Goal: Task Accomplishment & Management: Manage account settings

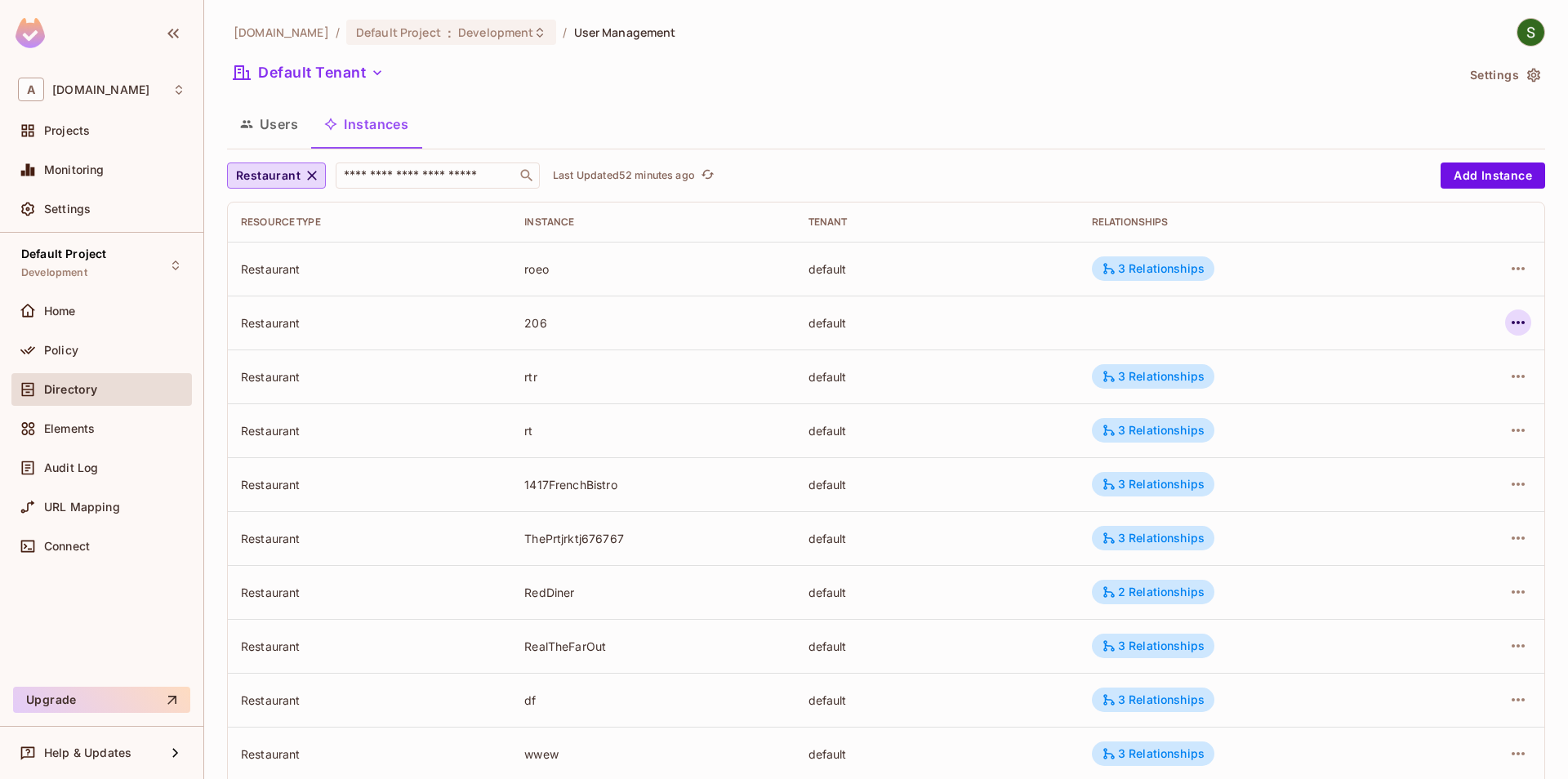
click at [1524, 321] on icon "button" at bounding box center [1519, 322] width 13 height 4
click at [1436, 405] on span "Edit Attributes" at bounding box center [1398, 395] width 90 height 26
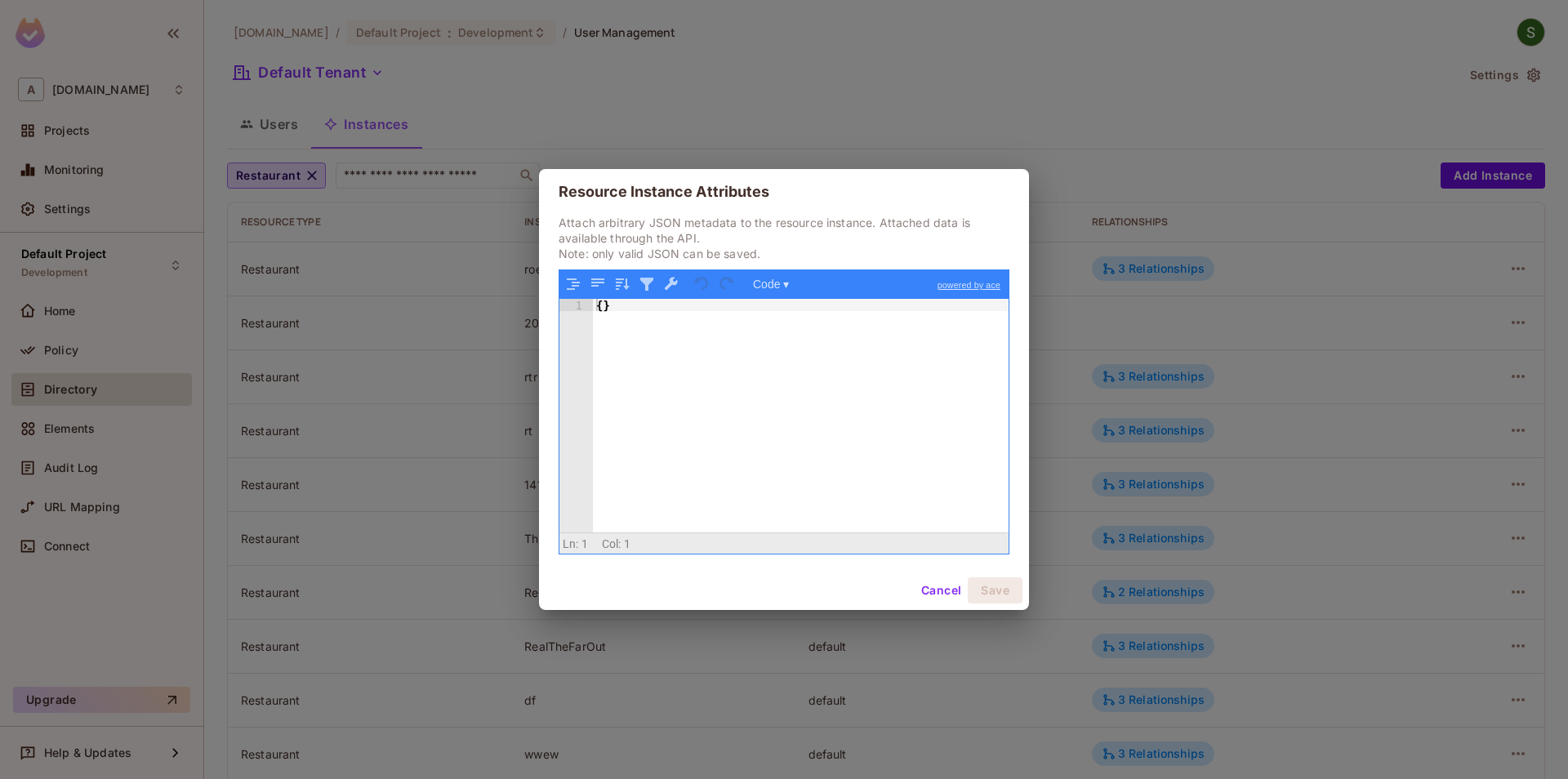
click at [605, 309] on div "{ }" at bounding box center [800, 427] width 416 height 258
click at [602, 304] on div "{ }" at bounding box center [800, 427] width 416 height 258
click at [922, 583] on button "Cancel" at bounding box center [941, 590] width 53 height 26
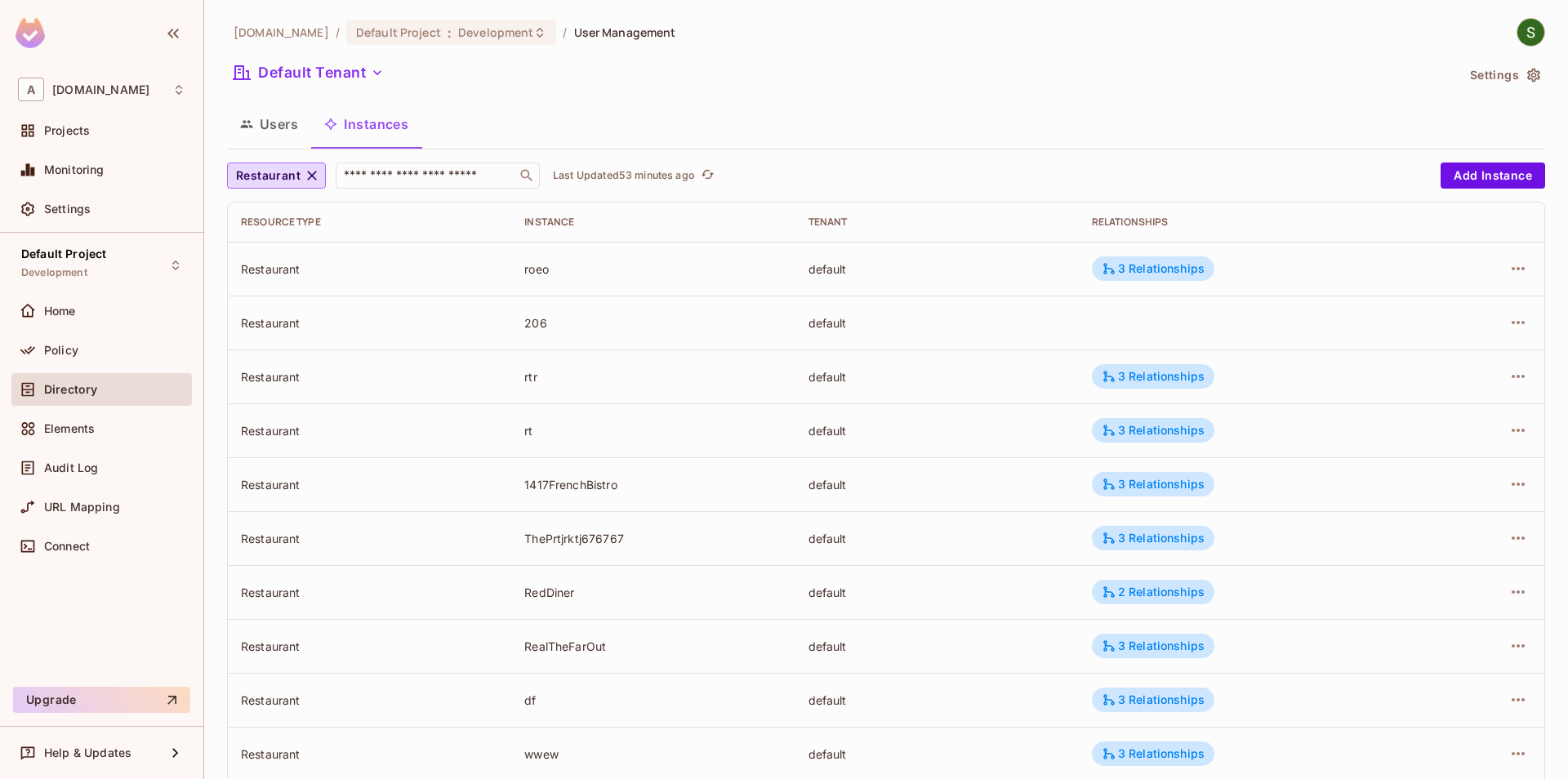
click at [521, 447] on td "rt" at bounding box center [653, 430] width 283 height 54
click at [1514, 323] on icon "button" at bounding box center [1519, 322] width 13 height 4
click at [1424, 405] on span "Edit Attributes" at bounding box center [1398, 395] width 90 height 26
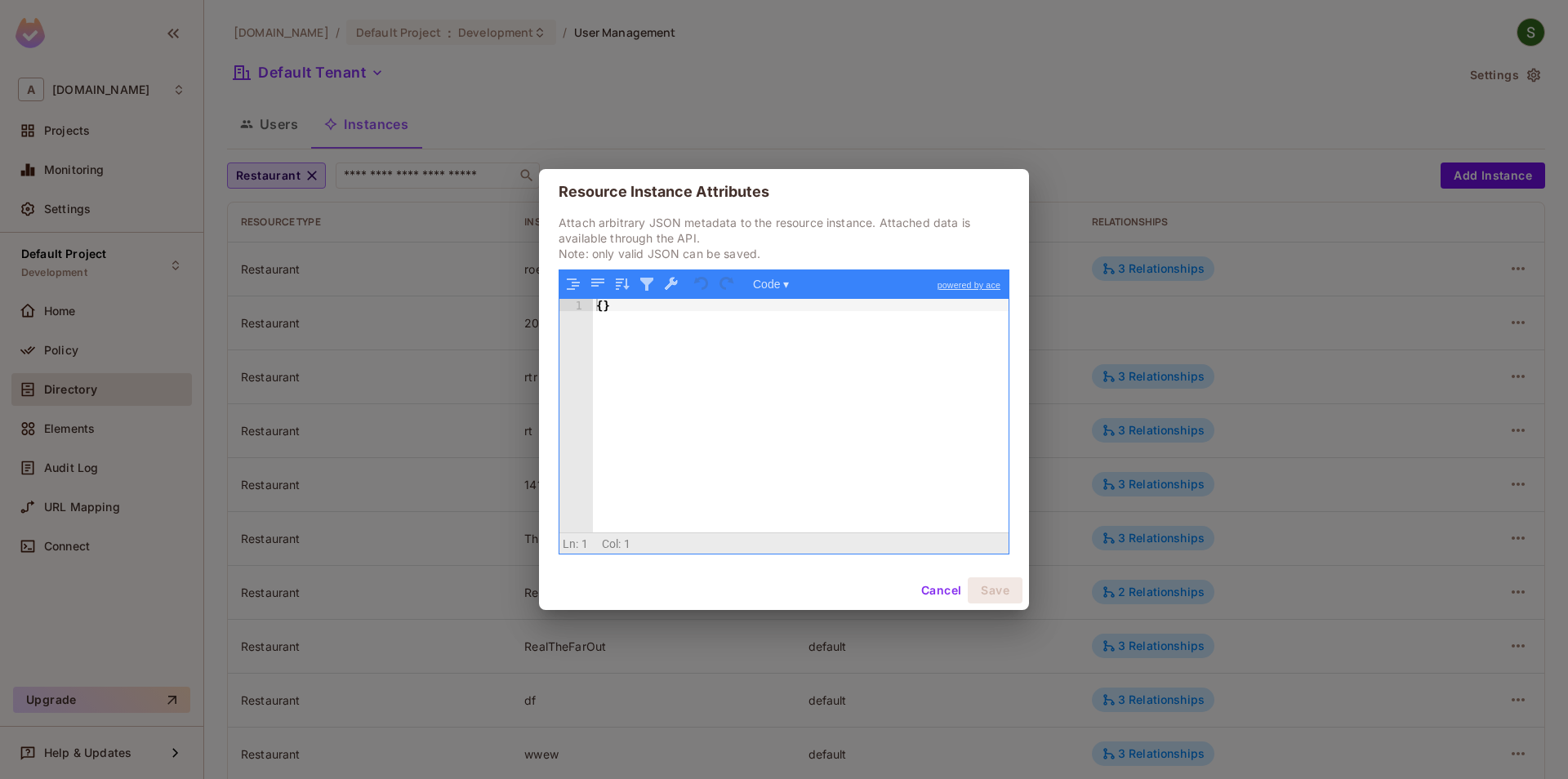
click at [604, 304] on div "{ }" at bounding box center [800, 427] width 416 height 258
click at [983, 591] on button "Save" at bounding box center [995, 590] width 55 height 26
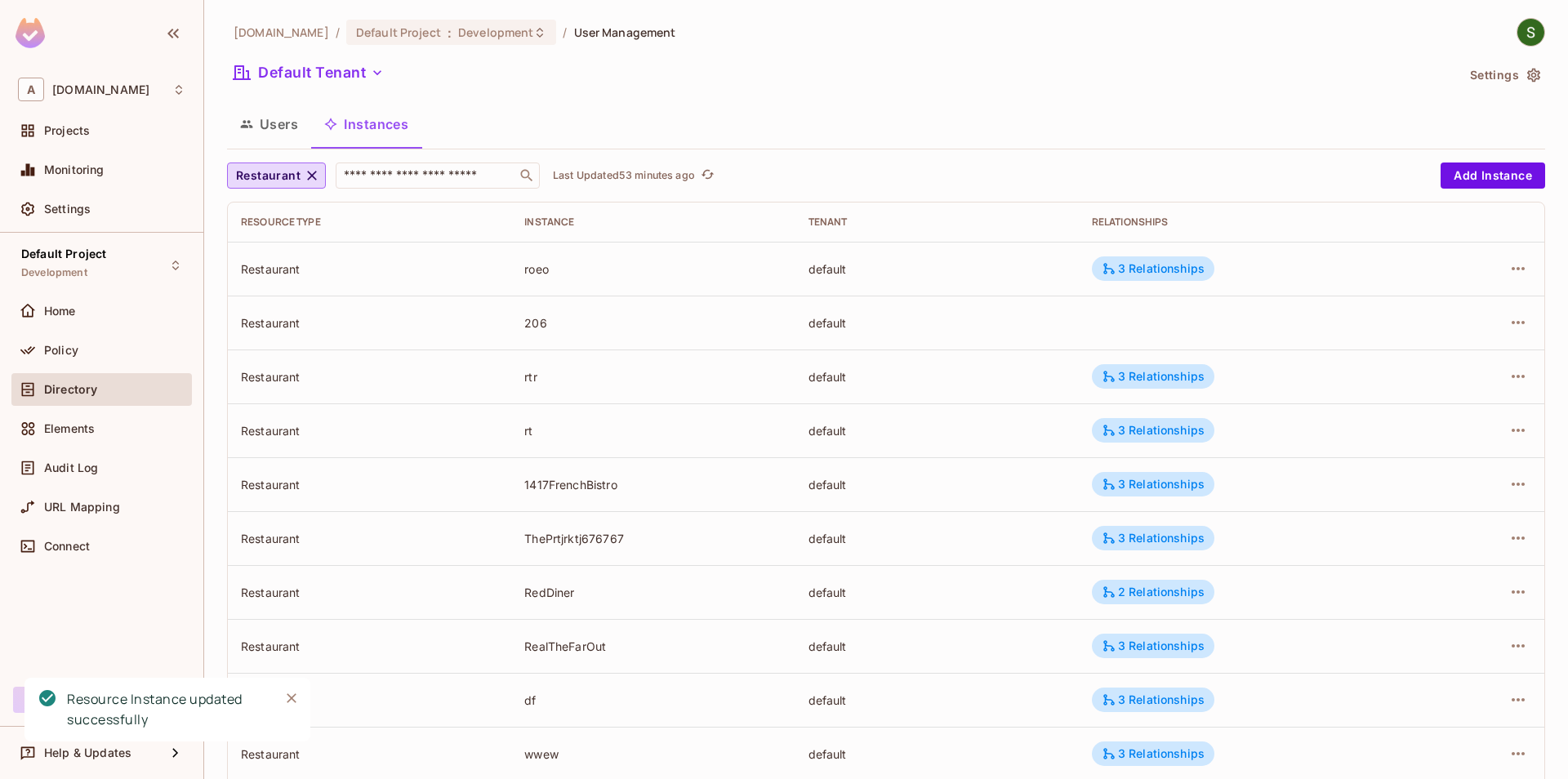
click at [285, 697] on icon "Close" at bounding box center [291, 698] width 16 height 16
click at [1512, 323] on icon "button" at bounding box center [1518, 321] width 19 height 19
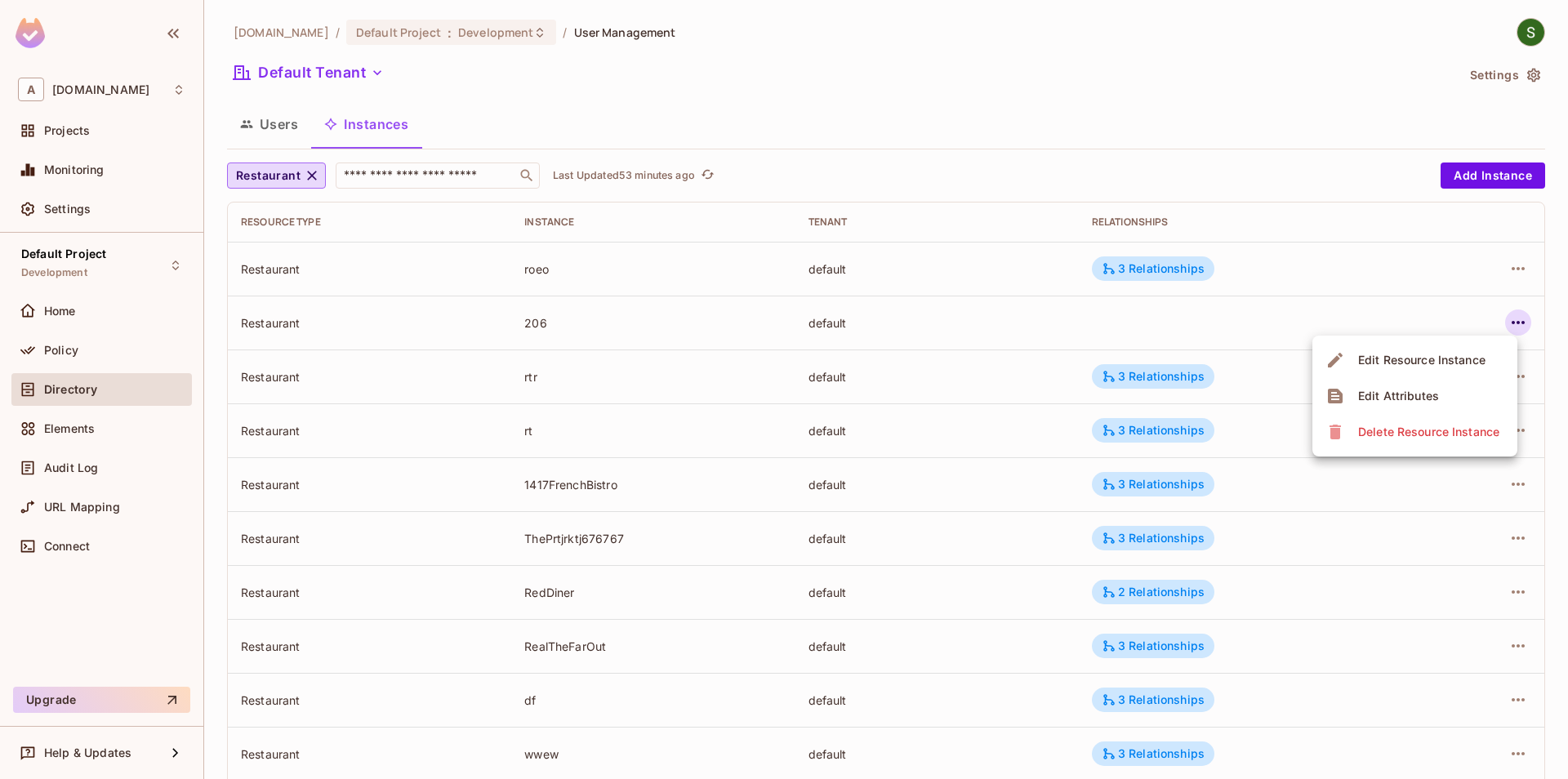
click at [1406, 400] on div "Edit Attributes" at bounding box center [1399, 396] width 81 height 16
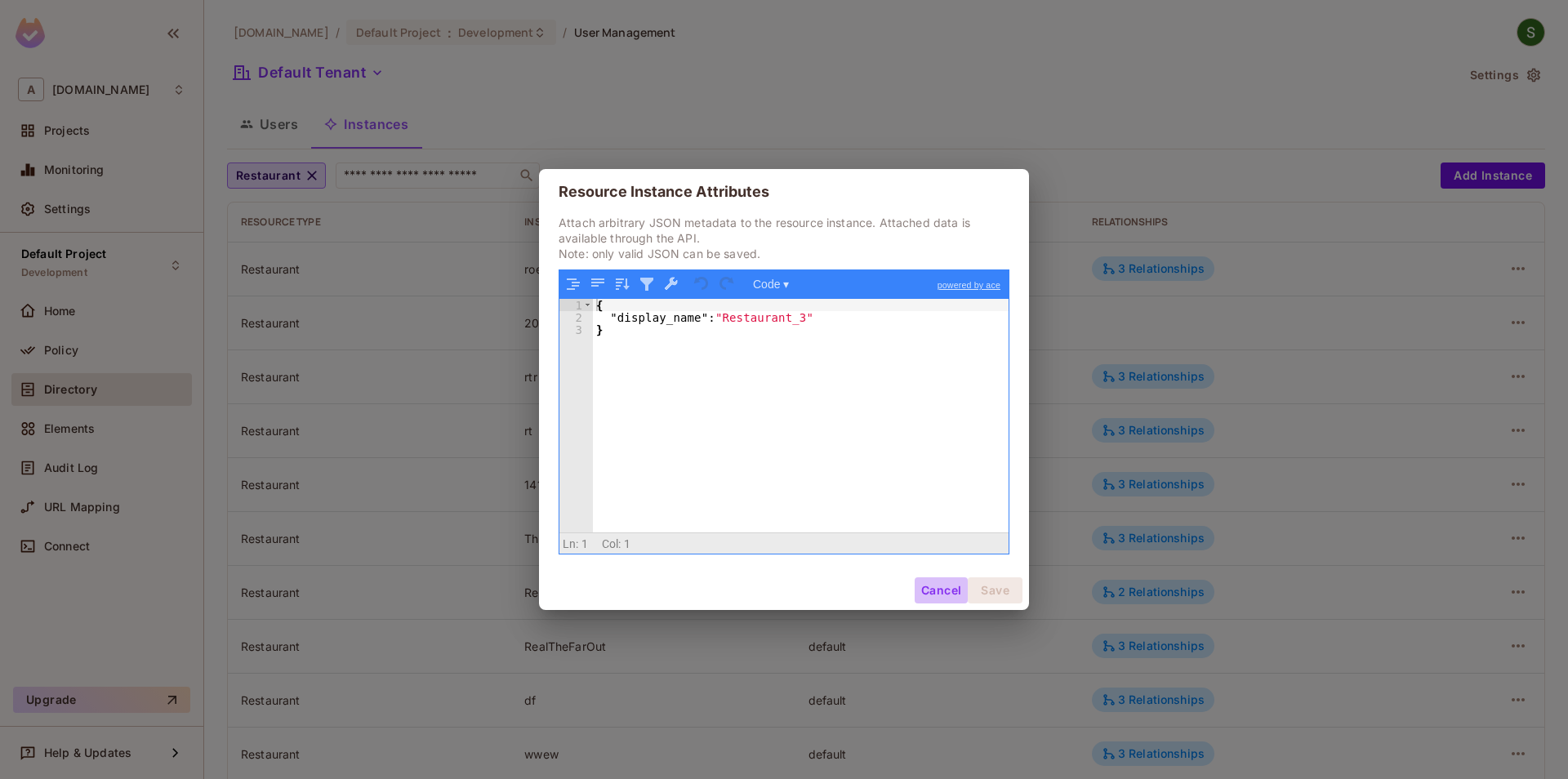
click at [943, 587] on button "Cancel" at bounding box center [941, 590] width 53 height 26
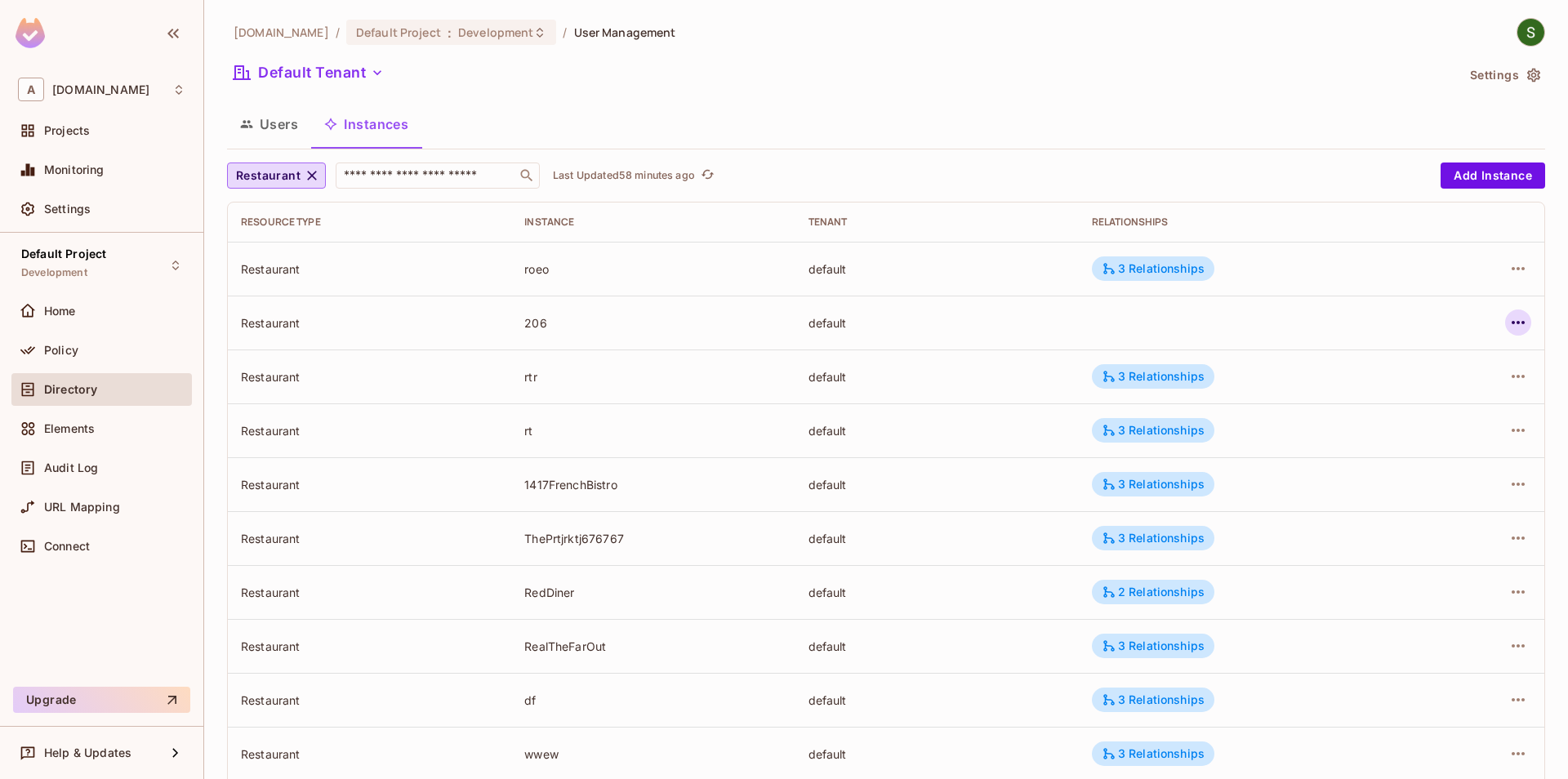
click at [1507, 320] on button "button" at bounding box center [1519, 322] width 26 height 26
click at [1476, 413] on li "Edit Attributes" at bounding box center [1415, 395] width 205 height 36
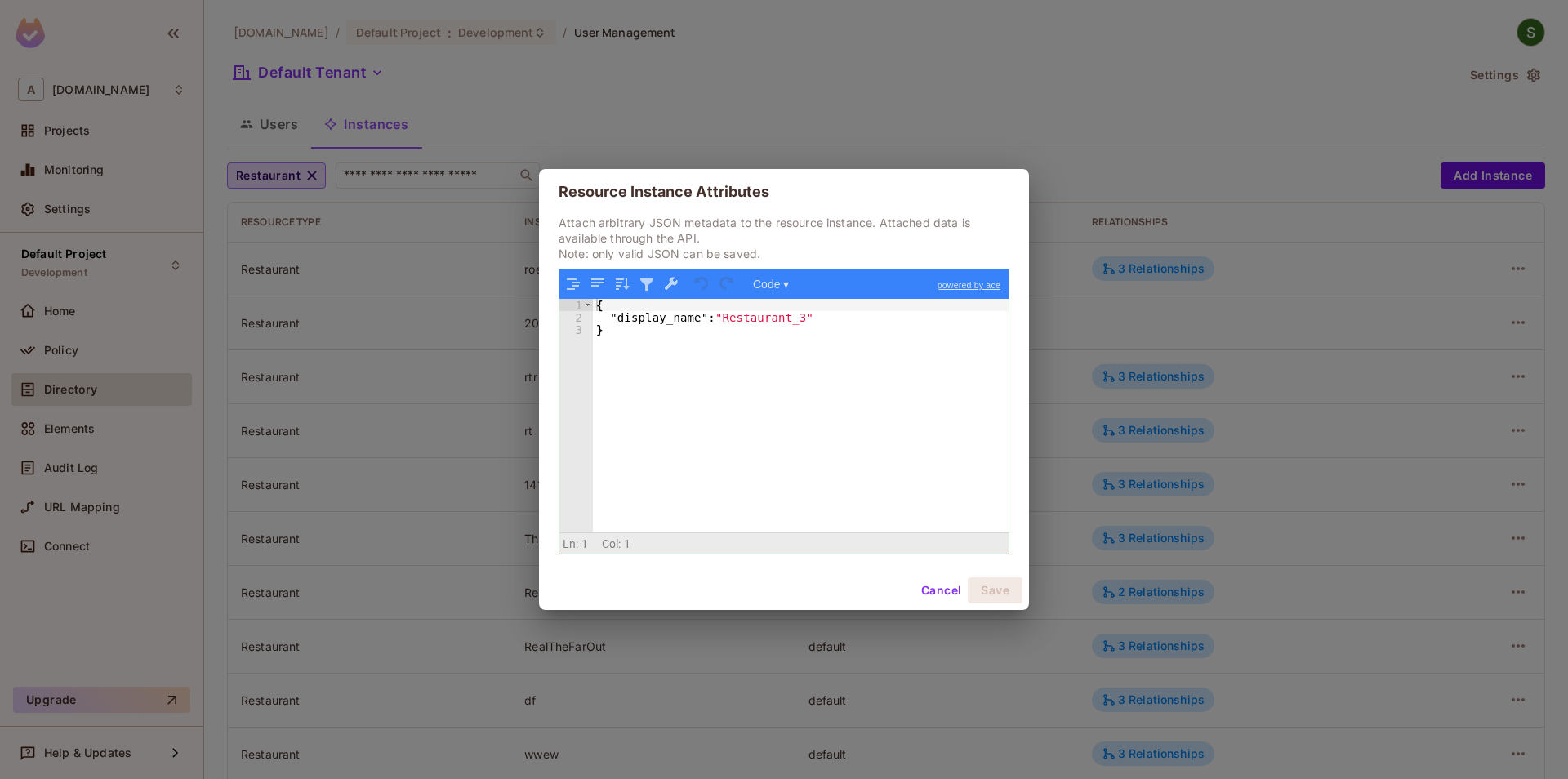
click at [948, 593] on button "Cancel" at bounding box center [941, 590] width 53 height 26
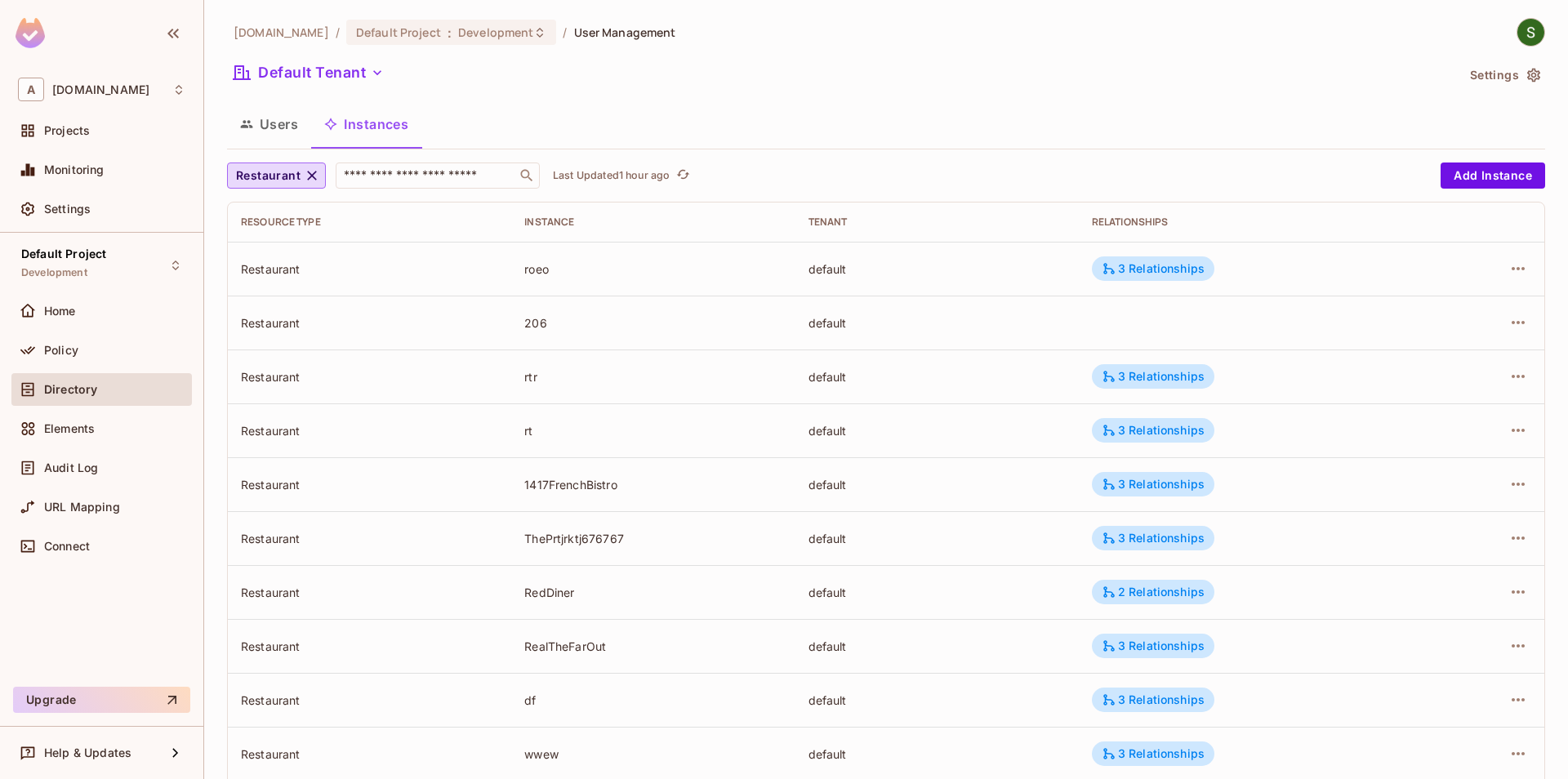
drag, startPoint x: 831, startPoint y: 628, endPoint x: 812, endPoint y: 666, distance: 42.5
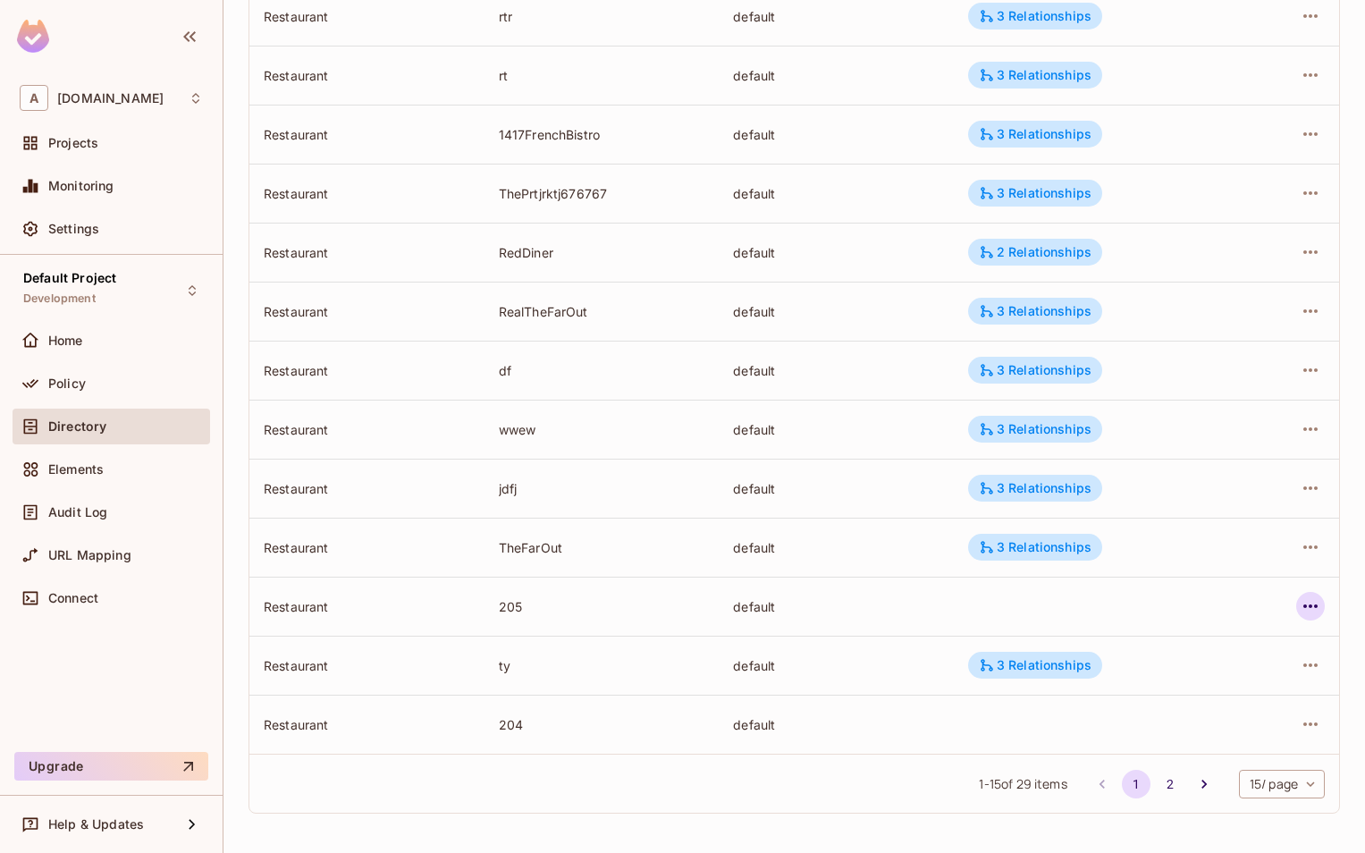
click at [1306, 607] on icon "button" at bounding box center [1310, 606] width 14 height 4
click at [1147, 683] on div "Edit Attributes" at bounding box center [1179, 687] width 89 height 18
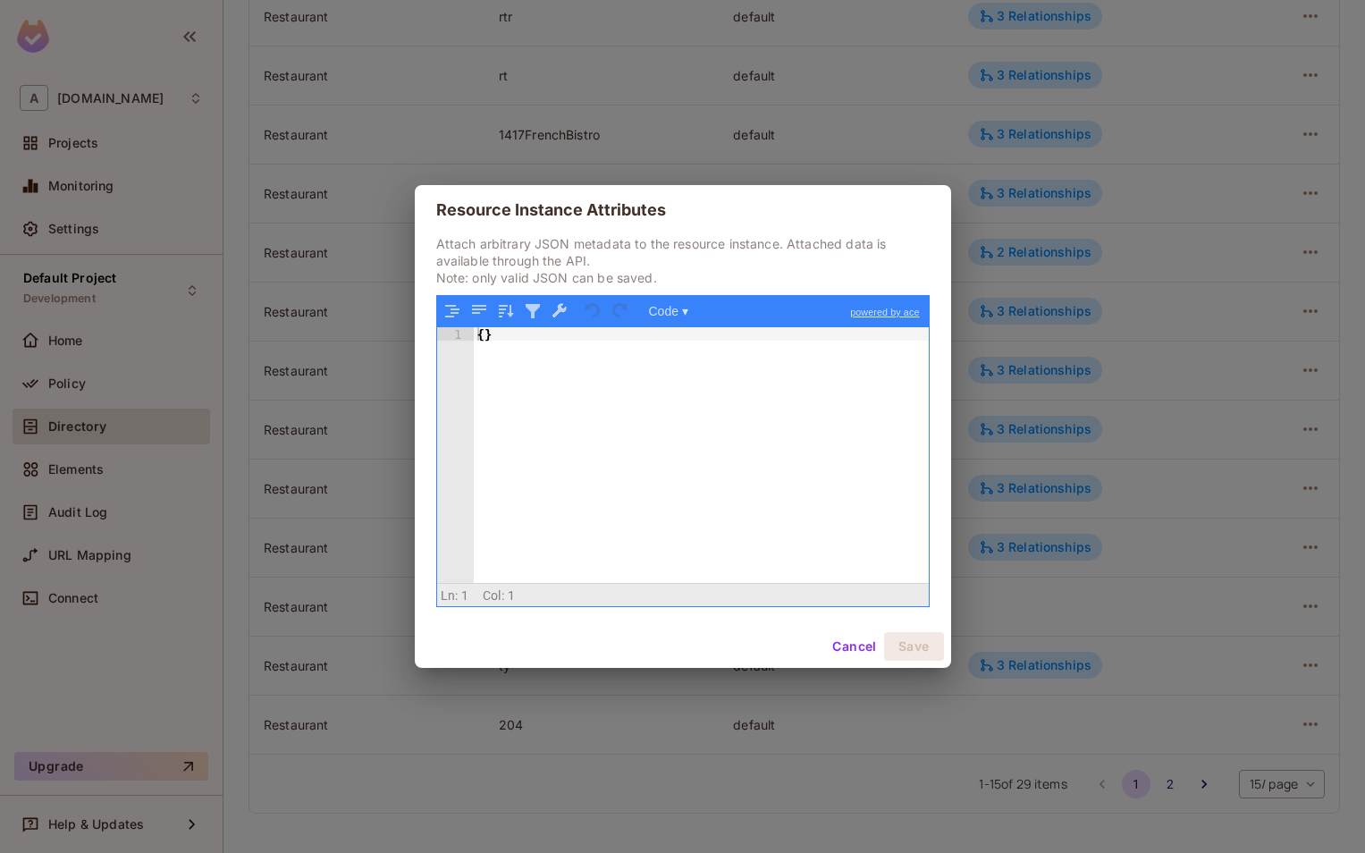
click at [836, 650] on button "Cancel" at bounding box center [854, 646] width 58 height 29
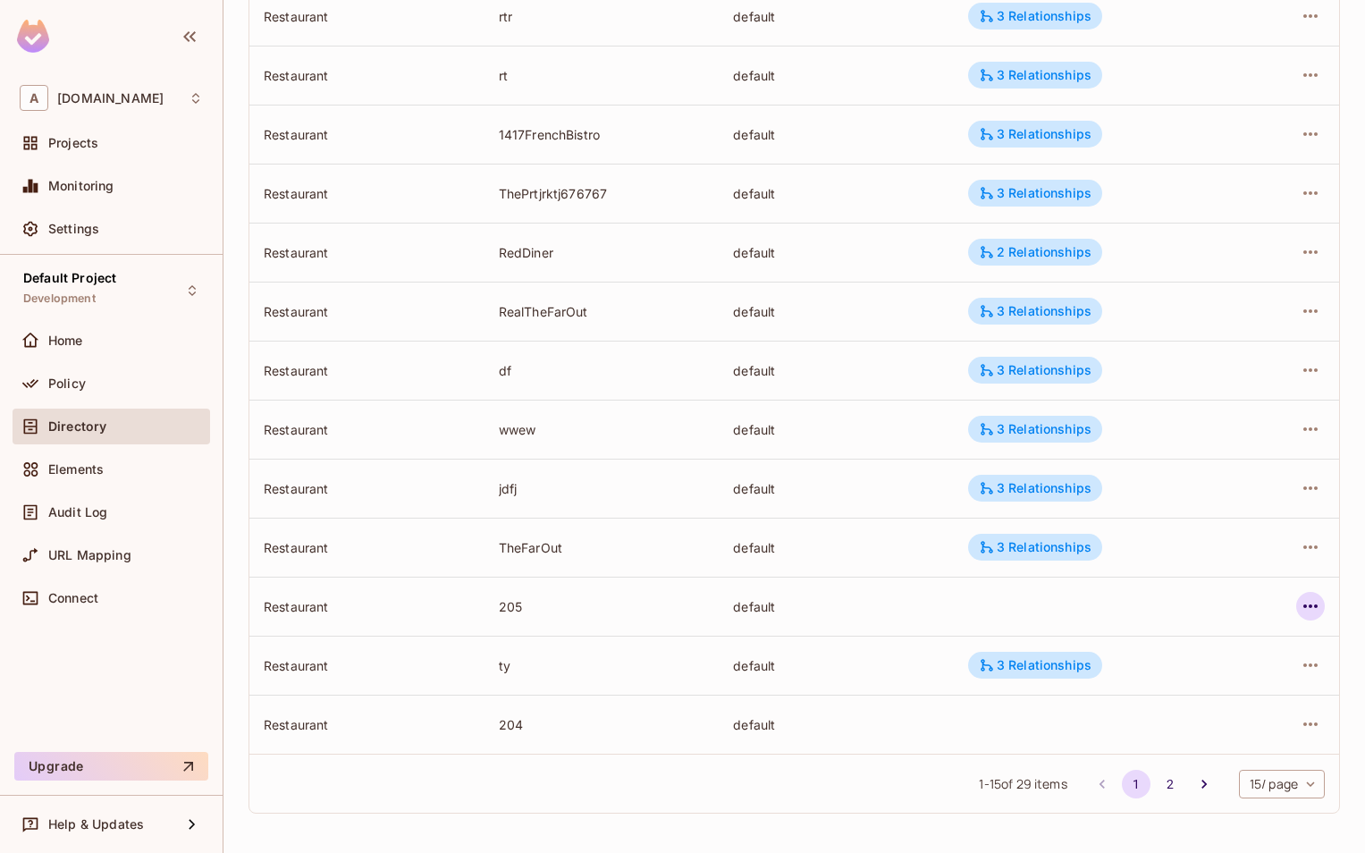
click at [1308, 605] on icon "button" at bounding box center [1310, 605] width 21 height 21
click at [1189, 692] on div "Edit Attributes" at bounding box center [1179, 687] width 89 height 18
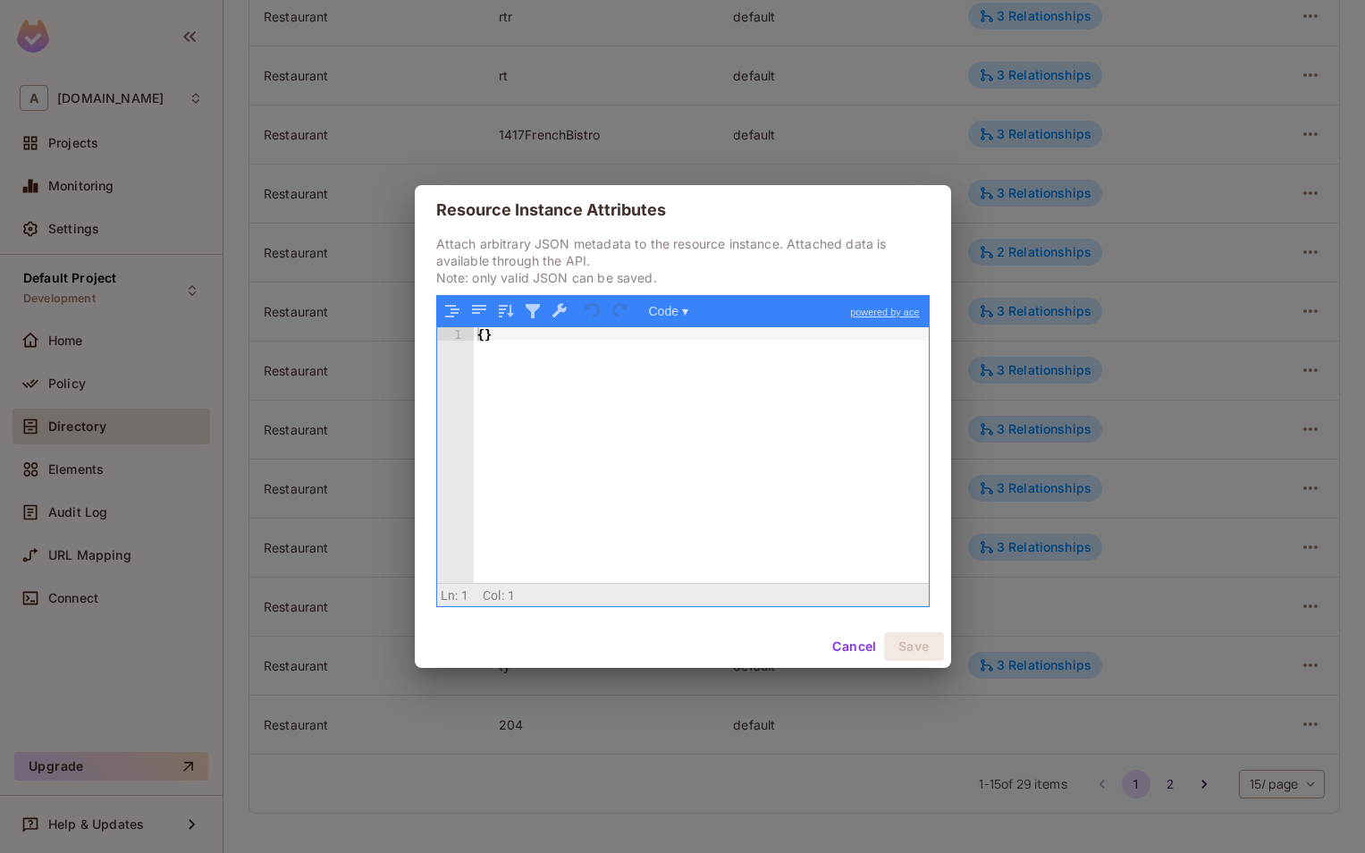
click at [483, 338] on div "{ }" at bounding box center [701, 468] width 455 height 282
click at [908, 646] on button "Save" at bounding box center [914, 646] width 60 height 29
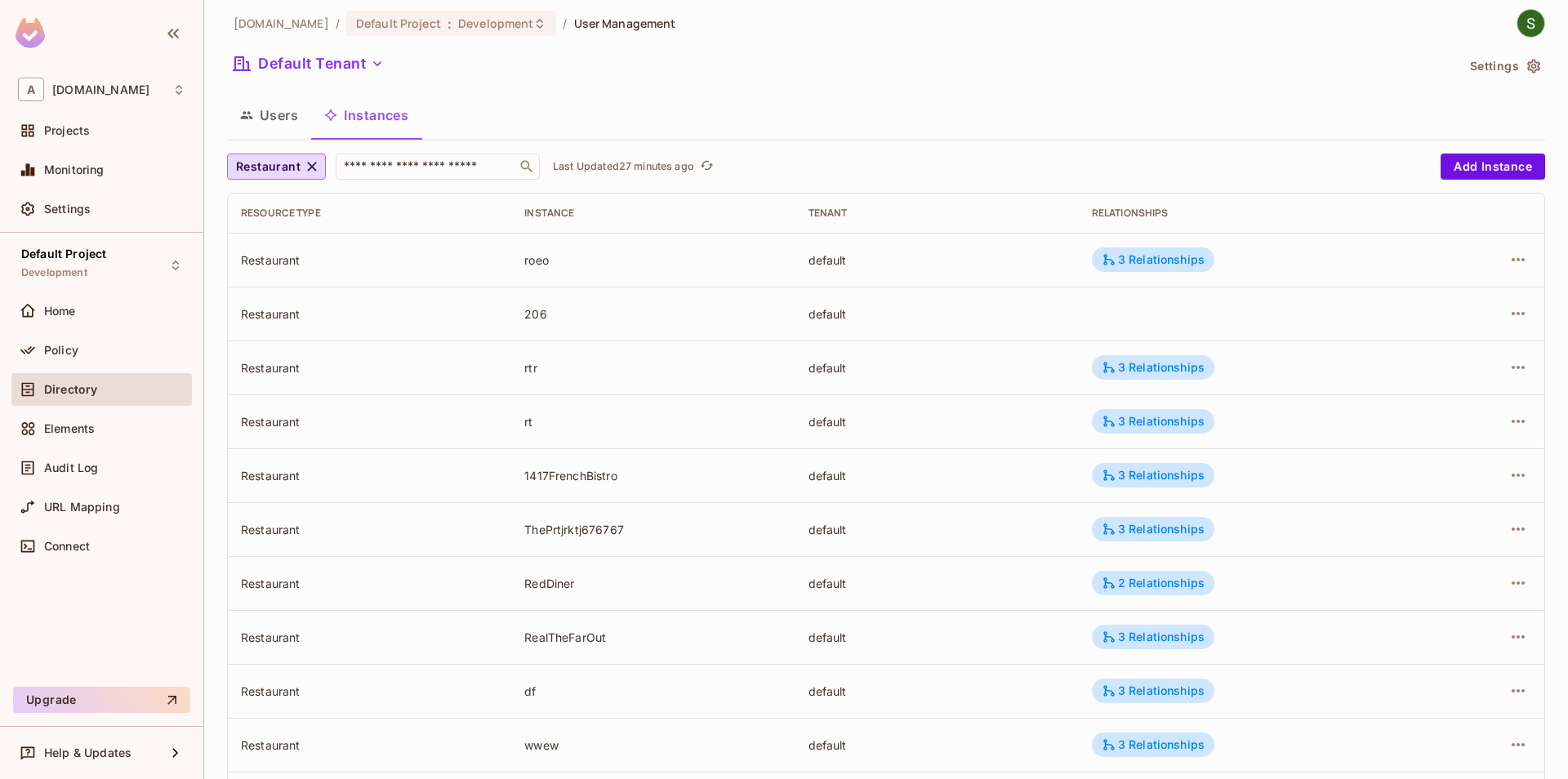
scroll to position [0, 0]
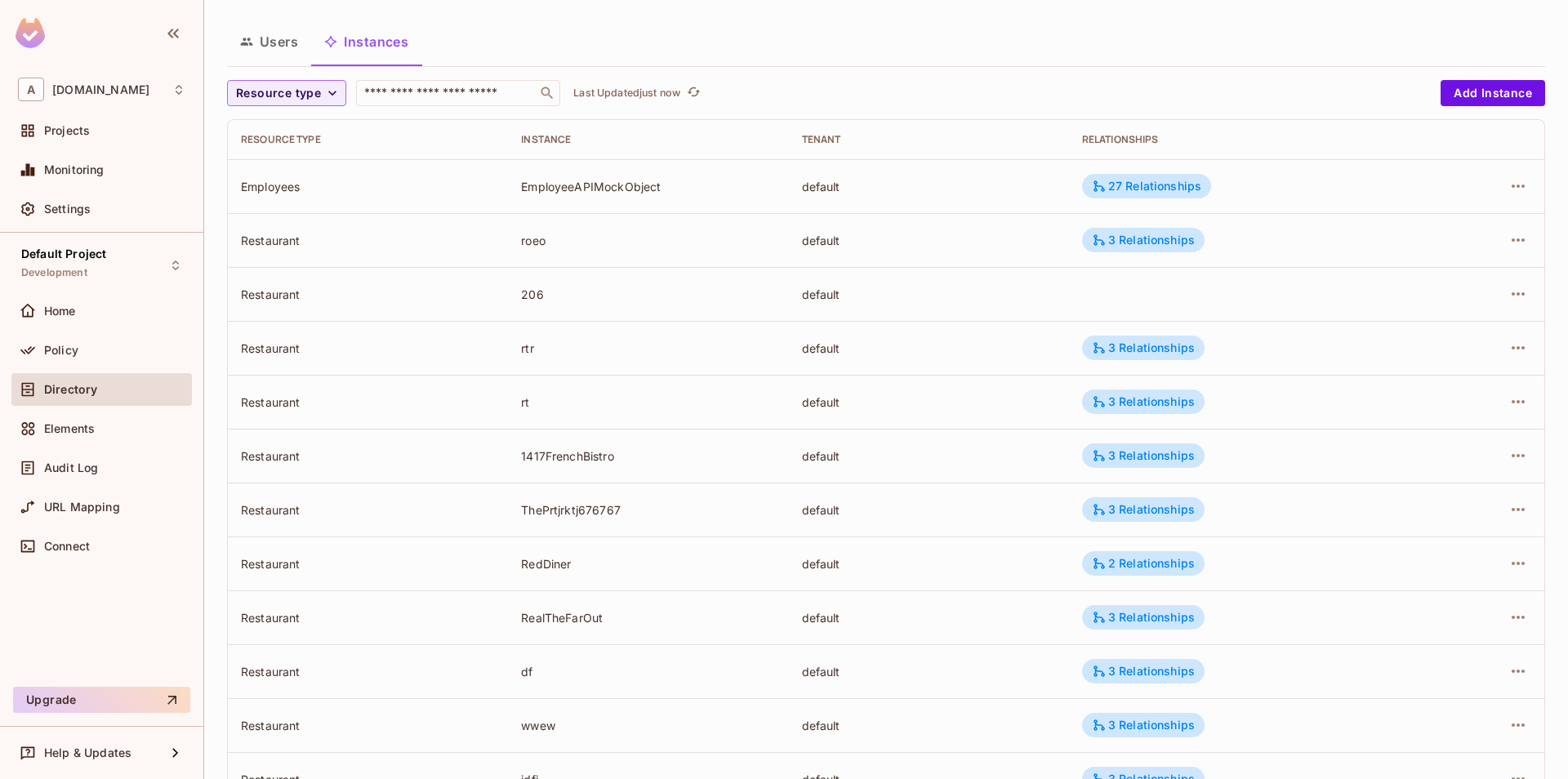
scroll to position [362, 0]
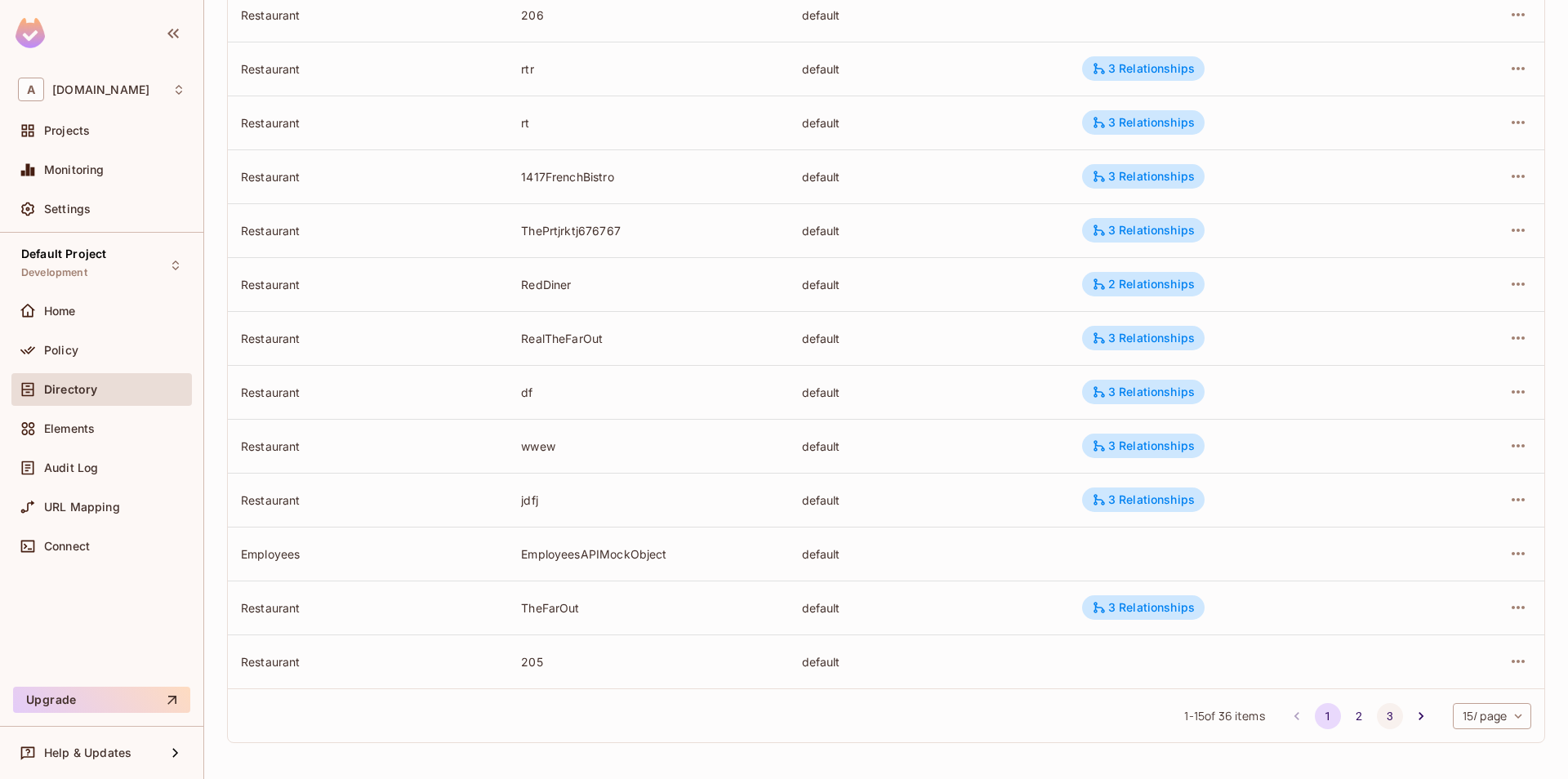
click at [1385, 716] on button "3" at bounding box center [1390, 716] width 26 height 26
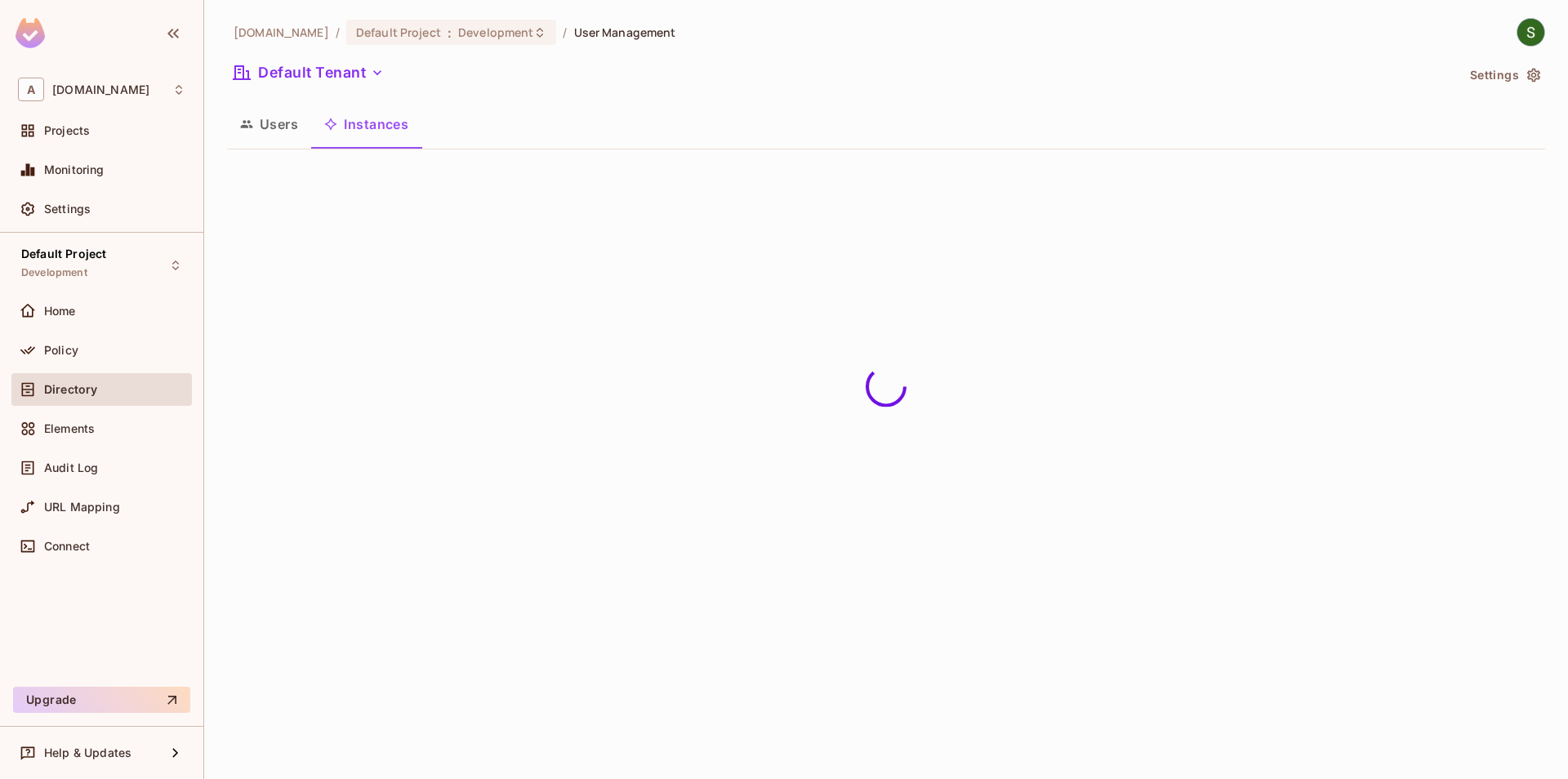
scroll to position [0, 0]
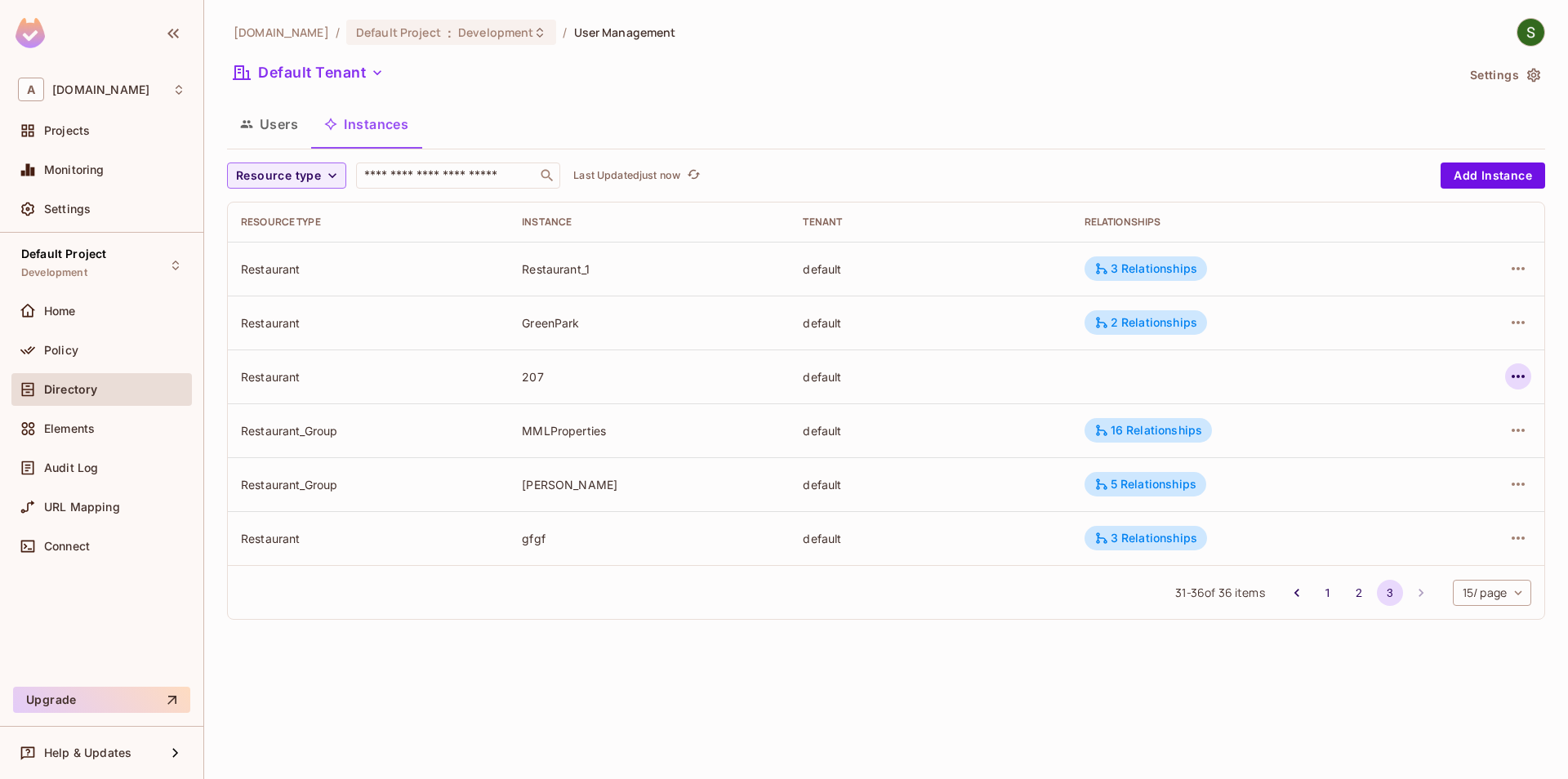
click at [1519, 374] on icon "button" at bounding box center [1518, 375] width 19 height 19
click at [1384, 441] on span "Edit Attributes" at bounding box center [1398, 449] width 90 height 26
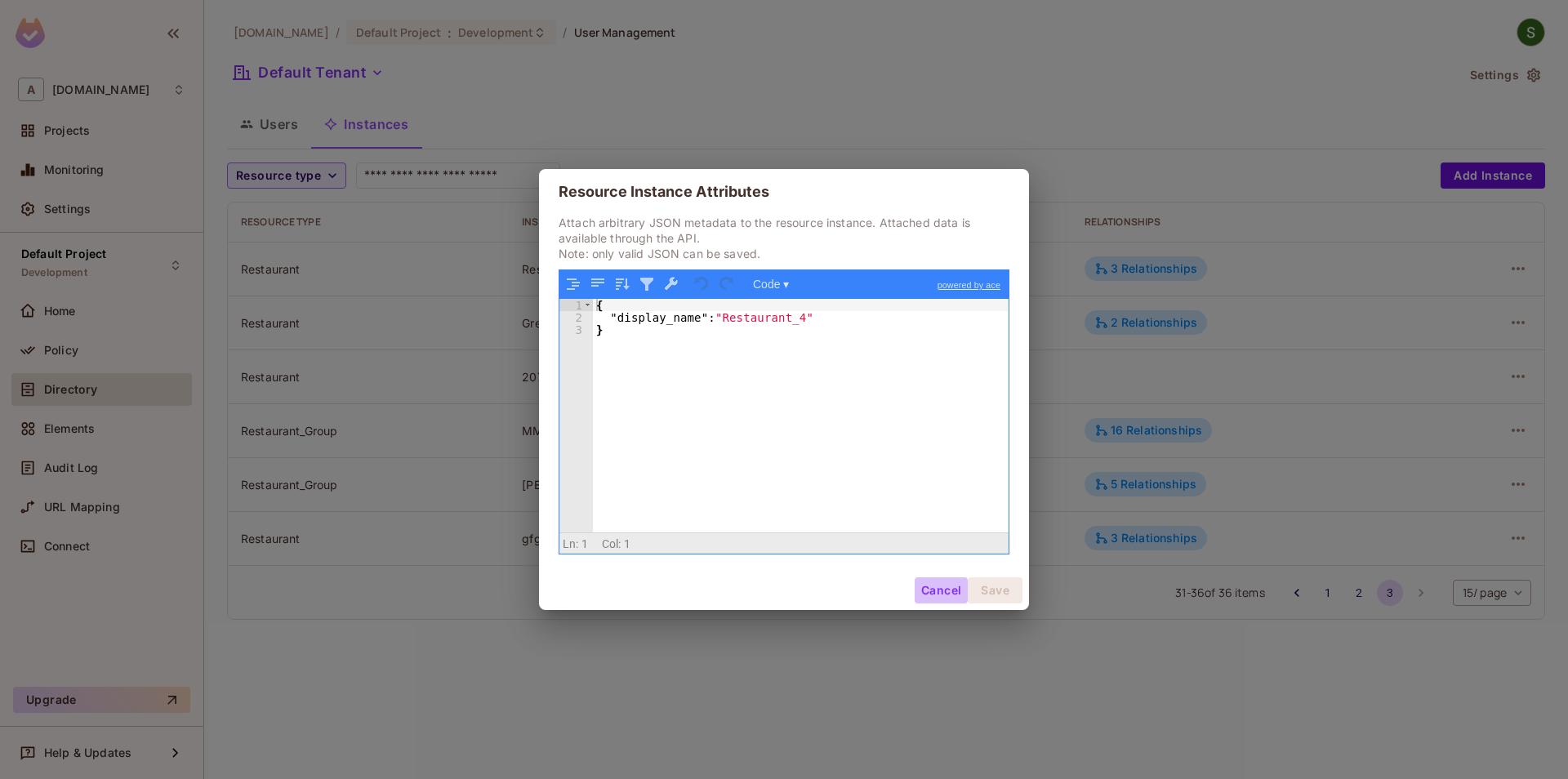
click at [922, 590] on button "Cancel" at bounding box center [941, 590] width 53 height 26
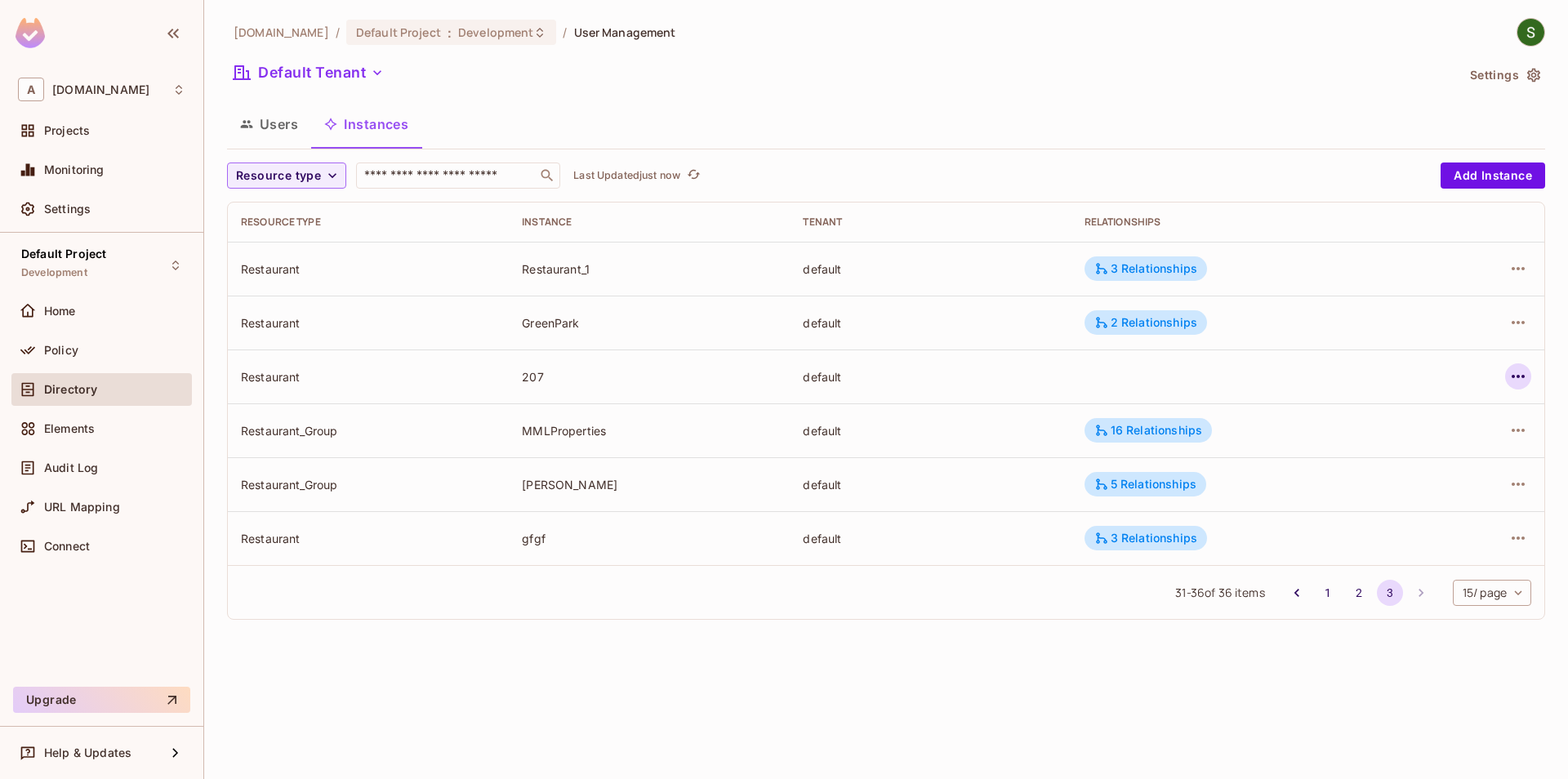
click at [1519, 373] on icon "button" at bounding box center [1518, 375] width 19 height 19
click at [1375, 458] on span "Edit Attributes" at bounding box center [1398, 449] width 90 height 26
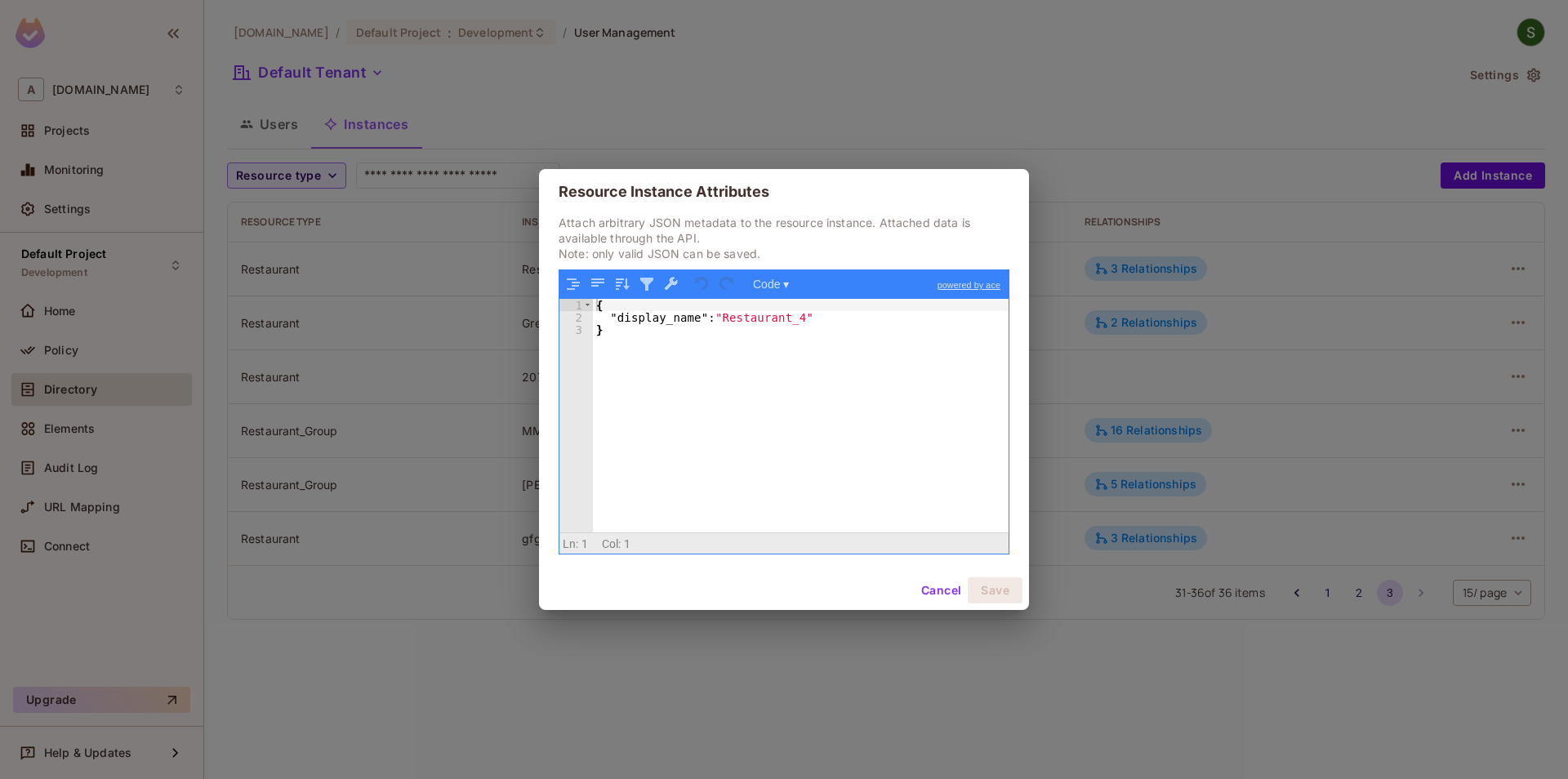
click at [935, 596] on button "Cancel" at bounding box center [941, 590] width 53 height 26
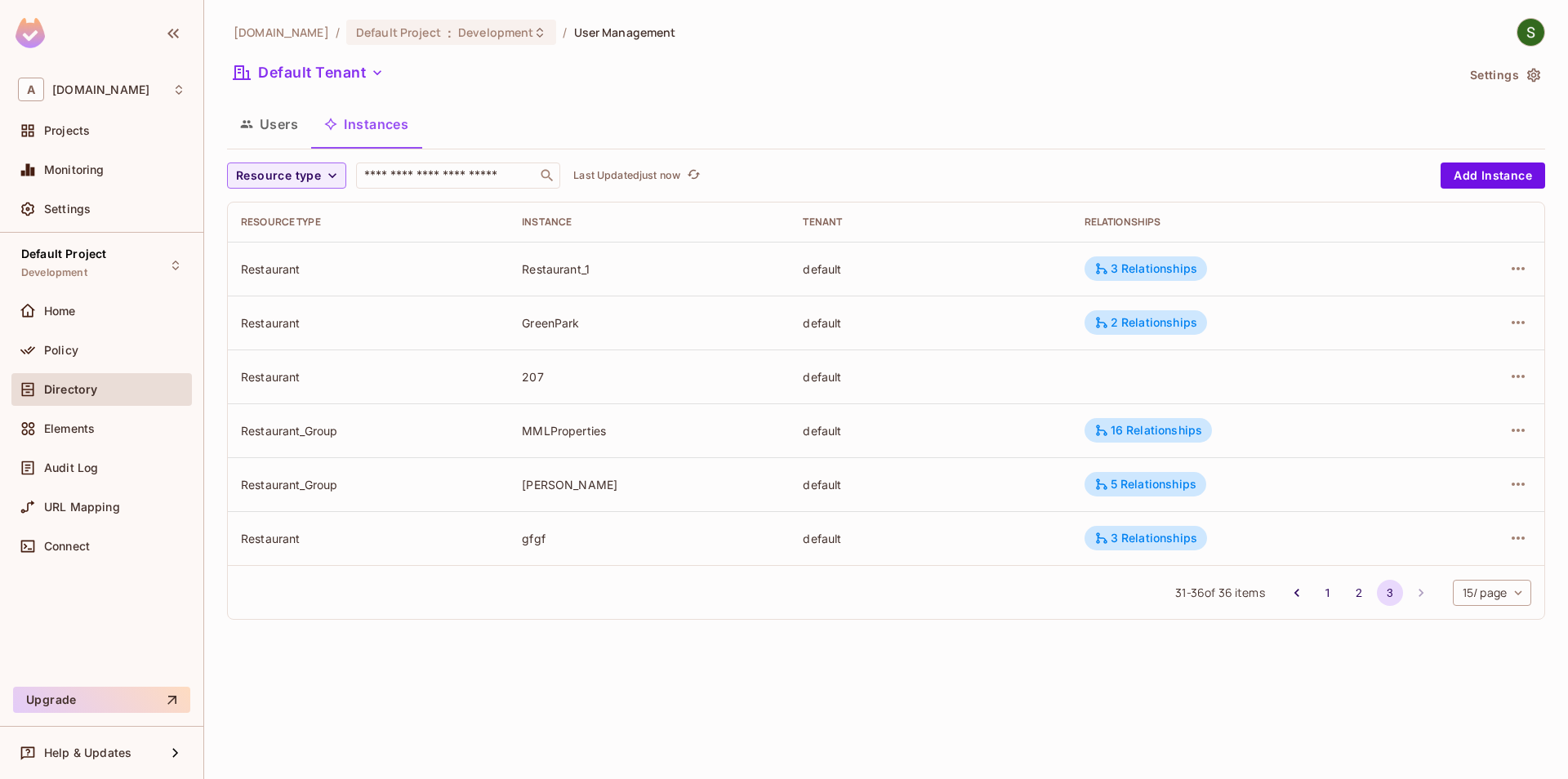
click at [669, 709] on div "allerin.com / Default Project : Development / User Management Default Tenant Se…" at bounding box center [885, 389] width 1364 height 779
click at [1511, 384] on icon "button" at bounding box center [1518, 375] width 19 height 19
click at [1417, 460] on span "Edit Attributes" at bounding box center [1398, 449] width 90 height 26
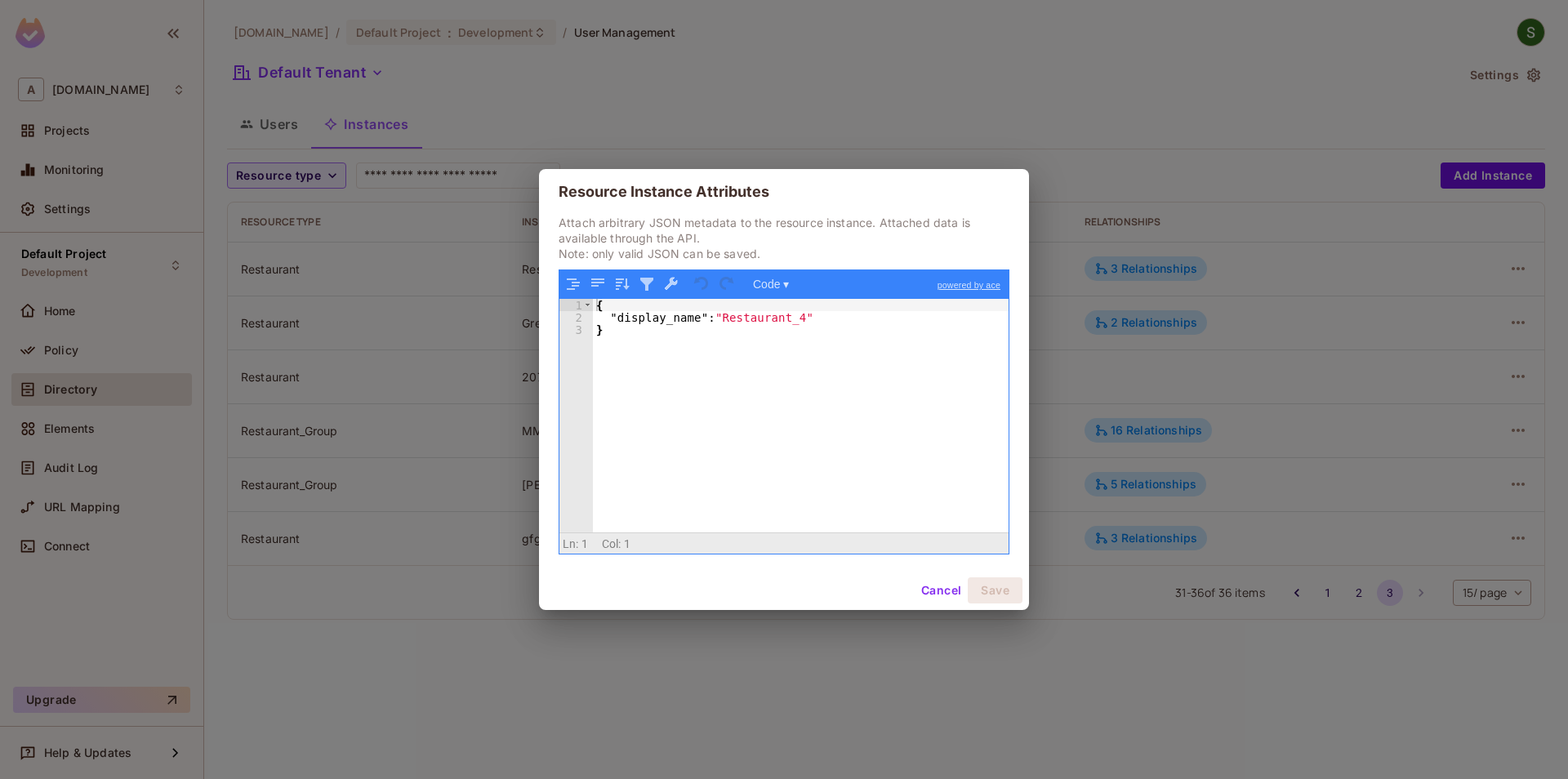
click at [926, 592] on button "Cancel" at bounding box center [941, 590] width 53 height 26
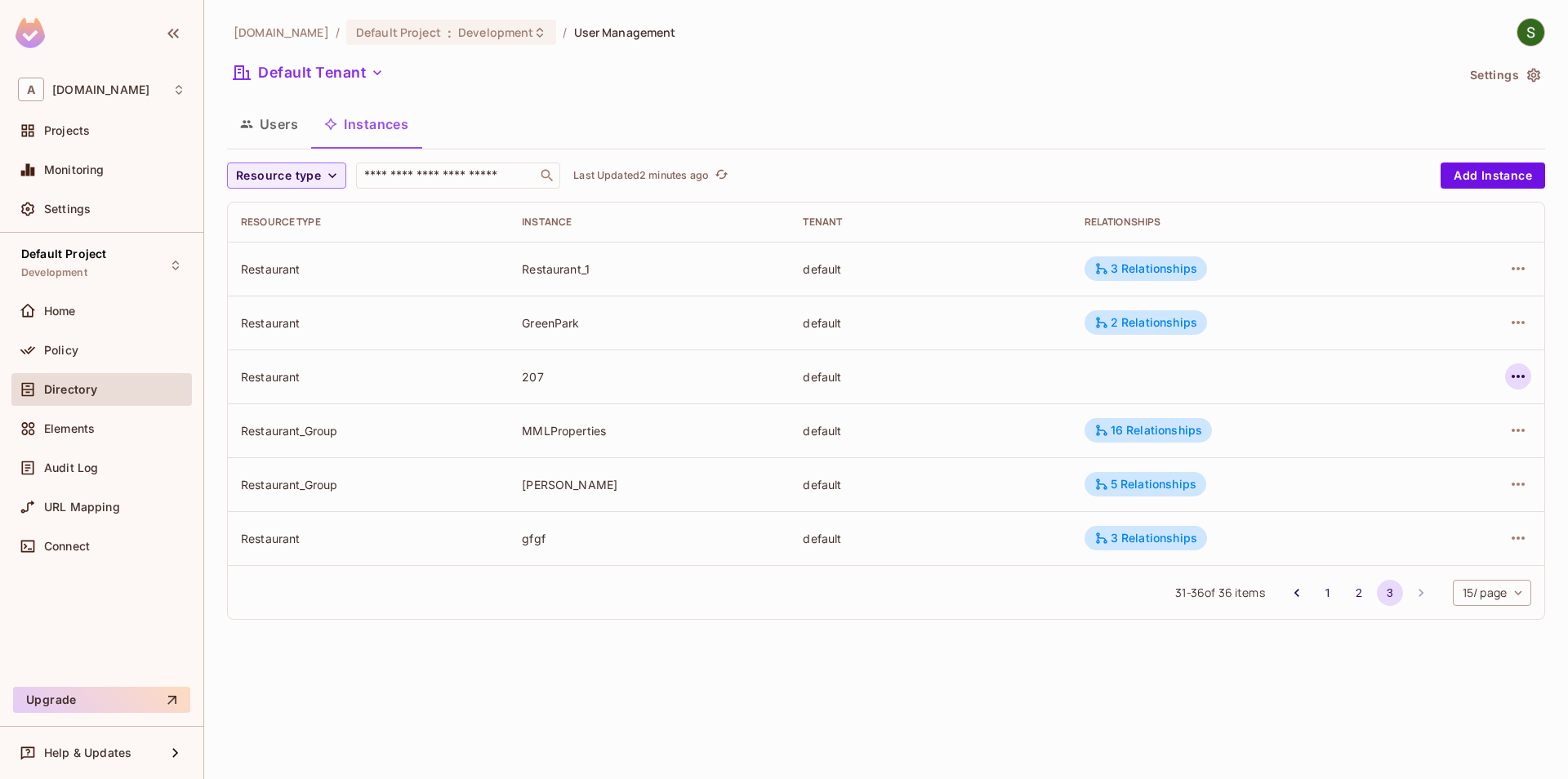
click at [1527, 374] on icon "button" at bounding box center [1518, 375] width 19 height 19
click at [1426, 452] on div "Edit Attributes" at bounding box center [1399, 450] width 81 height 16
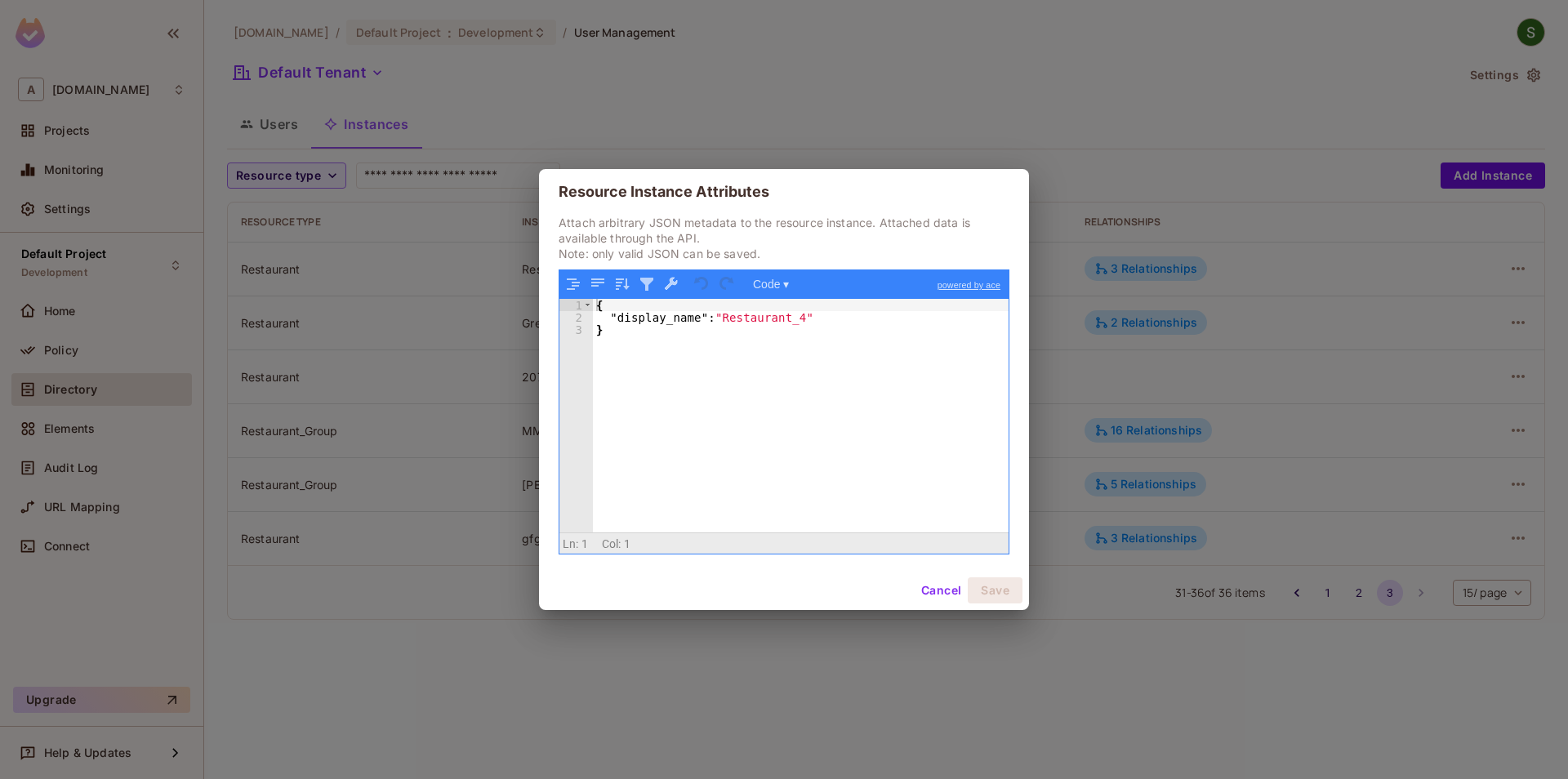
click at [774, 320] on div "{ "display_name" : "Restaurant_4" }" at bounding box center [800, 427] width 416 height 258
click at [998, 595] on button "Save" at bounding box center [995, 590] width 55 height 26
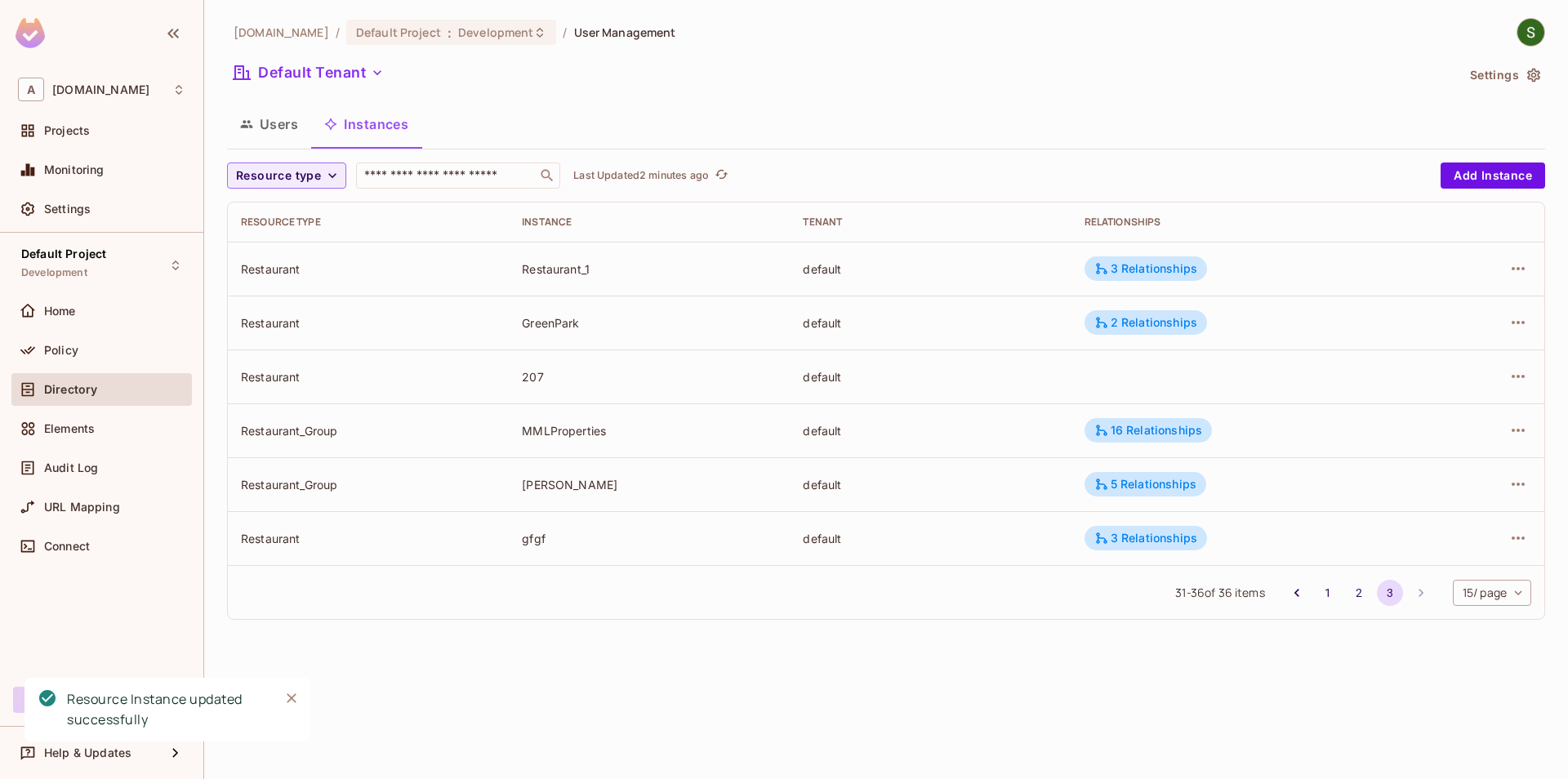
click at [289, 700] on icon "Close" at bounding box center [291, 698] width 10 height 10
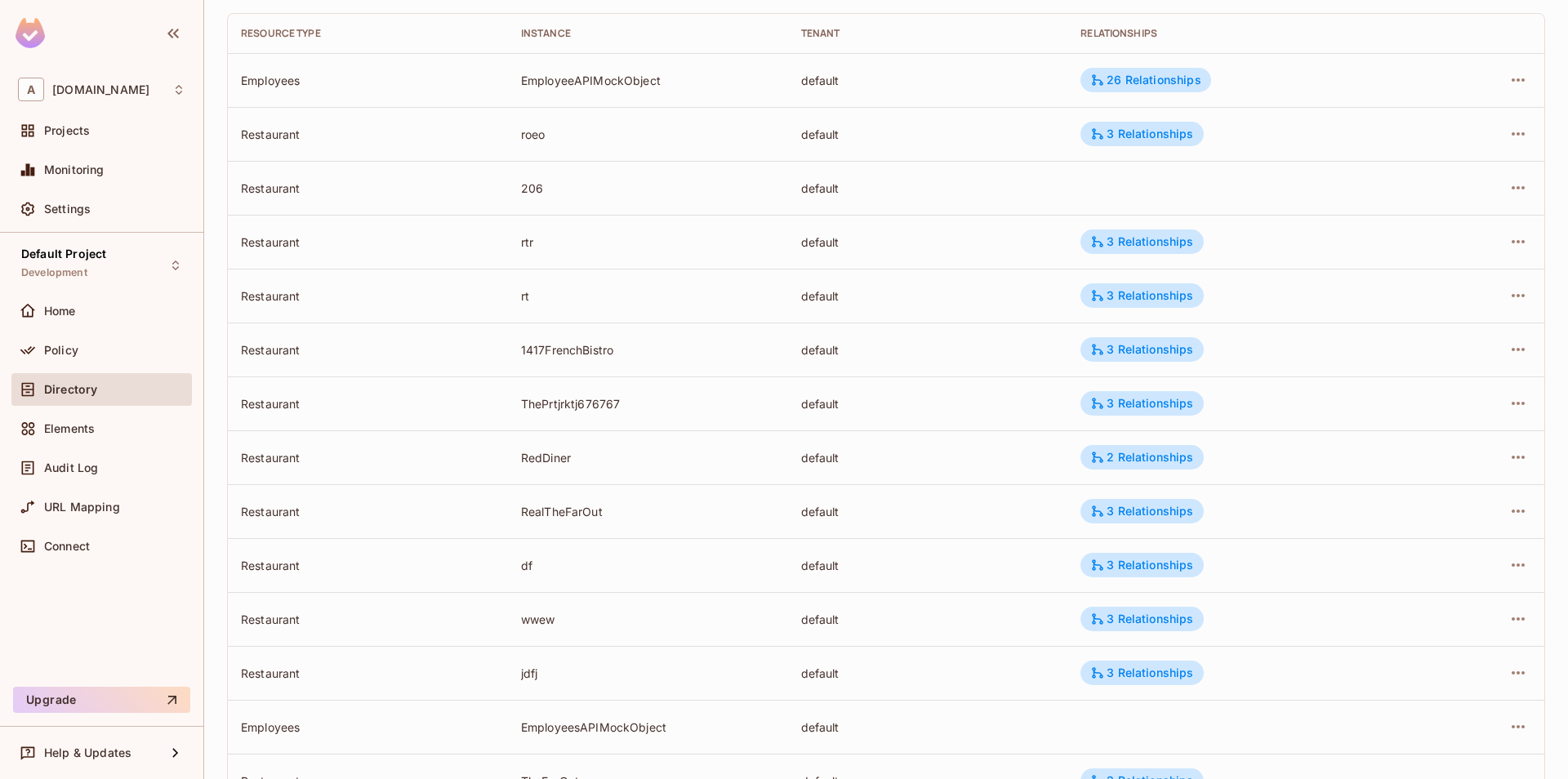
scroll to position [362, 0]
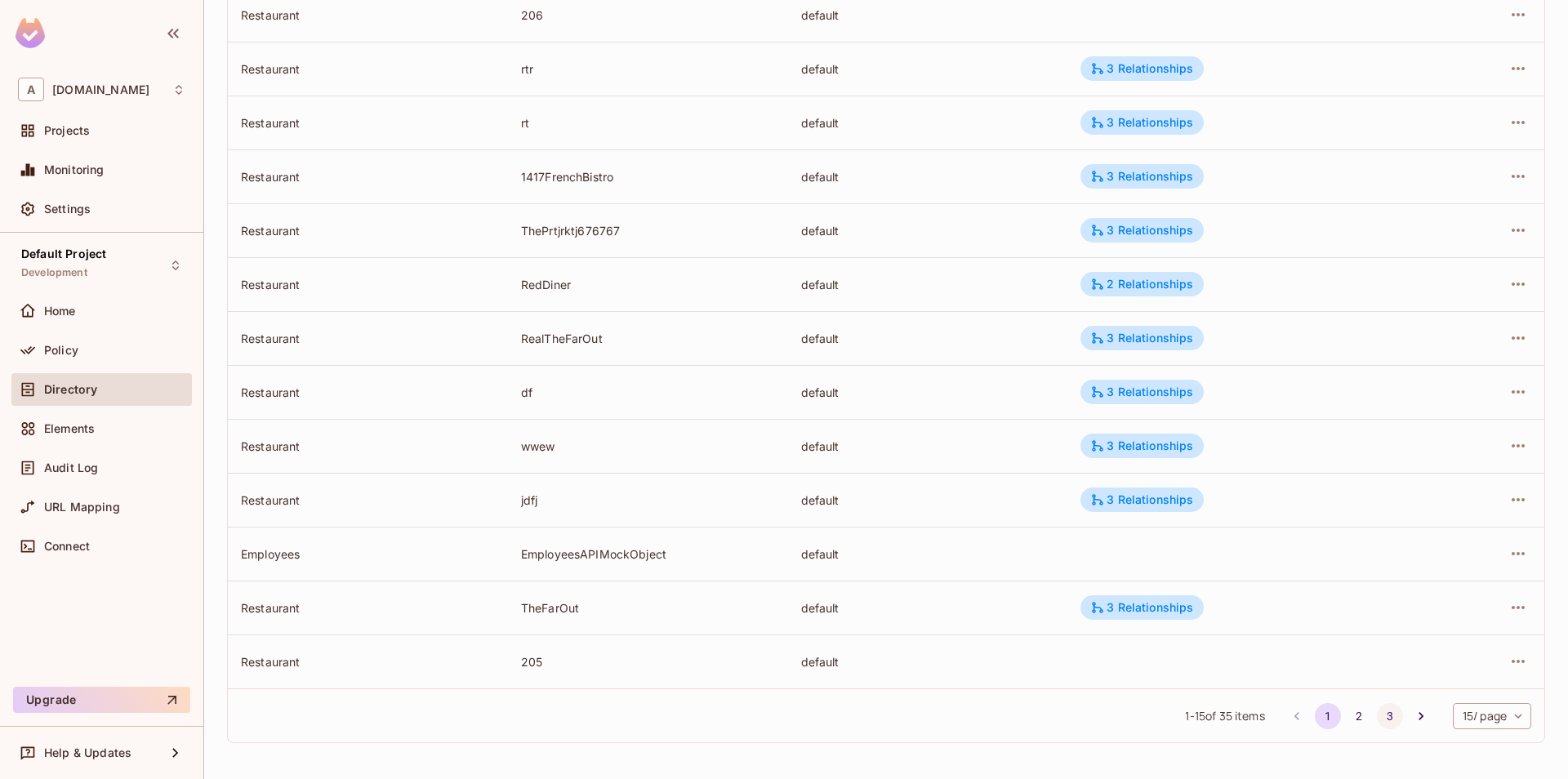
click at [1385, 717] on button "3" at bounding box center [1390, 716] width 26 height 26
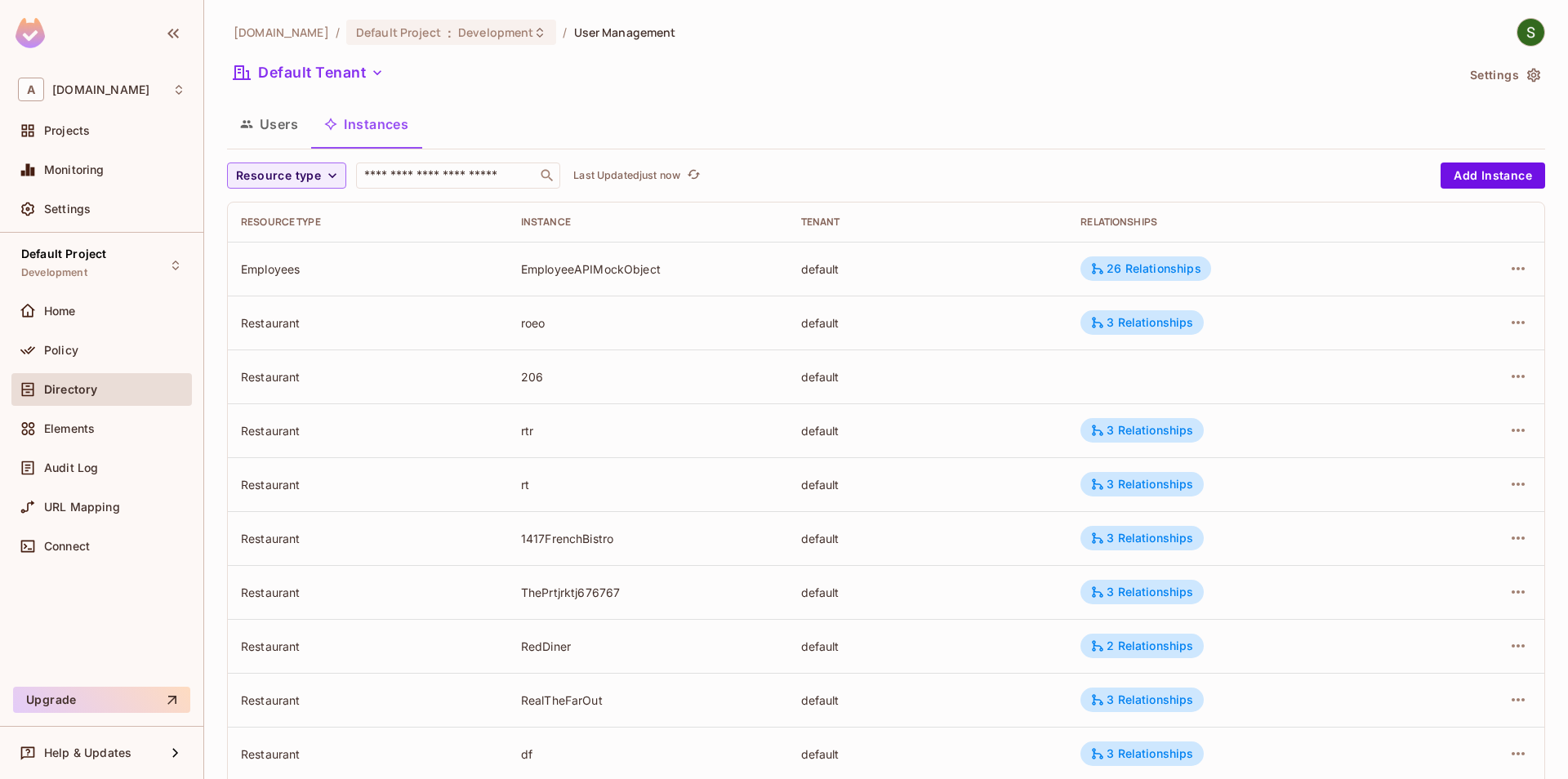
scroll to position [362, 0]
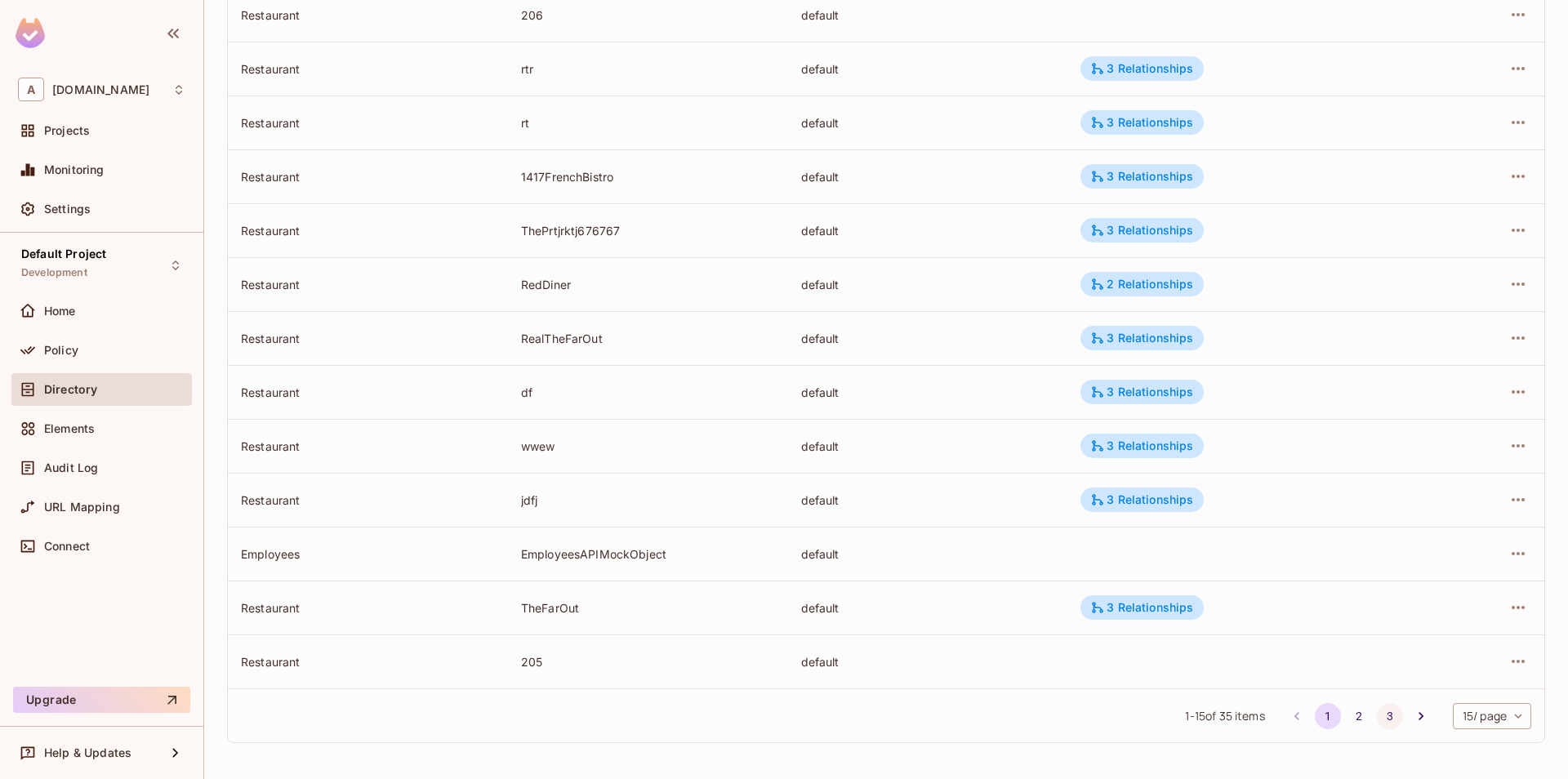
click at [1385, 720] on button "3" at bounding box center [1390, 716] width 26 height 26
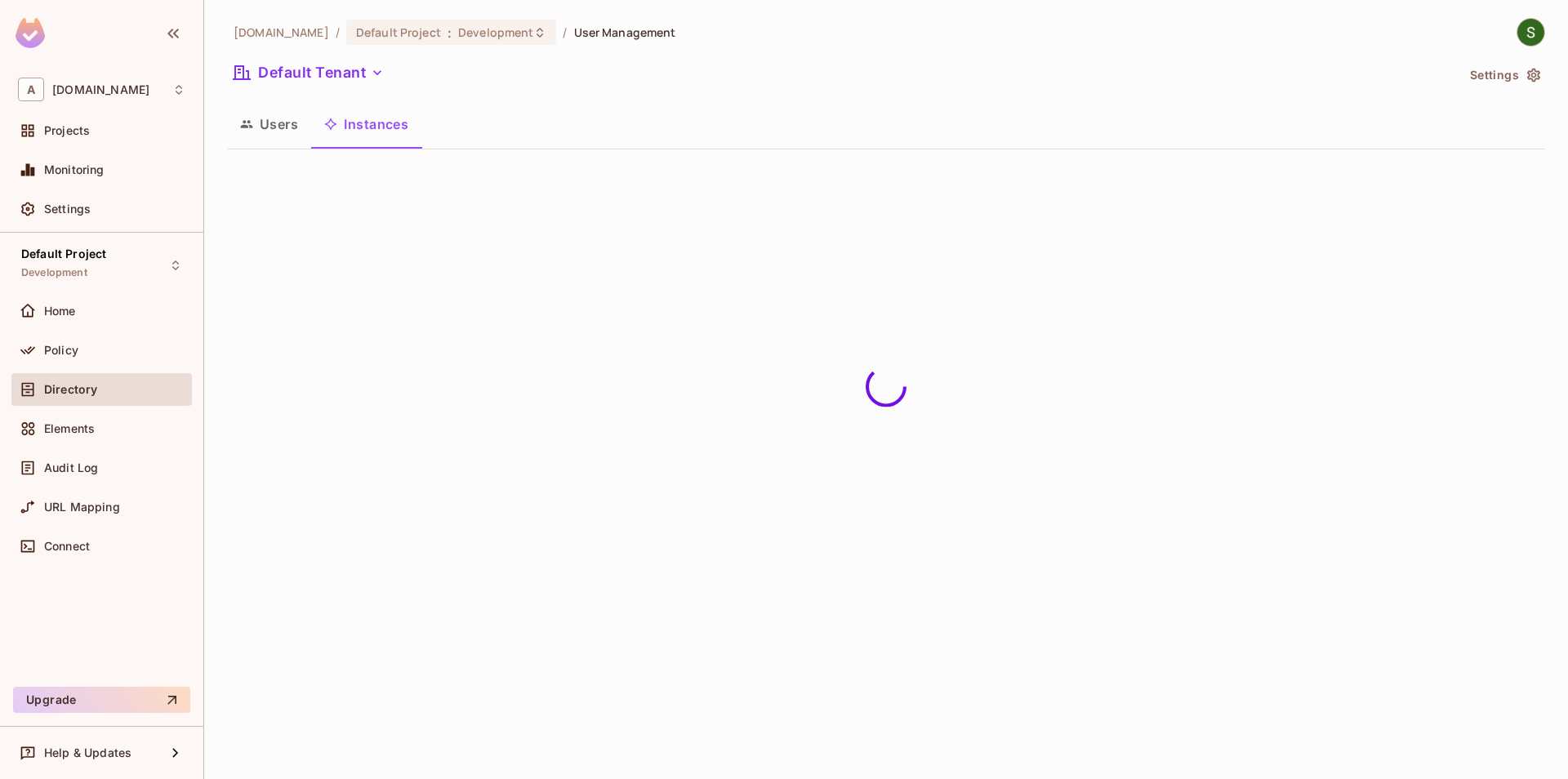
scroll to position [0, 0]
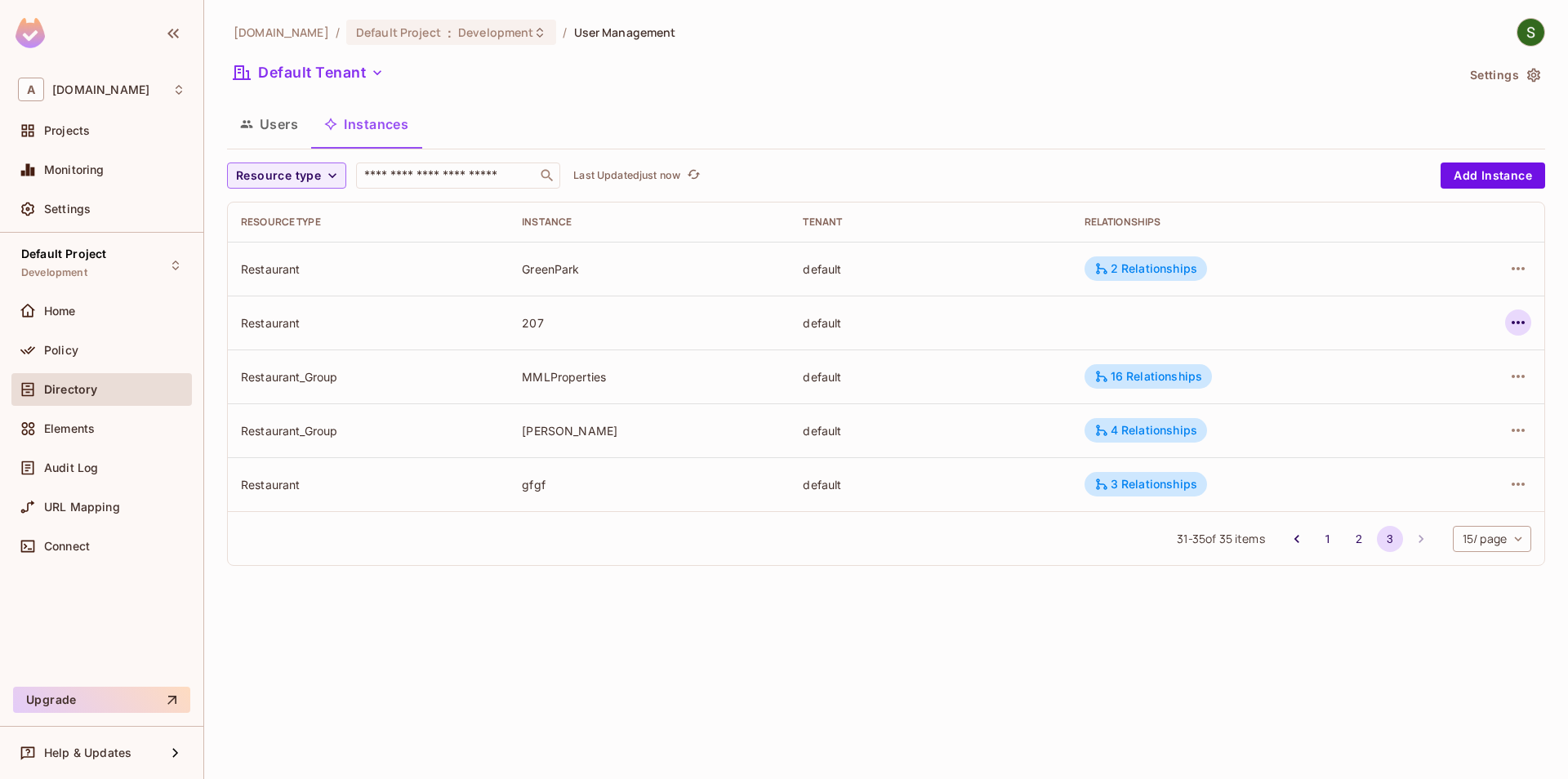
click at [1524, 322] on icon "button" at bounding box center [1519, 322] width 13 height 4
click at [1404, 435] on div "Delete Resource Instance" at bounding box center [1429, 432] width 142 height 16
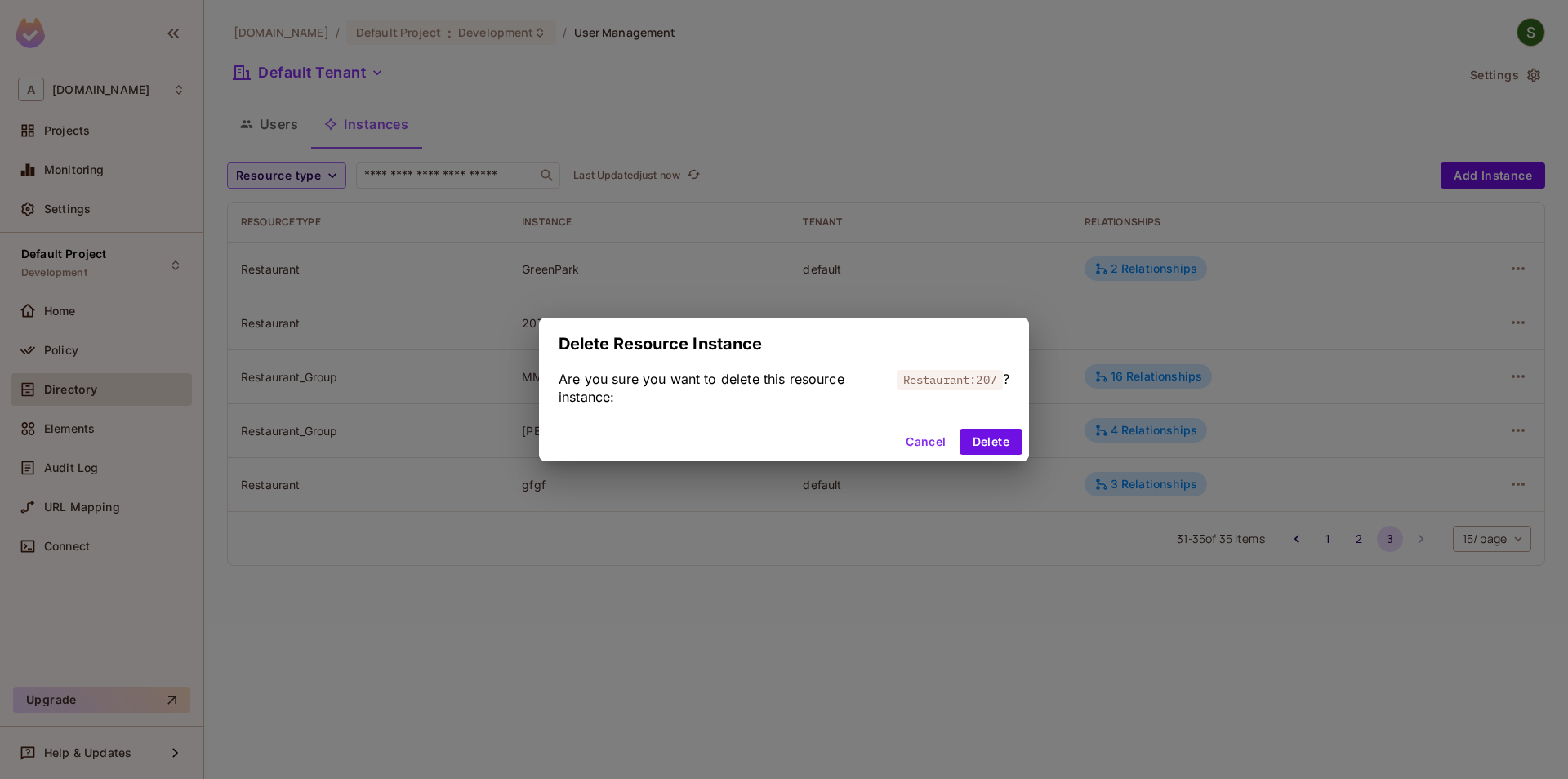
click at [784, 589] on div "Delete Resource Instance Are you sure you want to delete this resource instance…" at bounding box center [784, 389] width 1568 height 779
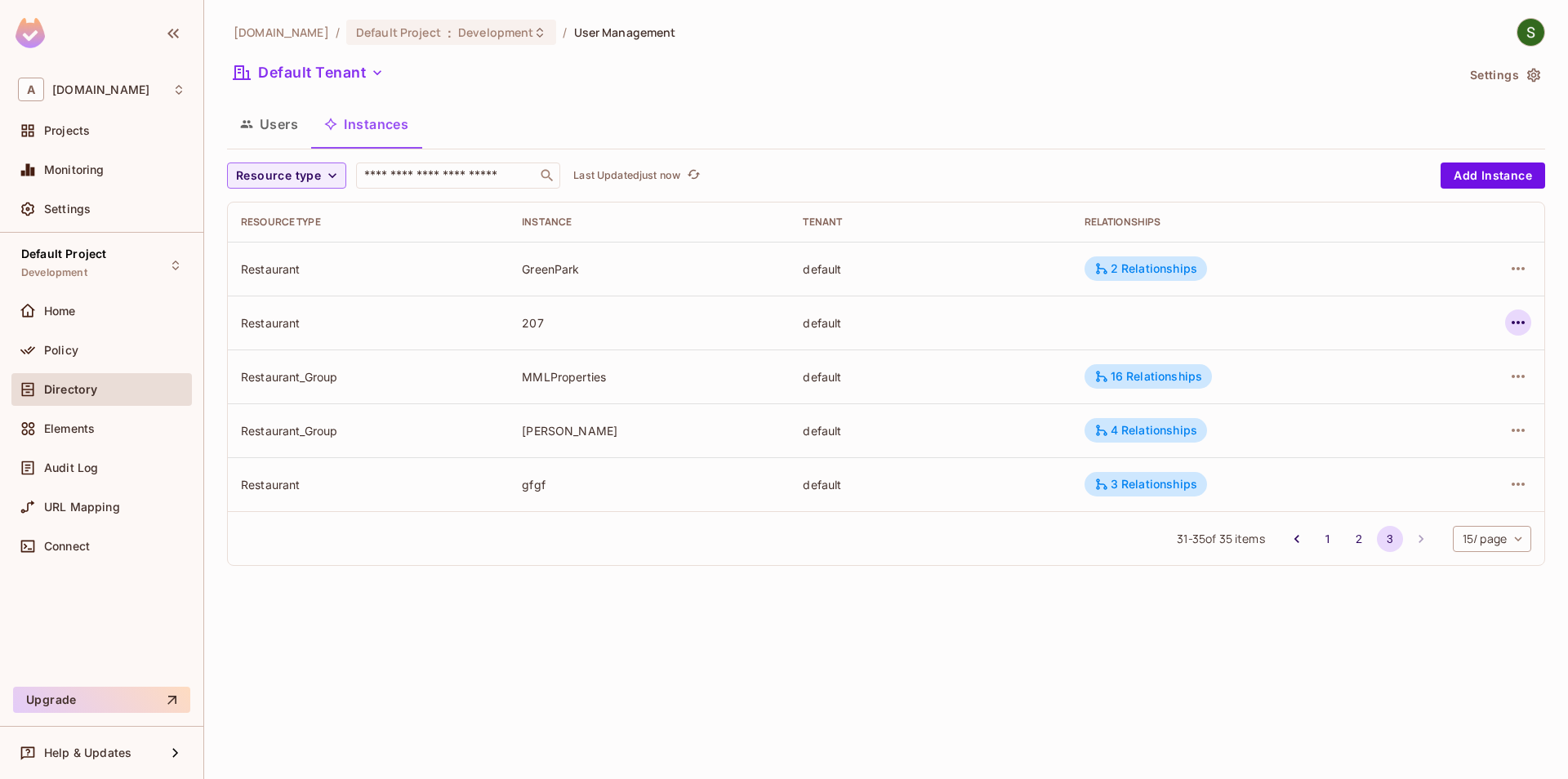
click at [1514, 320] on icon "button" at bounding box center [1518, 321] width 19 height 19
click at [1414, 427] on div "Delete Resource Instance" at bounding box center [1429, 432] width 142 height 16
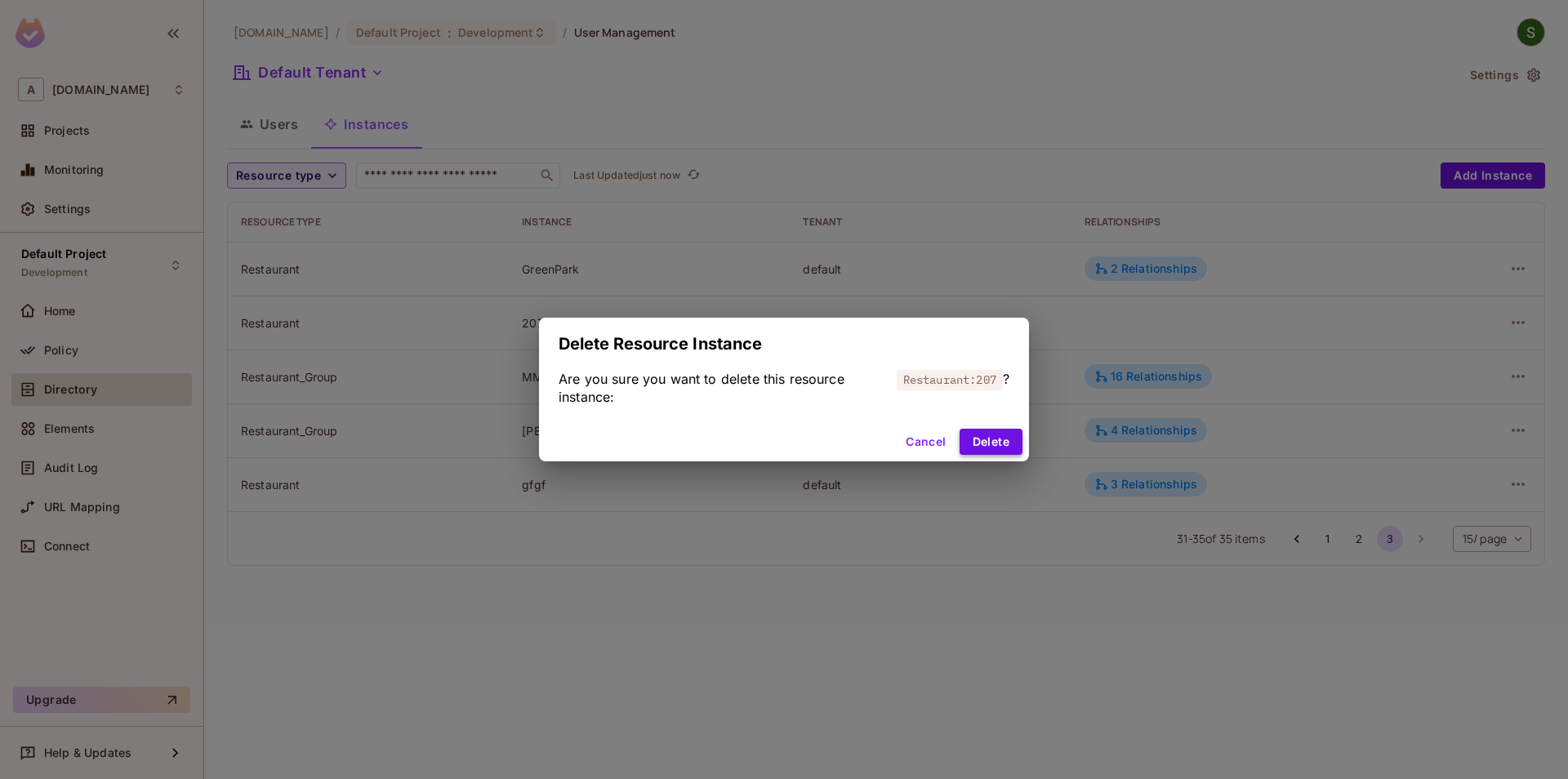
click at [1008, 440] on button "Delete" at bounding box center [991, 441] width 63 height 26
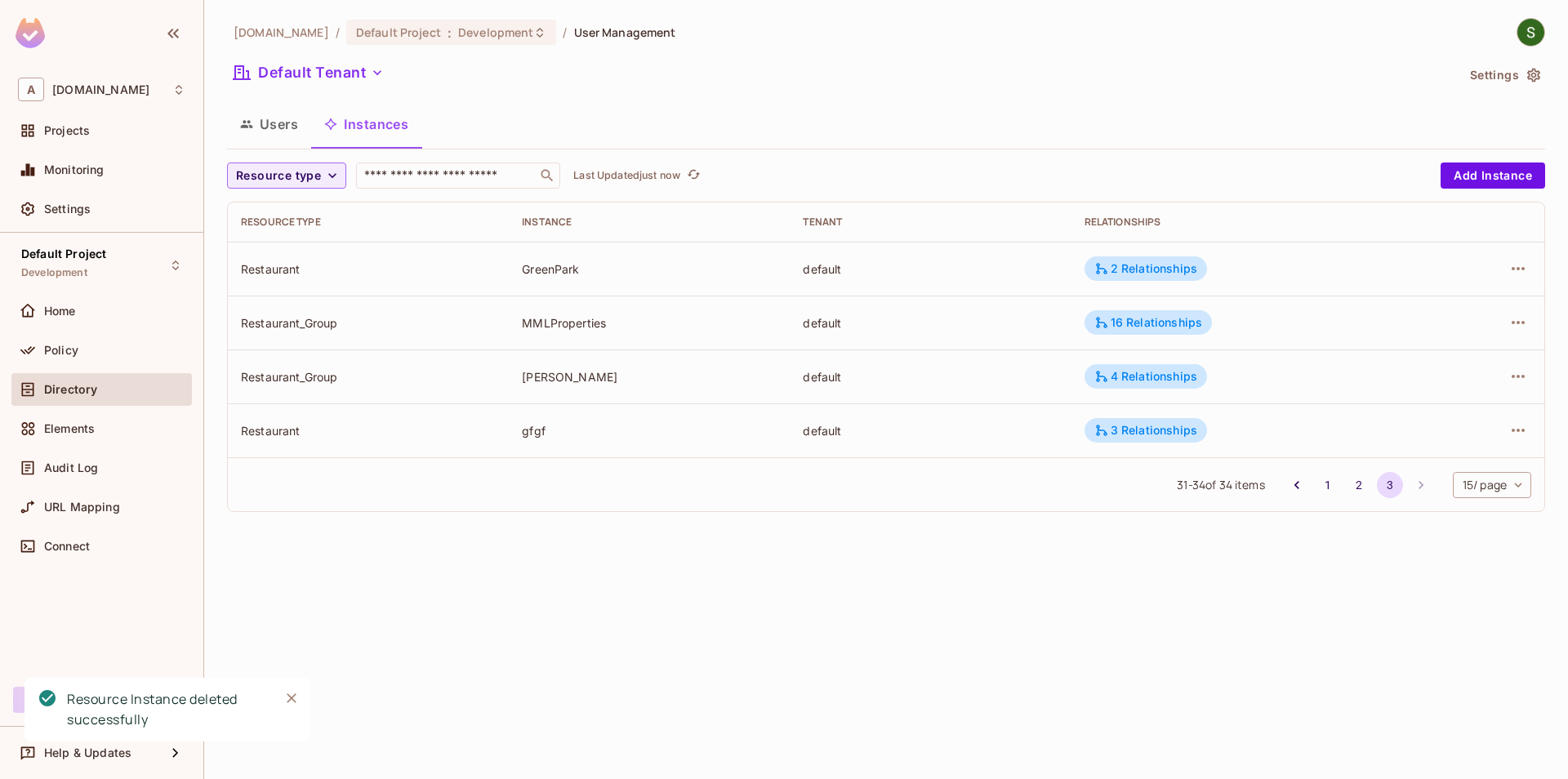
click at [294, 697] on icon "Close" at bounding box center [291, 698] width 16 height 16
click at [286, 174] on span "Resource type" at bounding box center [278, 175] width 85 height 20
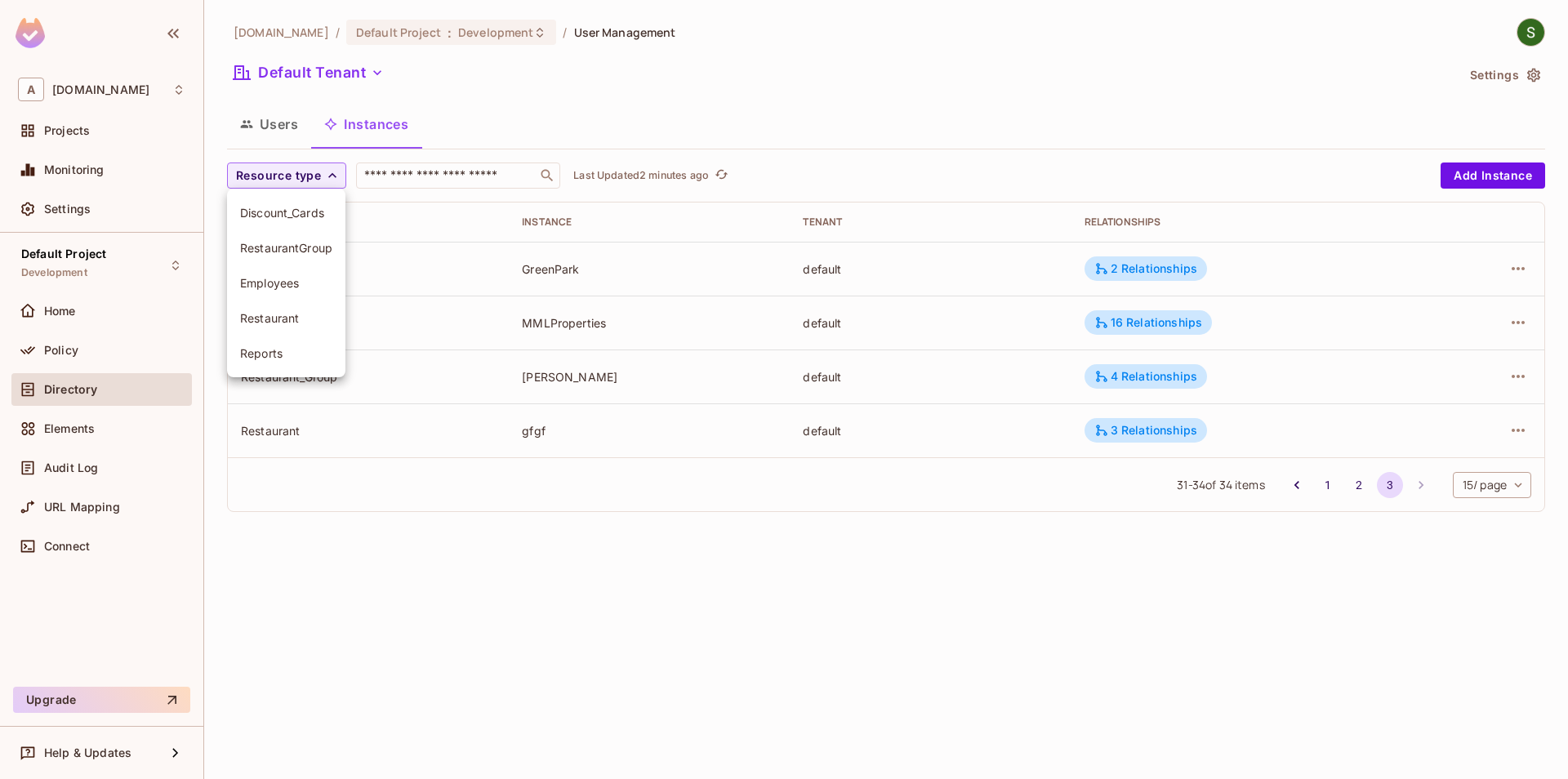
click at [863, 65] on div at bounding box center [784, 389] width 1568 height 779
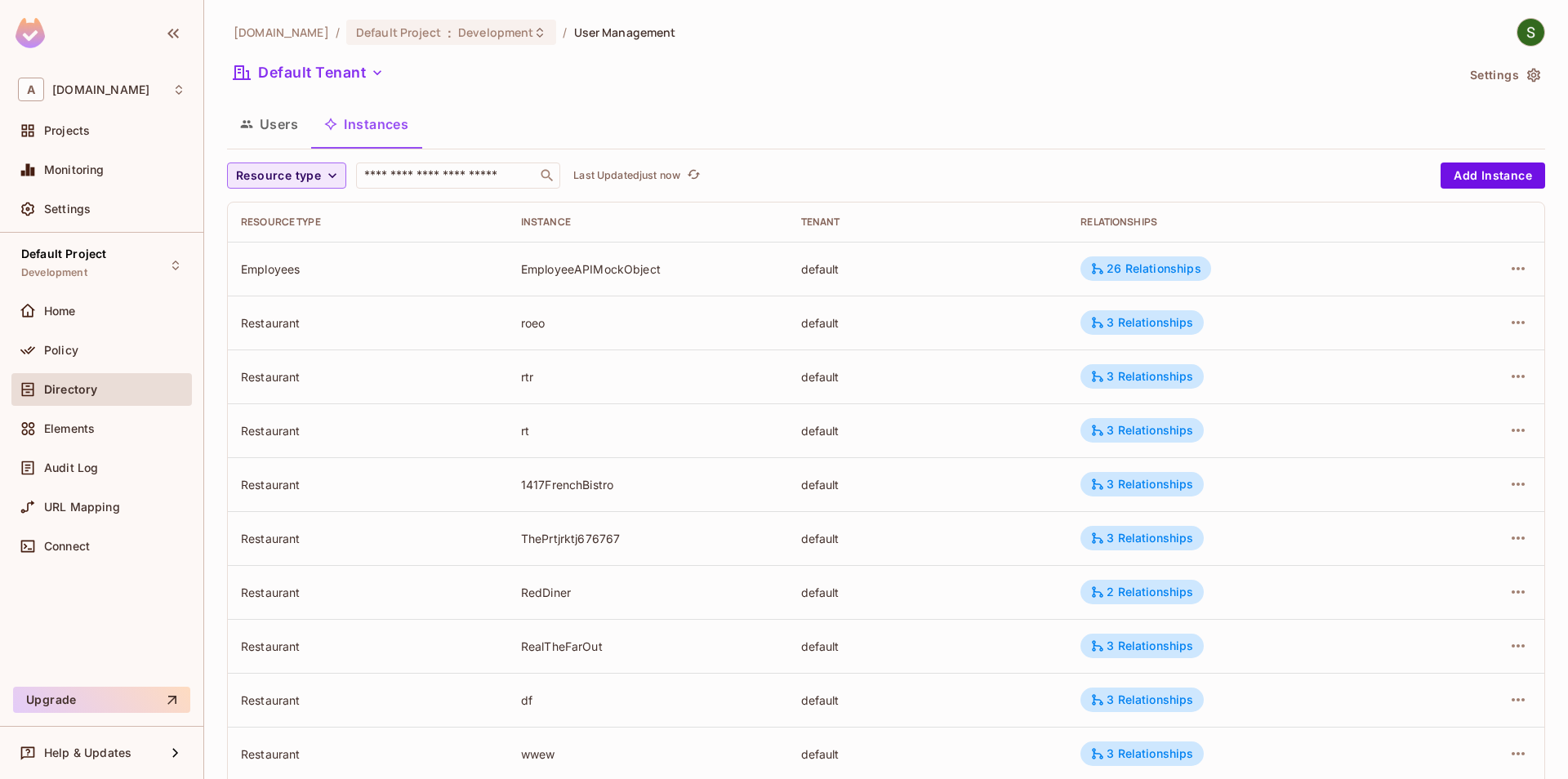
click at [316, 184] on span "Resource type" at bounding box center [278, 175] width 85 height 20
click at [286, 311] on span "Restaurant" at bounding box center [286, 318] width 92 height 16
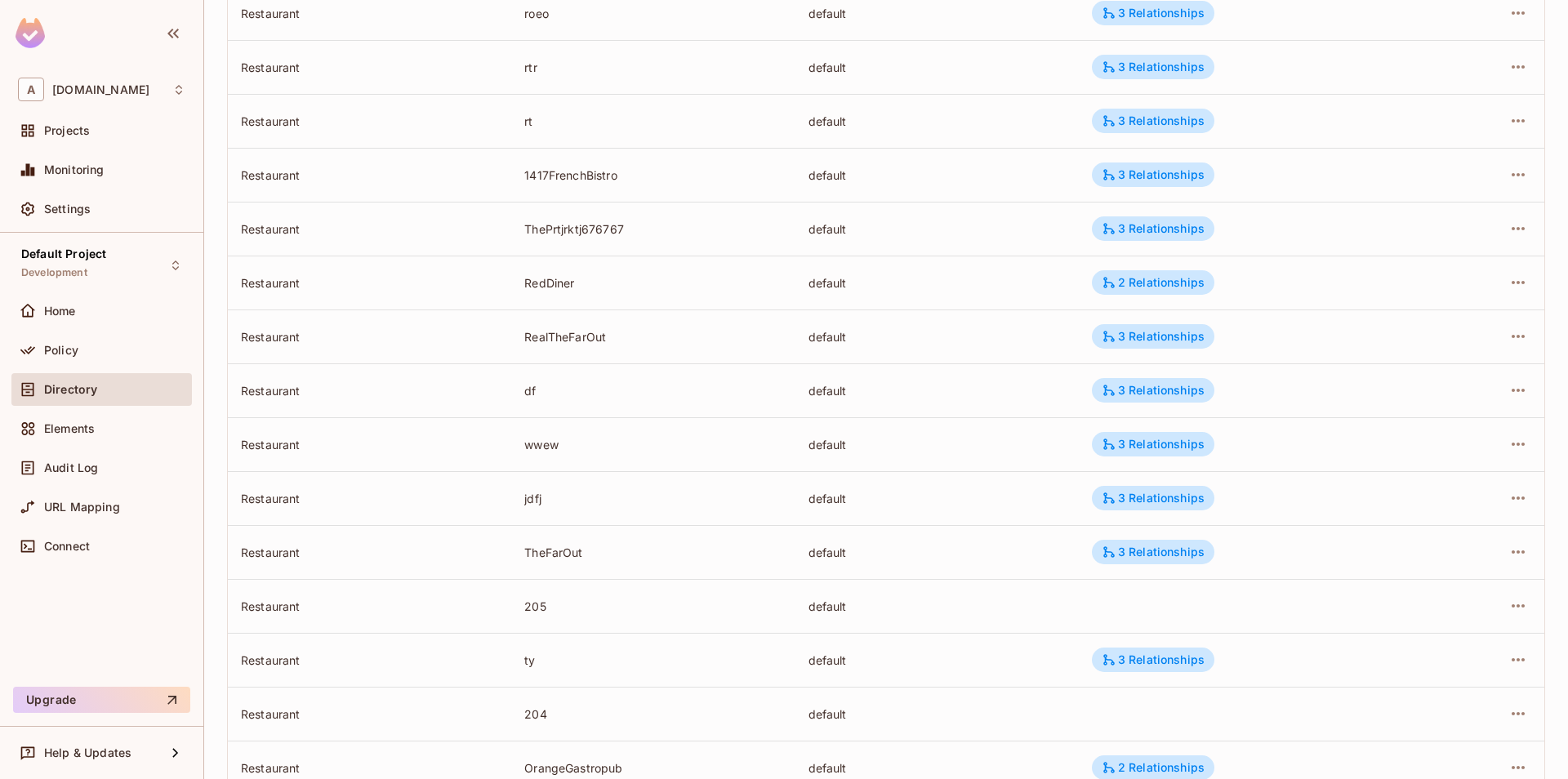
scroll to position [362, 0]
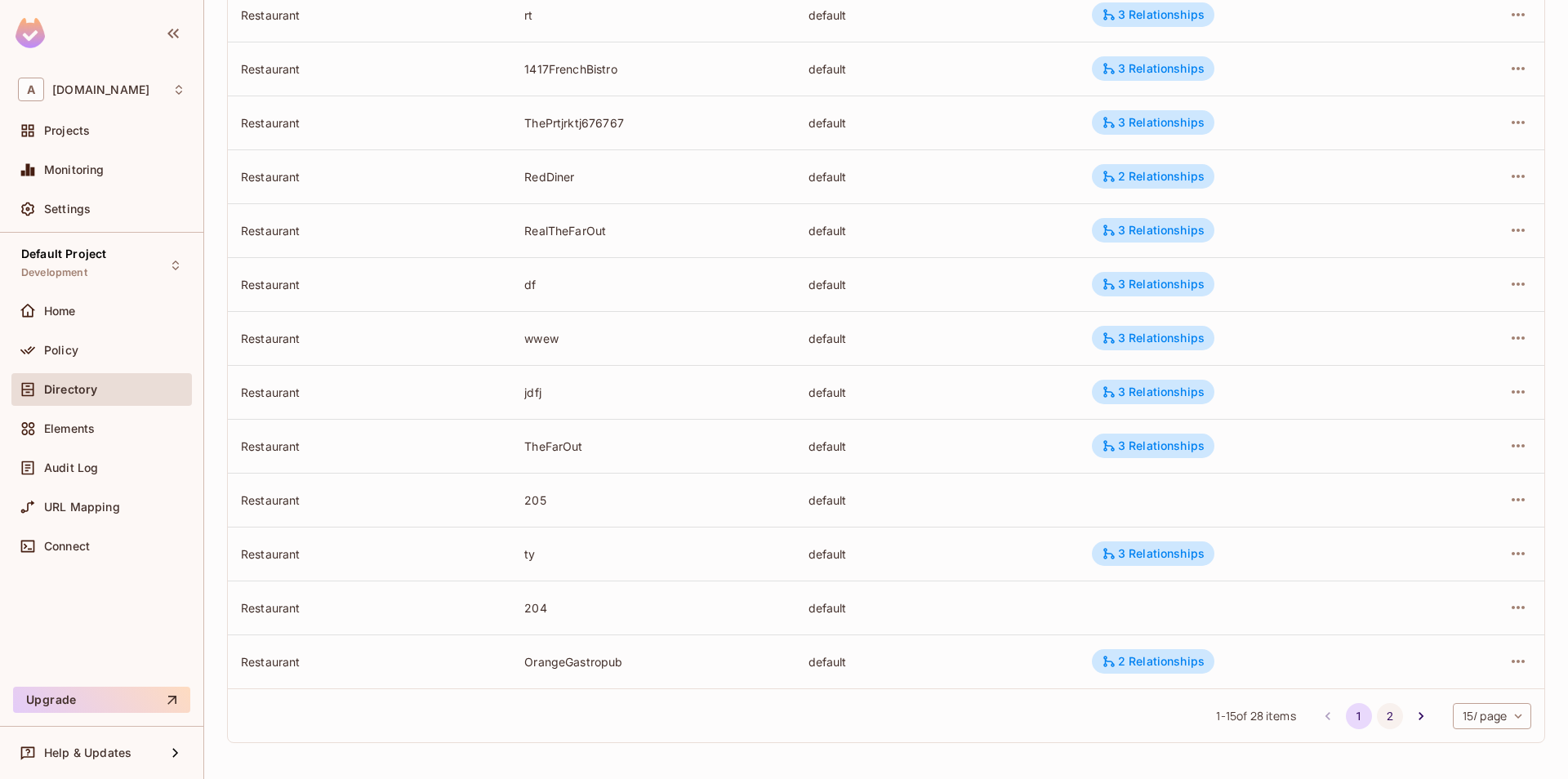
click at [1388, 720] on button "2" at bounding box center [1390, 716] width 26 height 26
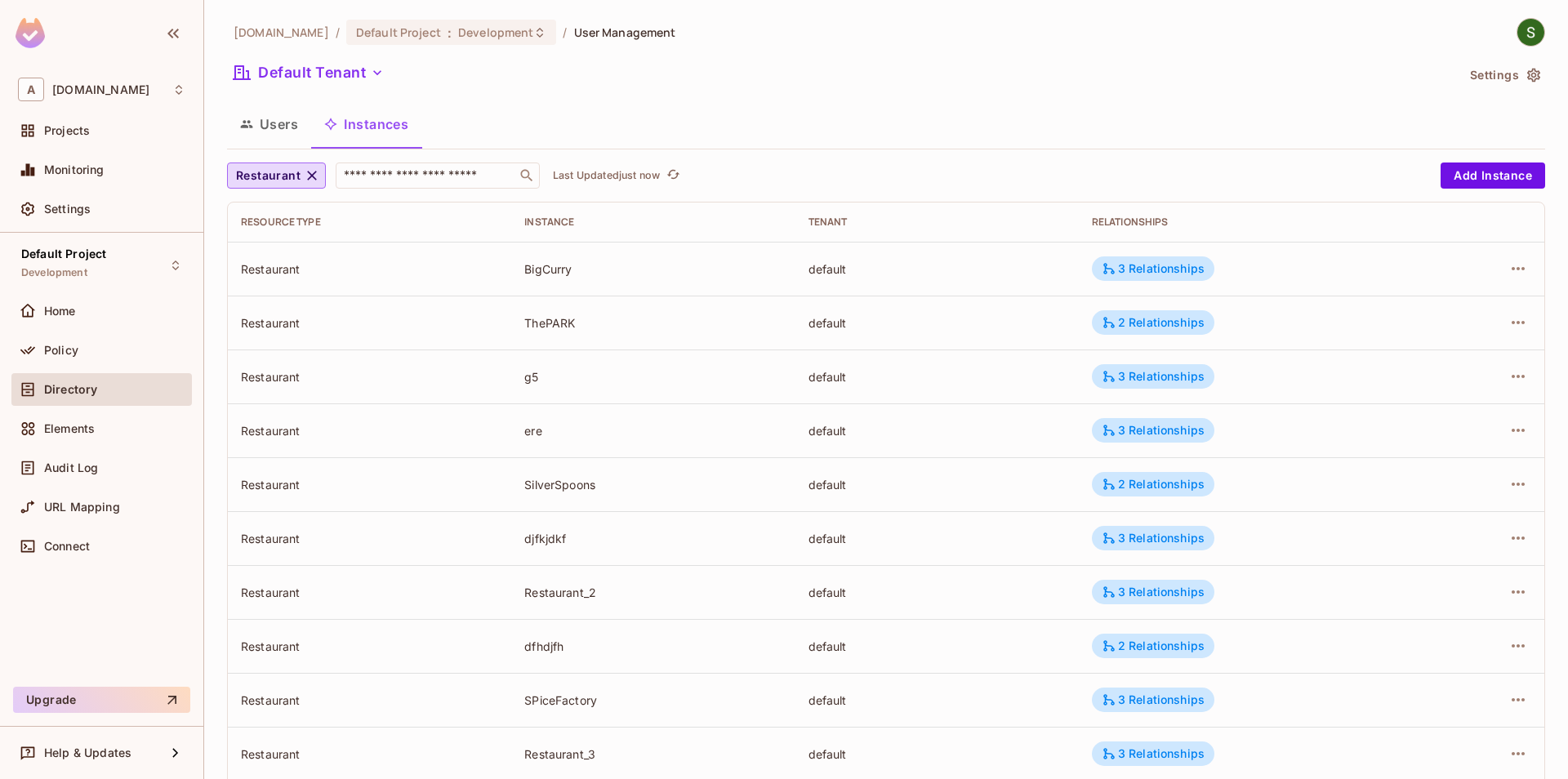
scroll to position [254, 0]
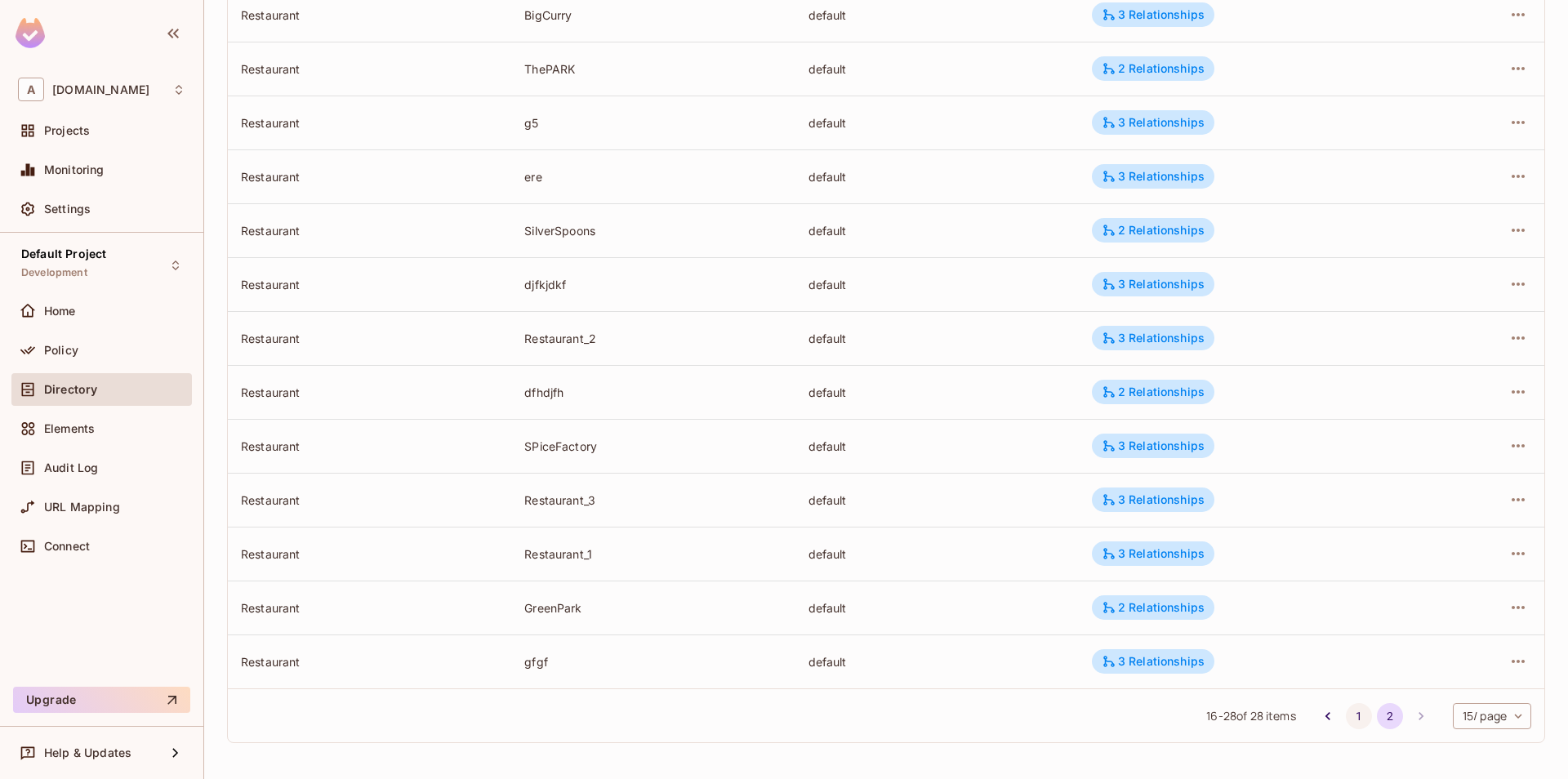
click at [1353, 718] on button "1" at bounding box center [1359, 716] width 26 height 26
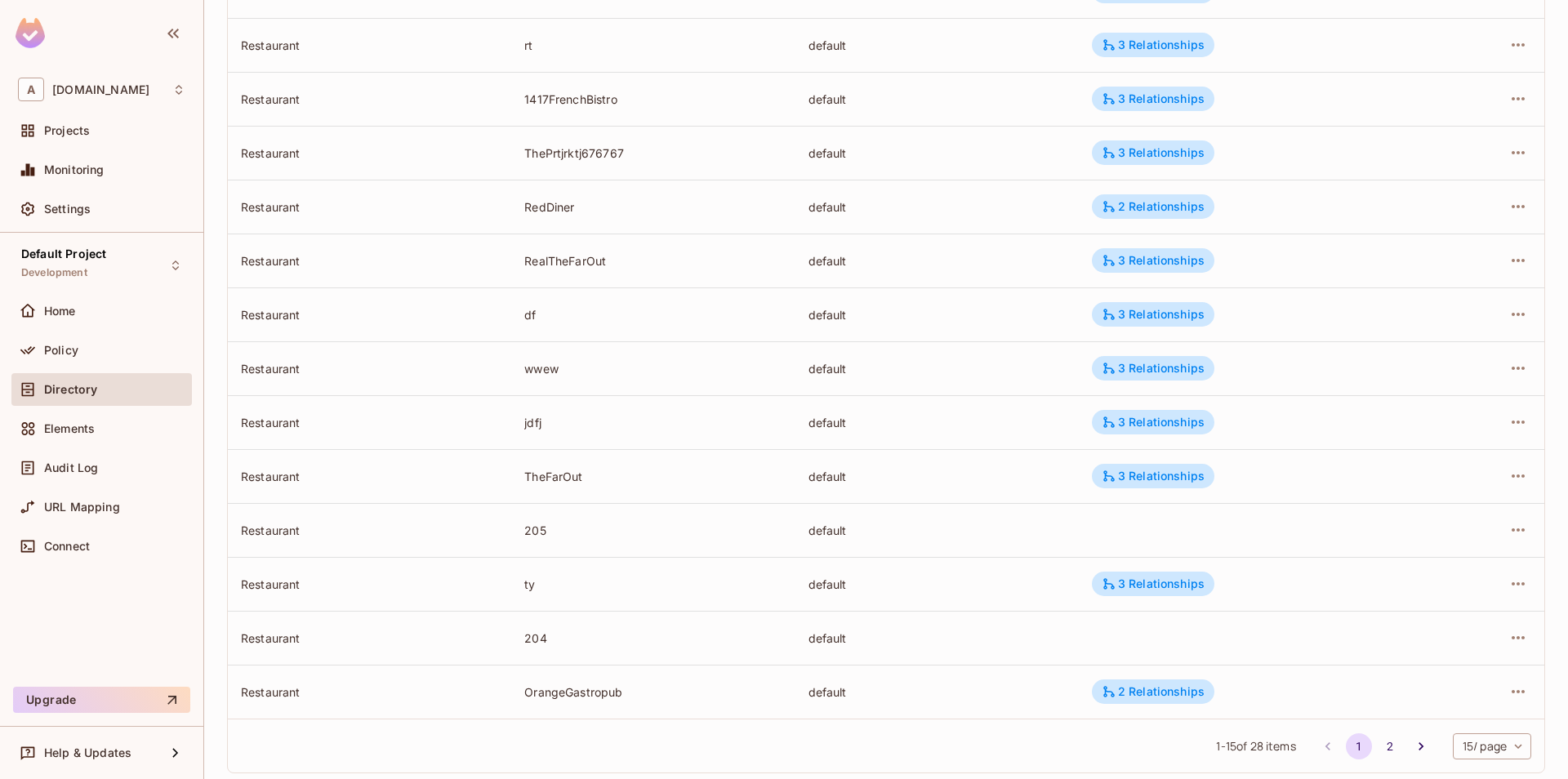
scroll to position [362, 0]
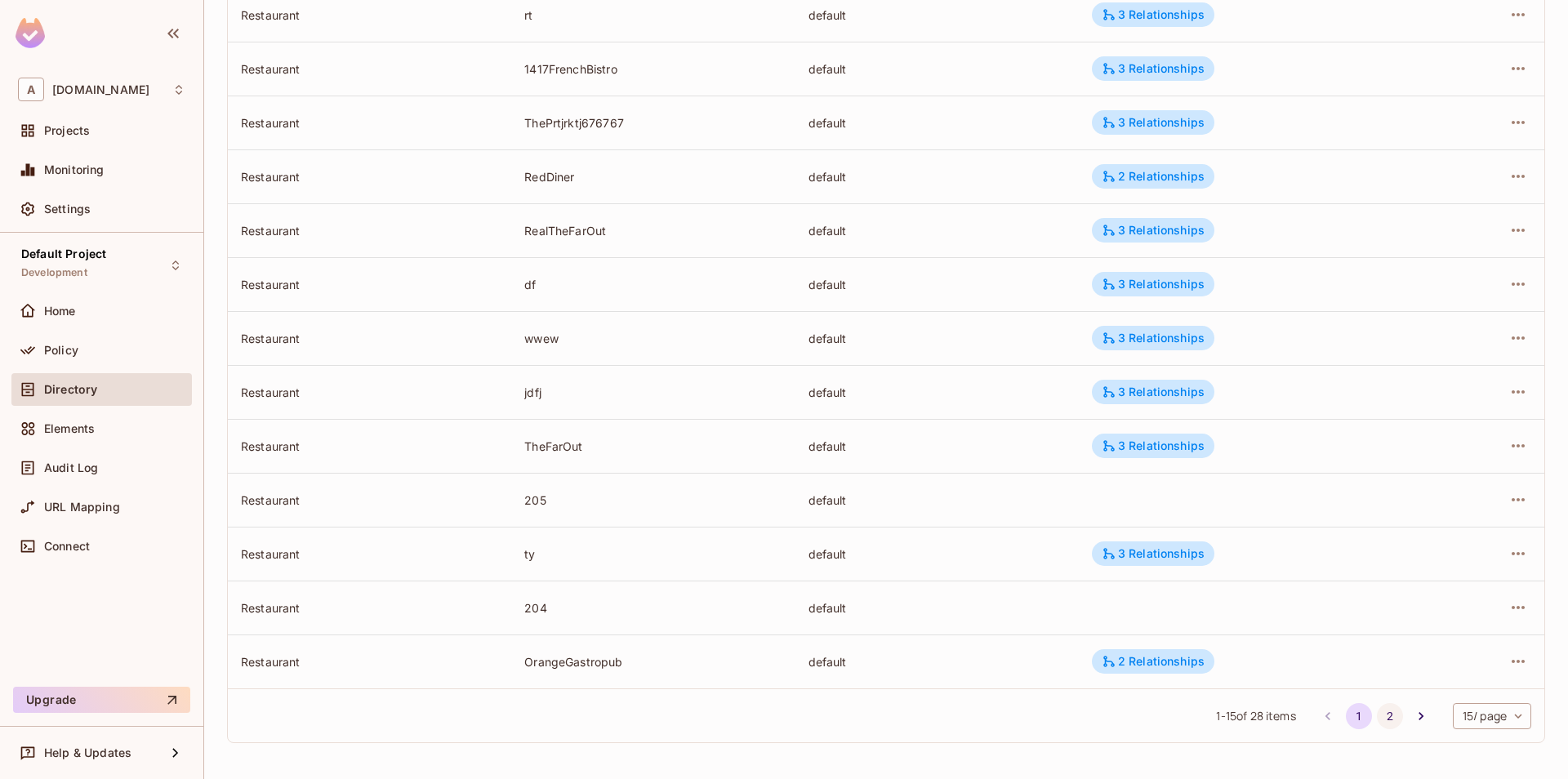
click at [1386, 710] on button "2" at bounding box center [1390, 716] width 26 height 26
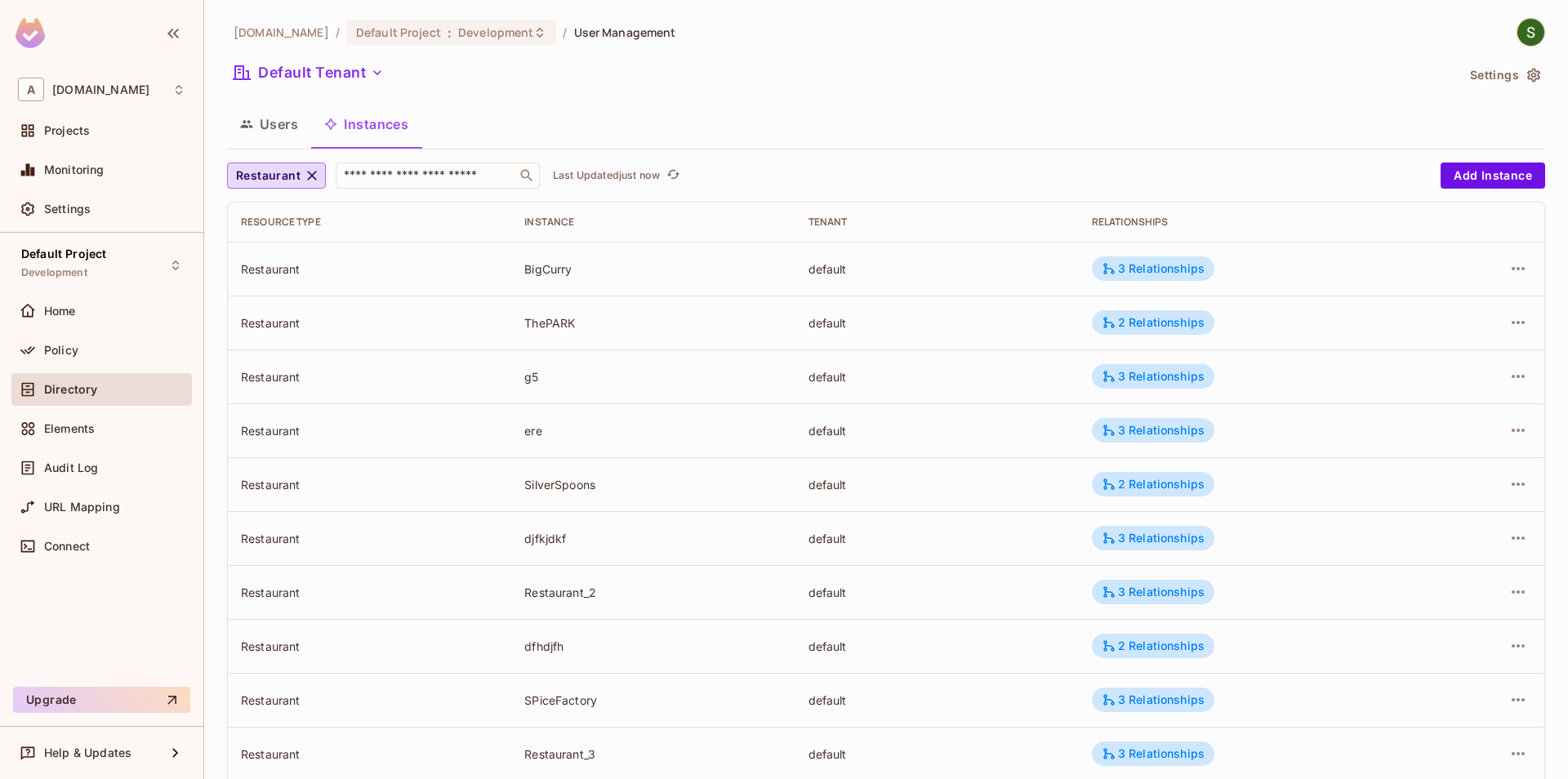
scroll to position [254, 0]
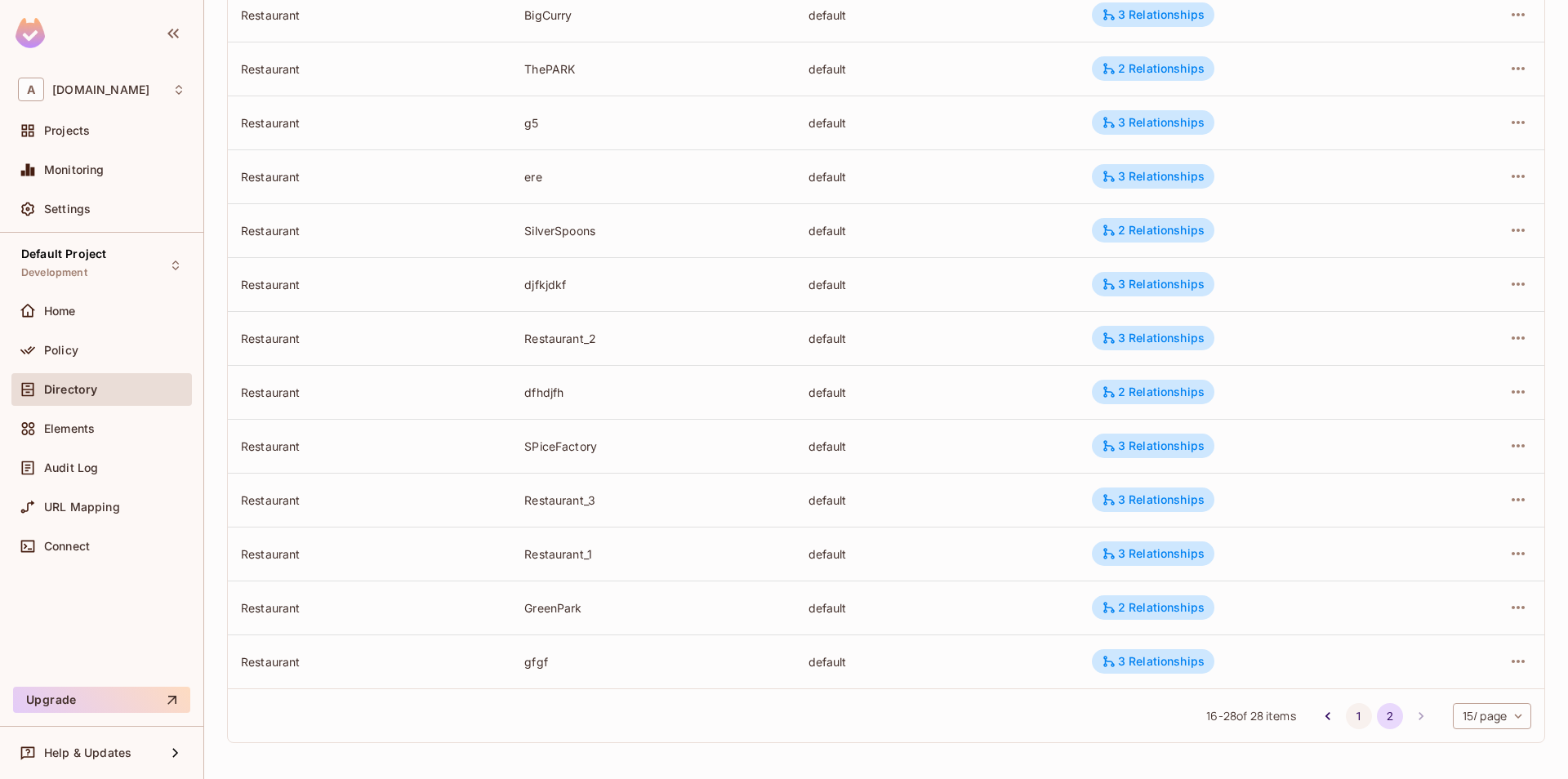
click at [1361, 721] on button "1" at bounding box center [1359, 716] width 26 height 26
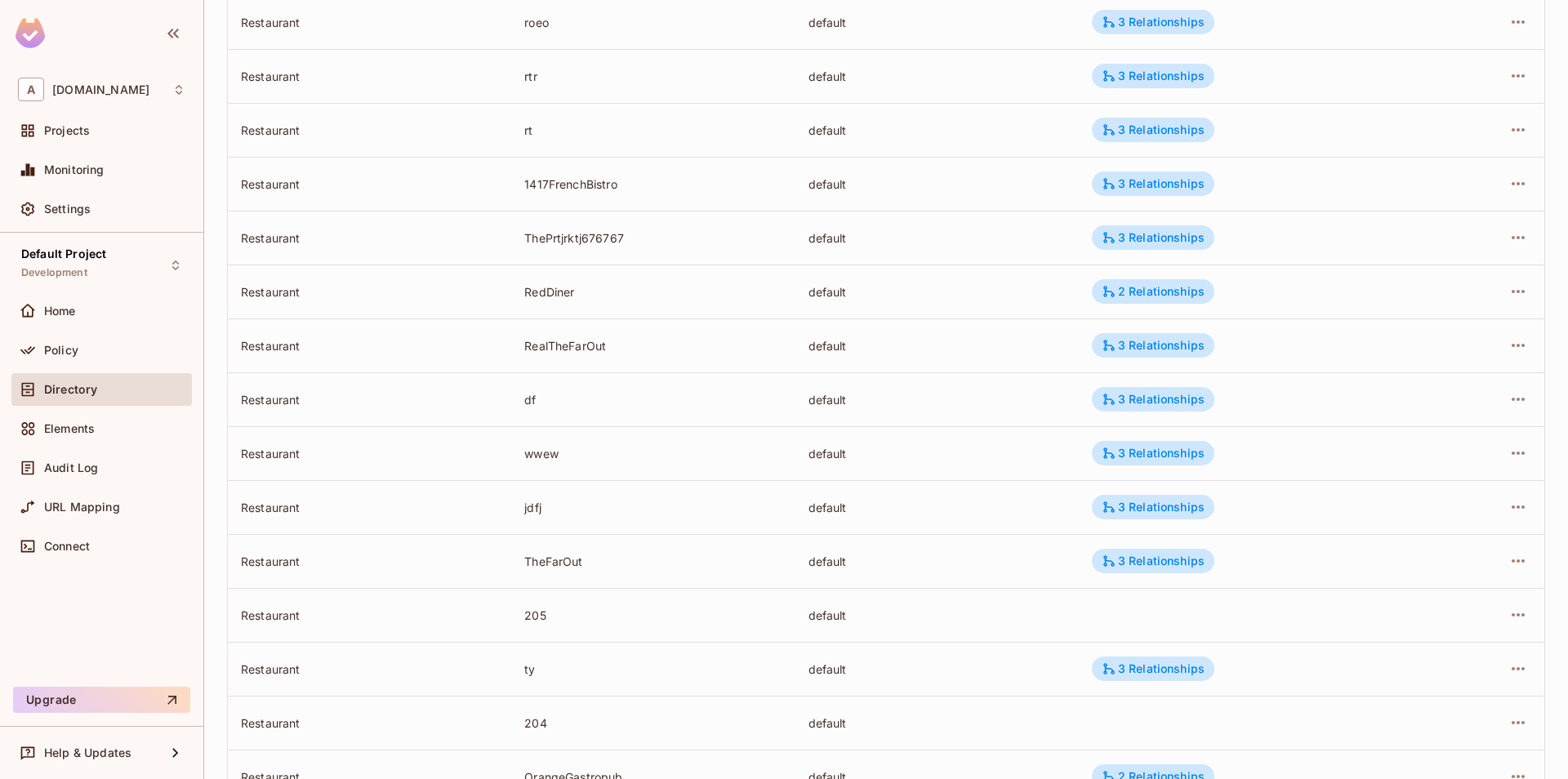
scroll to position [279, 0]
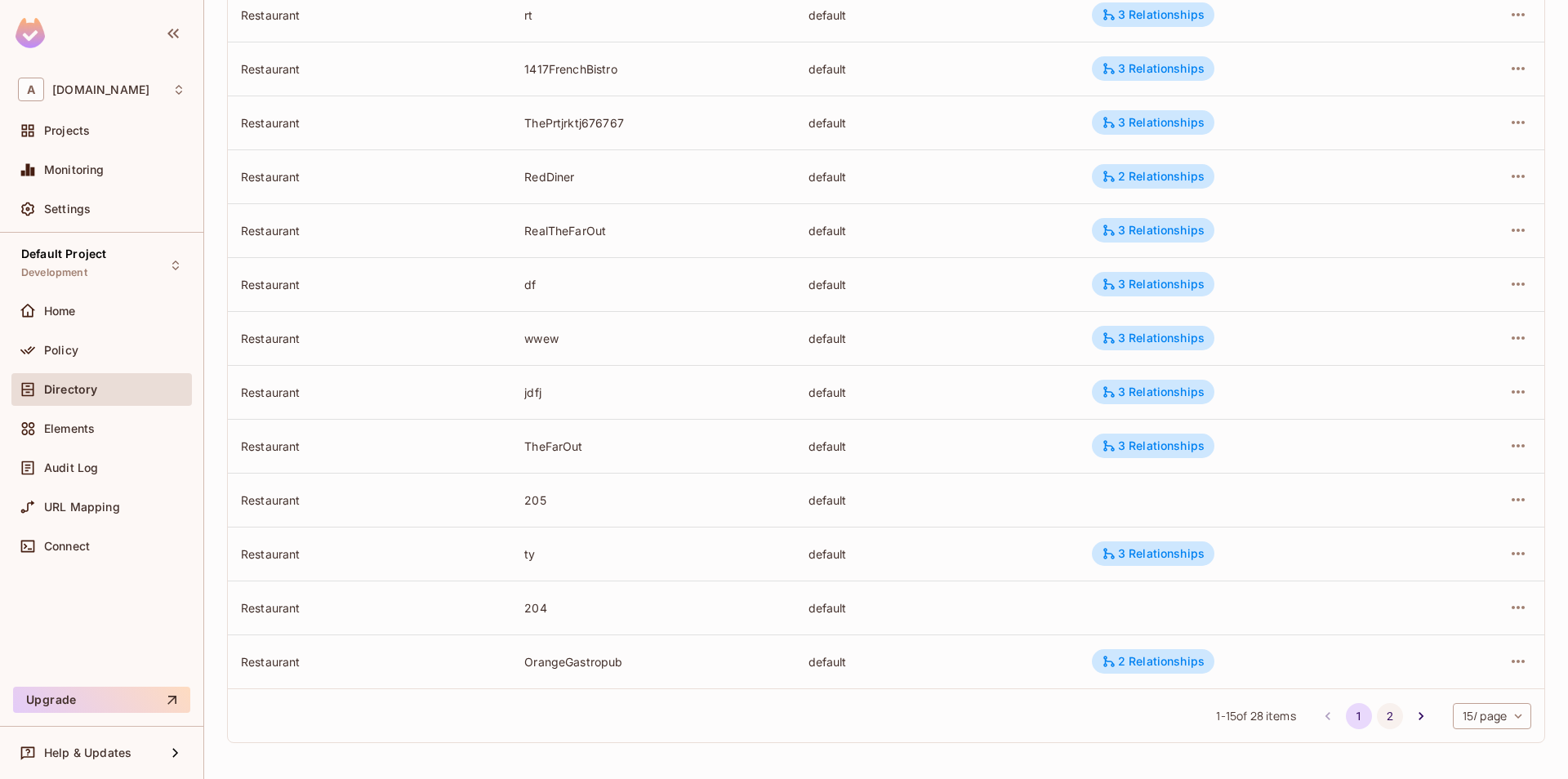
click at [1383, 717] on button "2" at bounding box center [1390, 716] width 26 height 26
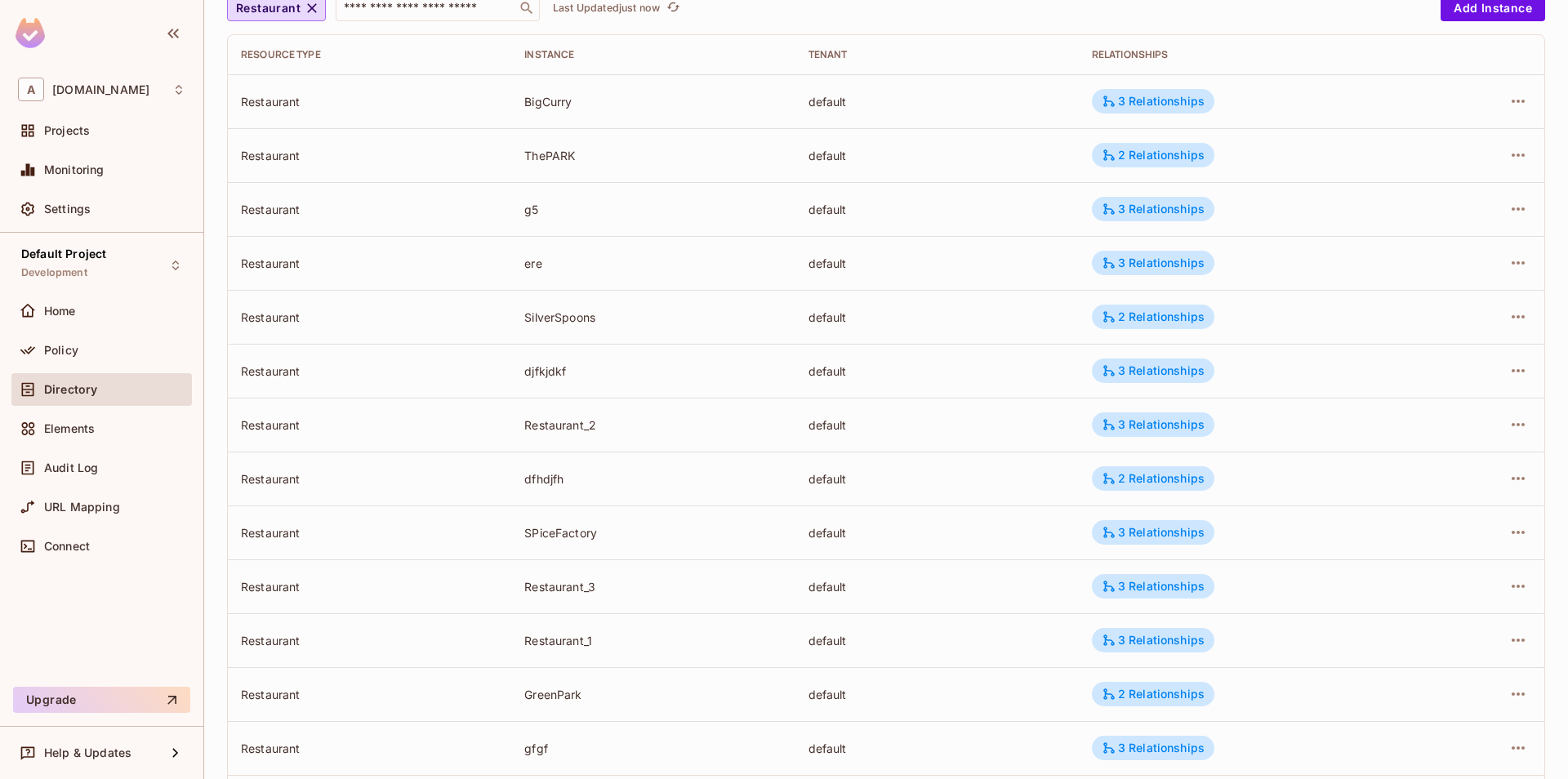
scroll to position [254, 0]
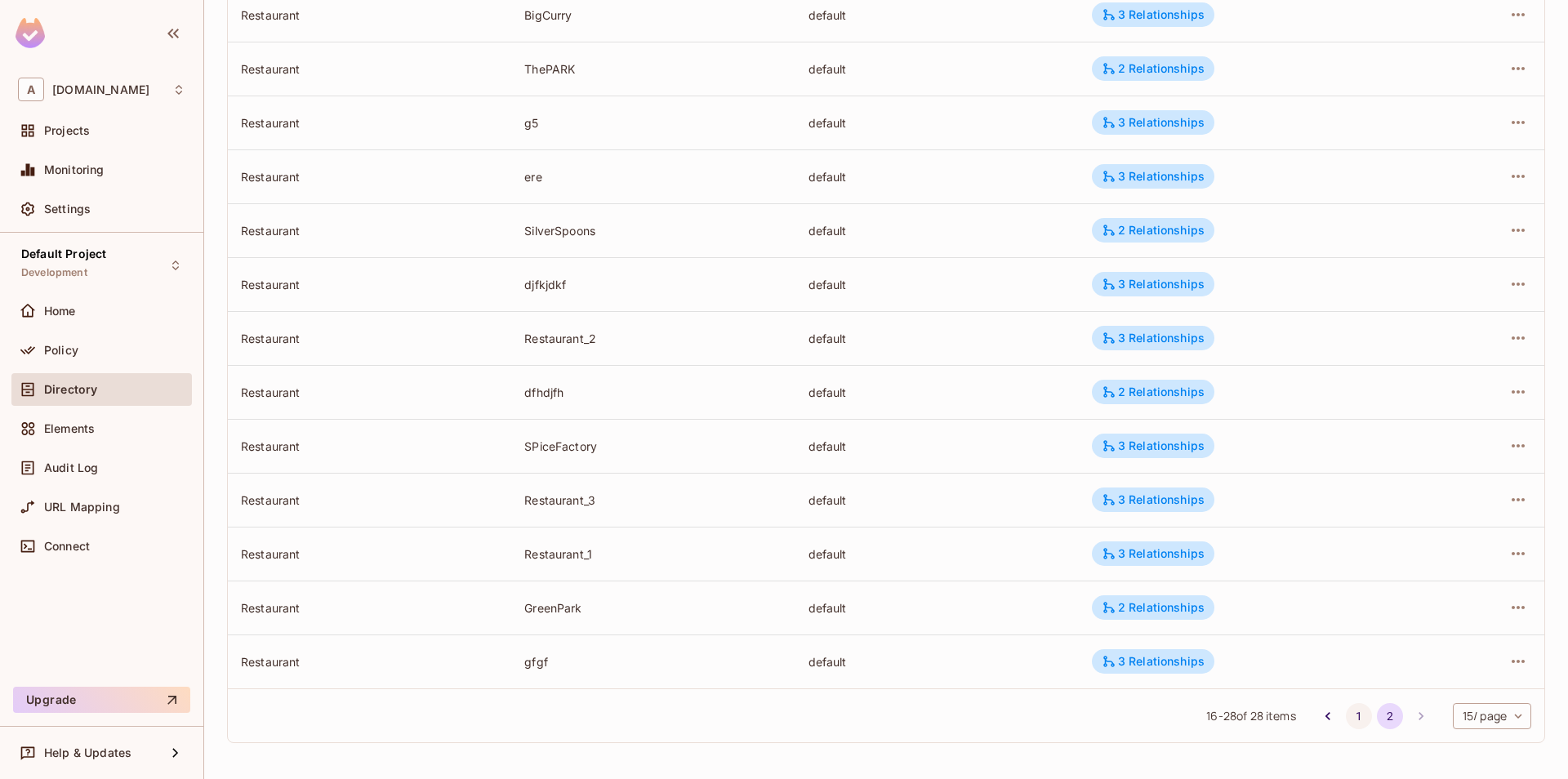
click at [1346, 713] on button "1" at bounding box center [1359, 716] width 26 height 26
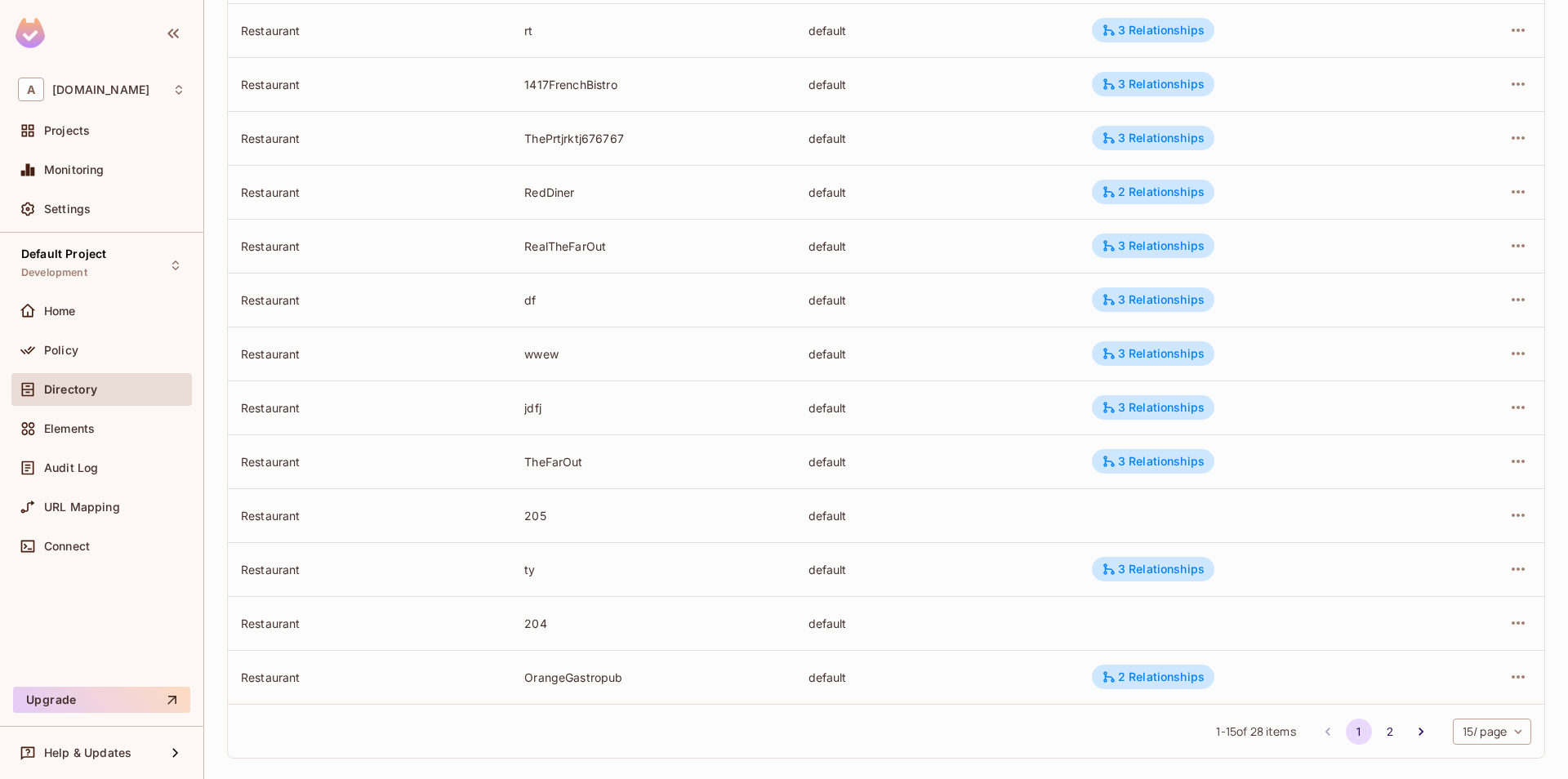
scroll to position [347, 0]
click at [1524, 519] on icon "button" at bounding box center [1518, 513] width 19 height 19
click at [1387, 636] on span "Delete Resource Instance" at bounding box center [1428, 624] width 151 height 26
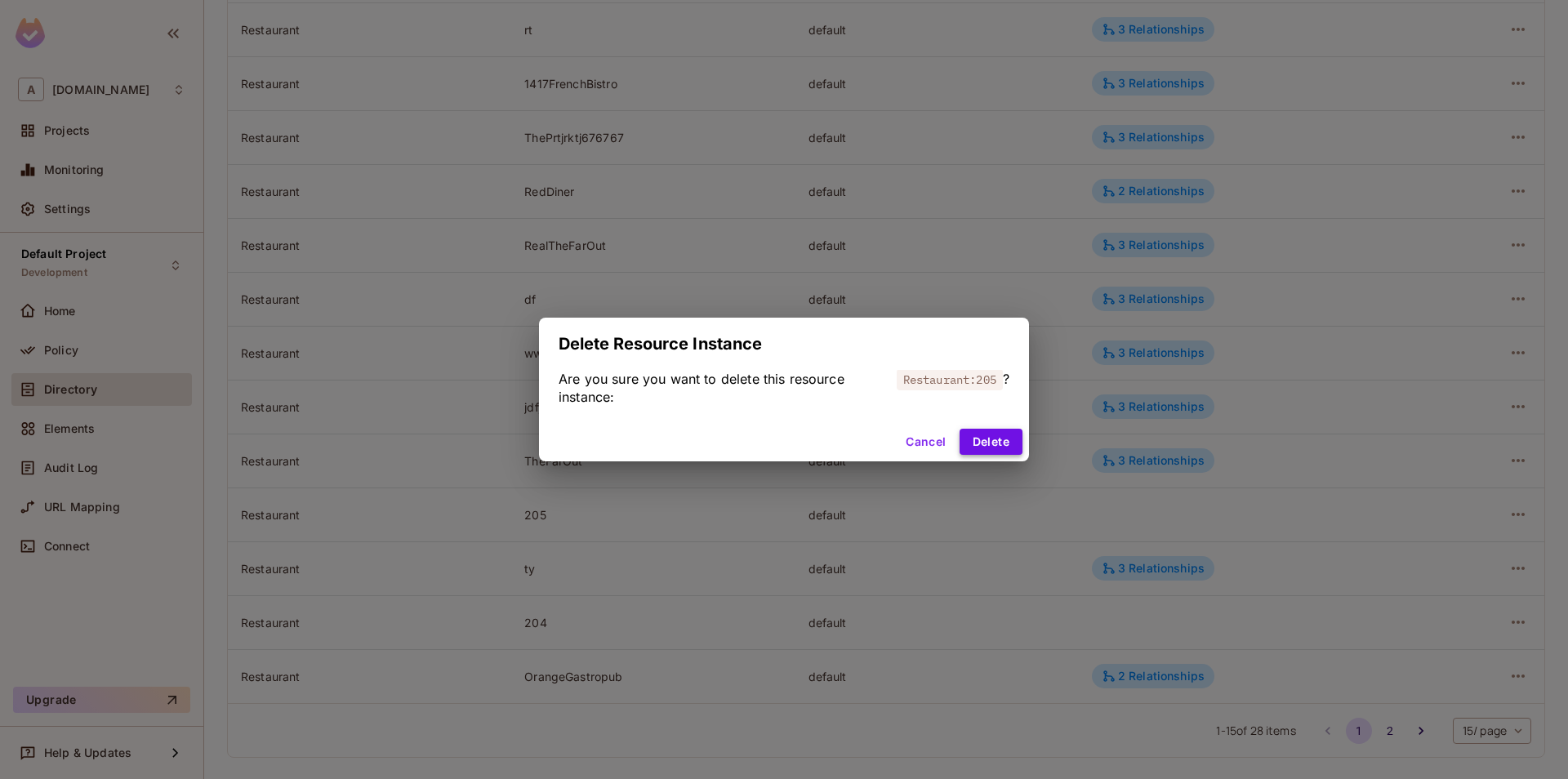
click at [985, 453] on button "Delete" at bounding box center [991, 441] width 63 height 26
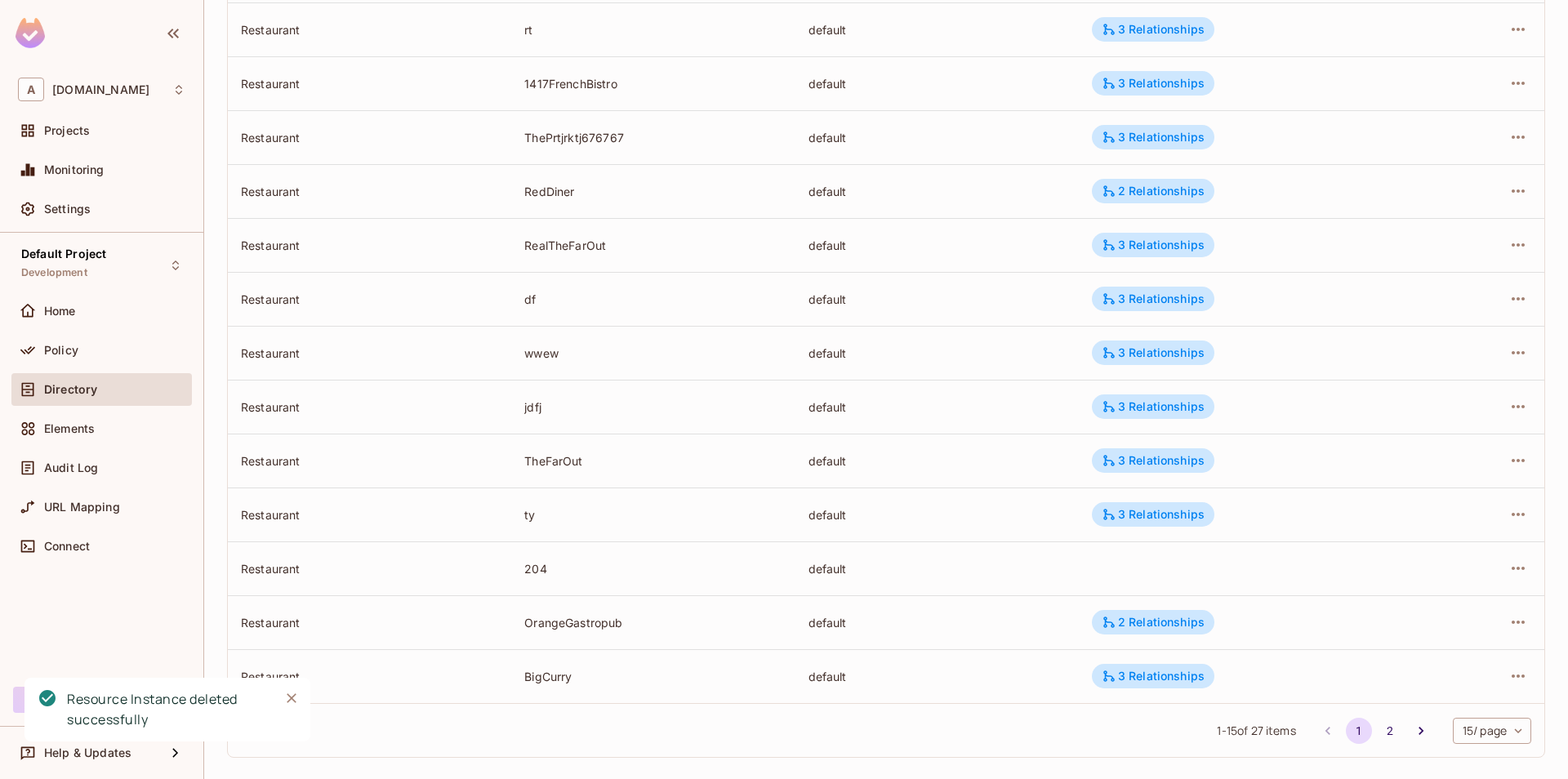
click at [291, 701] on icon "Close" at bounding box center [291, 698] width 16 height 16
click at [1385, 732] on button "2" at bounding box center [1390, 731] width 26 height 26
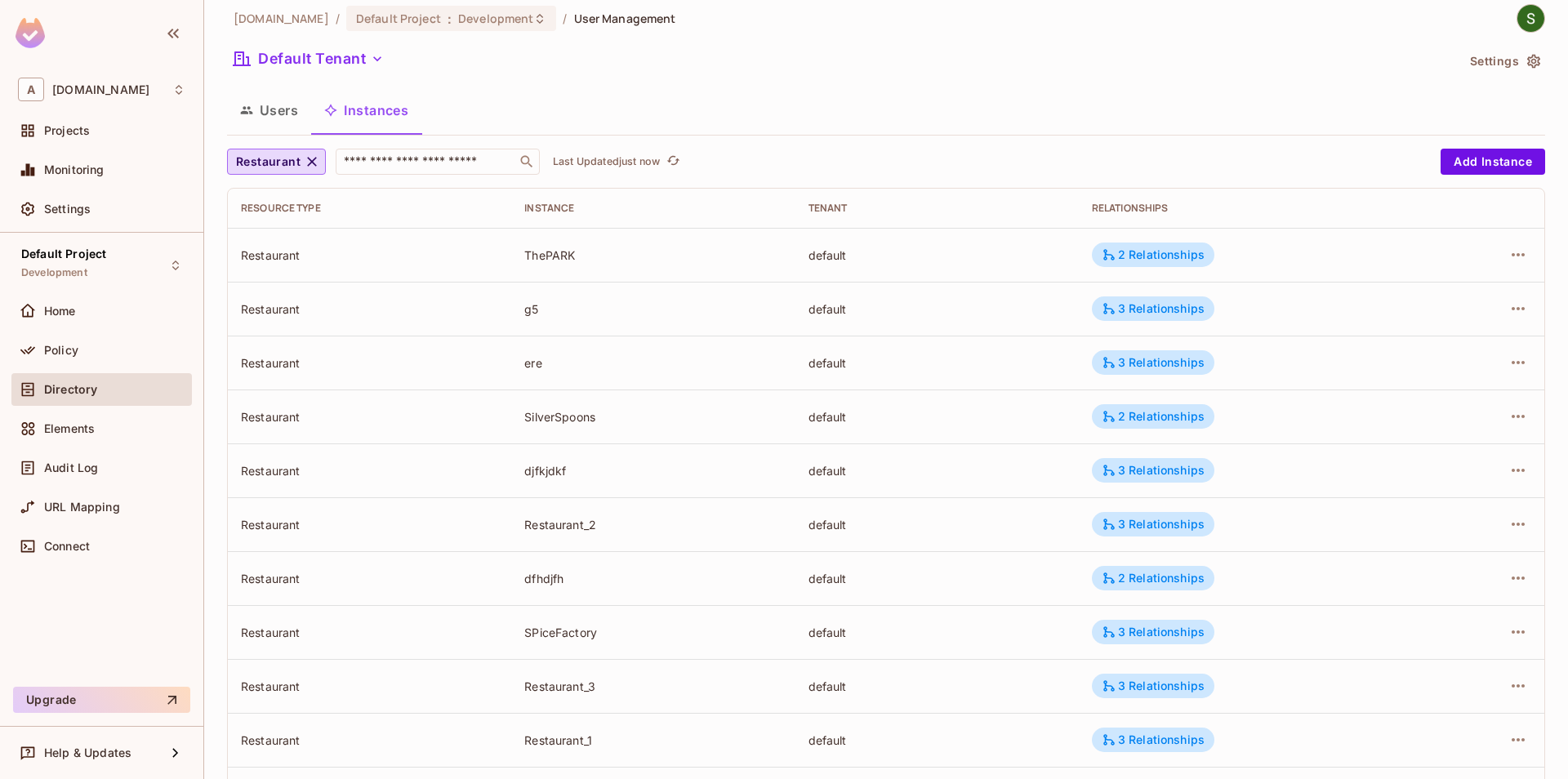
scroll to position [0, 0]
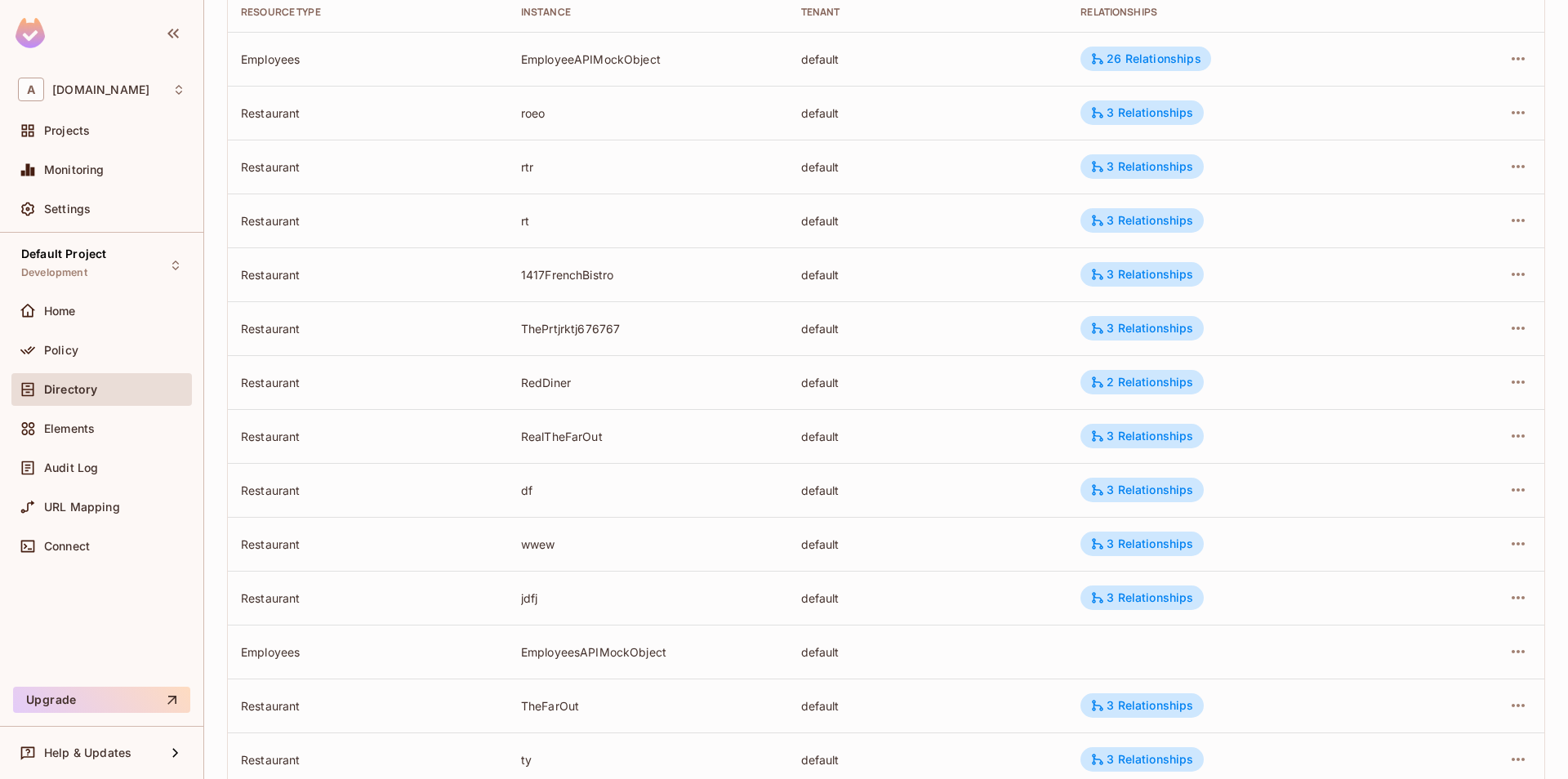
scroll to position [82, 0]
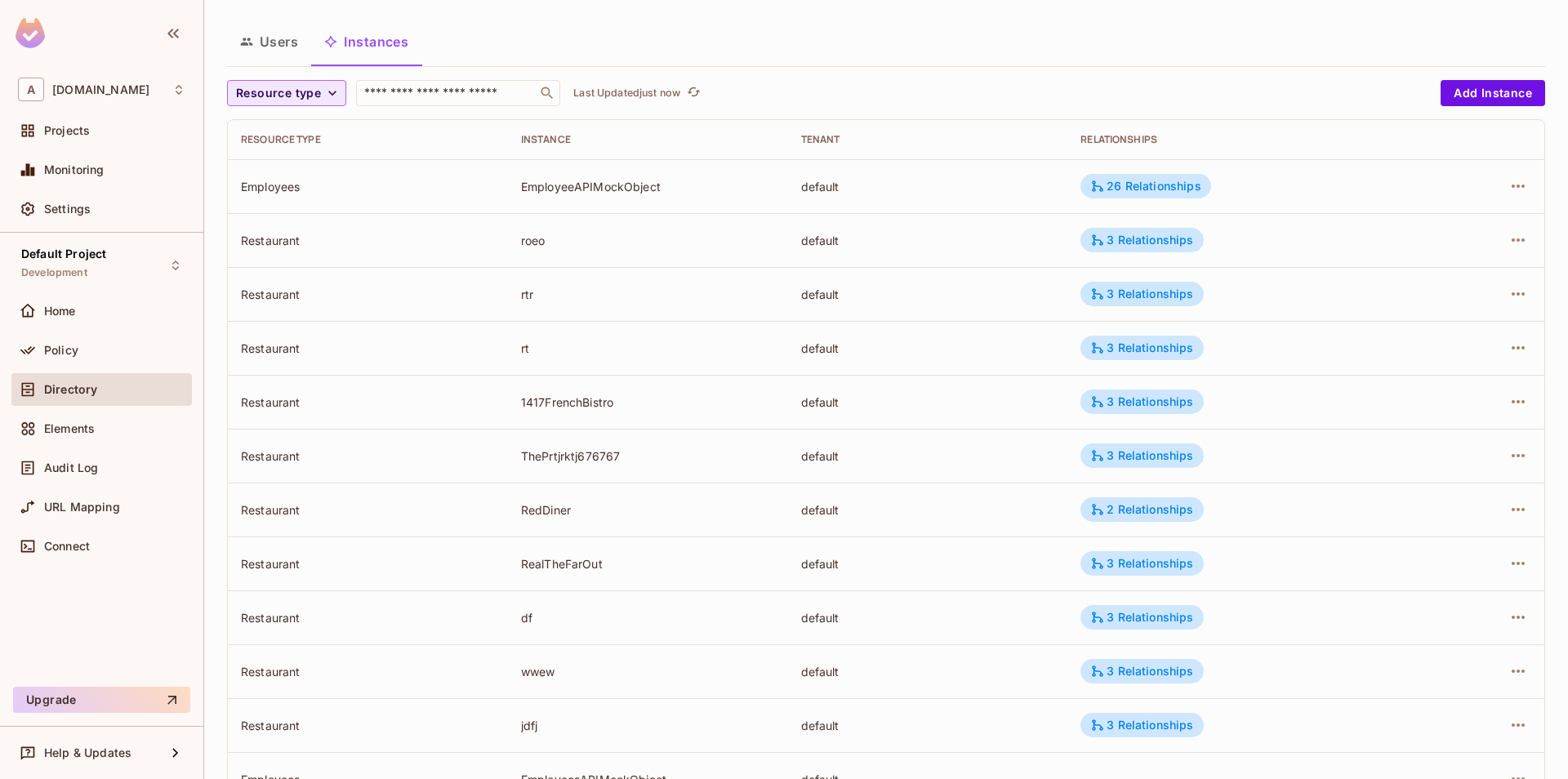
click at [287, 95] on span "Resource type" at bounding box center [278, 93] width 85 height 20
click at [272, 243] on span "Restaurant" at bounding box center [286, 235] width 92 height 16
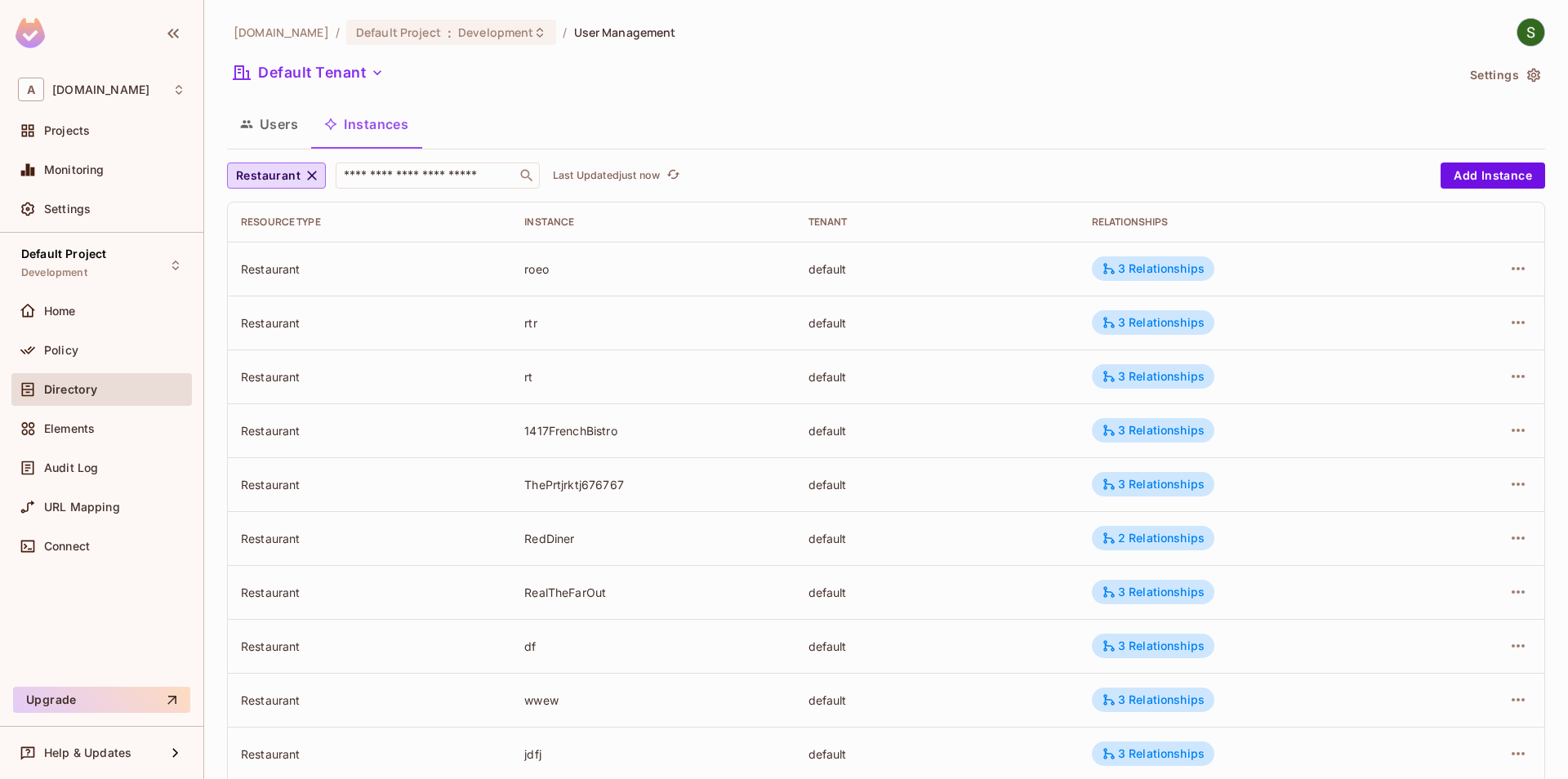
scroll to position [362, 0]
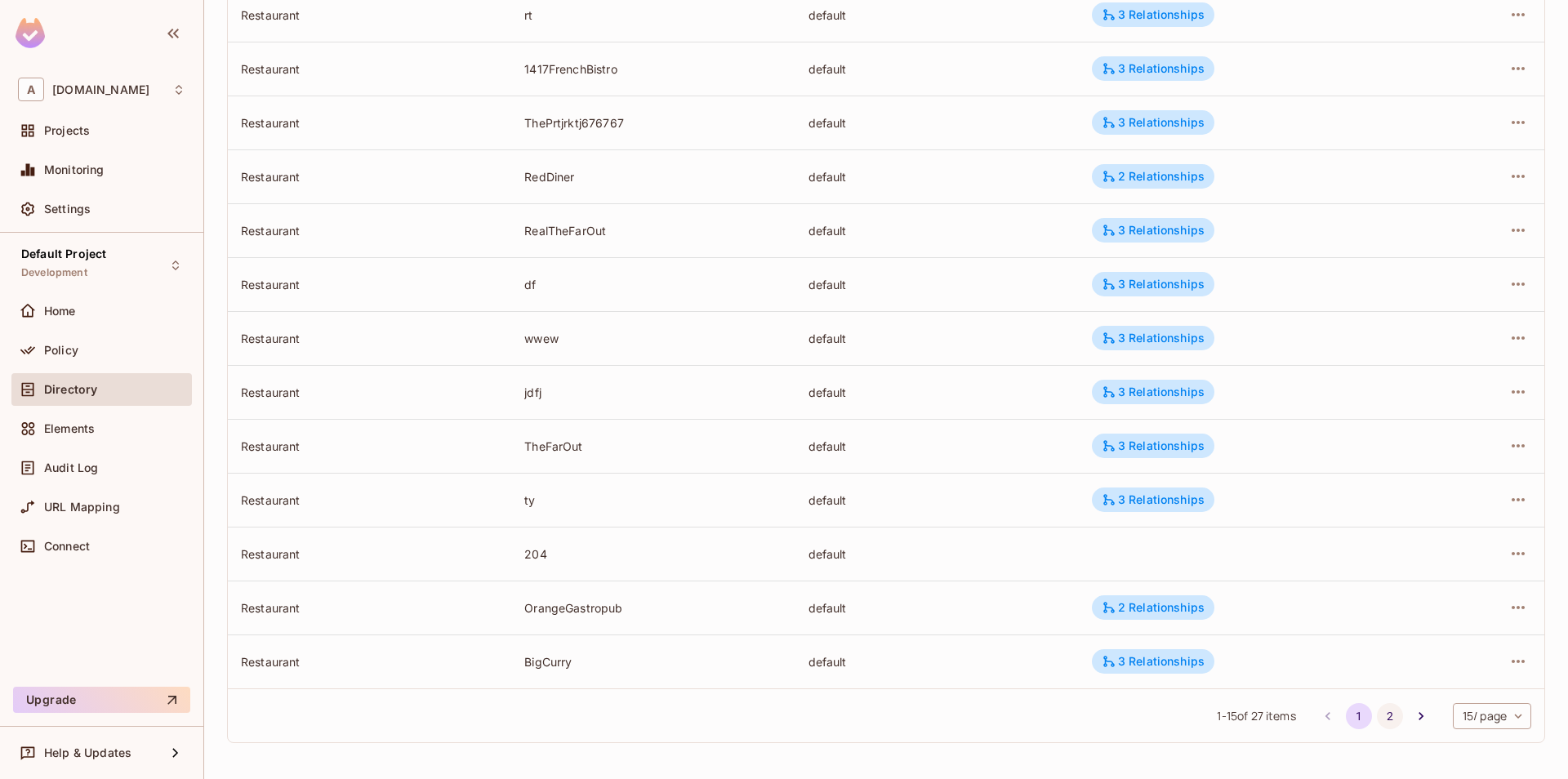
click at [1397, 715] on button "2" at bounding box center [1390, 716] width 26 height 26
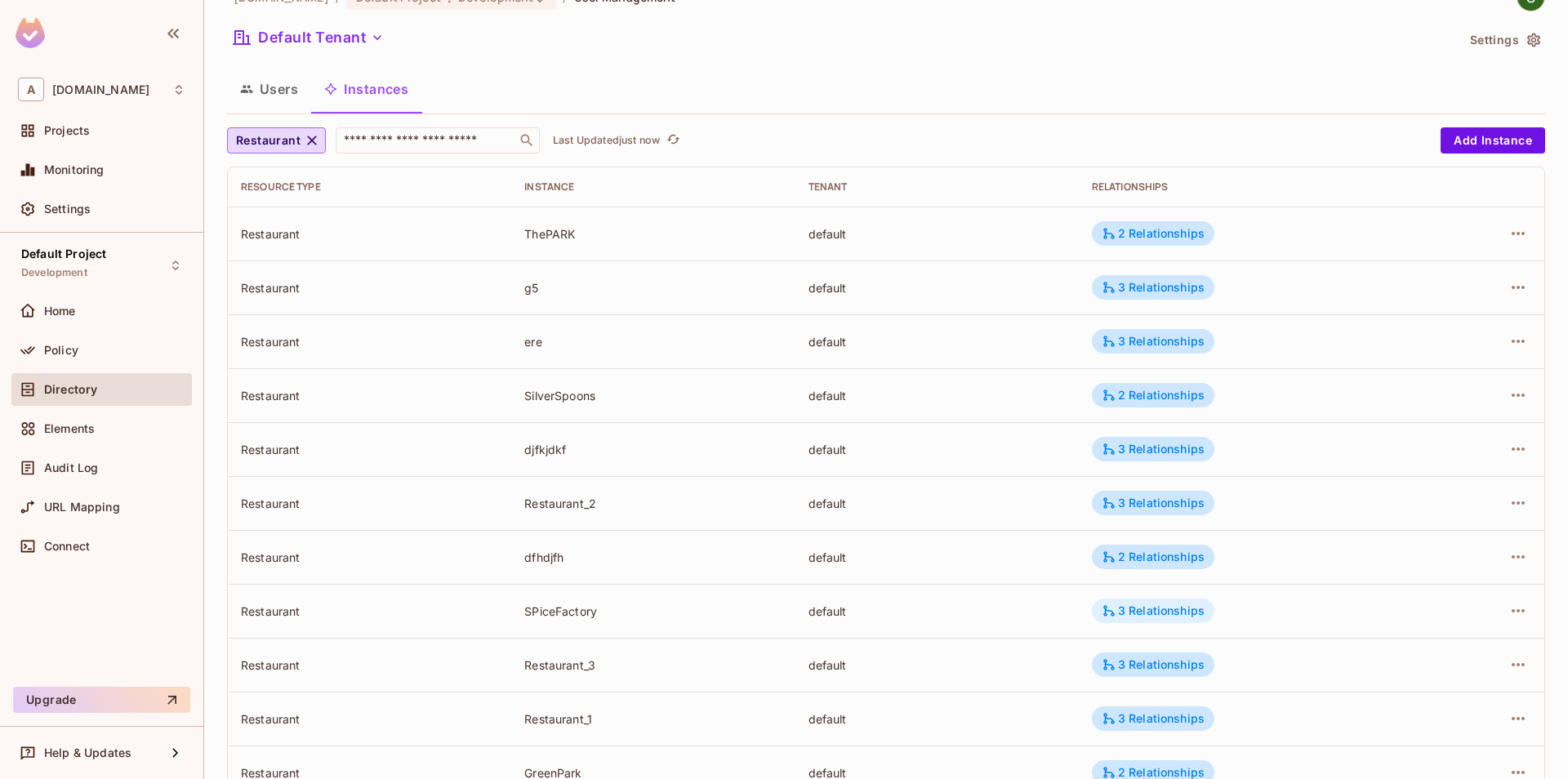
scroll to position [200, 0]
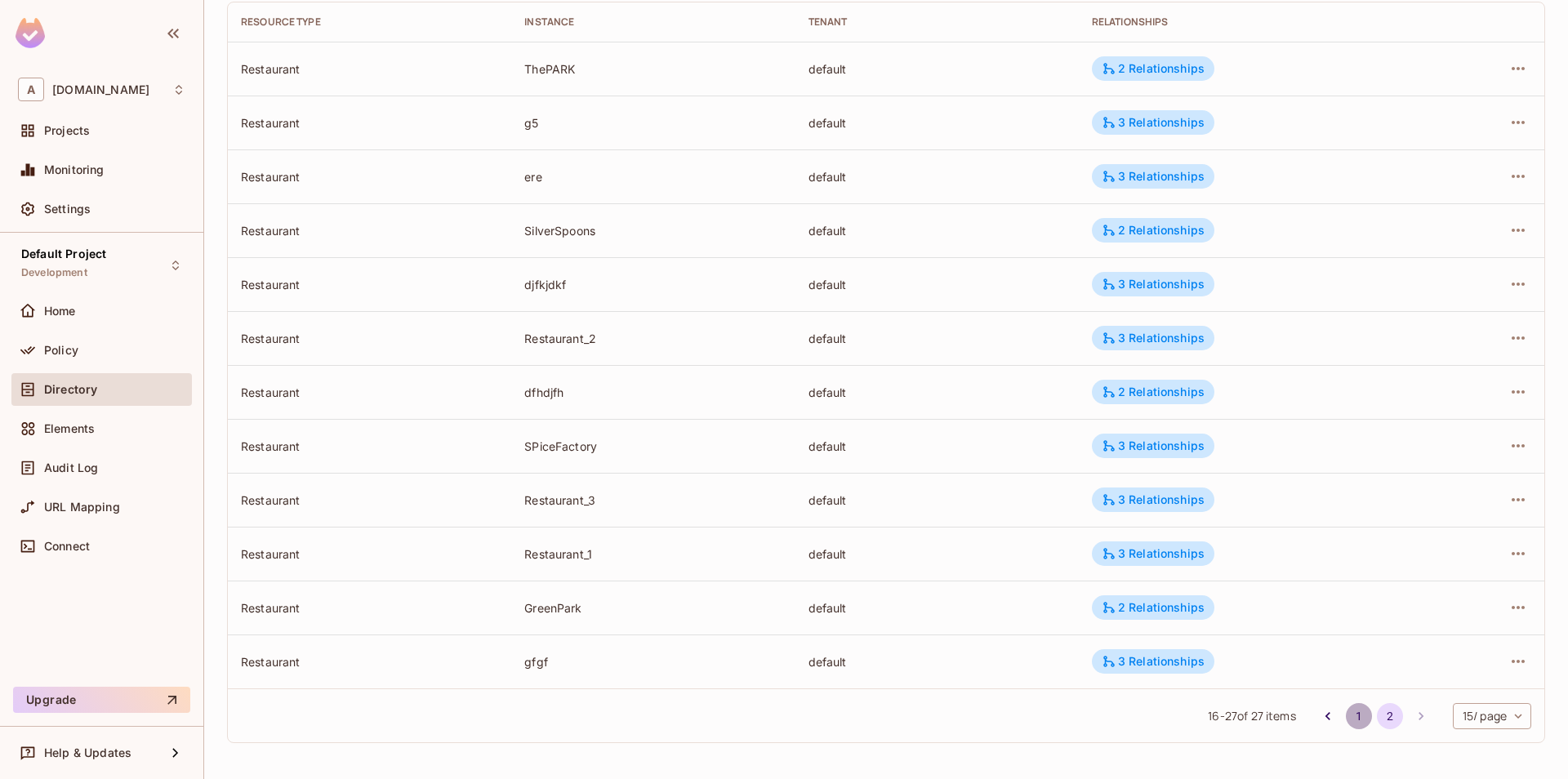
click at [1360, 721] on button "1" at bounding box center [1359, 716] width 26 height 26
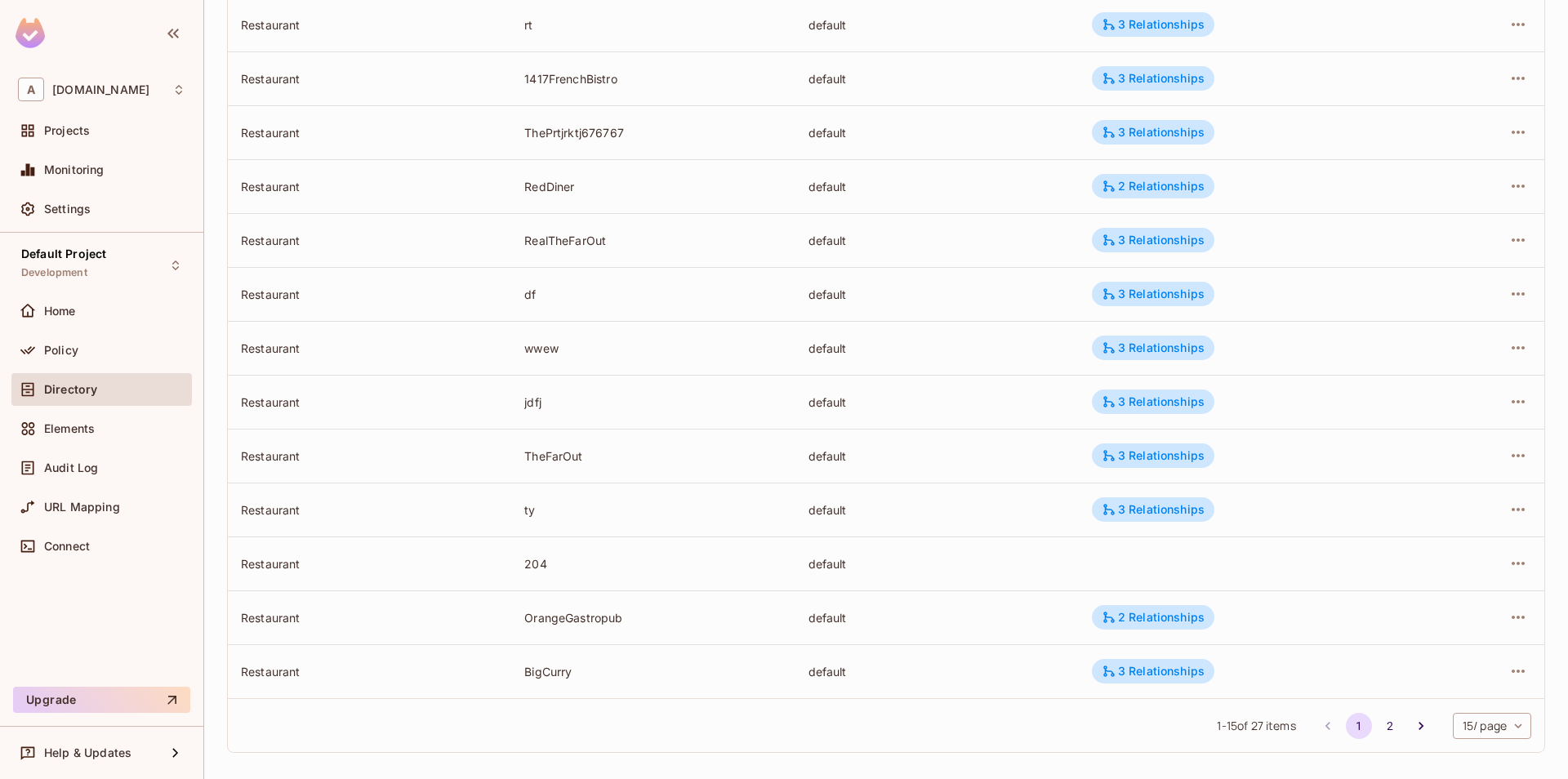
scroll to position [362, 0]
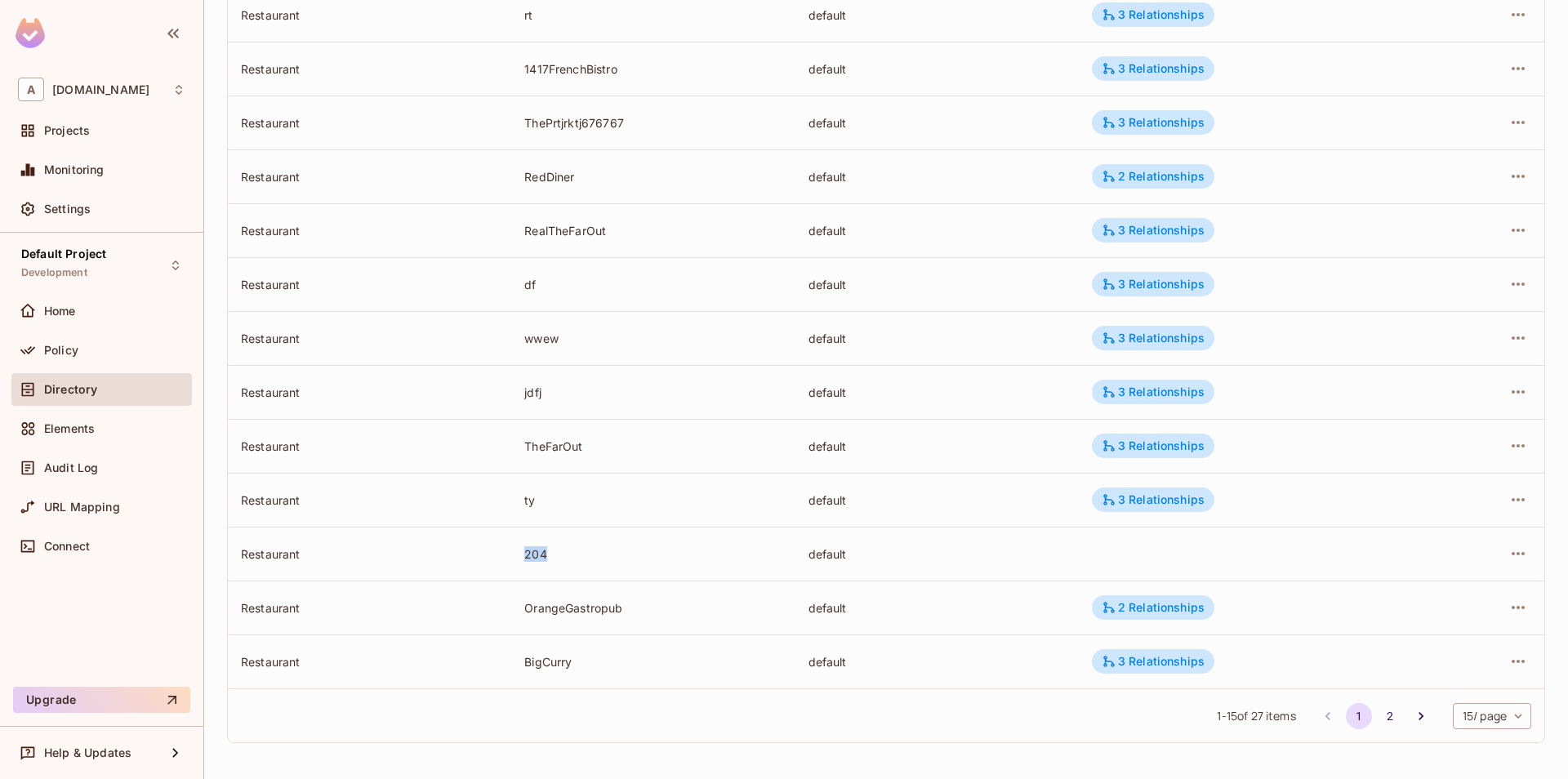
drag, startPoint x: 521, startPoint y: 551, endPoint x: 641, endPoint y: 551, distance: 120.0
click at [641, 551] on td "204" at bounding box center [653, 553] width 283 height 54
click at [683, 548] on div "204" at bounding box center [653, 553] width 258 height 16
click at [1538, 552] on td at bounding box center [1484, 553] width 121 height 54
click at [1514, 563] on icon "button" at bounding box center [1518, 553] width 19 height 19
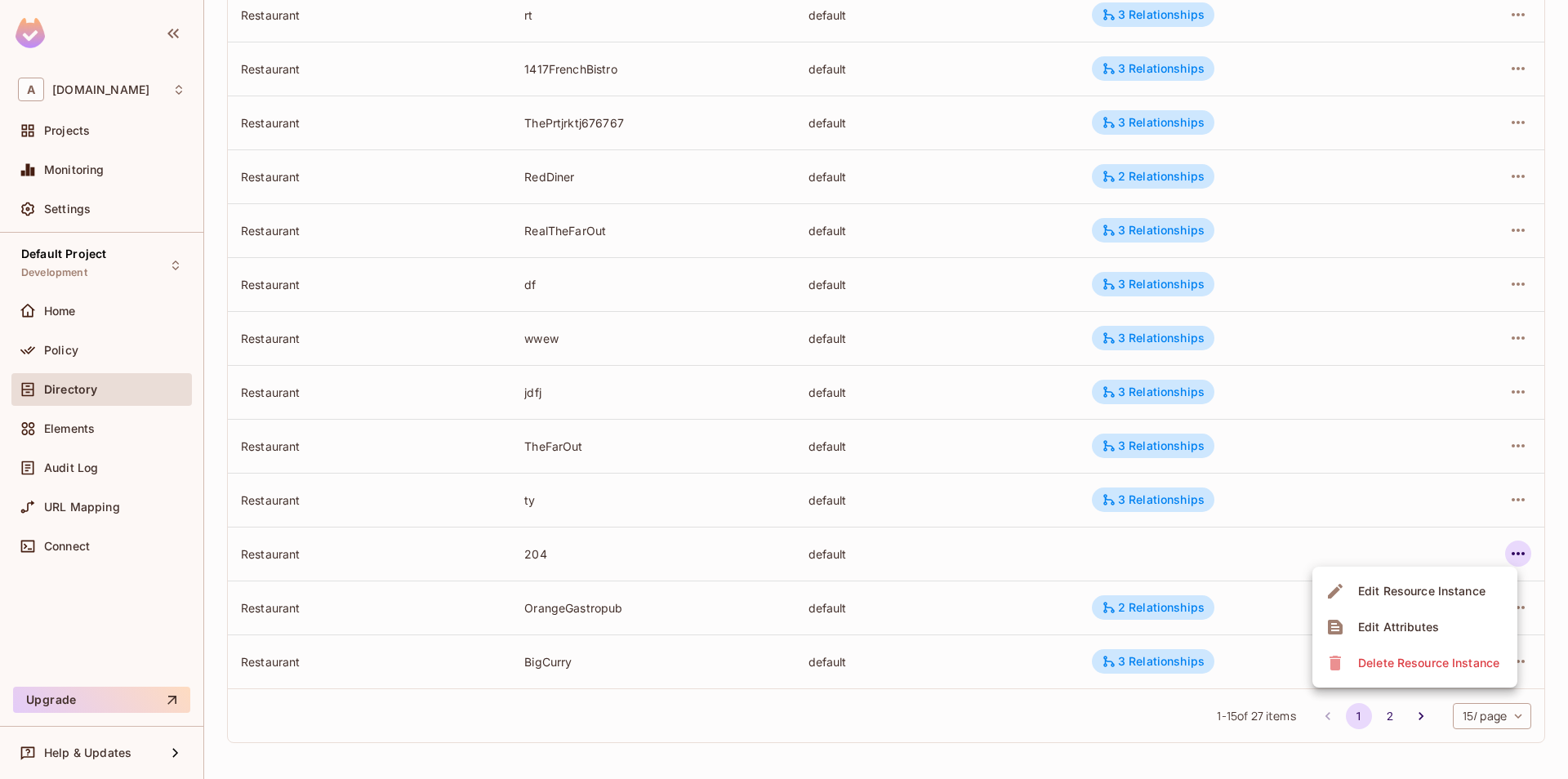
click at [1349, 654] on div "Delete Resource Instance" at bounding box center [1415, 663] width 179 height 26
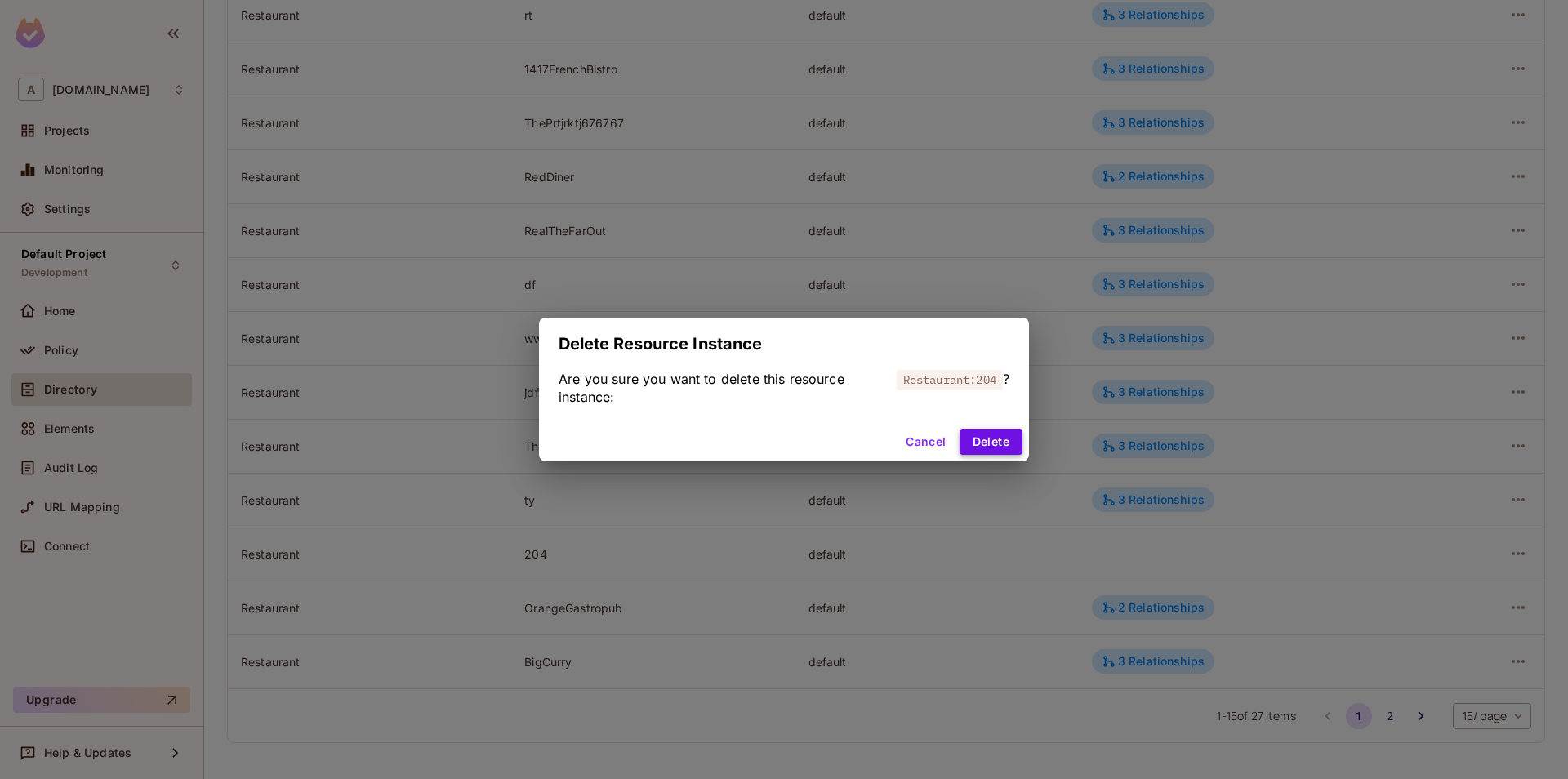
click at [1014, 448] on button "Delete" at bounding box center [991, 441] width 63 height 26
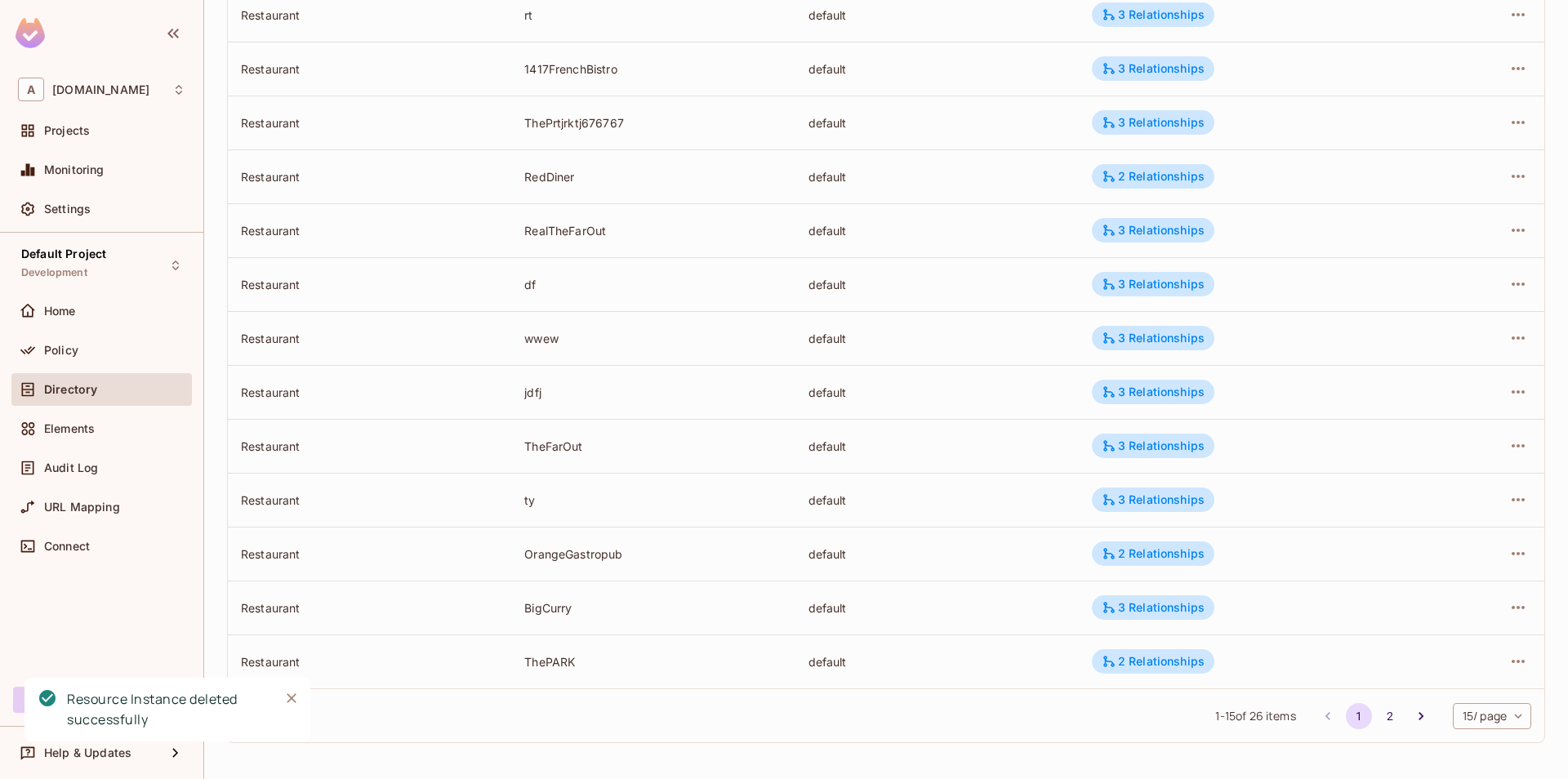
click at [286, 719] on div "Notifications Alt+T" at bounding box center [284, 709] width 37 height 54
click at [294, 707] on button "Close" at bounding box center [291, 698] width 25 height 25
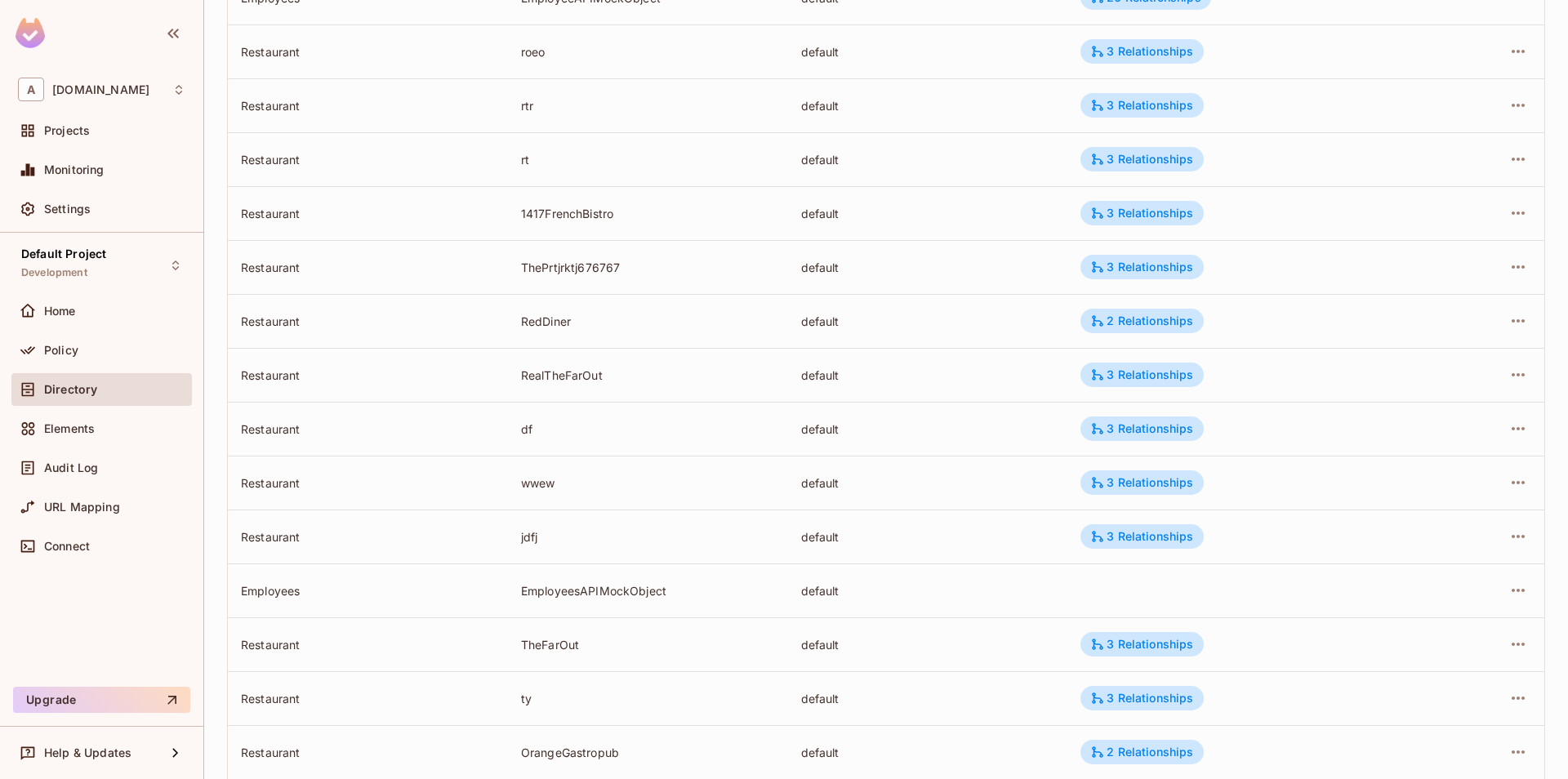
scroll to position [362, 0]
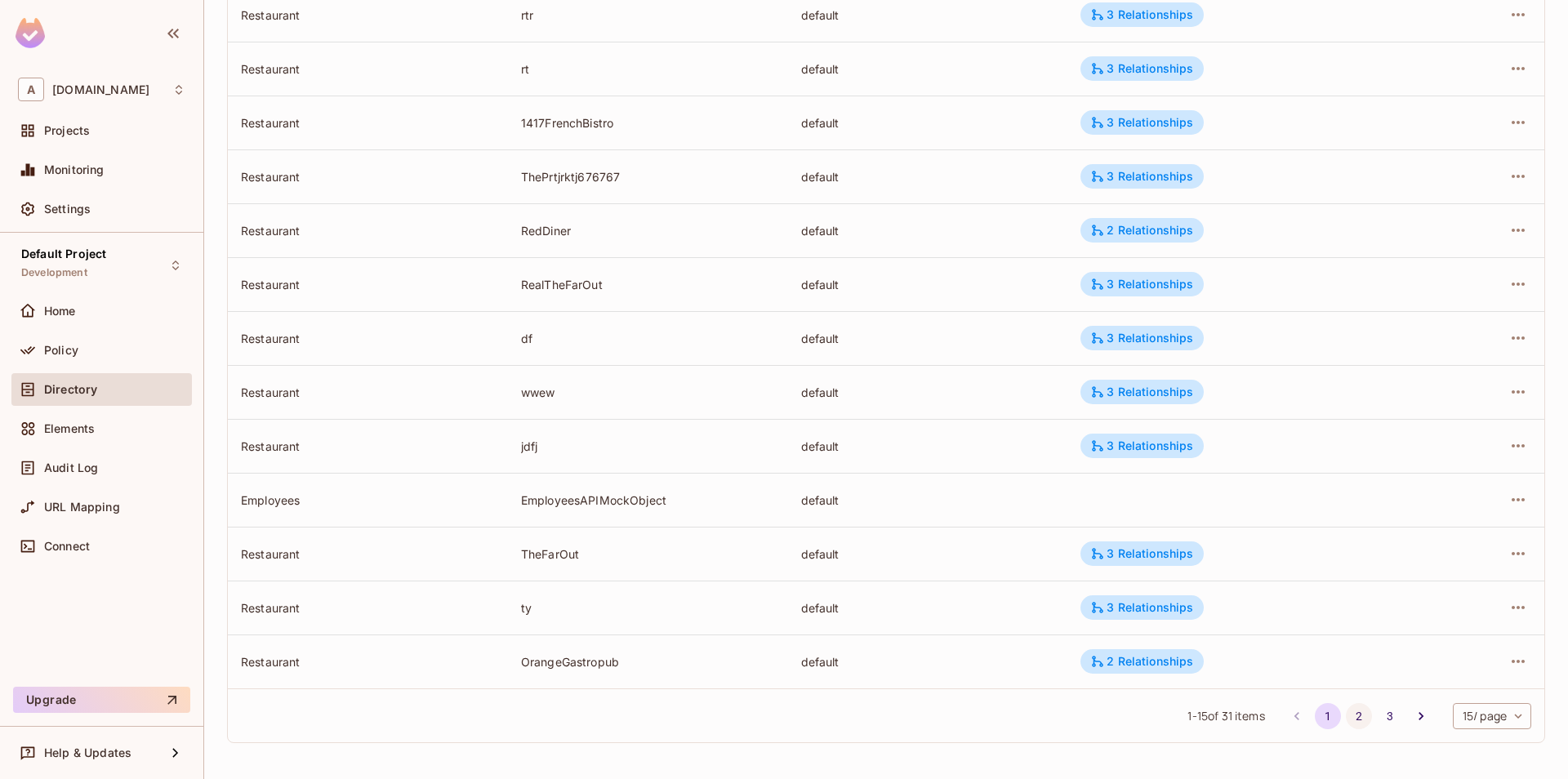
click at [1361, 720] on button "2" at bounding box center [1359, 716] width 26 height 26
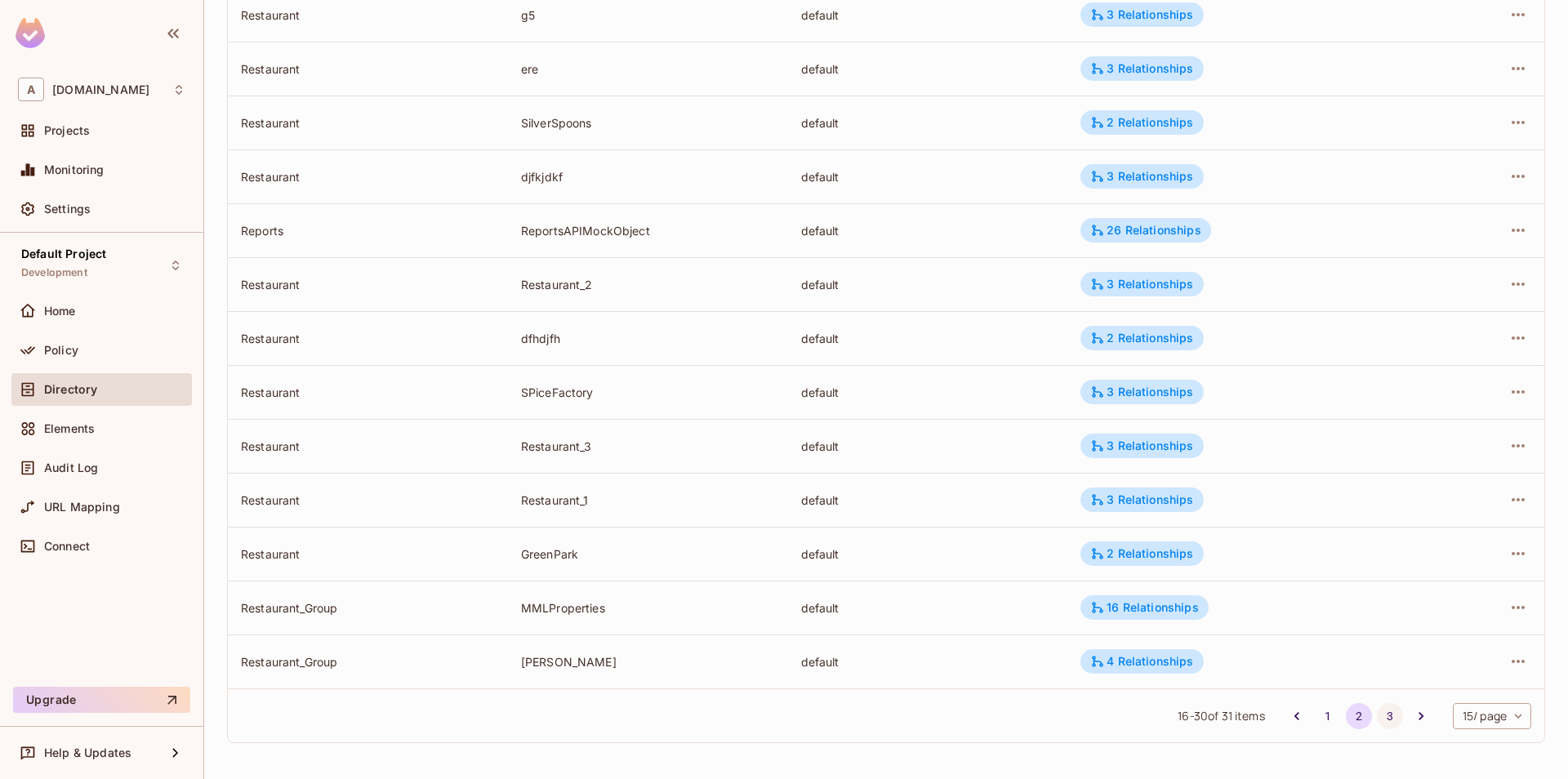
click at [1386, 720] on button "3" at bounding box center [1390, 716] width 26 height 26
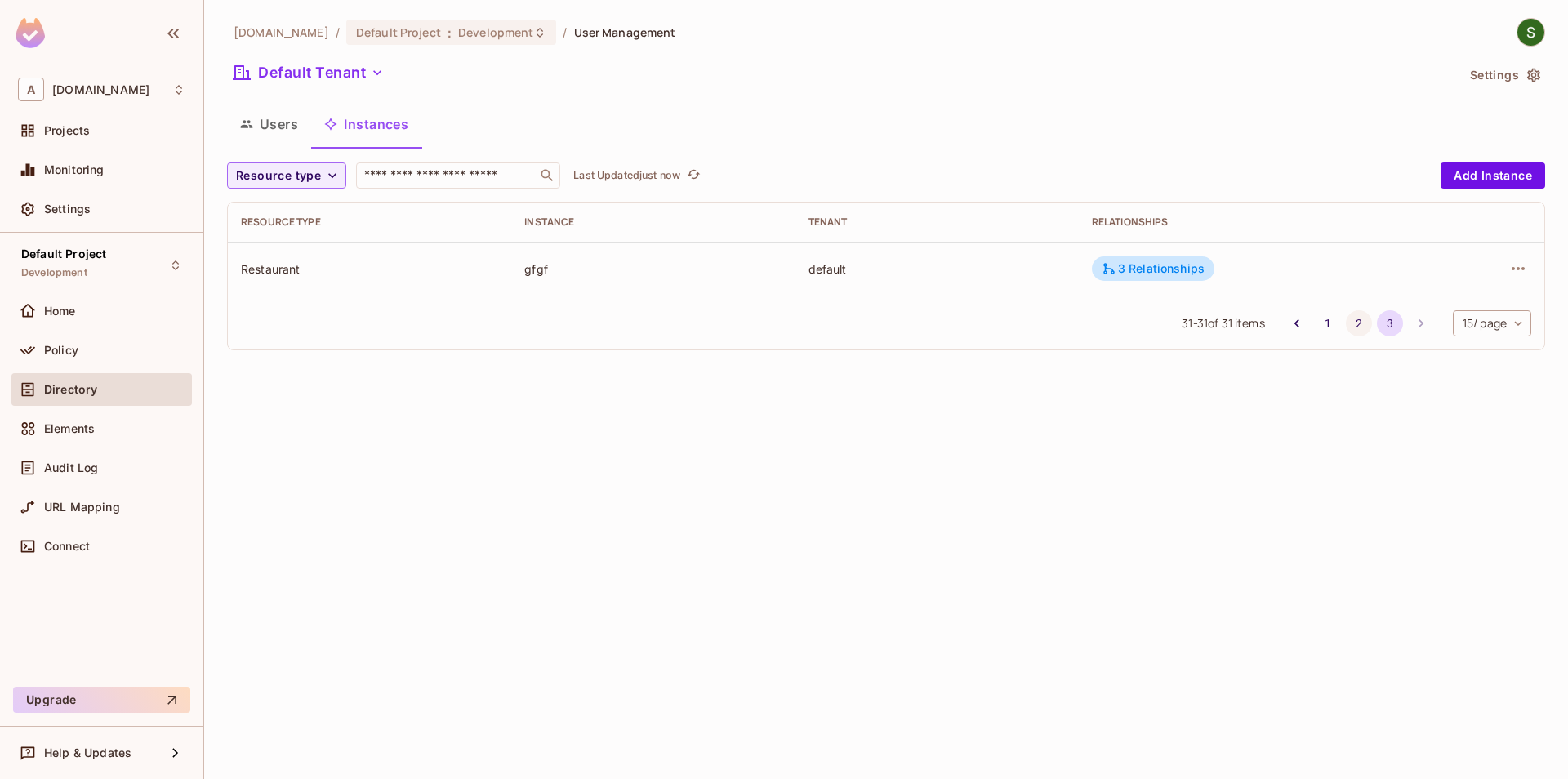
click at [1350, 335] on button "2" at bounding box center [1359, 323] width 26 height 26
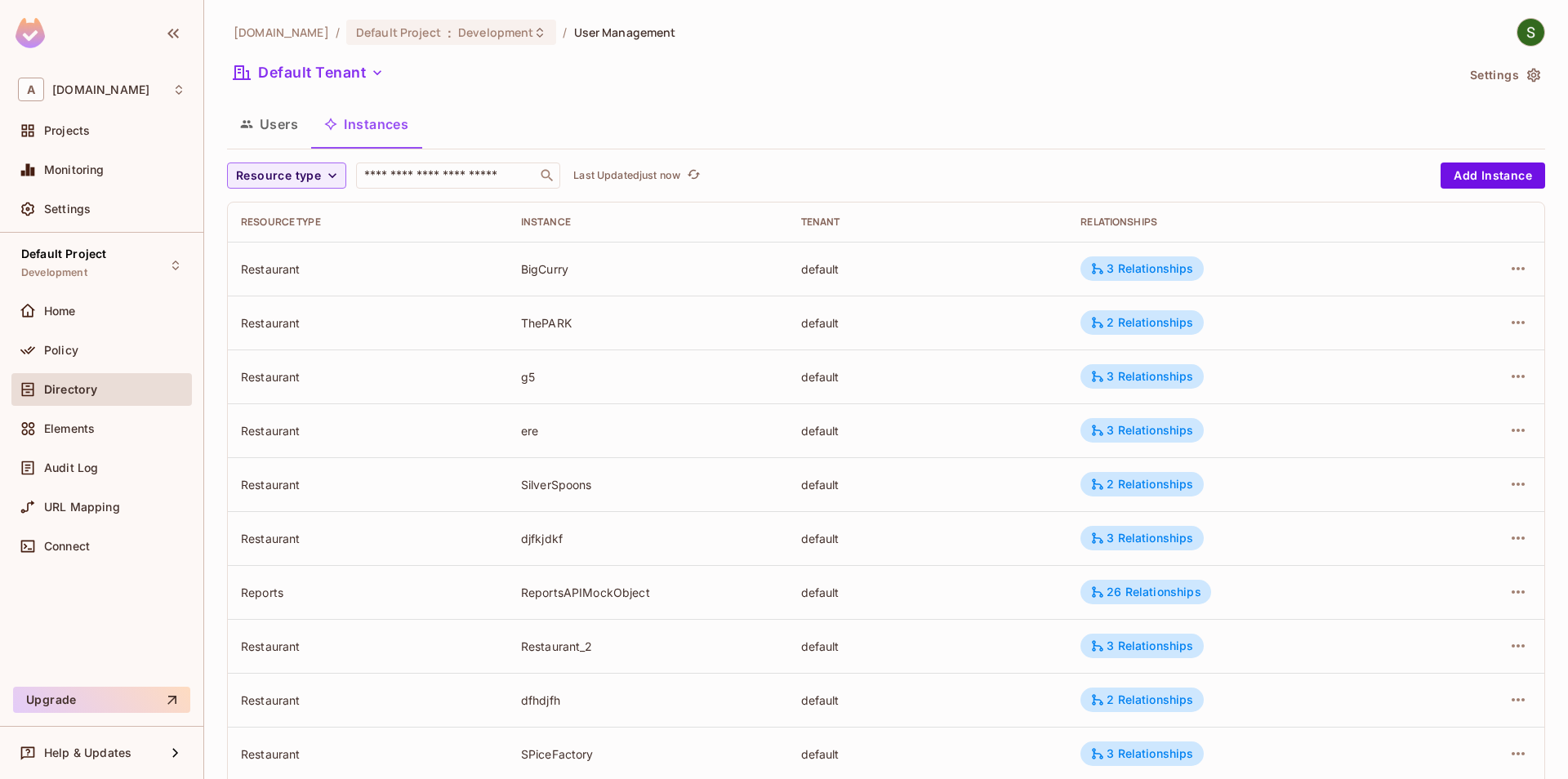
scroll to position [362, 0]
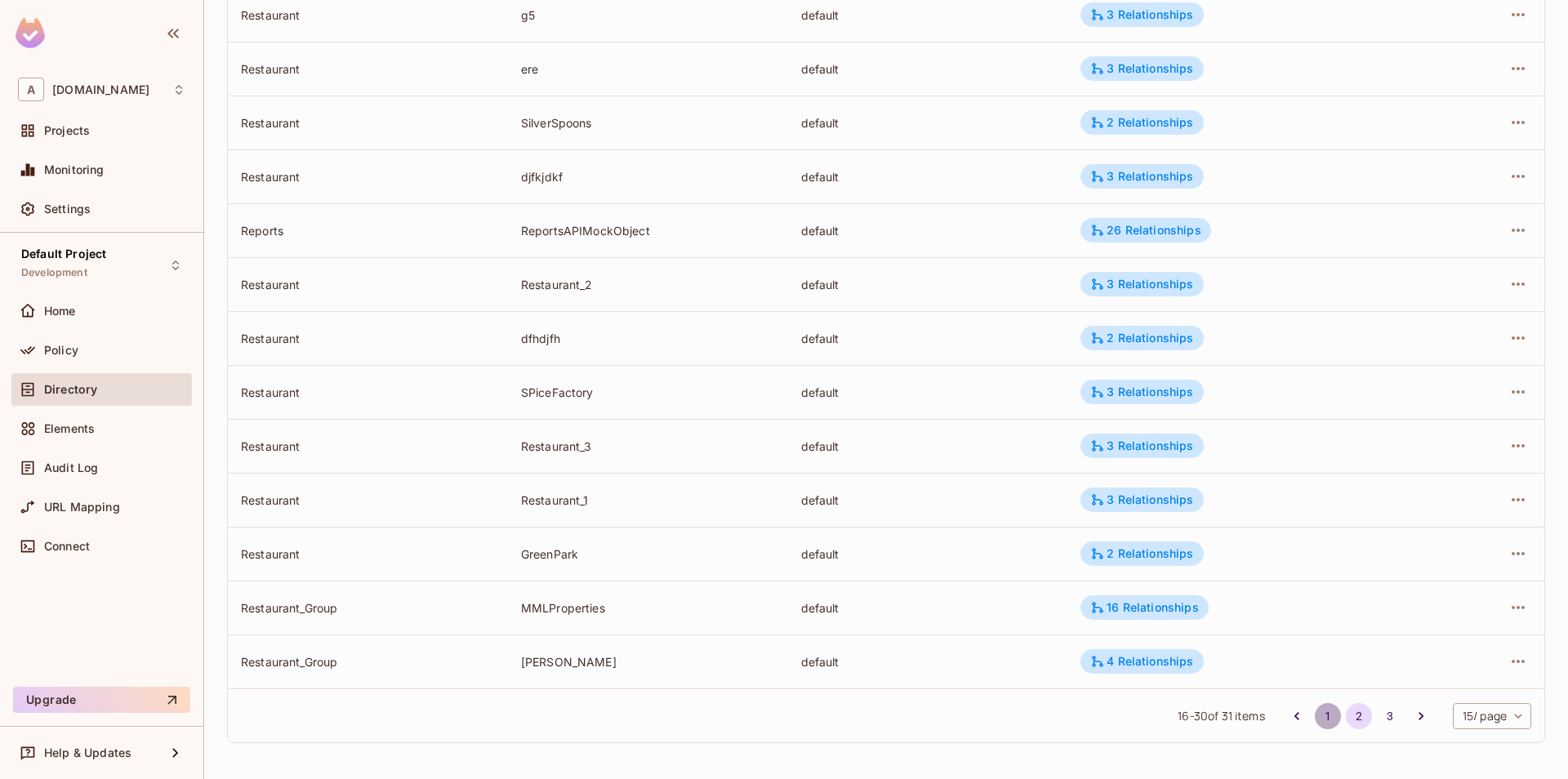
click at [1329, 712] on button "1" at bounding box center [1328, 716] width 26 height 26
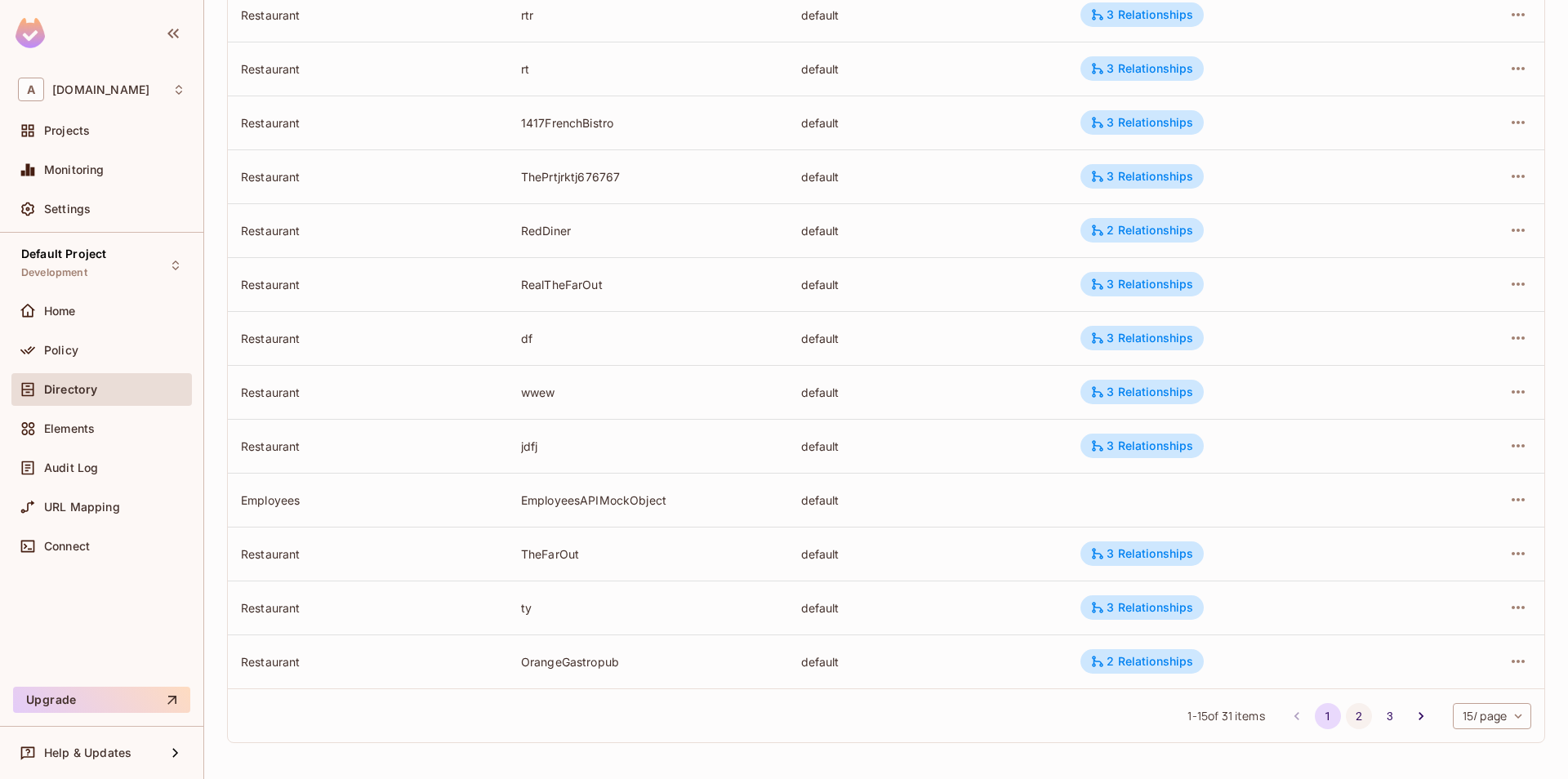
click at [1348, 720] on button "2" at bounding box center [1359, 716] width 26 height 26
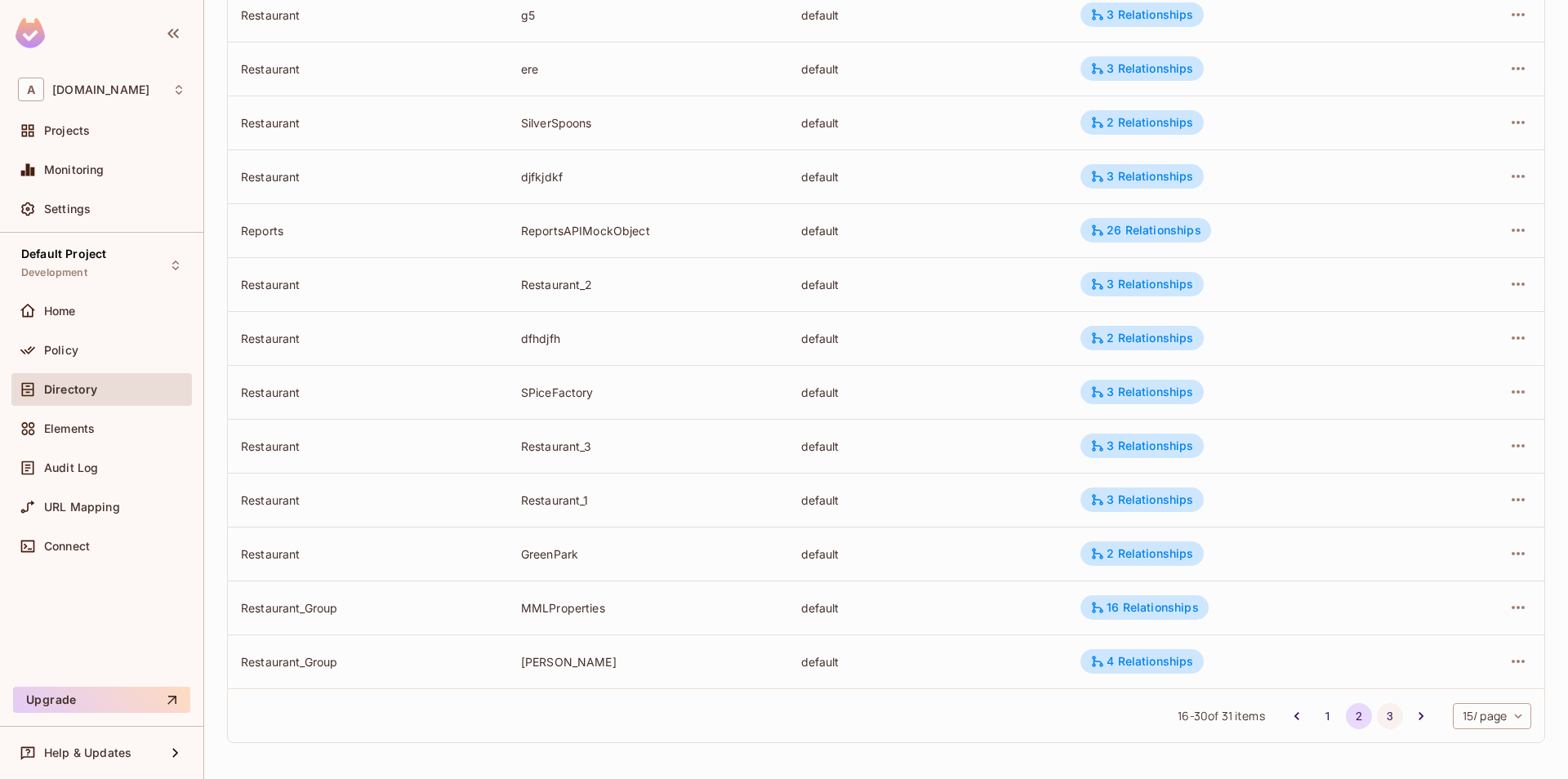
click at [1391, 712] on button "3" at bounding box center [1390, 716] width 26 height 26
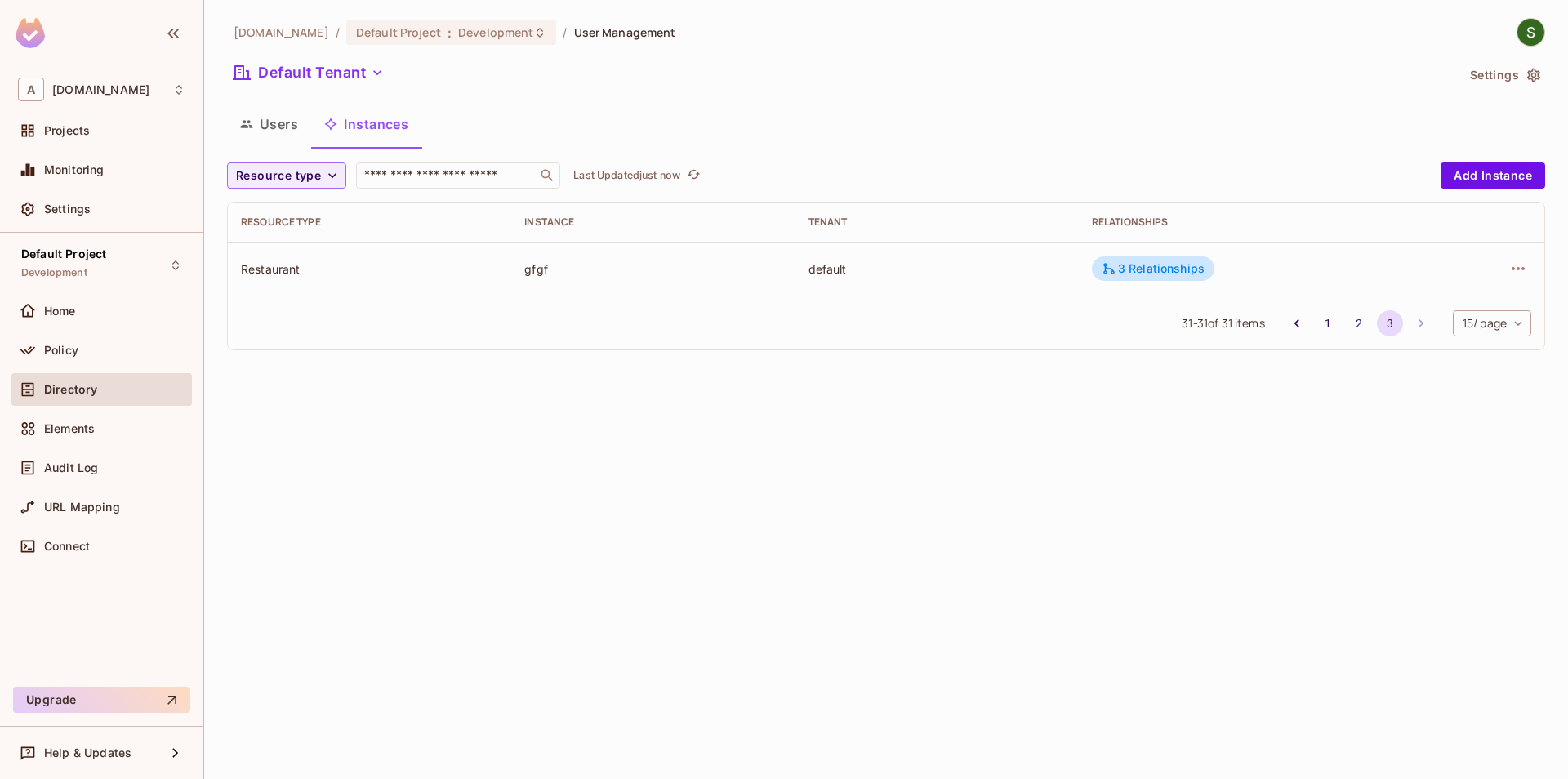
scroll to position [0, 0]
click at [1334, 332] on li "1" at bounding box center [1329, 323] width 31 height 26
click at [1325, 321] on button "1" at bounding box center [1328, 323] width 26 height 26
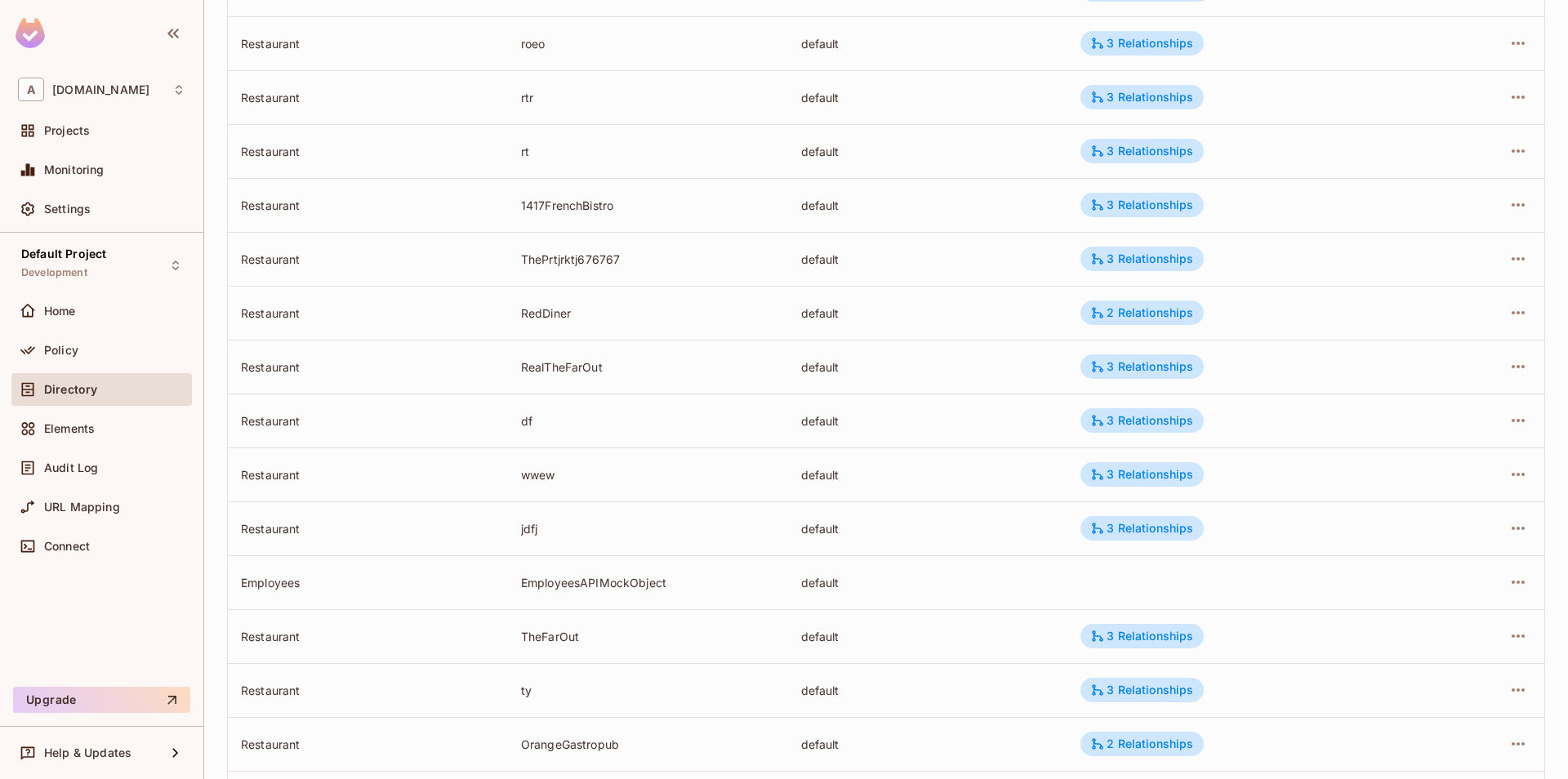
scroll to position [362, 0]
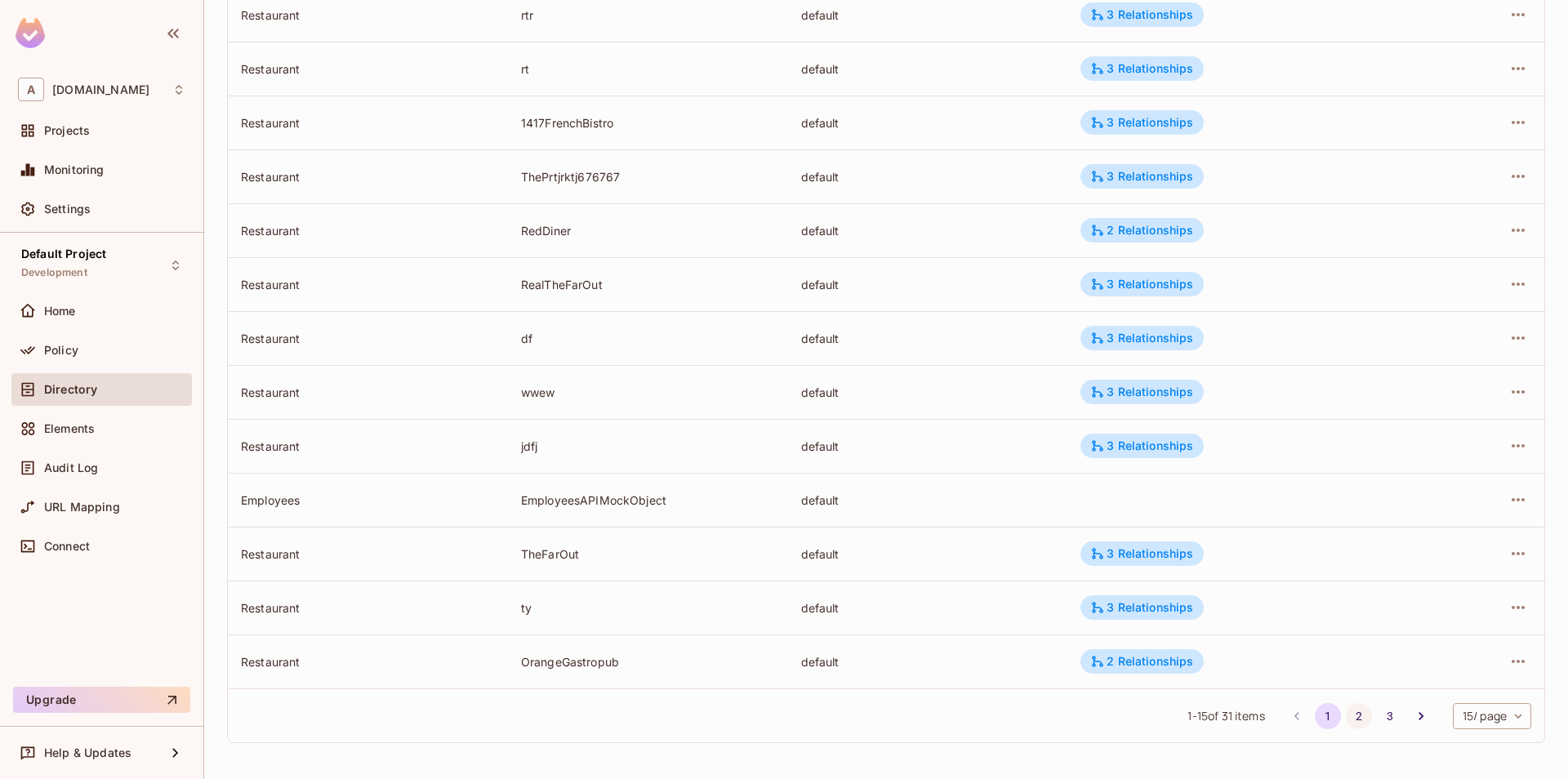
click at [1358, 718] on button "2" at bounding box center [1359, 716] width 26 height 26
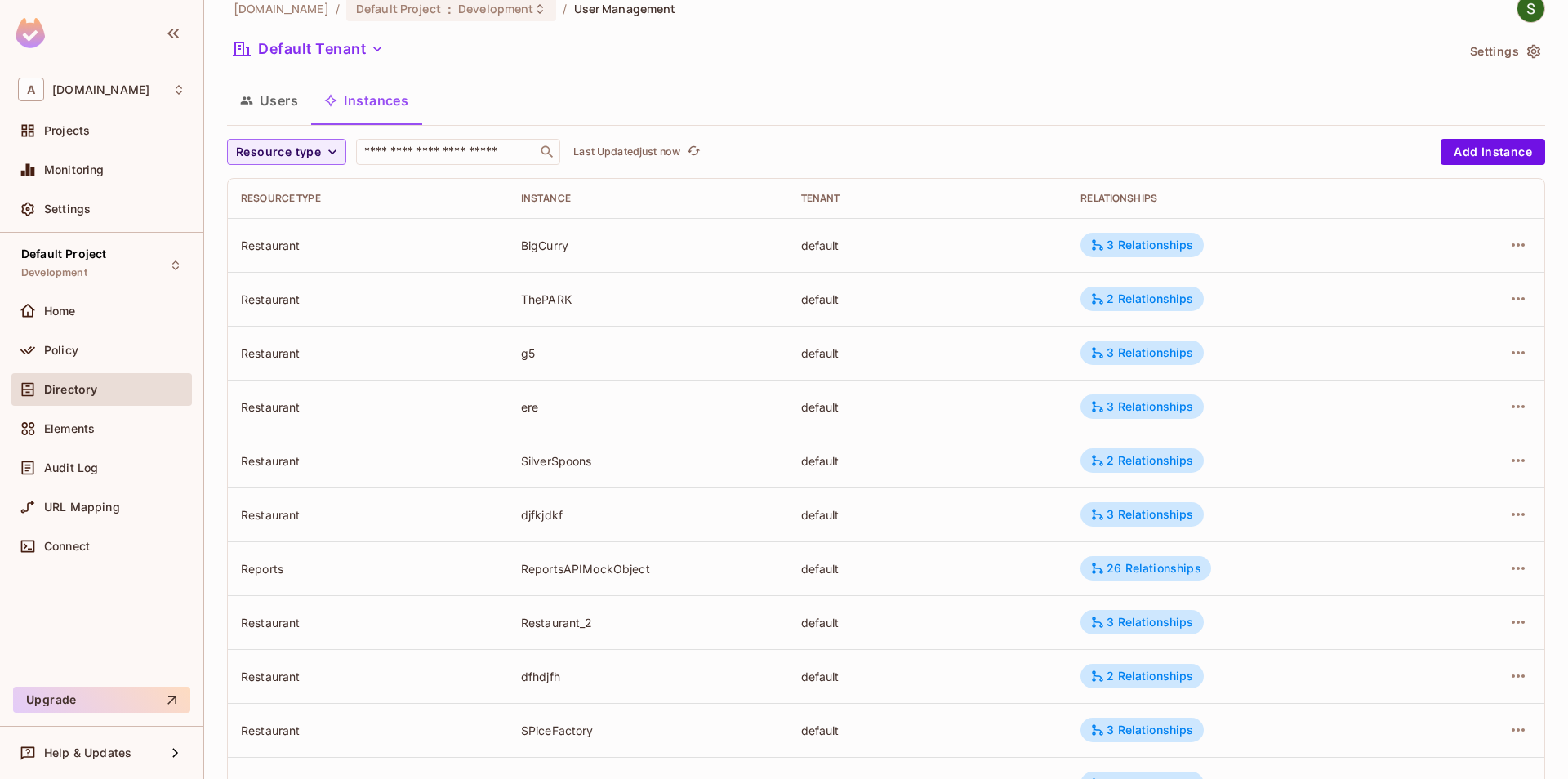
scroll to position [0, 0]
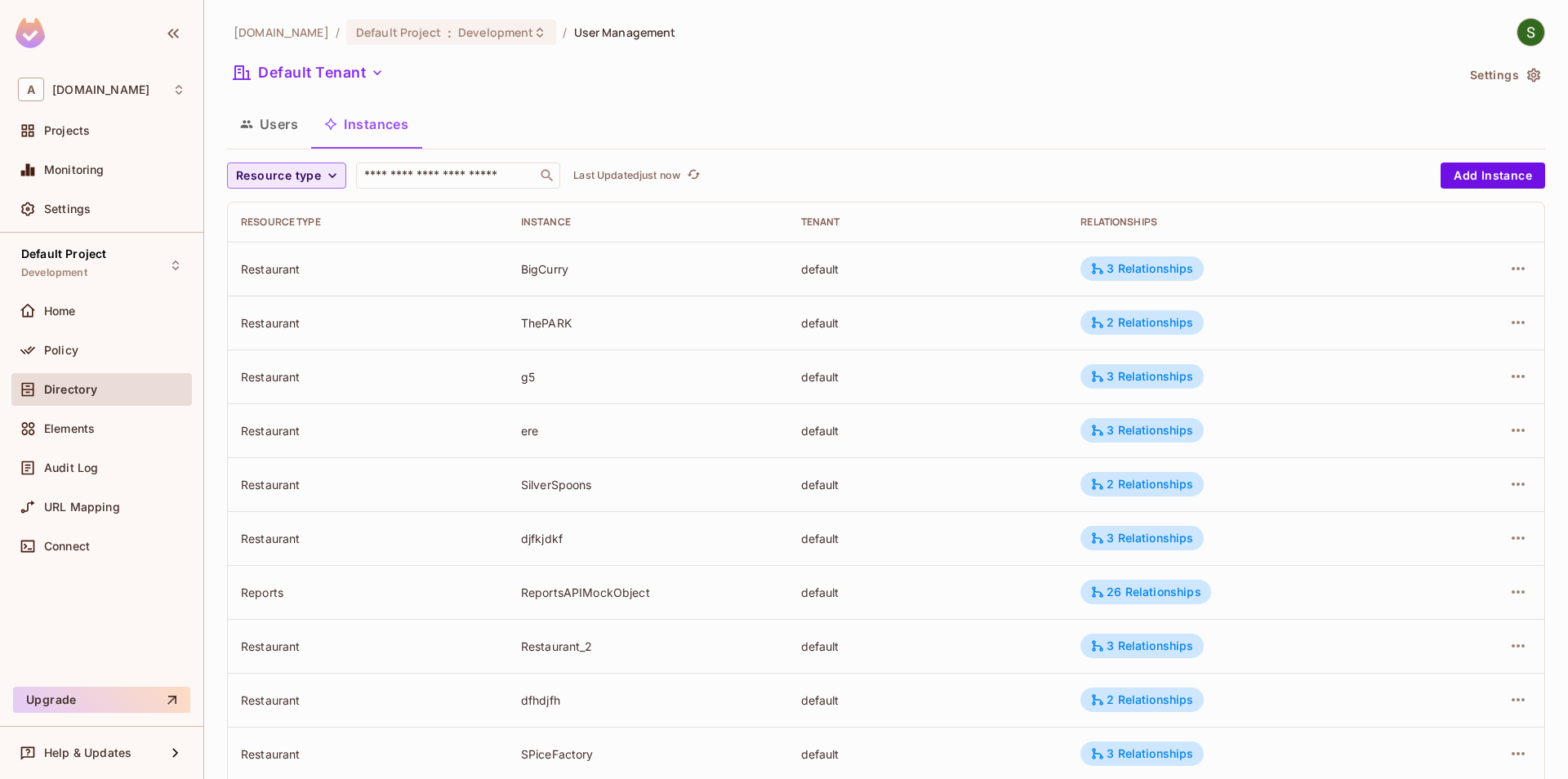
click at [318, 183] on span "Resource type" at bounding box center [278, 175] width 85 height 20
click at [308, 311] on span "Restaurant" at bounding box center [286, 318] width 92 height 16
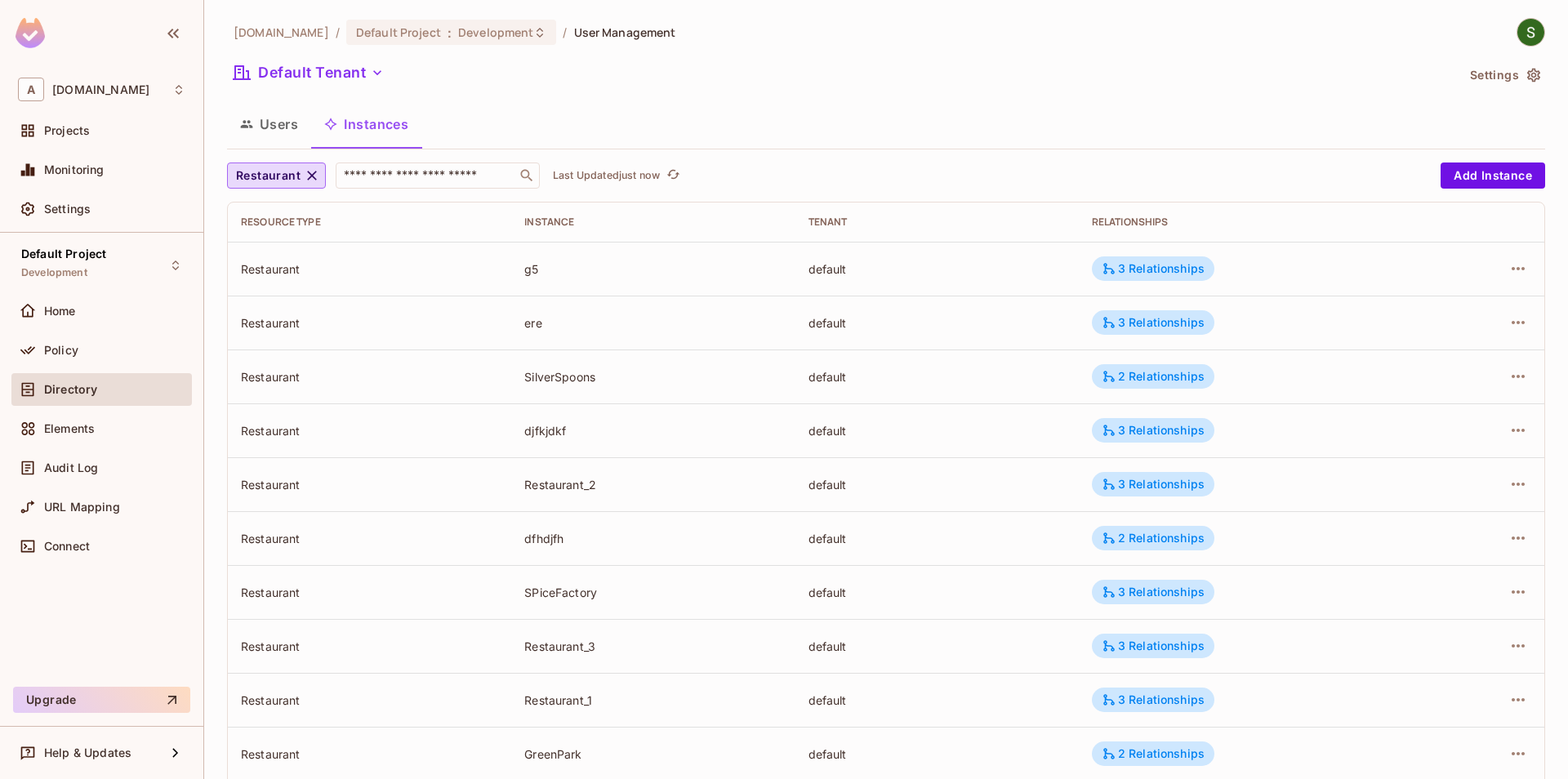
scroll to position [146, 0]
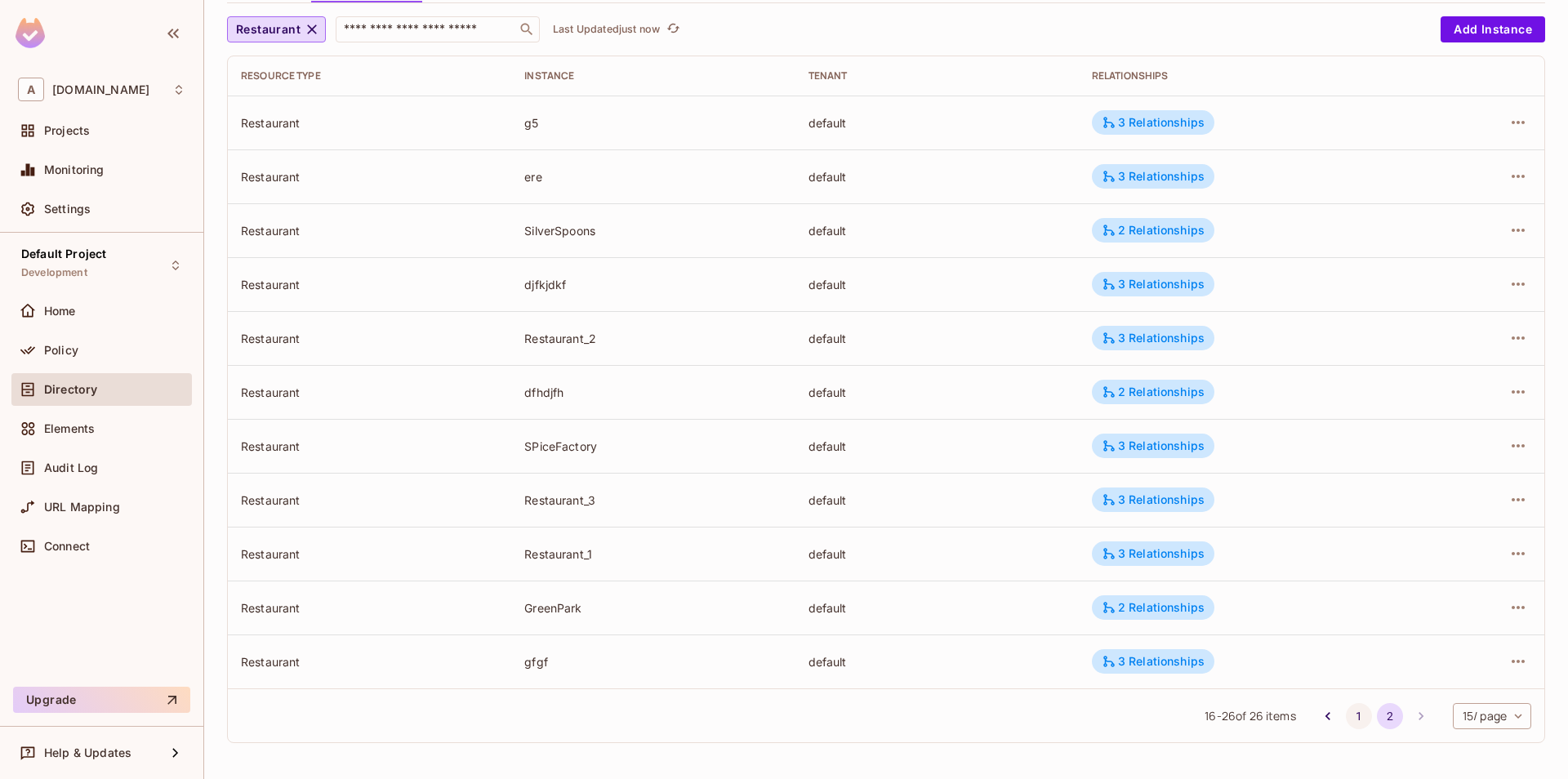
click at [1352, 715] on button "1" at bounding box center [1359, 716] width 26 height 26
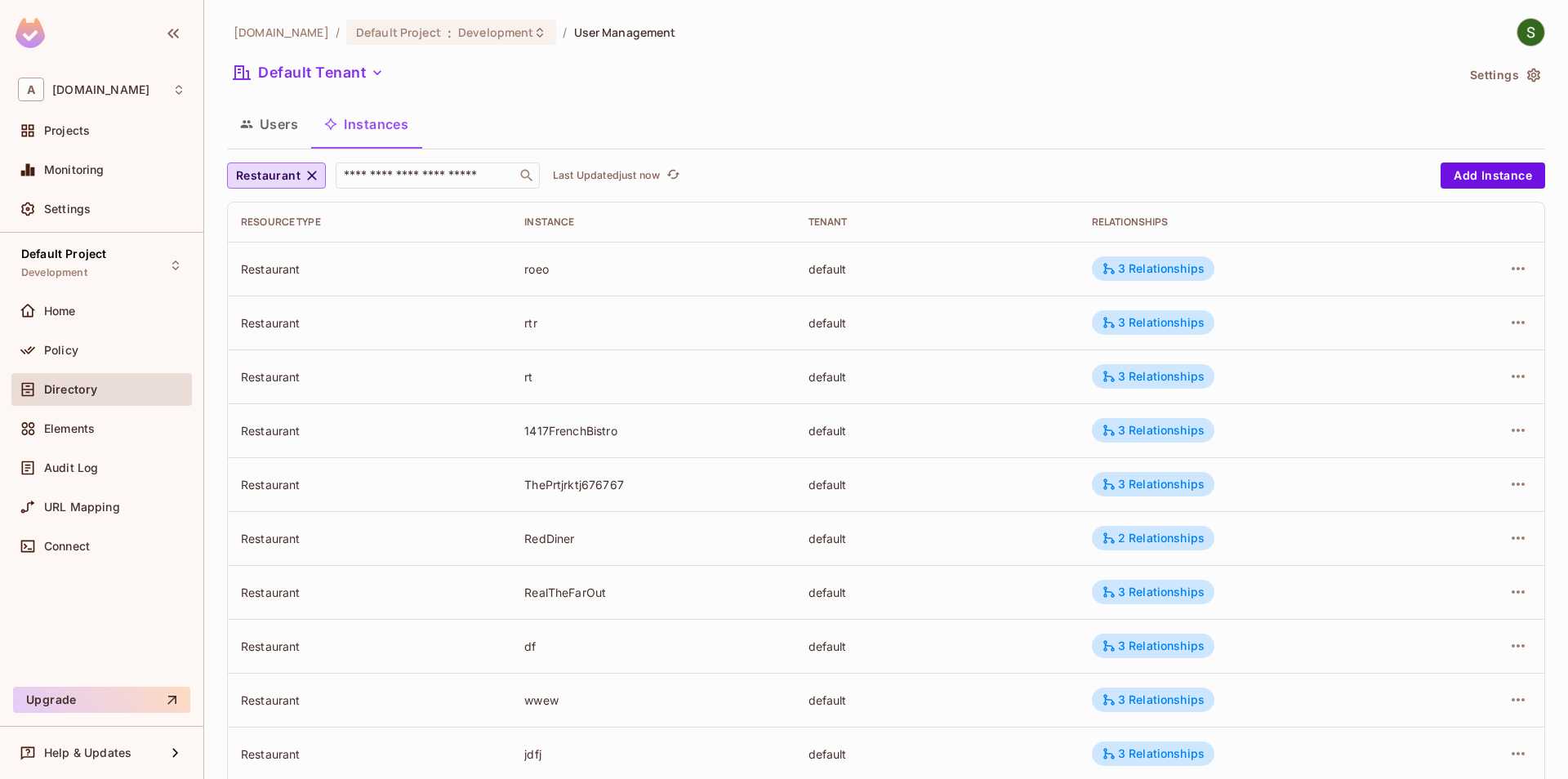
scroll to position [362, 0]
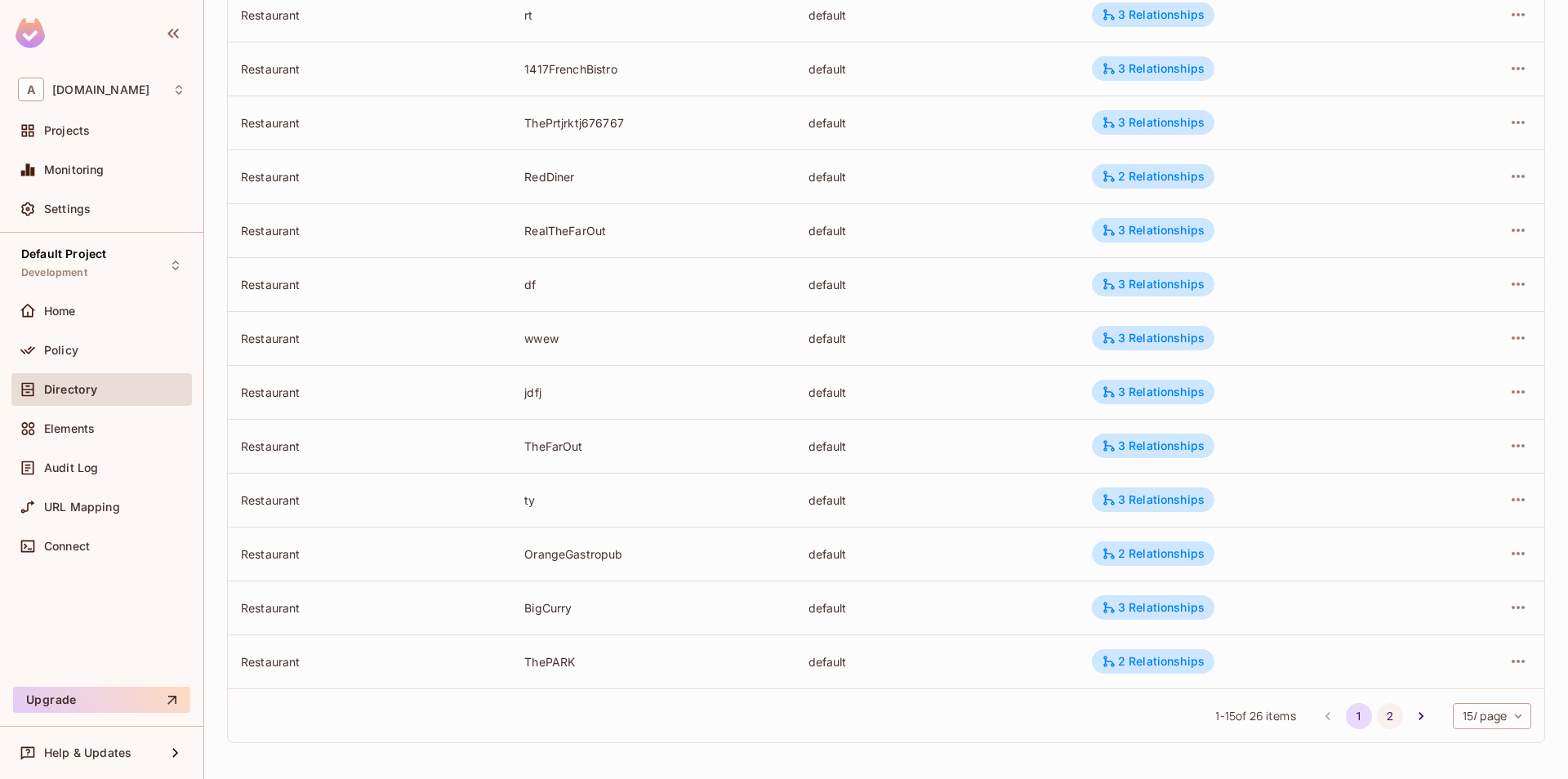
click at [1388, 715] on button "2" at bounding box center [1390, 716] width 26 height 26
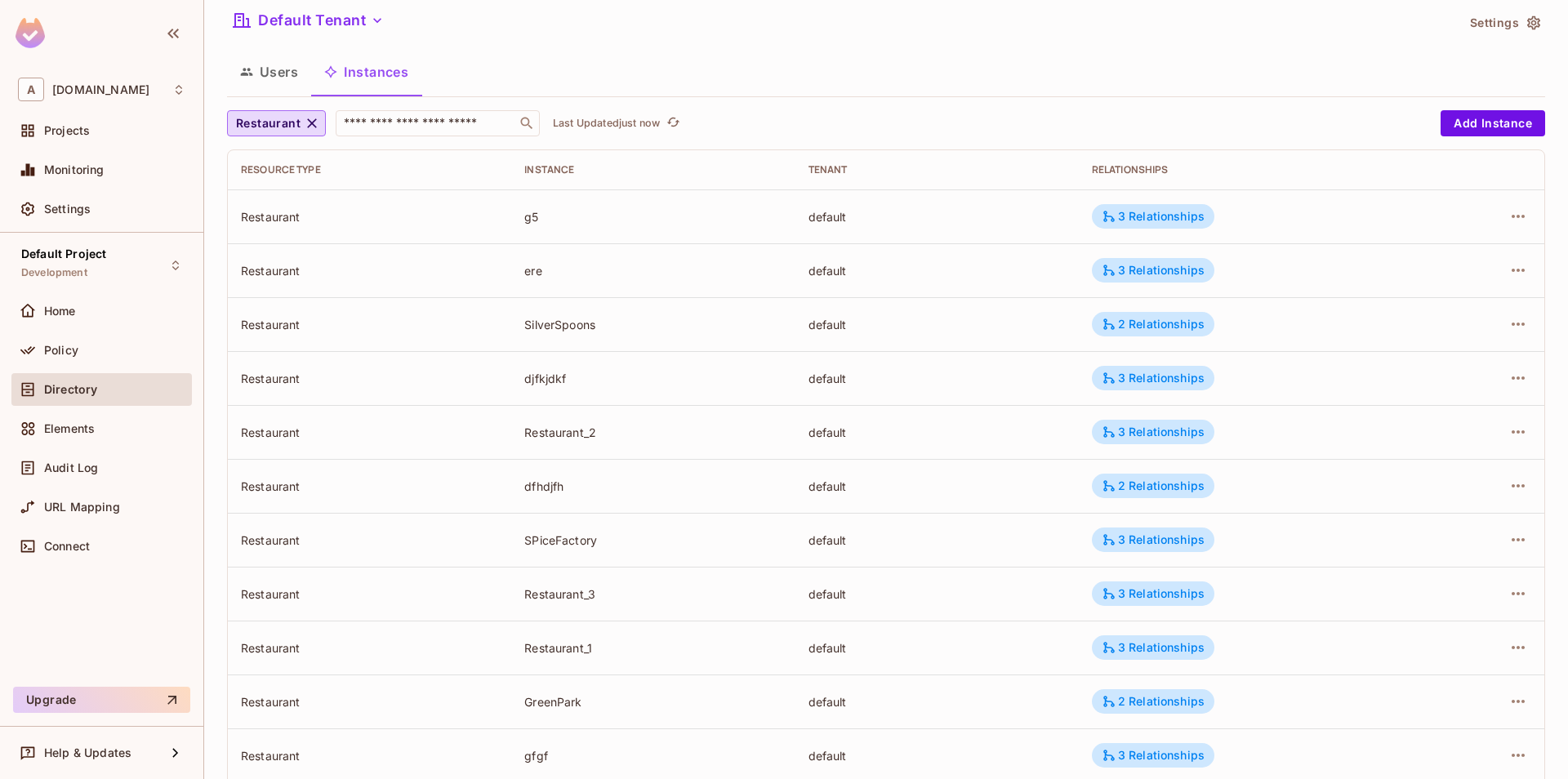
scroll to position [0, 0]
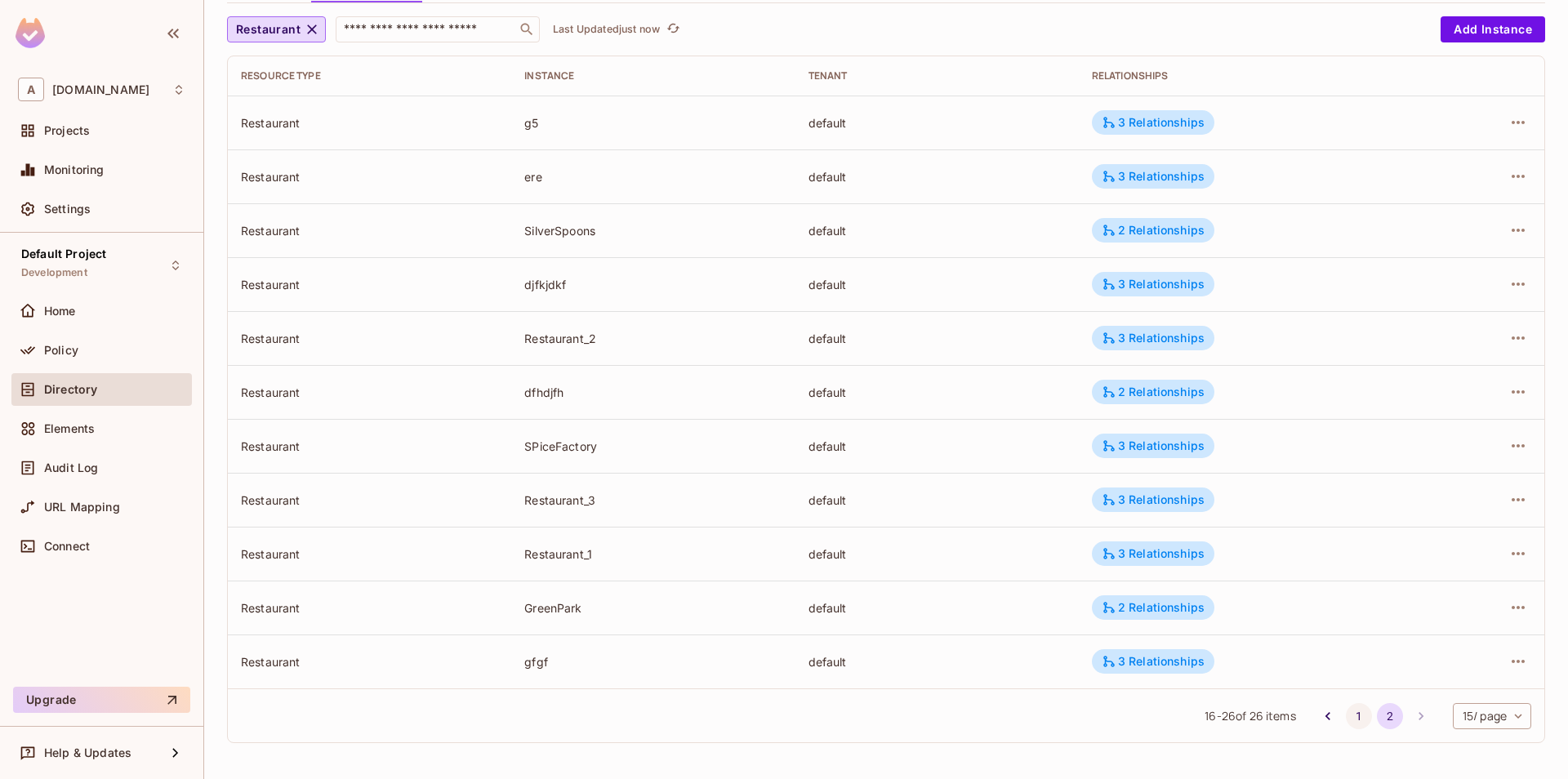
click at [1352, 715] on button "1" at bounding box center [1359, 716] width 26 height 26
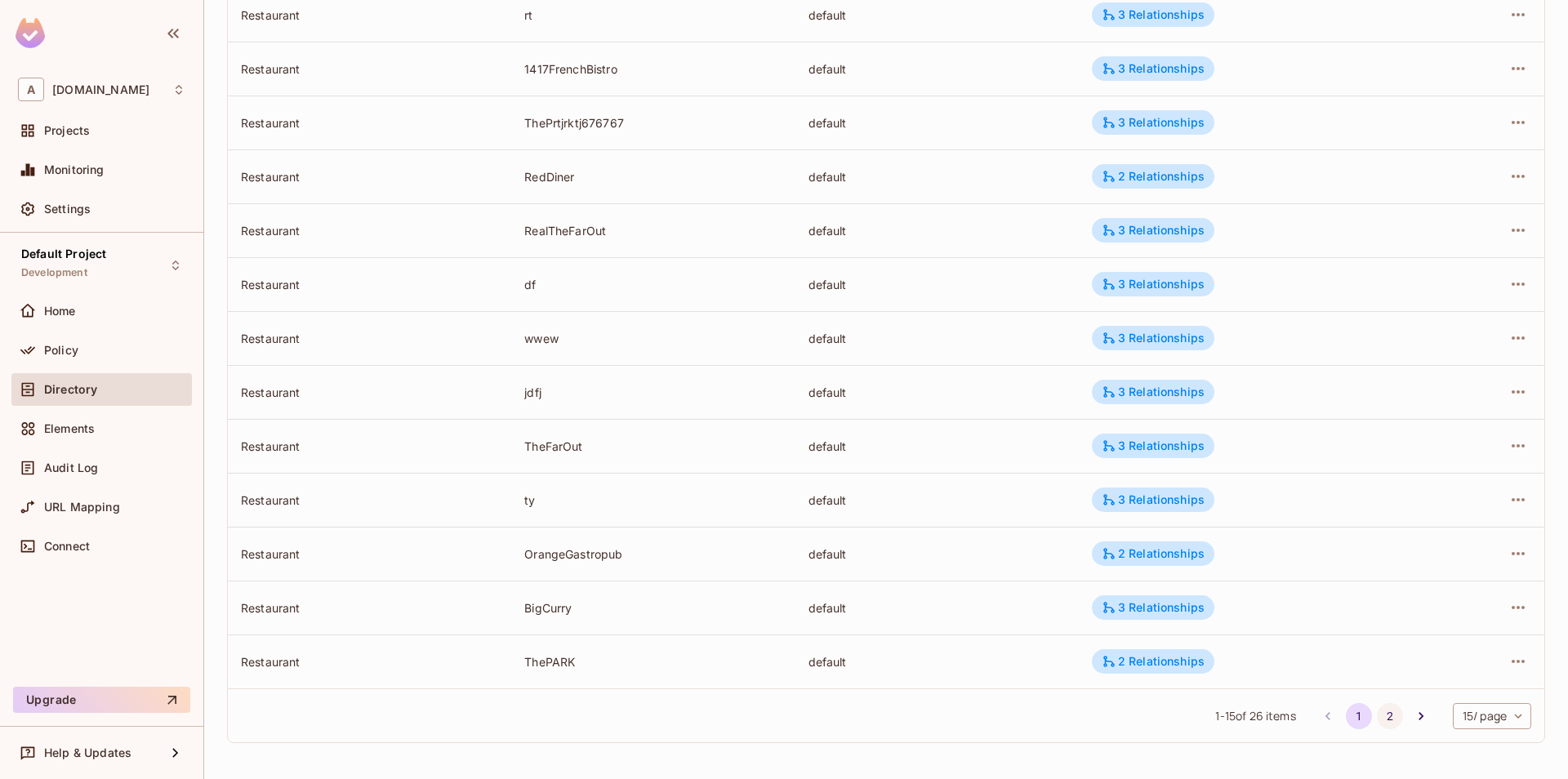
click at [1393, 719] on button "2" at bounding box center [1390, 716] width 26 height 26
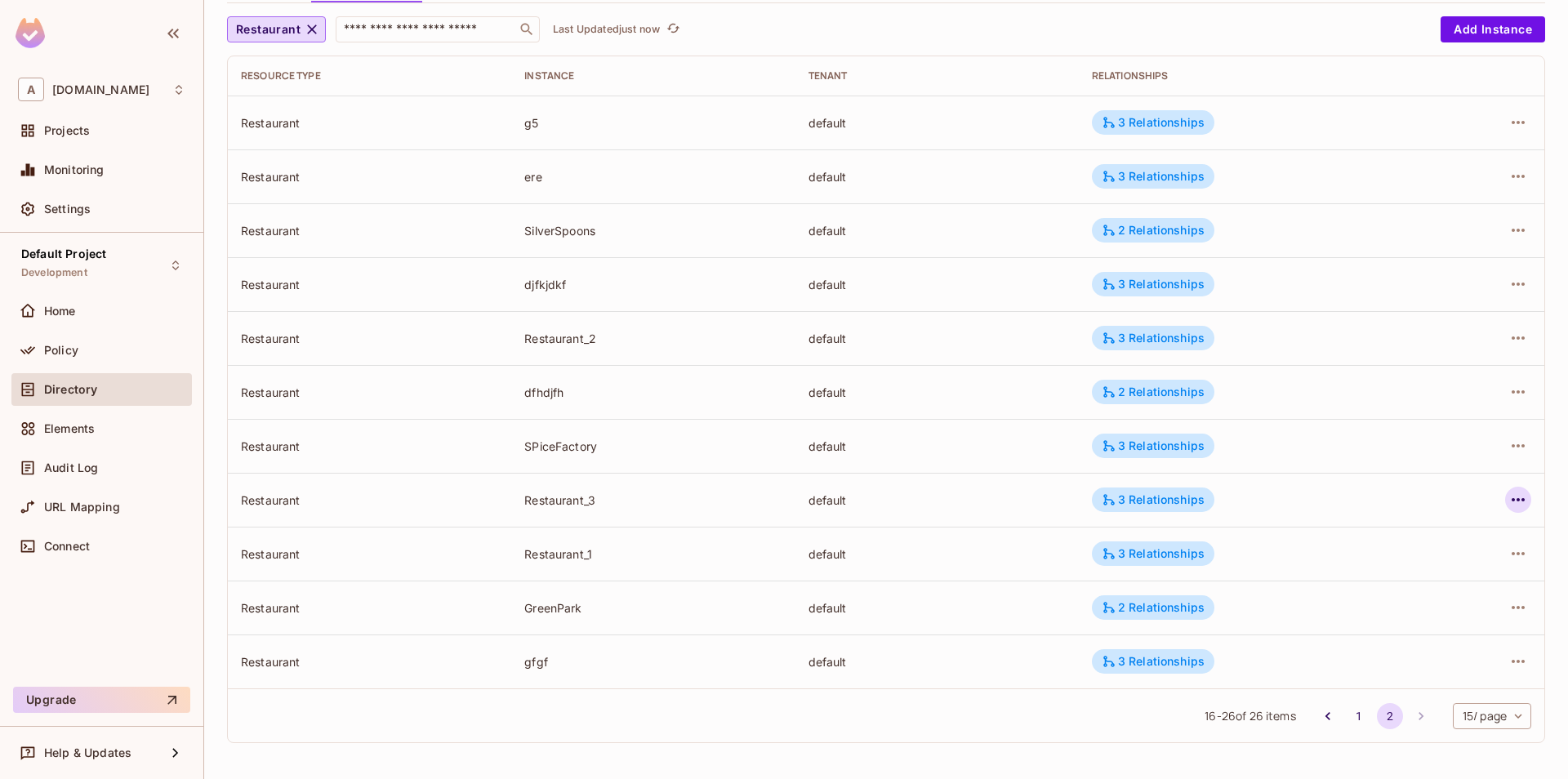
click at [1514, 505] on icon "button" at bounding box center [1518, 499] width 19 height 19
click at [1355, 563] on span "Edit Attributes" at bounding box center [1398, 573] width 90 height 26
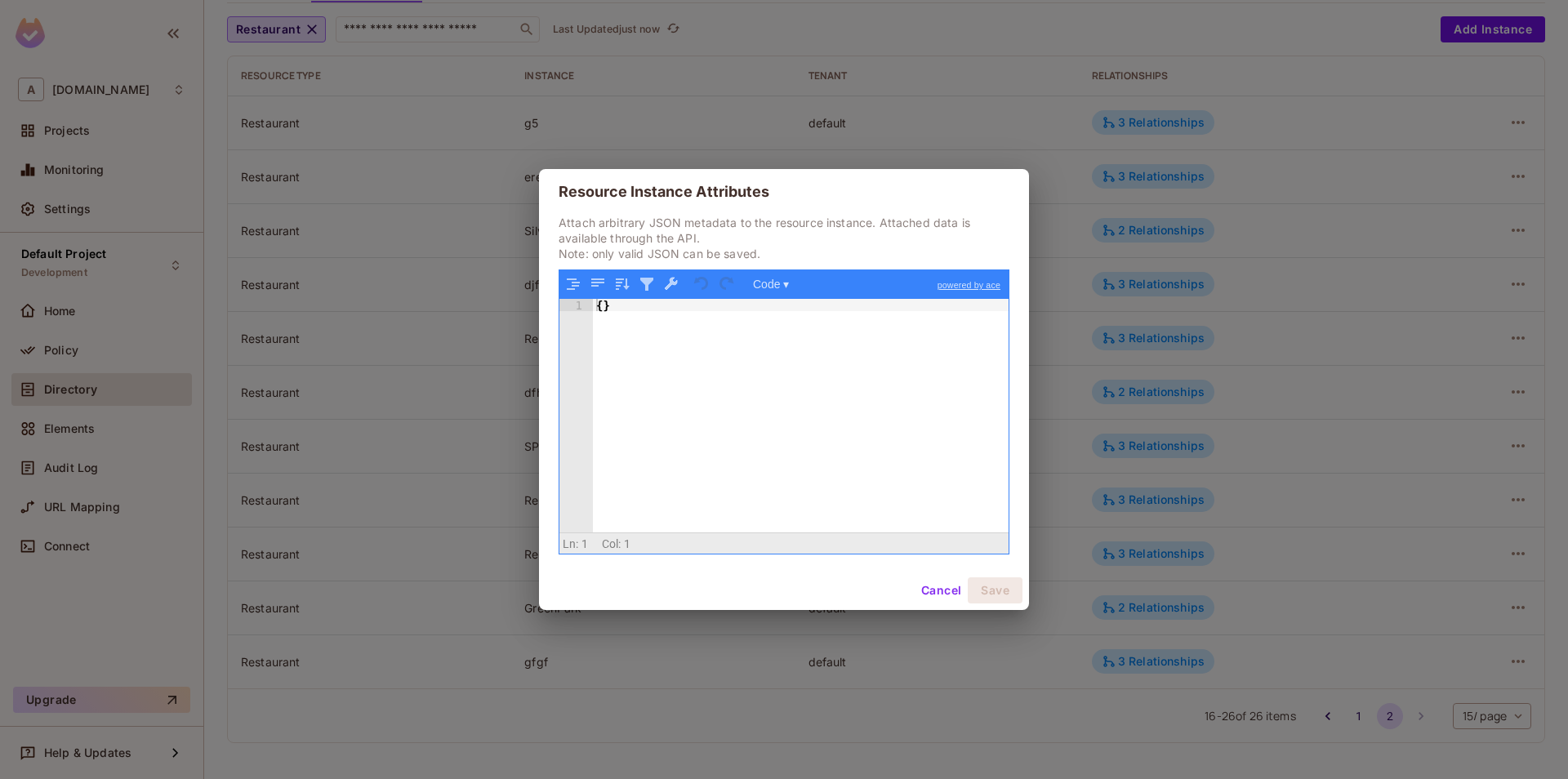
click at [948, 586] on button "Cancel" at bounding box center [941, 590] width 53 height 26
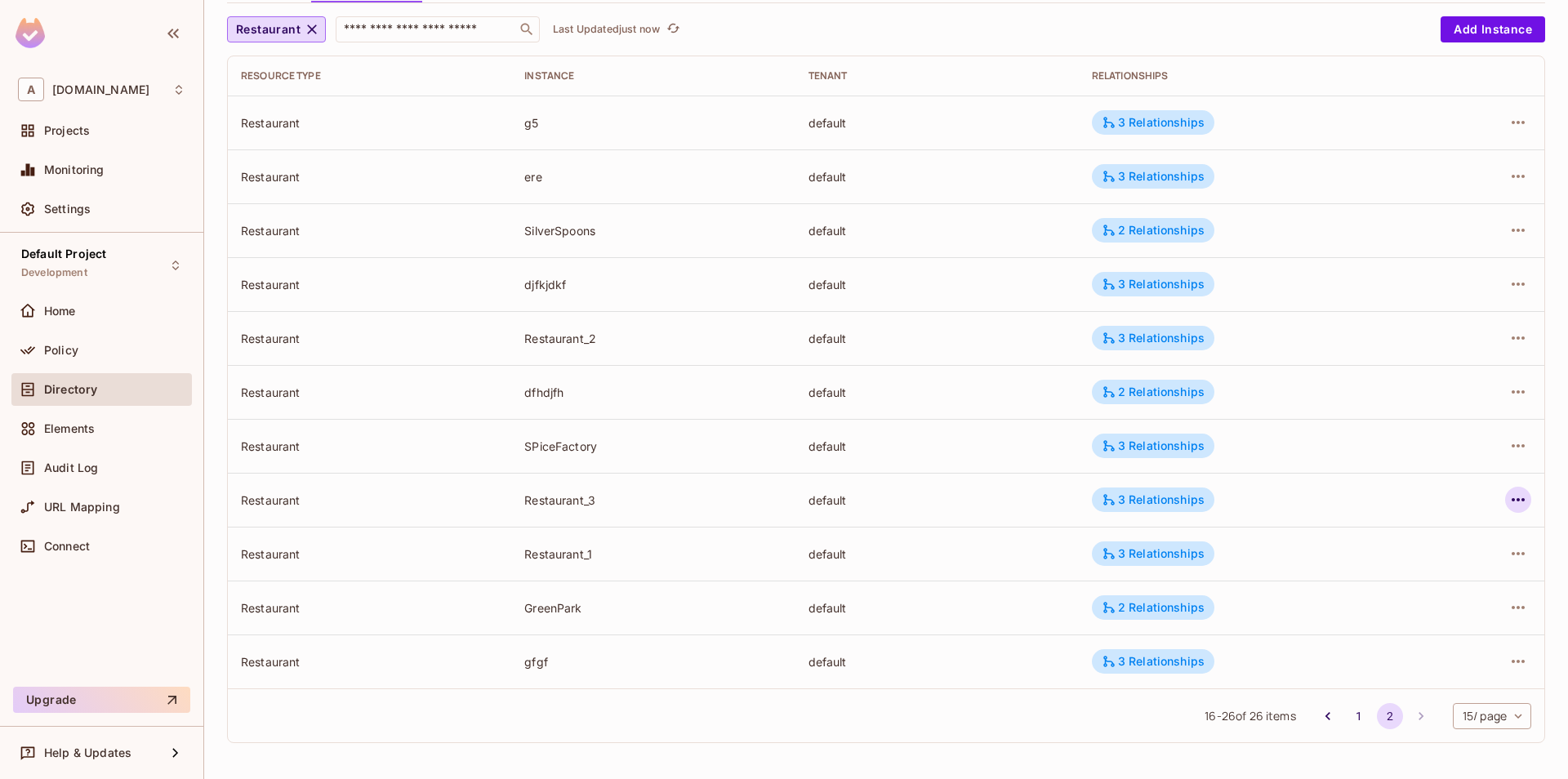
click at [1518, 506] on icon "button" at bounding box center [1518, 499] width 19 height 19
click at [1375, 612] on div "Delete Resource Instance" at bounding box center [1429, 609] width 142 height 16
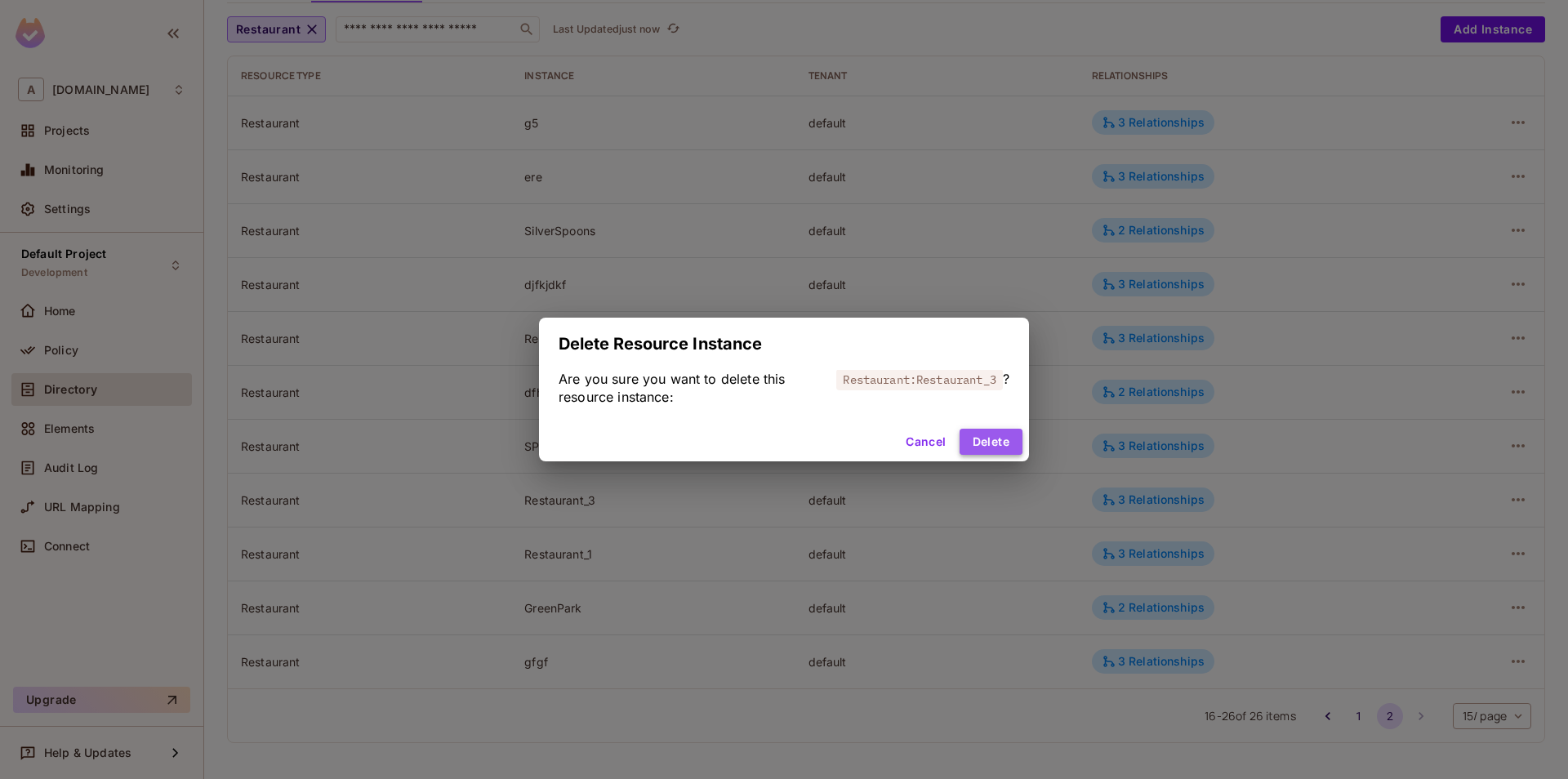
click at [1010, 452] on button "Delete" at bounding box center [991, 441] width 63 height 26
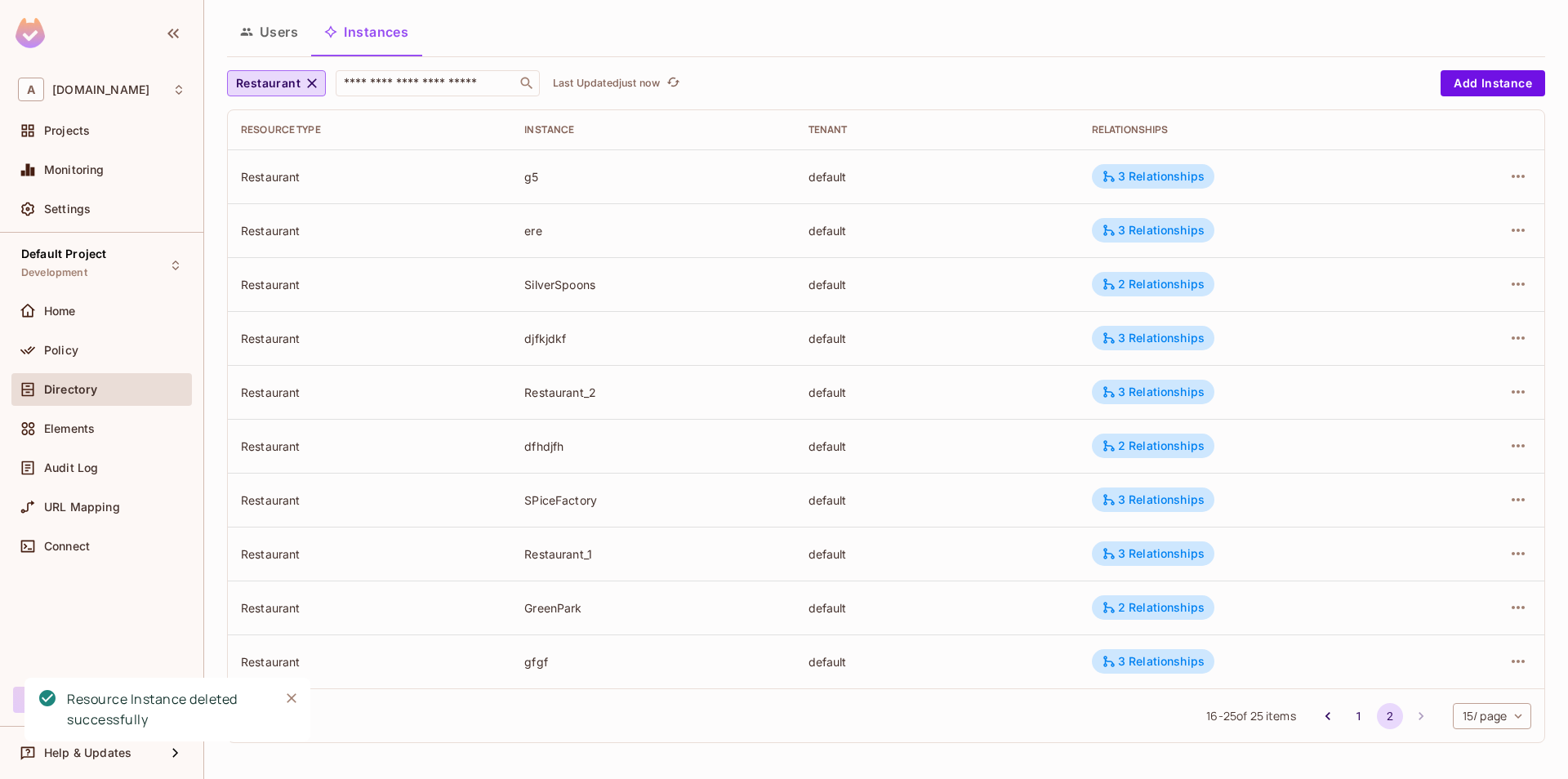
click at [281, 690] on div "Notifications Alt+T" at bounding box center [284, 709] width 37 height 54
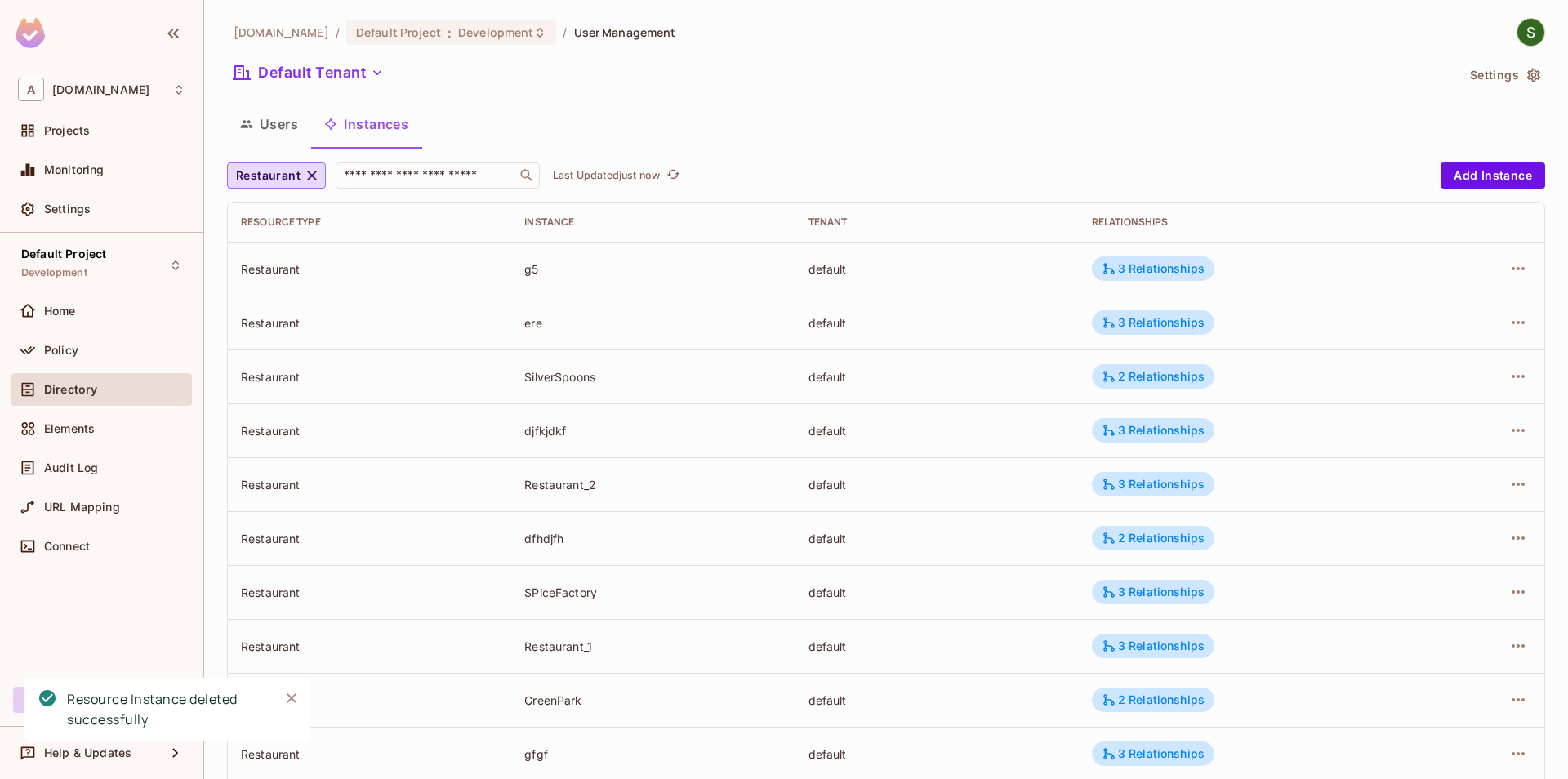
click at [295, 697] on icon "Close" at bounding box center [291, 698] width 16 height 16
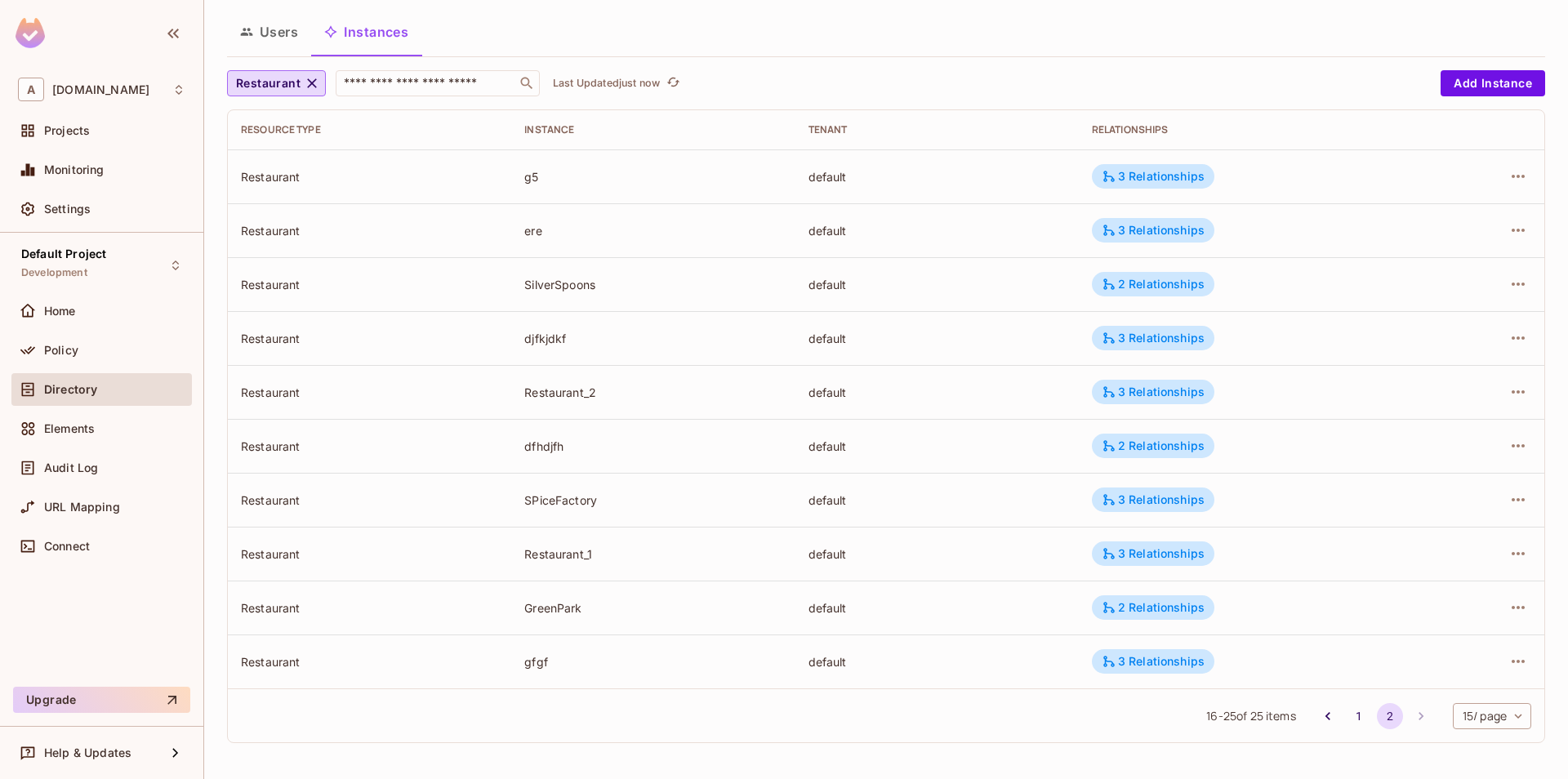
click at [1476, 711] on body "A allerin.com Projects Monitoring Settings Default Project Development Home Pol…" at bounding box center [784, 389] width 1568 height 779
click at [989, 751] on div at bounding box center [784, 389] width 1568 height 779
click at [1510, 716] on body "A allerin.com Projects Monitoring Settings Default Project Development Home Pol…" at bounding box center [784, 389] width 1568 height 779
click at [1477, 736] on li "100 / page" at bounding box center [1490, 742] width 81 height 35
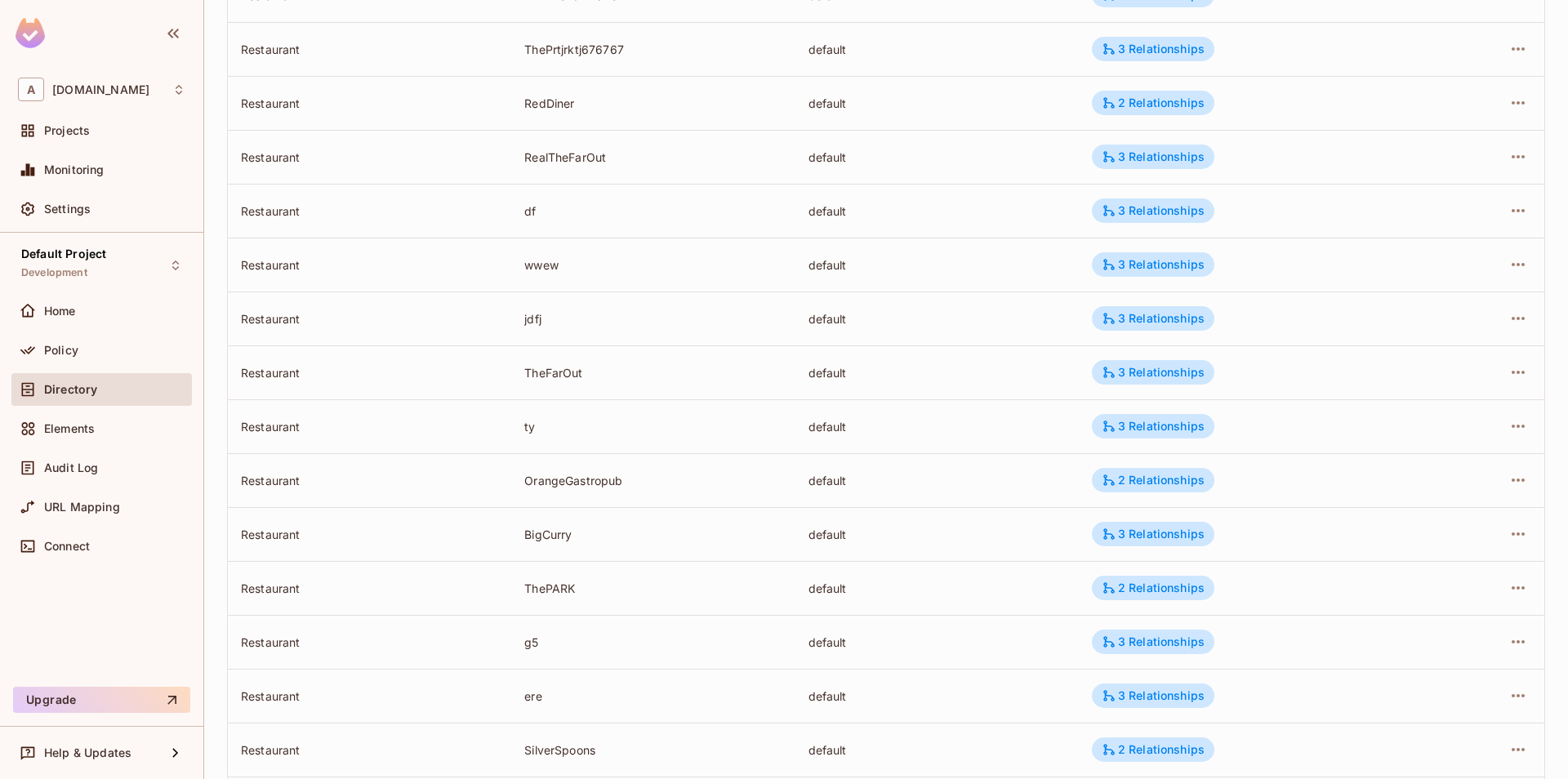
scroll to position [249, 0]
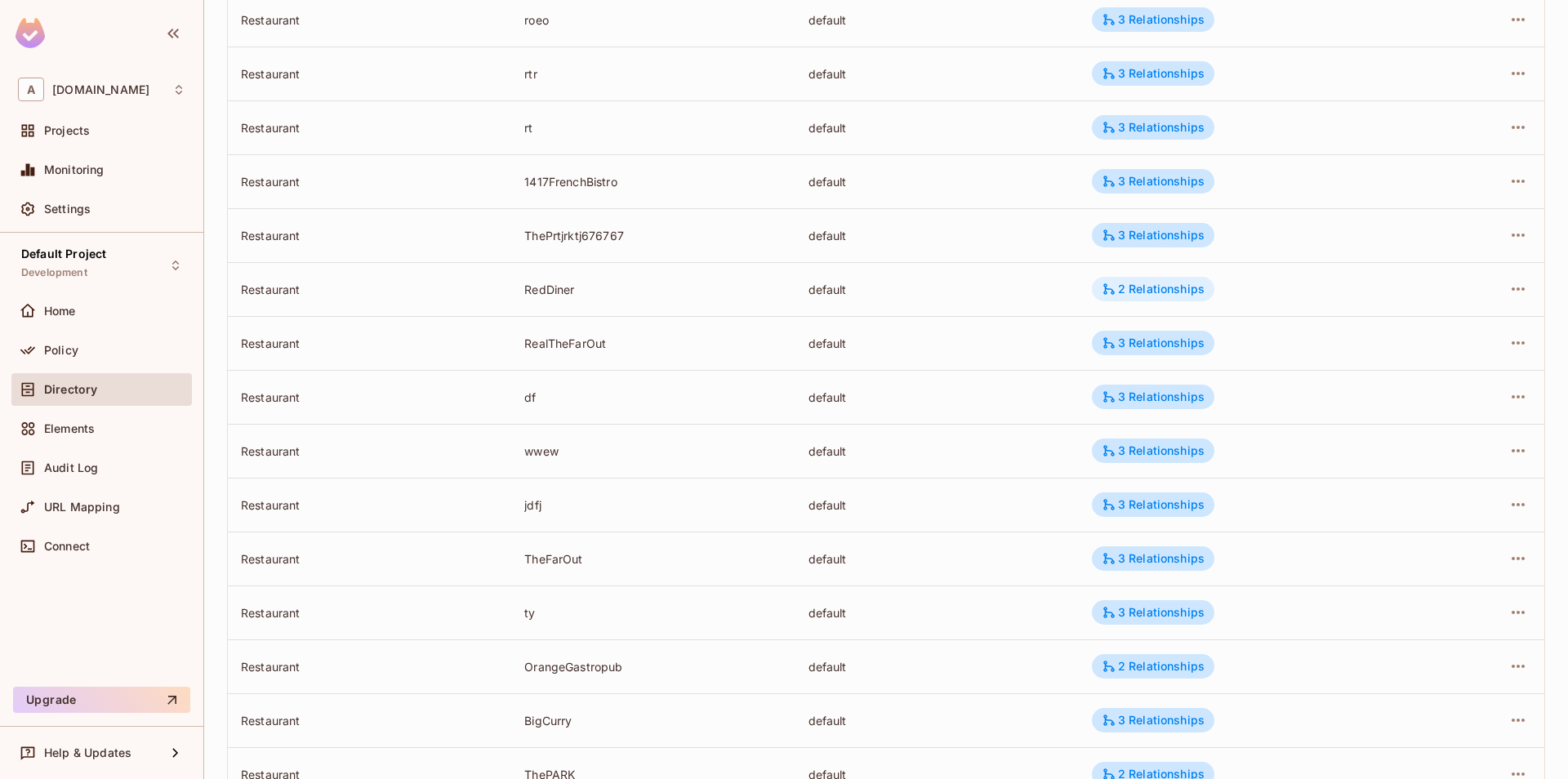
click at [1128, 286] on div "2 Relationships" at bounding box center [1153, 289] width 103 height 15
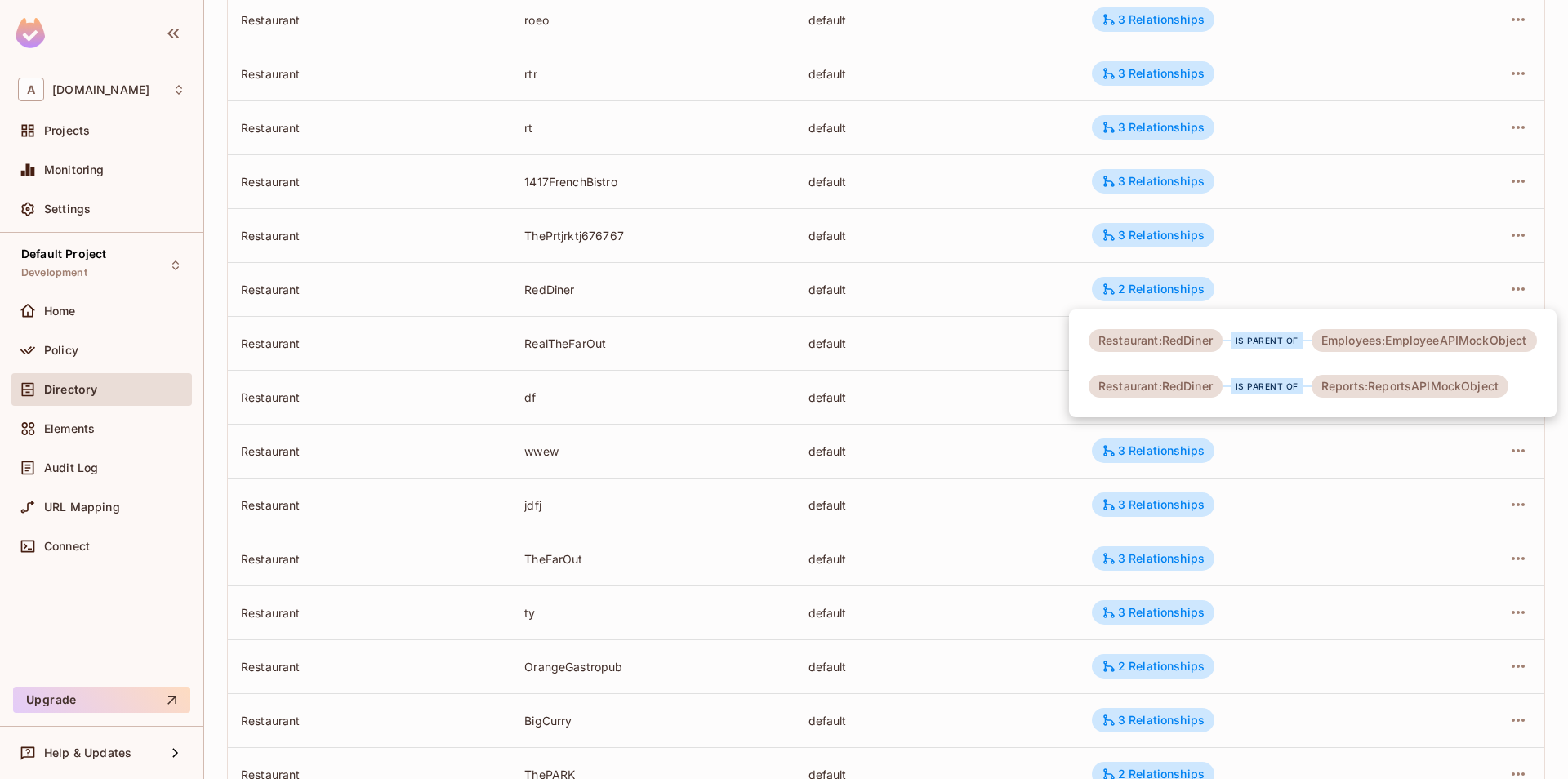
click at [1018, 300] on div at bounding box center [784, 389] width 1568 height 779
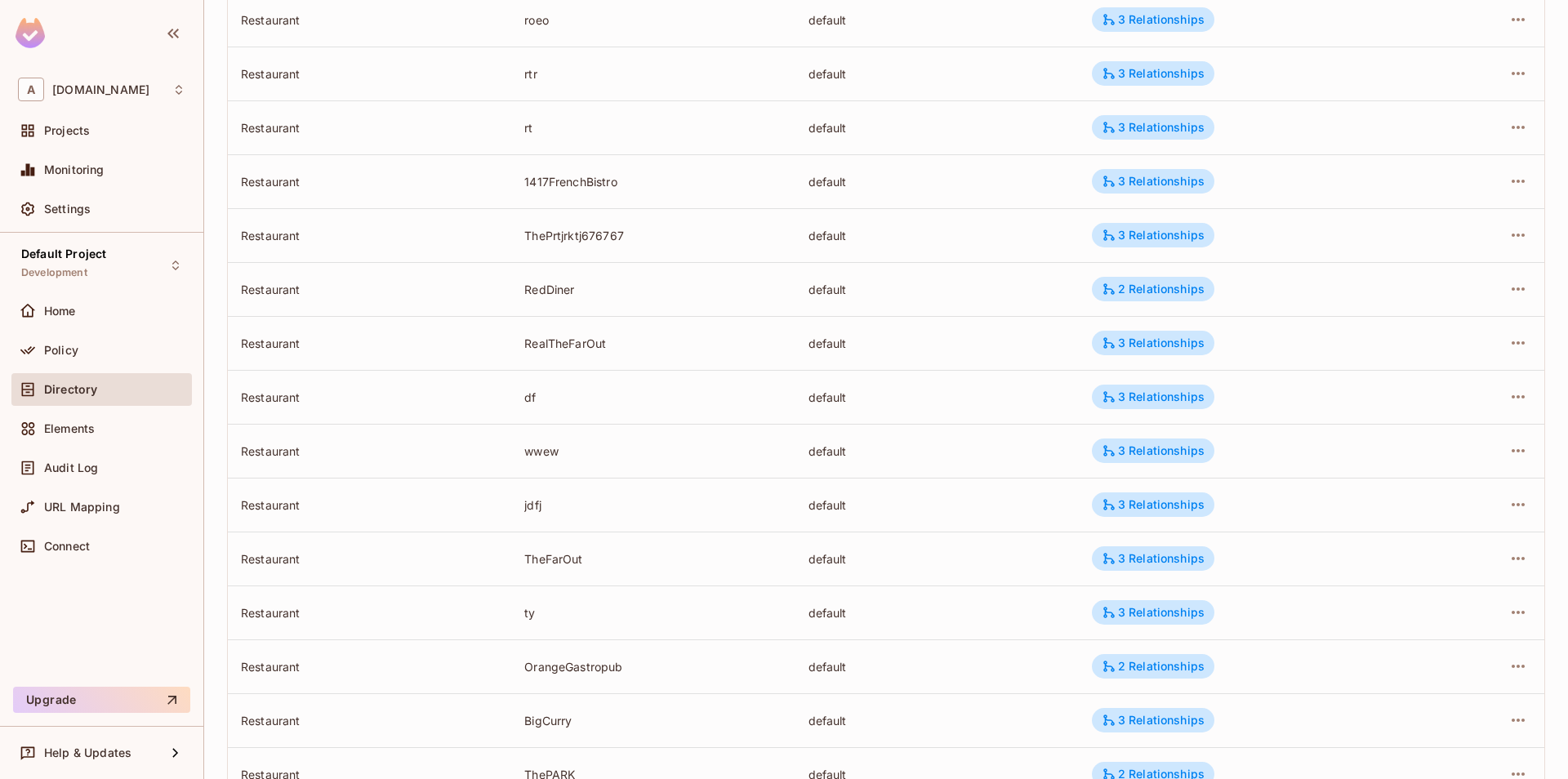
scroll to position [0, 0]
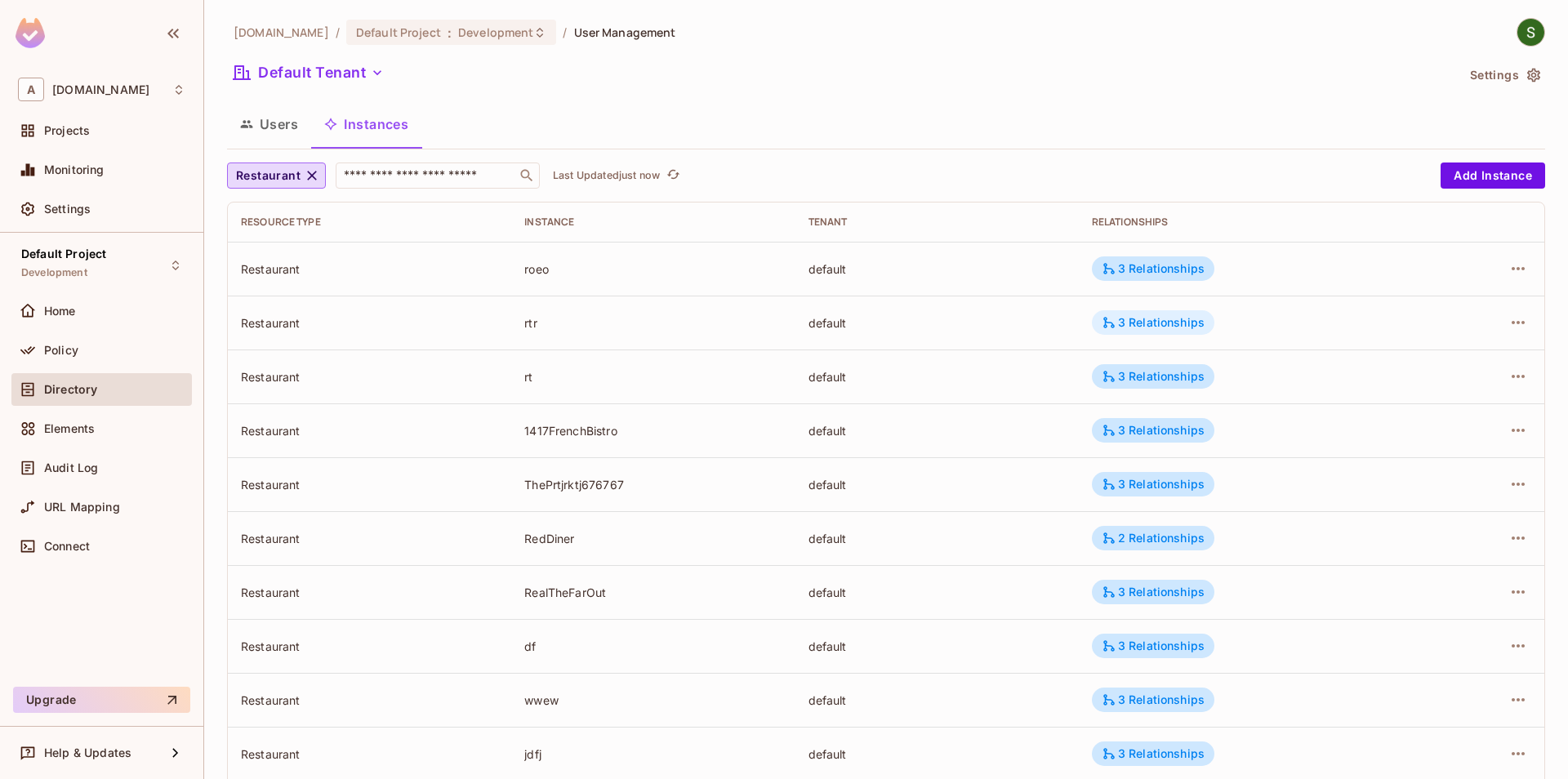
click at [1108, 319] on icon at bounding box center [1109, 322] width 15 height 15
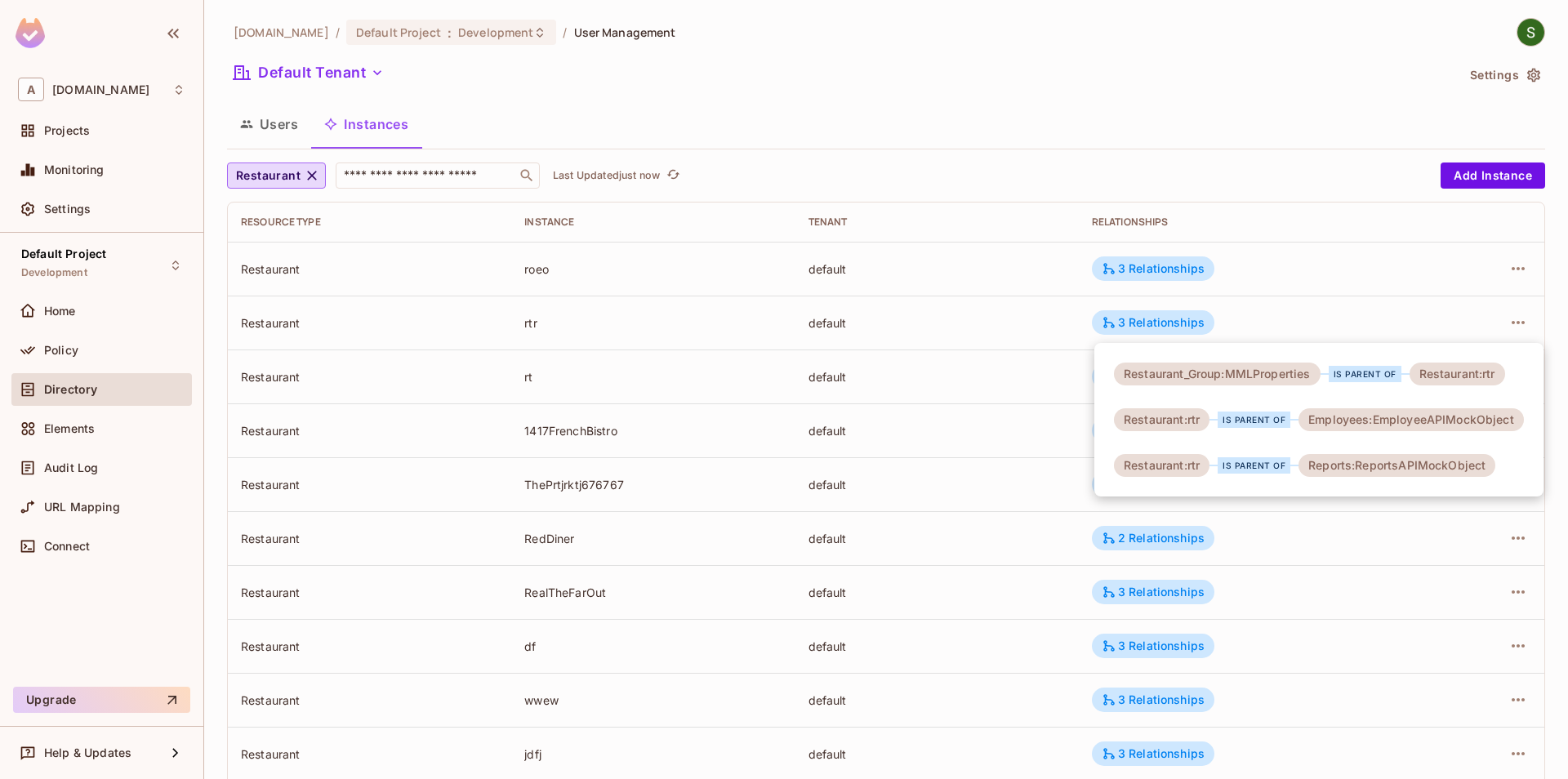
click at [1018, 332] on div at bounding box center [784, 389] width 1568 height 779
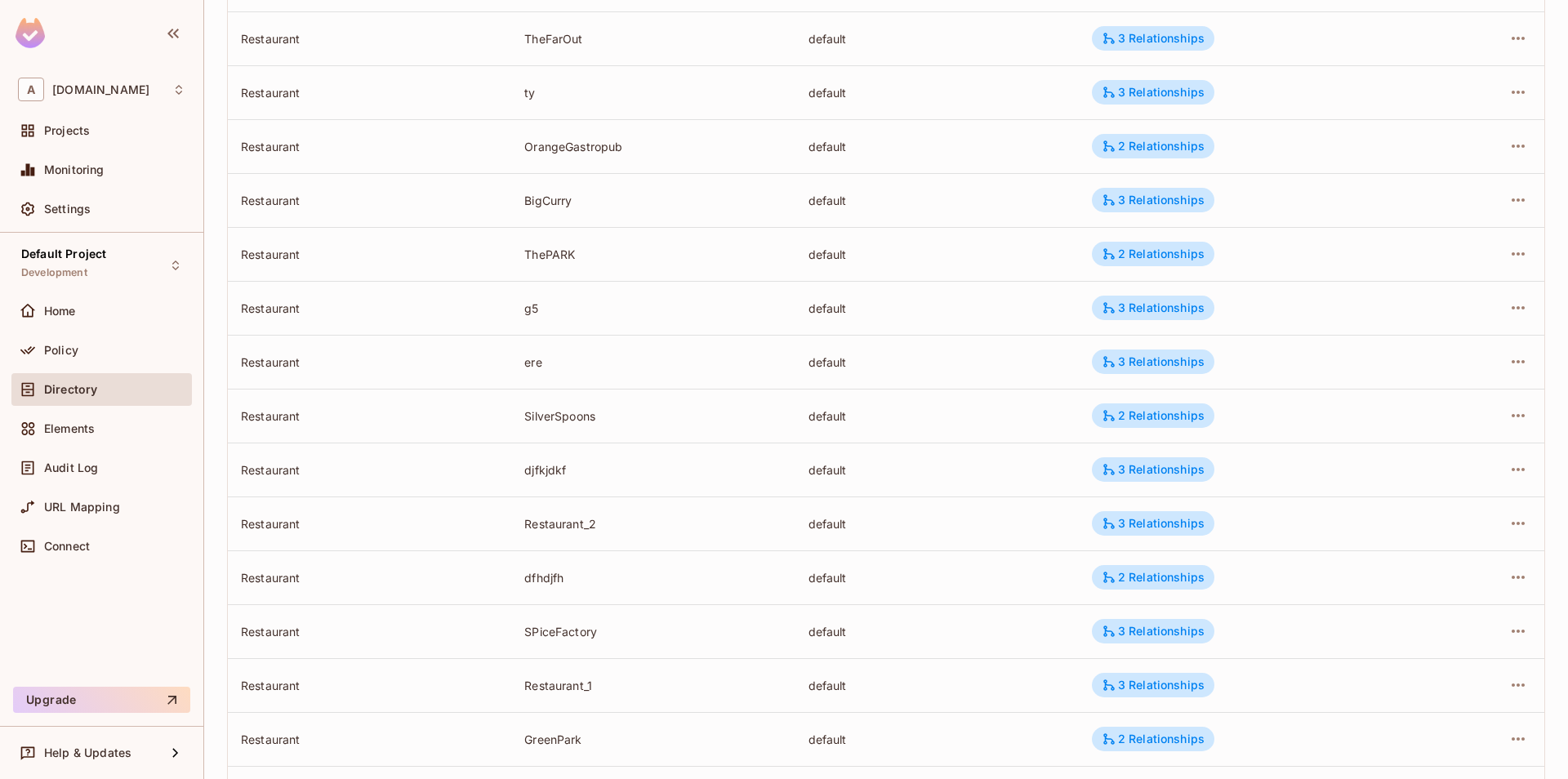
scroll to position [900, 0]
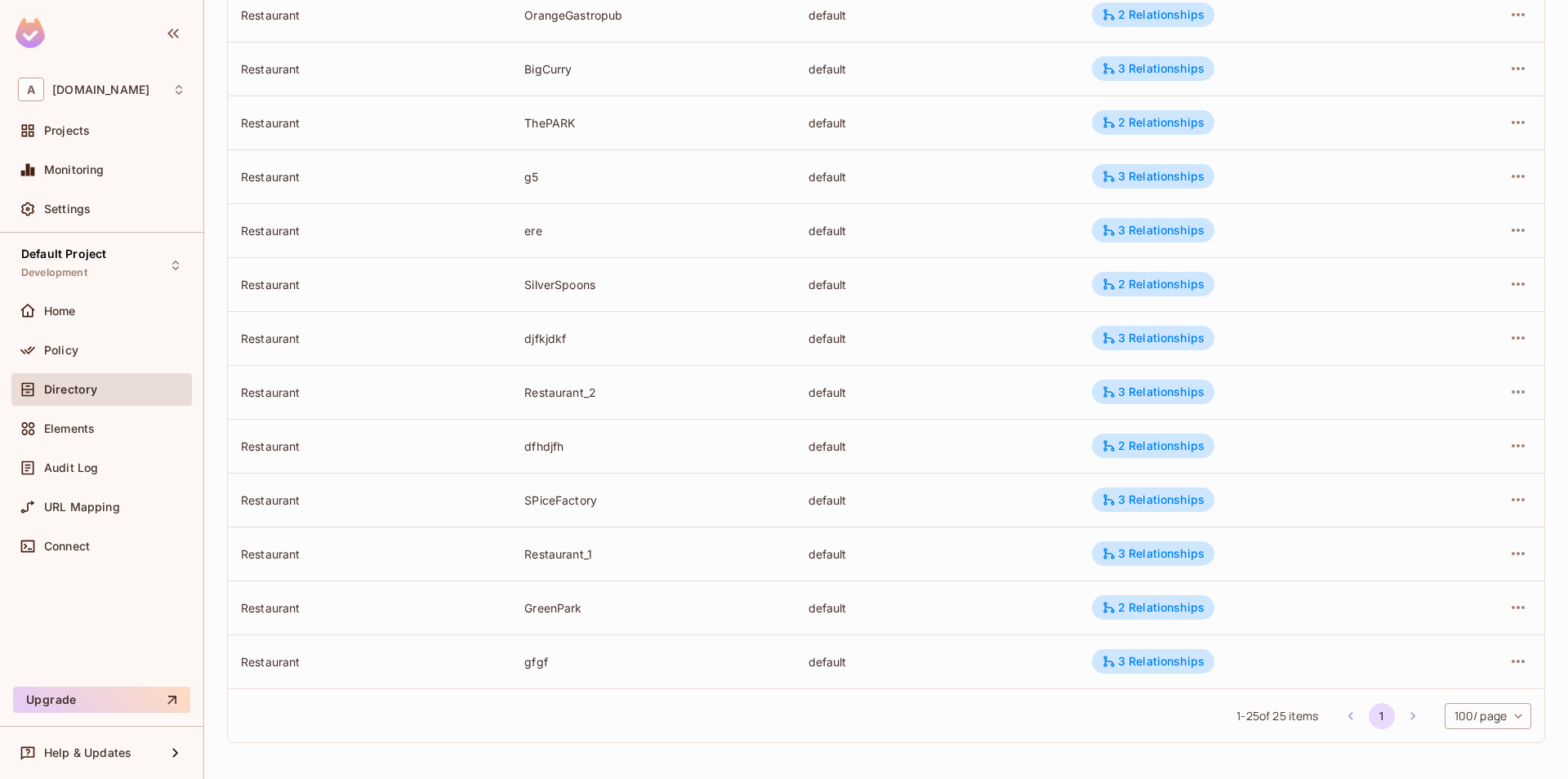
click at [915, 731] on div "1 - 25 of 25 items 1 100 / page *** ​" at bounding box center [885, 715] width 1317 height 54
click at [647, 703] on div "1 - 25 of 25 items 1 100 / page *** ​" at bounding box center [885, 715] width 1317 height 54
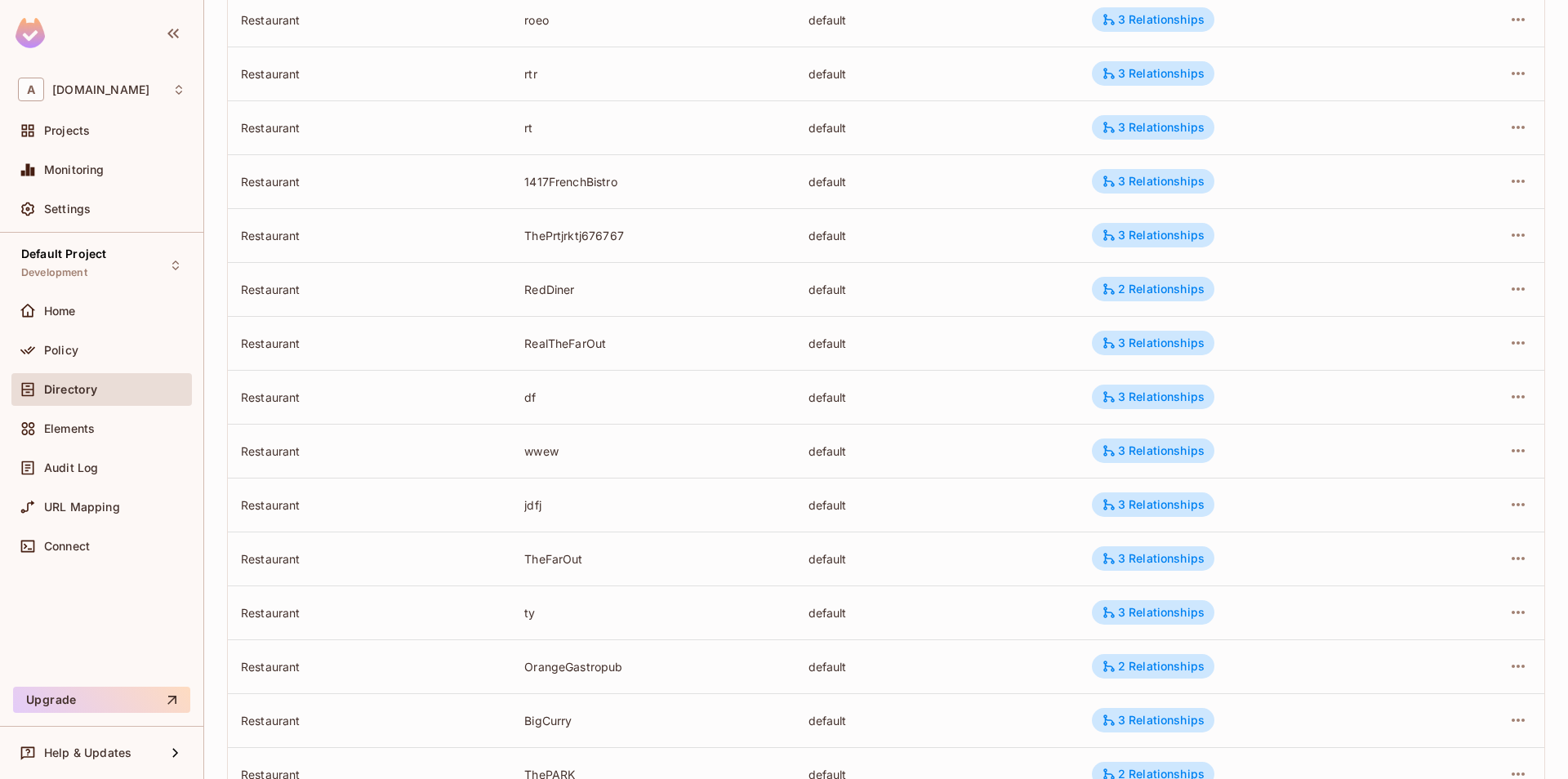
scroll to position [0, 0]
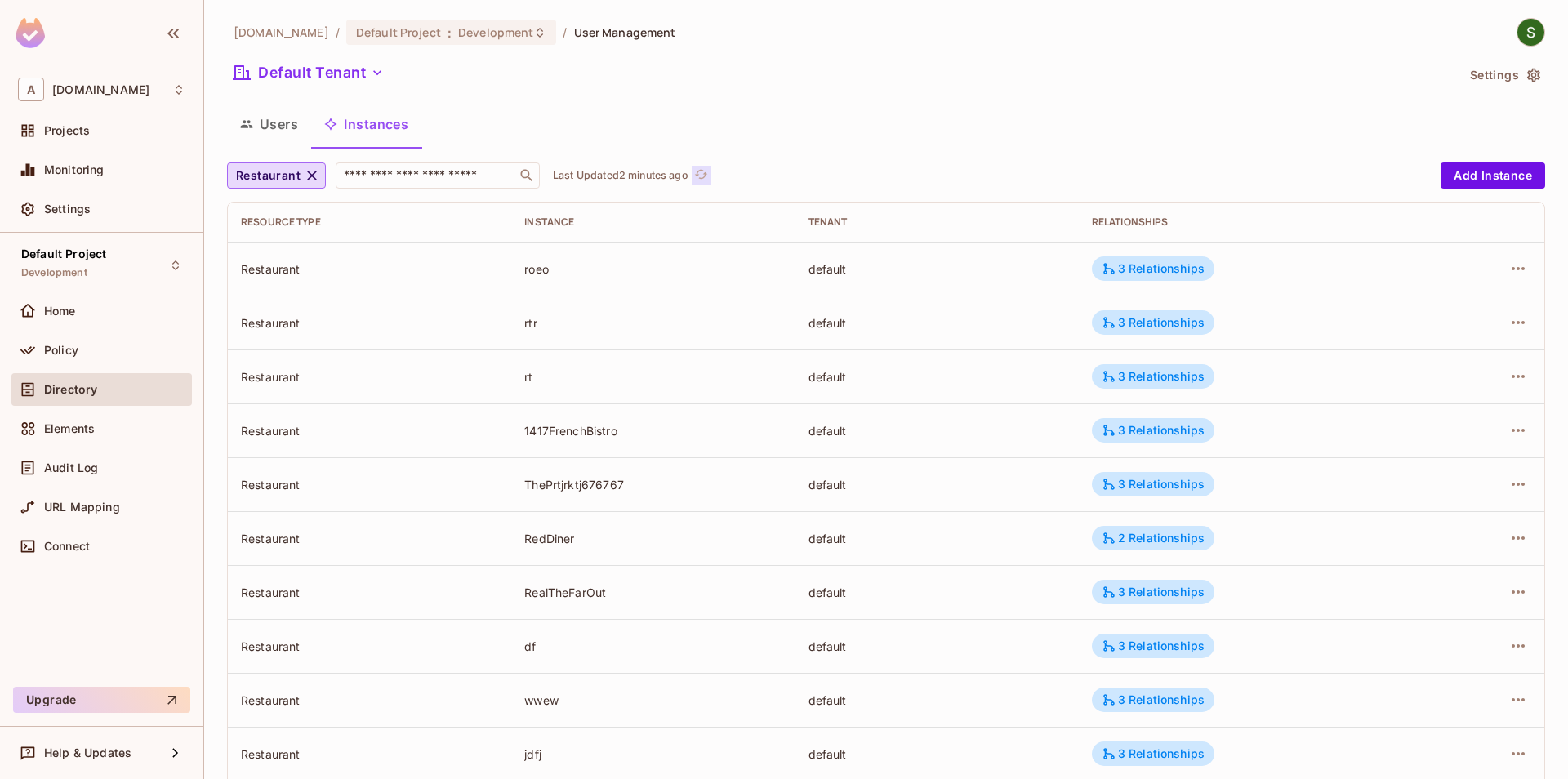
click at [704, 178] on icon "refresh" at bounding box center [702, 174] width 13 height 9
click at [556, 221] on div "Instance" at bounding box center [653, 222] width 258 height 13
click at [628, 222] on div "Instance" at bounding box center [653, 222] width 258 height 13
click at [596, 220] on div "Instance" at bounding box center [653, 222] width 258 height 13
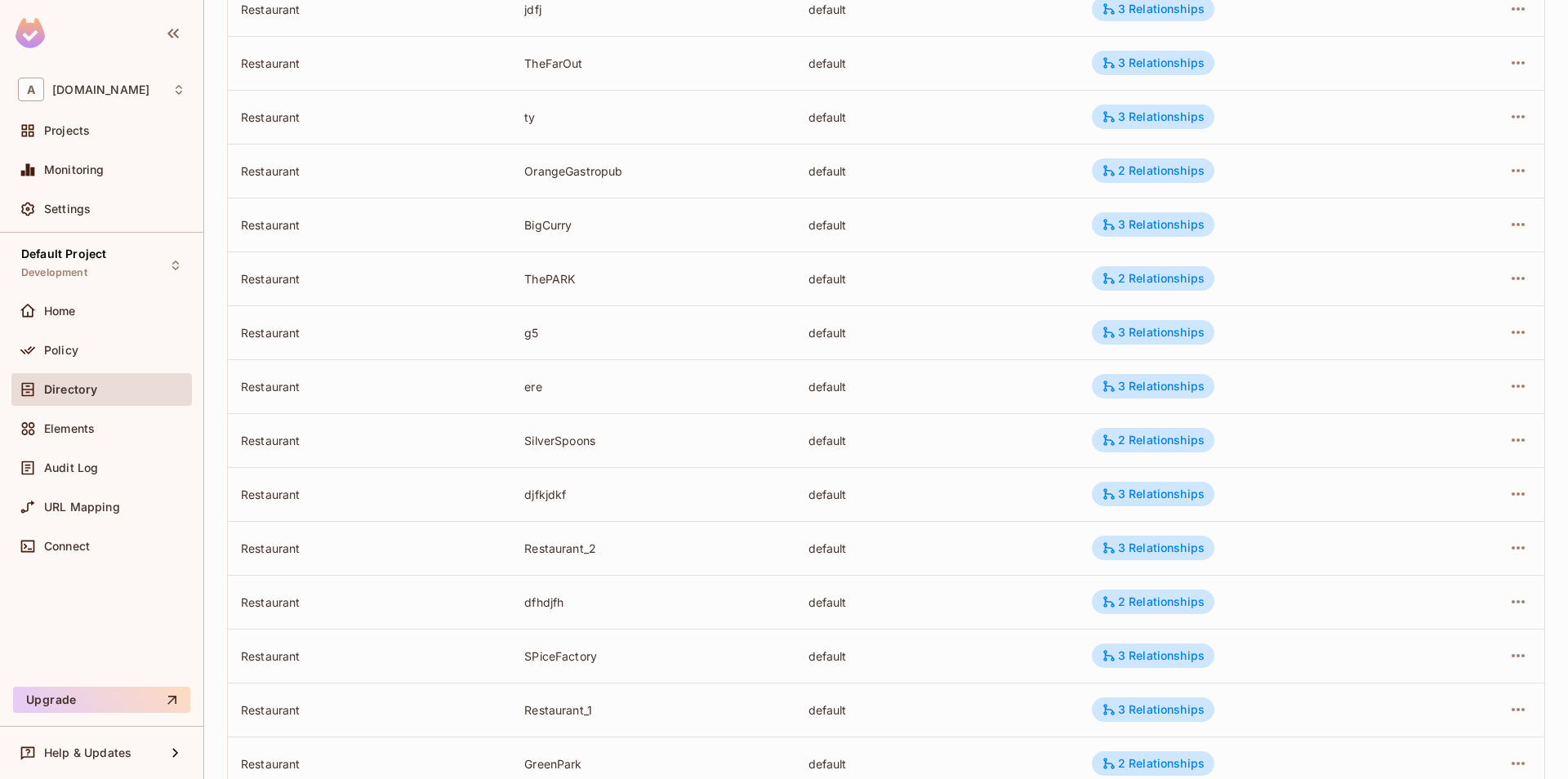
scroll to position [900, 0]
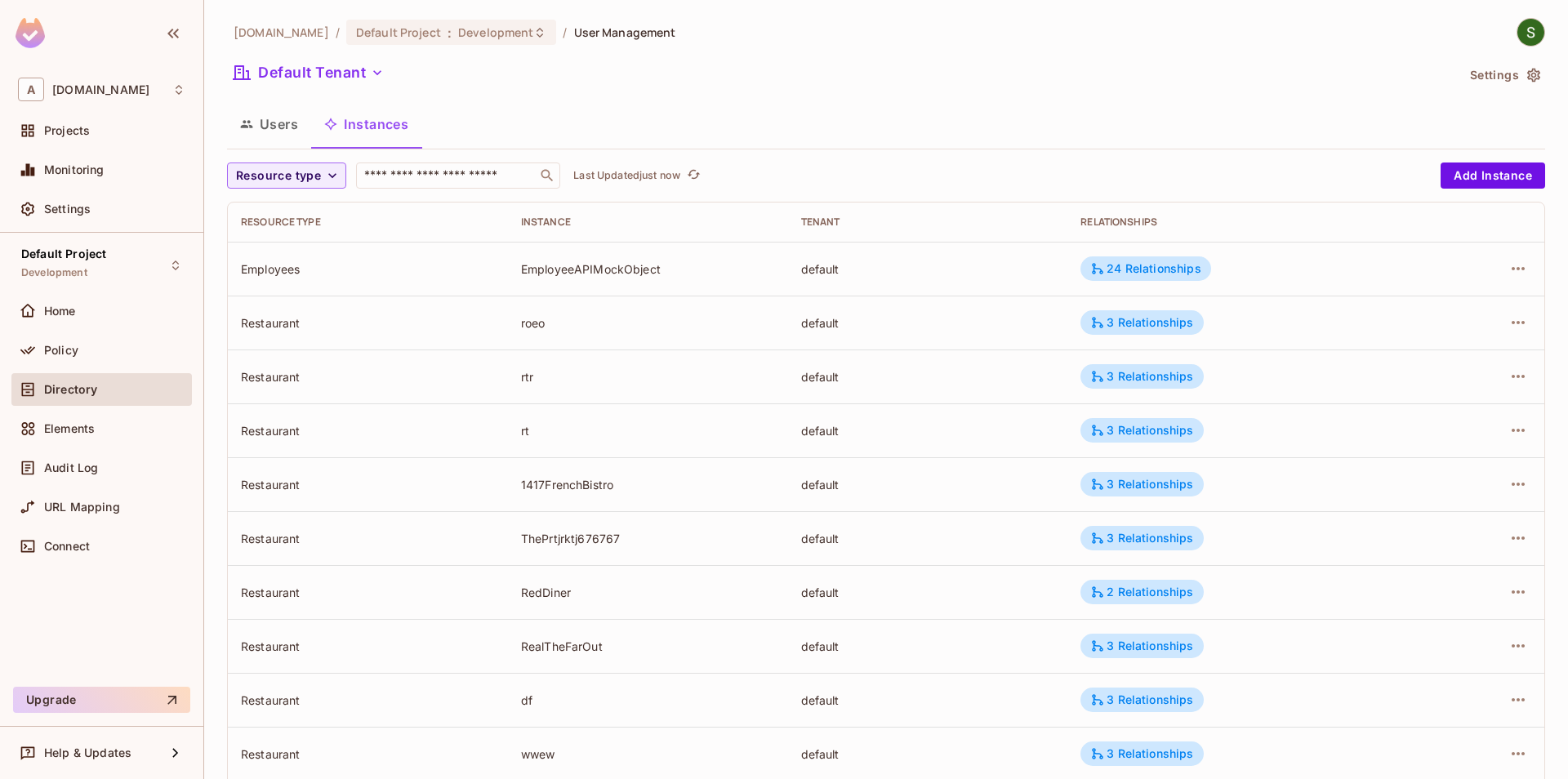
click at [276, 179] on span "Resource type" at bounding box center [278, 175] width 85 height 20
click at [281, 318] on span "Restaurant" at bounding box center [286, 318] width 92 height 16
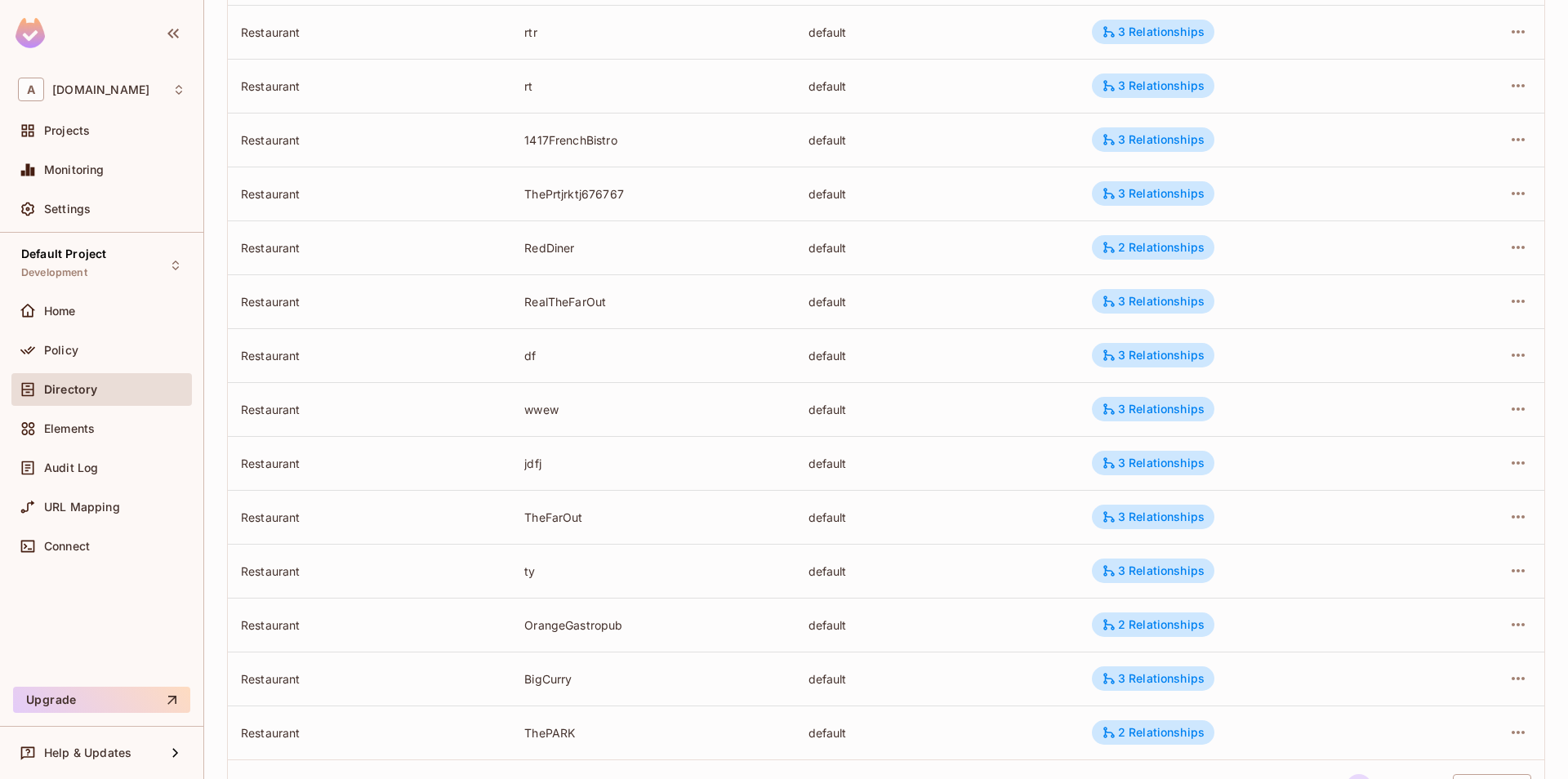
scroll to position [362, 0]
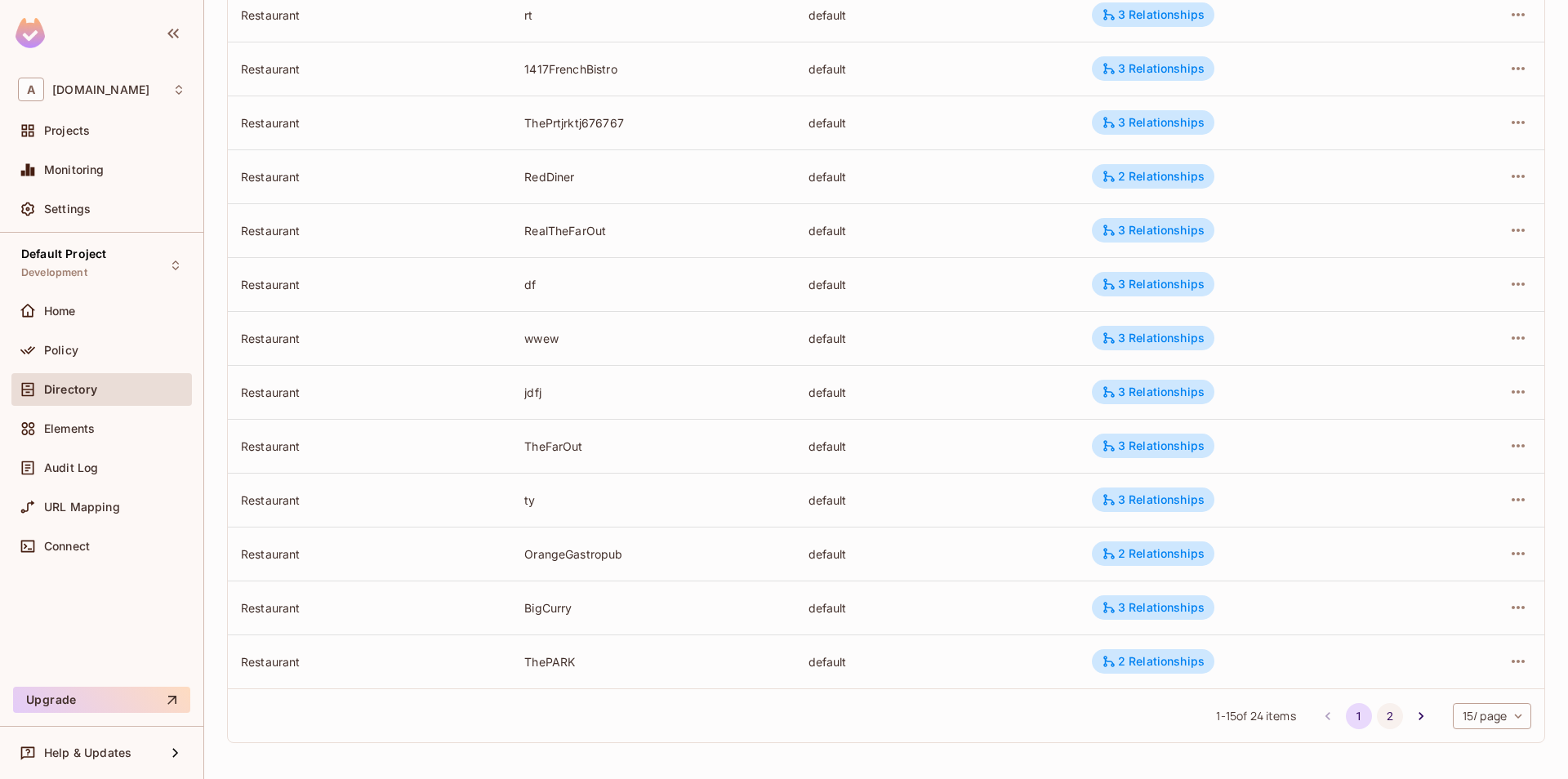
click at [1378, 706] on button "2" at bounding box center [1390, 716] width 26 height 26
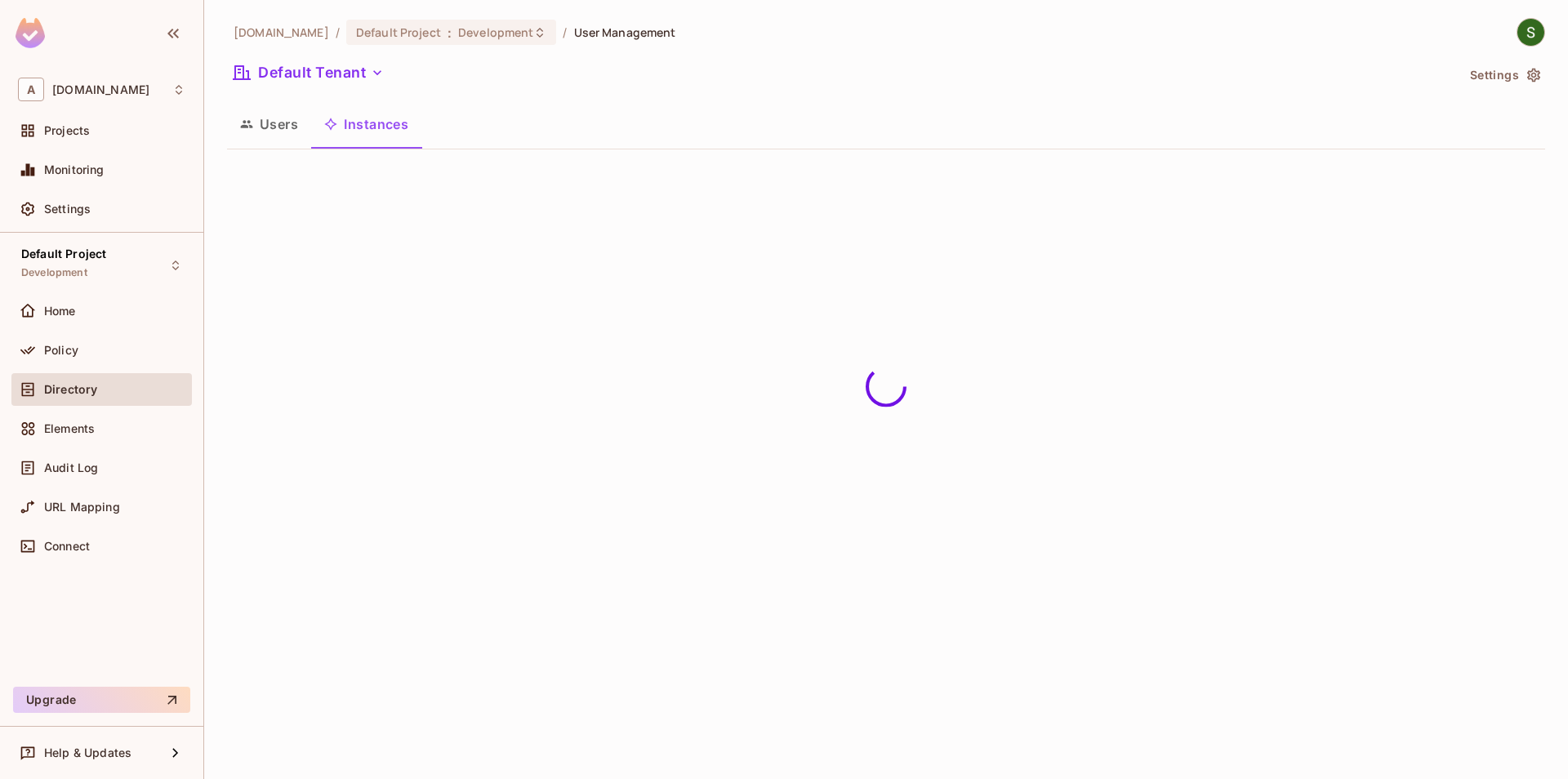
scroll to position [0, 0]
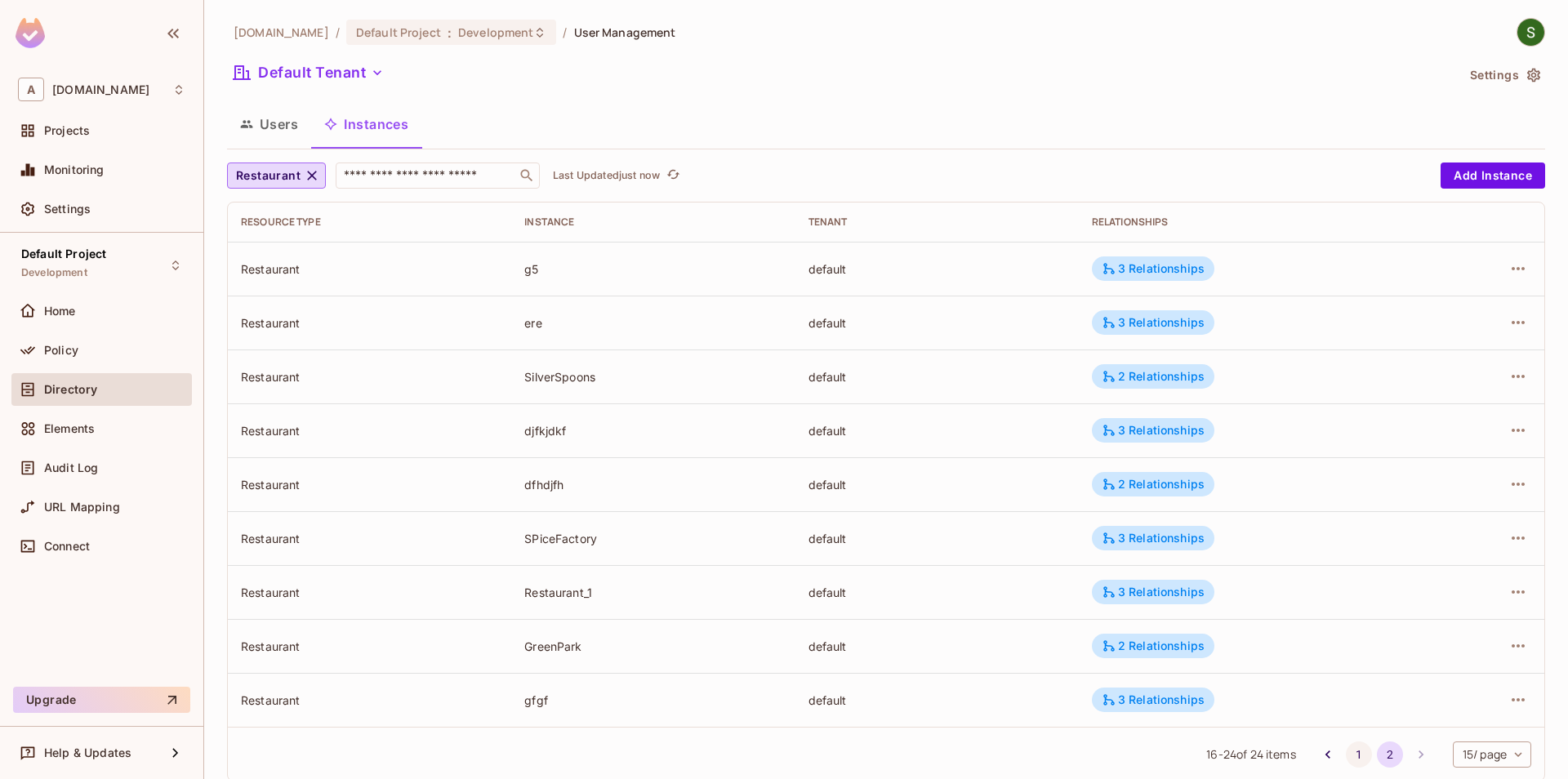
click at [1354, 749] on button "1" at bounding box center [1359, 754] width 26 height 26
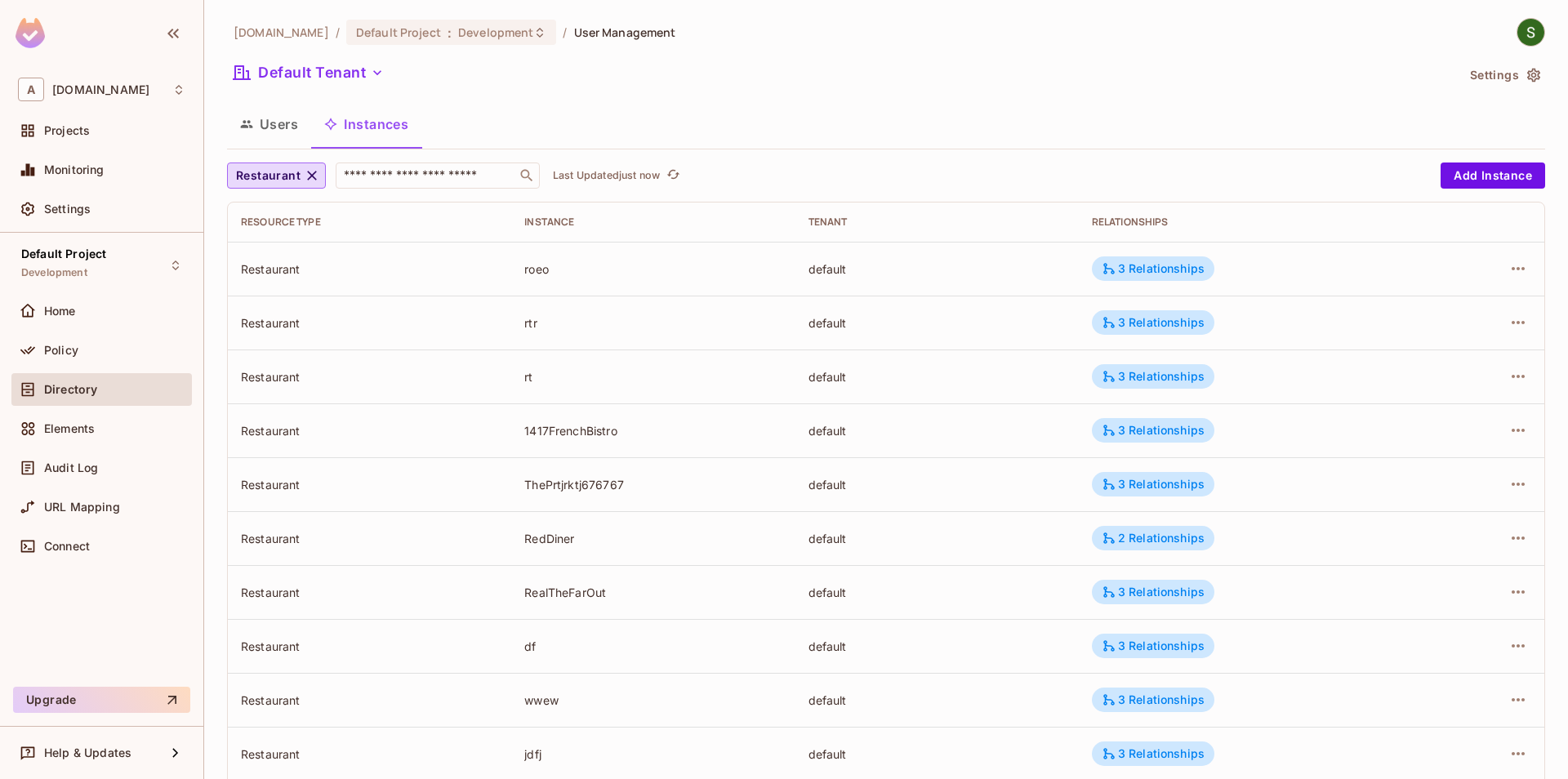
scroll to position [362, 0]
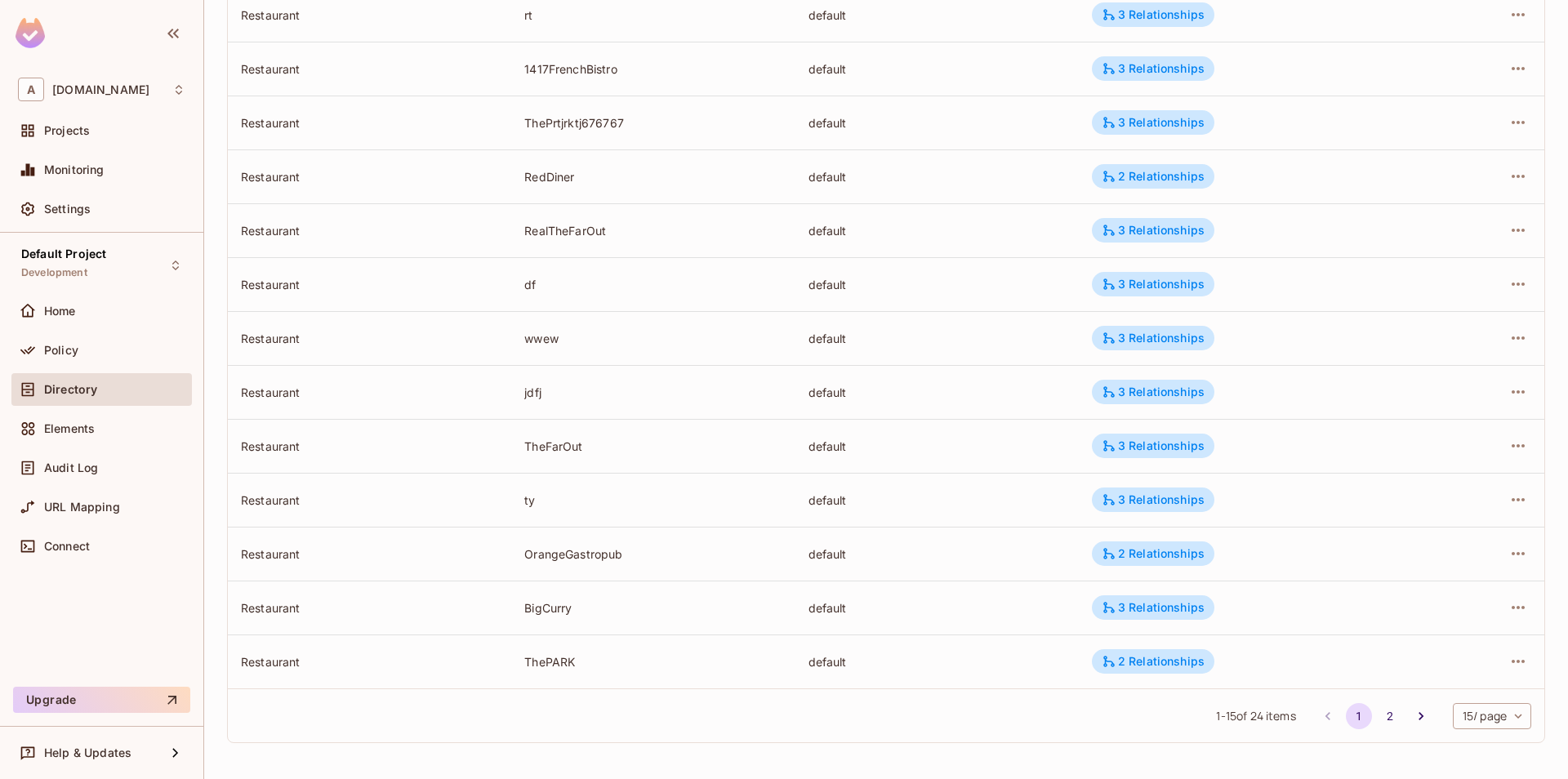
click at [347, 671] on td "Restaurant" at bounding box center [369, 661] width 283 height 54
click at [1381, 719] on button "2" at bounding box center [1390, 716] width 26 height 26
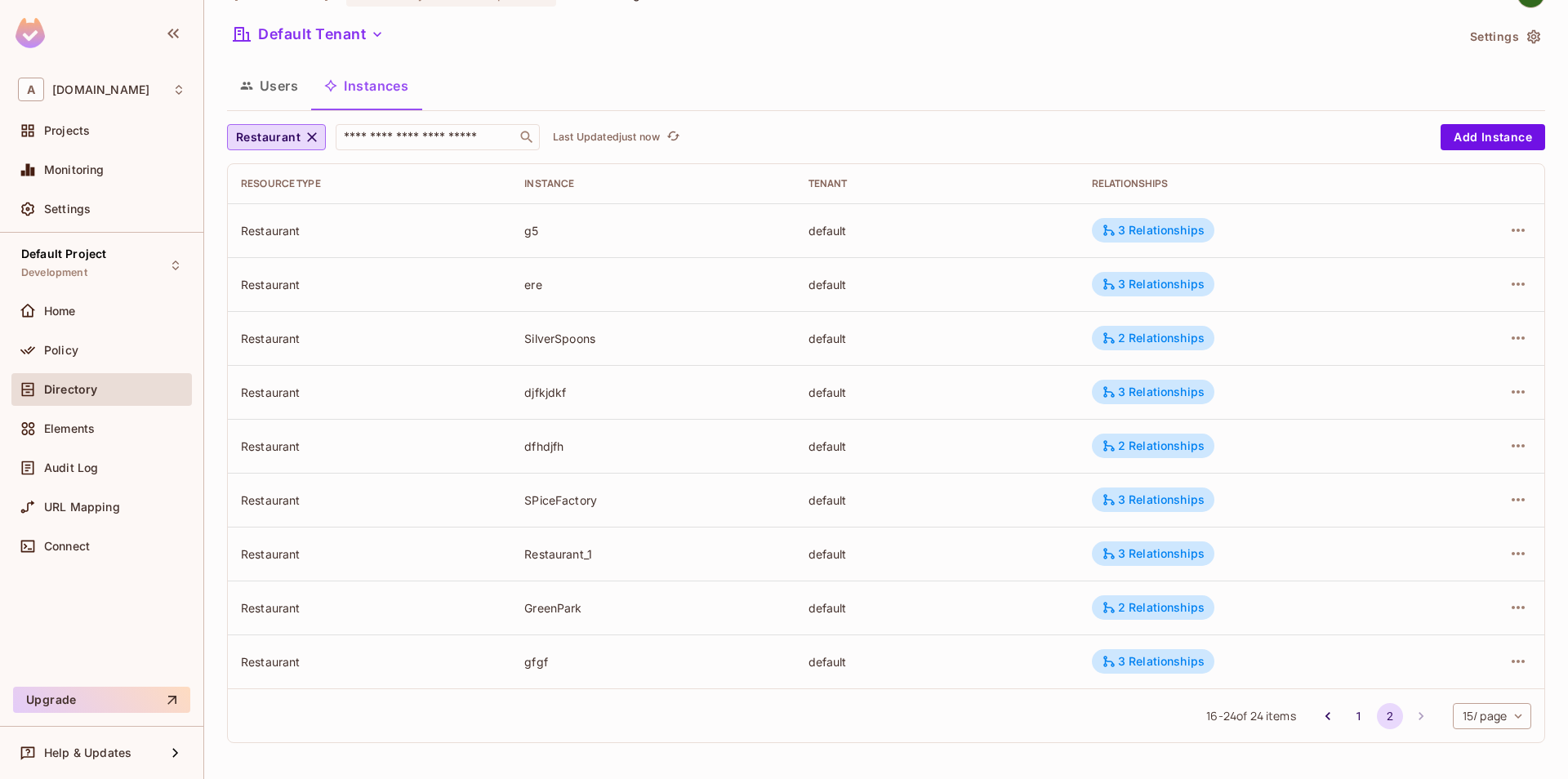
scroll to position [0, 0]
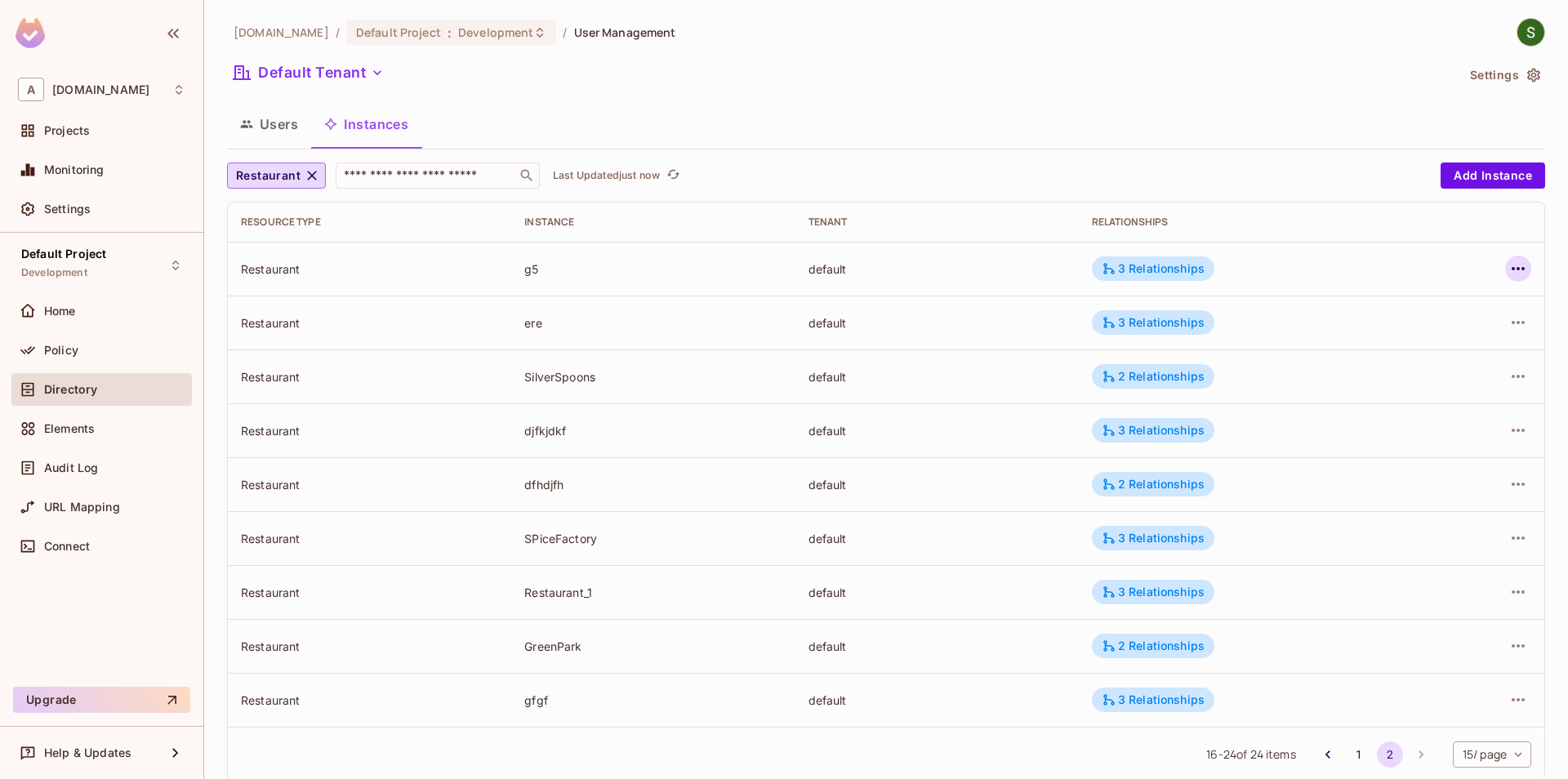
click at [1523, 268] on icon "button" at bounding box center [1519, 268] width 13 height 4
click at [613, 315] on div at bounding box center [784, 389] width 1568 height 779
click at [1353, 753] on button "1" at bounding box center [1359, 754] width 26 height 26
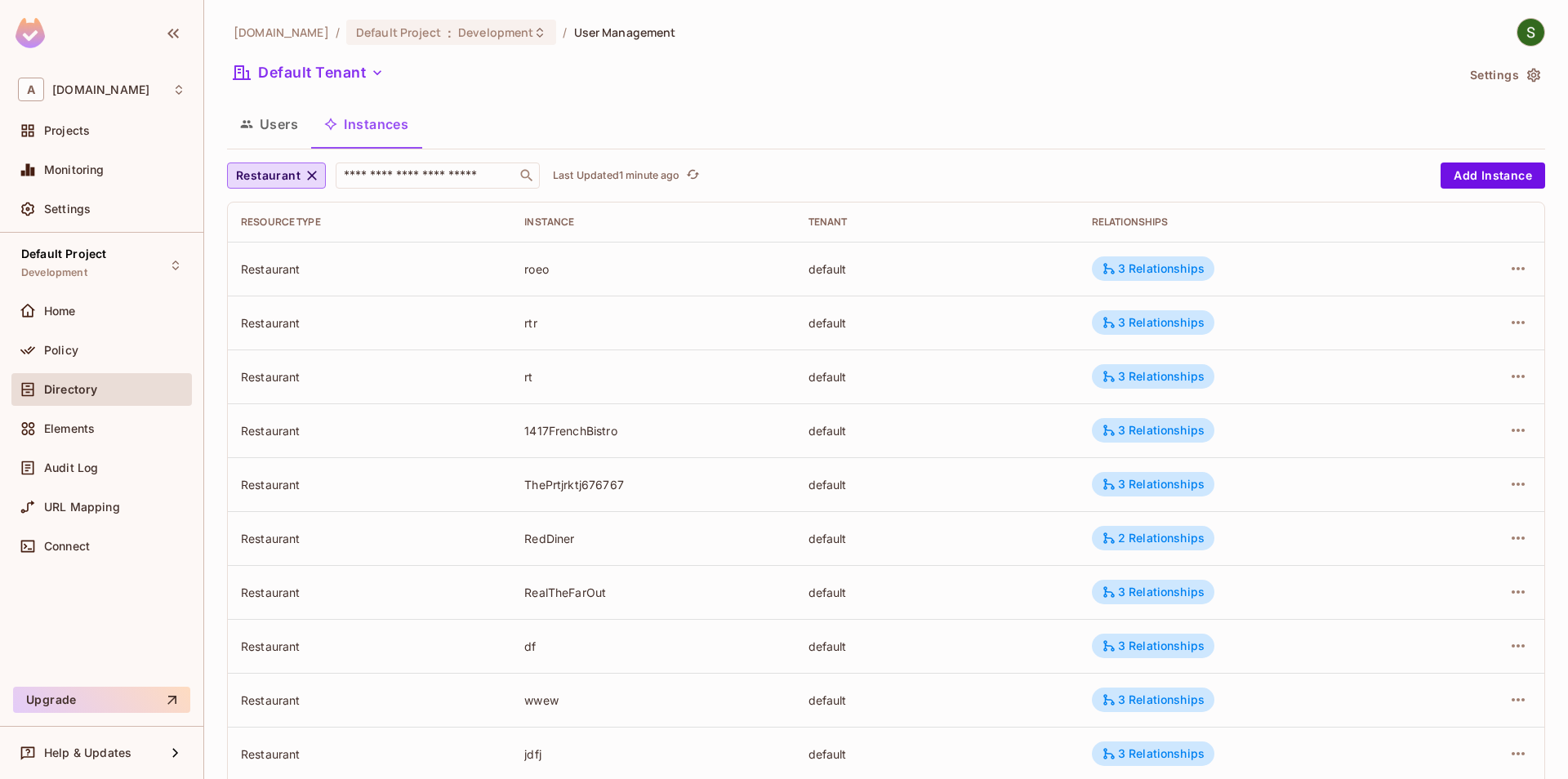
scroll to position [362, 0]
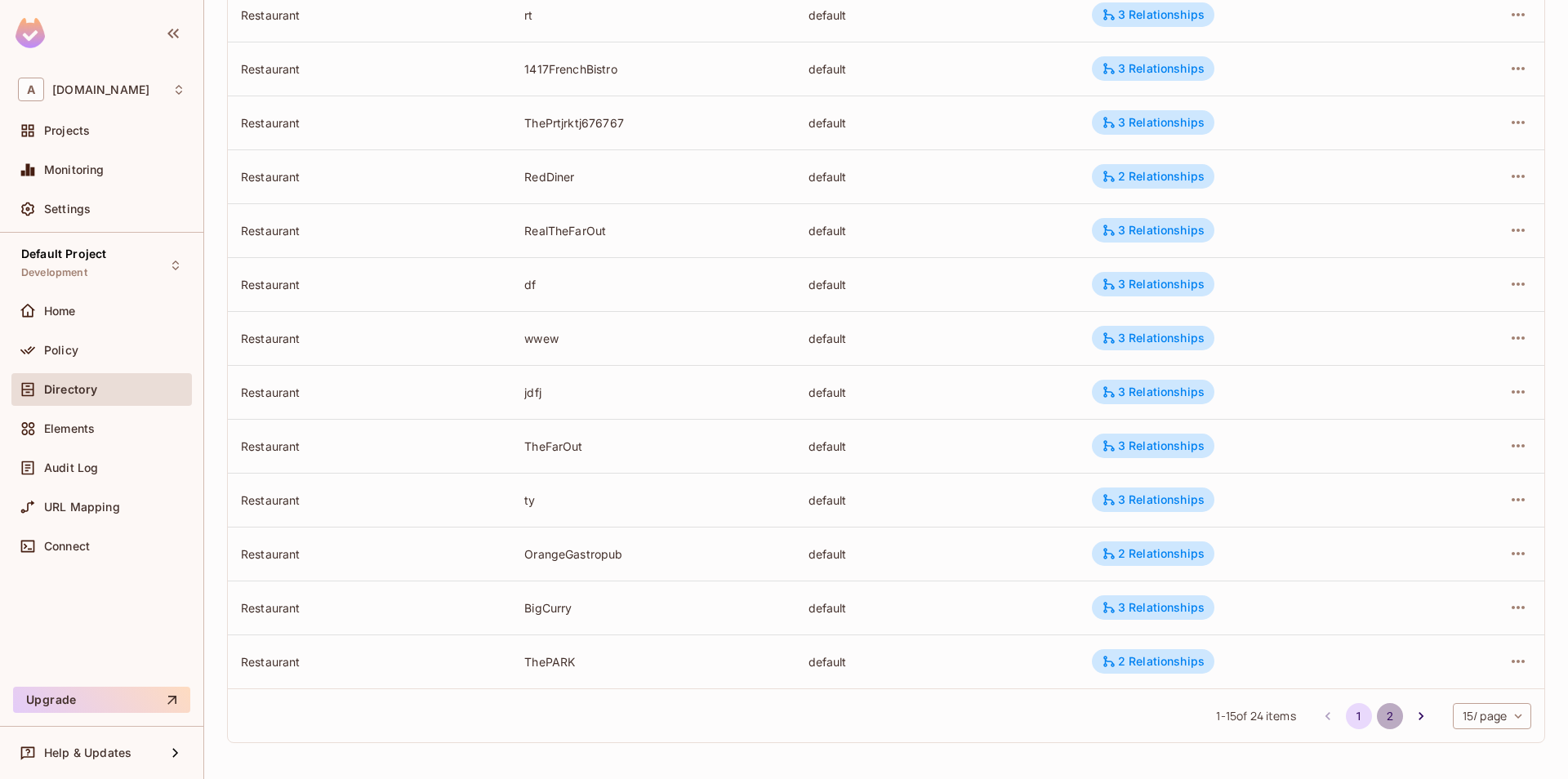
click at [1377, 713] on button "2" at bounding box center [1390, 716] width 26 height 26
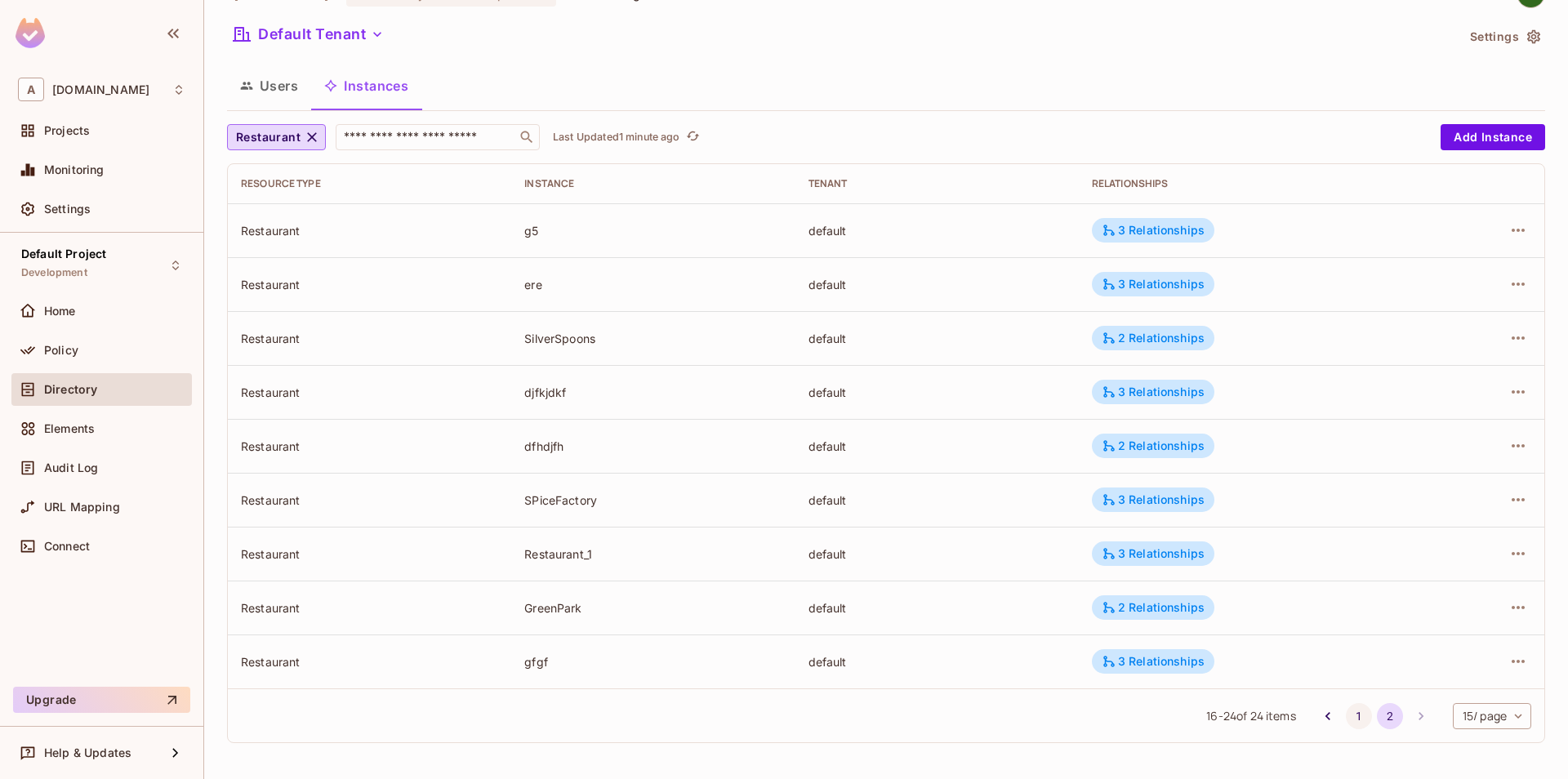
click at [1351, 712] on button "1" at bounding box center [1359, 716] width 26 height 26
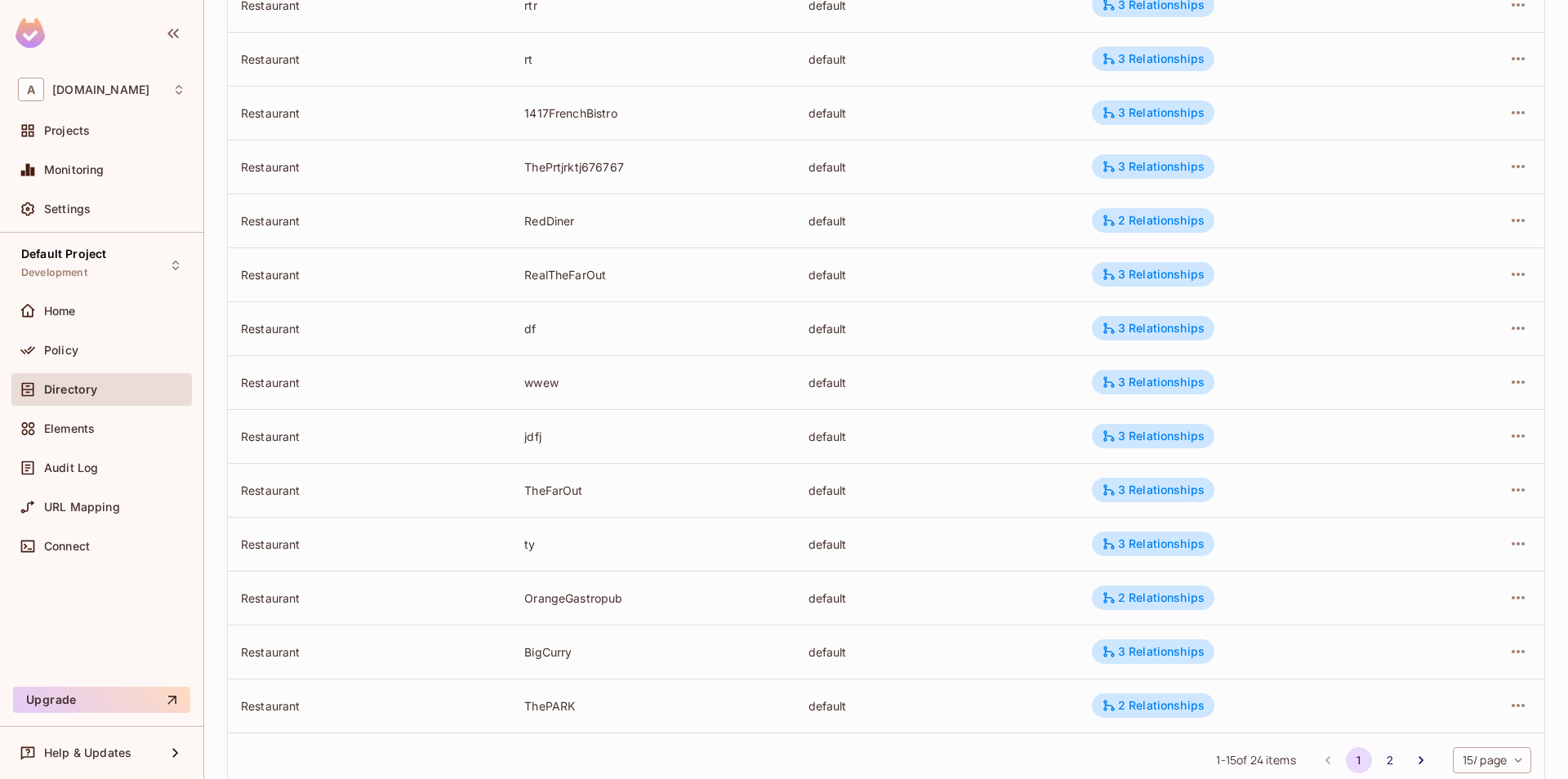
scroll to position [362, 0]
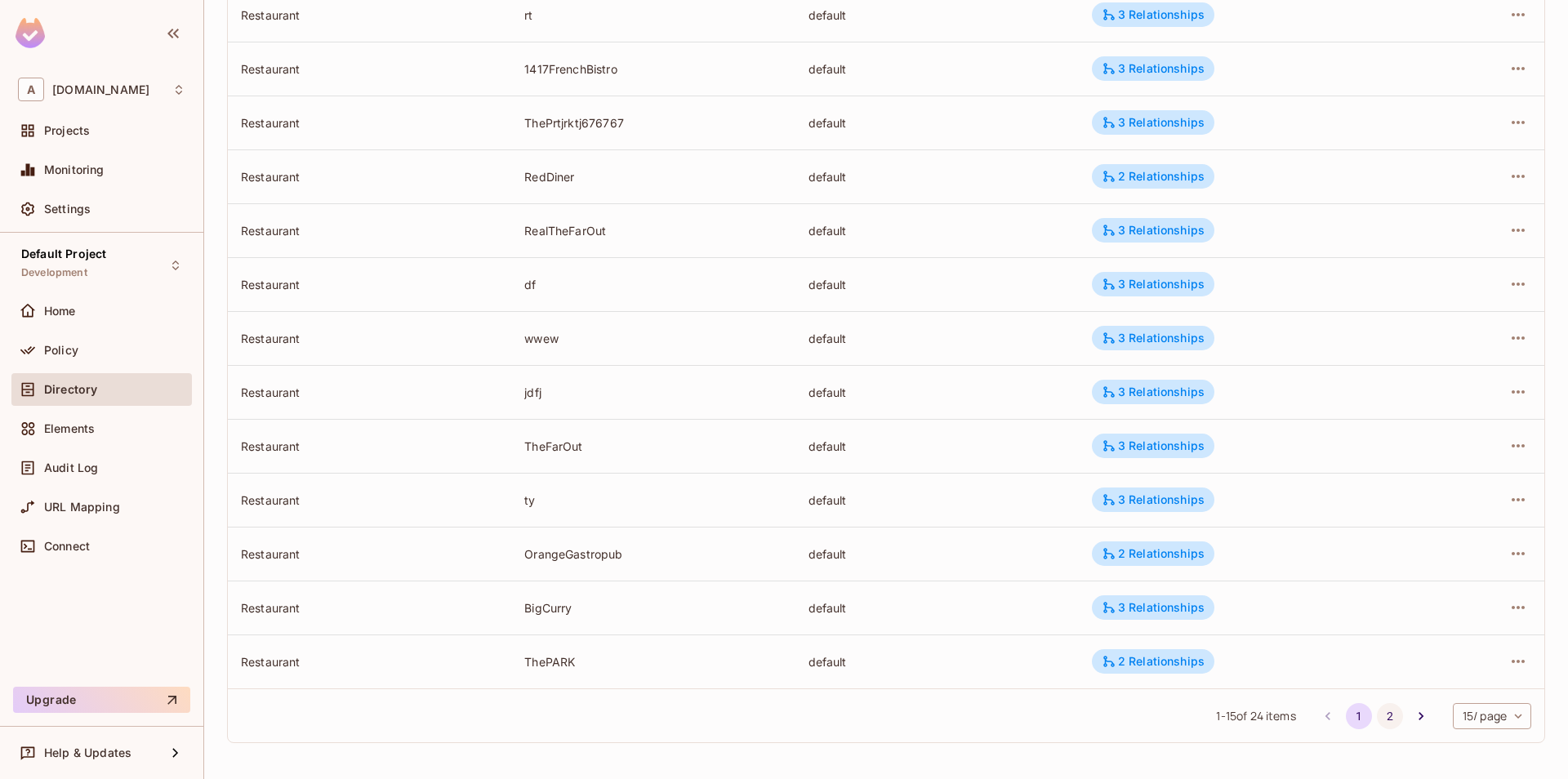
click at [1390, 715] on button "2" at bounding box center [1390, 716] width 26 height 26
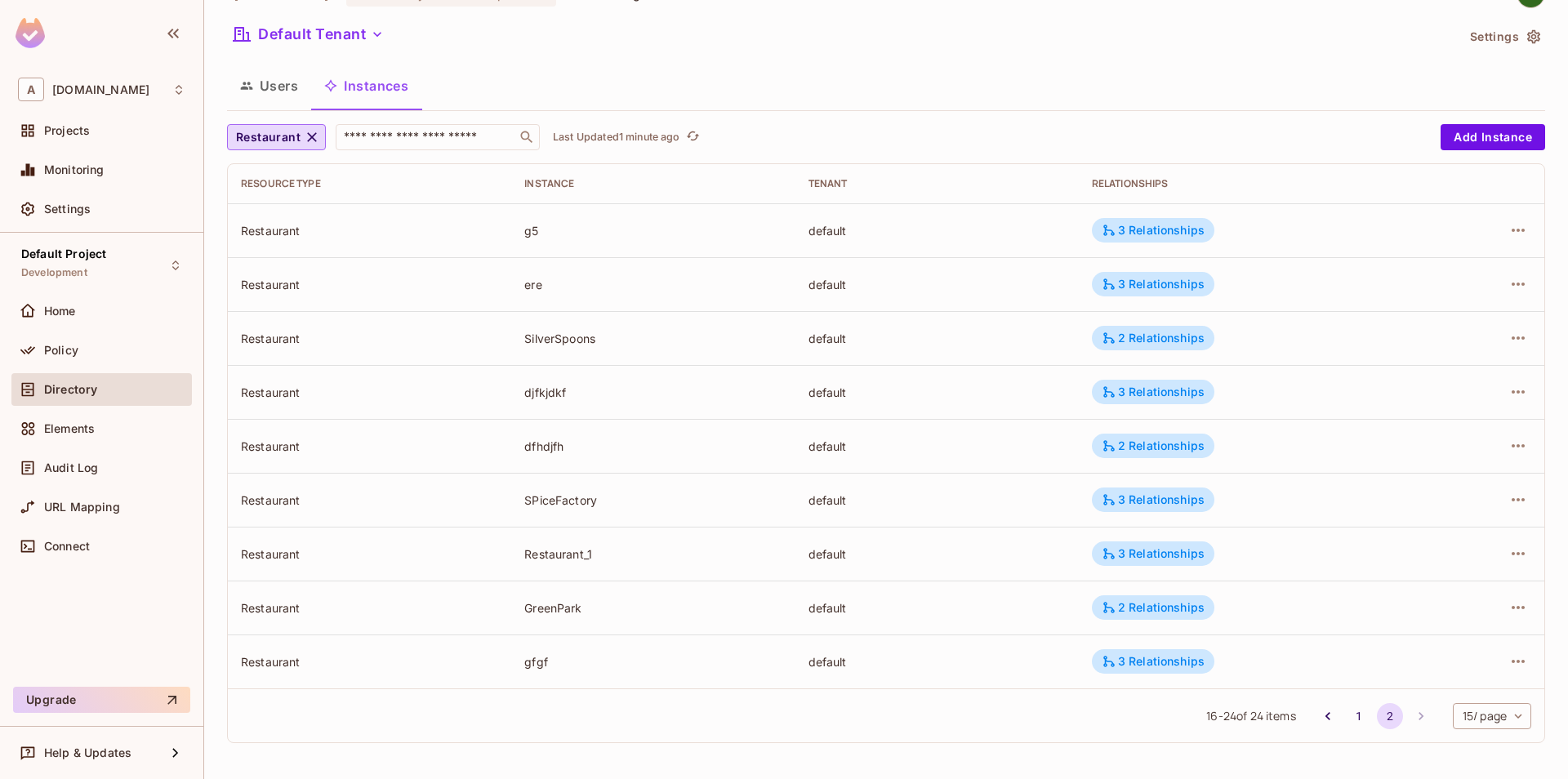
scroll to position [38, 0]
click at [1355, 728] on button "1" at bounding box center [1359, 716] width 26 height 26
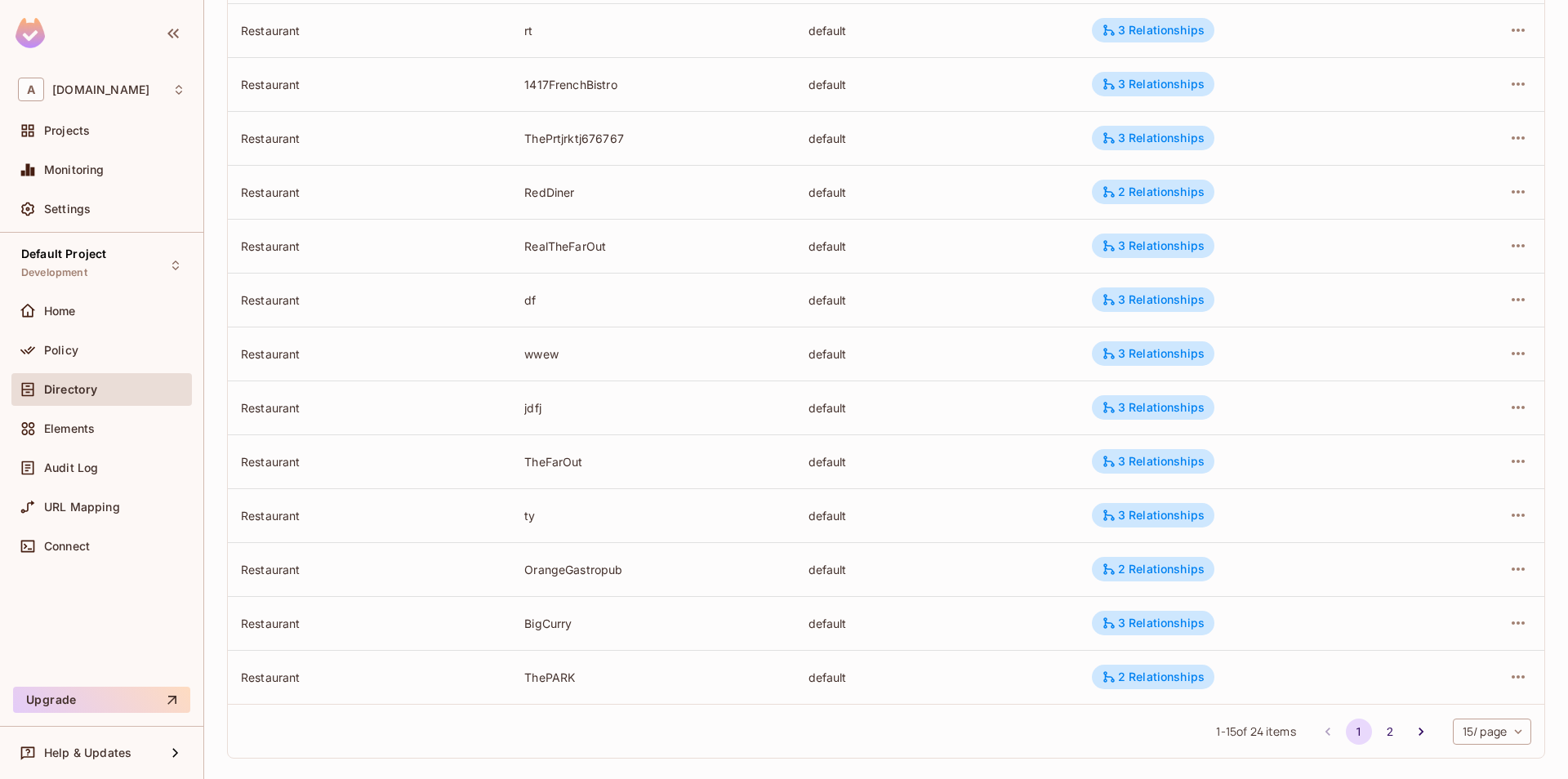
scroll to position [362, 0]
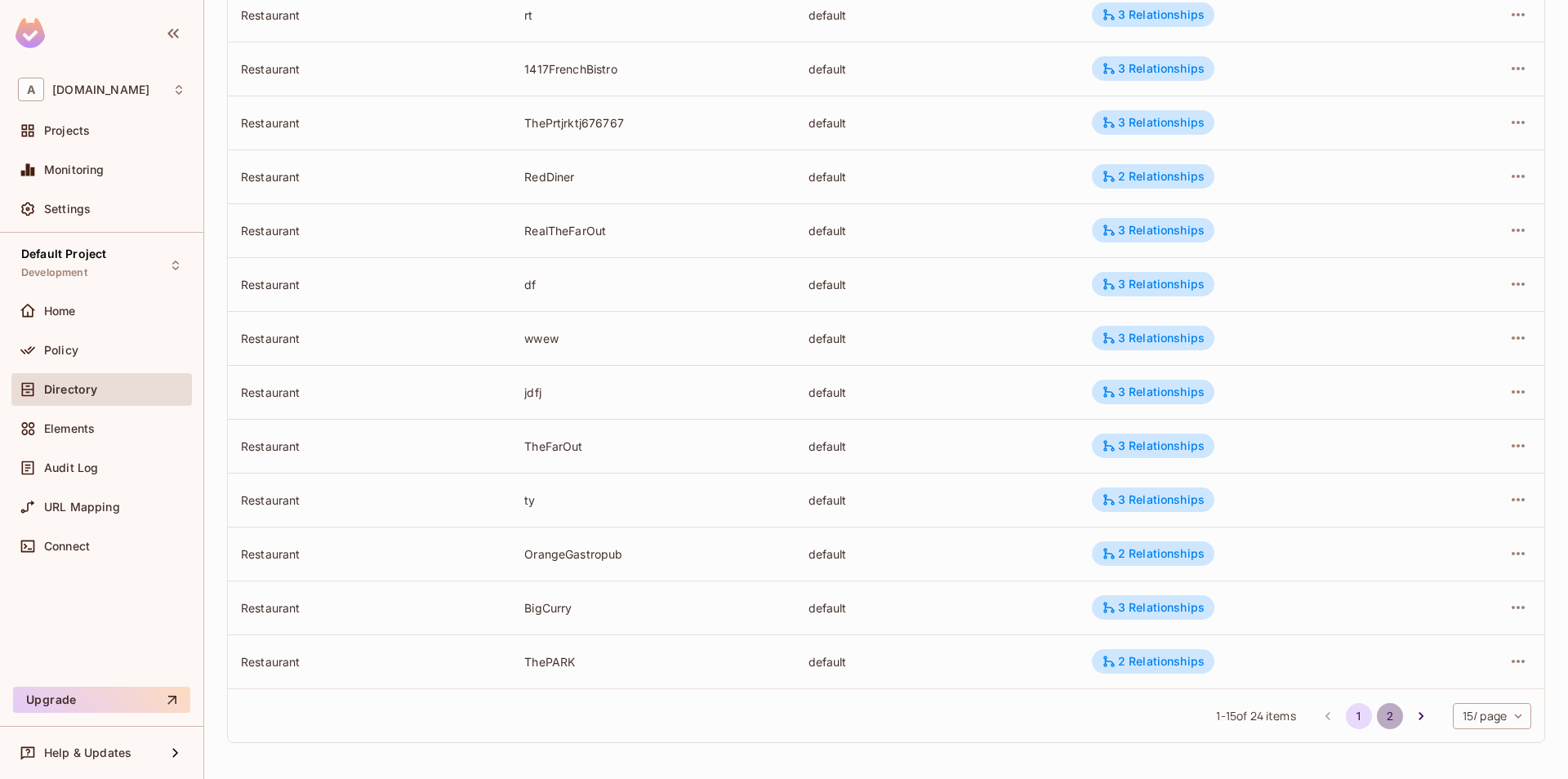
click at [1390, 719] on button "2" at bounding box center [1390, 716] width 26 height 26
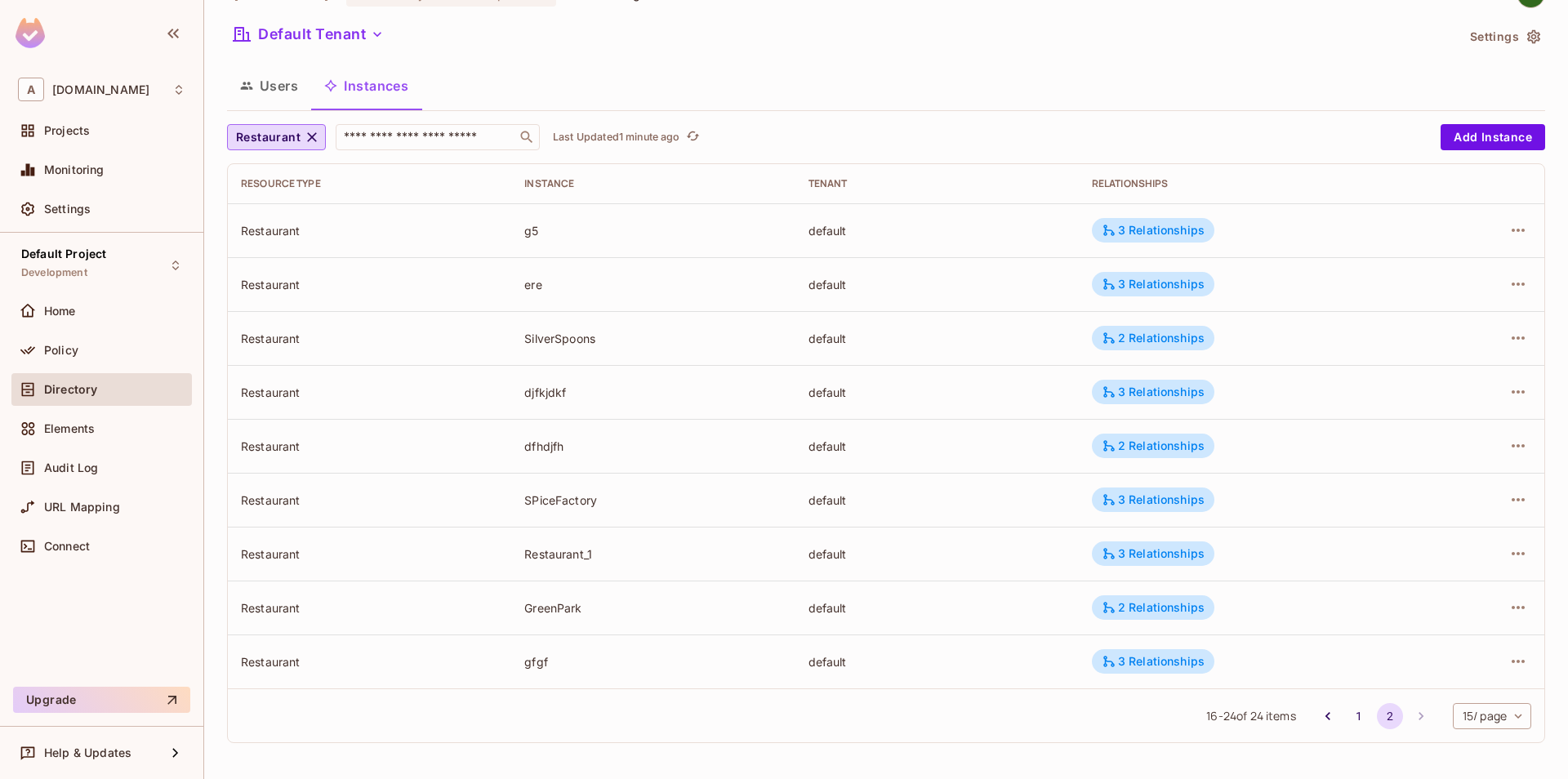
scroll to position [0, 0]
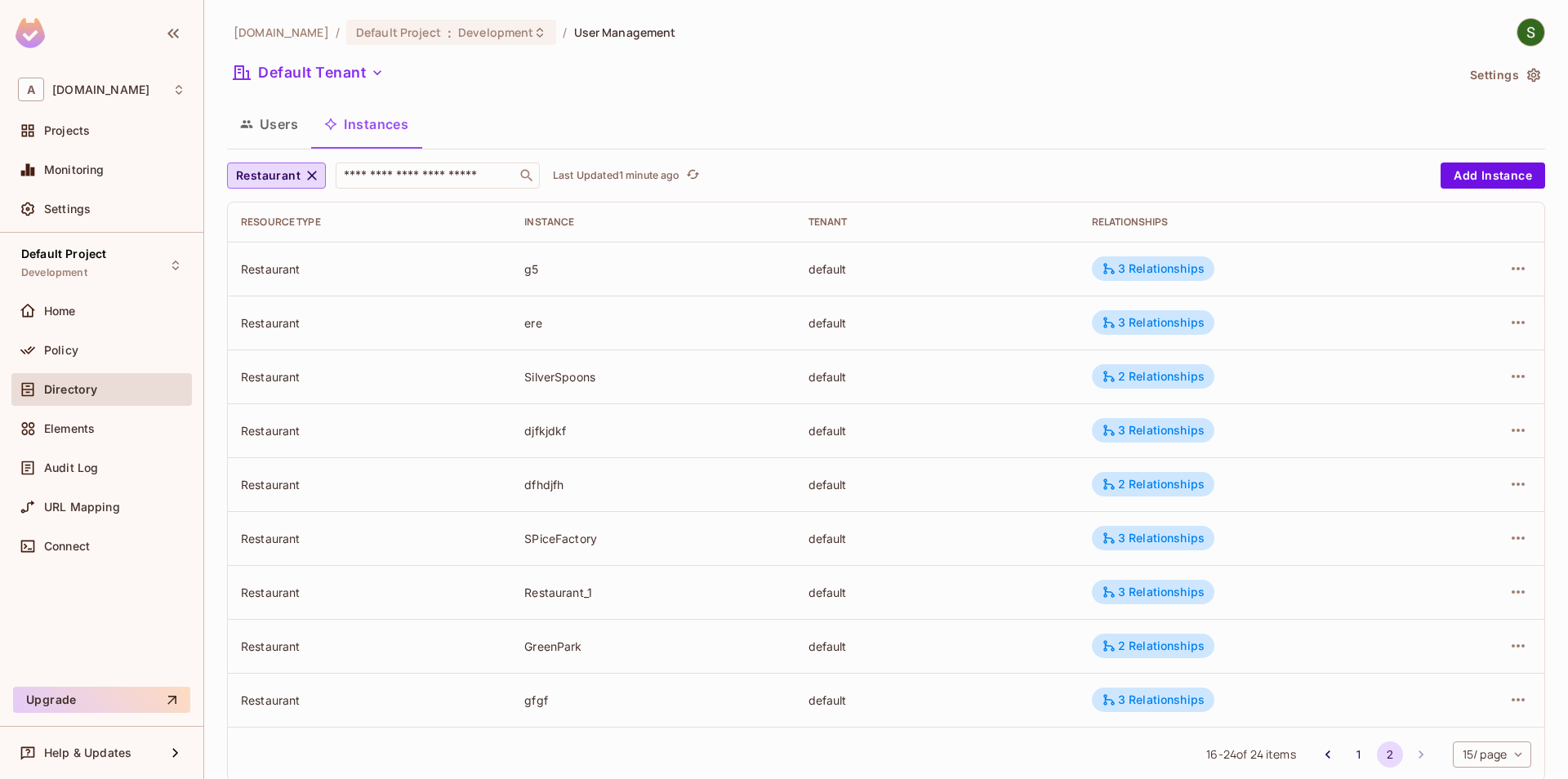
click at [1342, 714] on td "3 Relationships" at bounding box center [1251, 700] width 344 height 54
click at [1531, 247] on td at bounding box center [1484, 268] width 121 height 54
click at [1521, 268] on icon "button" at bounding box center [1519, 268] width 13 height 4
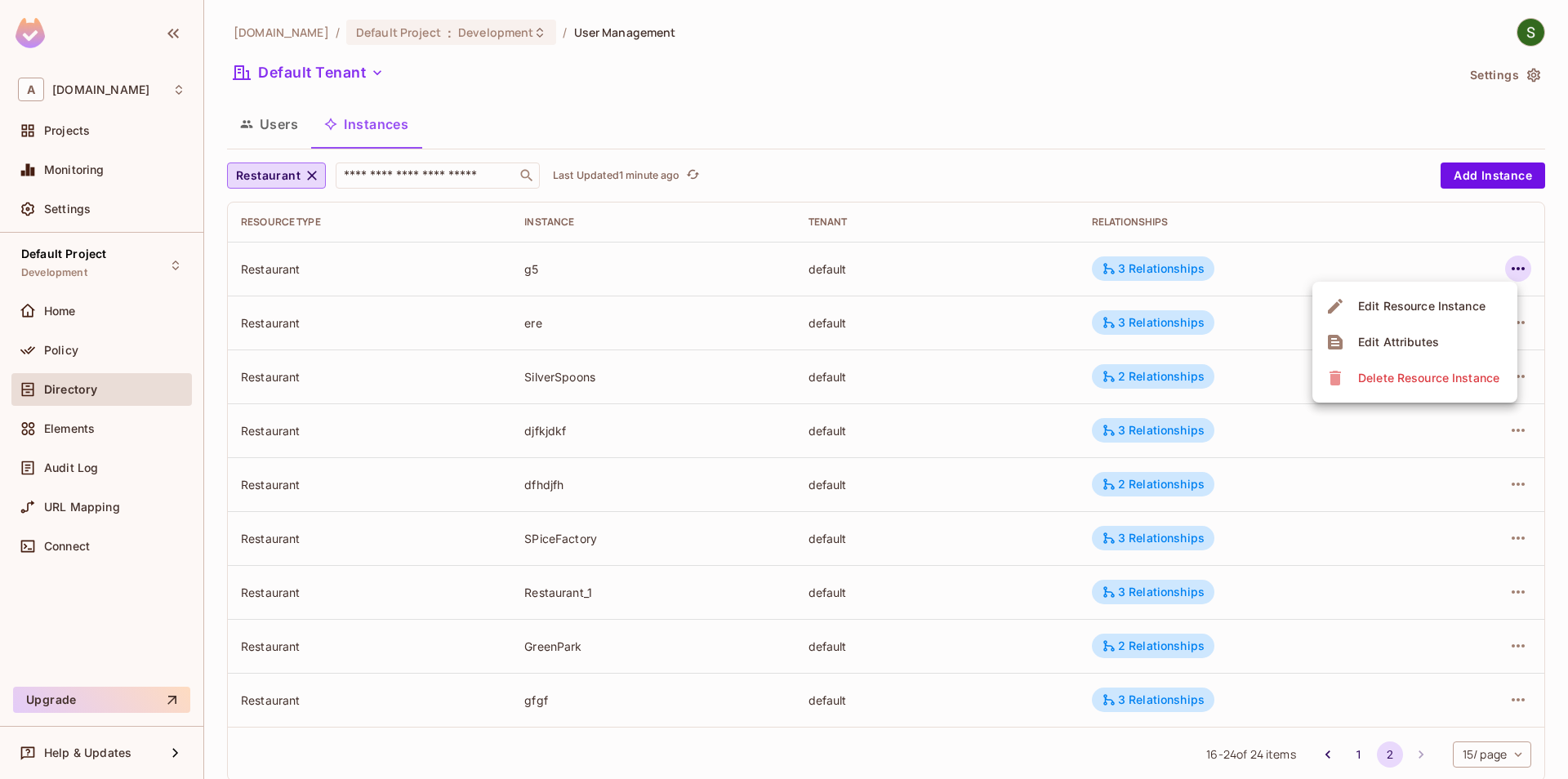
click at [1352, 387] on div "Delete Resource Instance" at bounding box center [1415, 378] width 179 height 26
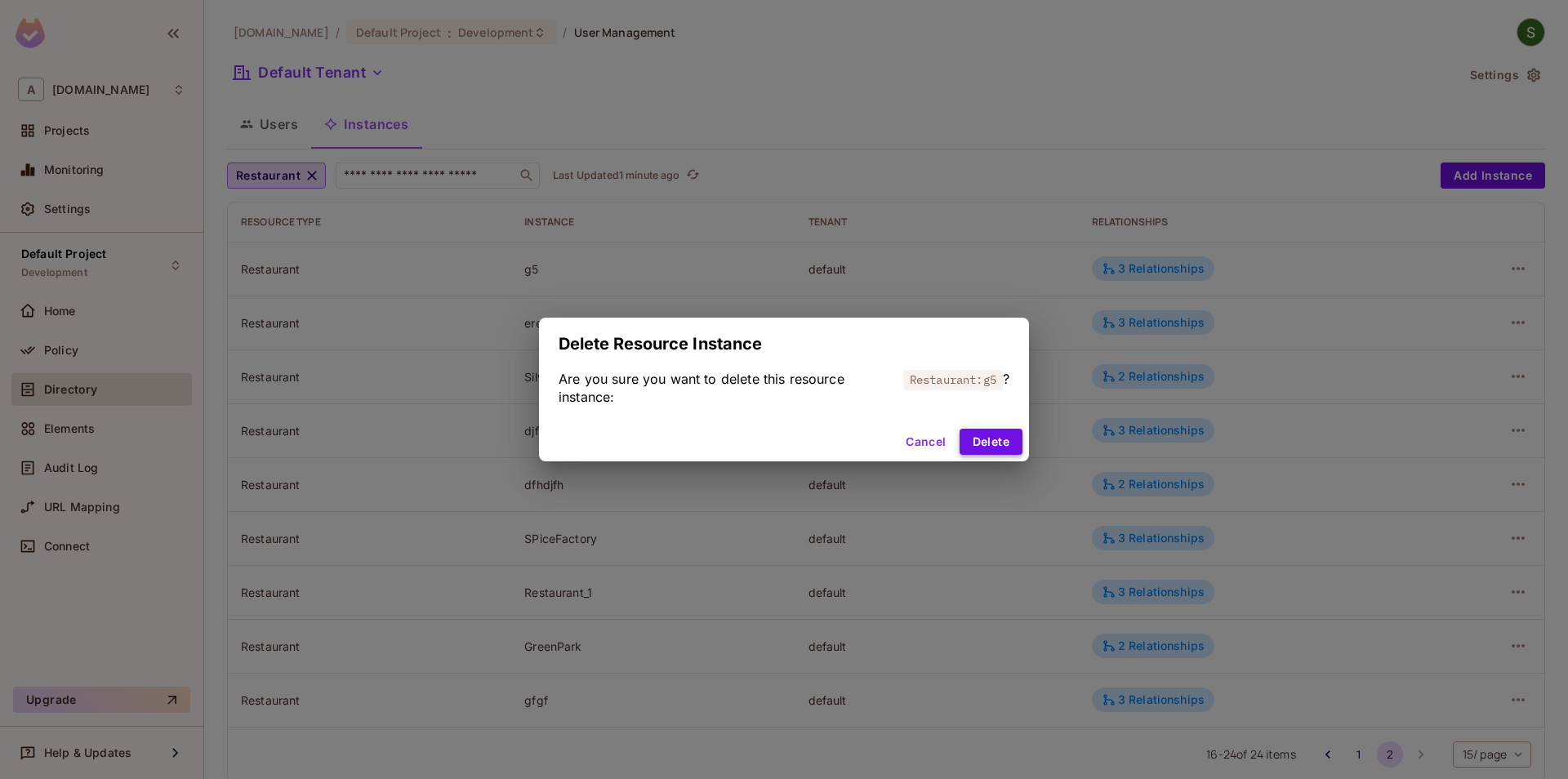
click at [1003, 454] on button "Delete" at bounding box center [991, 441] width 63 height 26
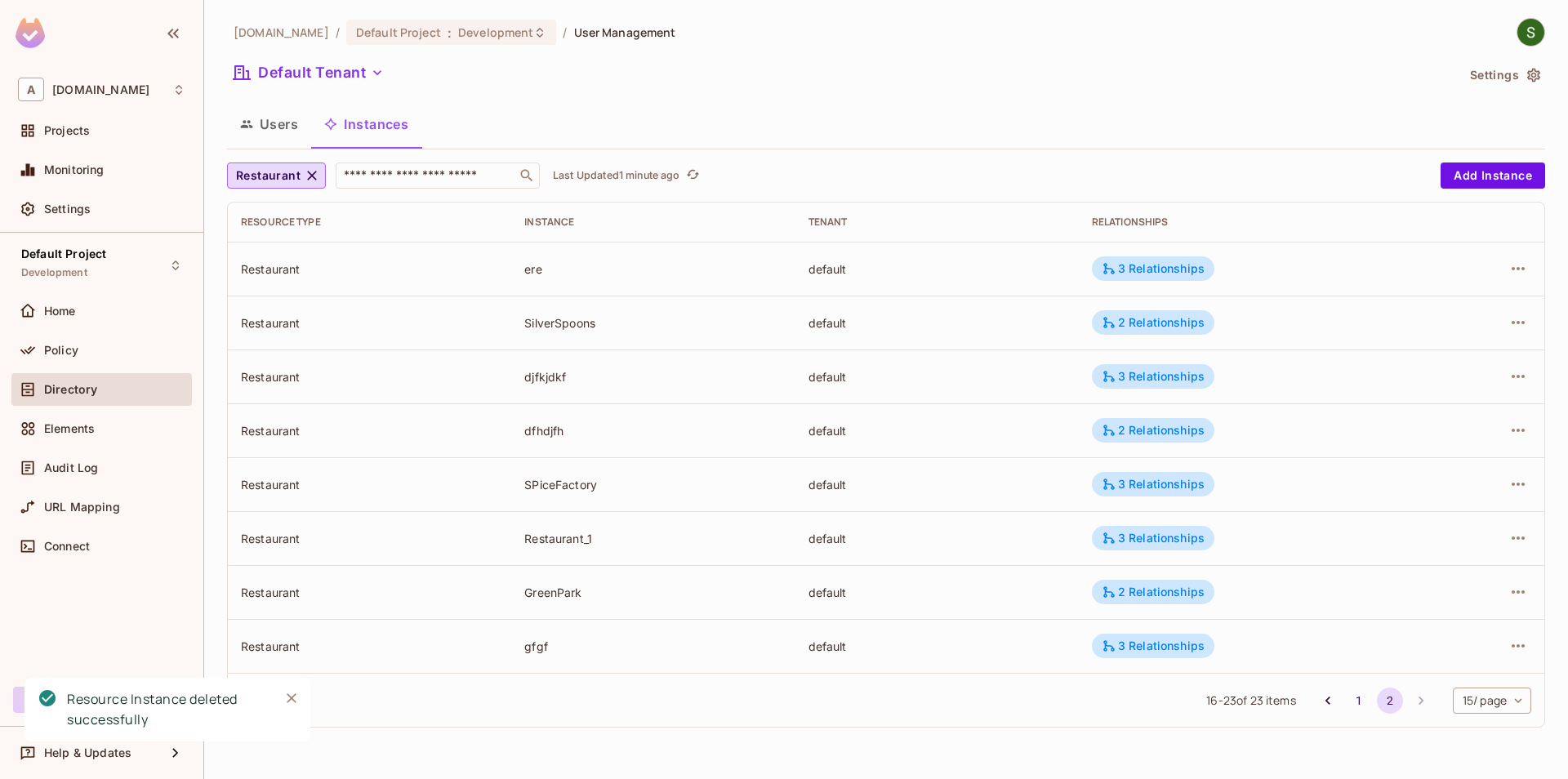
click at [1499, 711] on body "A allerin.com Projects Monitoring Settings Default Project Development Home Pol…" at bounding box center [784, 389] width 1568 height 779
click at [1497, 679] on li "20 / page" at bounding box center [1490, 674] width 81 height 35
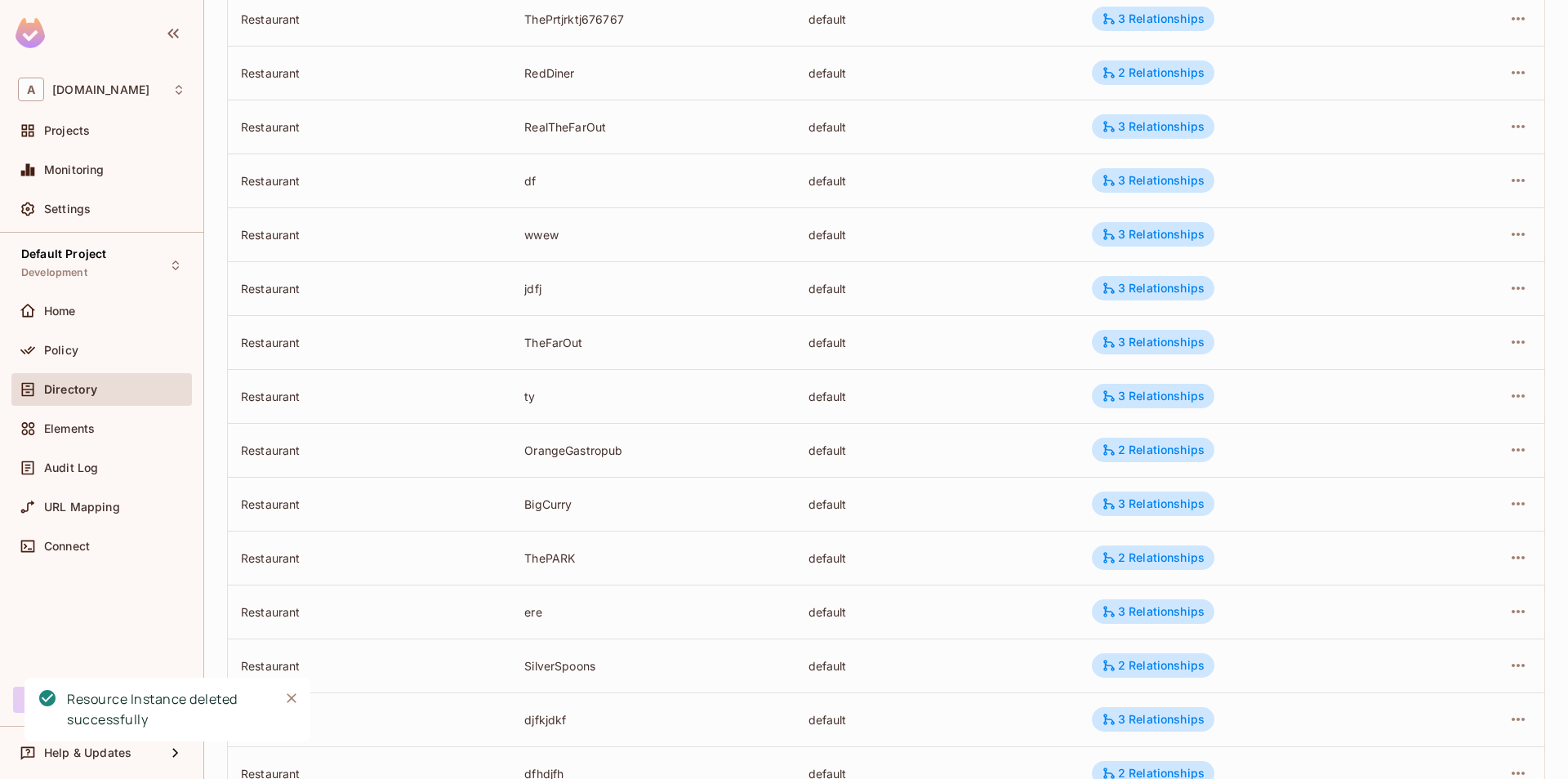
scroll to position [631, 0]
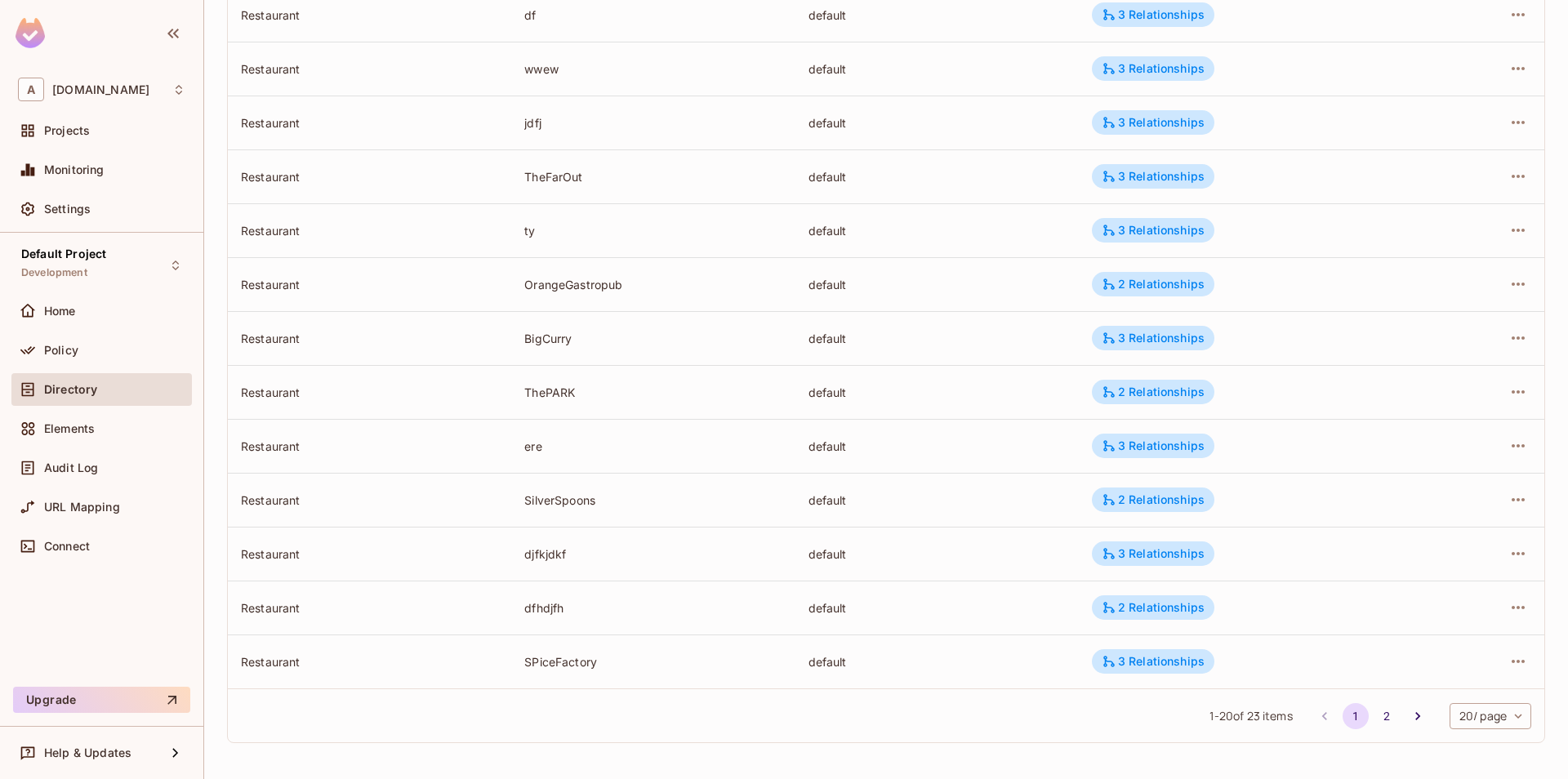
click at [1489, 710] on body "A allerin.com Projects Monitoring Settings Default Project Development Home Pol…" at bounding box center [784, 389] width 1568 height 779
click at [1483, 751] on li "100 / page" at bounding box center [1489, 742] width 84 height 35
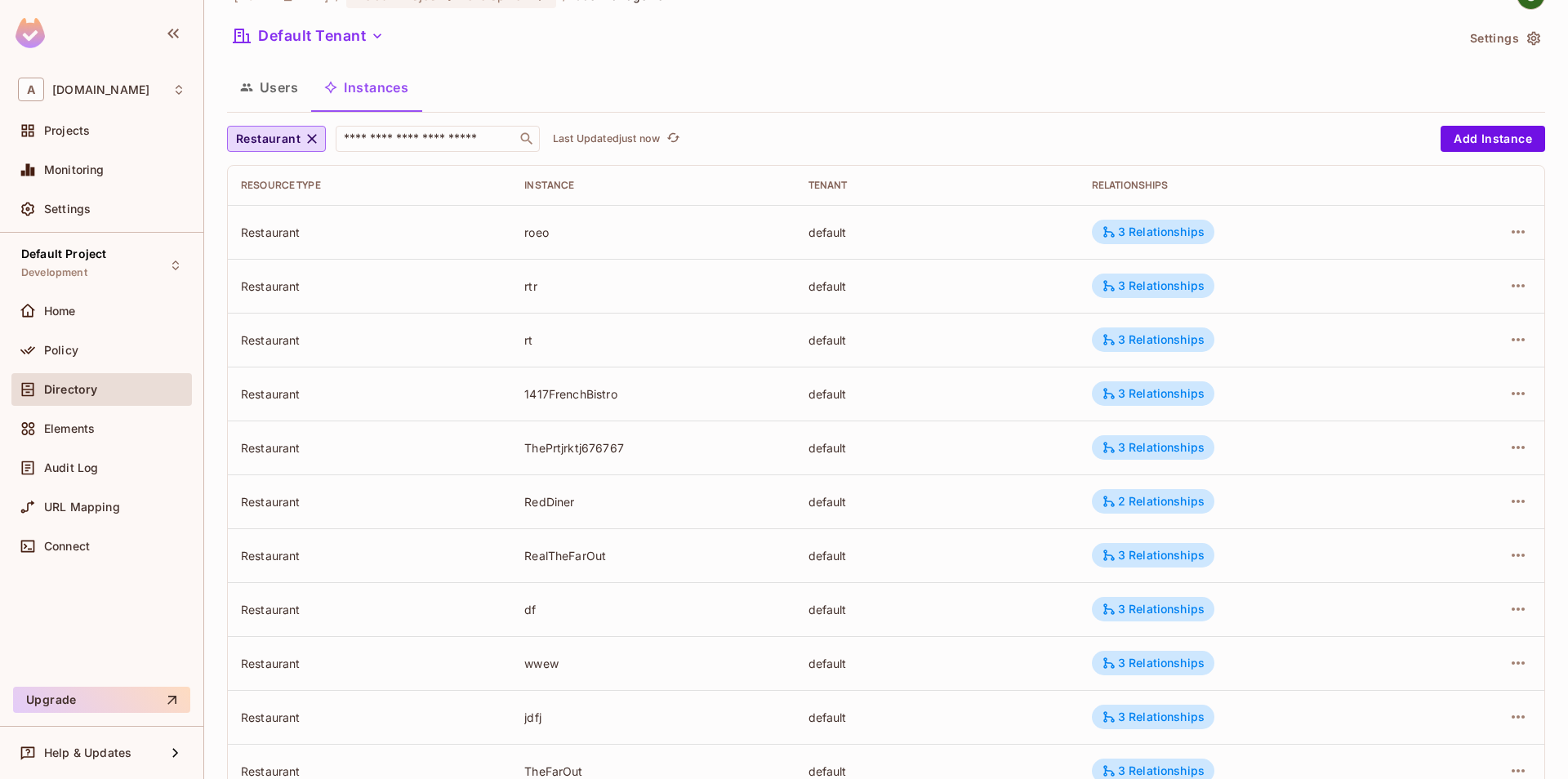
scroll to position [0, 0]
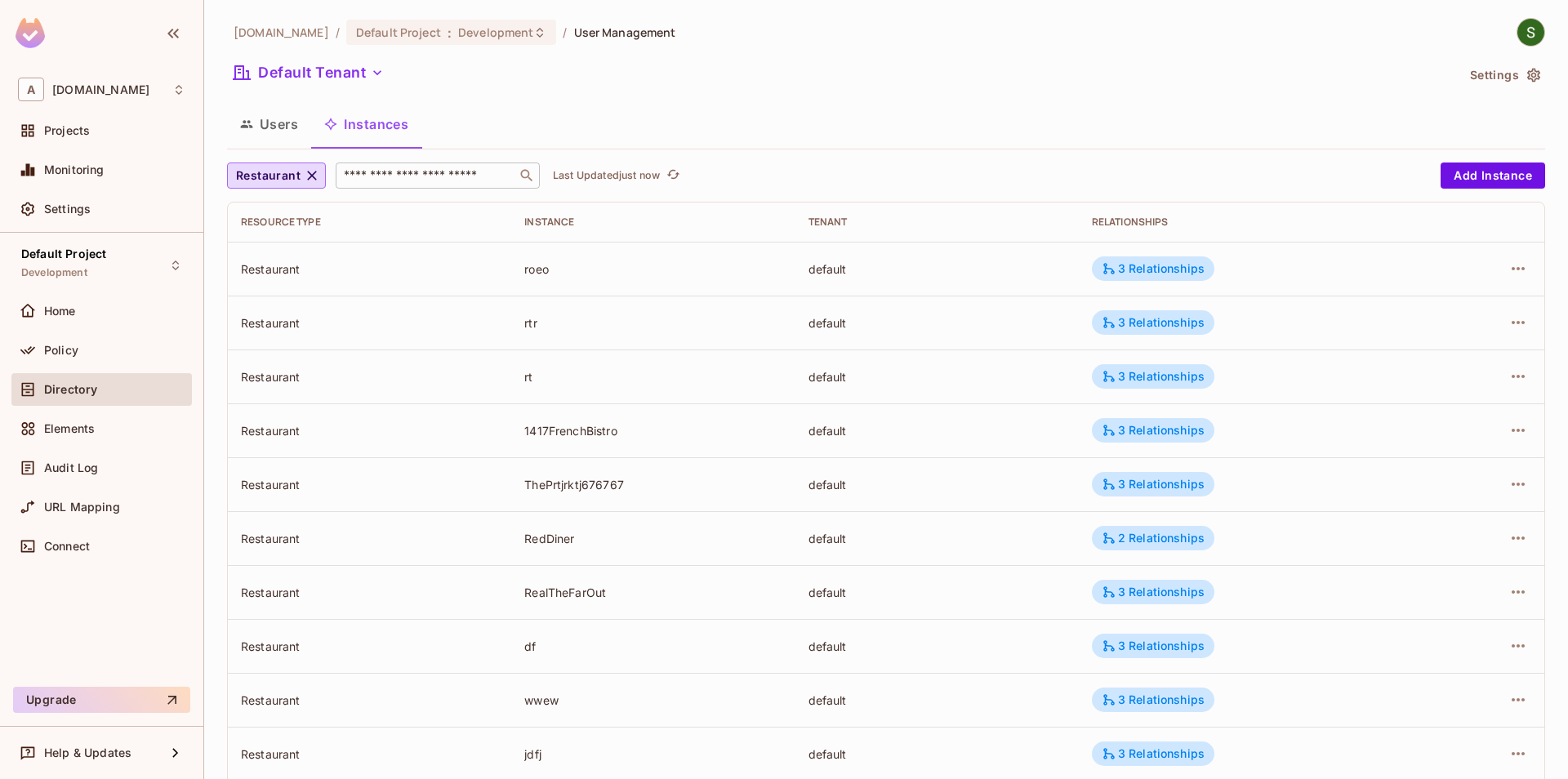
click at [514, 177] on div "​" at bounding box center [437, 175] width 204 height 26
type input "**"
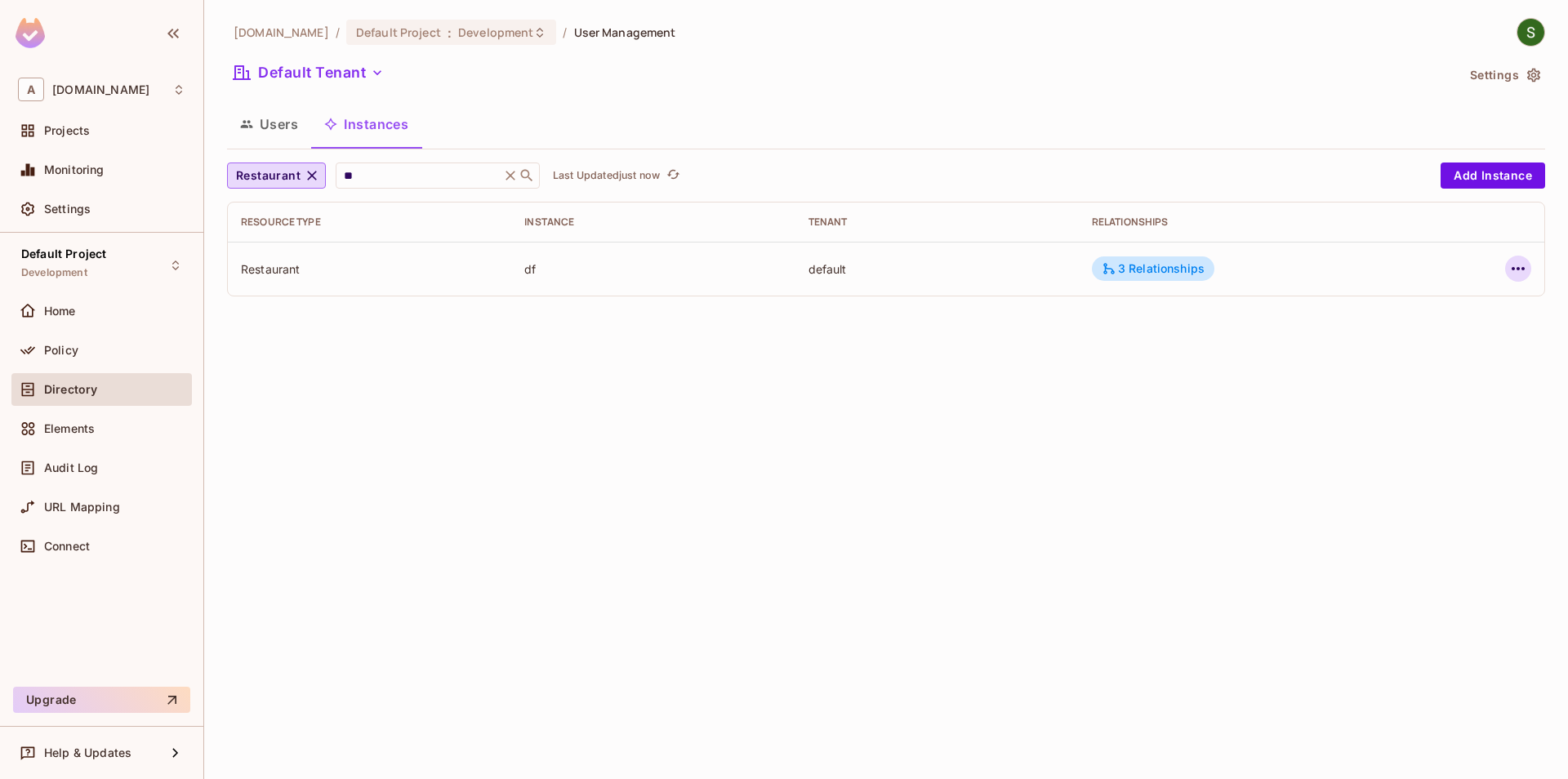
click at [1509, 273] on icon "button" at bounding box center [1518, 268] width 19 height 19
click at [441, 184] on div at bounding box center [784, 389] width 1568 height 779
click at [441, 173] on input "**" at bounding box center [418, 175] width 155 height 16
type input "***"
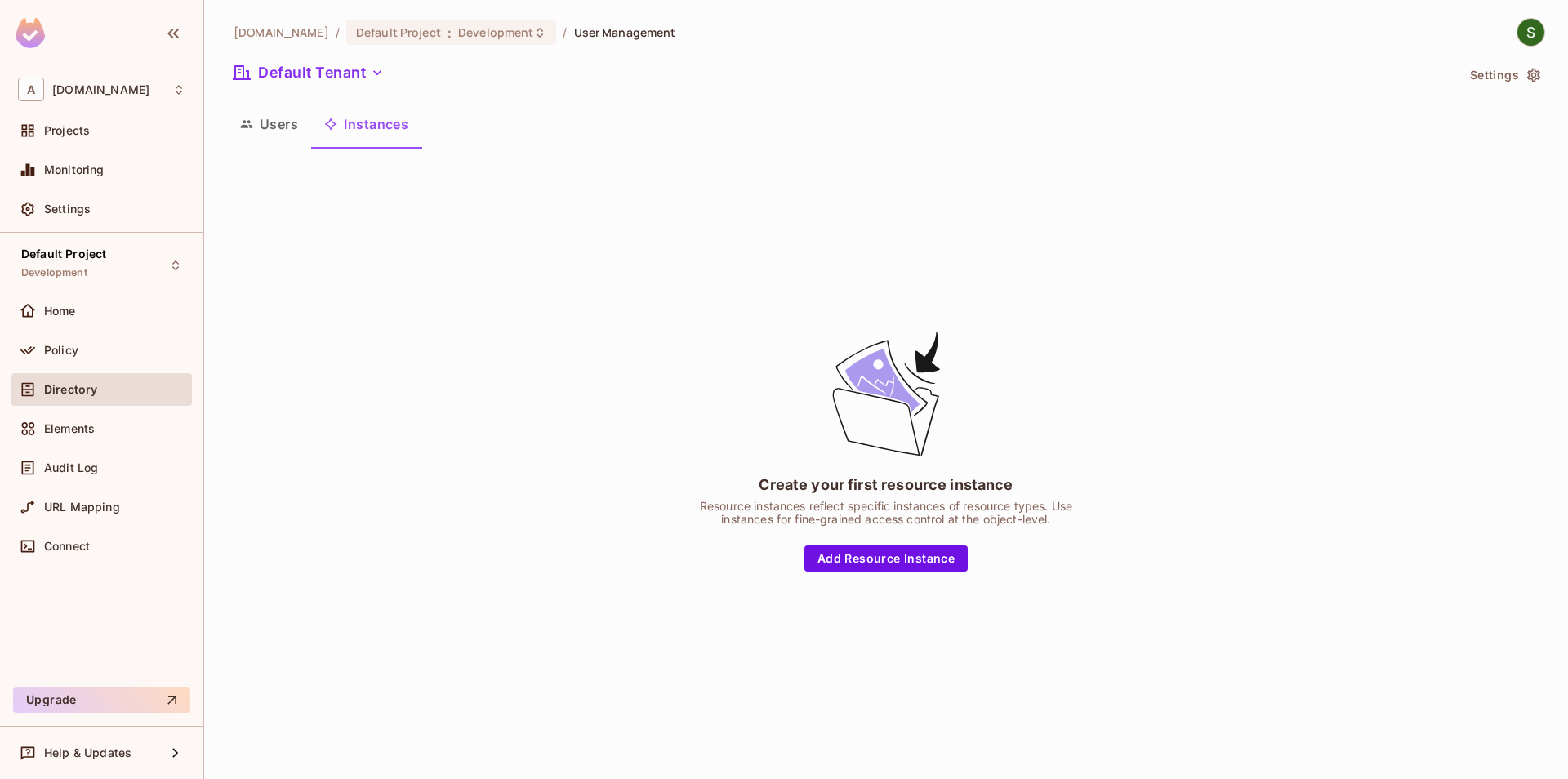
click at [381, 575] on div "Create your first resource instance Resource instances reflect specific instanc…" at bounding box center [886, 449] width 1319 height 574
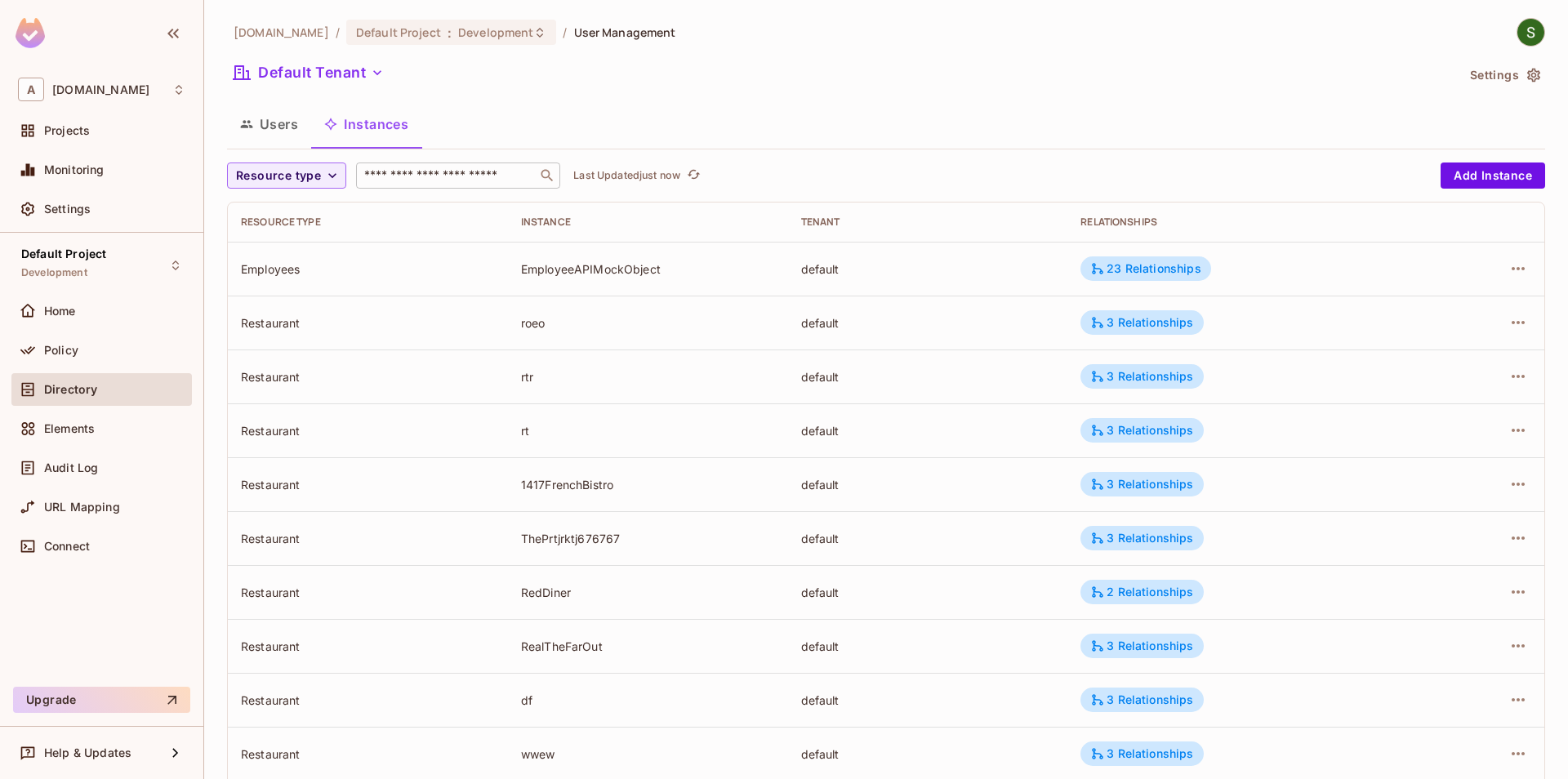
click at [412, 182] on input "text" at bounding box center [447, 175] width 172 height 16
click at [299, 171] on span "Resource type" at bounding box center [278, 175] width 85 height 20
click at [303, 326] on li "Restaurant" at bounding box center [287, 318] width 119 height 35
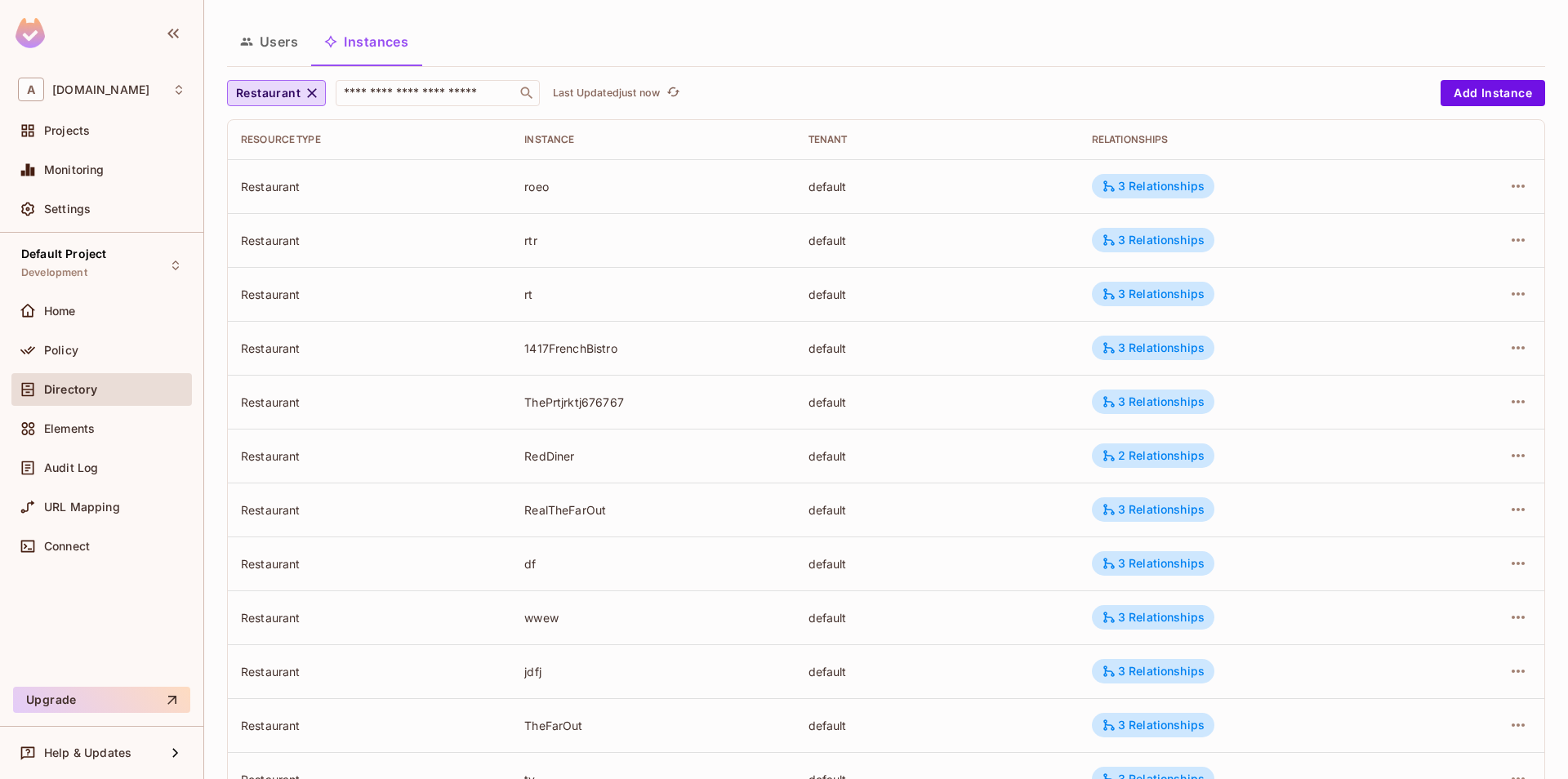
scroll to position [362, 0]
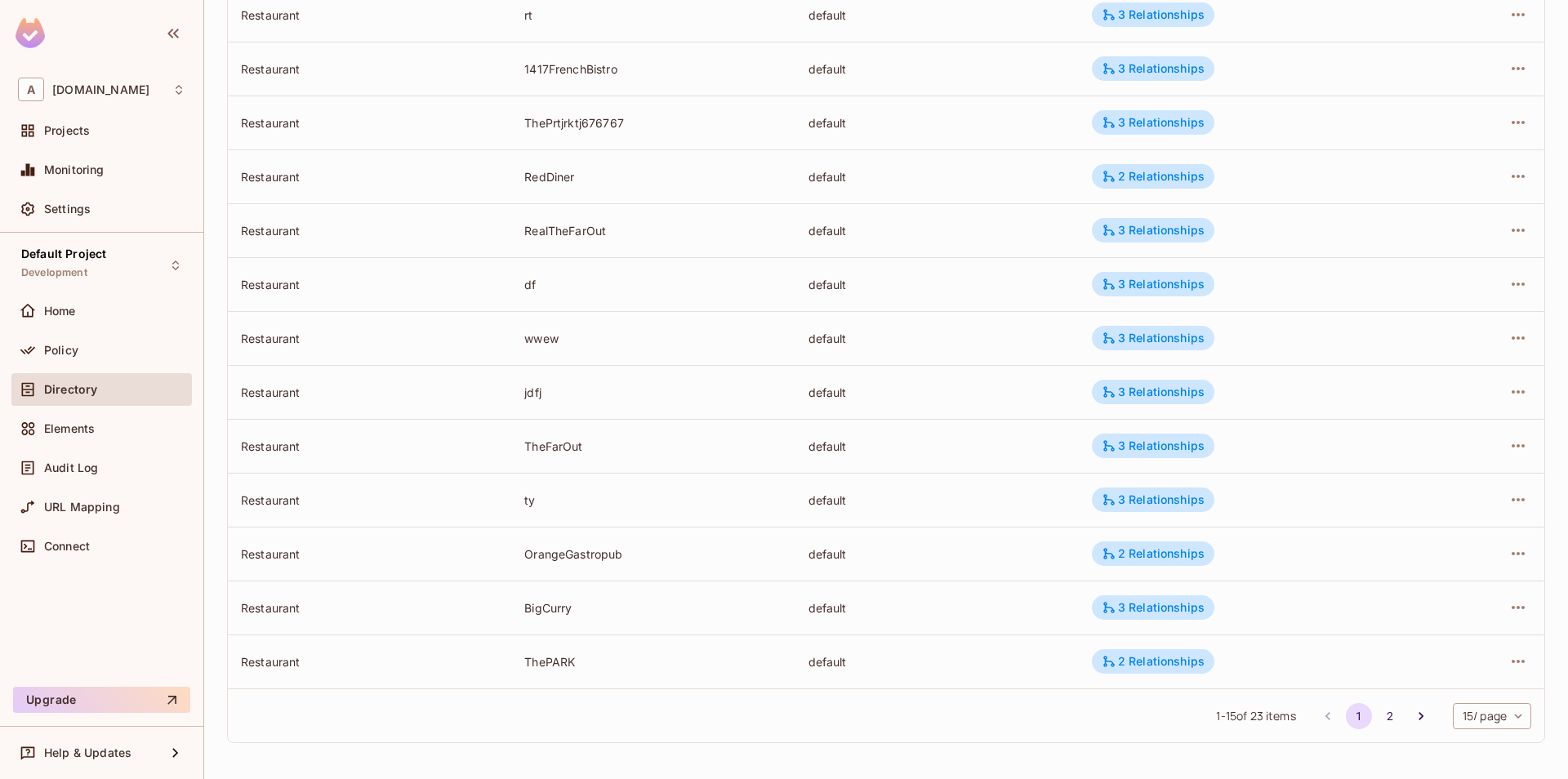
click at [1485, 720] on body "A [DOMAIN_NAME] Projects Monitoring Settings Default Project Development Home P…" at bounding box center [784, 389] width 1568 height 779
click at [1479, 748] on li "100 / page" at bounding box center [1490, 742] width 81 height 35
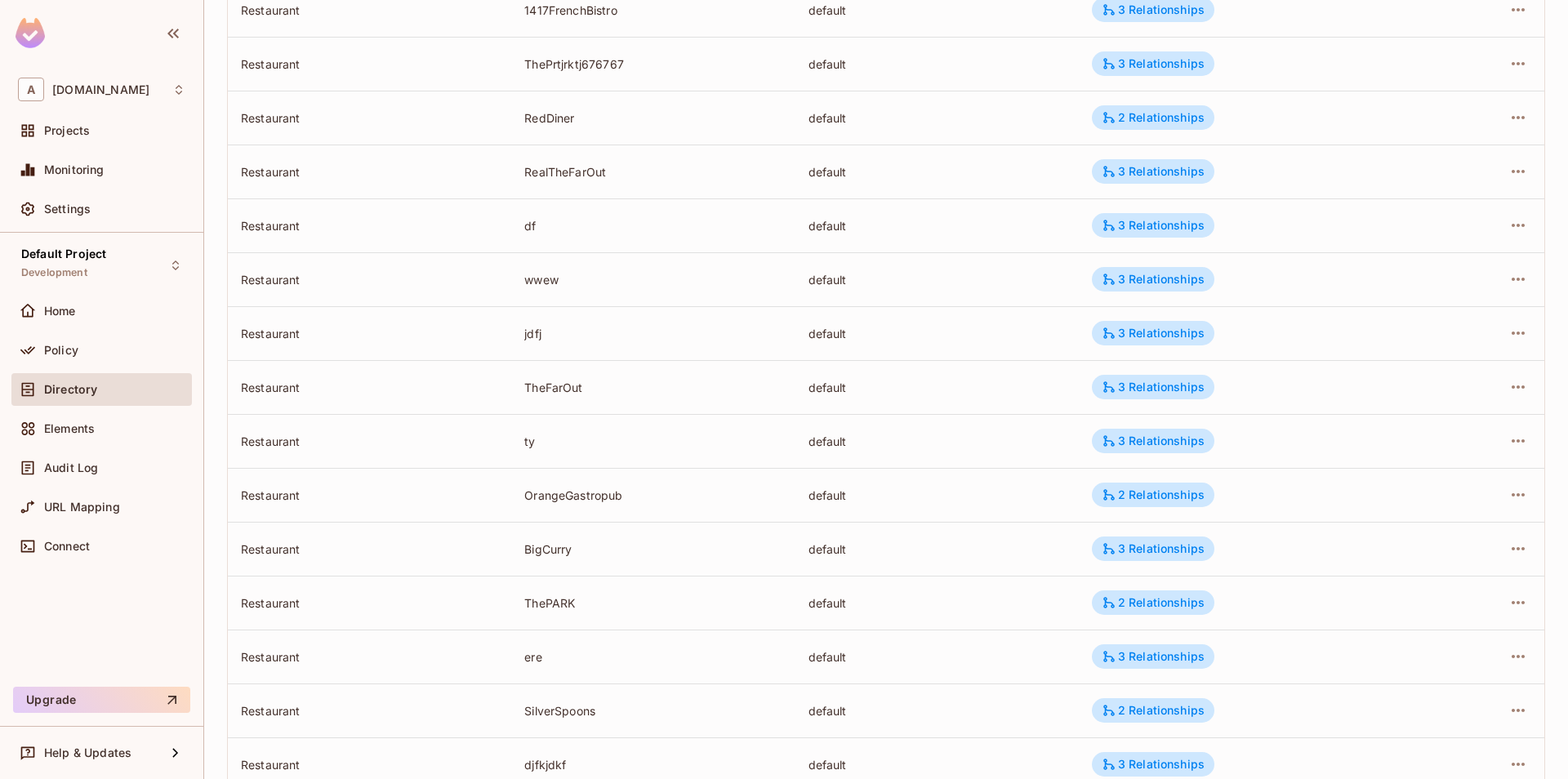
scroll to position [327, 0]
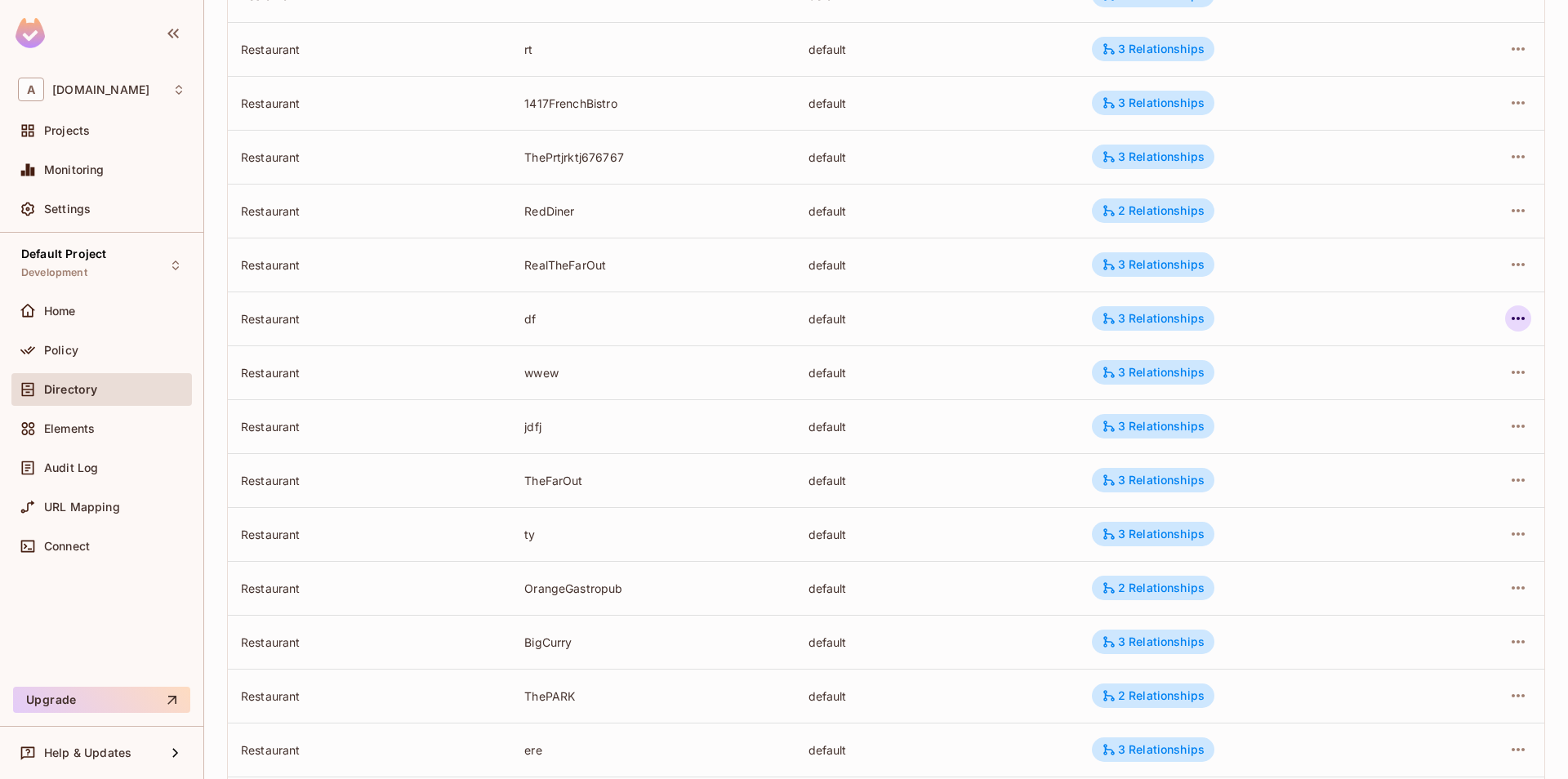
click at [1524, 319] on icon "button" at bounding box center [1519, 319] width 13 height 4
click at [1430, 435] on div "Delete Resource Instance" at bounding box center [1429, 428] width 142 height 16
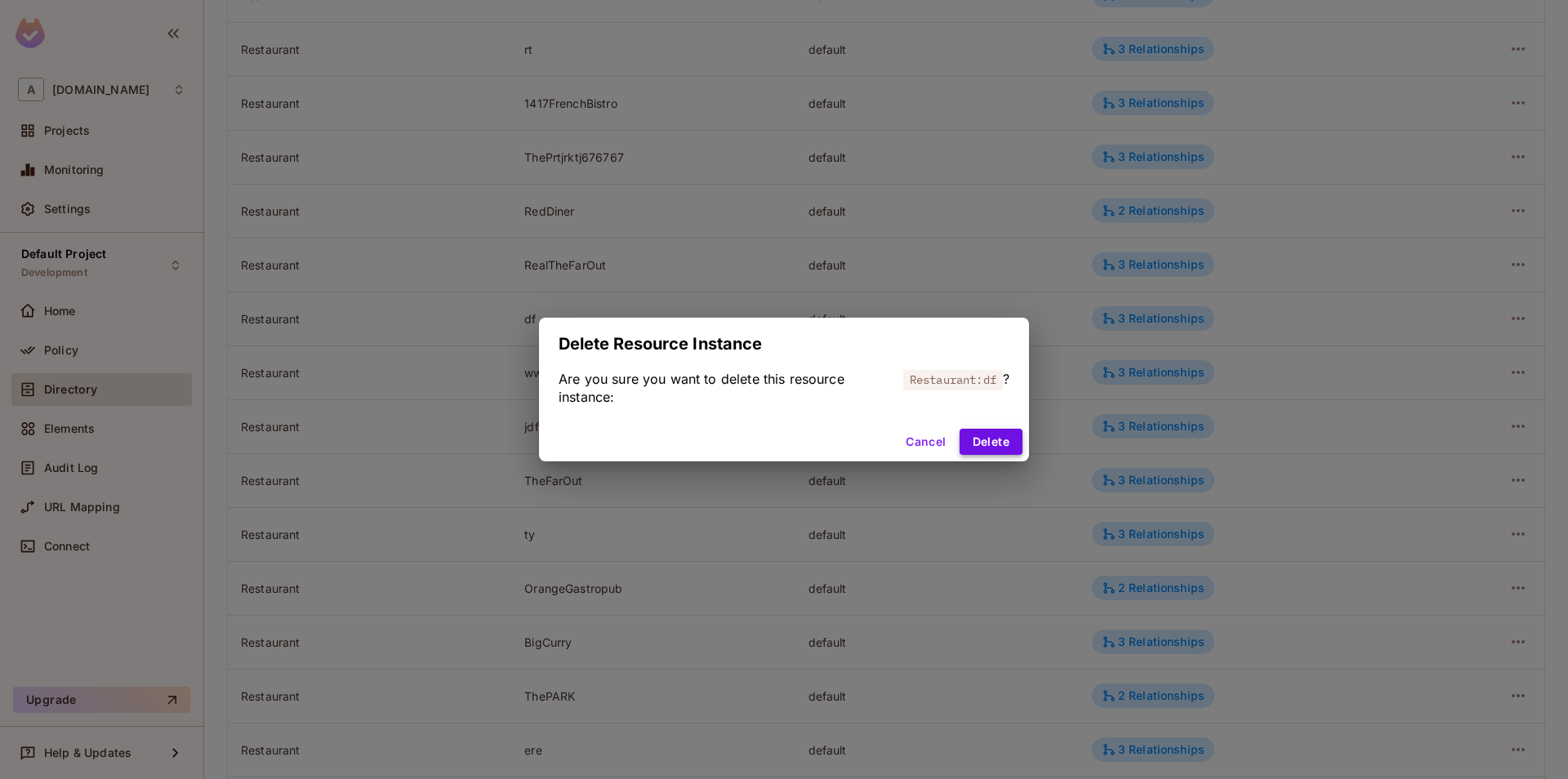
click at [1005, 439] on button "Delete" at bounding box center [991, 441] width 63 height 26
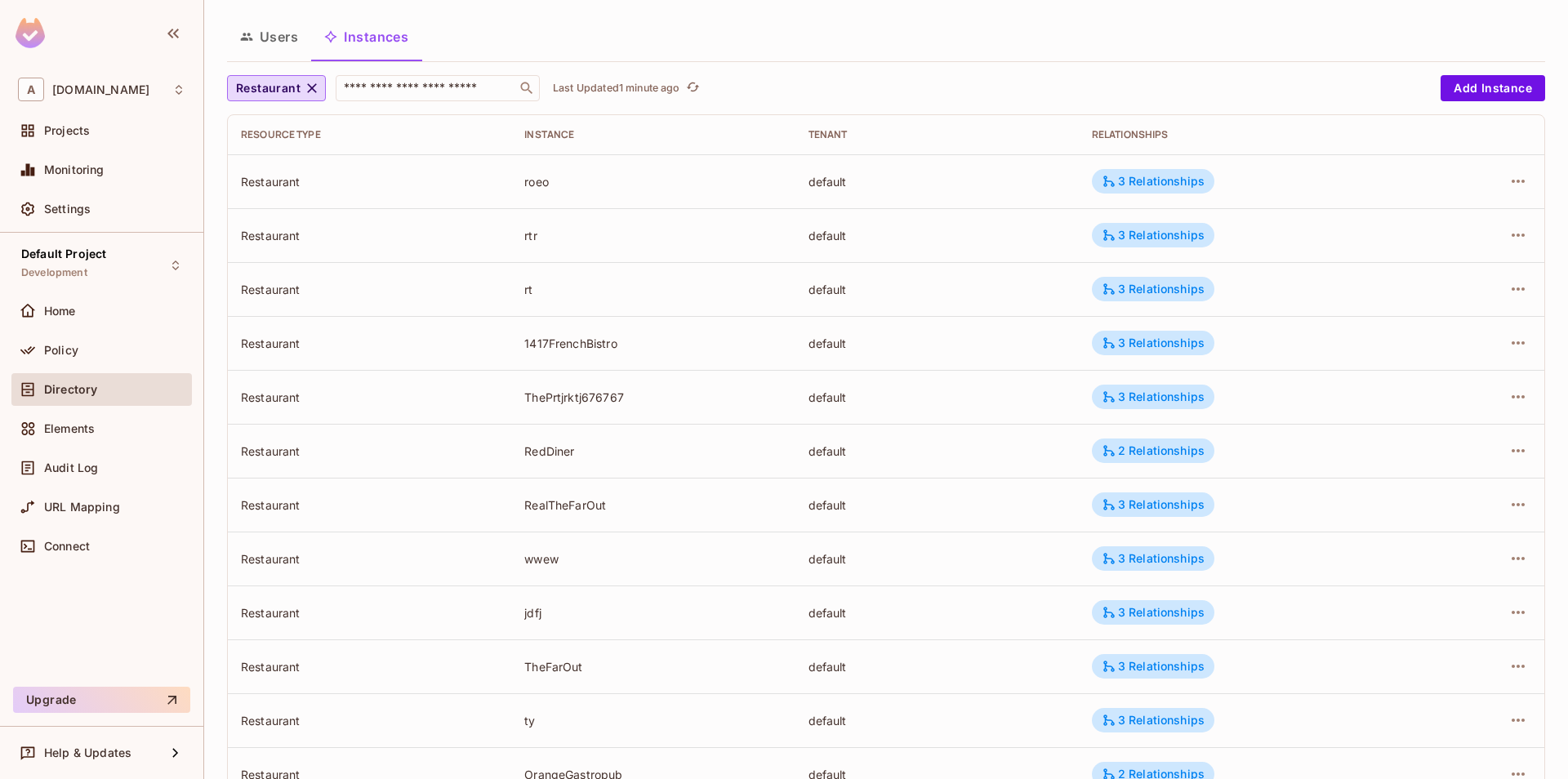
scroll to position [366, 0]
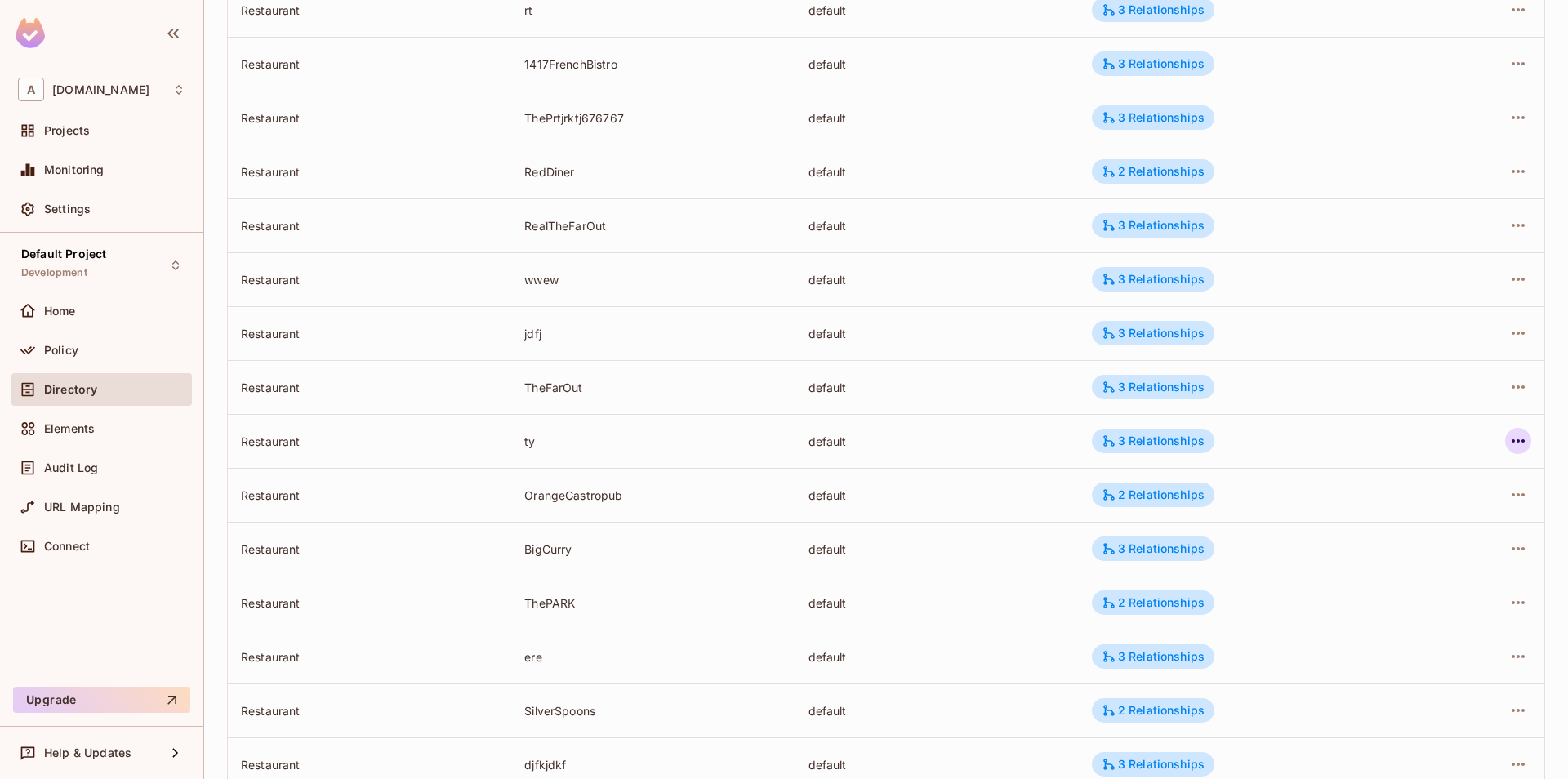
click at [1514, 438] on icon "button" at bounding box center [1518, 440] width 19 height 19
click at [1368, 544] on div "Delete Resource Instance" at bounding box center [1429, 551] width 142 height 16
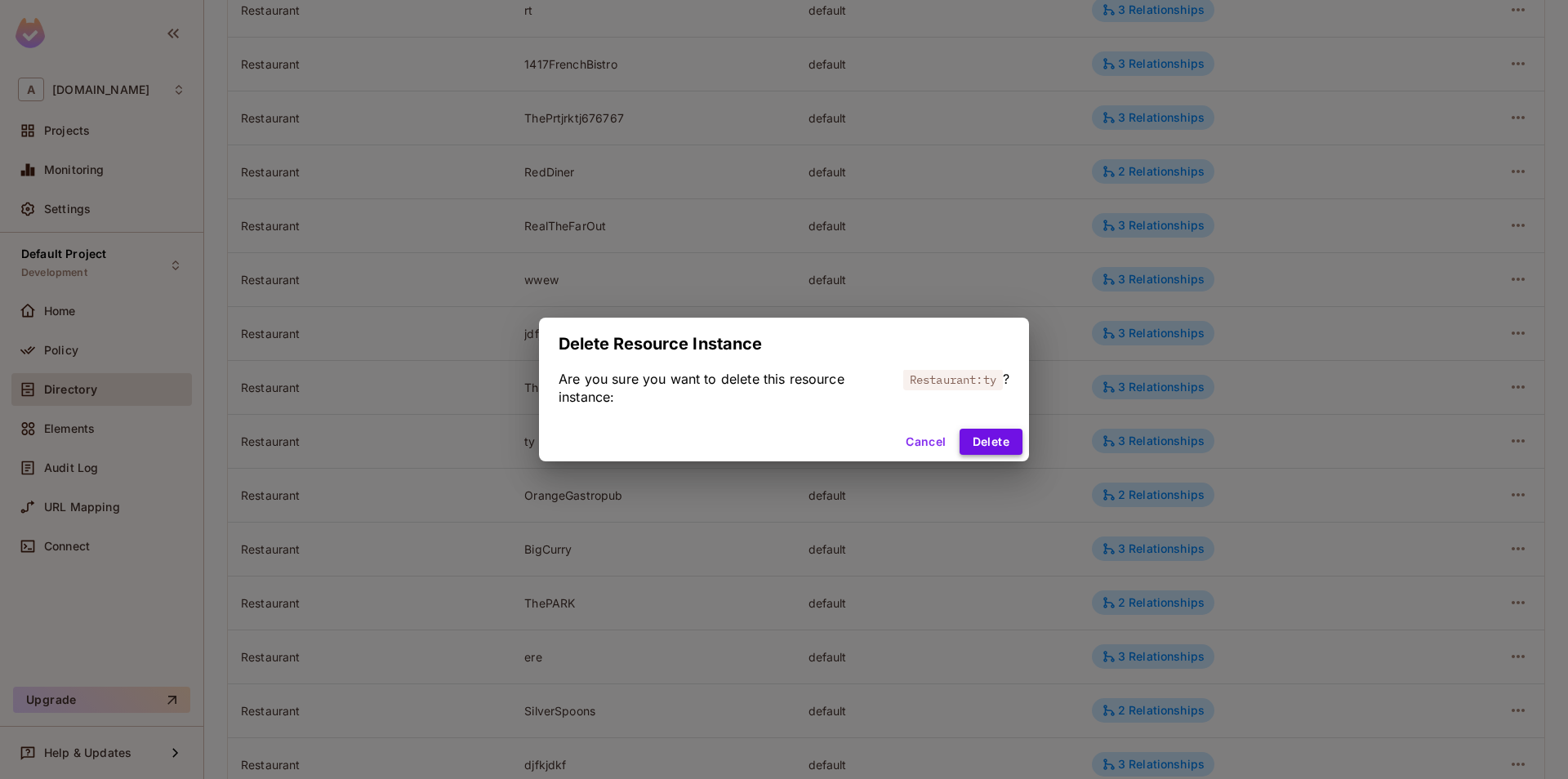
click at [1001, 441] on button "Delete" at bounding box center [991, 441] width 63 height 26
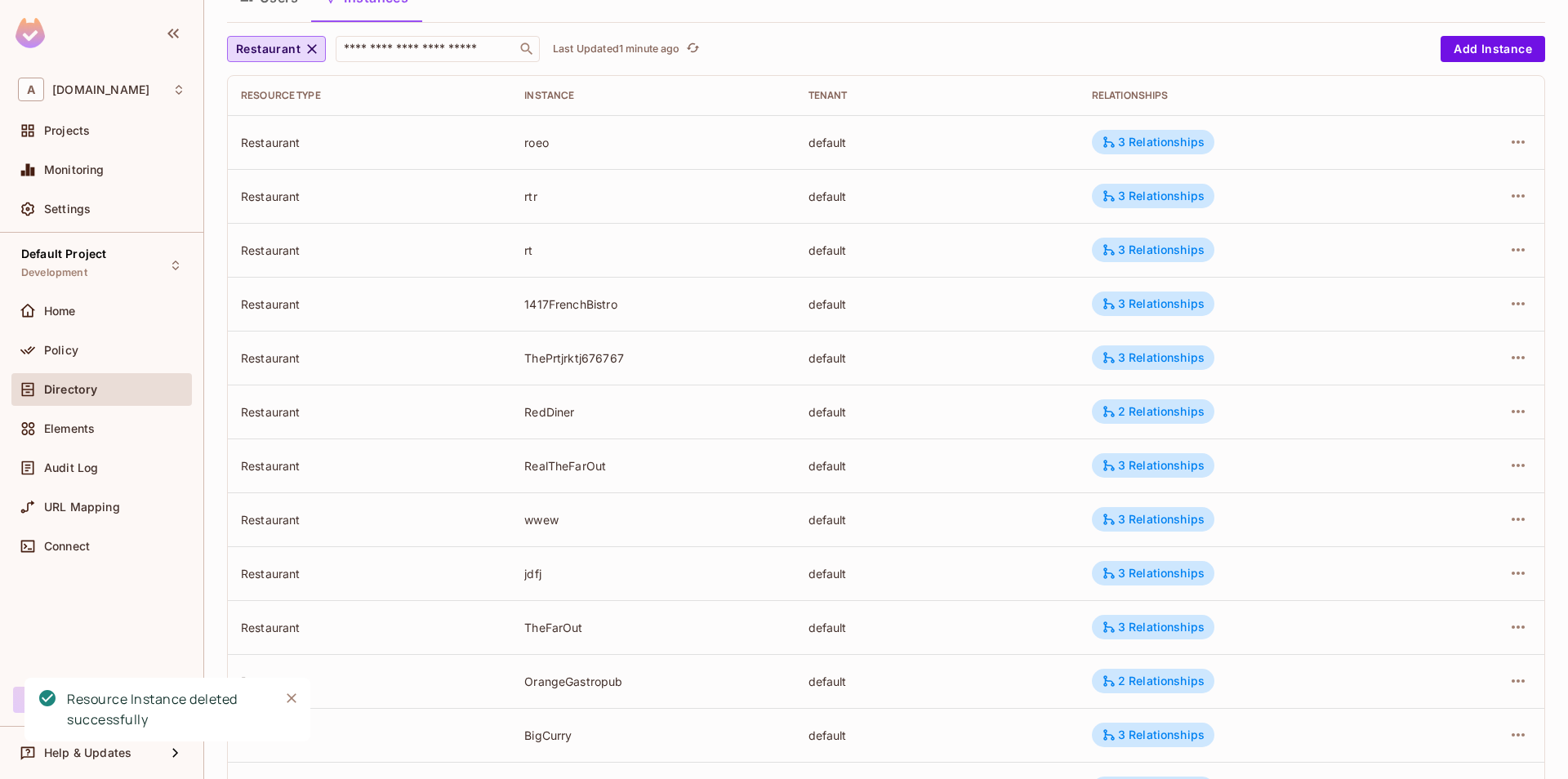
scroll to position [0, 0]
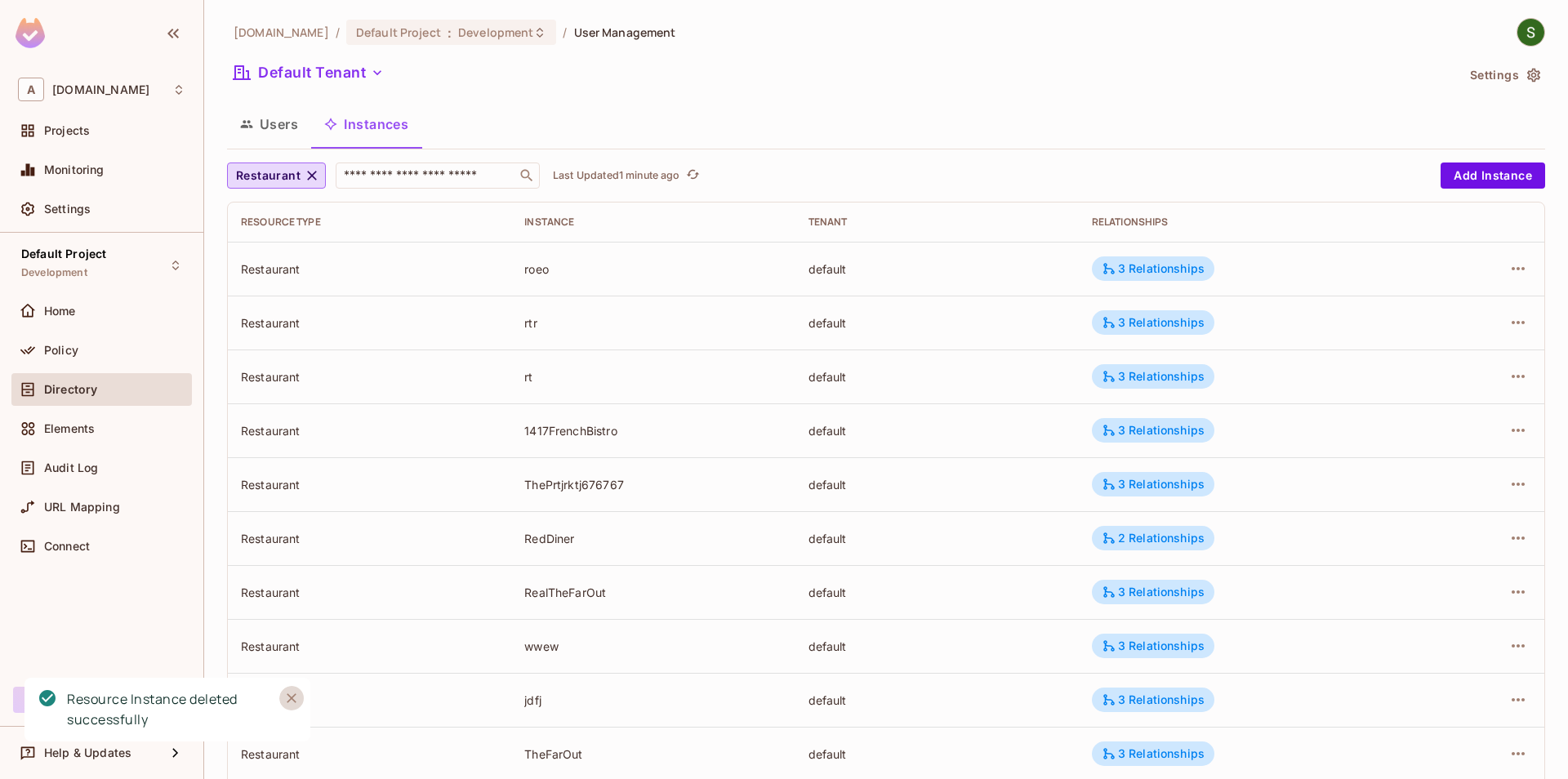
click at [291, 697] on icon "Close" at bounding box center [291, 698] width 10 height 10
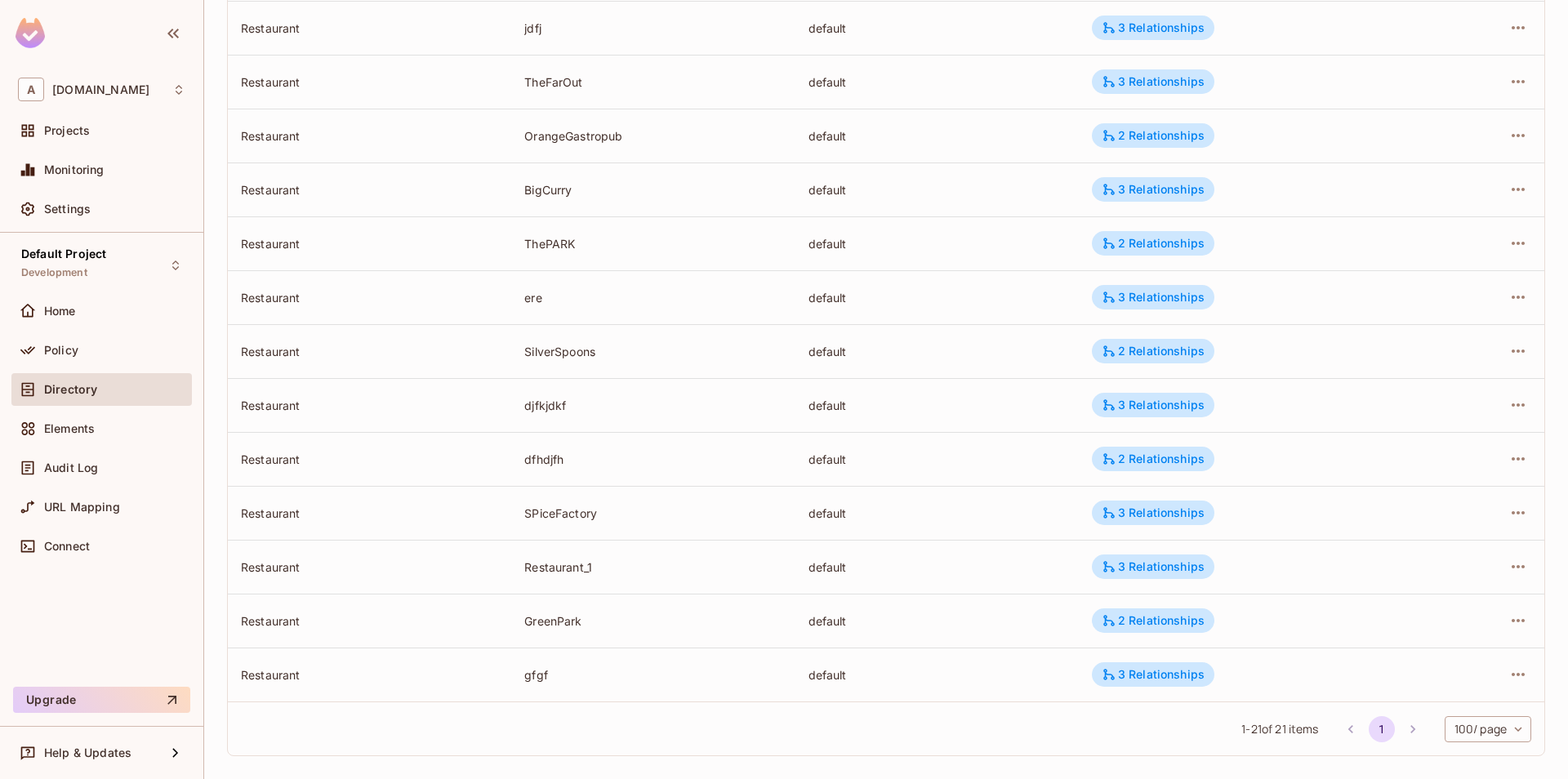
scroll to position [685, 0]
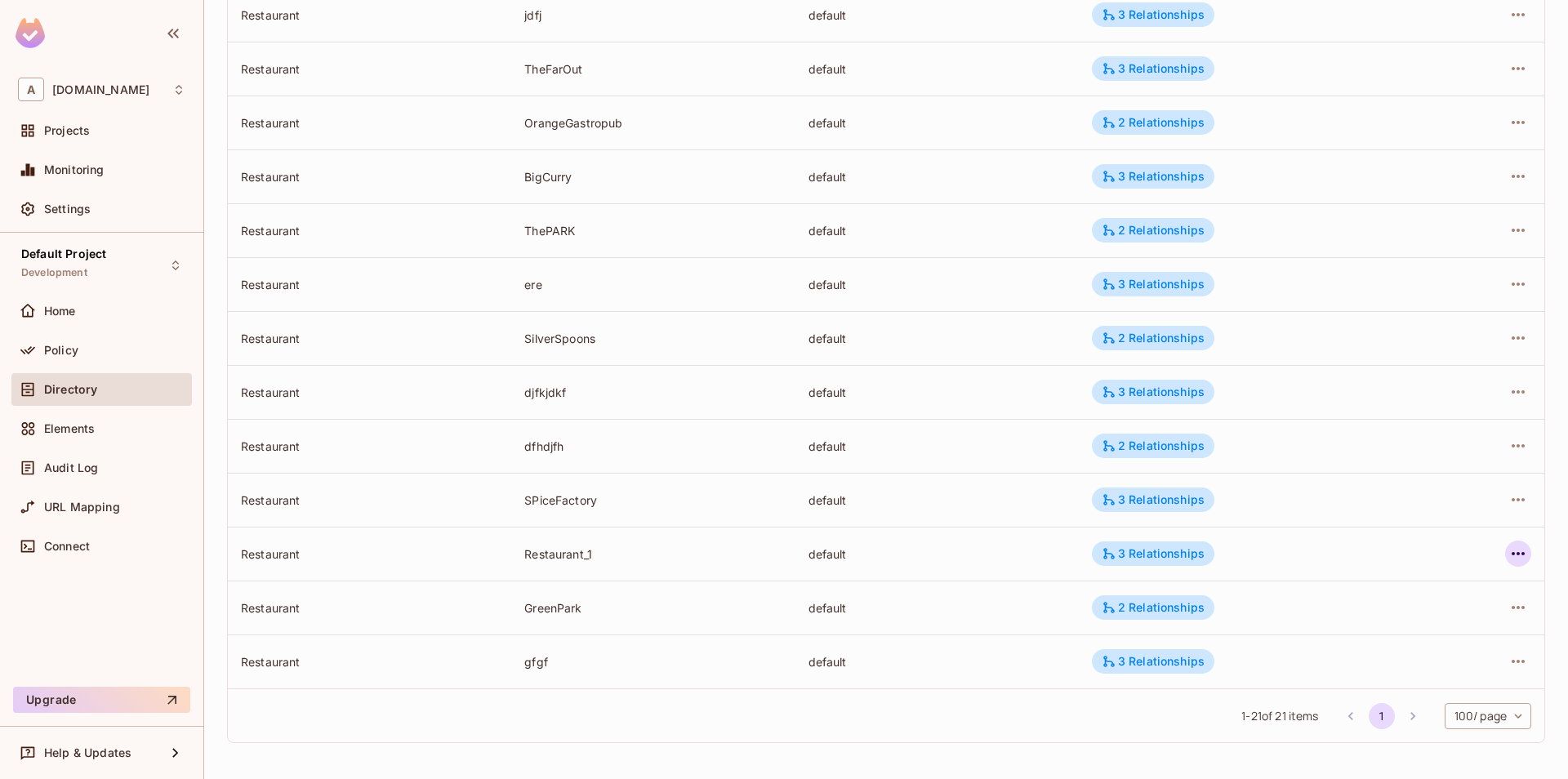
click at [1524, 557] on icon "button" at bounding box center [1518, 553] width 19 height 19
click at [1441, 664] on div "Delete Resource Instance" at bounding box center [1429, 663] width 142 height 16
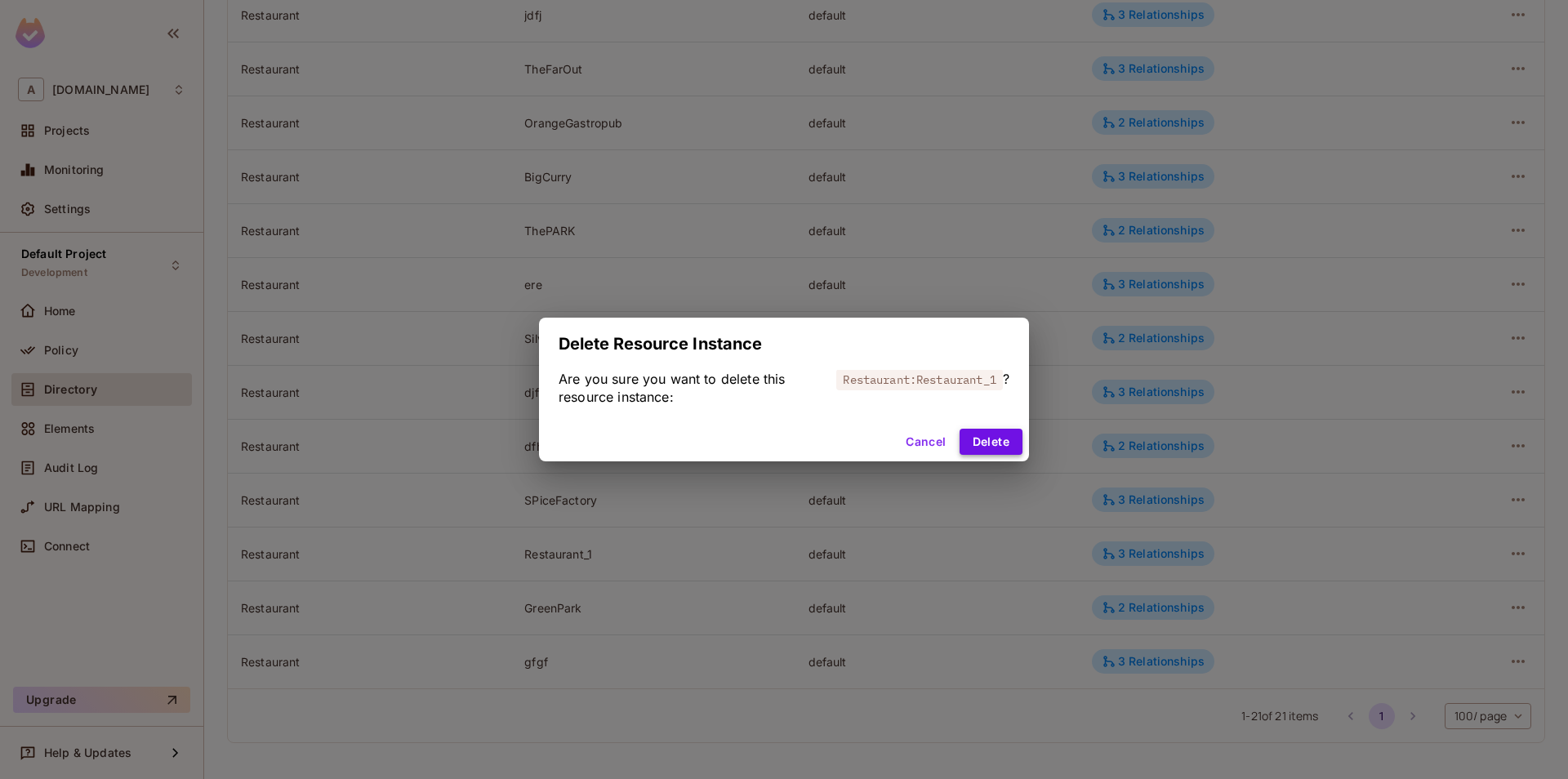
click at [967, 452] on button "Delete" at bounding box center [991, 441] width 63 height 26
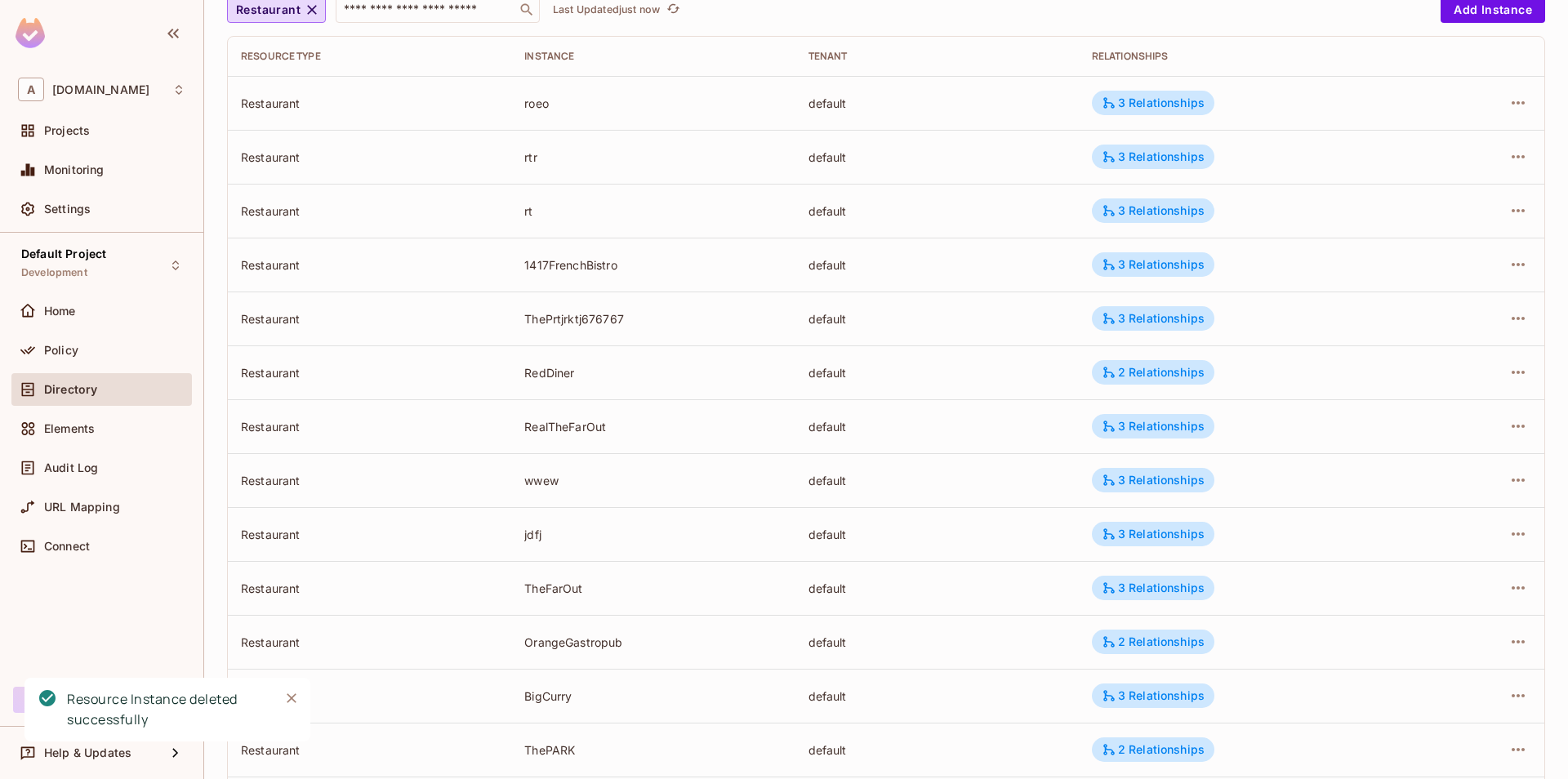
scroll to position [73, 0]
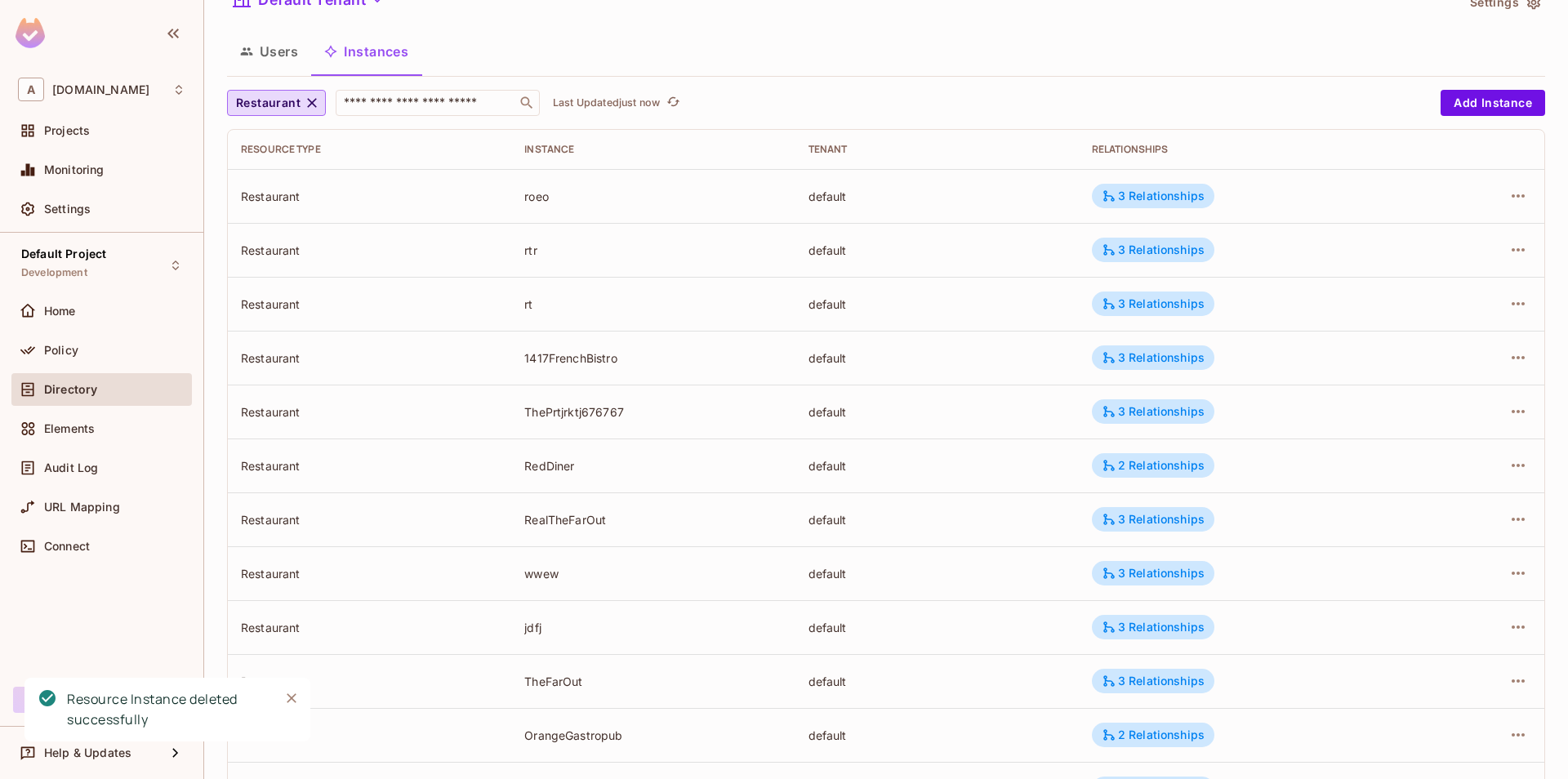
click at [284, 700] on icon "Close" at bounding box center [291, 698] width 16 height 16
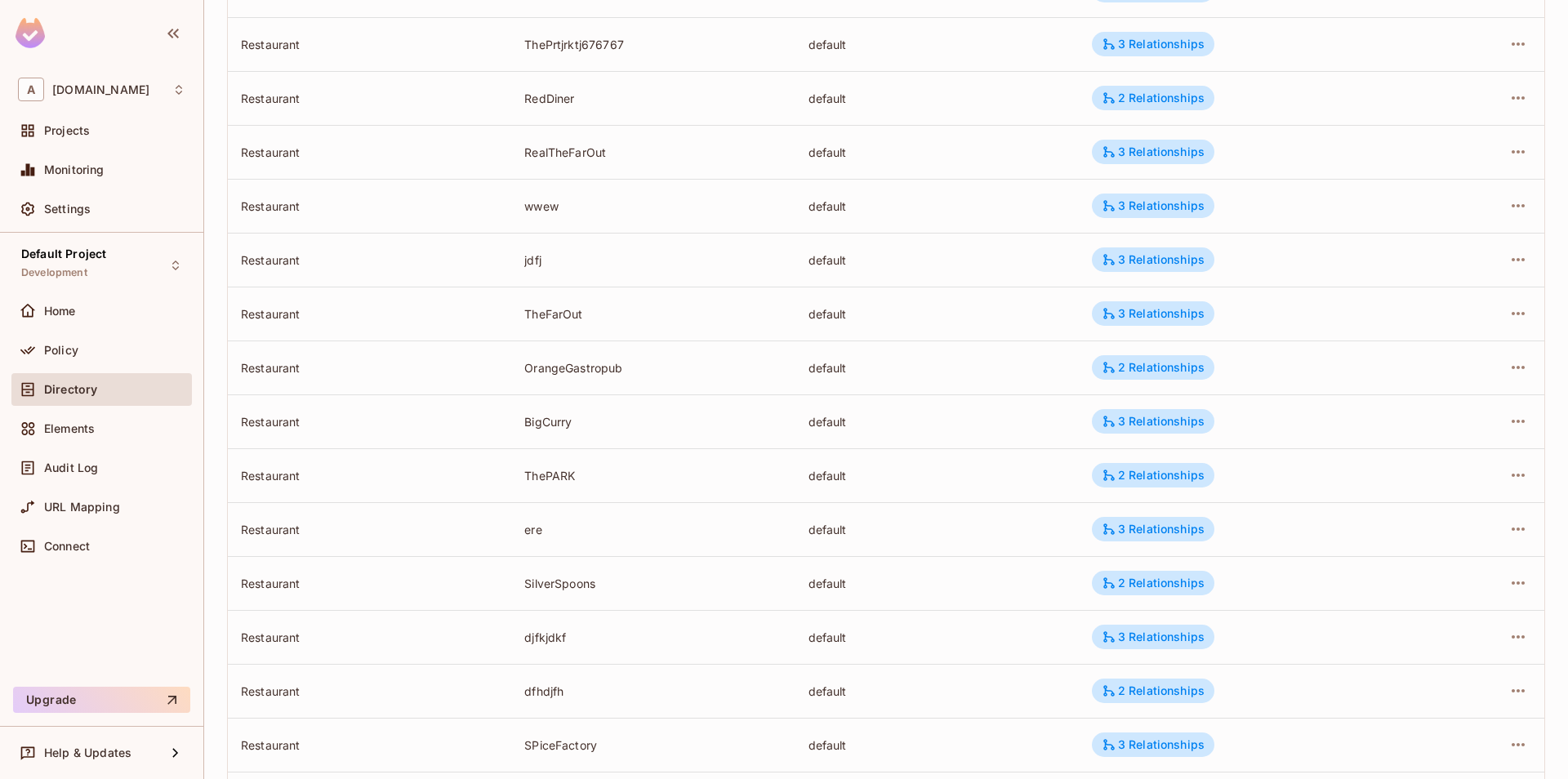
scroll to position [352, 0]
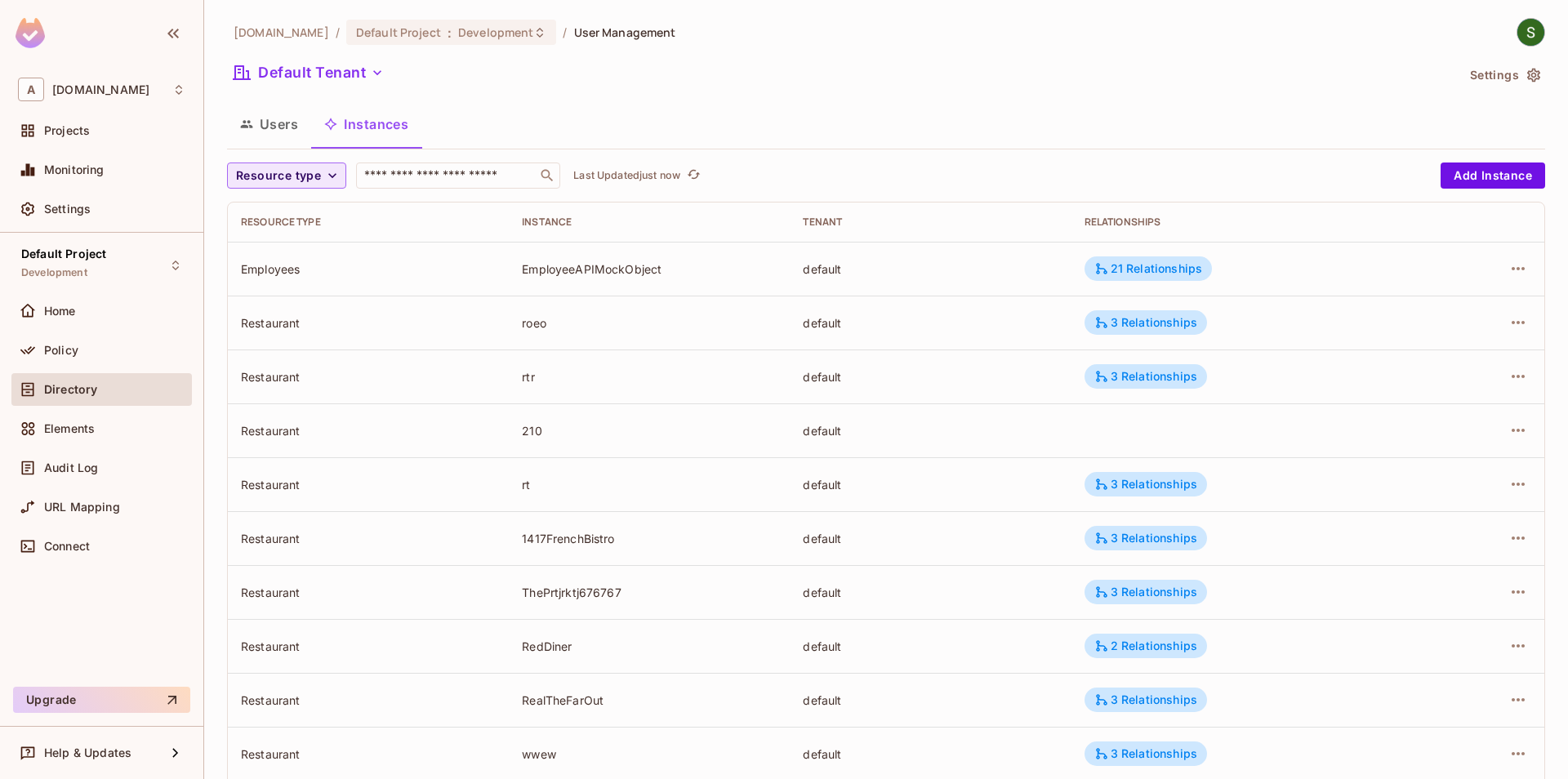
click at [313, 173] on span "Resource type" at bounding box center [278, 175] width 85 height 20
click at [306, 323] on span "Restaurant" at bounding box center [286, 318] width 92 height 16
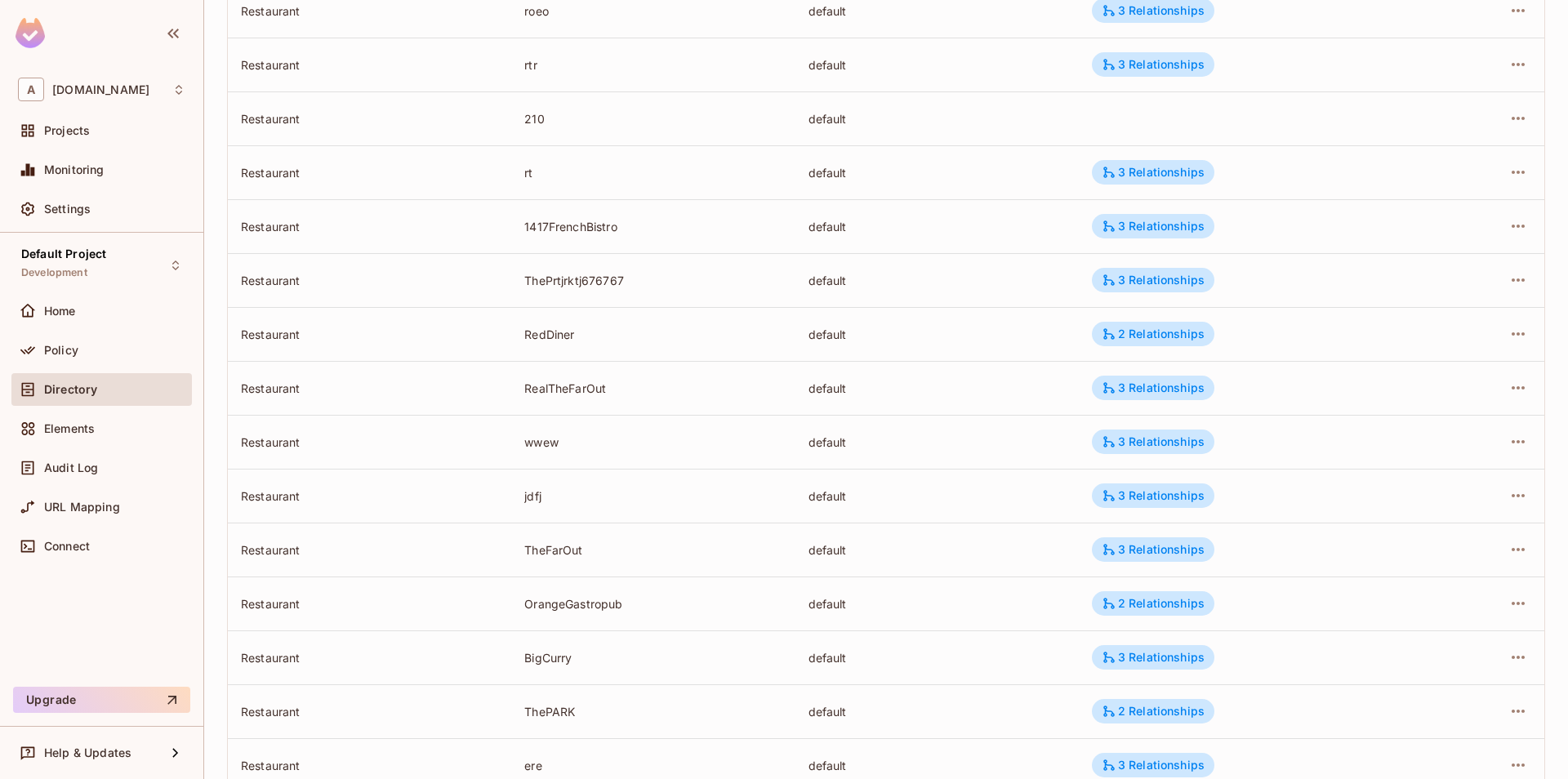
scroll to position [362, 0]
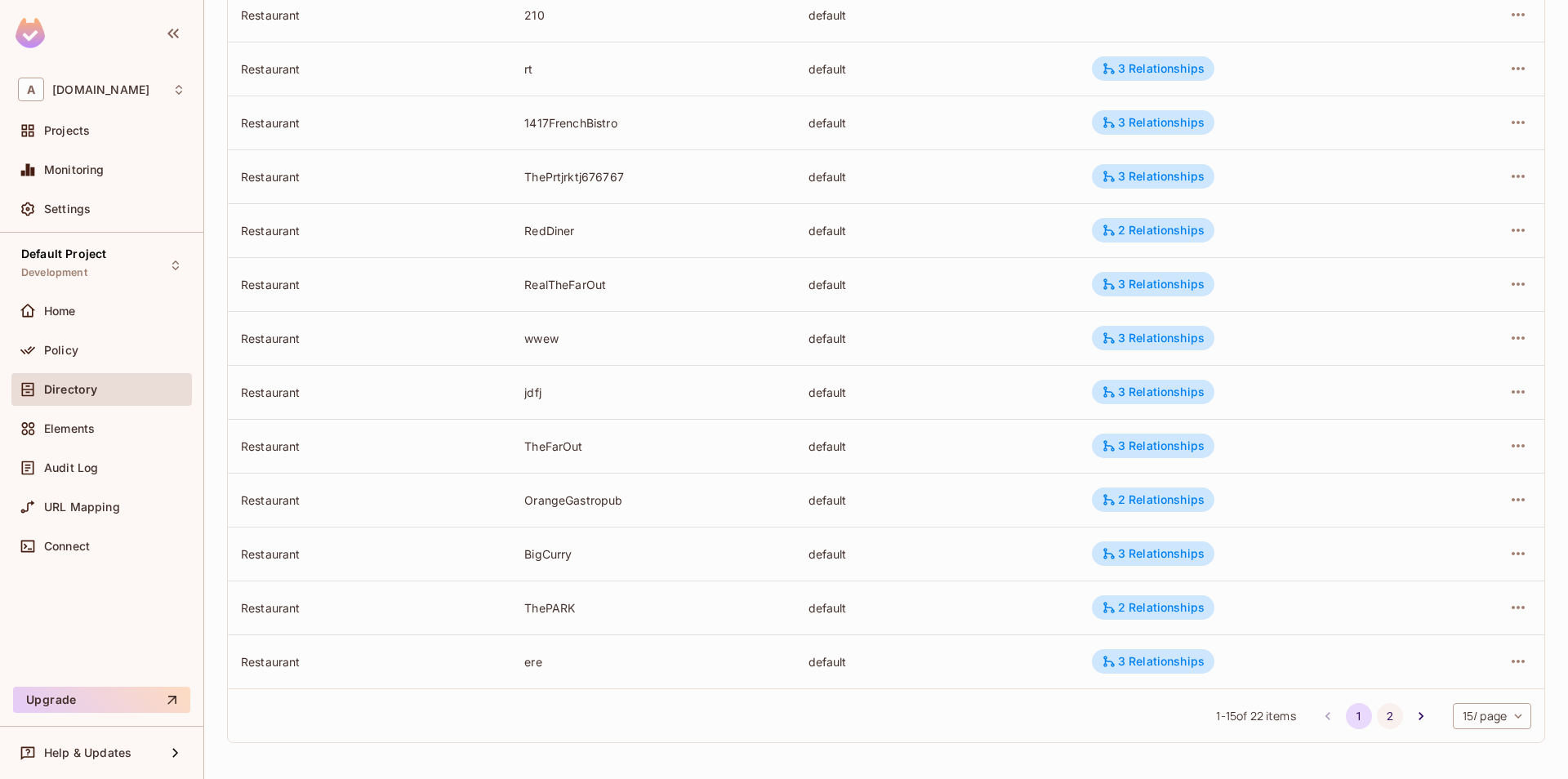
click at [1382, 713] on button "2" at bounding box center [1390, 716] width 26 height 26
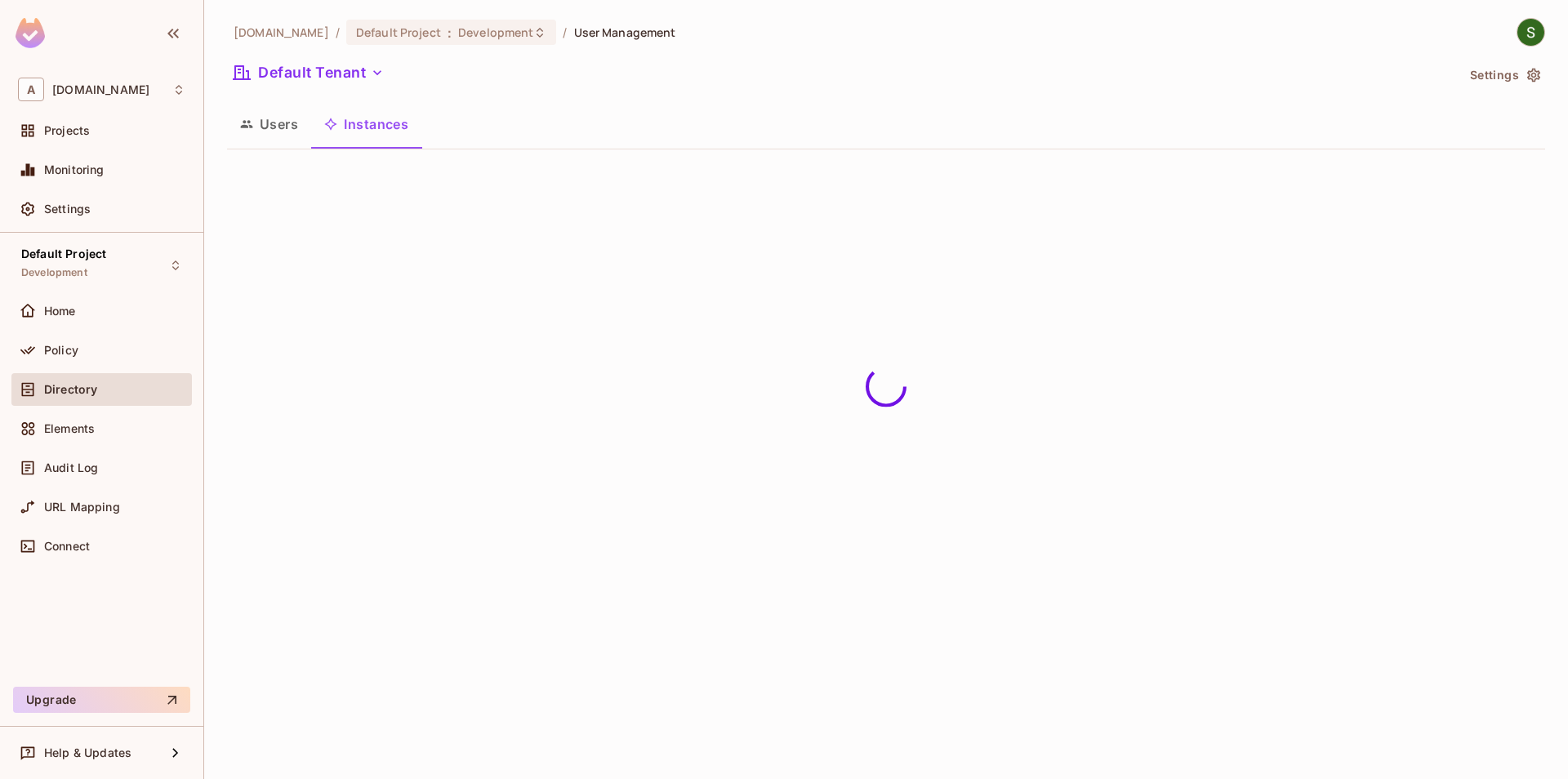
scroll to position [0, 0]
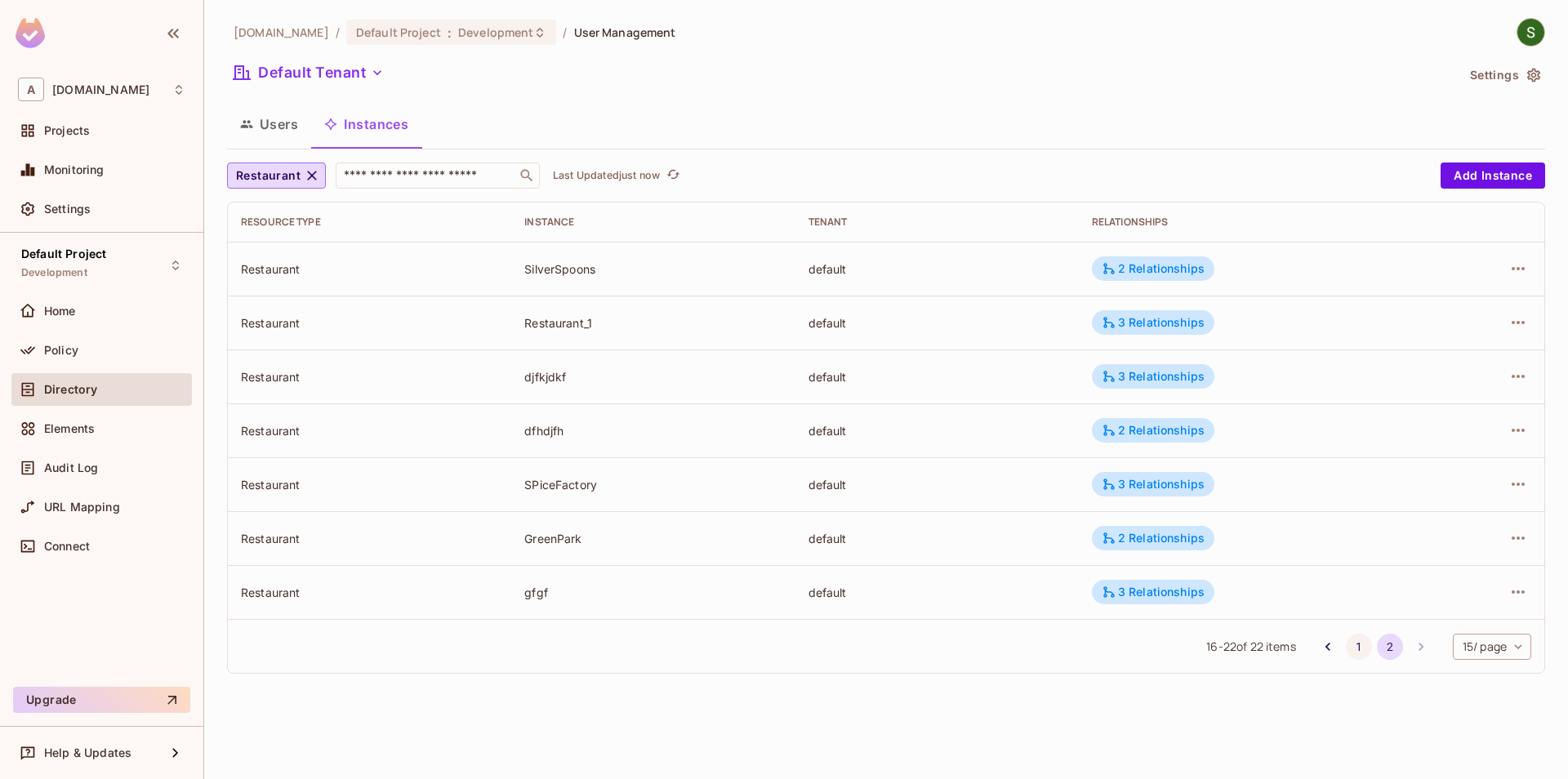
click at [1357, 651] on button "1" at bounding box center [1359, 647] width 26 height 26
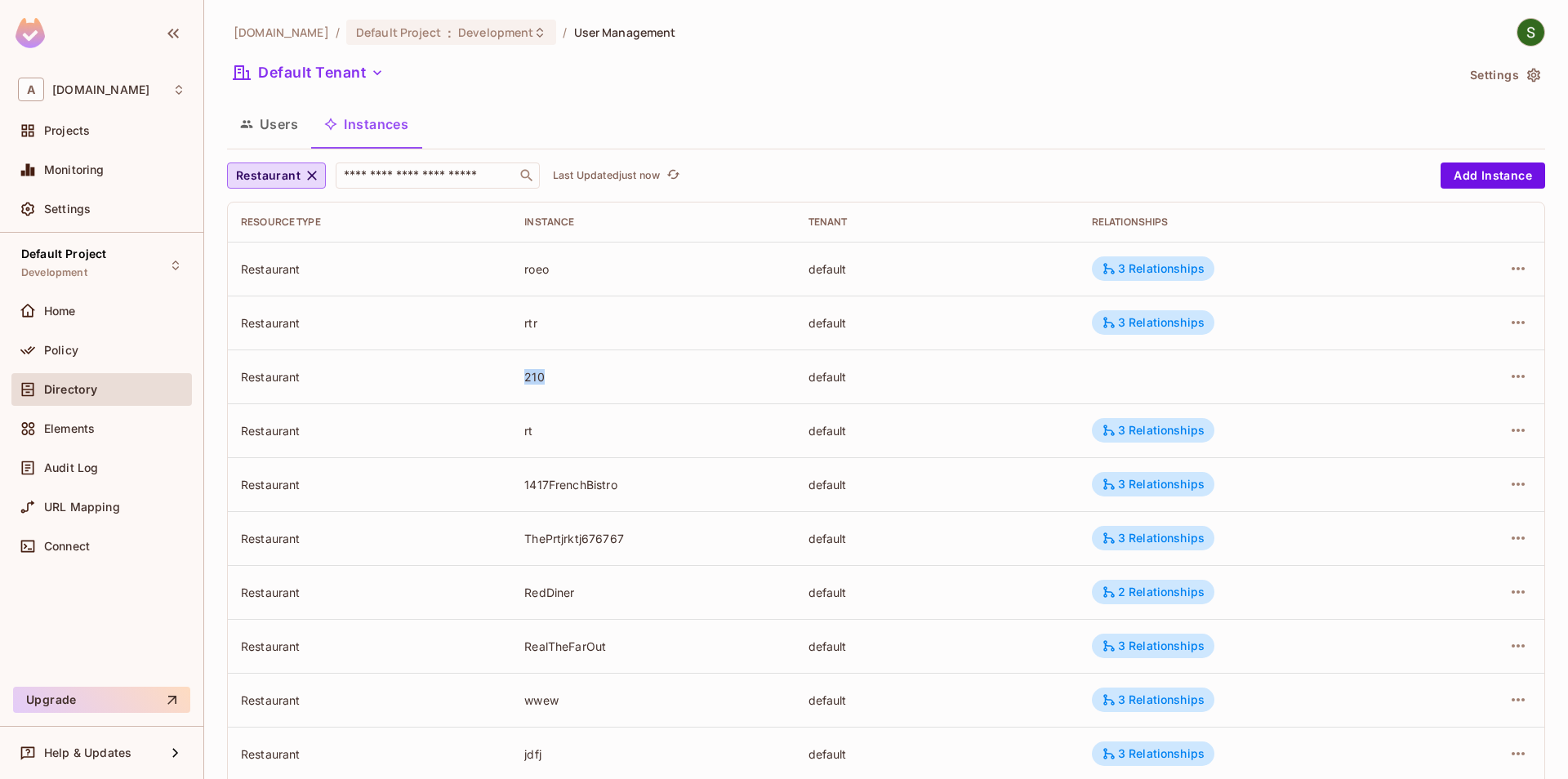
drag, startPoint x: 521, startPoint y: 374, endPoint x: 567, endPoint y: 378, distance: 46.2
click at [567, 378] on td "210" at bounding box center [653, 376] width 283 height 54
click at [713, 384] on div "210" at bounding box center [653, 376] width 258 height 16
click at [1519, 382] on icon "button" at bounding box center [1518, 375] width 19 height 19
click at [1178, 389] on div at bounding box center [784, 389] width 1568 height 779
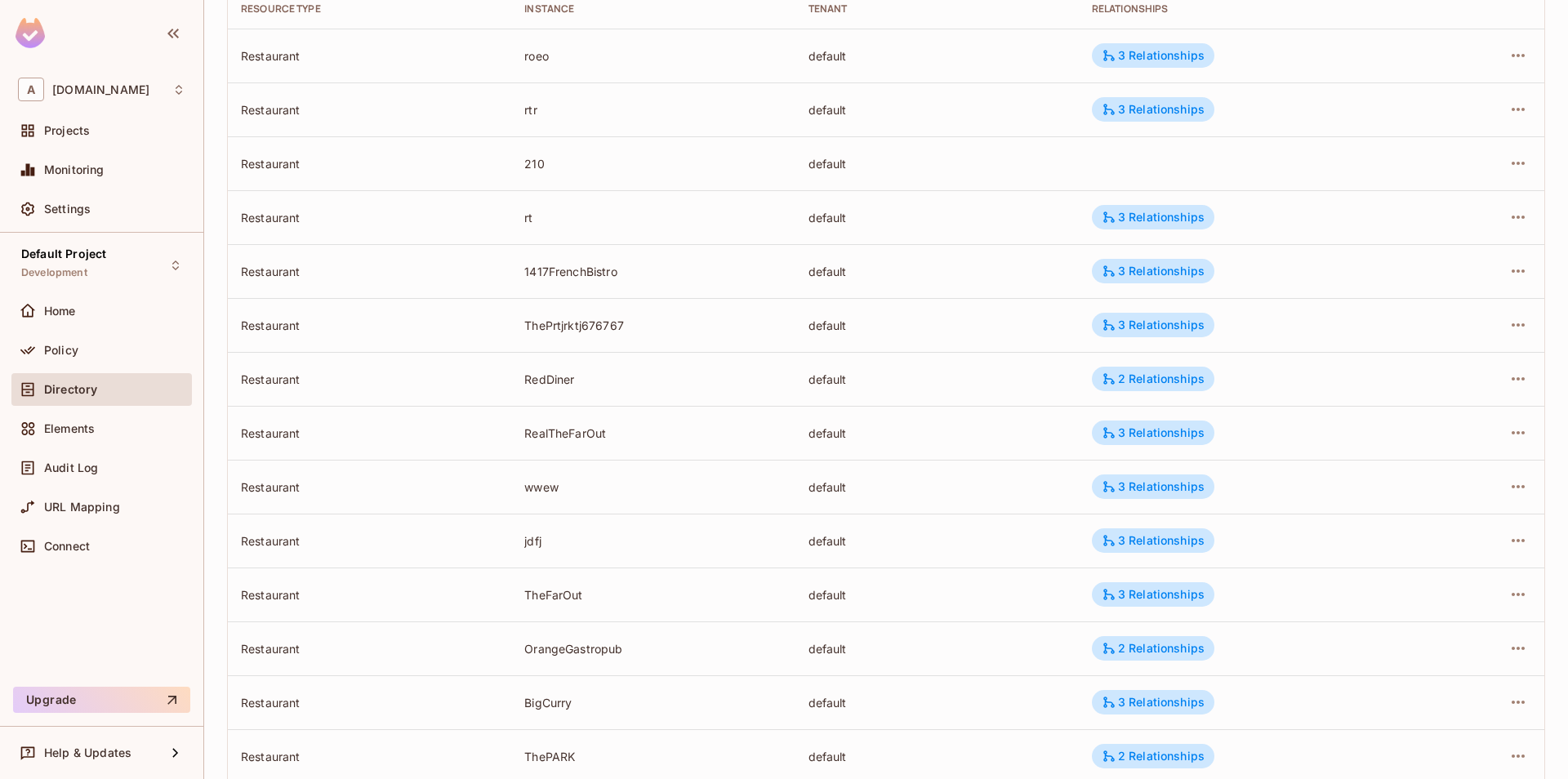
scroll to position [82, 0]
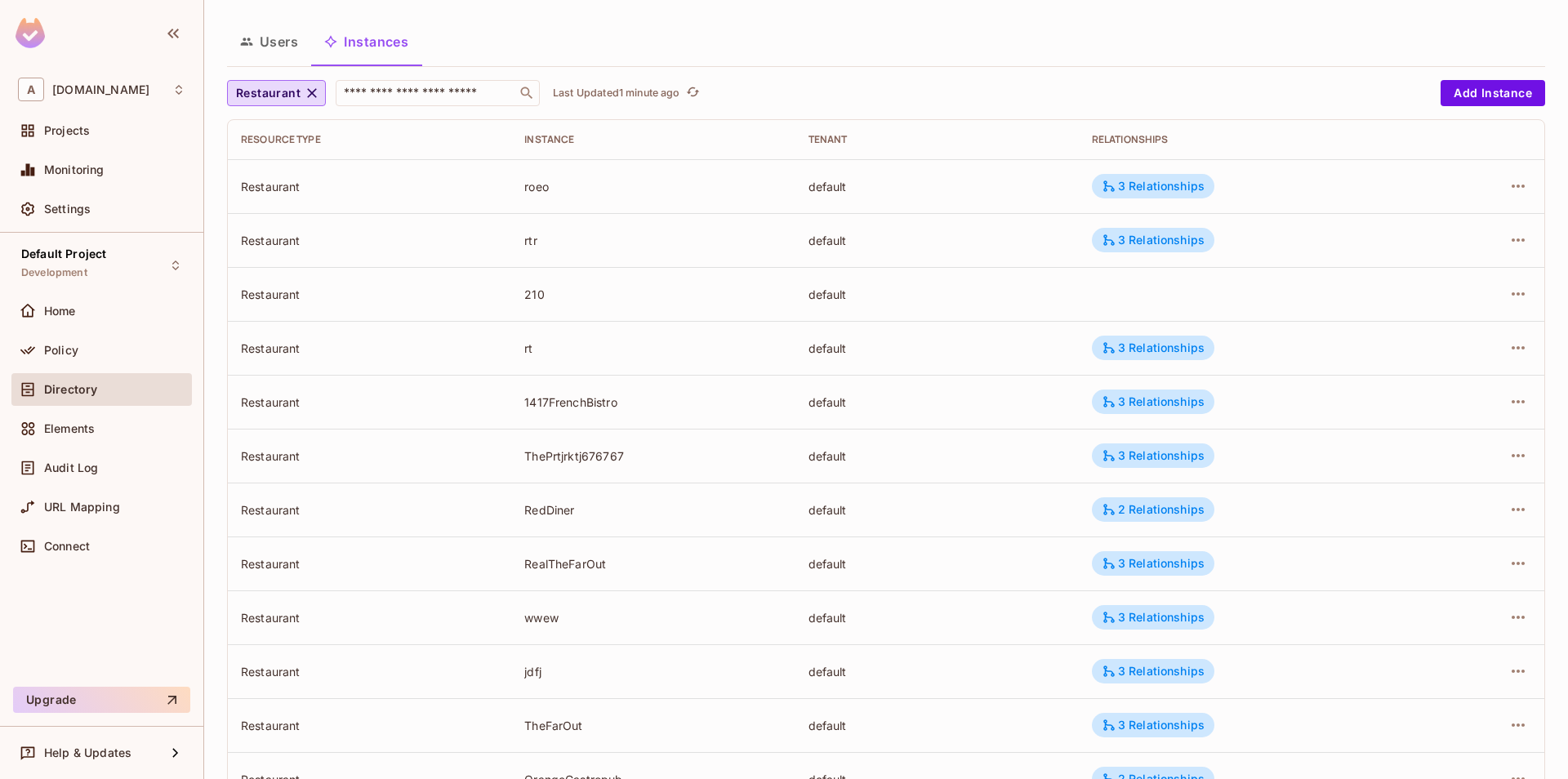
click at [1531, 303] on td at bounding box center [1484, 293] width 121 height 54
click at [1516, 295] on icon "button" at bounding box center [1518, 293] width 19 height 19
click at [1419, 340] on span "Edit Resource Instance" at bounding box center [1422, 332] width 137 height 26
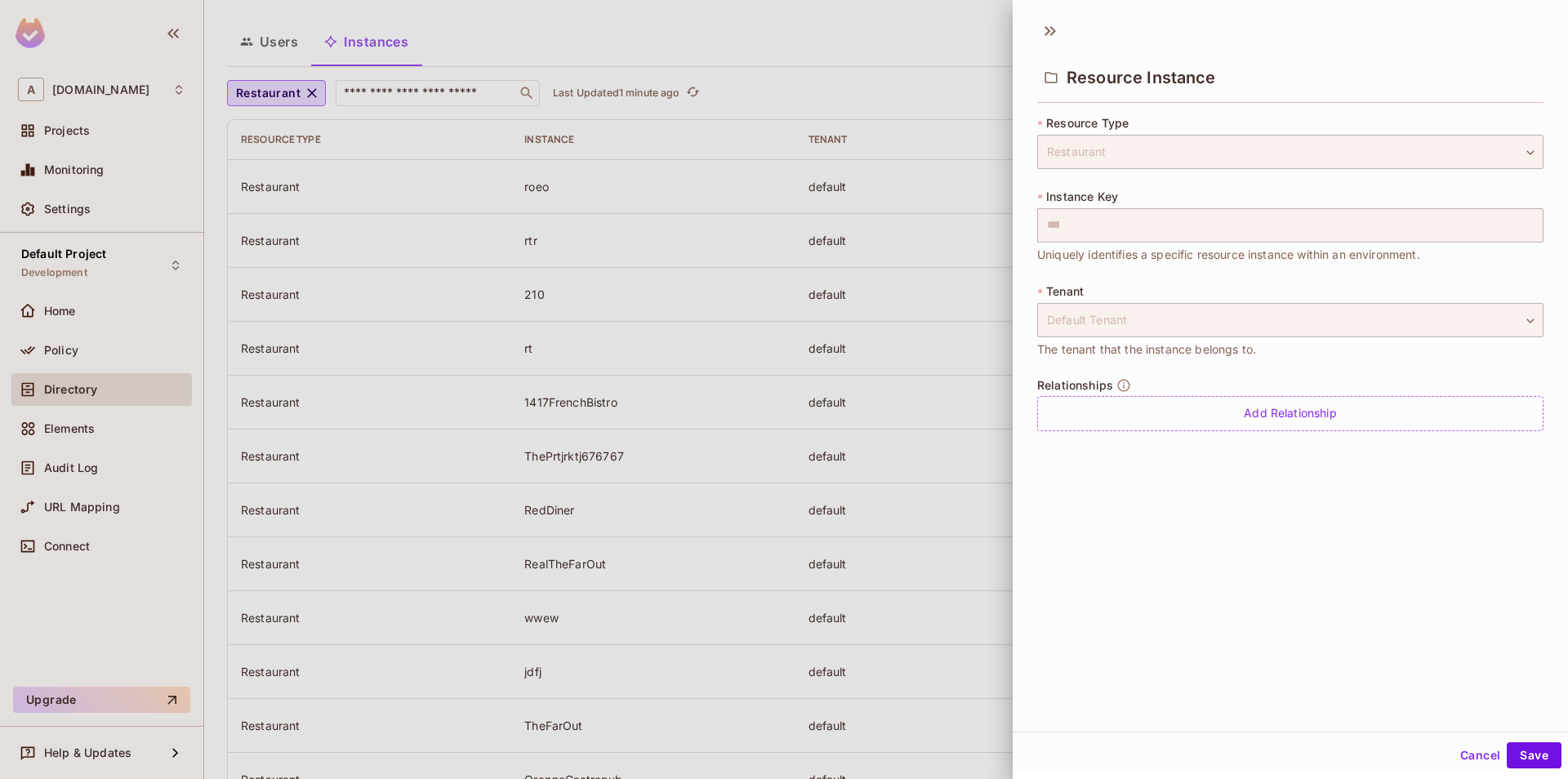
click at [927, 473] on div at bounding box center [784, 389] width 1568 height 779
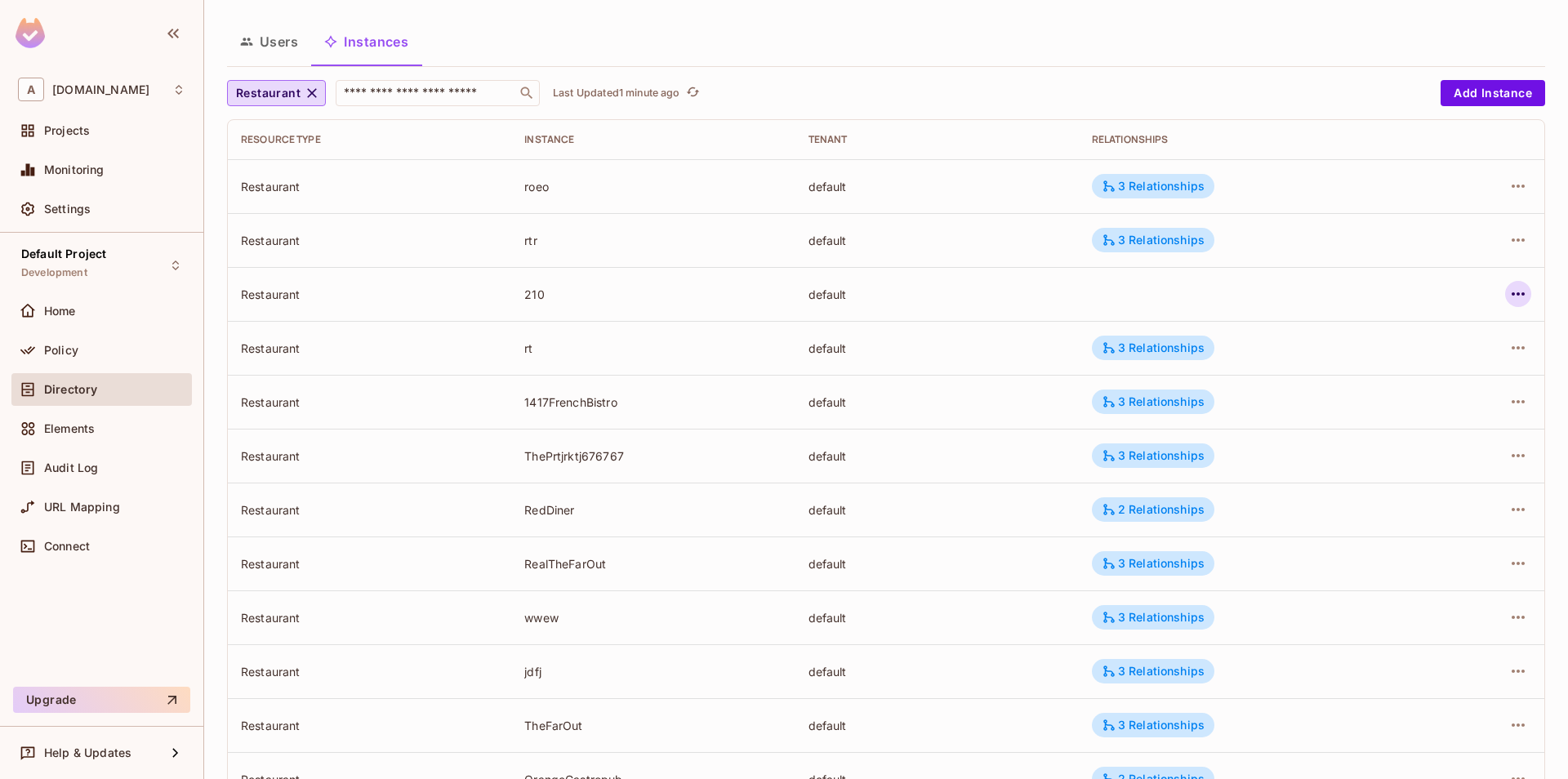
click at [1516, 298] on icon "button" at bounding box center [1518, 293] width 19 height 19
click at [1414, 405] on div "Delete Resource Instance" at bounding box center [1429, 404] width 142 height 16
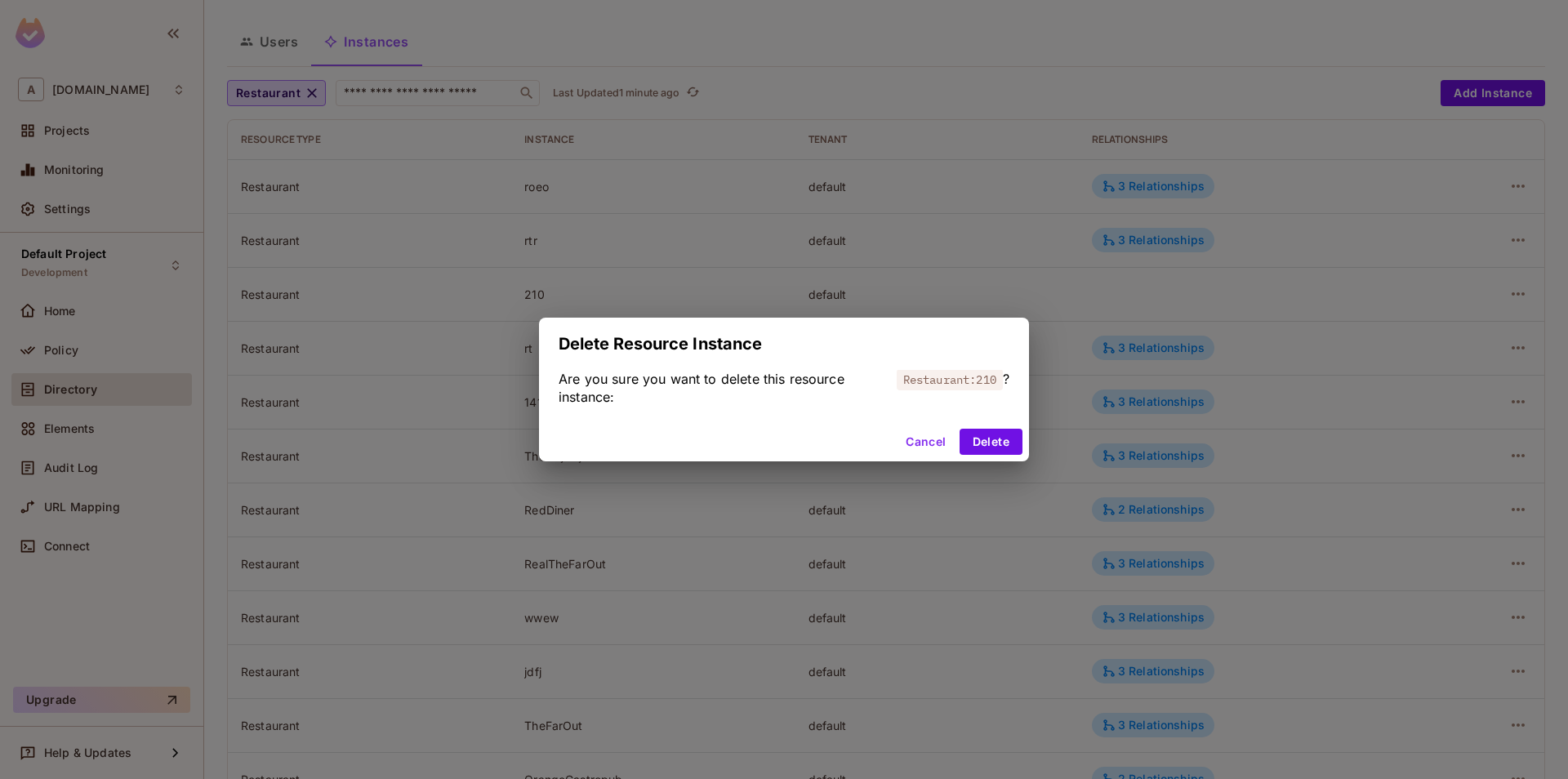
click at [1135, 413] on div "Delete Resource Instance Are you sure you want to delete this resource instance…" at bounding box center [784, 389] width 1568 height 779
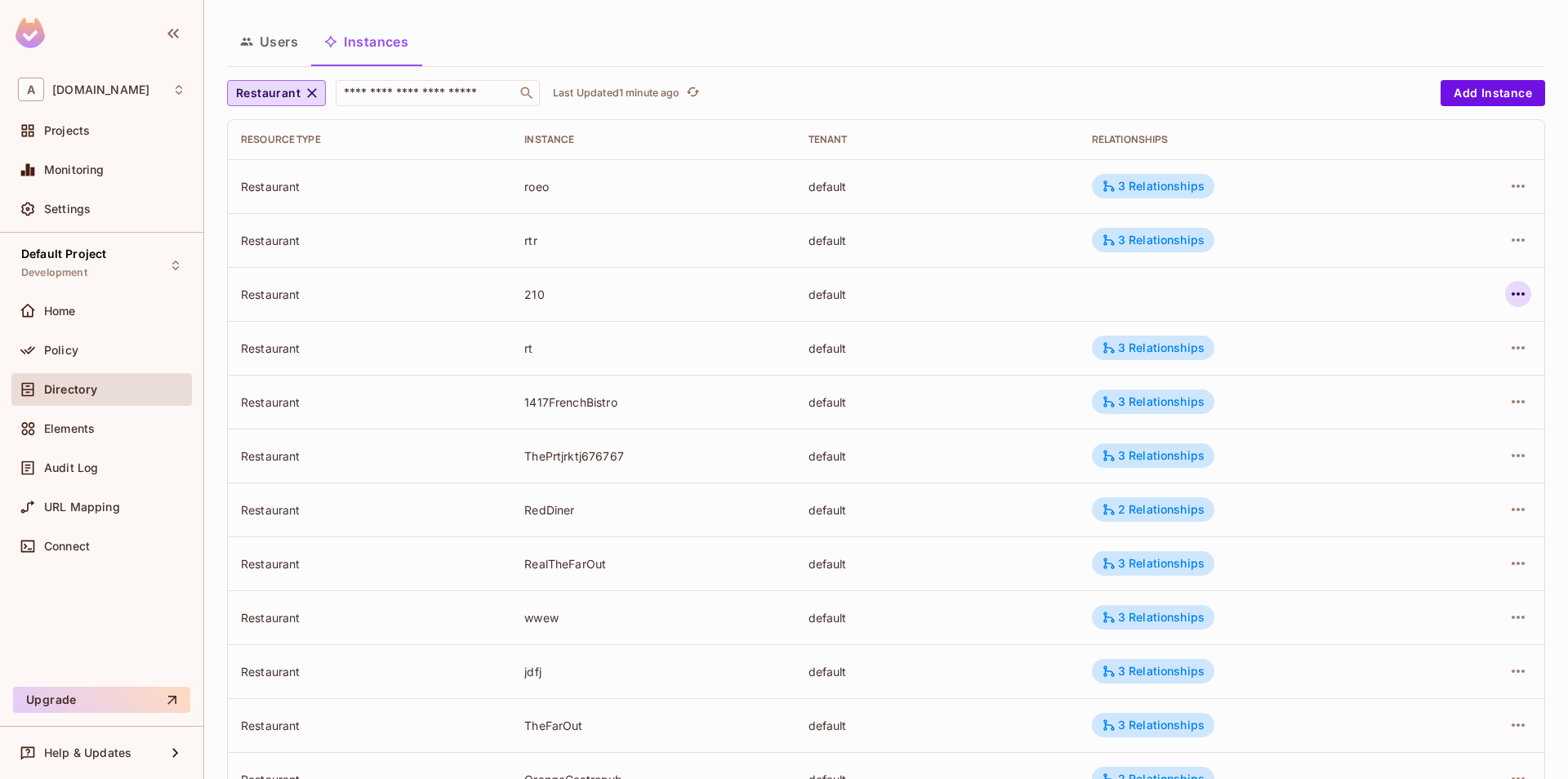
click at [1528, 295] on icon "button" at bounding box center [1518, 293] width 19 height 19
click at [1393, 352] on li "Edit Attributes" at bounding box center [1415, 367] width 205 height 36
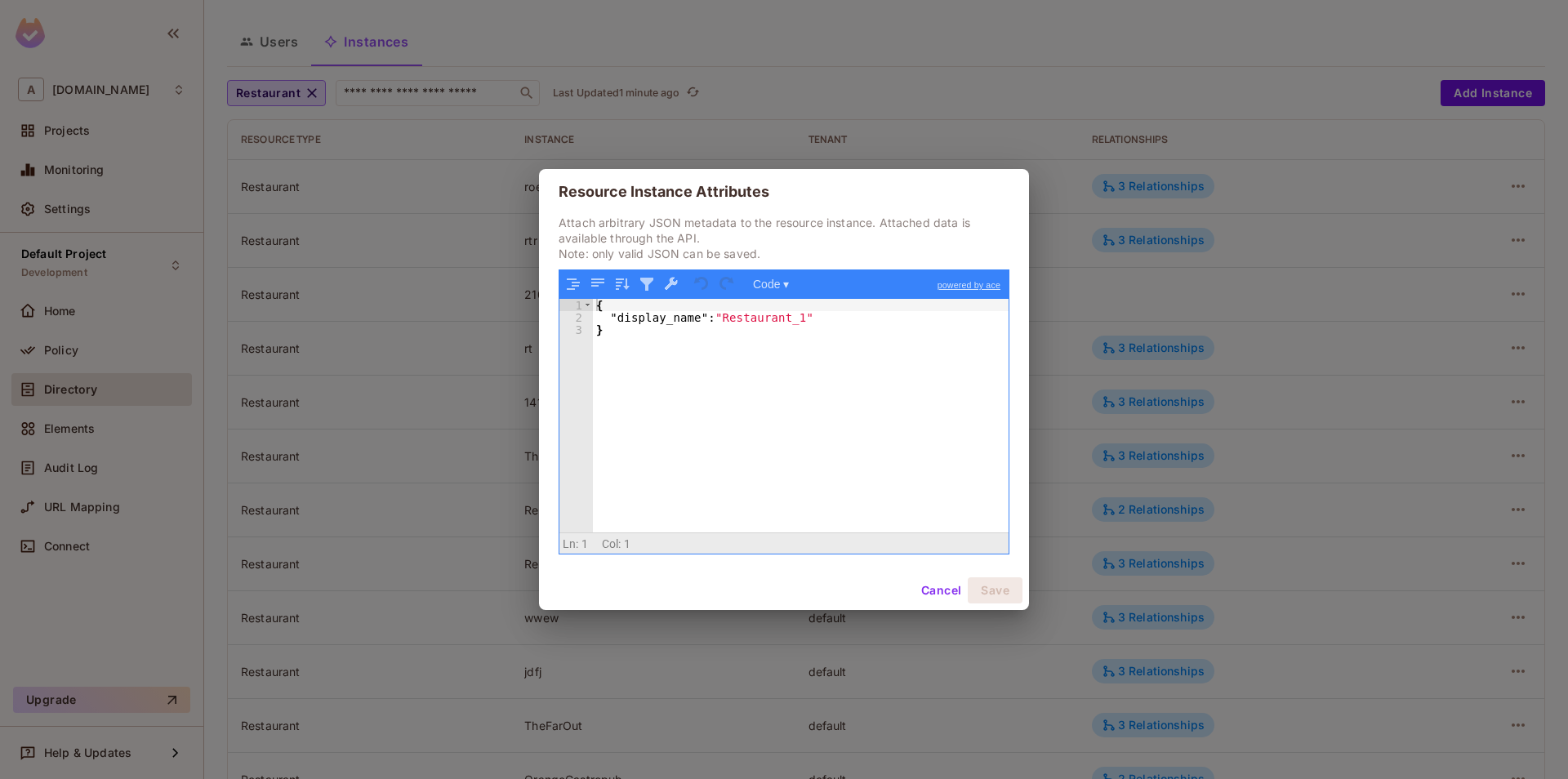
click at [944, 584] on button "Cancel" at bounding box center [941, 590] width 53 height 26
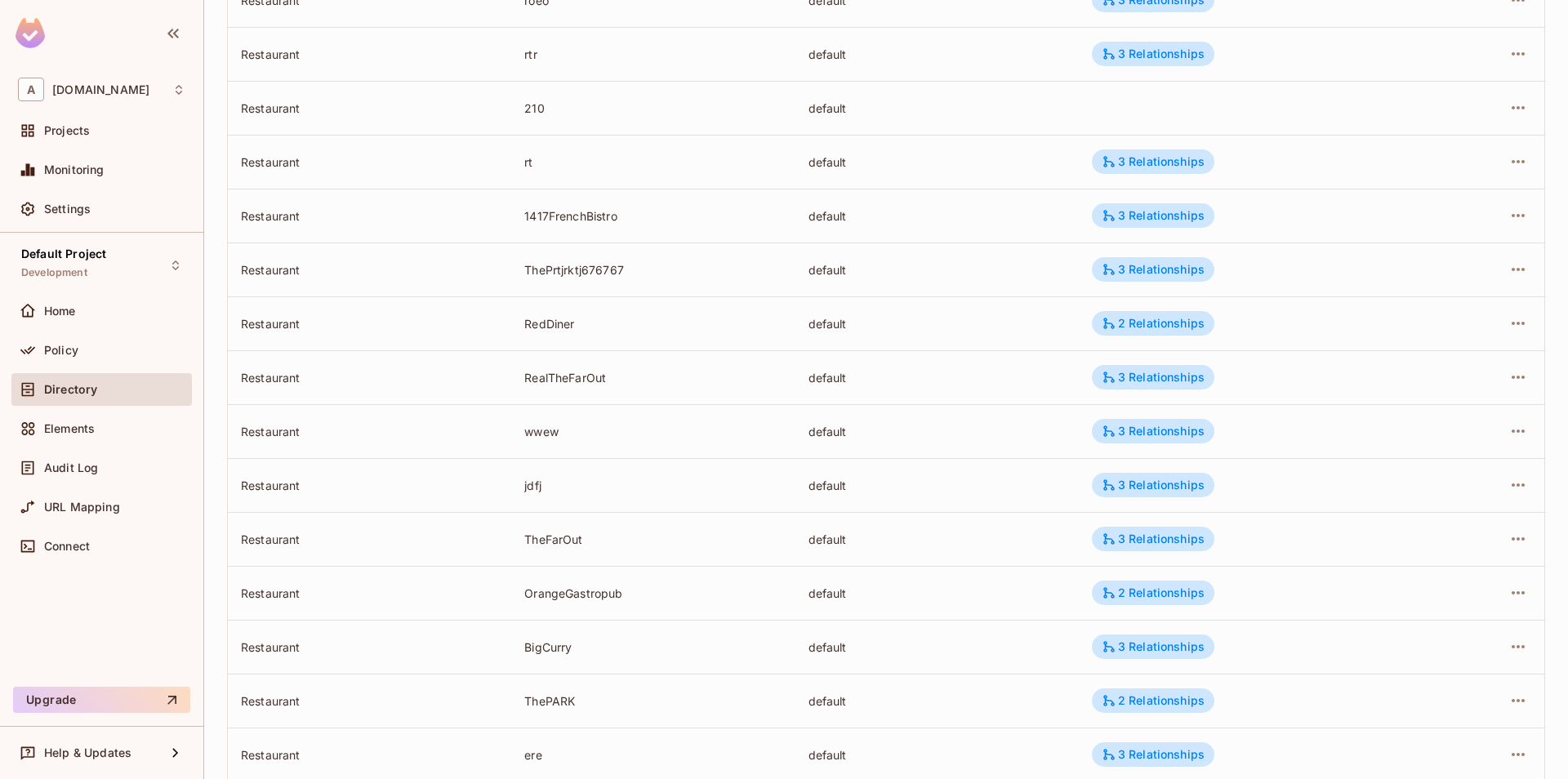
scroll to position [362, 0]
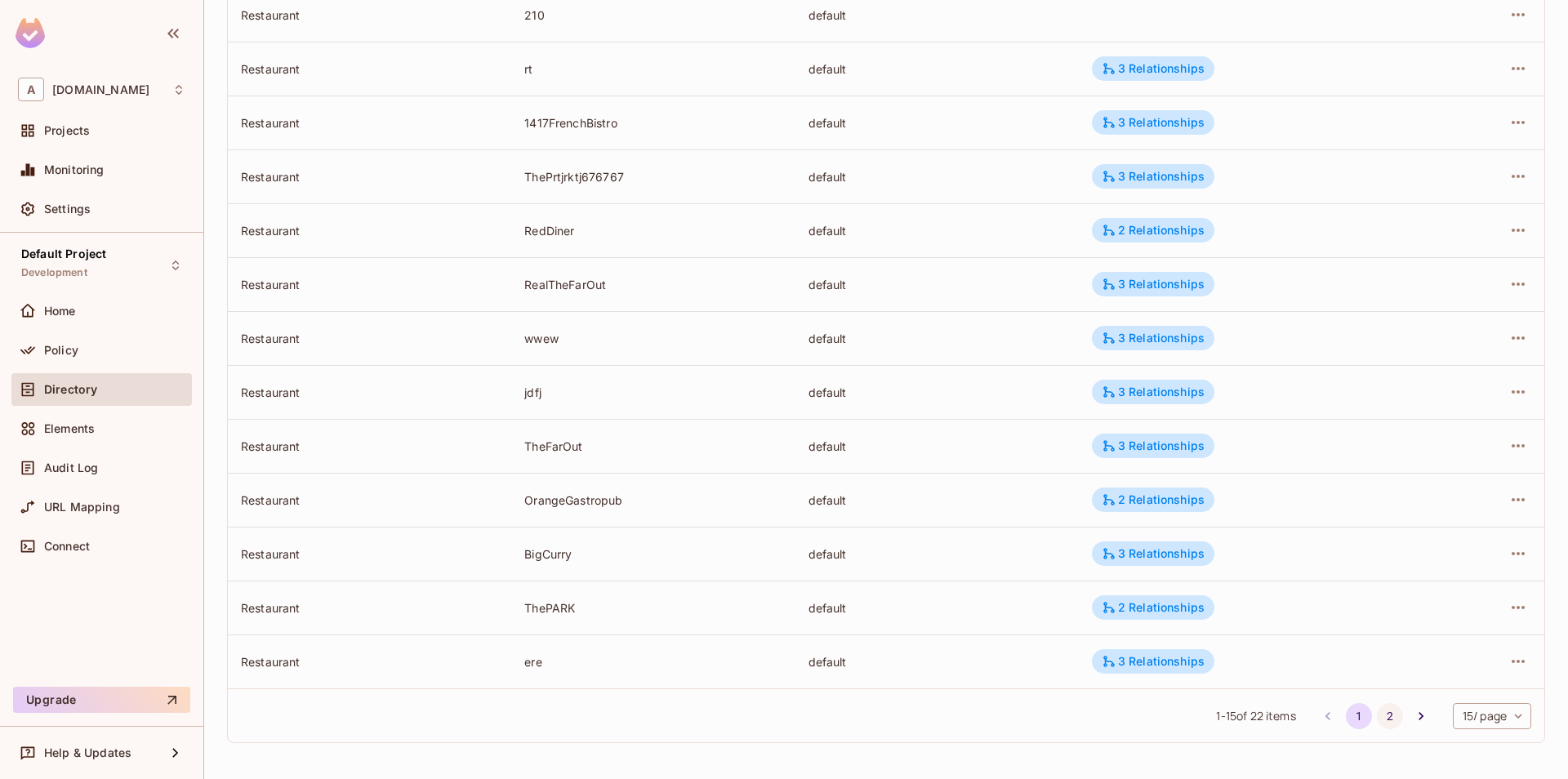
click at [1379, 718] on button "2" at bounding box center [1390, 716] width 26 height 26
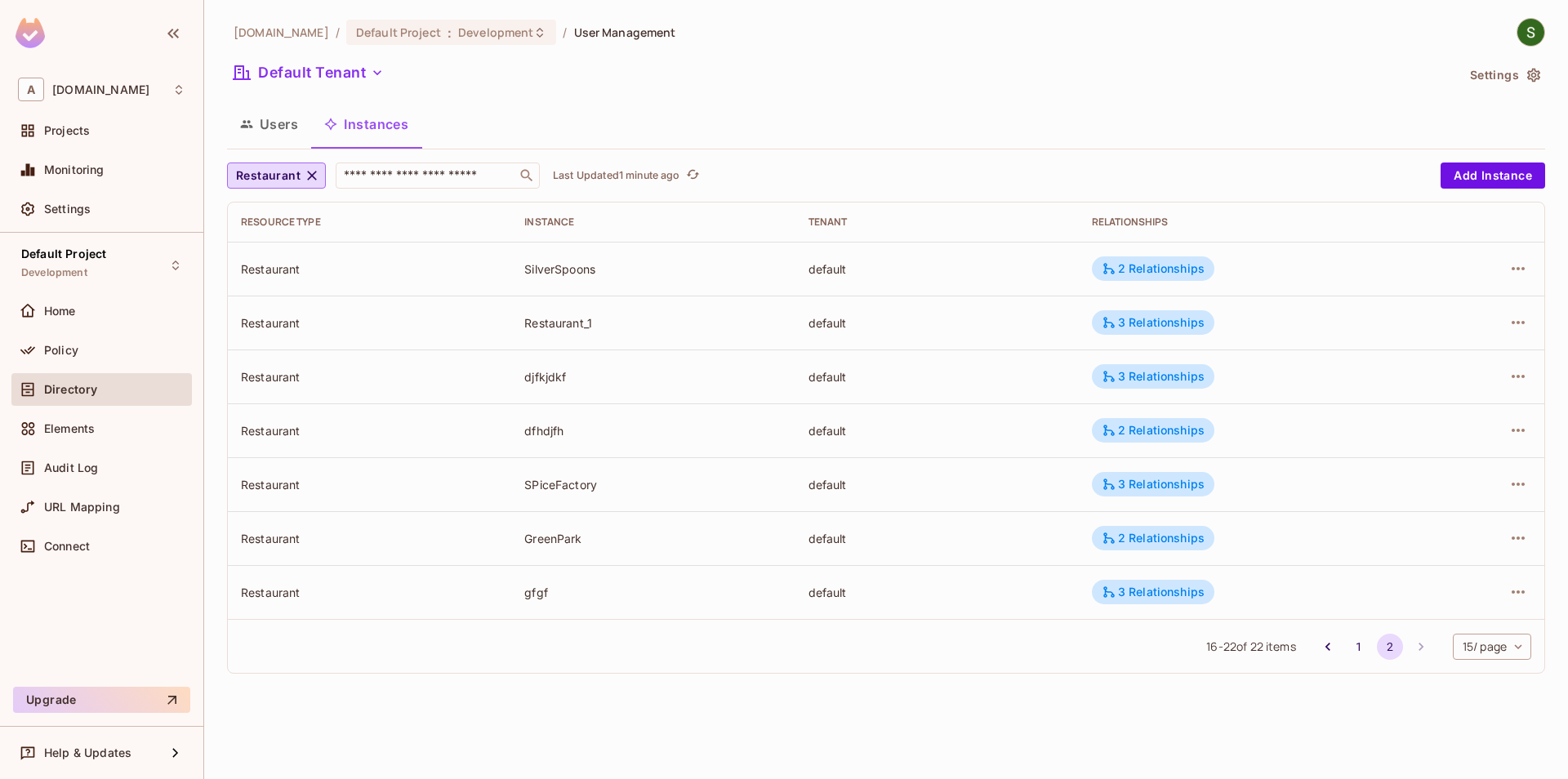
scroll to position [0, 0]
click at [1510, 319] on icon "button" at bounding box center [1518, 321] width 19 height 19
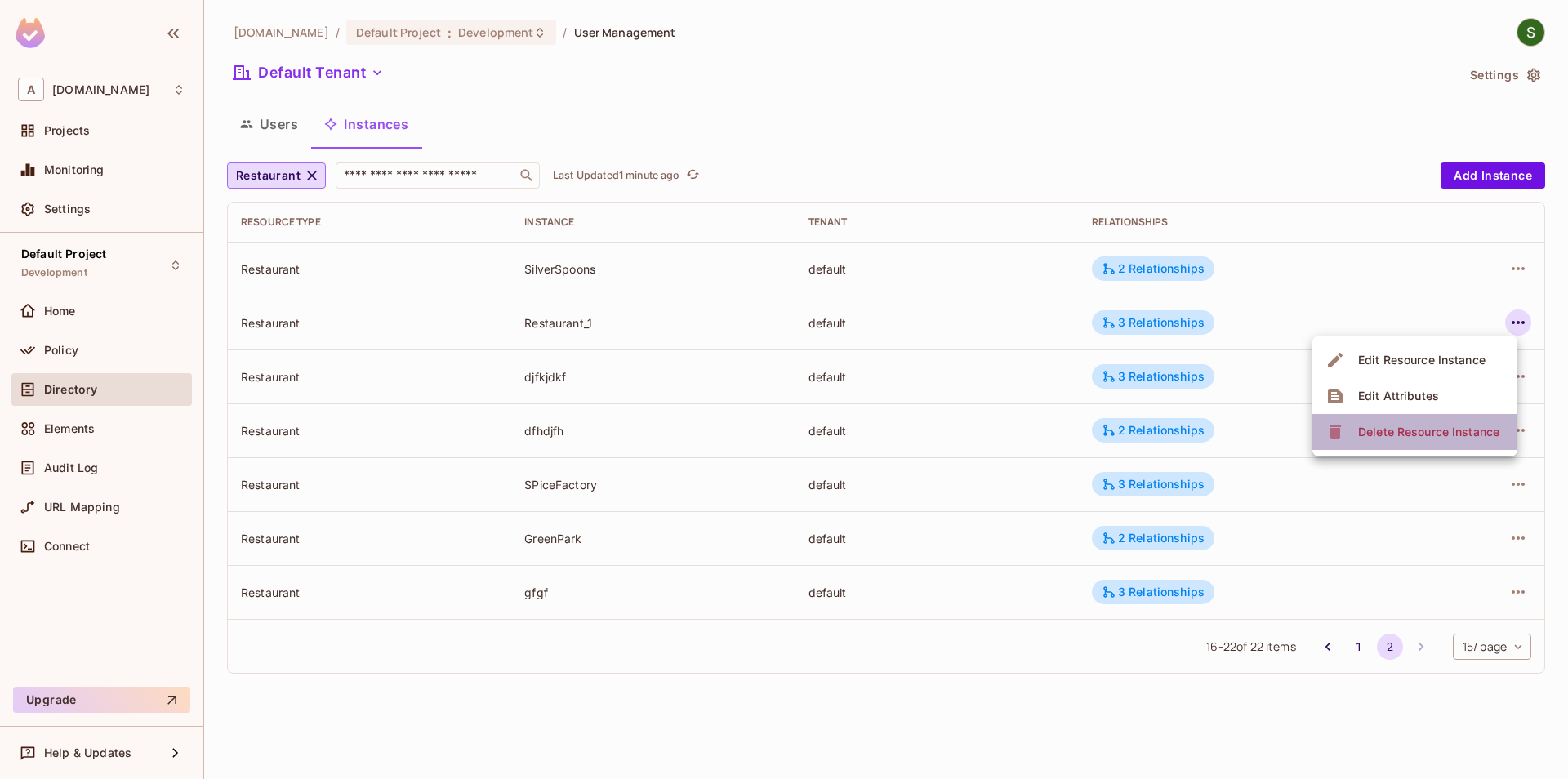
click at [1436, 428] on div "Delete Resource Instance" at bounding box center [1429, 432] width 142 height 16
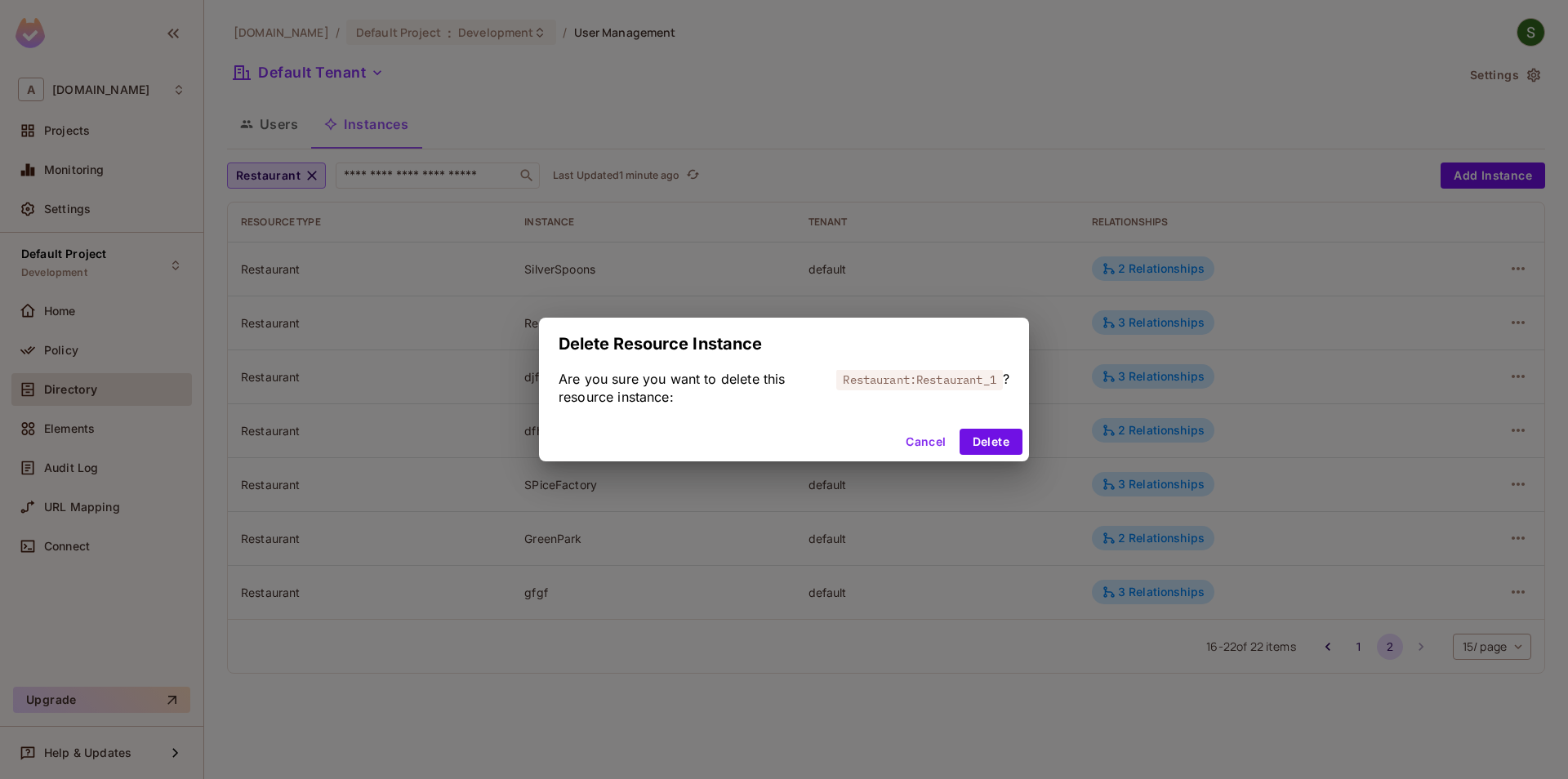
click at [924, 458] on div "Cancel Delete" at bounding box center [784, 441] width 490 height 39
click at [890, 467] on div "Delete Resource Instance Are you sure you want to delete this resource instance…" at bounding box center [784, 389] width 1568 height 779
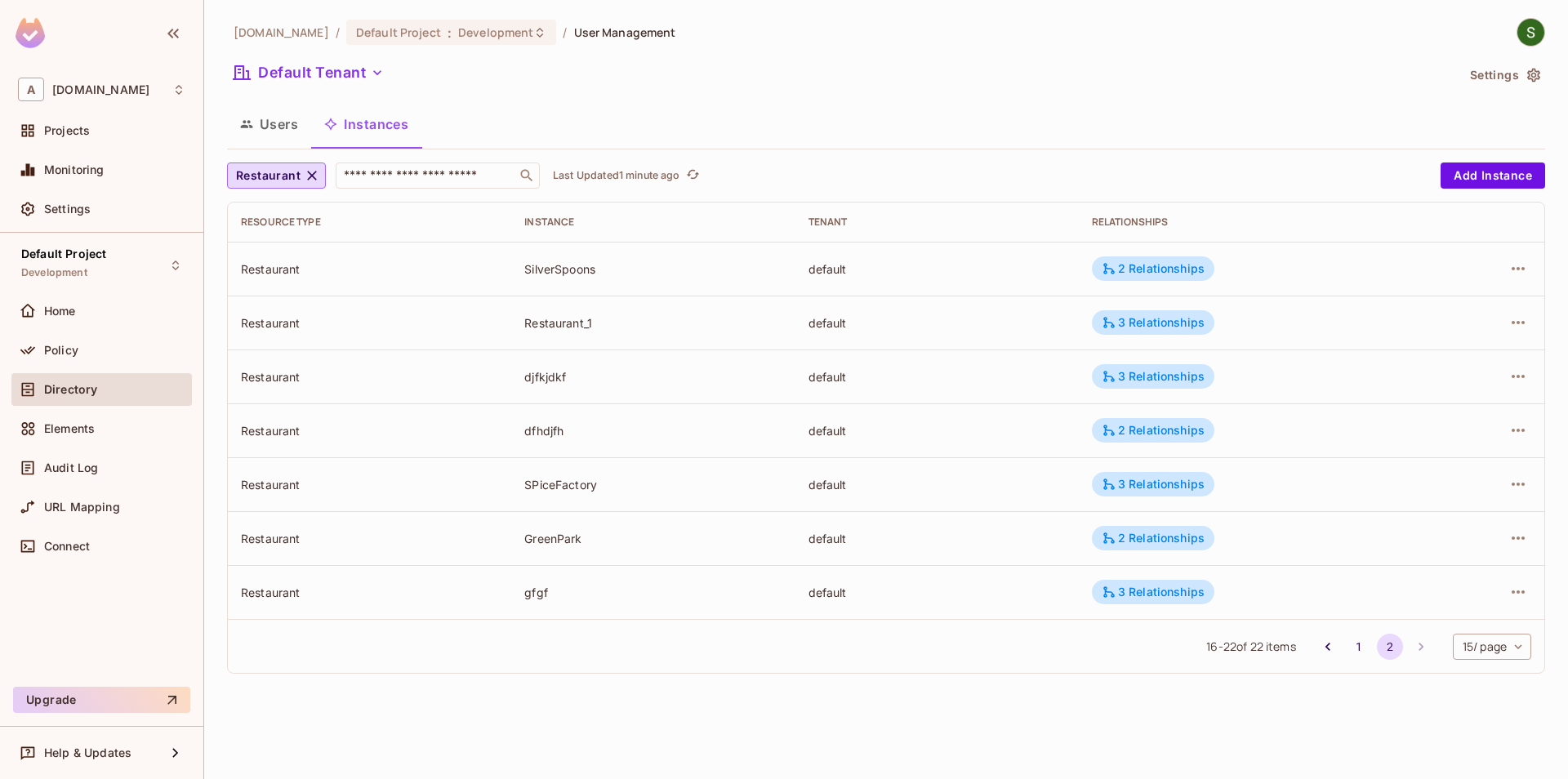
click at [900, 450] on td "default" at bounding box center [938, 430] width 283 height 54
click at [1522, 329] on icon "button" at bounding box center [1518, 321] width 19 height 19
click at [1356, 412] on li "Edit Attributes" at bounding box center [1415, 395] width 205 height 36
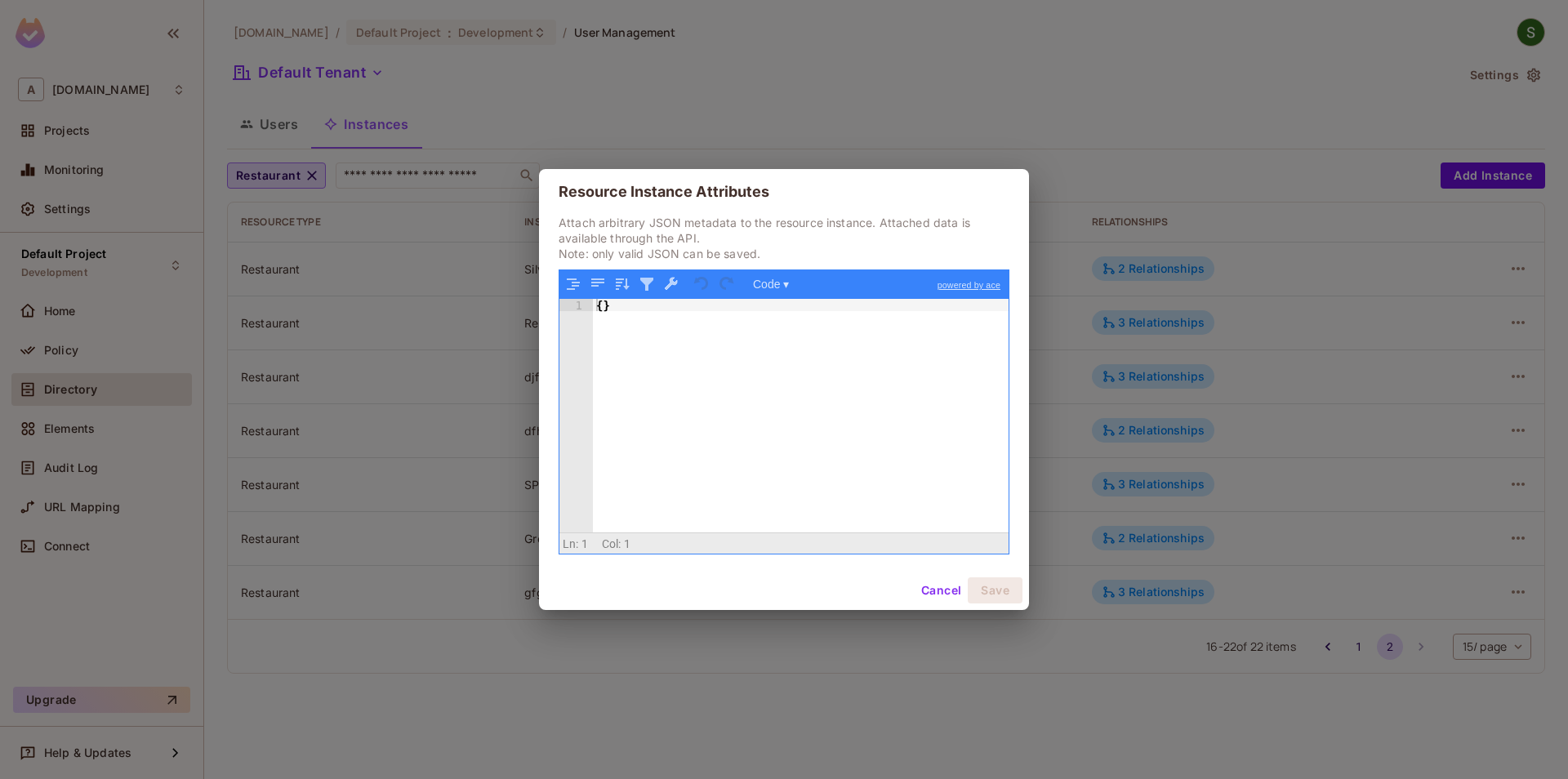
click at [928, 588] on button "Cancel" at bounding box center [941, 590] width 53 height 26
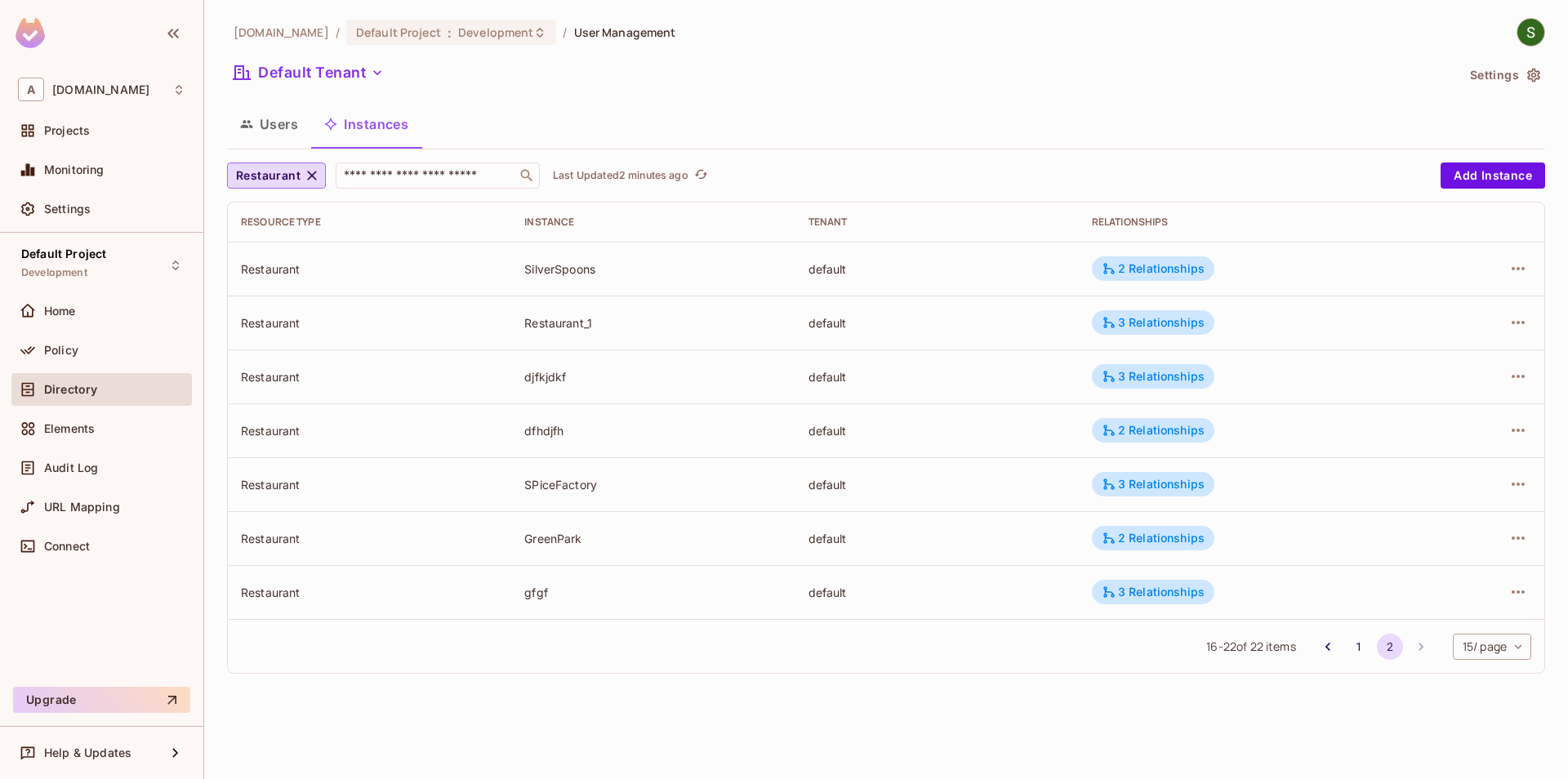
click at [1467, 646] on body "A allerin.com Projects Monitoring Settings Default Project Development Home Pol…" at bounding box center [784, 389] width 1568 height 779
click at [1487, 754] on li "100 / page" at bounding box center [1490, 742] width 81 height 35
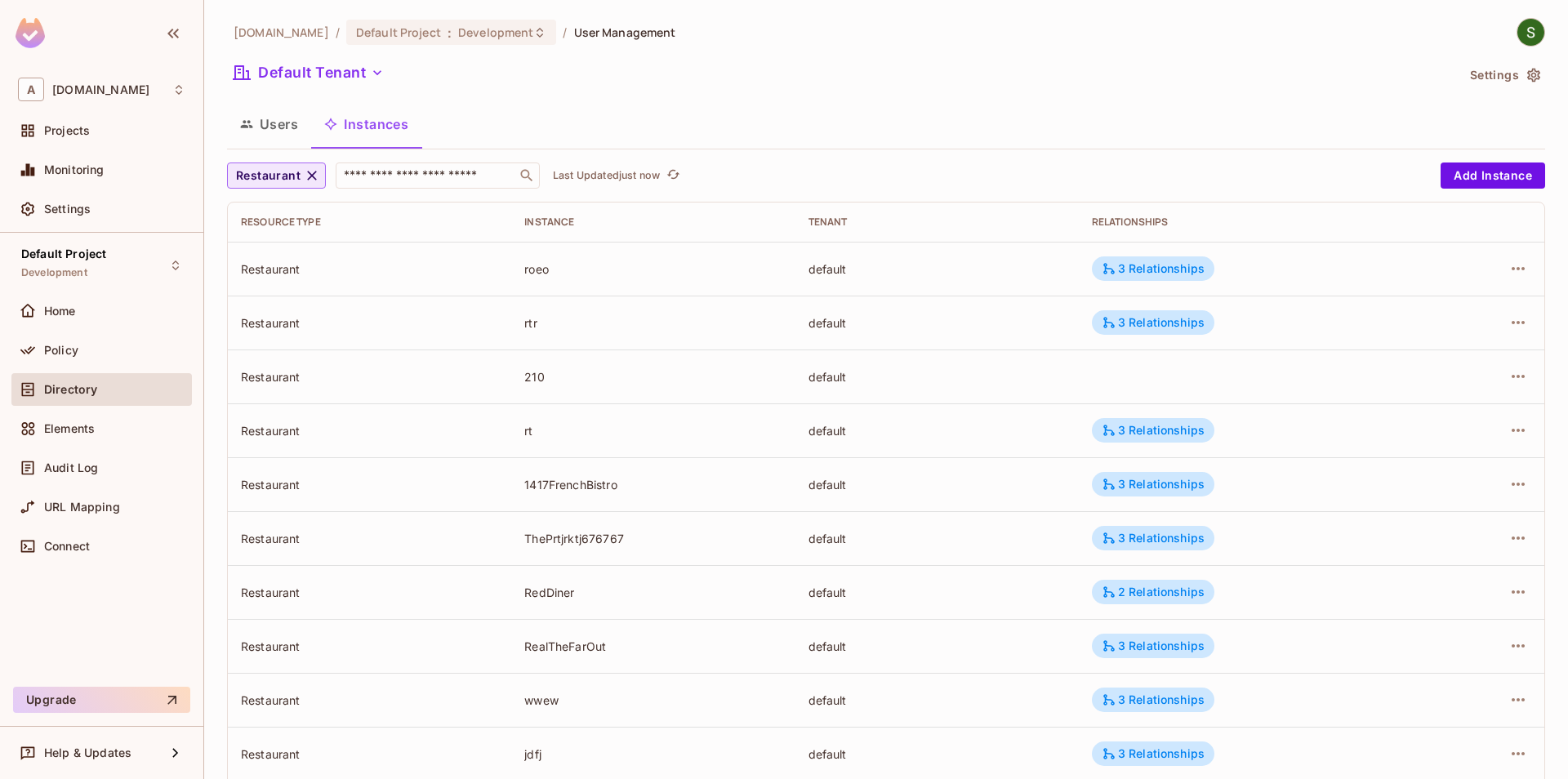
click at [270, 166] on span "Restaurant" at bounding box center [268, 175] width 65 height 20
click at [283, 239] on li "RestaurantGroup" at bounding box center [287, 247] width 119 height 35
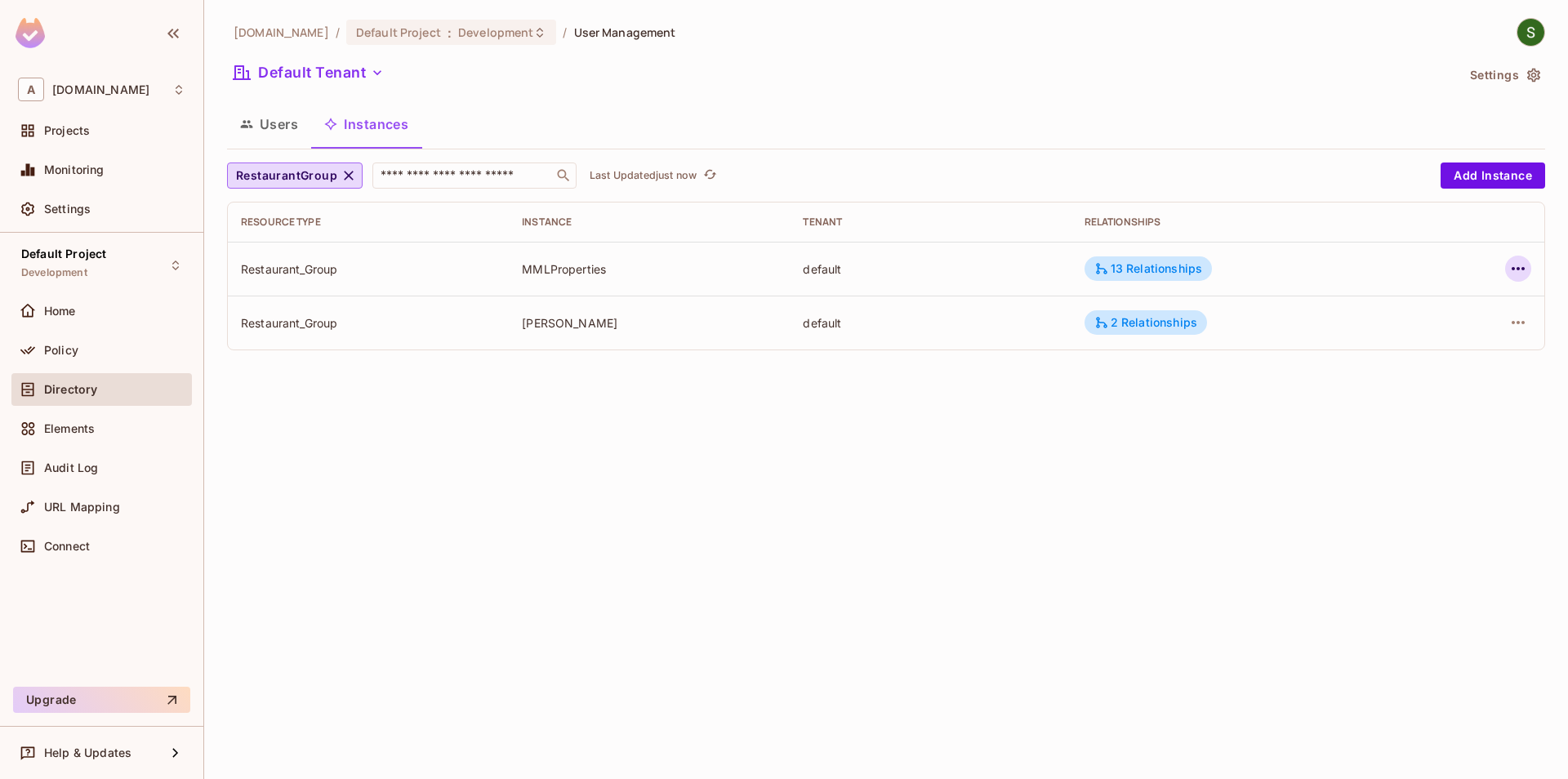
click at [1516, 276] on icon "button" at bounding box center [1518, 268] width 19 height 19
click at [1191, 428] on div at bounding box center [784, 389] width 1568 height 779
click at [1170, 278] on div "13 Relationships" at bounding box center [1148, 268] width 127 height 25
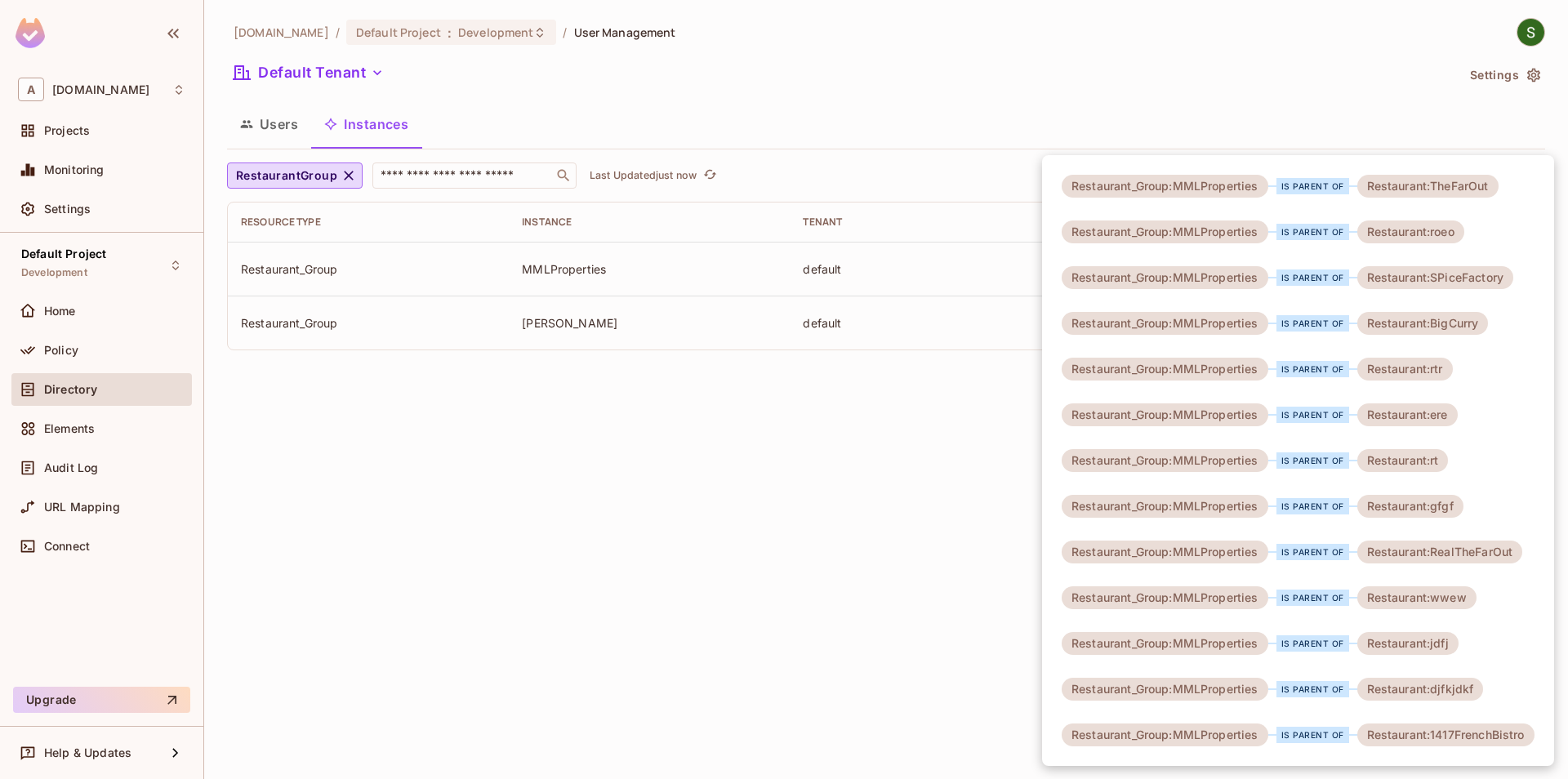
click at [832, 493] on div at bounding box center [784, 389] width 1568 height 779
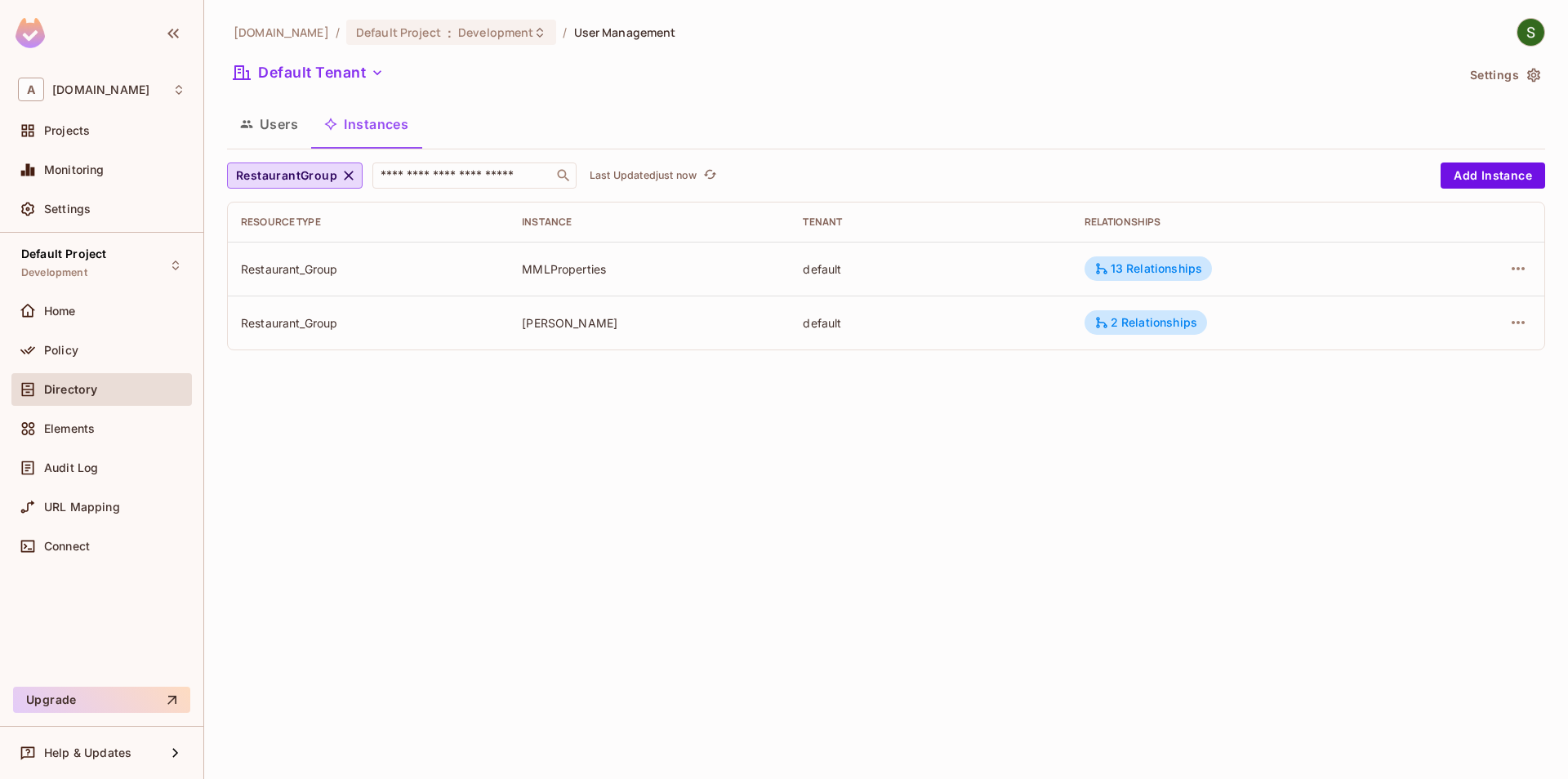
click at [1109, 318] on icon at bounding box center [1102, 322] width 15 height 15
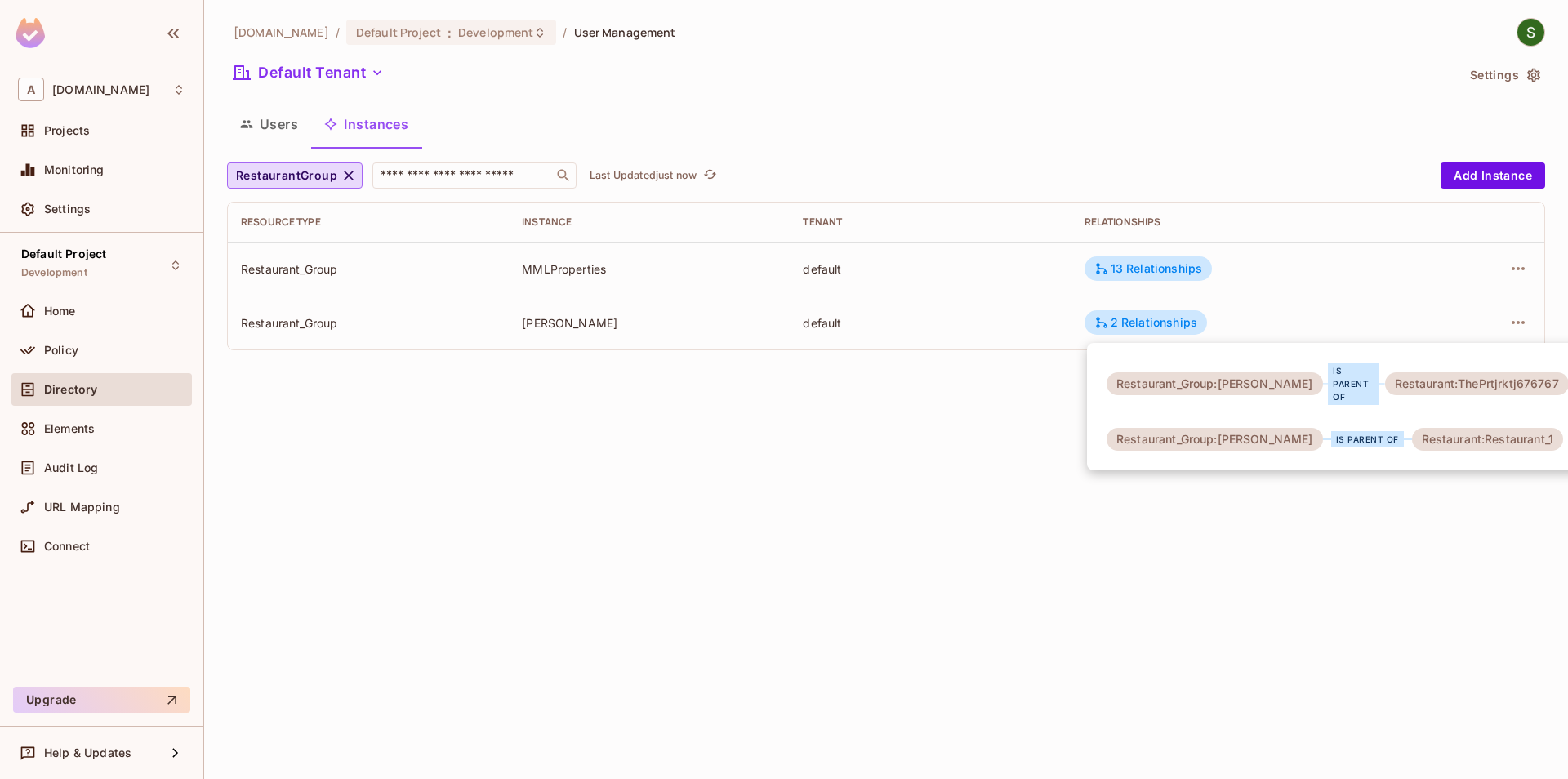
click at [1013, 473] on div at bounding box center [784, 389] width 1568 height 779
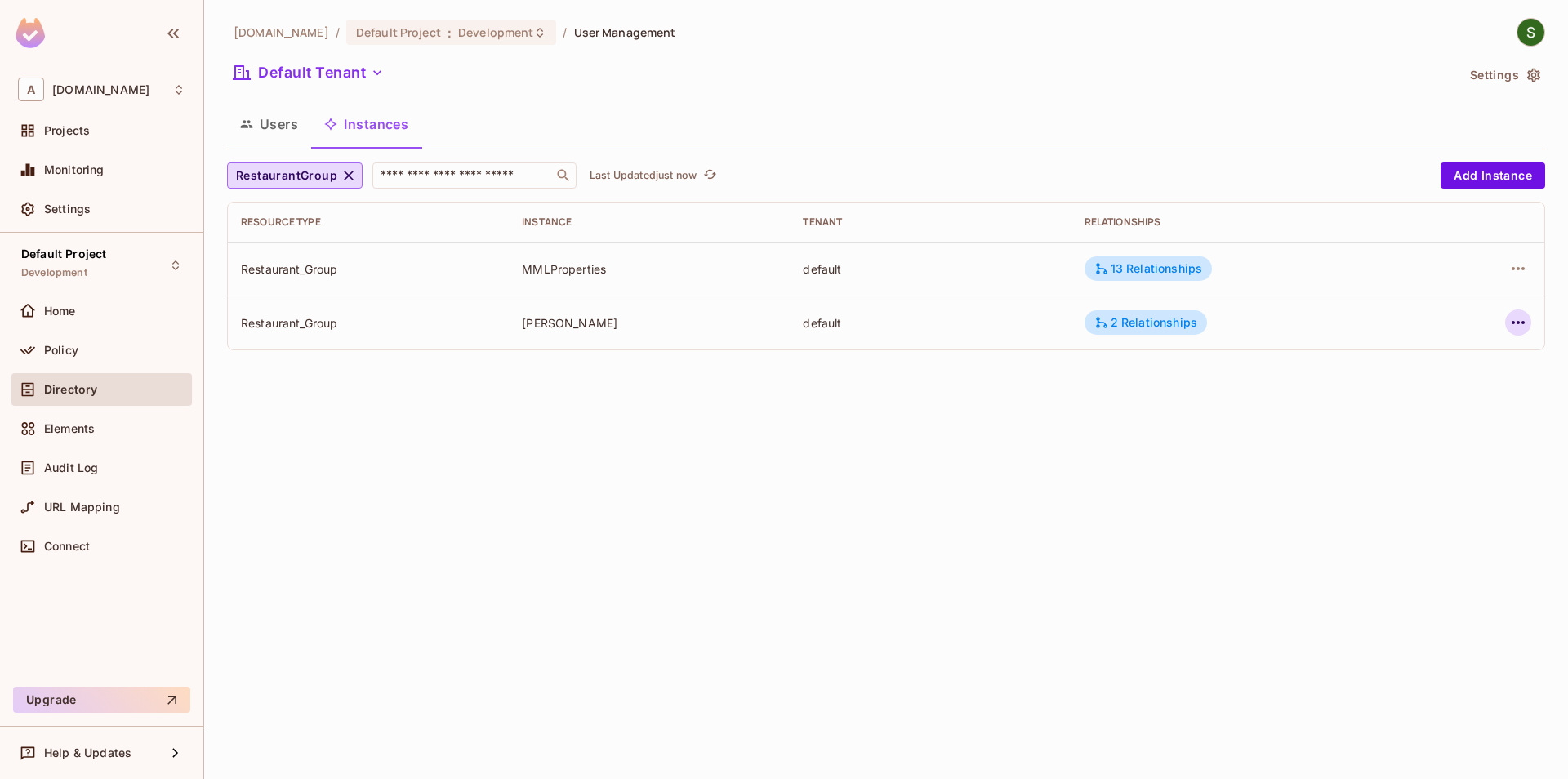
click at [1507, 327] on button "button" at bounding box center [1519, 322] width 26 height 26
click at [1202, 569] on div at bounding box center [784, 389] width 1568 height 779
click at [303, 185] on span "RestaurantGroup" at bounding box center [286, 175] width 101 height 20
click at [296, 339] on li "Restaurant" at bounding box center [302, 321] width 148 height 35
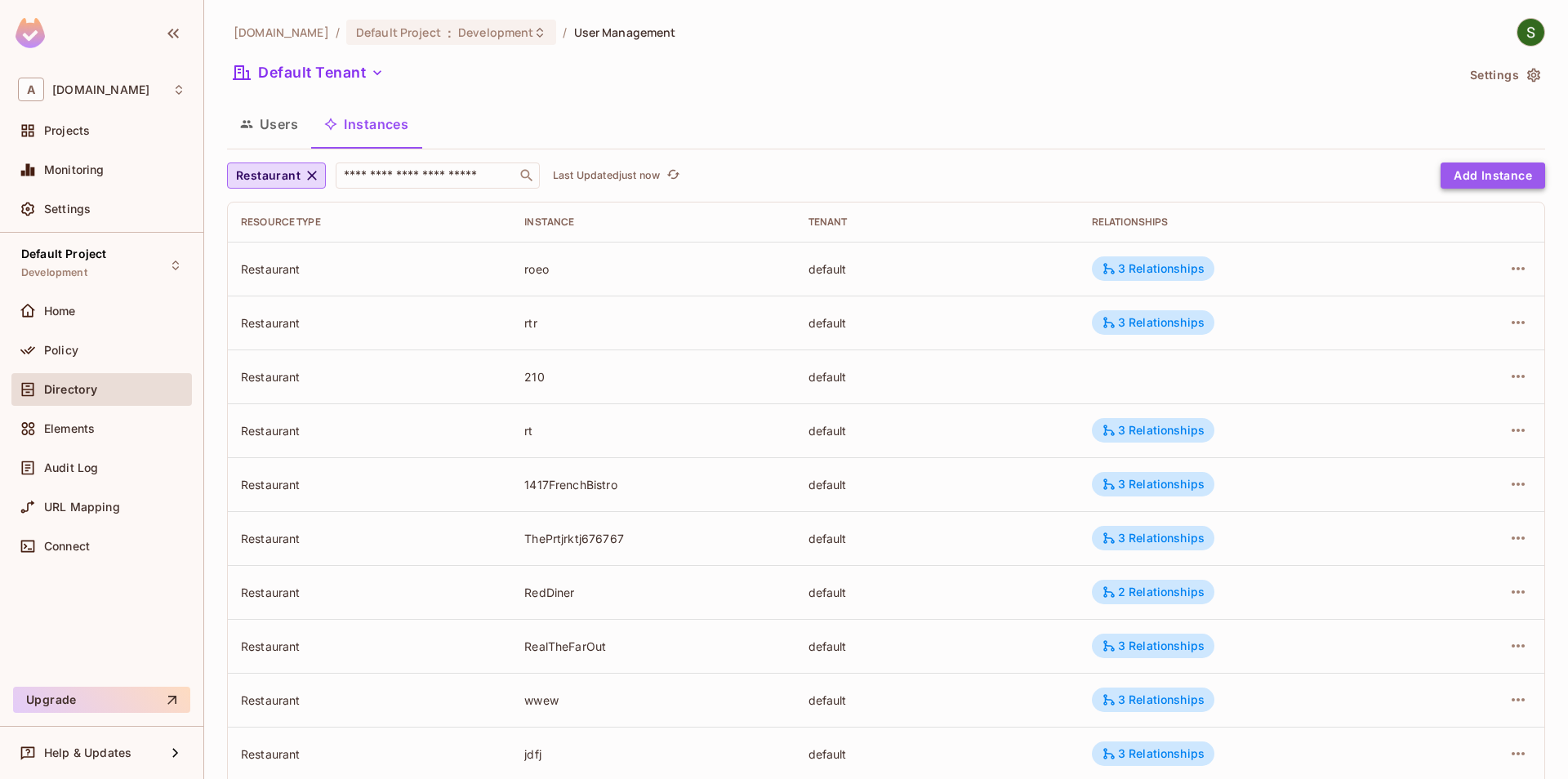
click at [1456, 178] on button "Add Instance" at bounding box center [1493, 175] width 104 height 26
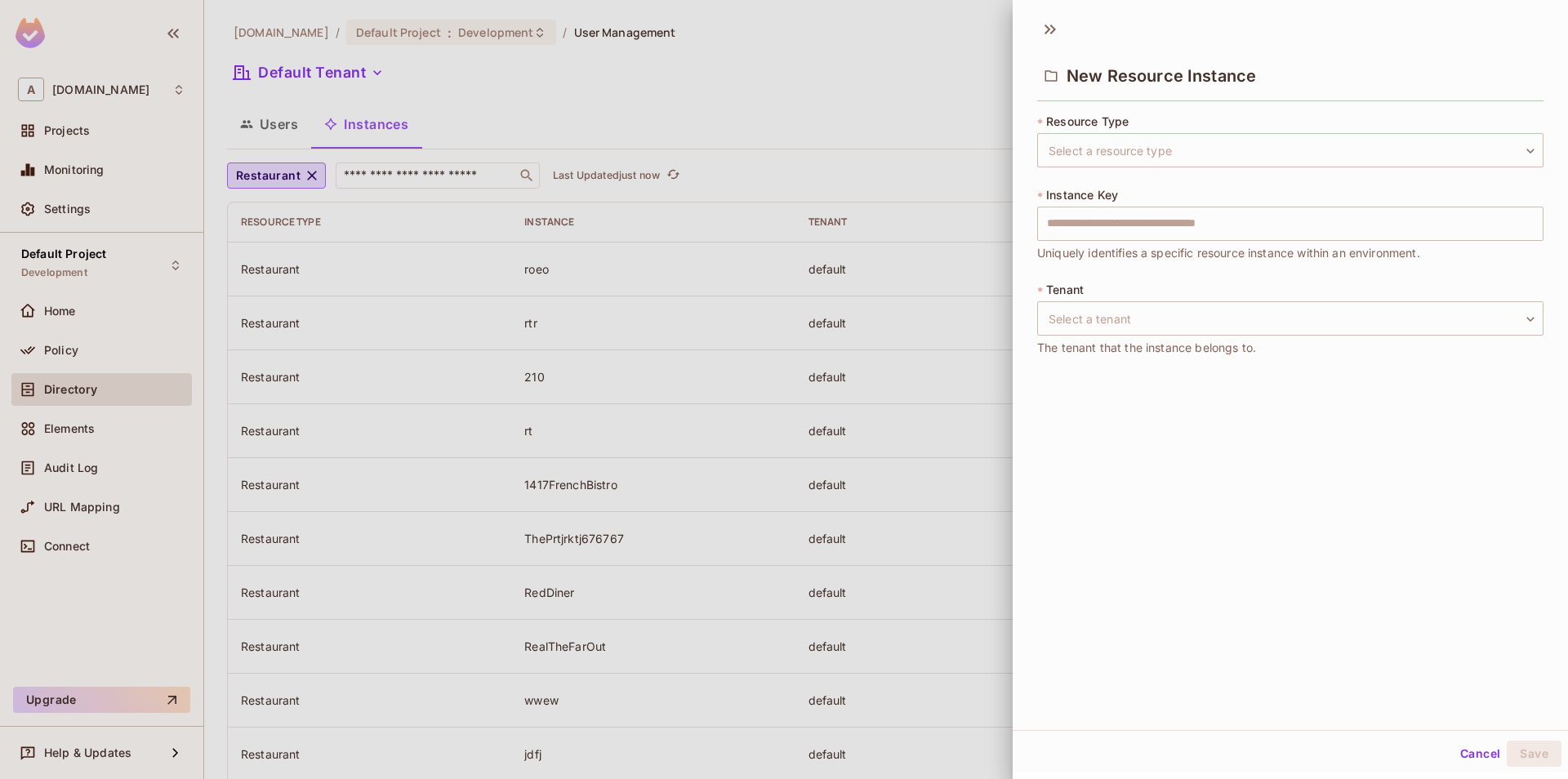
scroll to position [3, 0]
click at [729, 422] on div at bounding box center [784, 389] width 1568 height 779
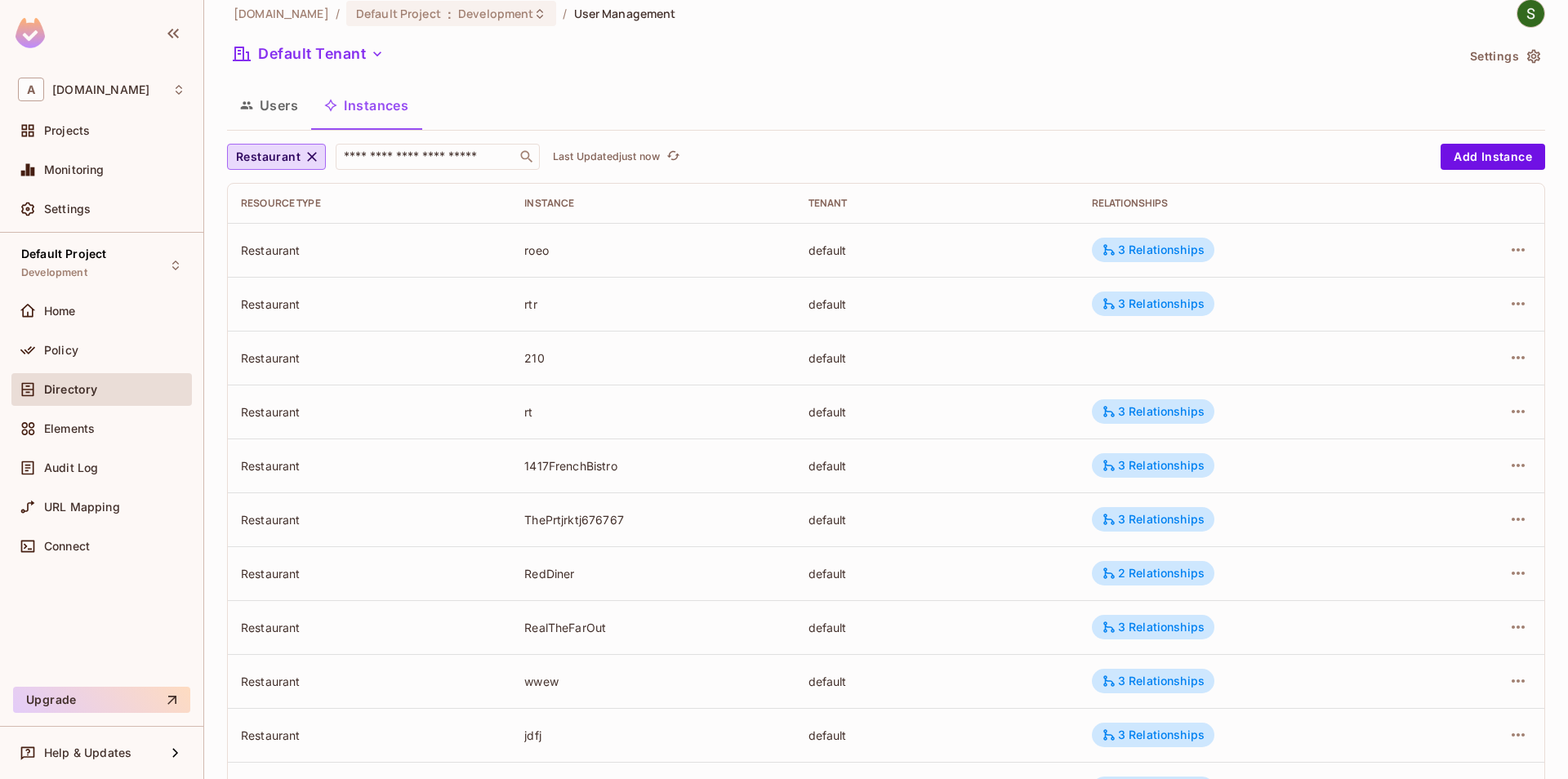
scroll to position [0, 0]
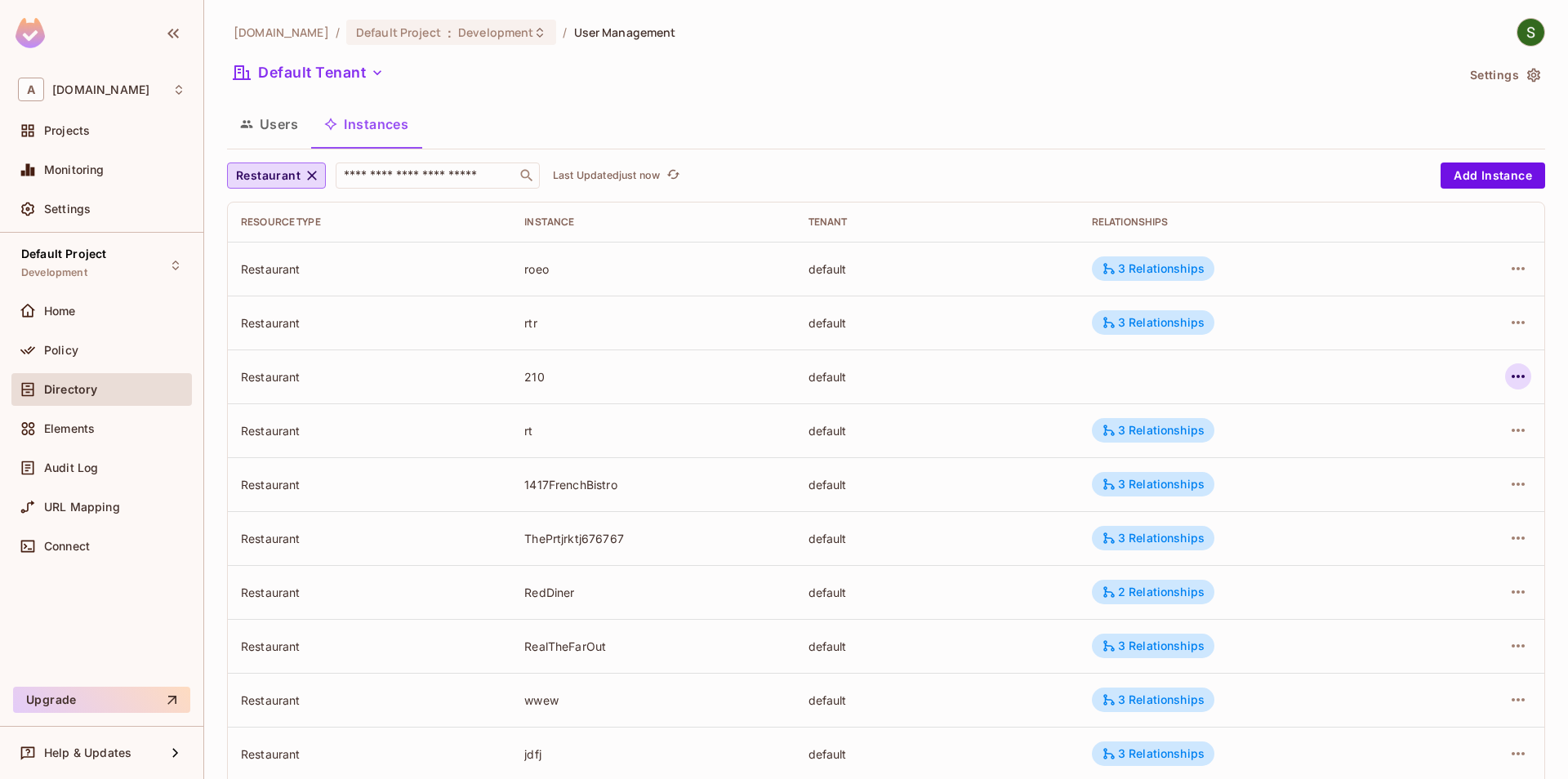
click at [1521, 378] on icon "button" at bounding box center [1518, 375] width 19 height 19
click at [1364, 485] on div "Delete Resource Instance" at bounding box center [1429, 486] width 142 height 16
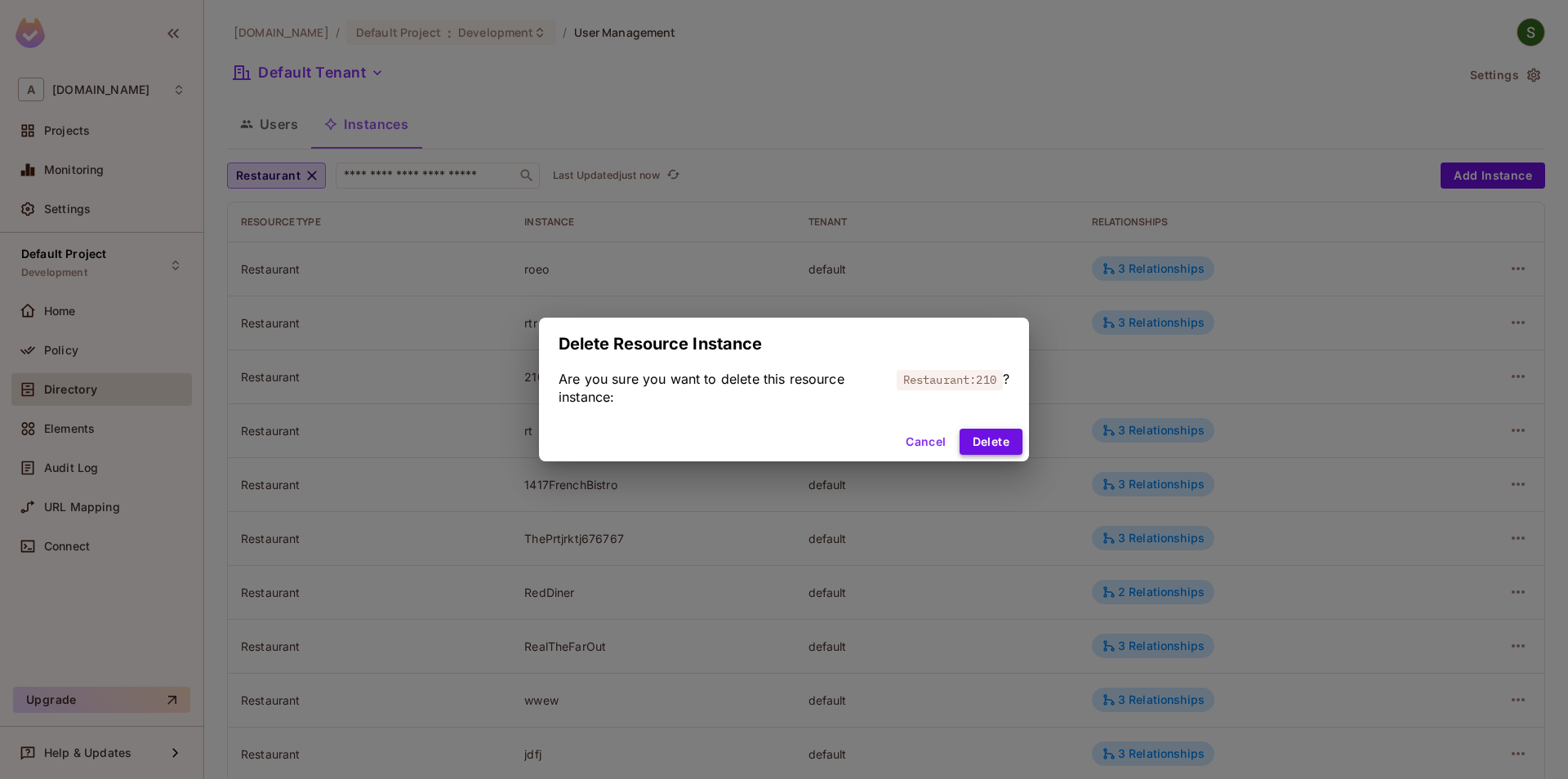
click at [1001, 435] on button "Delete" at bounding box center [991, 441] width 63 height 26
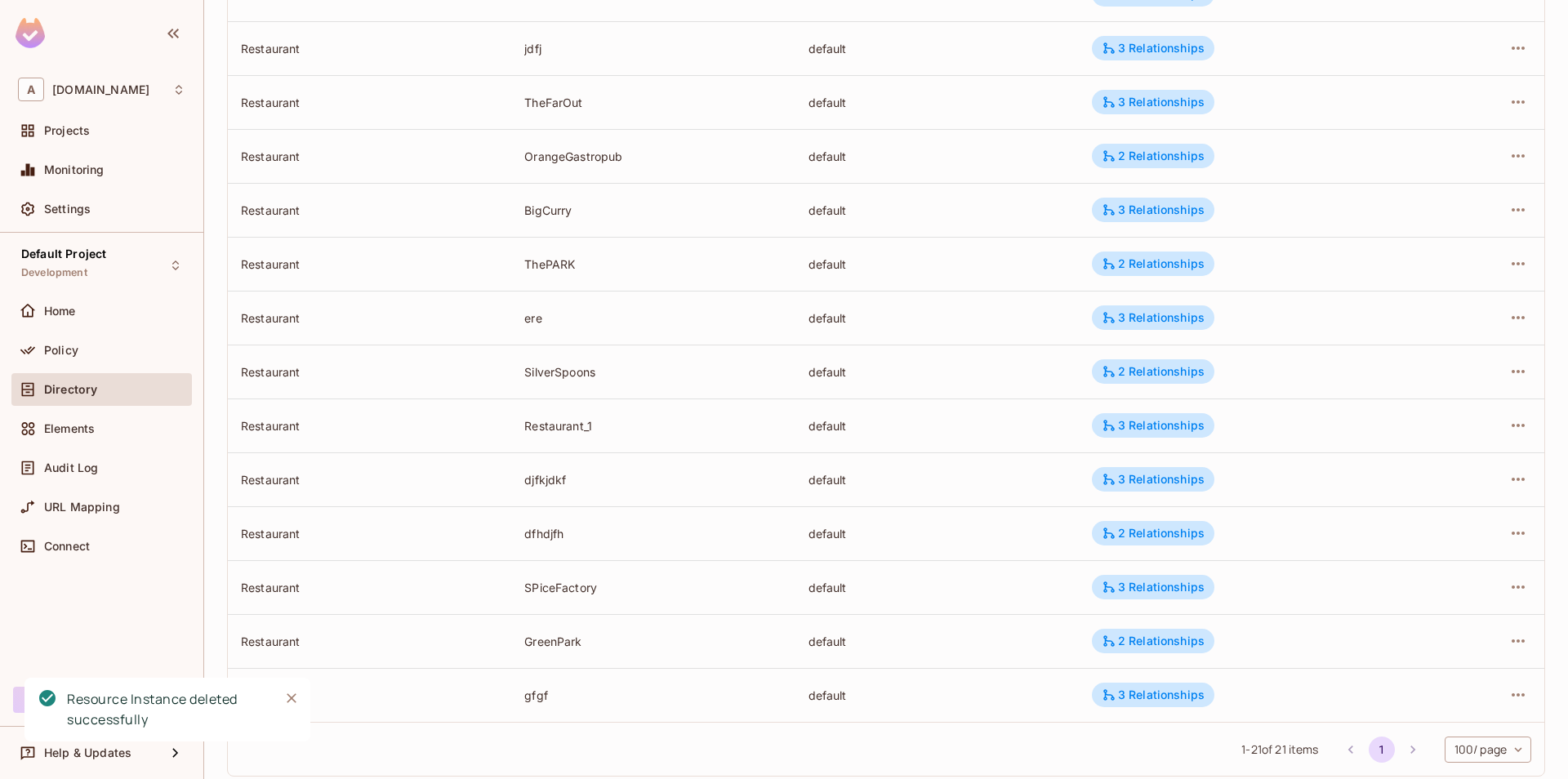
scroll to position [685, 0]
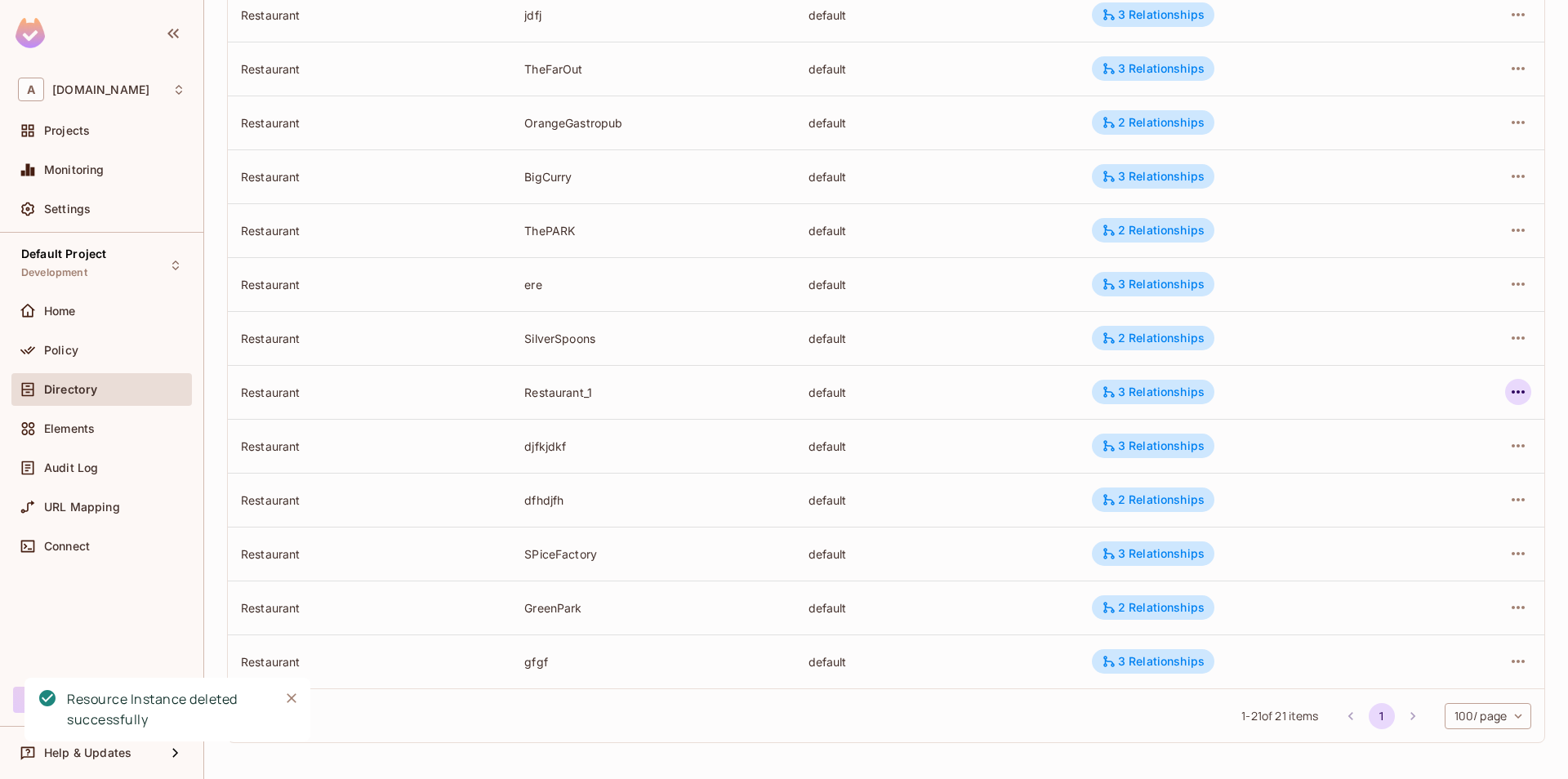
click at [1513, 392] on icon "button" at bounding box center [1519, 392] width 13 height 4
click at [1377, 500] on div "Delete Resource Instance" at bounding box center [1429, 501] width 142 height 16
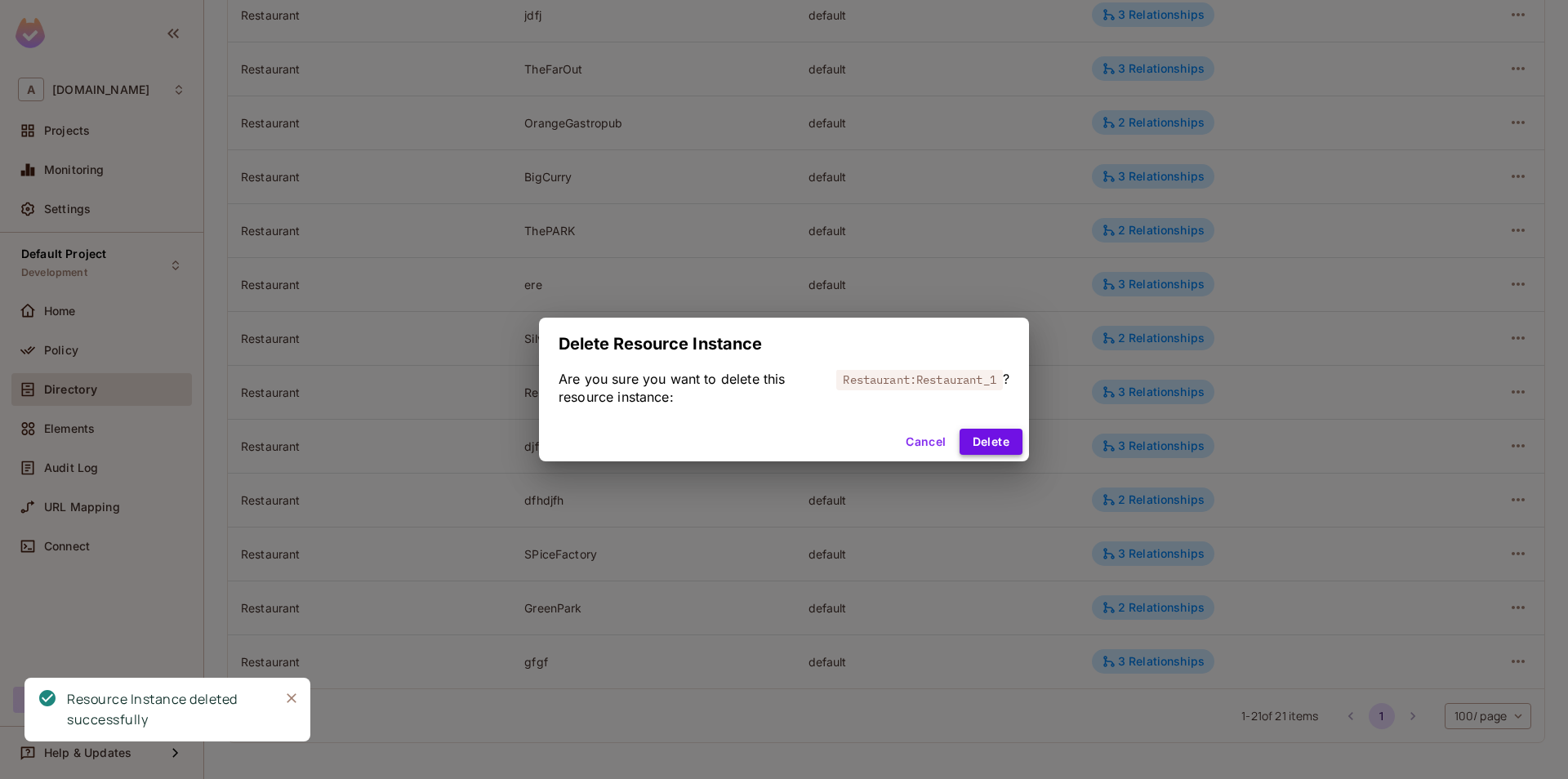
click at [997, 447] on button "Delete" at bounding box center [991, 441] width 63 height 26
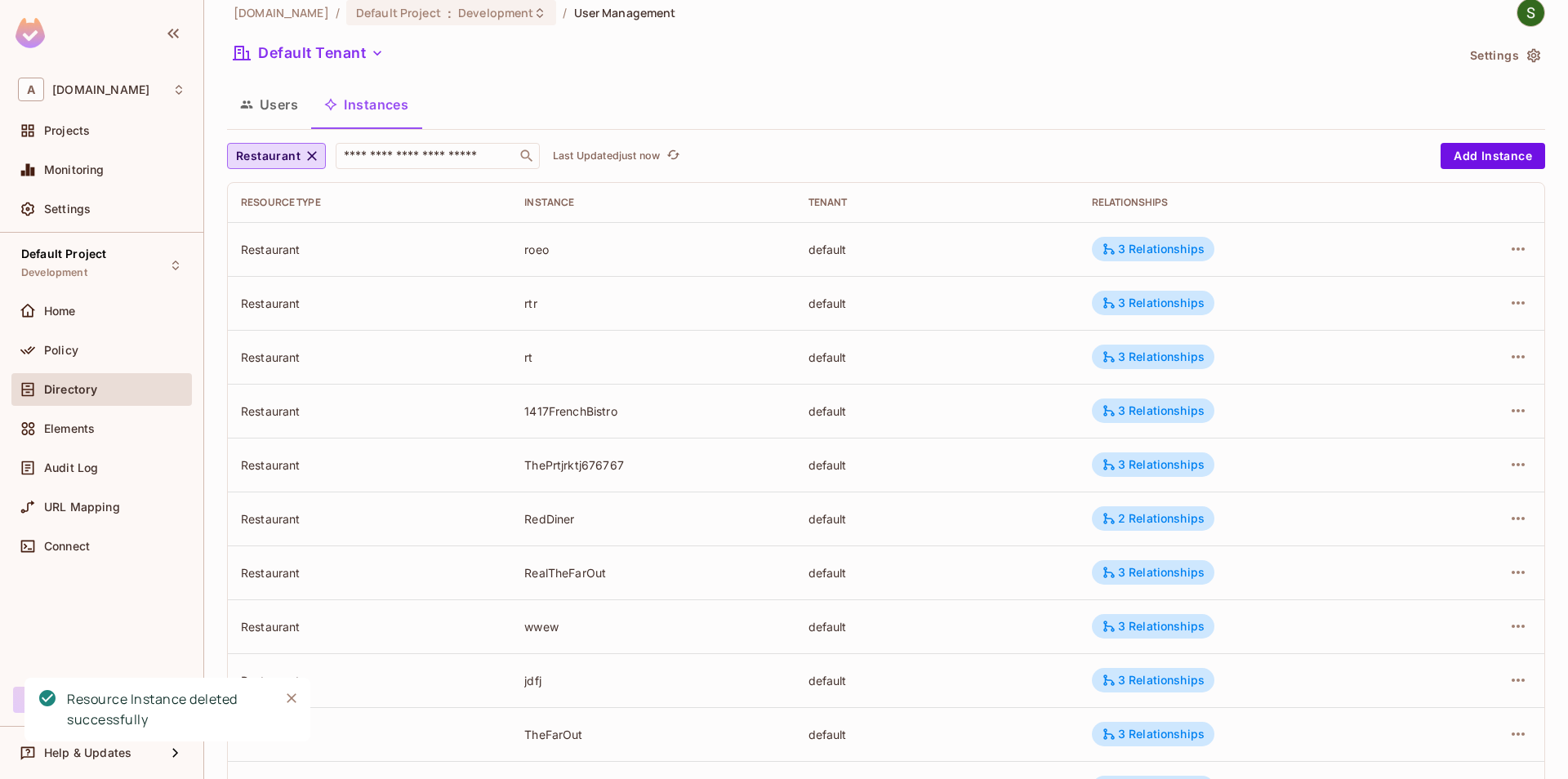
scroll to position [0, 0]
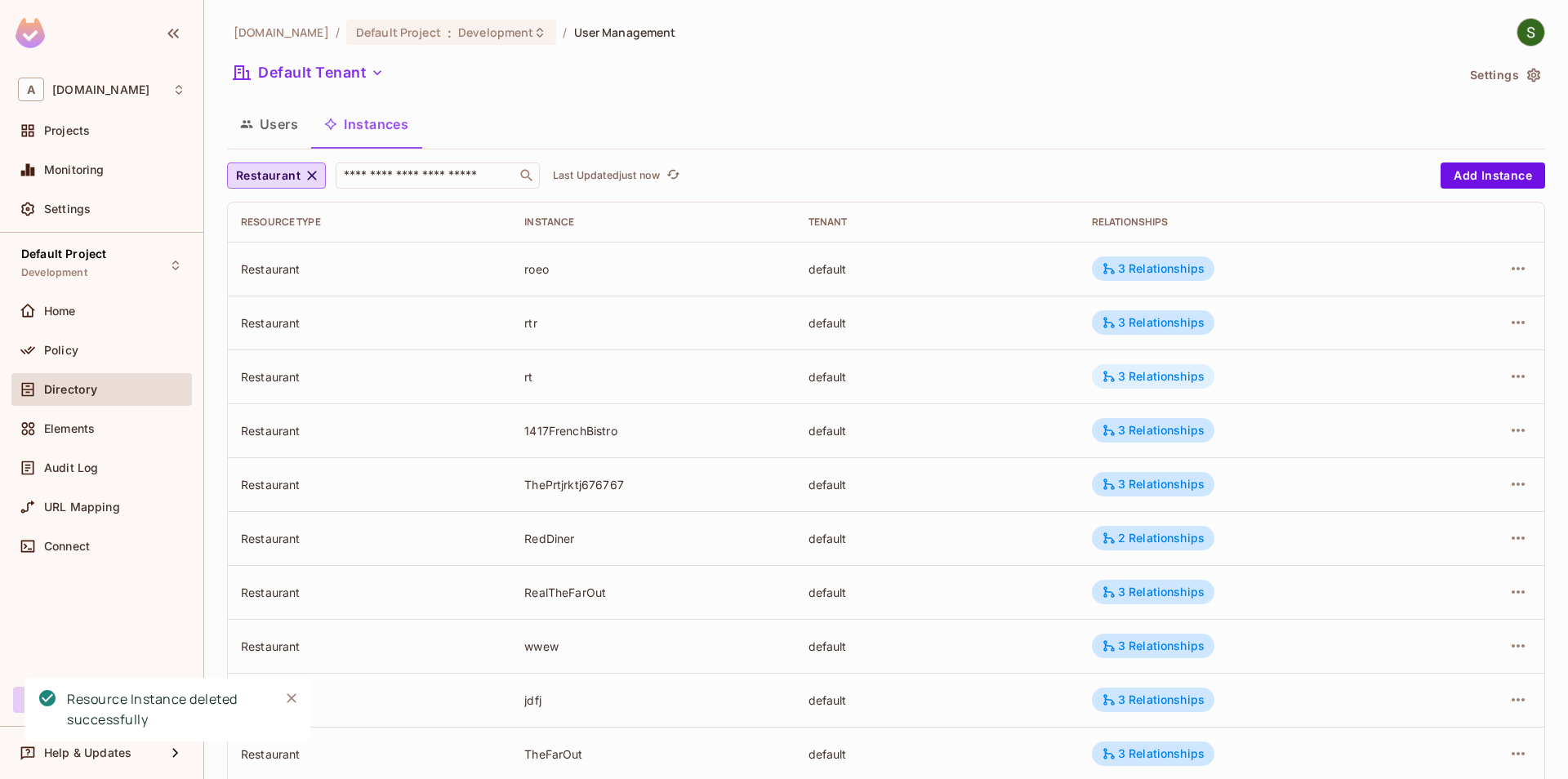
click at [1127, 376] on div "3 Relationships" at bounding box center [1153, 376] width 103 height 15
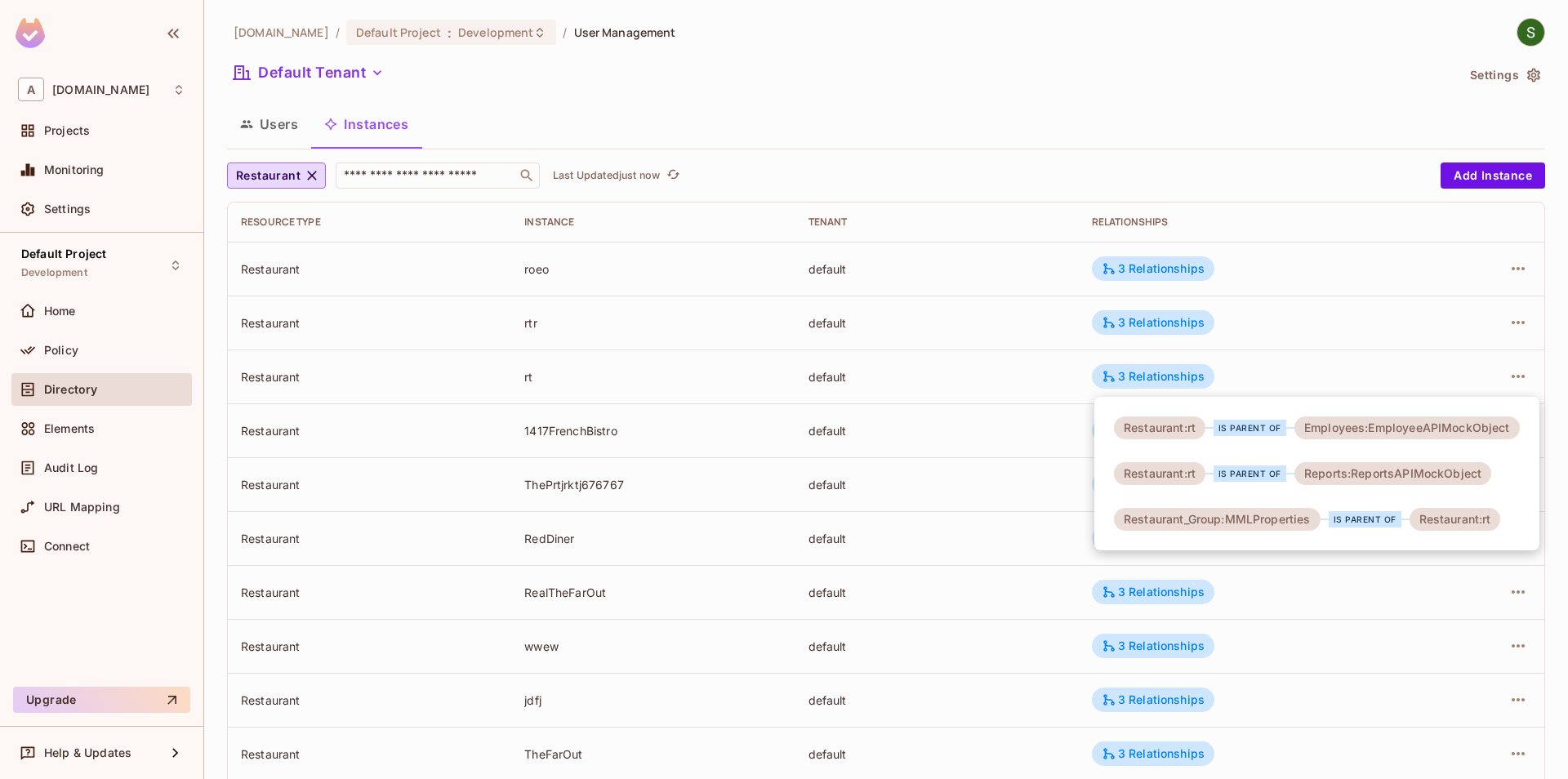
click at [816, 509] on div at bounding box center [784, 389] width 1568 height 779
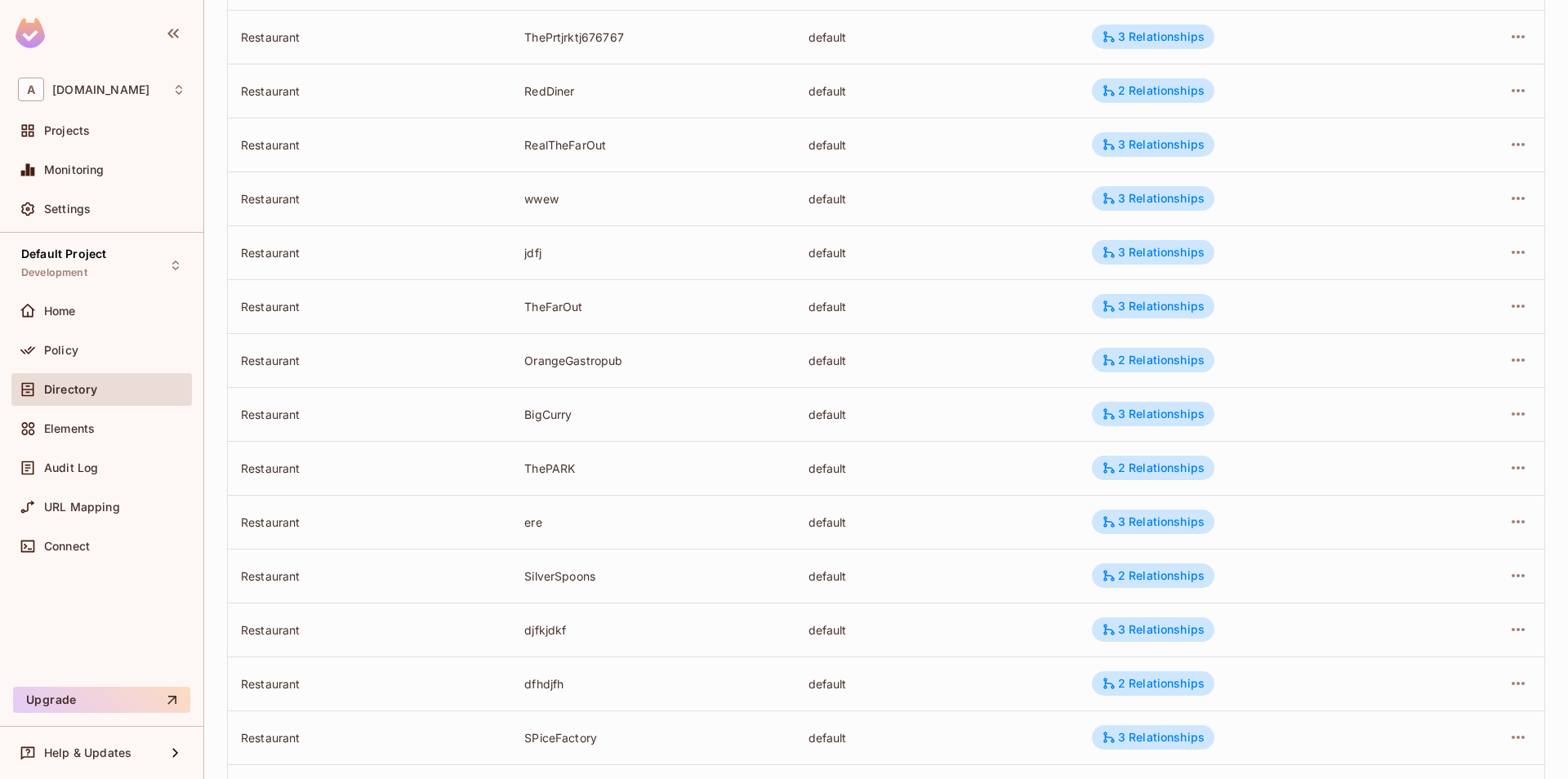
scroll to position [352, 0]
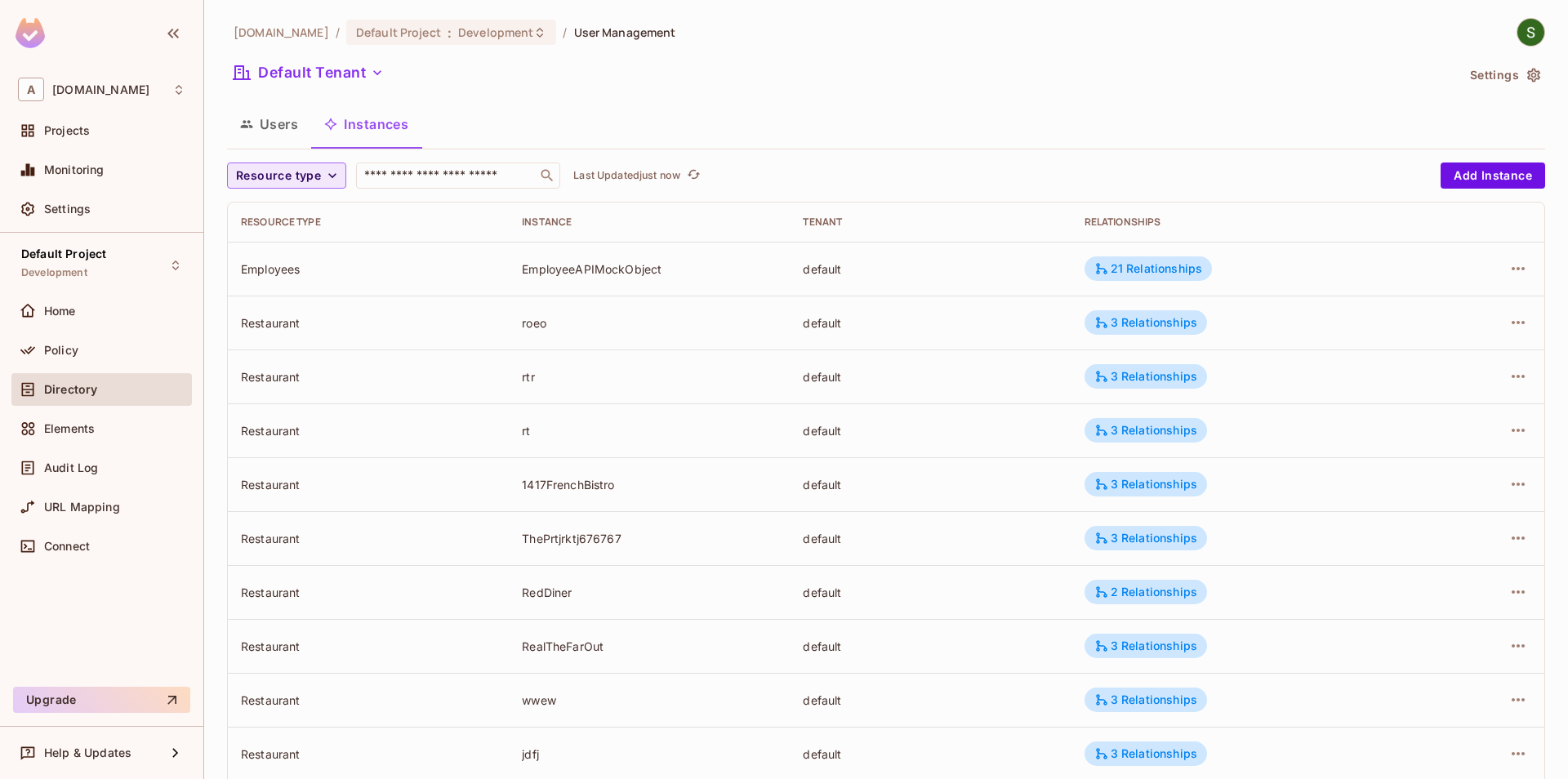
click at [326, 177] on icon "button" at bounding box center [333, 175] width 16 height 16
click at [295, 311] on span "Restaurant" at bounding box center [286, 318] width 92 height 16
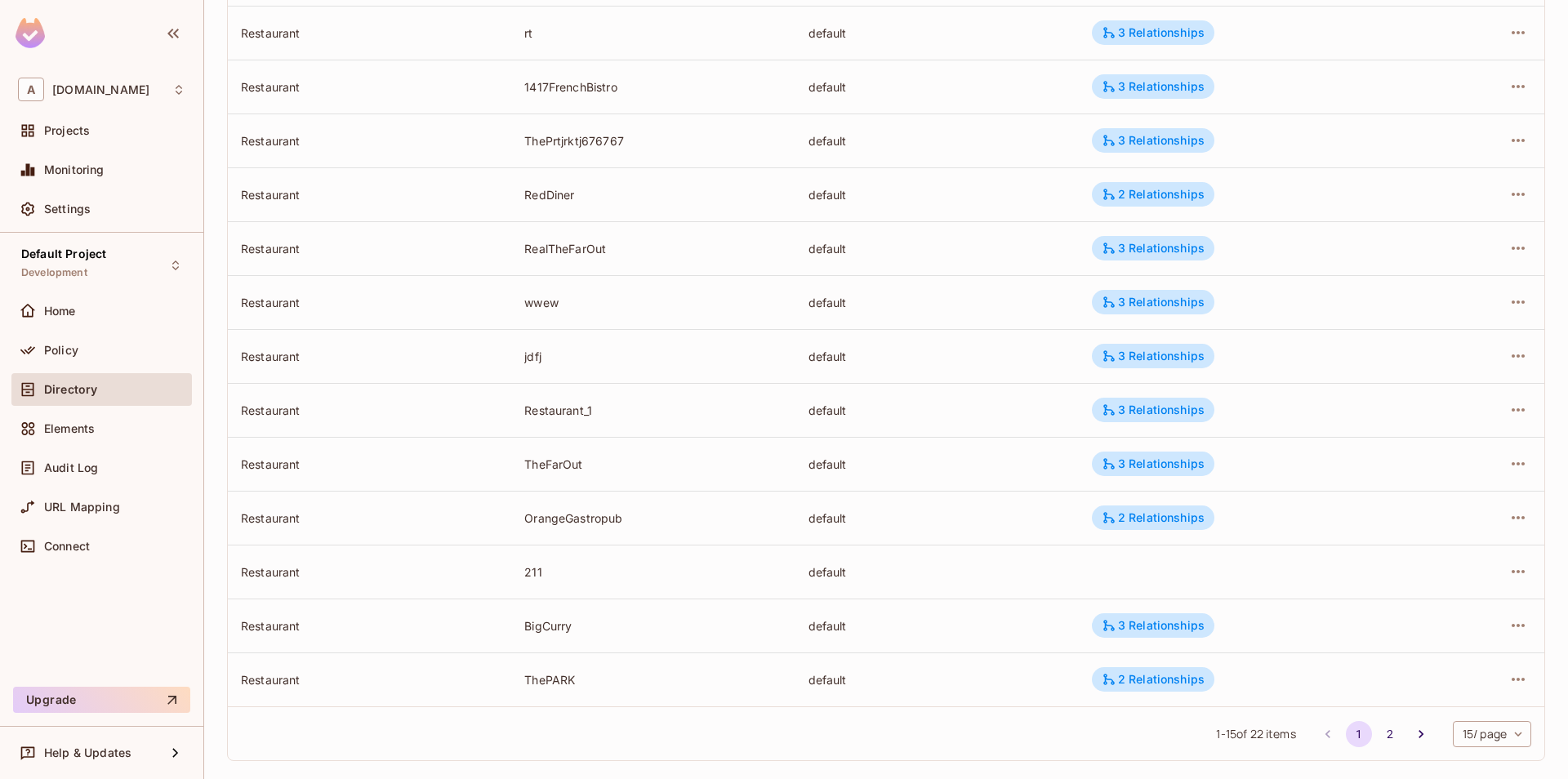
scroll to position [362, 0]
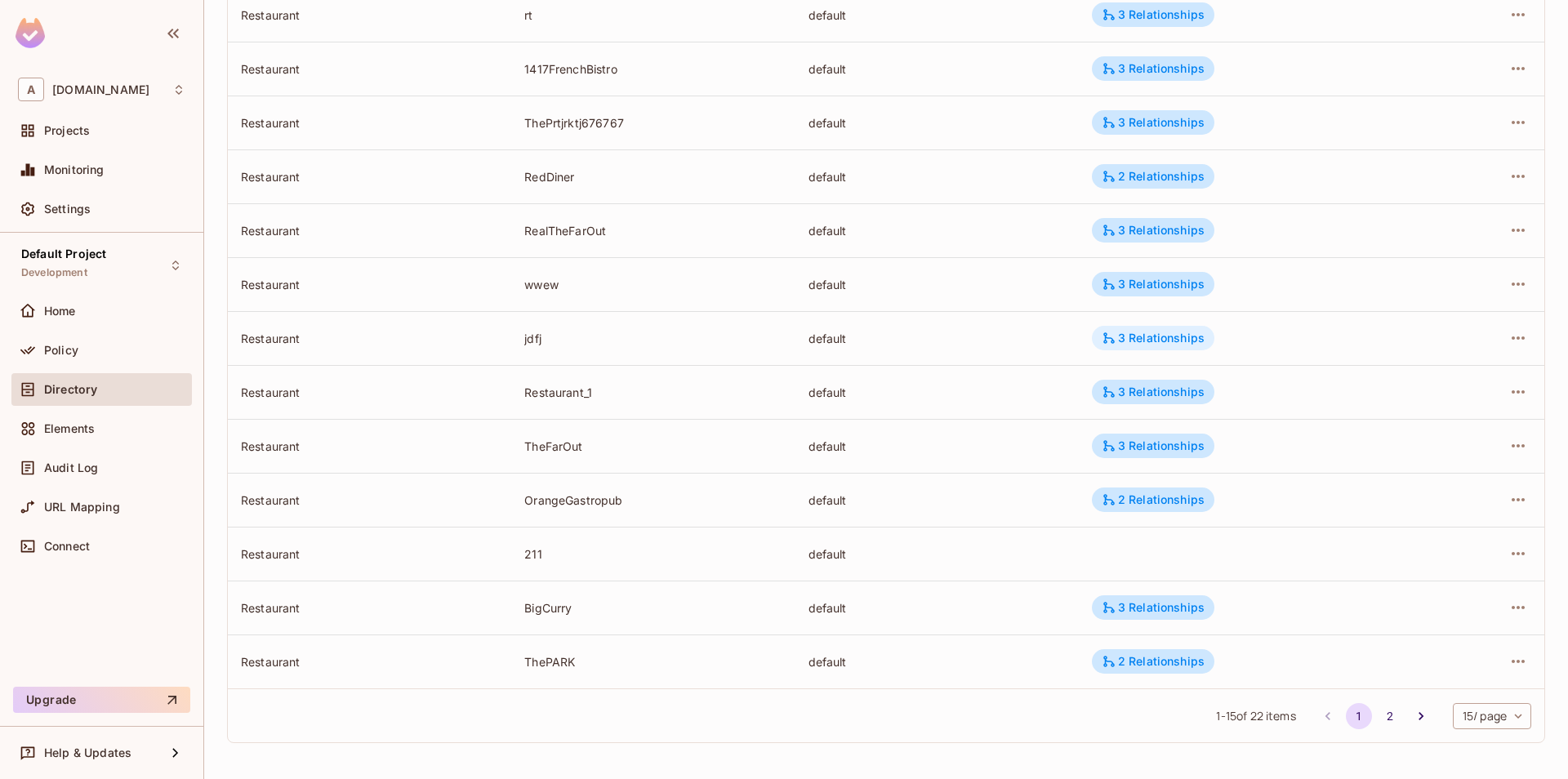
click at [1181, 339] on div "3 Relationships" at bounding box center [1153, 338] width 103 height 15
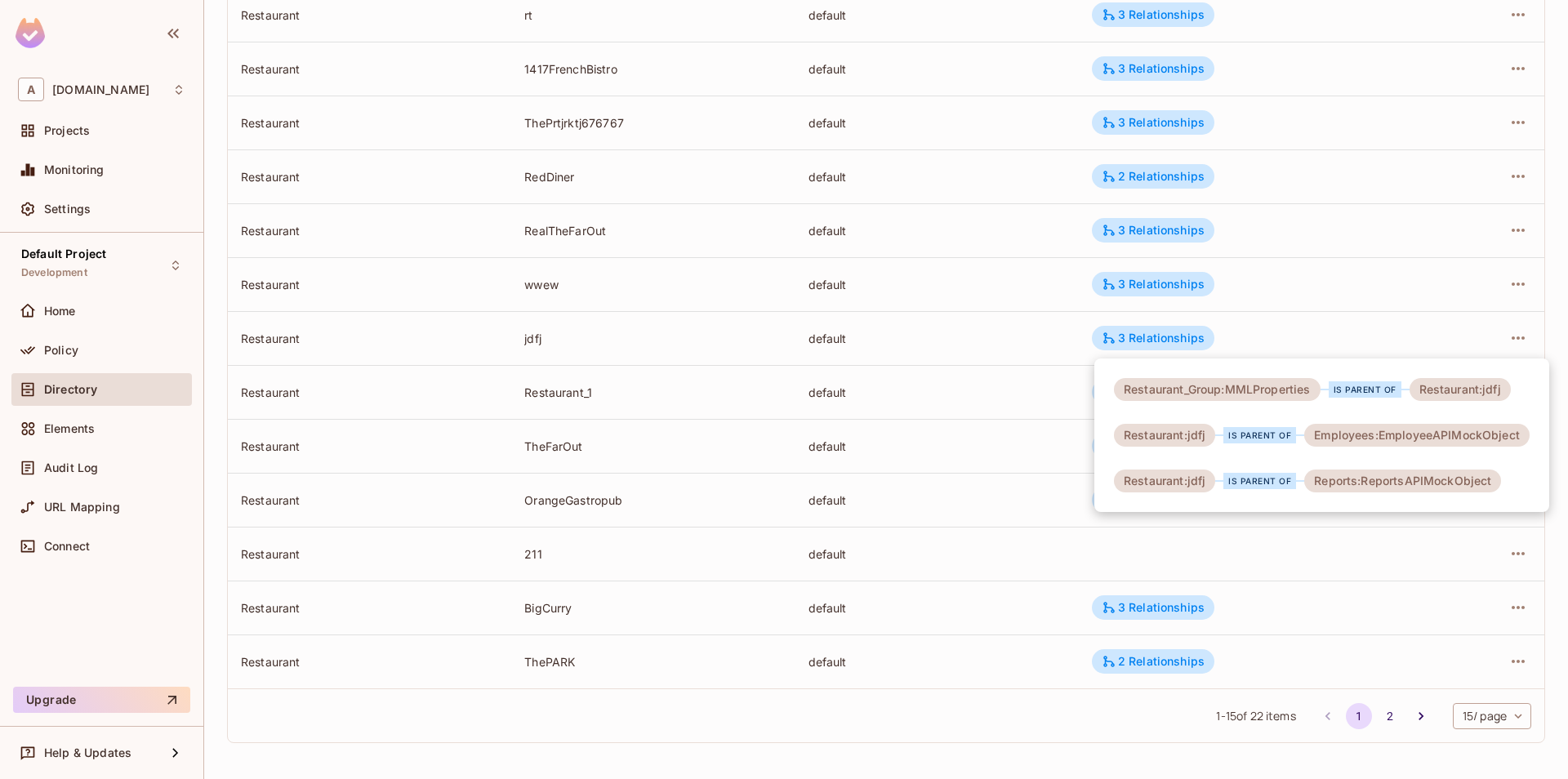
click at [895, 336] on div at bounding box center [784, 389] width 1568 height 779
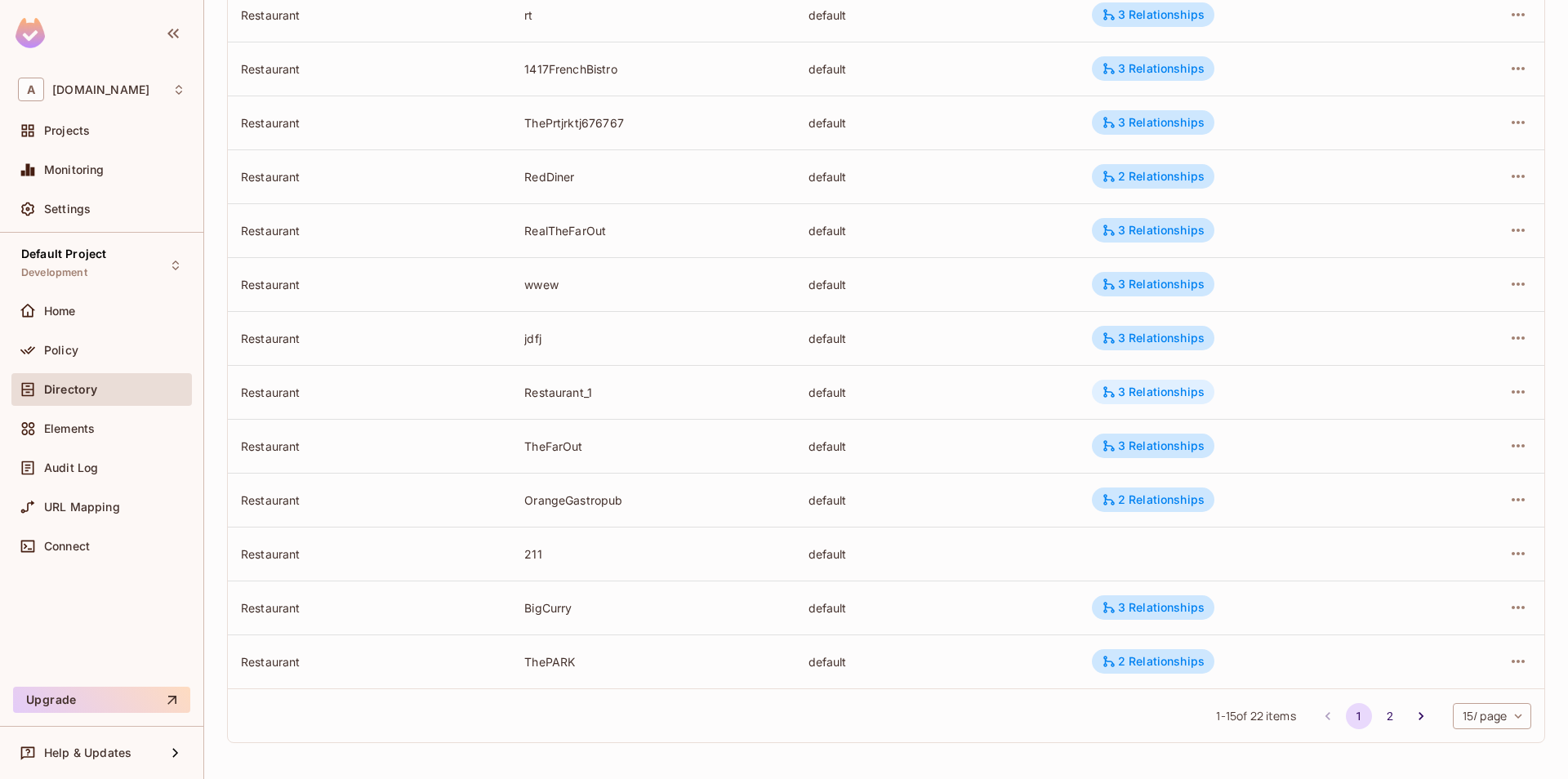
click at [1107, 395] on icon at bounding box center [1109, 392] width 12 height 12
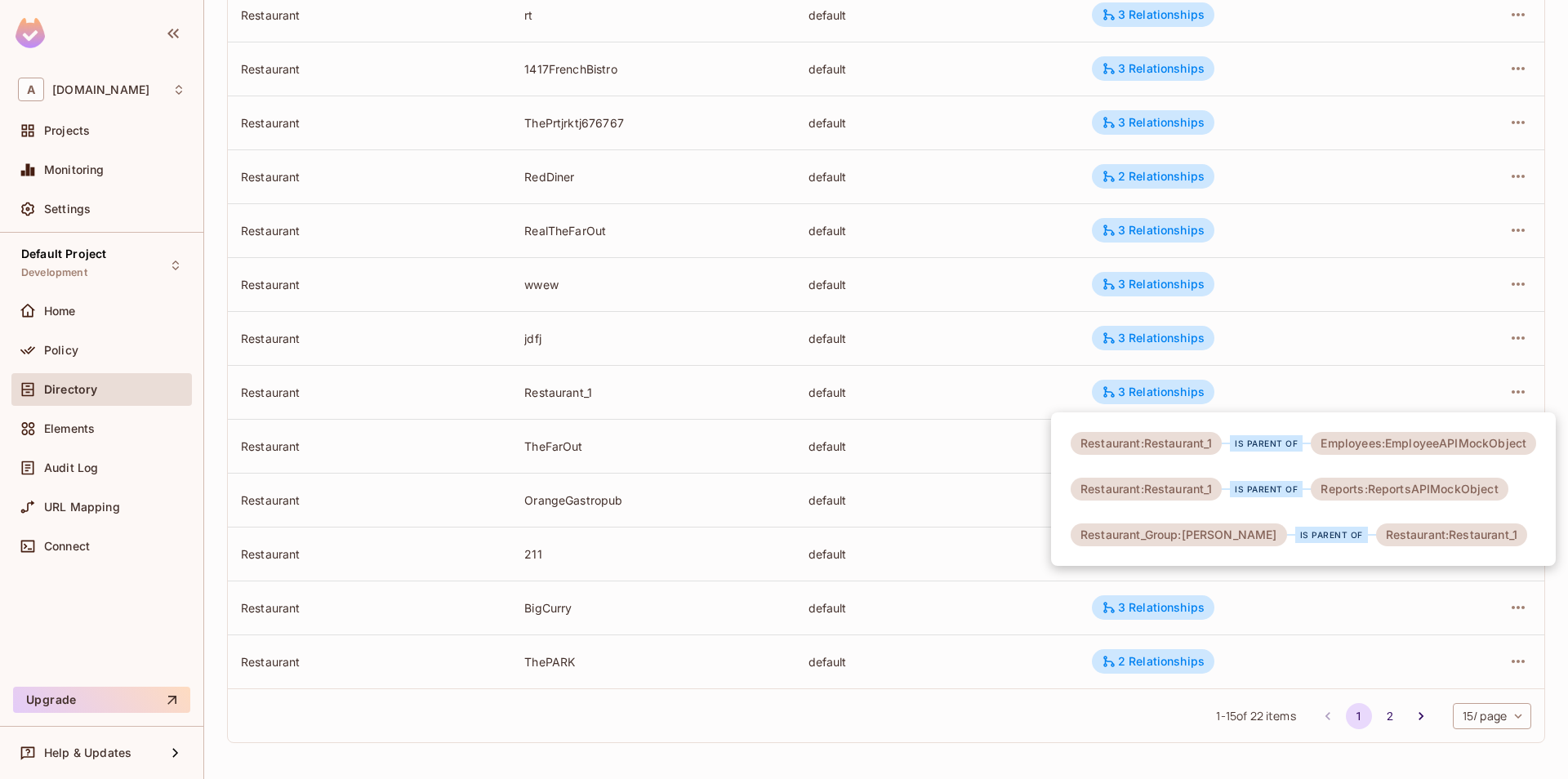
click at [1378, 381] on div at bounding box center [784, 389] width 1568 height 779
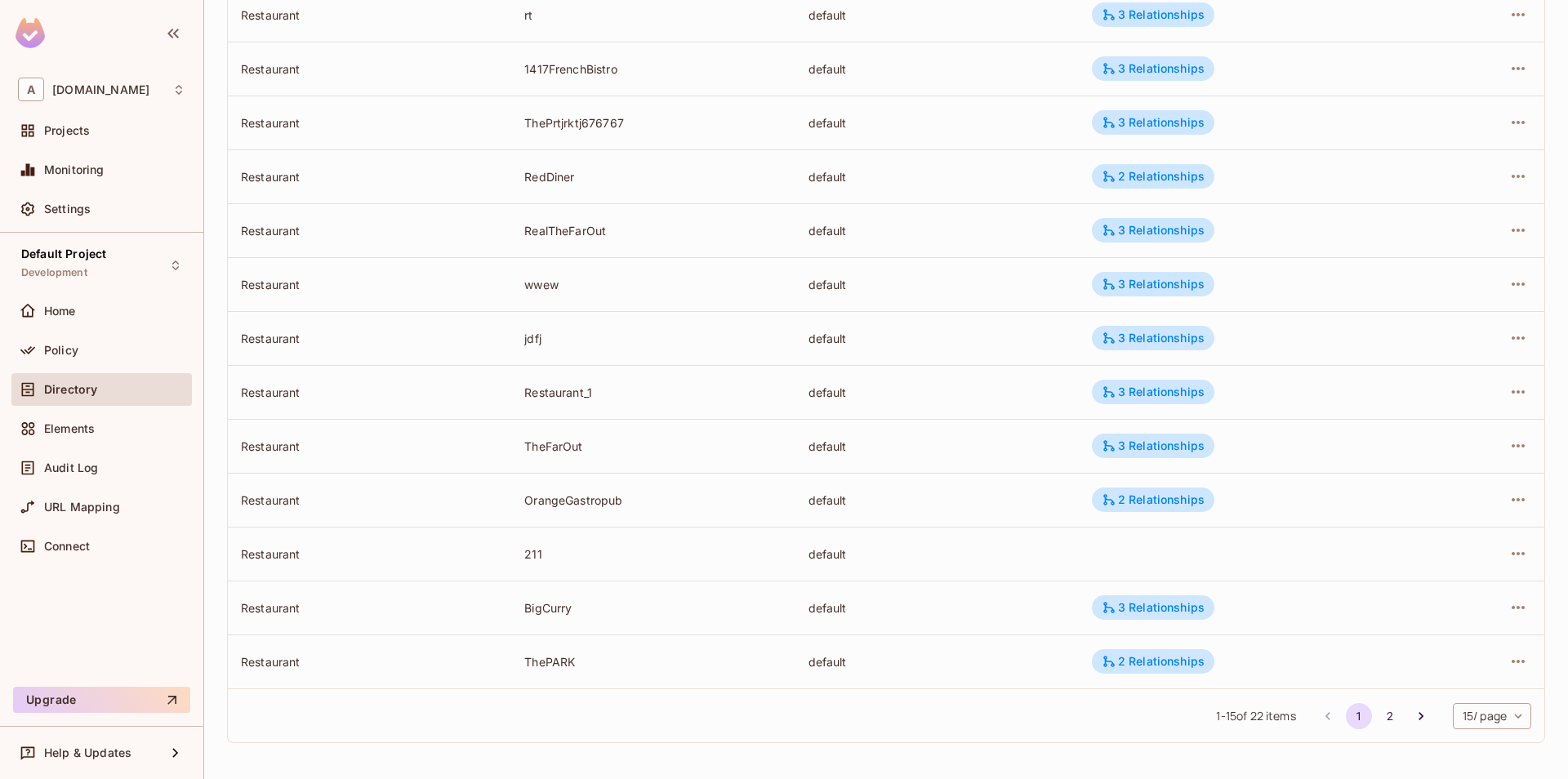
click at [1504, 396] on div at bounding box center [1484, 392] width 95 height 26
click at [1514, 396] on icon "button" at bounding box center [1518, 391] width 19 height 19
click at [1352, 462] on div "Edit Attributes" at bounding box center [1385, 465] width 119 height 26
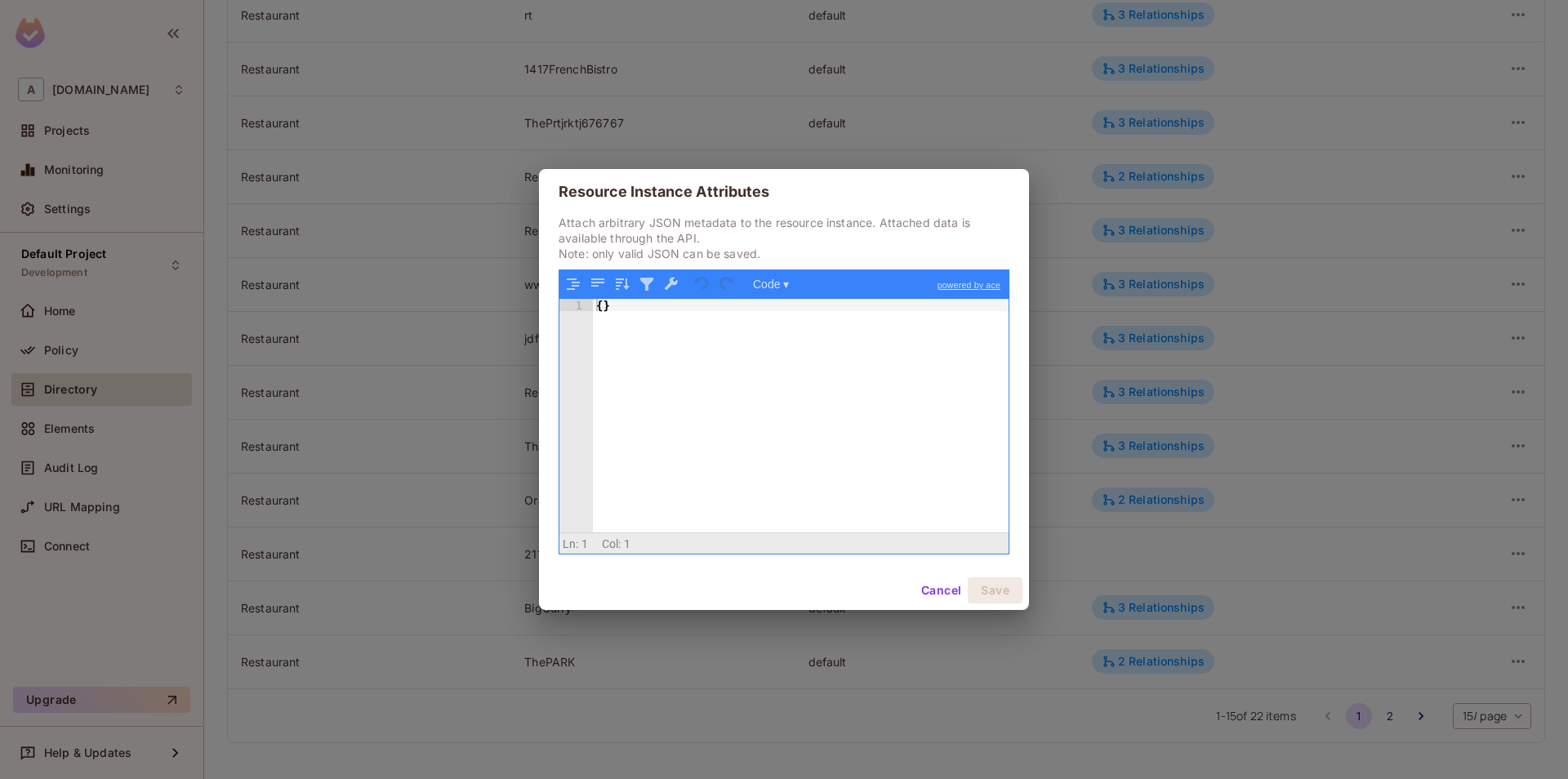
click at [1282, 397] on div "Resource Instance Attributes Attach arbitrary JSON metadata to the resource ins…" at bounding box center [784, 389] width 1568 height 779
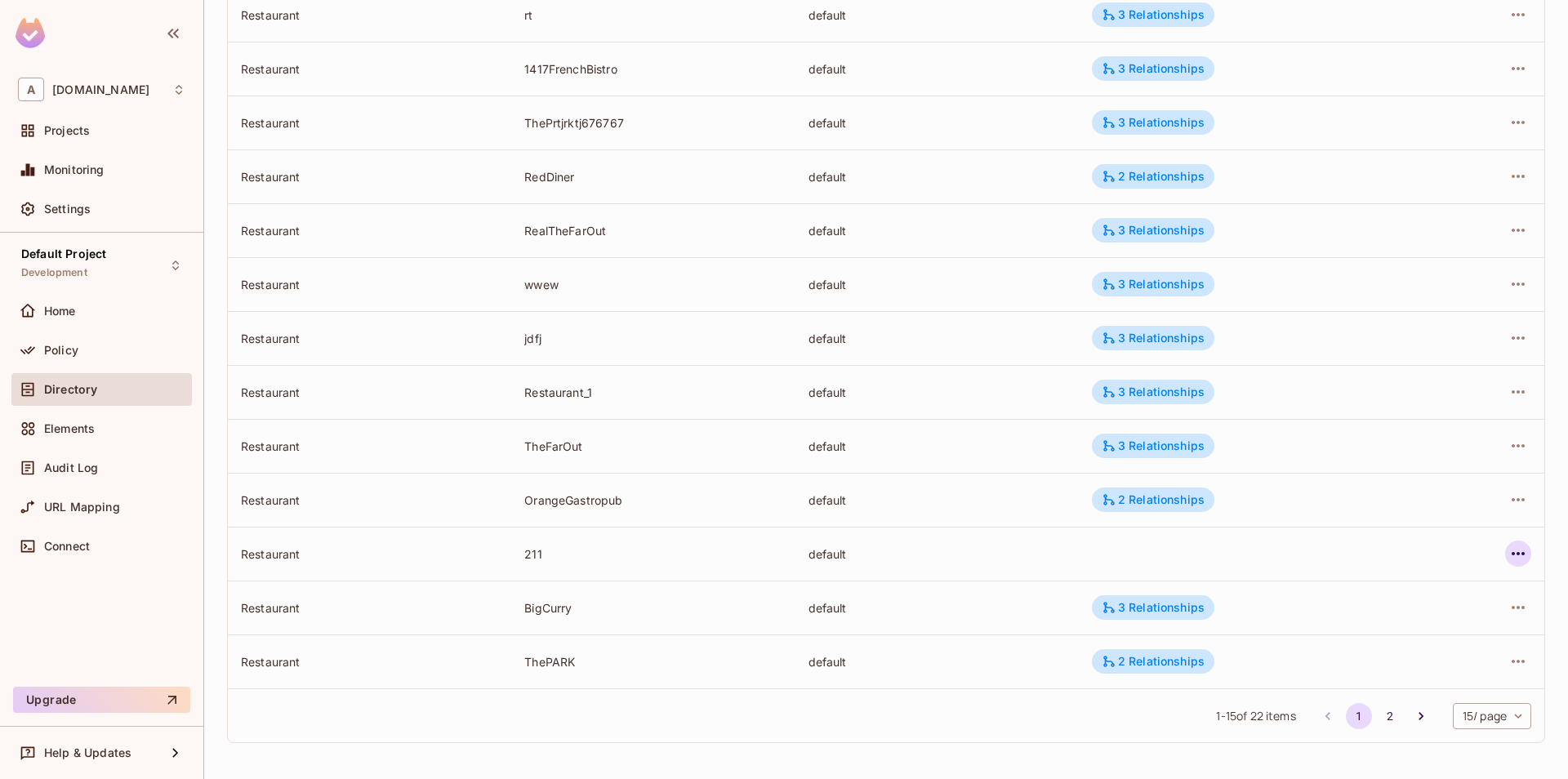
click at [1525, 564] on button "button" at bounding box center [1519, 553] width 26 height 26
click at [1376, 628] on div "Edit Attributes" at bounding box center [1399, 627] width 81 height 16
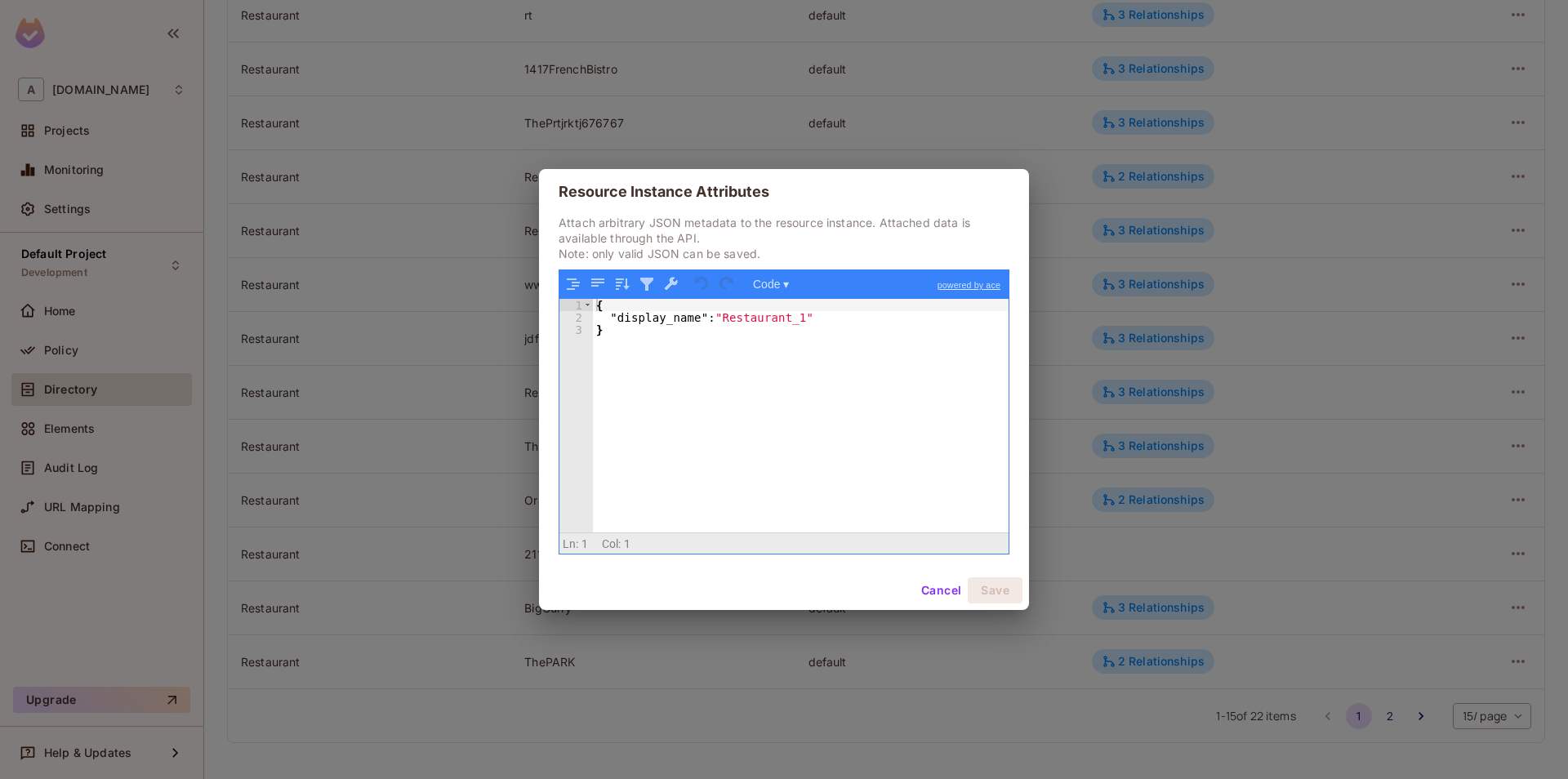
click at [1153, 537] on div "Resource Instance Attributes Attach arbitrary JSON metadata to the resource ins…" at bounding box center [784, 389] width 1568 height 779
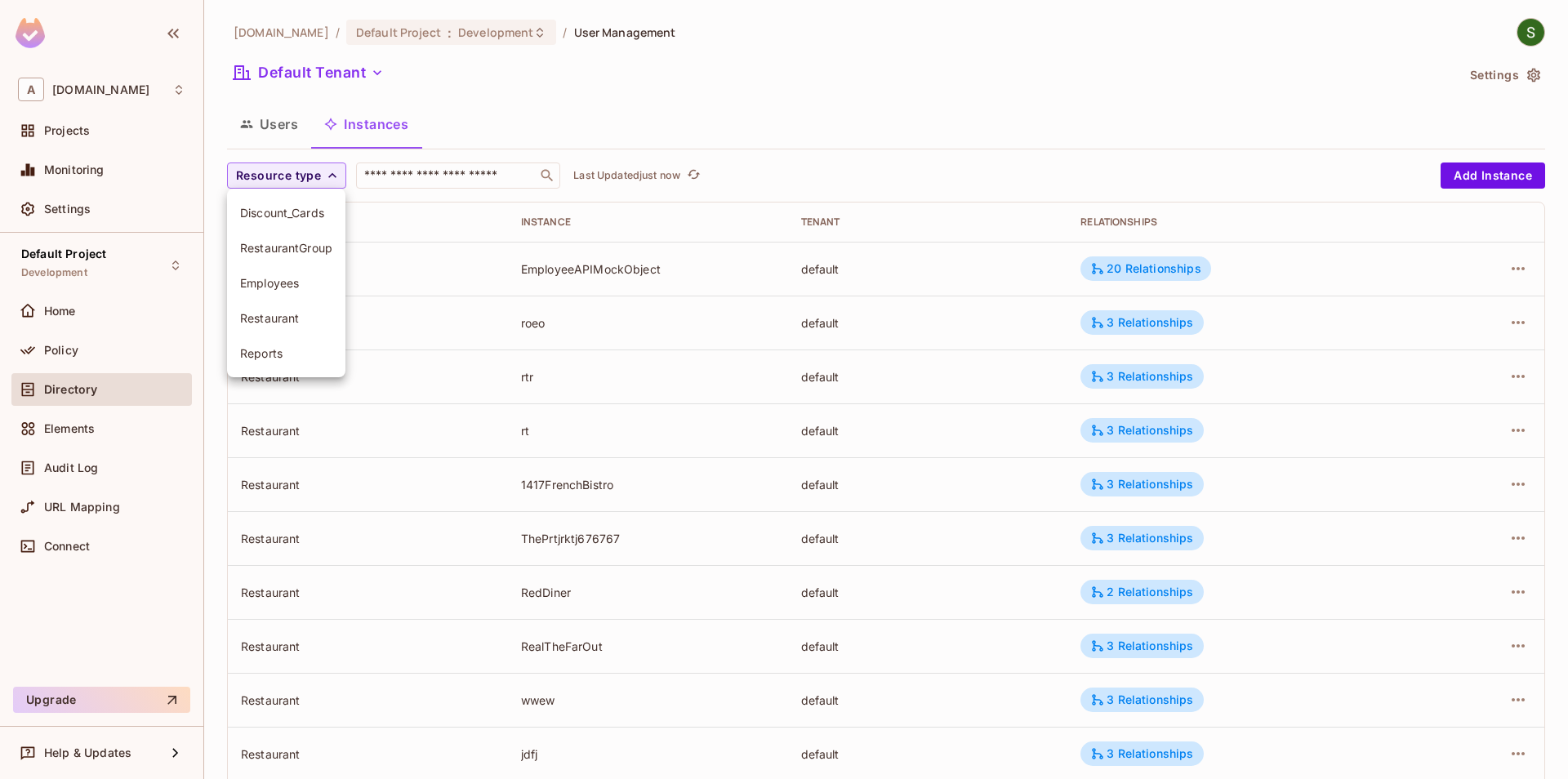
click at [293, 322] on span "Restaurant" at bounding box center [286, 318] width 92 height 16
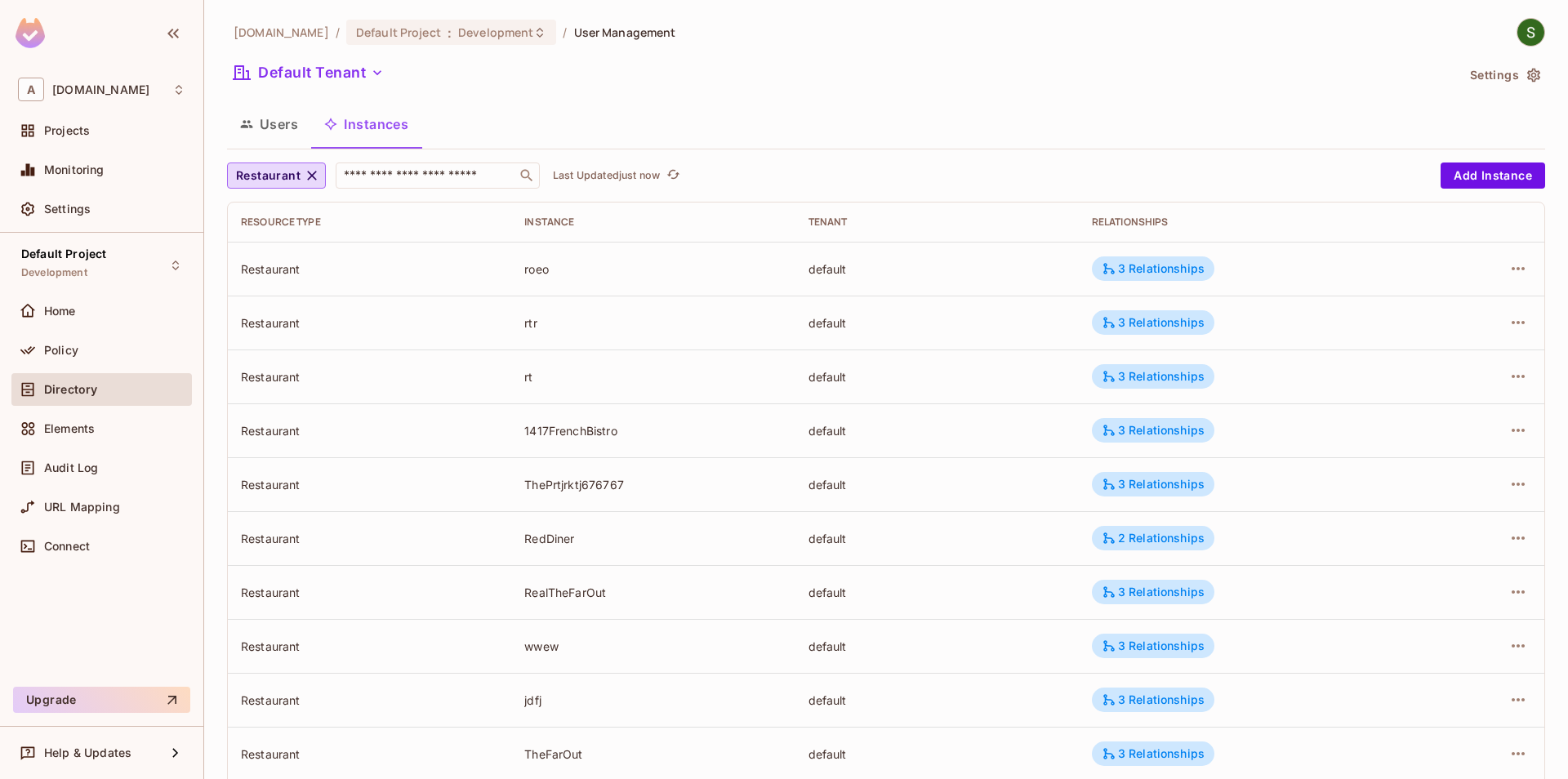
scroll to position [362, 0]
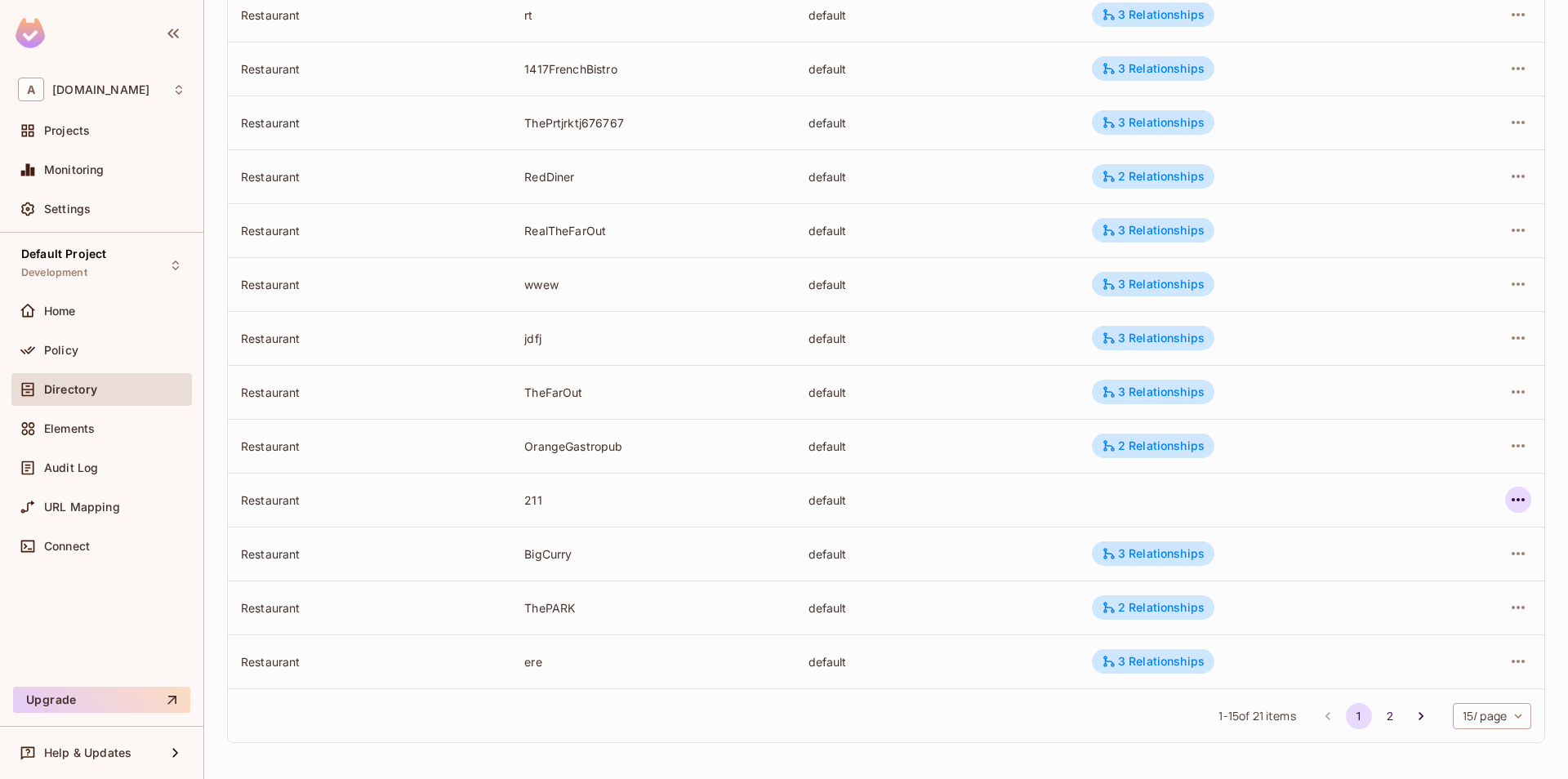
click at [1515, 499] on icon "button" at bounding box center [1518, 499] width 19 height 19
click at [1344, 609] on icon at bounding box center [1335, 608] width 19 height 19
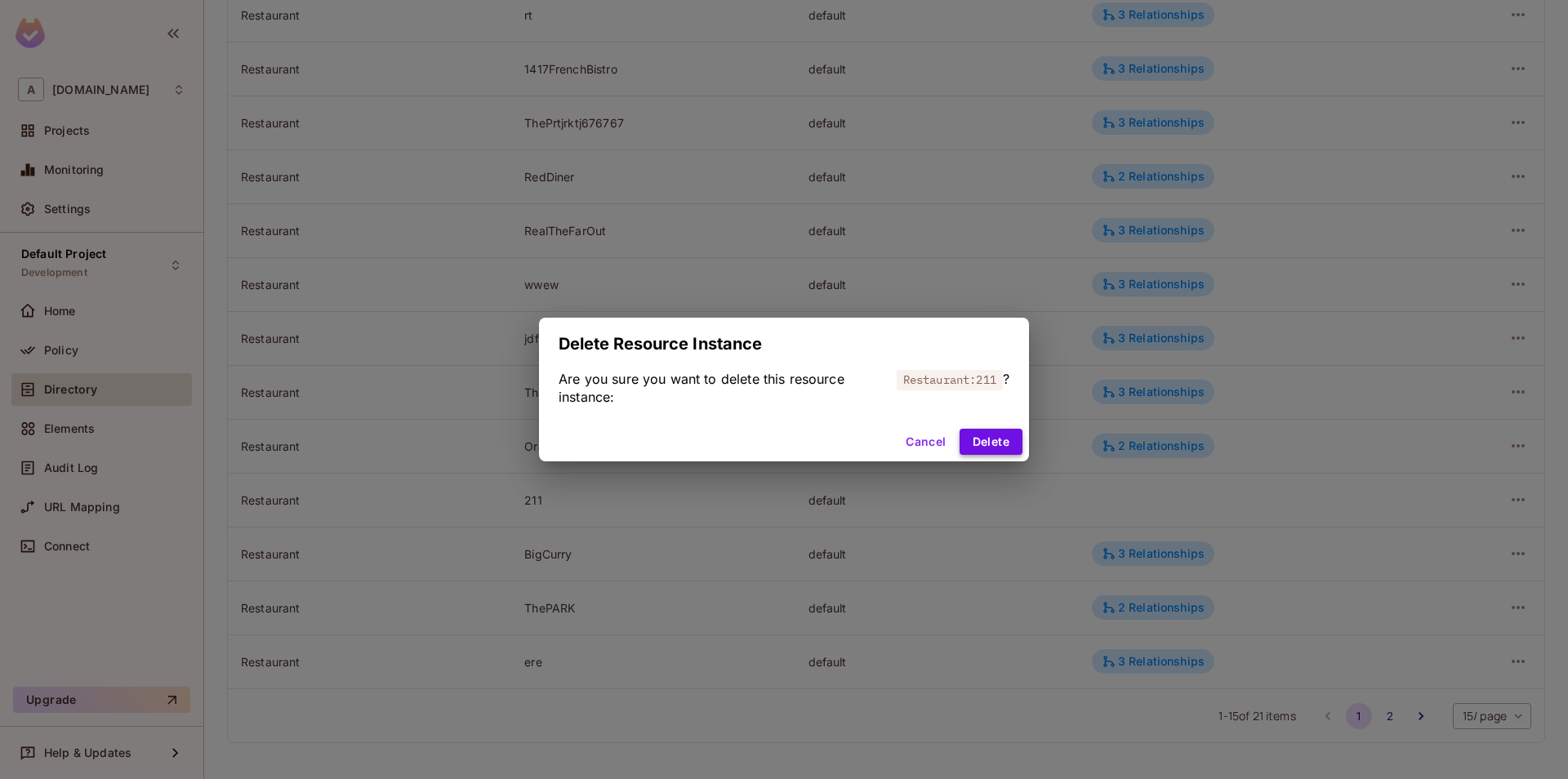
click at [983, 448] on button "Delete" at bounding box center [991, 441] width 63 height 26
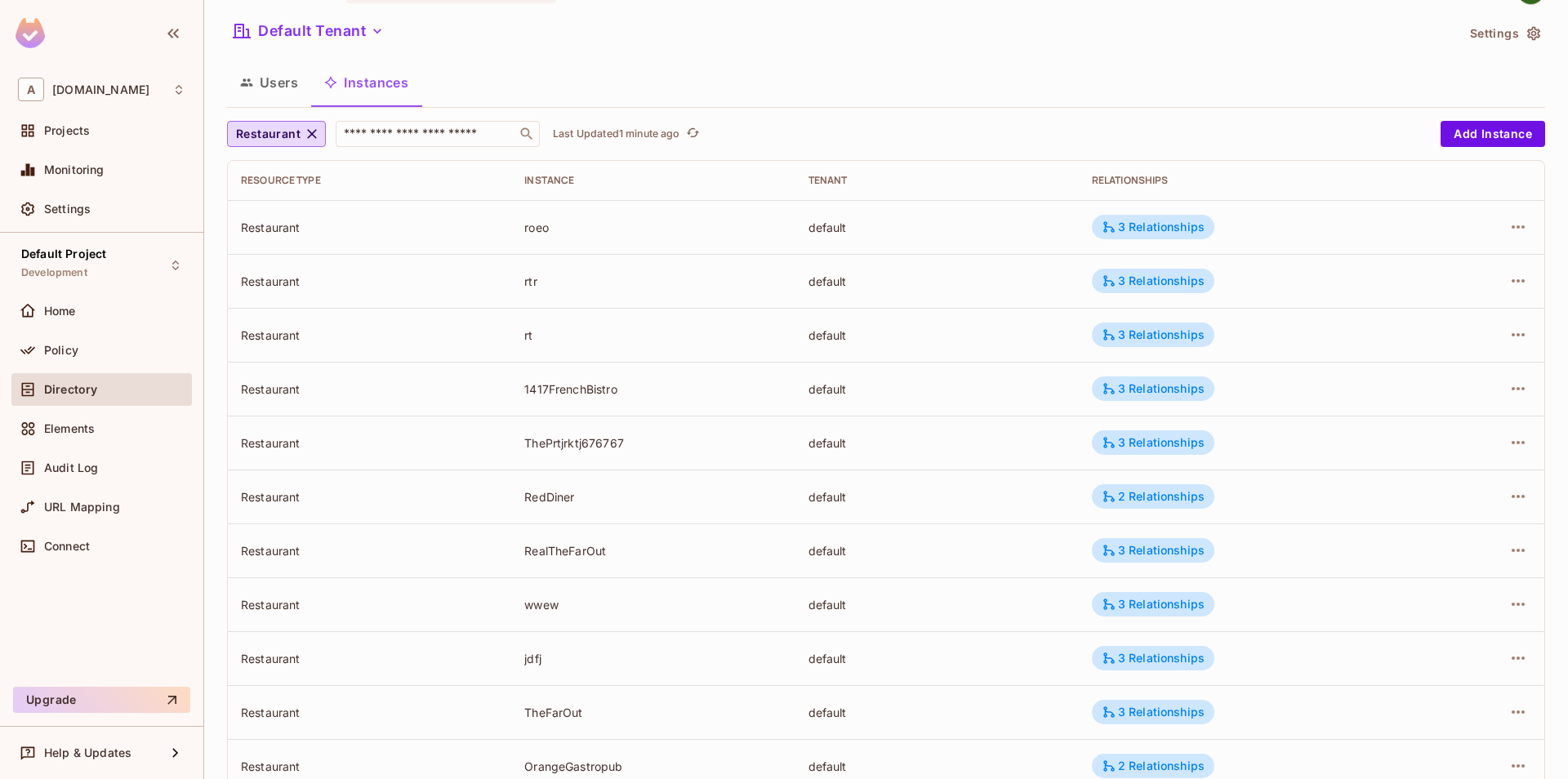
scroll to position [0, 0]
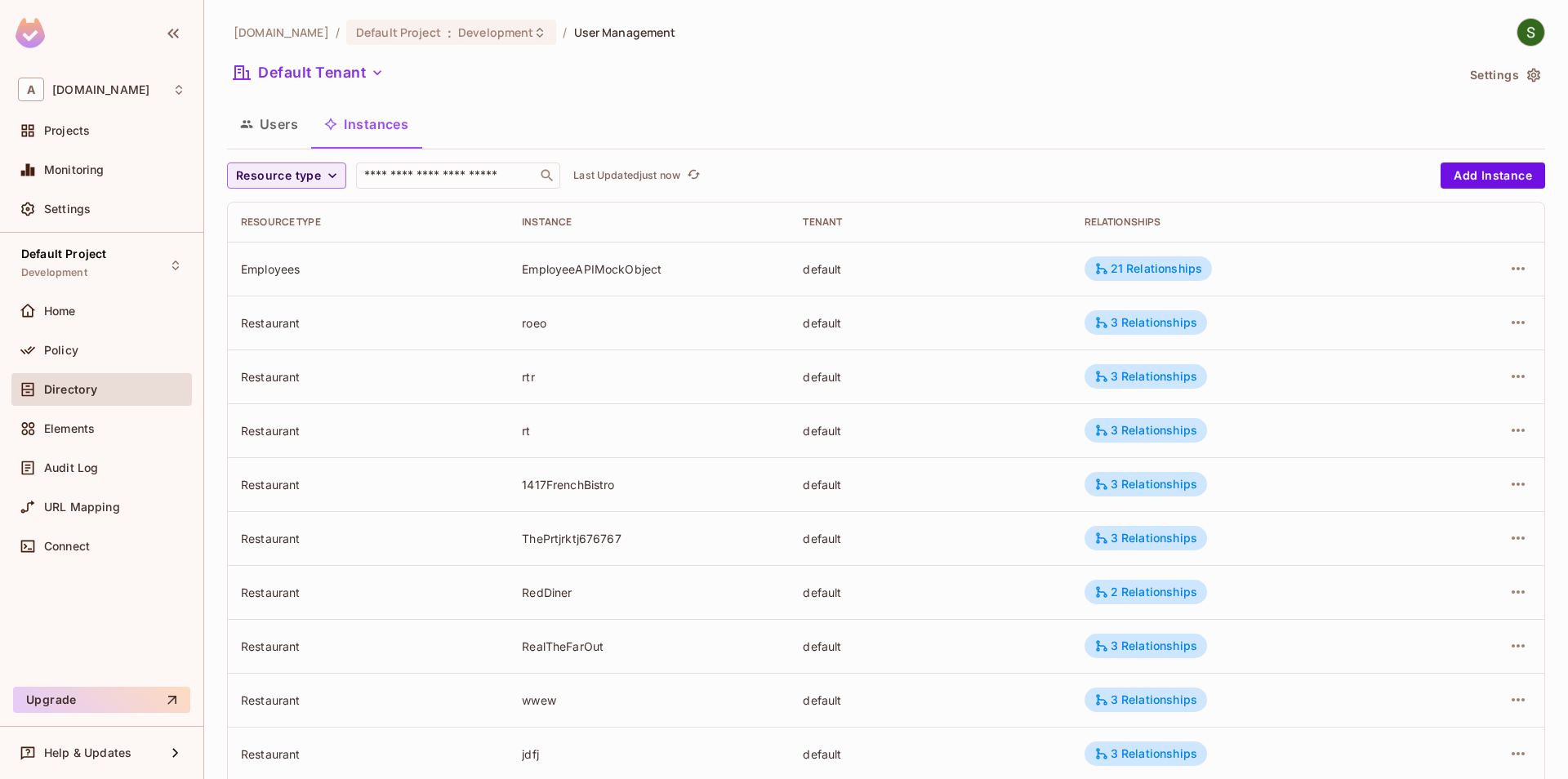
click at [296, 165] on span "Resource type" at bounding box center [278, 175] width 85 height 20
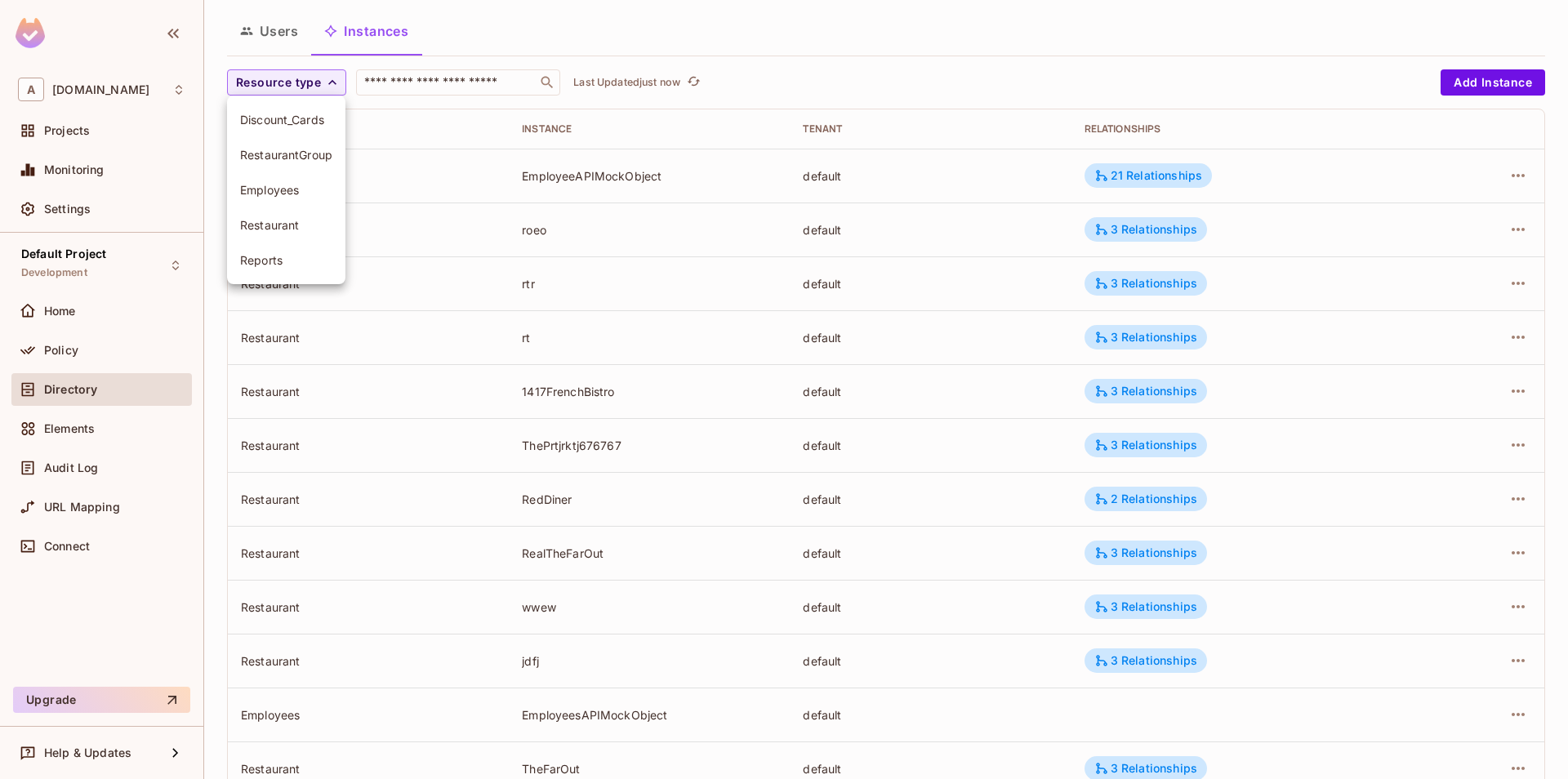
click at [264, 221] on span "Restaurant" at bounding box center [286, 225] width 92 height 16
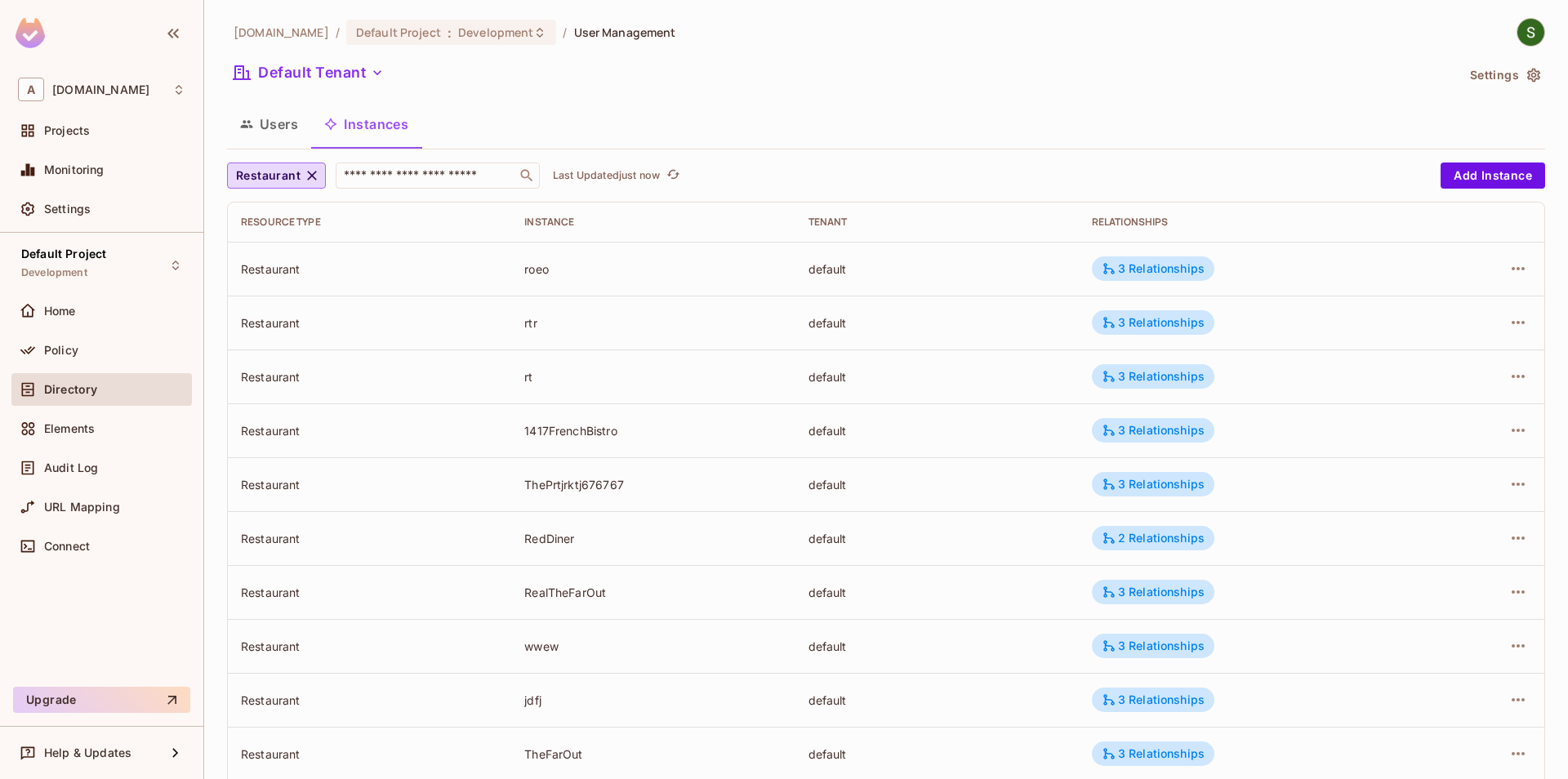
scroll to position [362, 0]
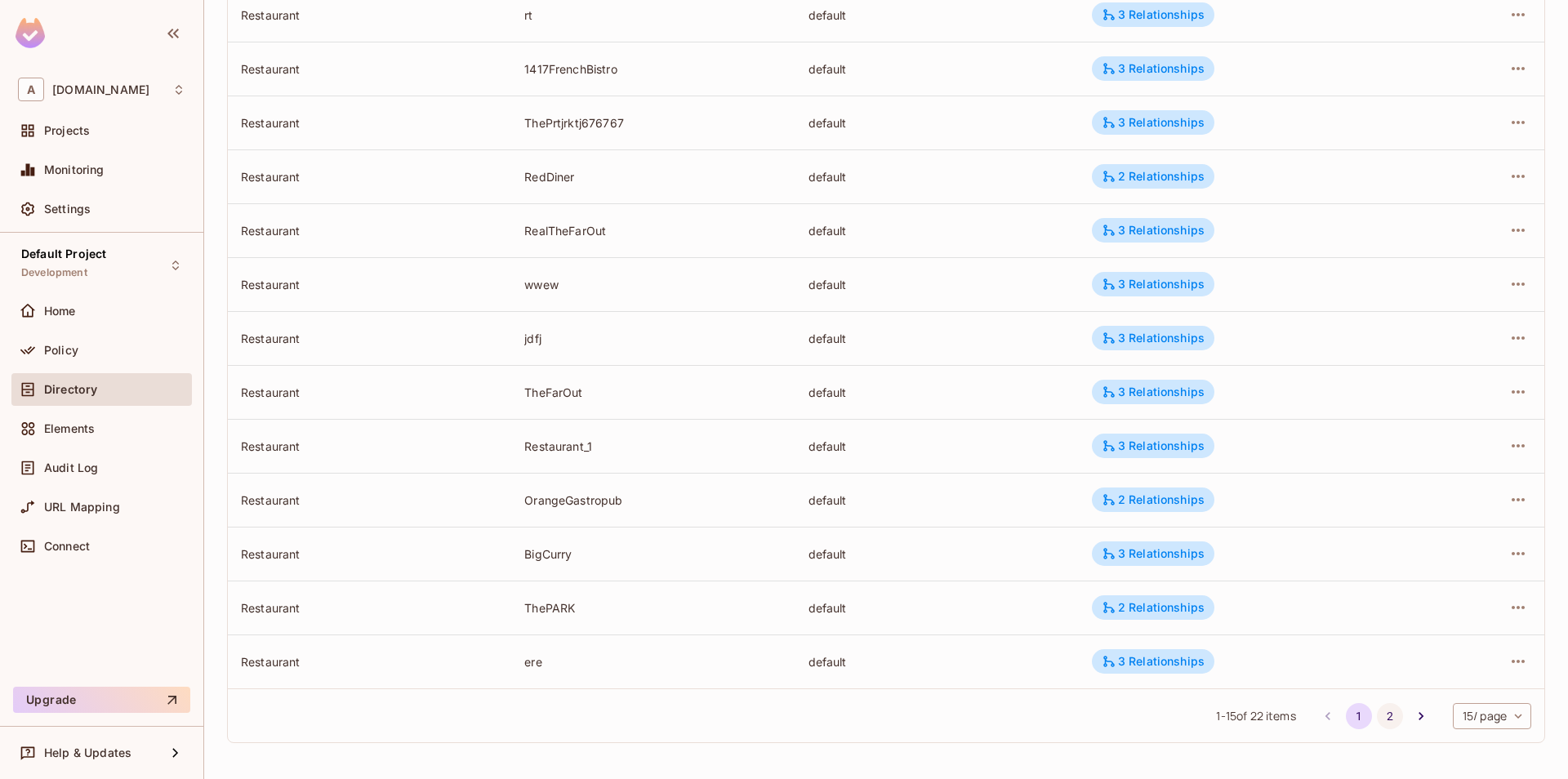
click at [1382, 720] on button "2" at bounding box center [1390, 716] width 26 height 26
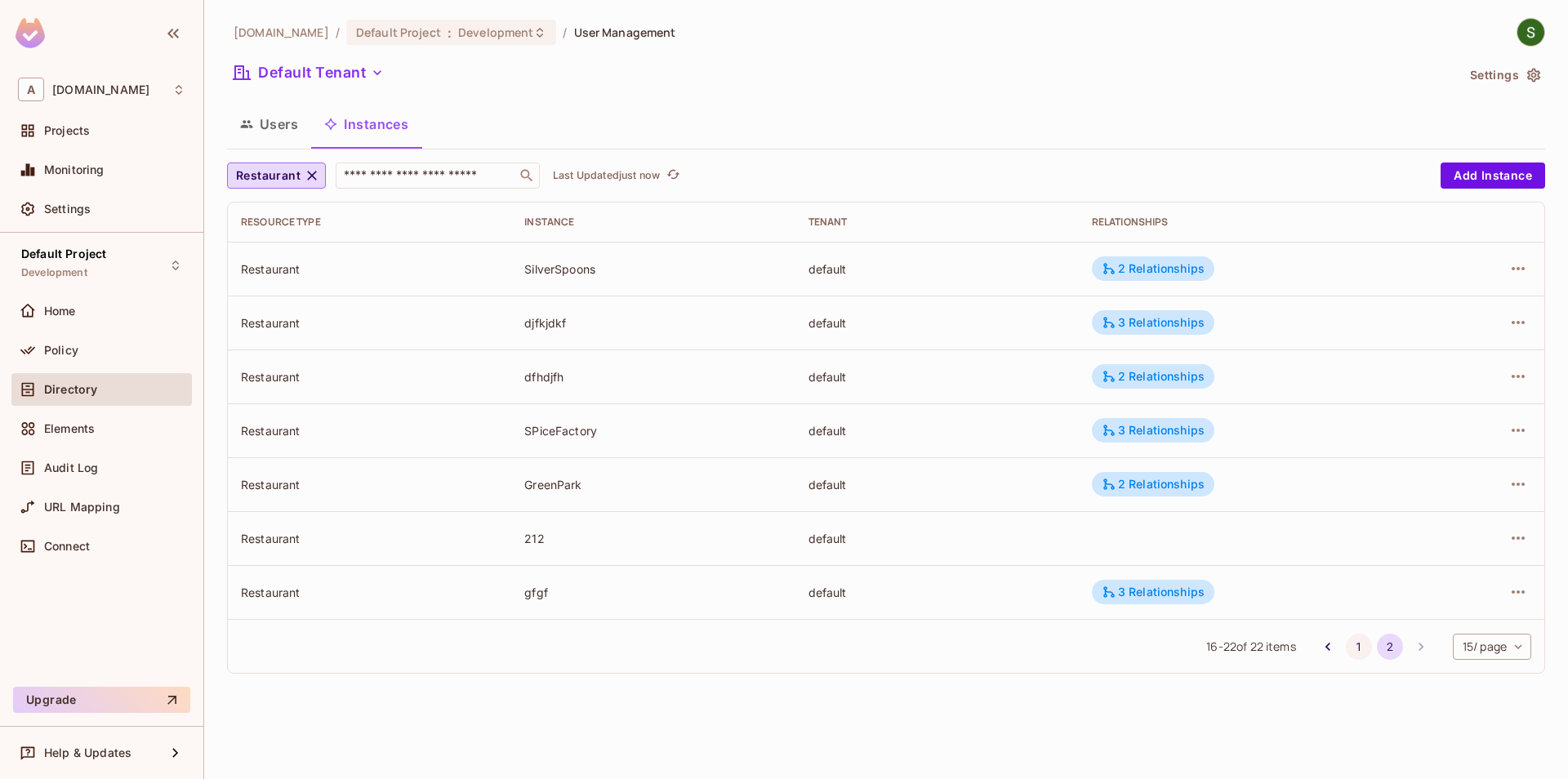
click at [1355, 647] on button "1" at bounding box center [1359, 647] width 26 height 26
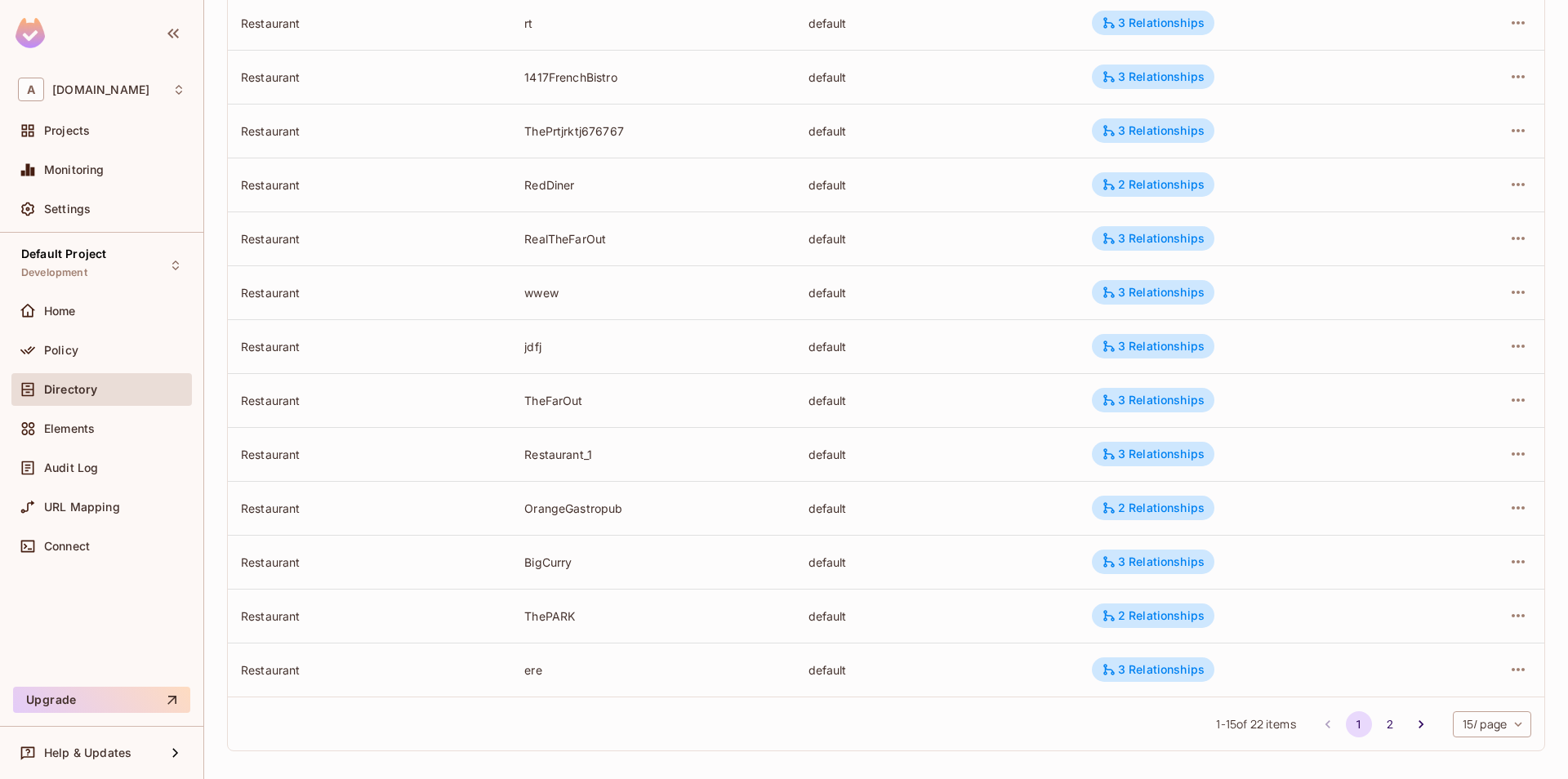
scroll to position [362, 0]
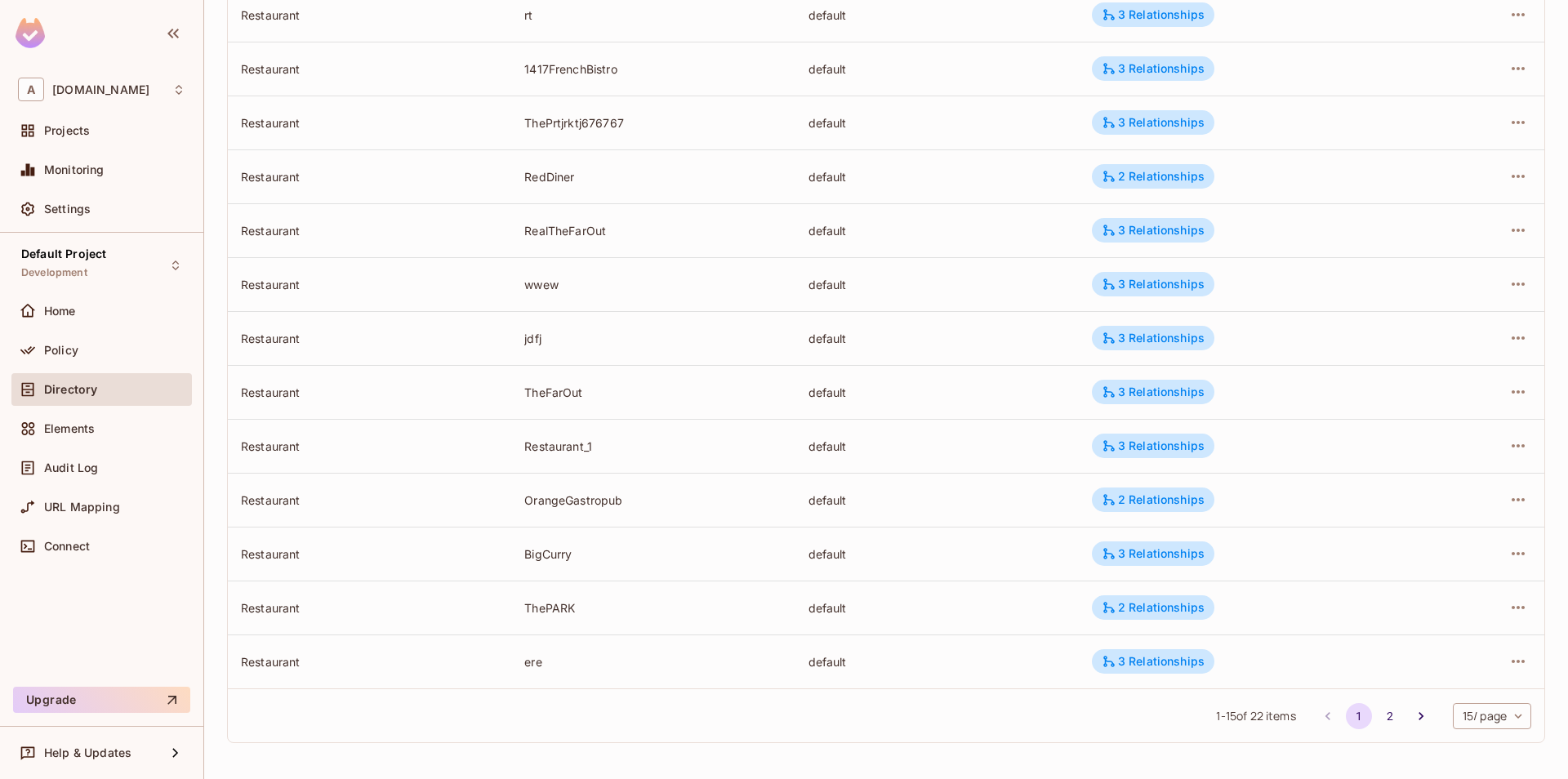
click at [1391, 720] on button "2" at bounding box center [1390, 716] width 26 height 26
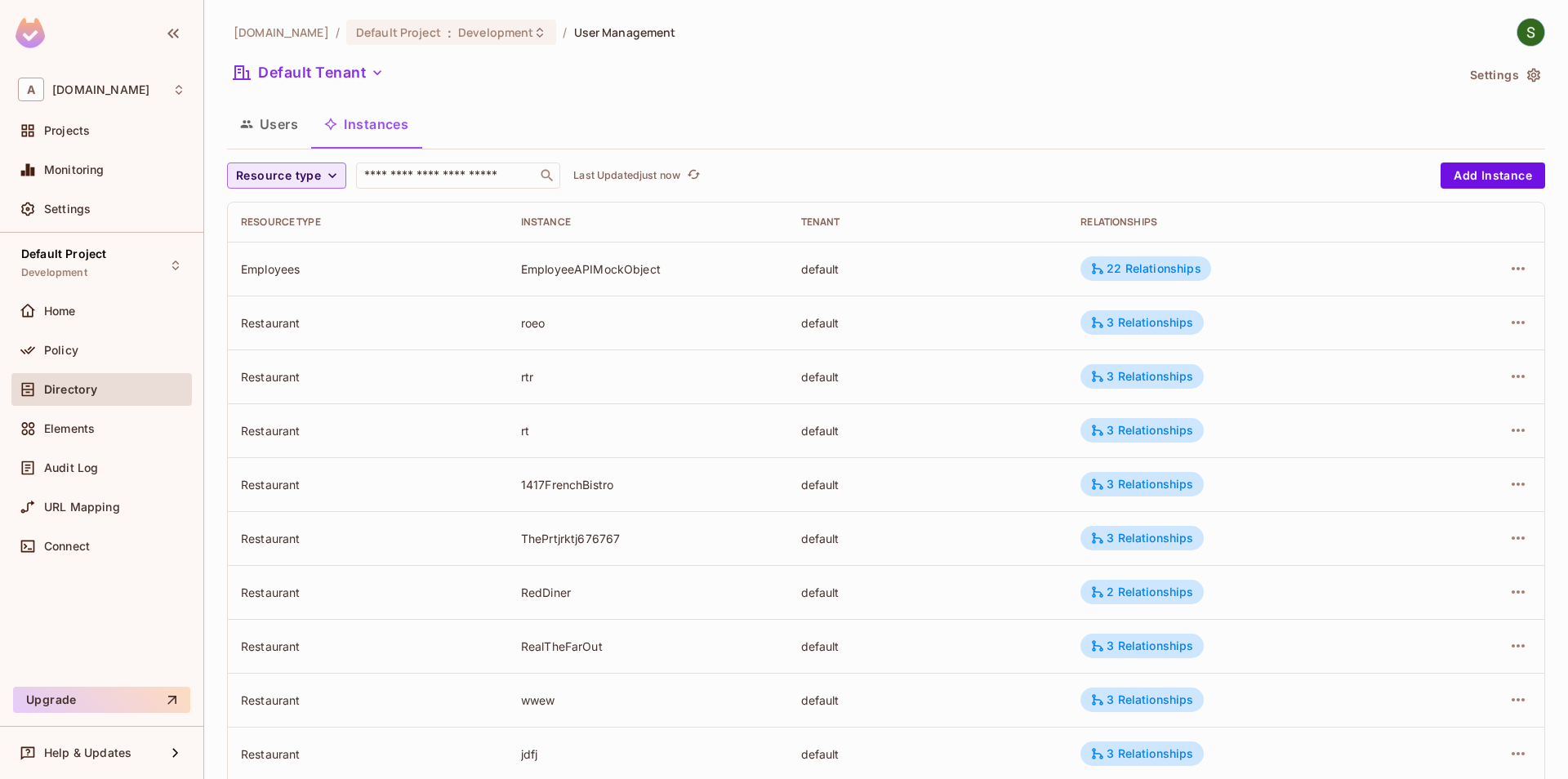
click at [316, 176] on span "Resource type" at bounding box center [278, 175] width 85 height 20
click at [296, 312] on span "Restaurant" at bounding box center [286, 318] width 92 height 16
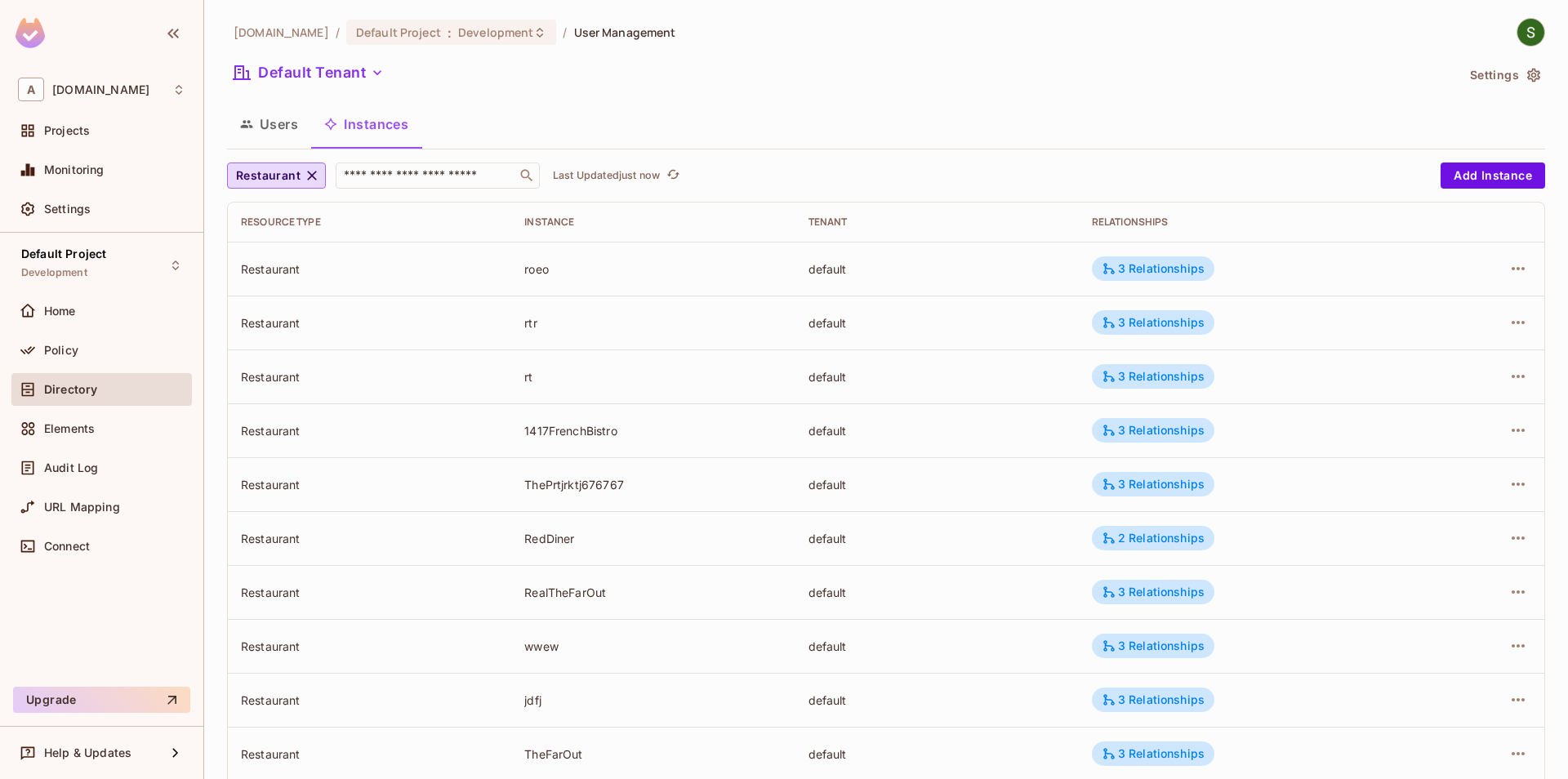
scroll to position [362, 0]
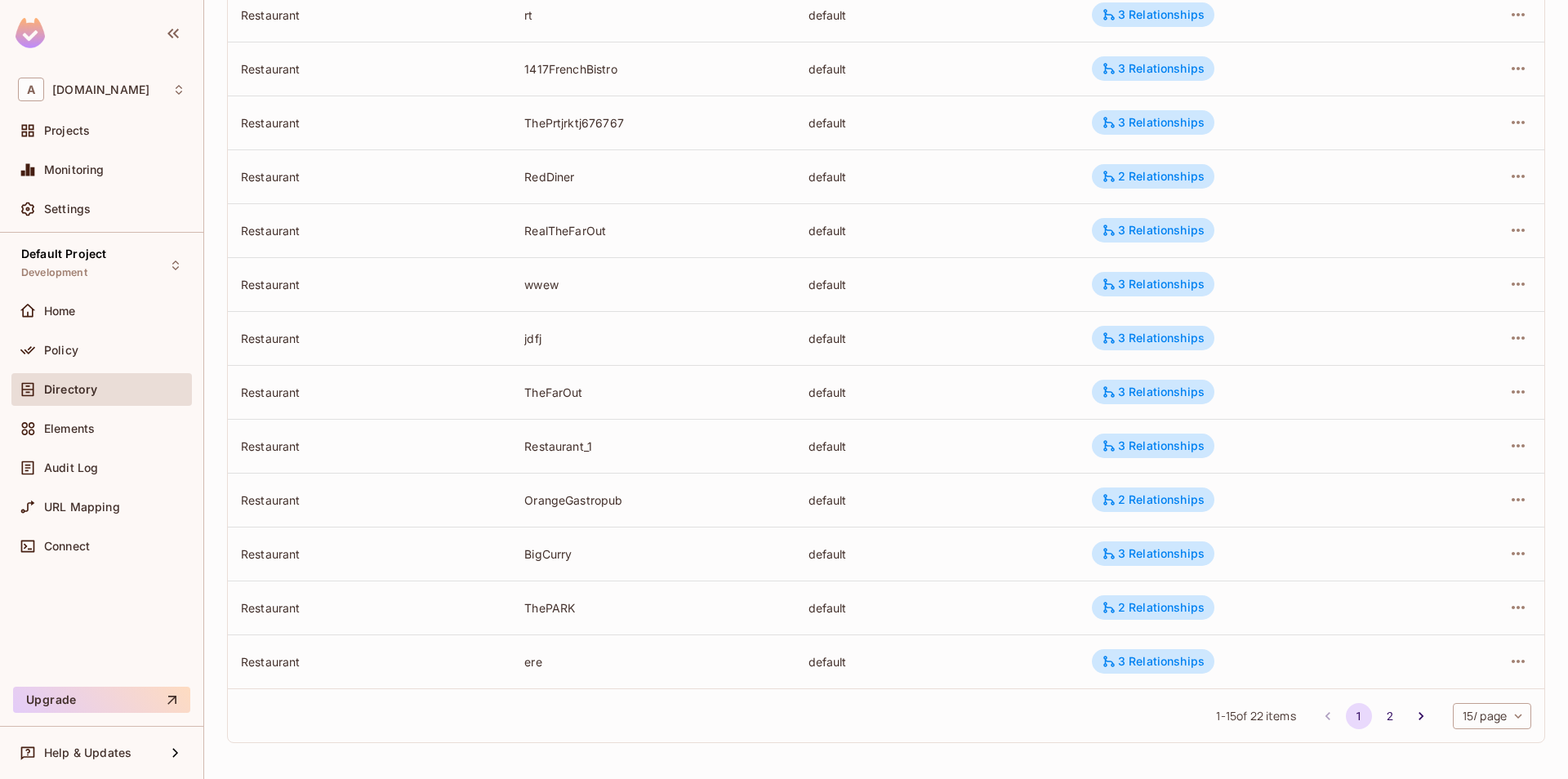
click at [1519, 708] on body "A allerin.com Projects Monitoring Settings Default Project Development Home Pol…" at bounding box center [784, 389] width 1568 height 779
click at [1506, 747] on li "100 / page" at bounding box center [1490, 742] width 81 height 35
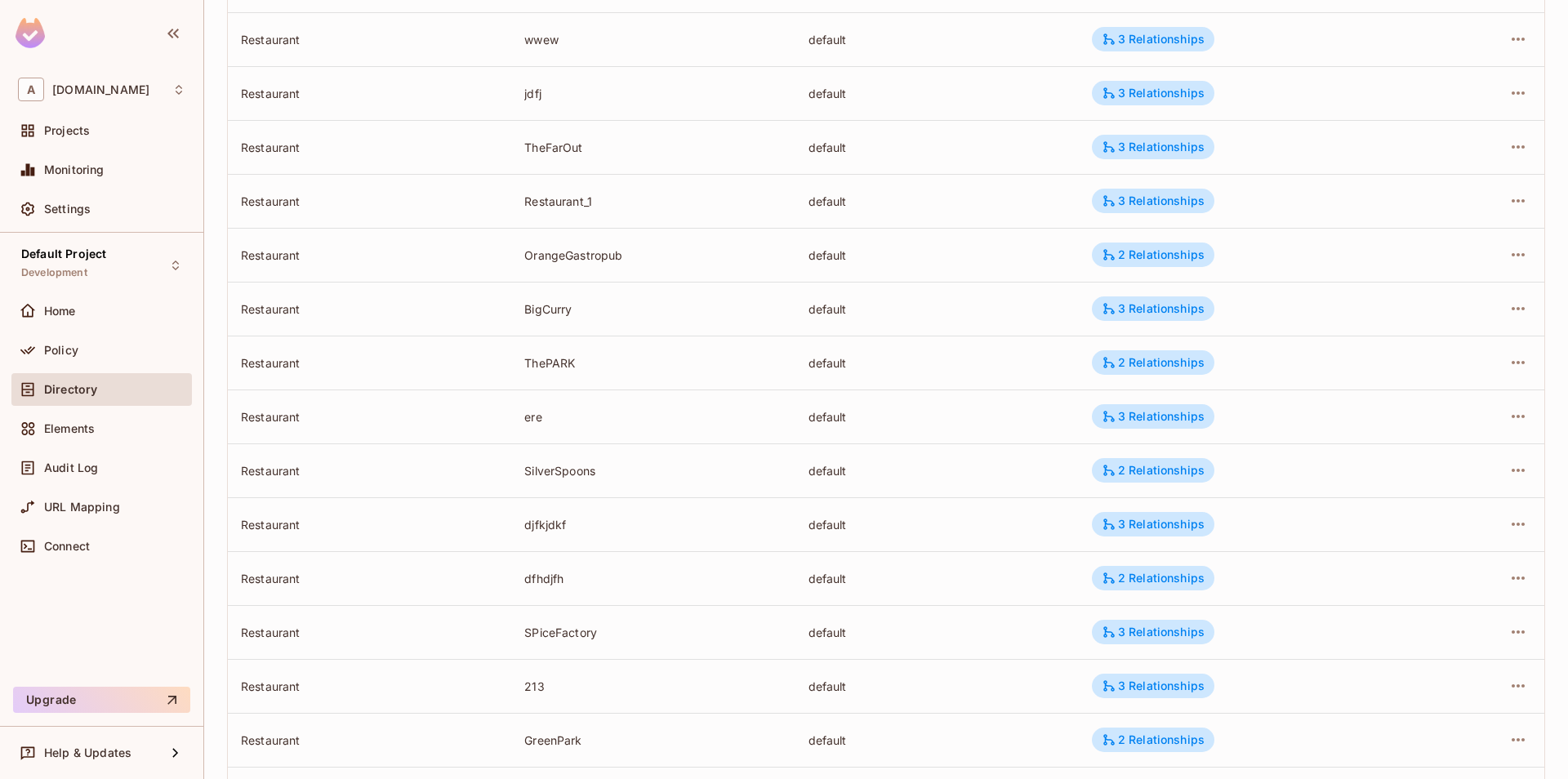
scroll to position [739, 0]
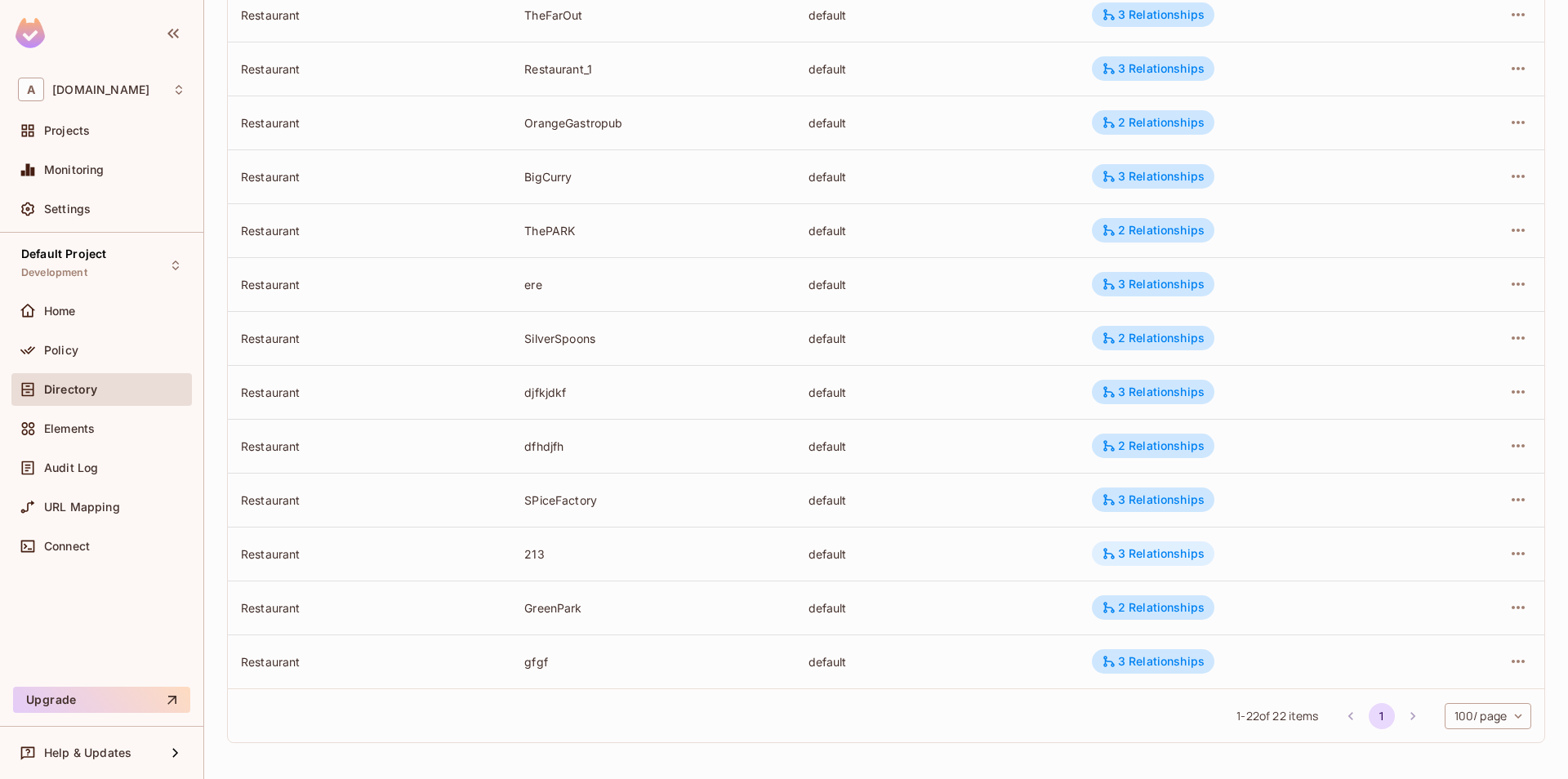
click at [1133, 562] on div "3 Relationships" at bounding box center [1153, 553] width 122 height 25
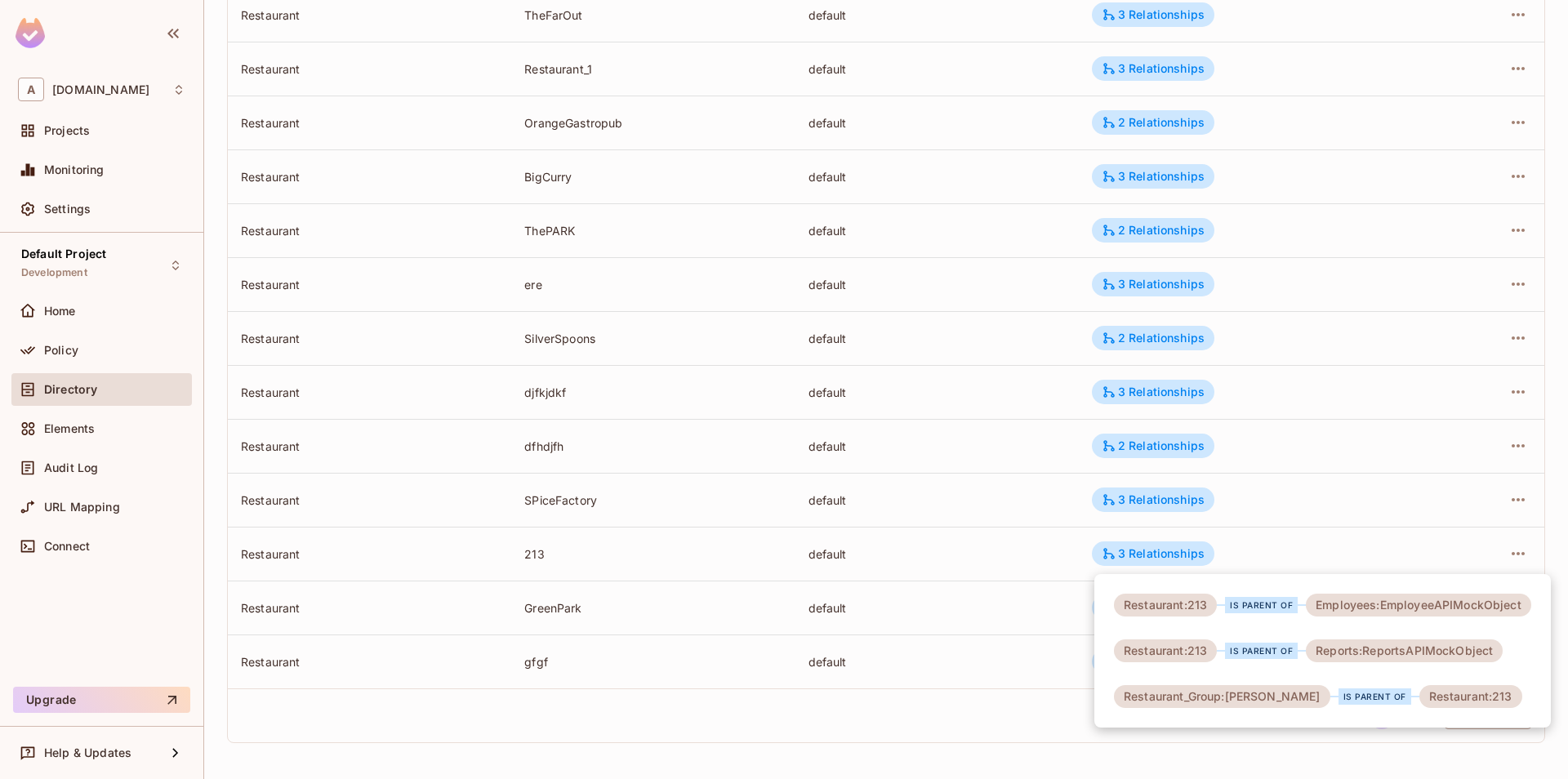
click at [1304, 563] on div at bounding box center [784, 389] width 1568 height 779
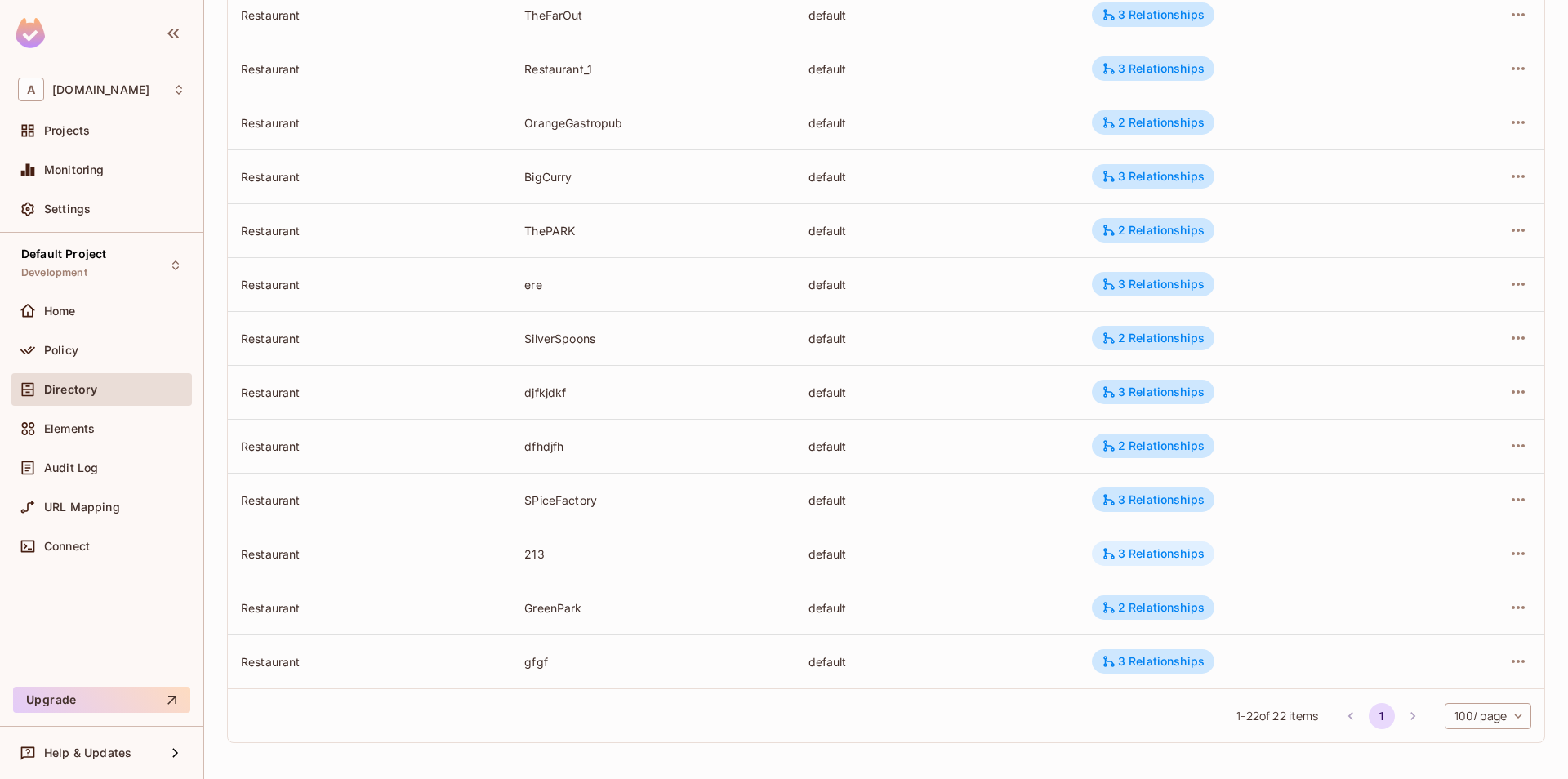
click at [1135, 565] on div "3 Relationships" at bounding box center [1153, 553] width 122 height 25
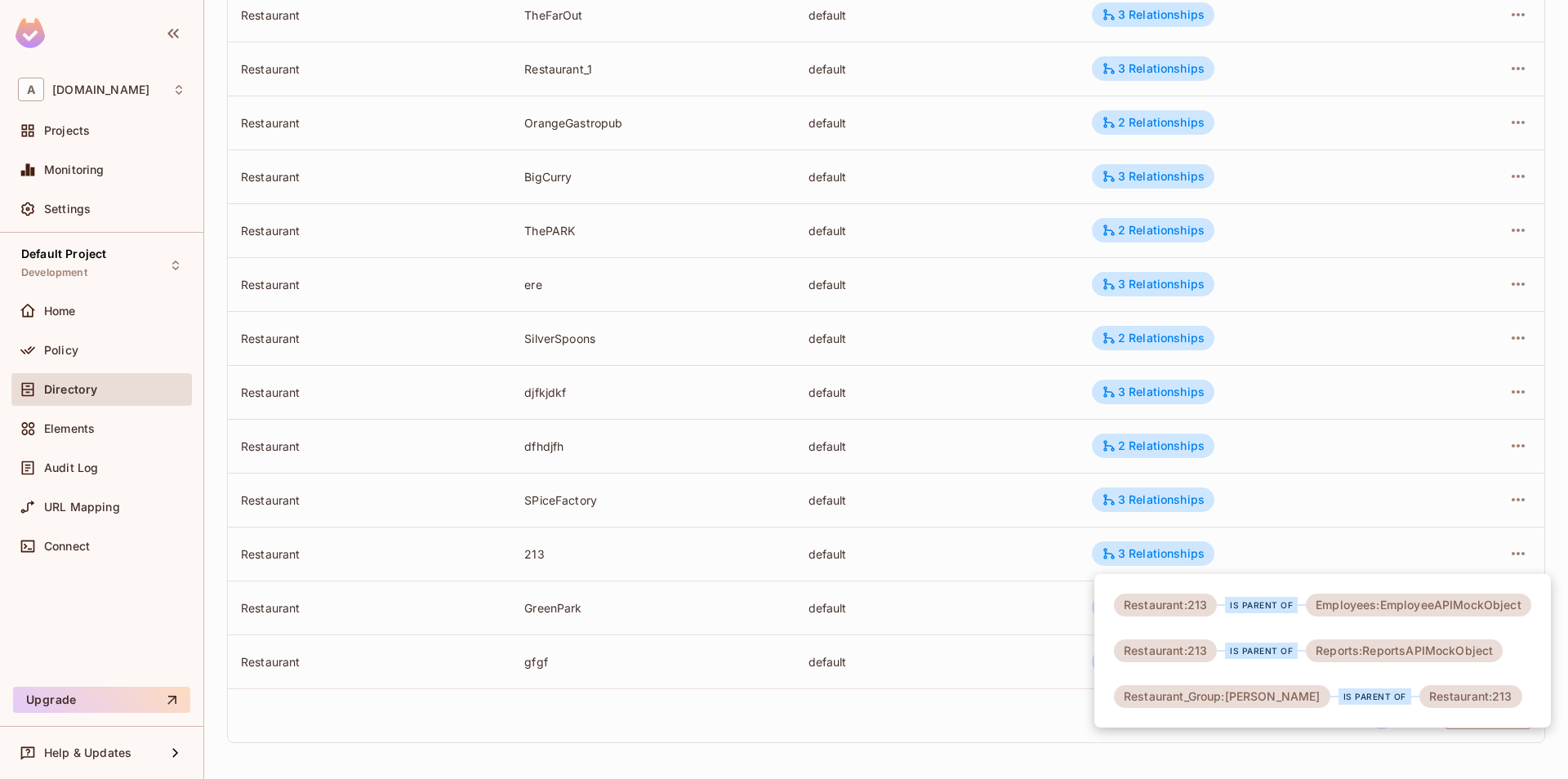
click at [1308, 560] on div at bounding box center [784, 389] width 1568 height 779
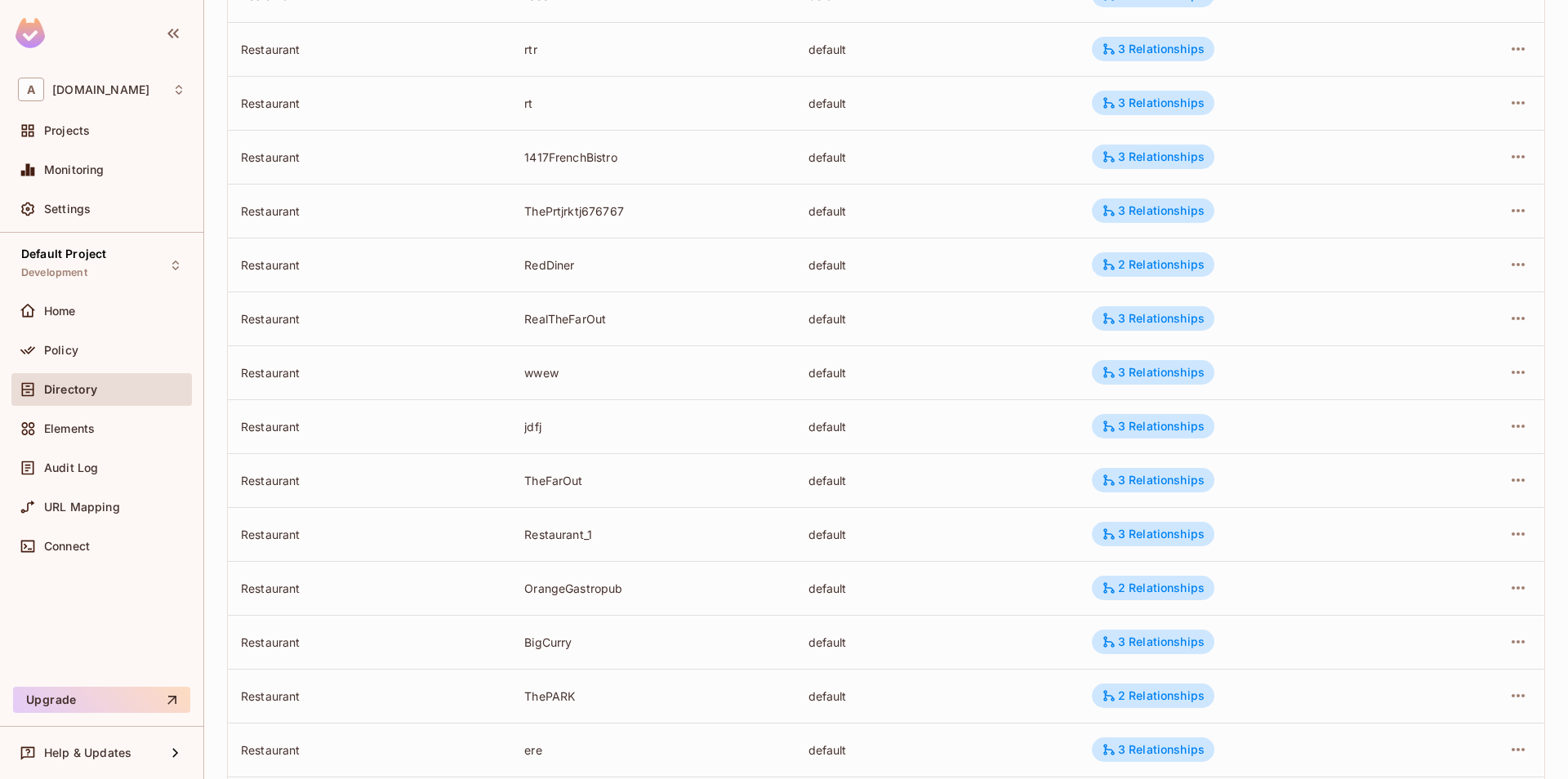
scroll to position [366, 0]
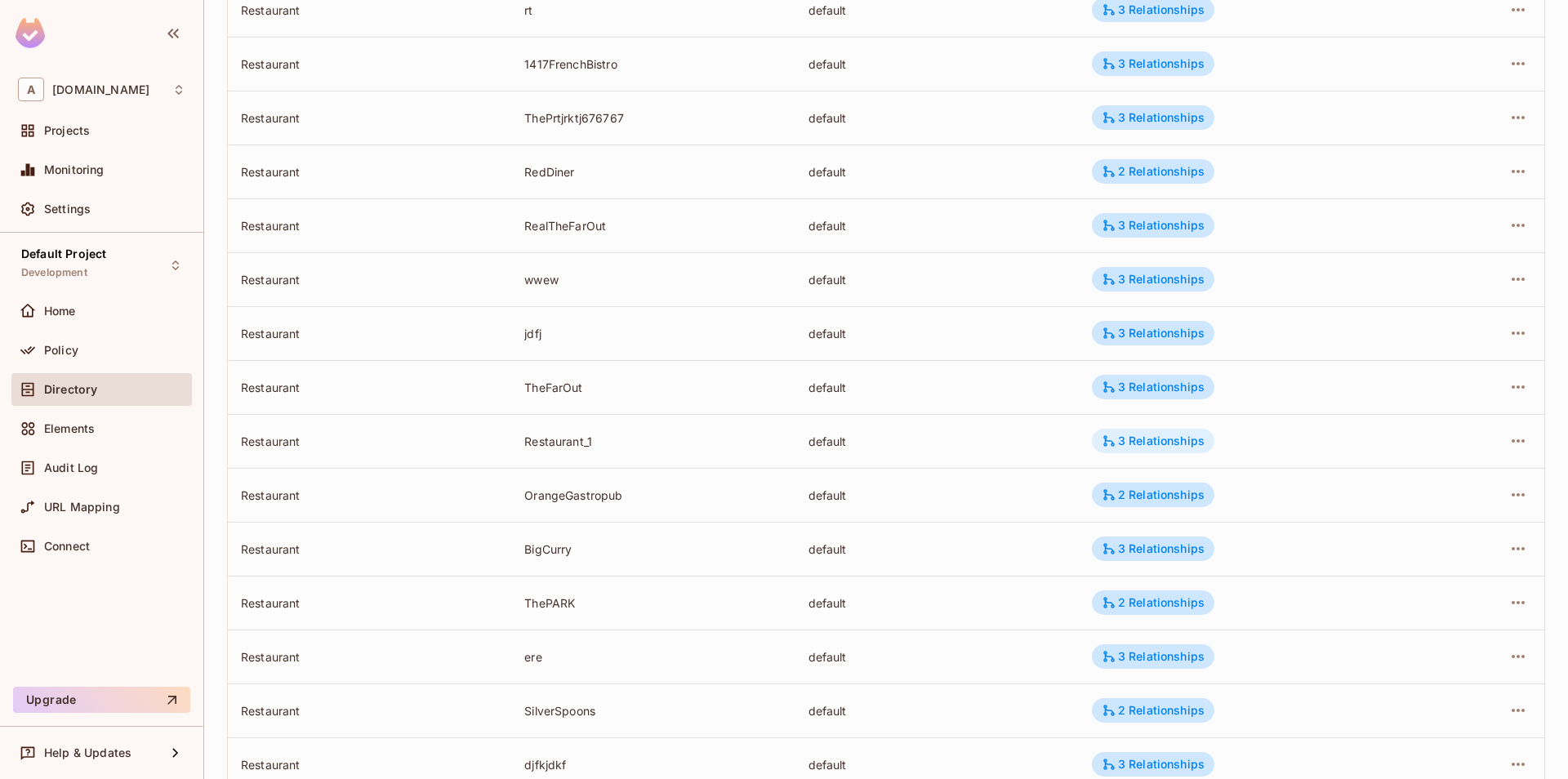
click at [1198, 442] on div "3 Relationships" at bounding box center [1153, 441] width 103 height 15
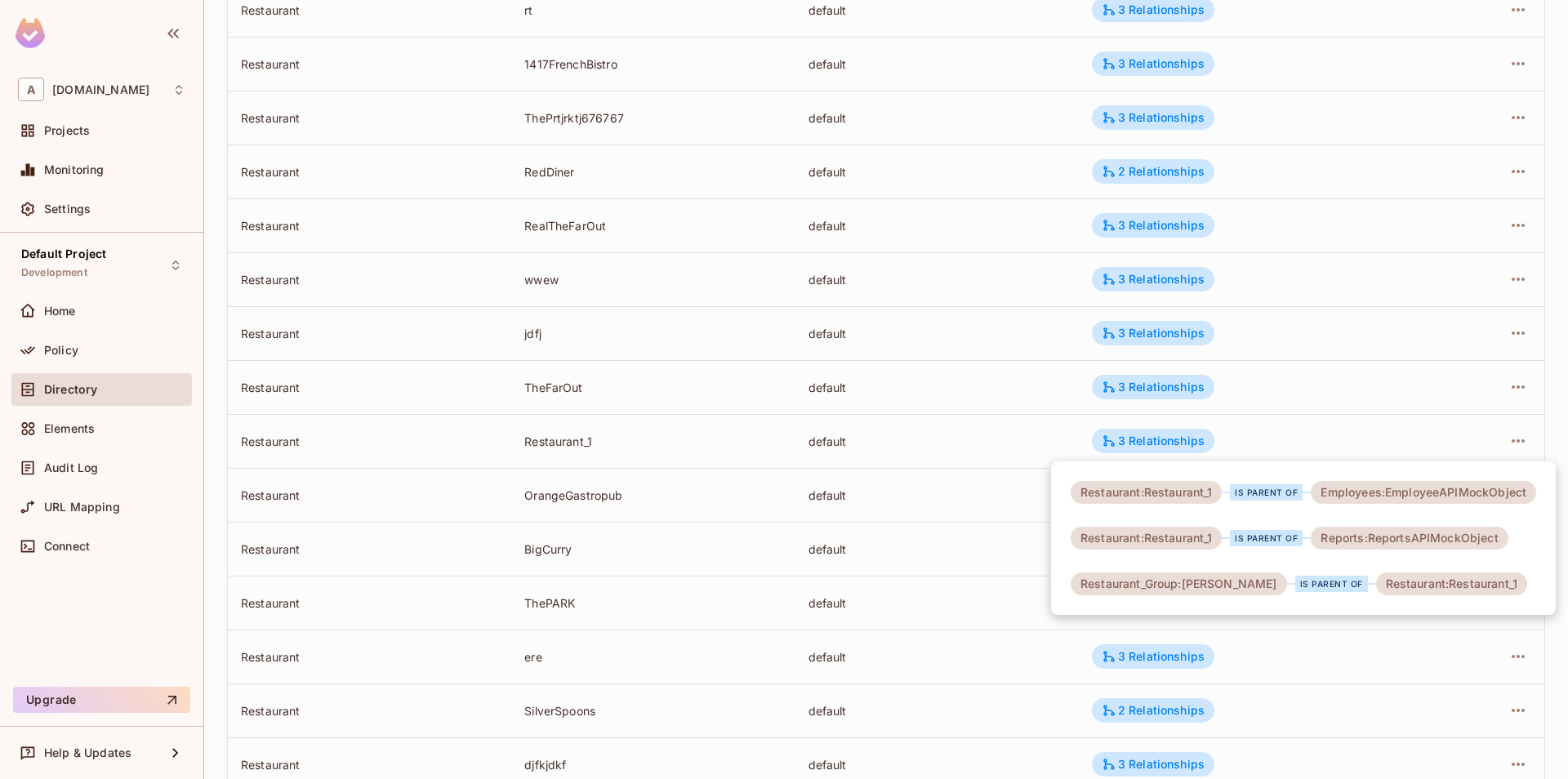
click at [1312, 450] on div at bounding box center [784, 389] width 1568 height 779
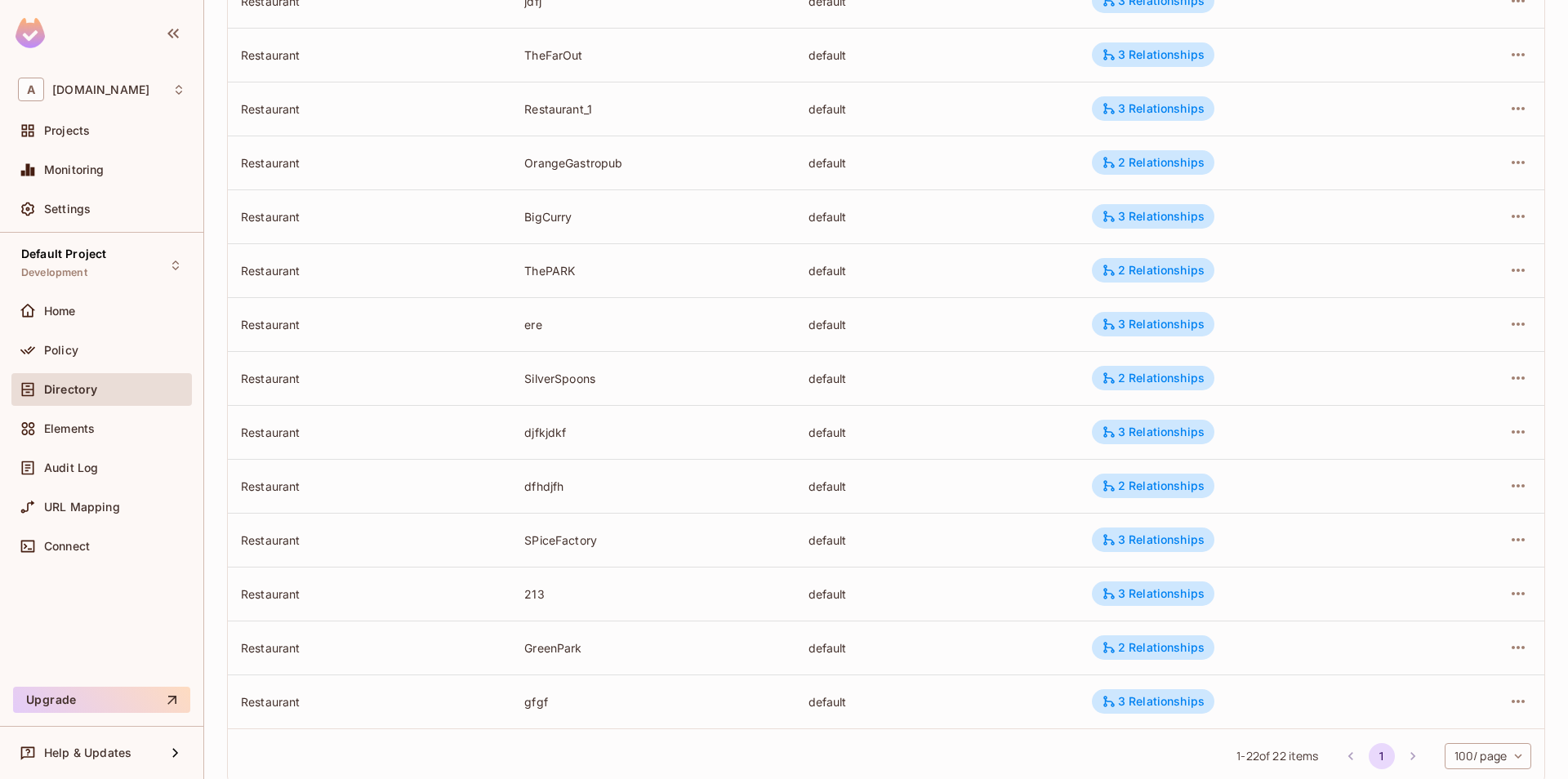
scroll to position [739, 0]
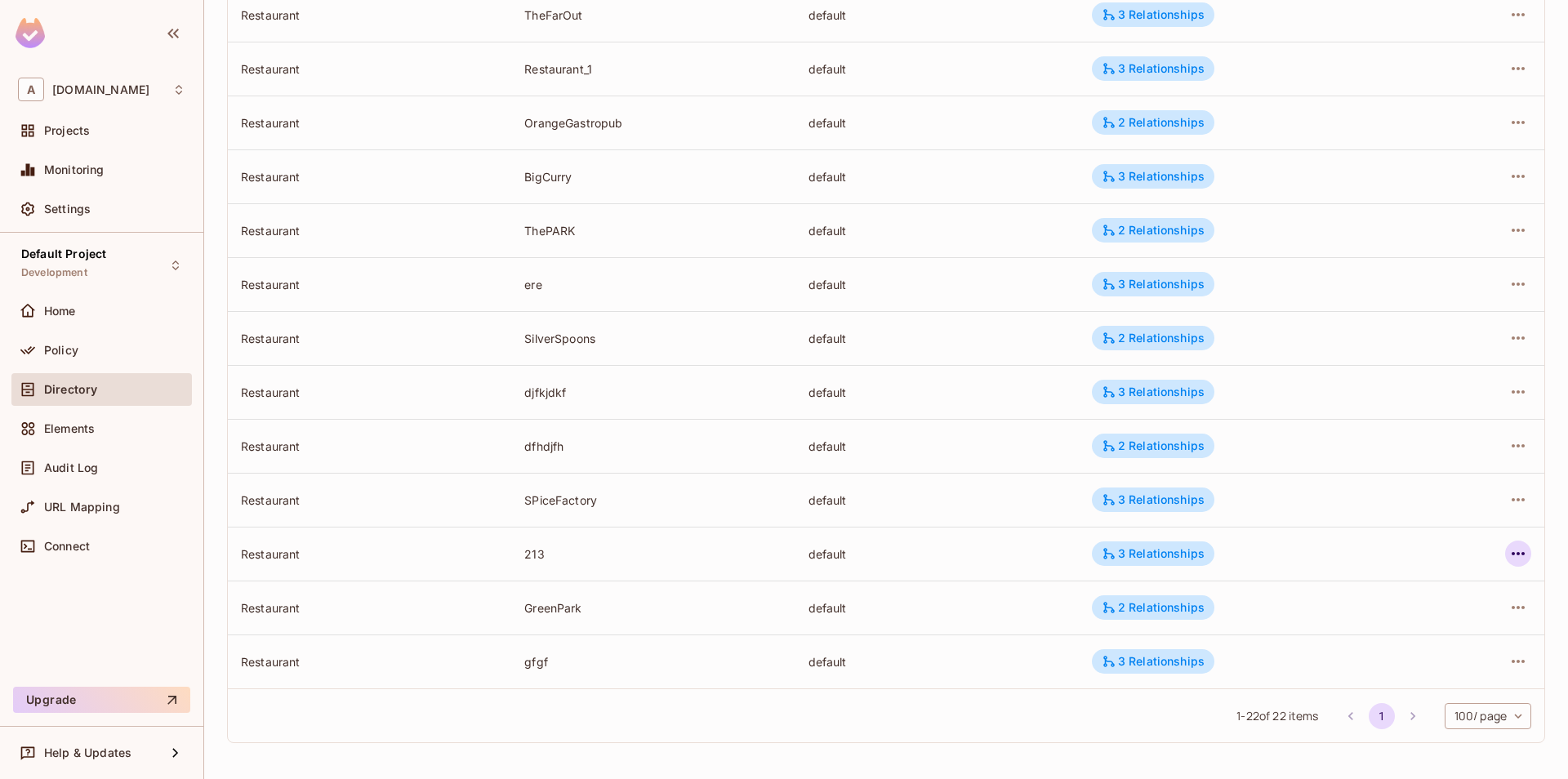
click at [1506, 552] on button "button" at bounding box center [1519, 553] width 26 height 26
click at [1363, 662] on div "Delete Resource Instance" at bounding box center [1429, 663] width 142 height 16
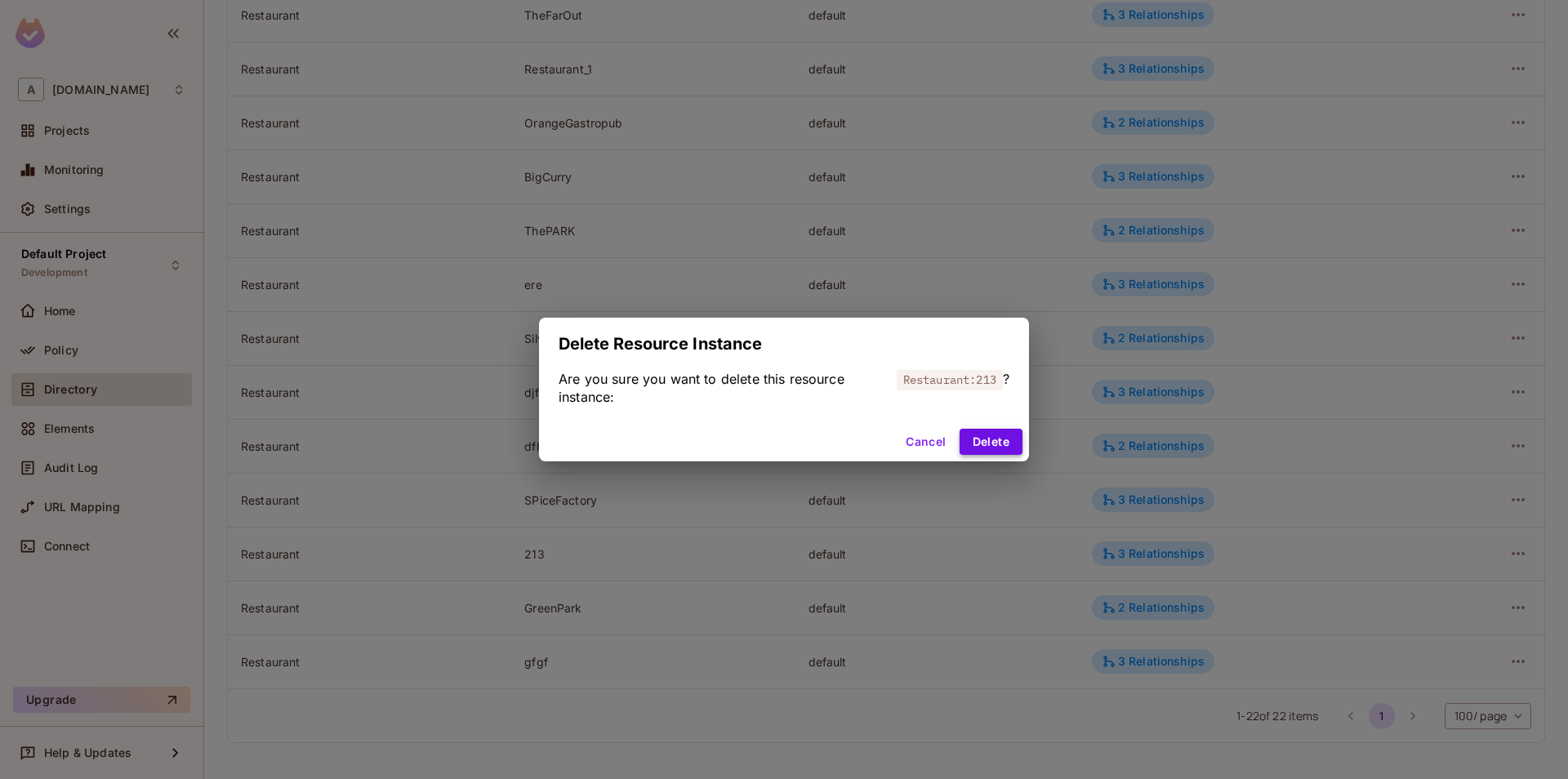
click at [1017, 441] on button "Delete" at bounding box center [991, 441] width 63 height 26
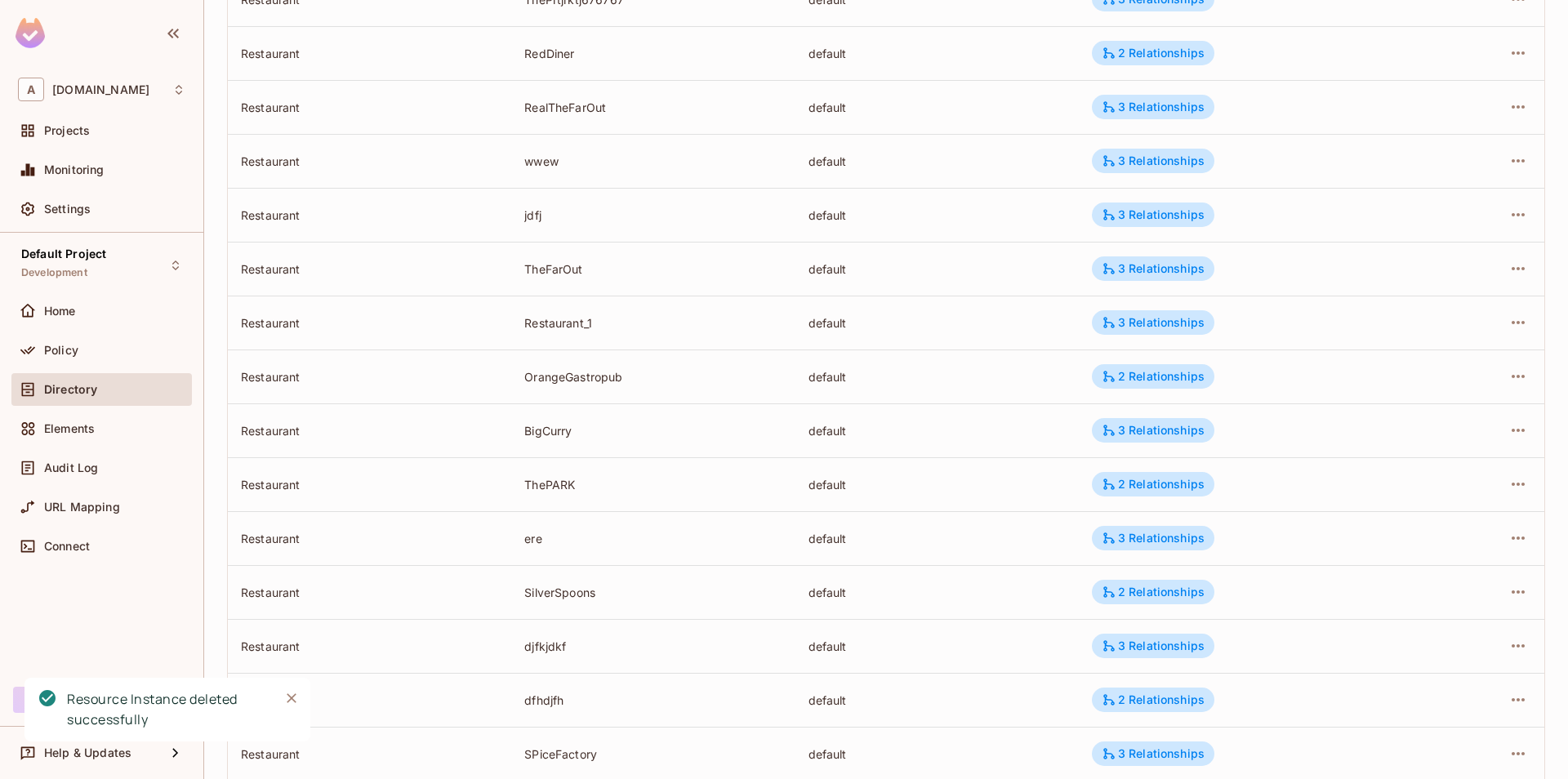
scroll to position [405, 0]
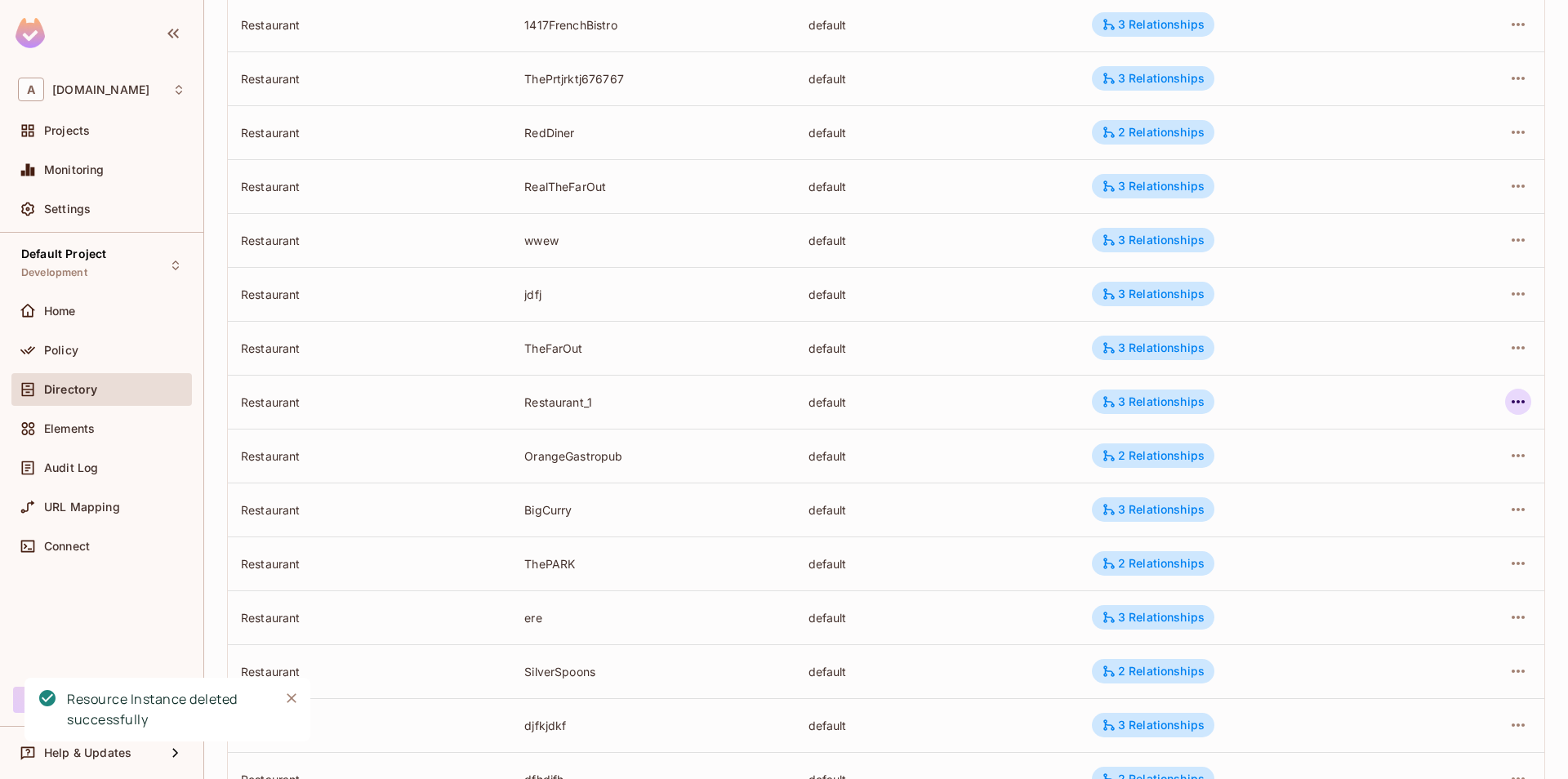
click at [1518, 400] on icon "button" at bounding box center [1518, 401] width 19 height 19
click at [1417, 507] on div "Delete Resource Instance" at bounding box center [1429, 511] width 142 height 16
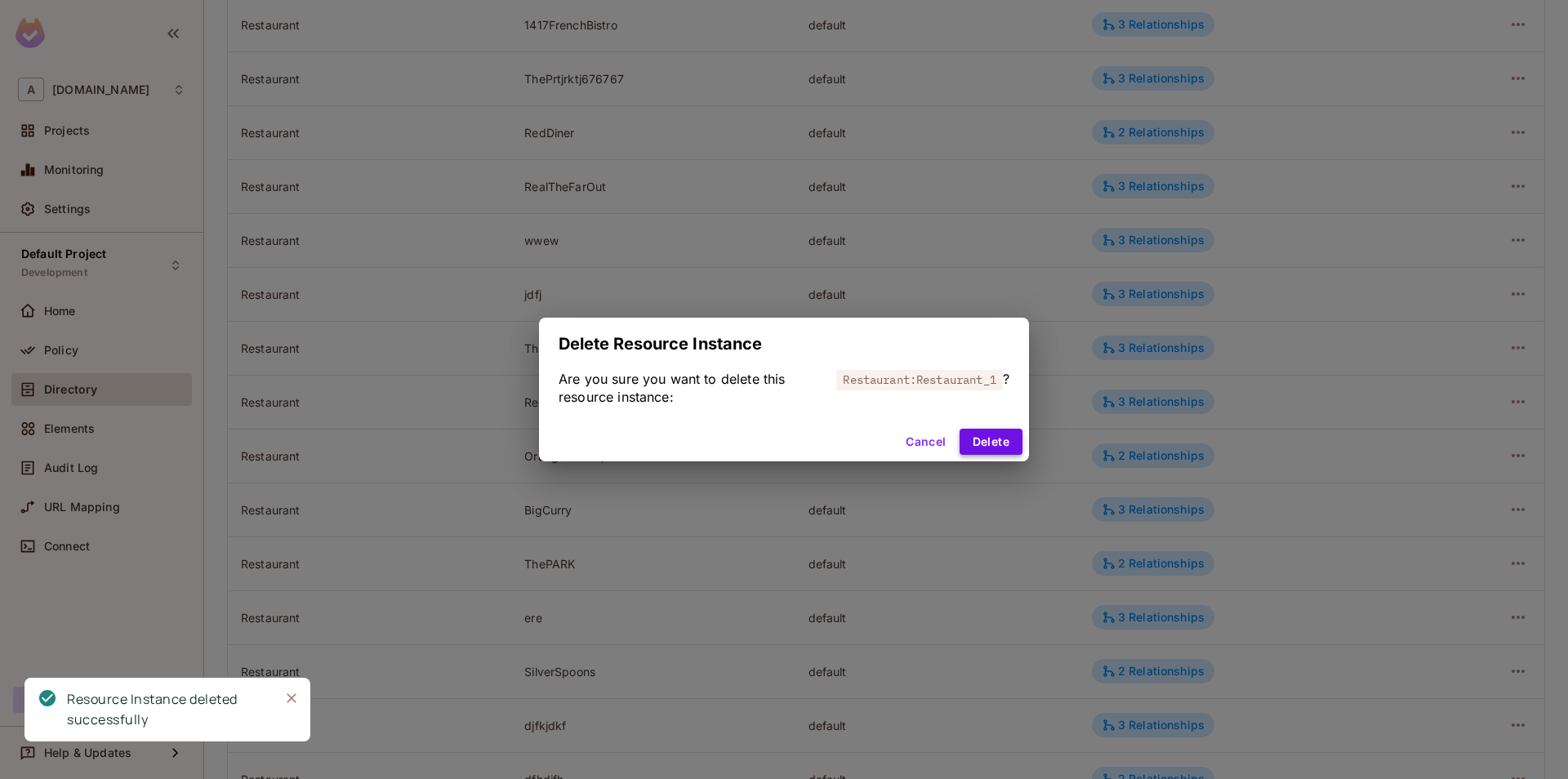
click at [983, 437] on button "Delete" at bounding box center [991, 441] width 63 height 26
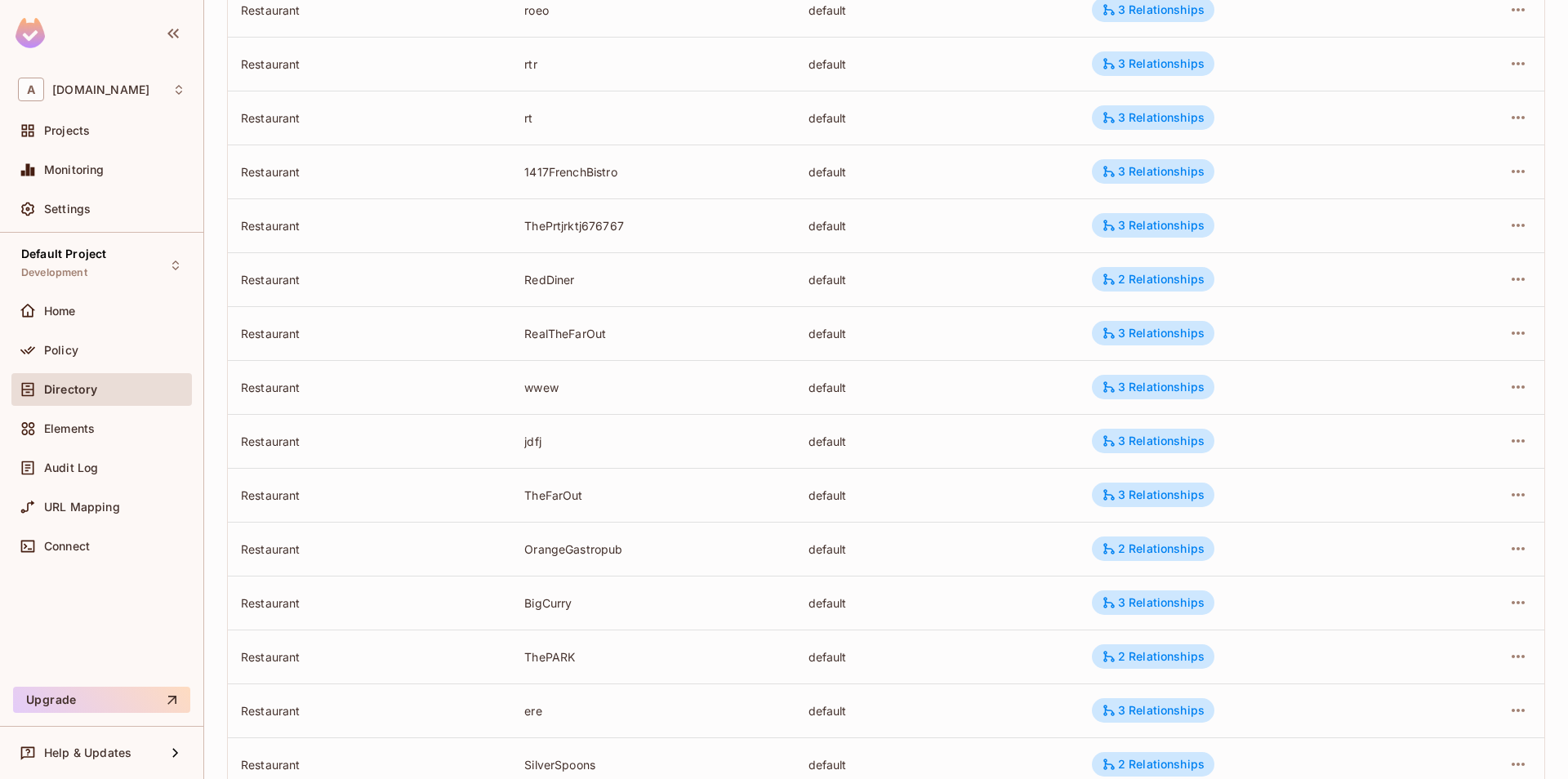
scroll to position [0, 0]
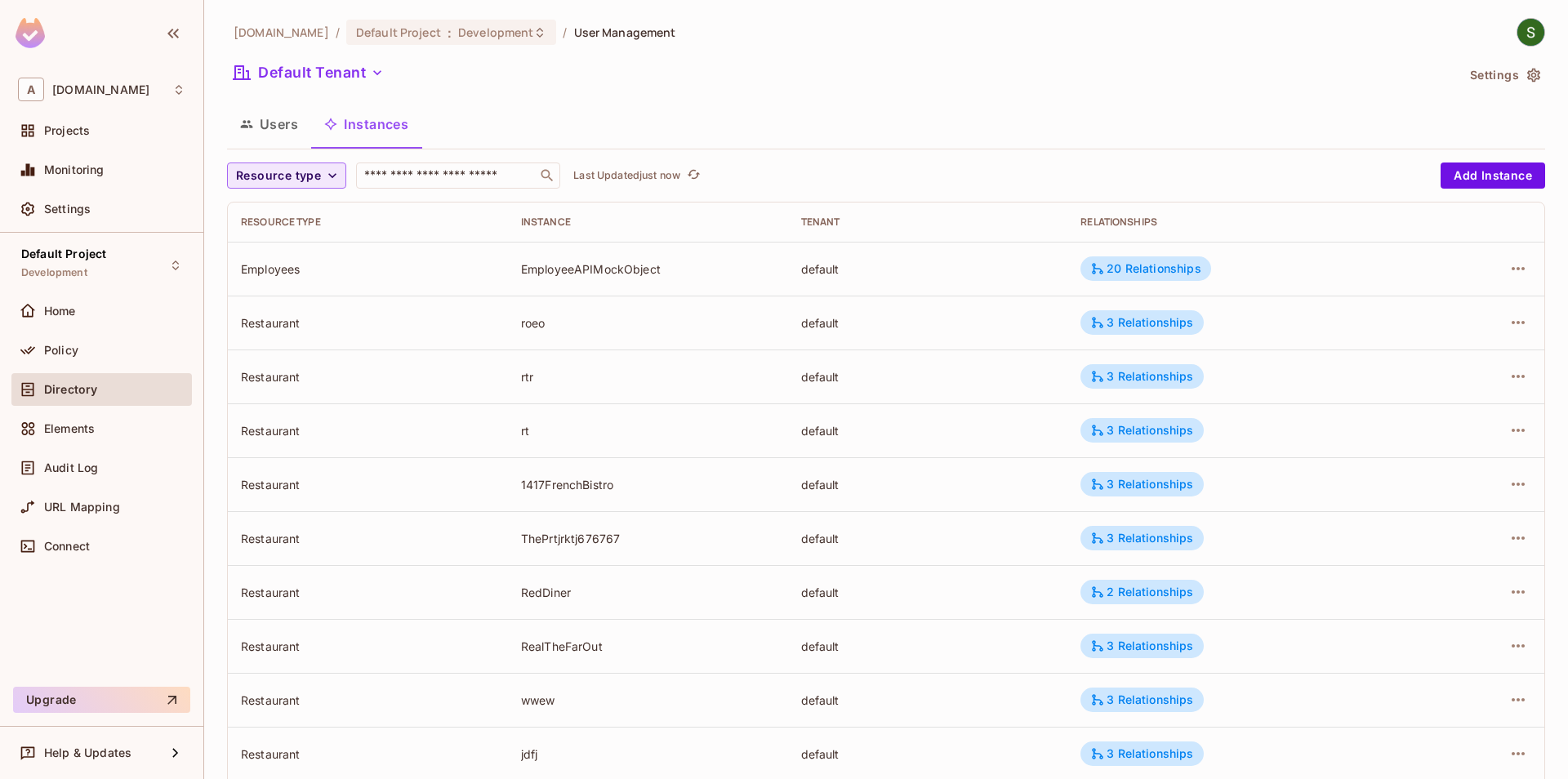
click at [314, 175] on span "Resource type" at bounding box center [278, 175] width 85 height 20
click at [291, 308] on li "Restaurant" at bounding box center [287, 318] width 119 height 35
click at [323, 176] on button "Resource type" at bounding box center [287, 175] width 120 height 26
click at [294, 328] on li "Restaurant" at bounding box center [287, 318] width 119 height 35
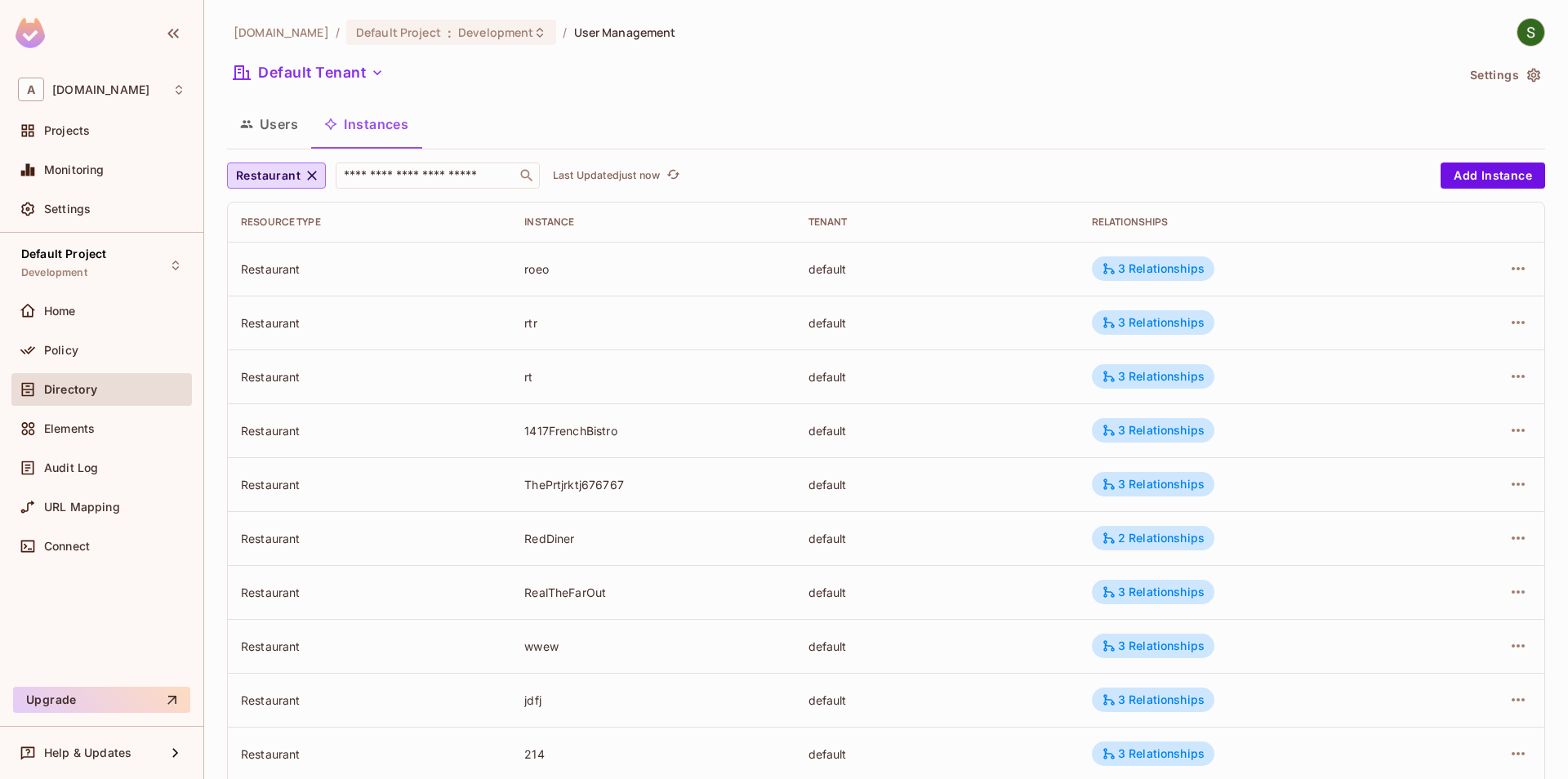
scroll to position [362, 0]
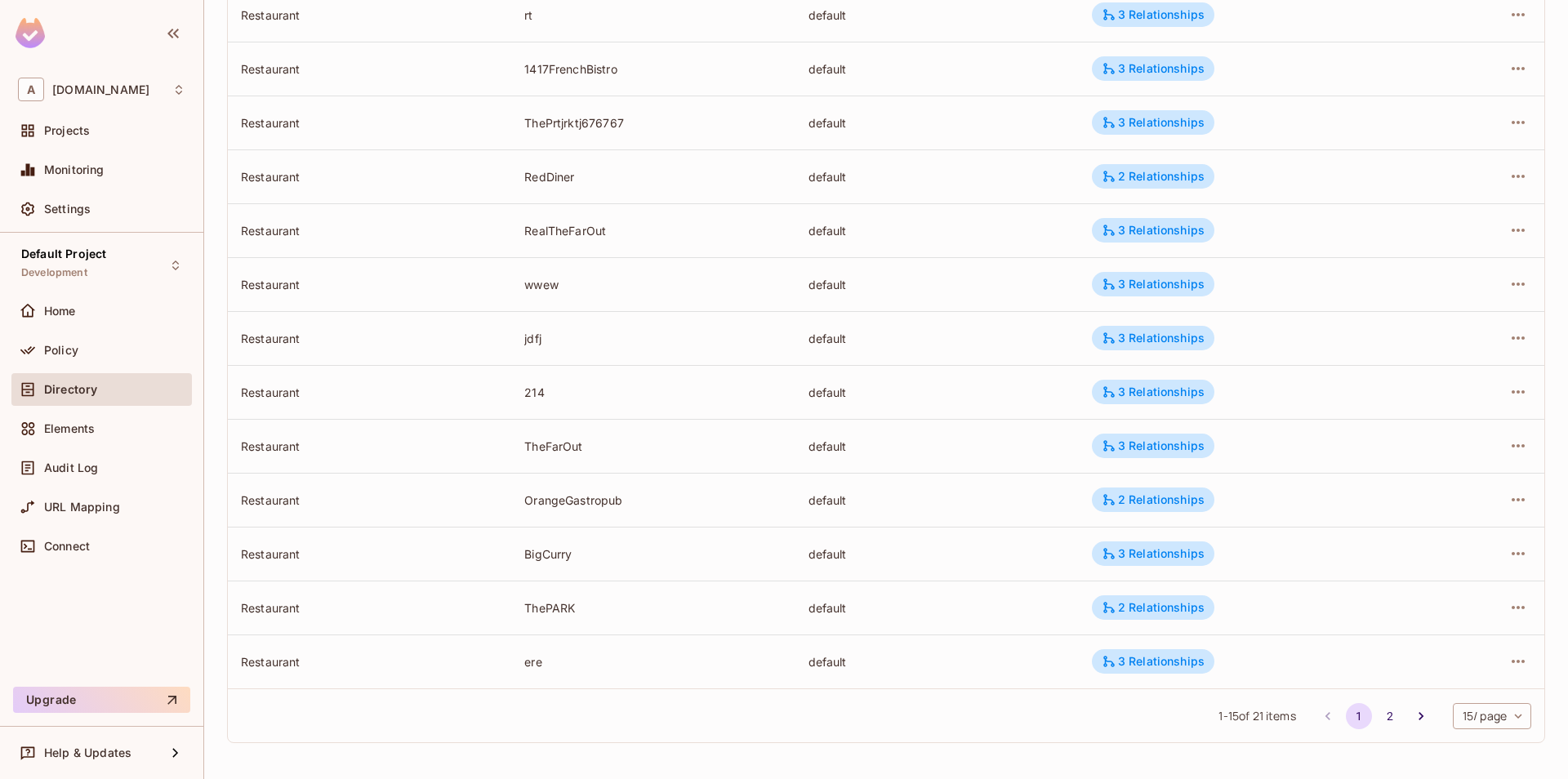
drag, startPoint x: 1506, startPoint y: 398, endPoint x: 1454, endPoint y: 415, distance: 54.7
click at [1506, 397] on div at bounding box center [1484, 392] width 95 height 26
click at [1187, 391] on div "3 Relationships" at bounding box center [1153, 392] width 103 height 15
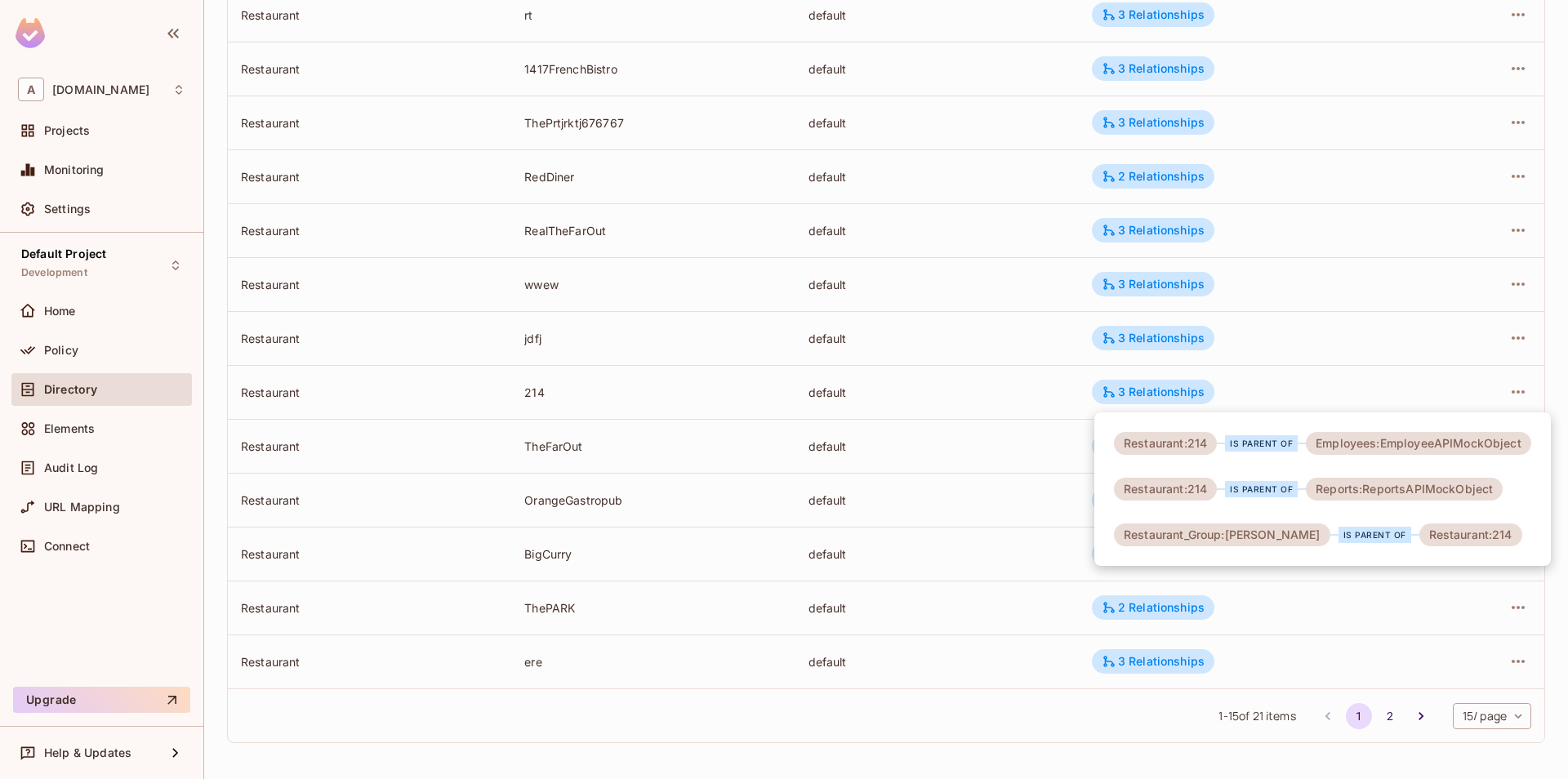
click at [1331, 398] on div at bounding box center [784, 389] width 1568 height 779
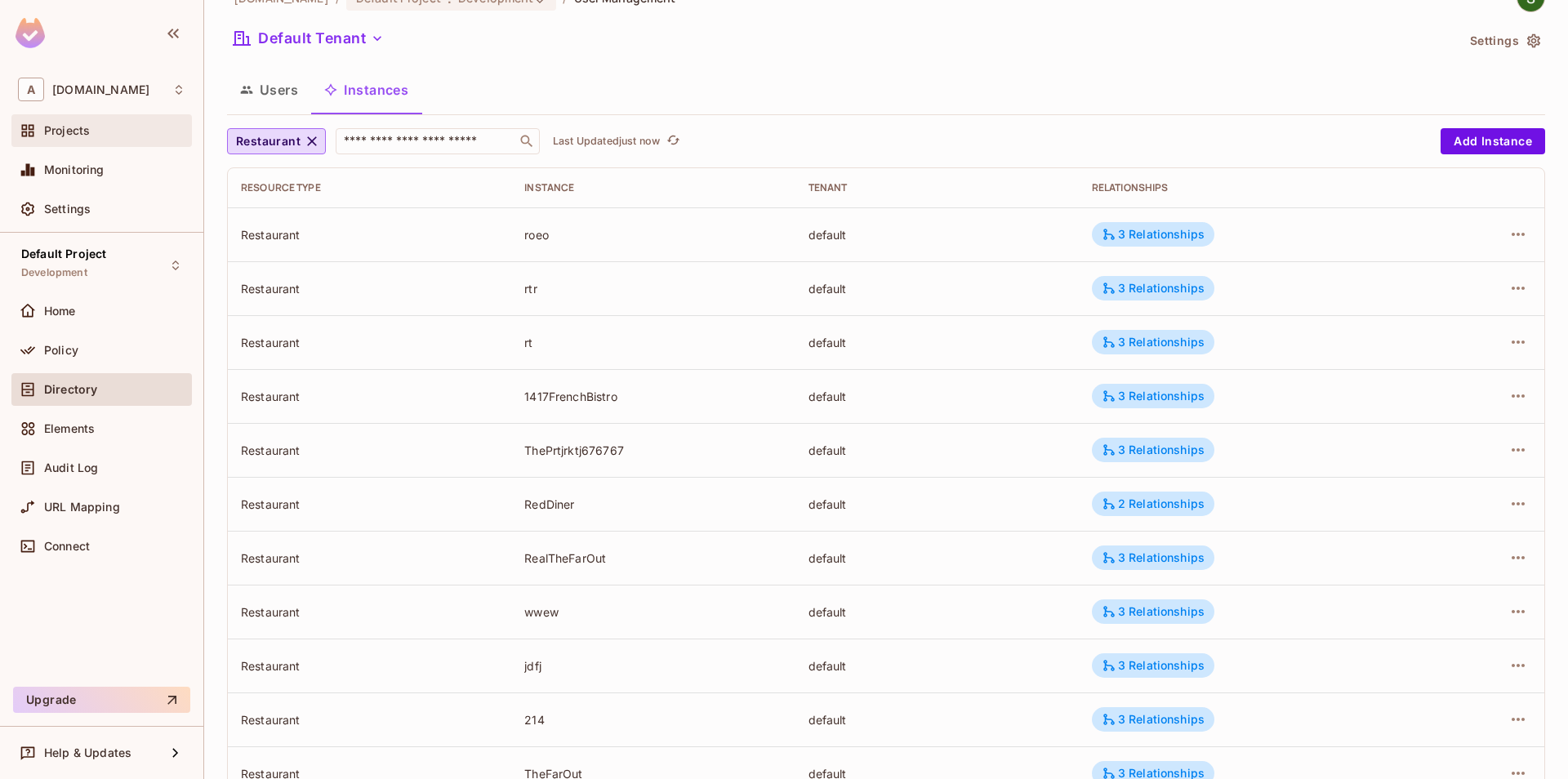
scroll to position [0, 0]
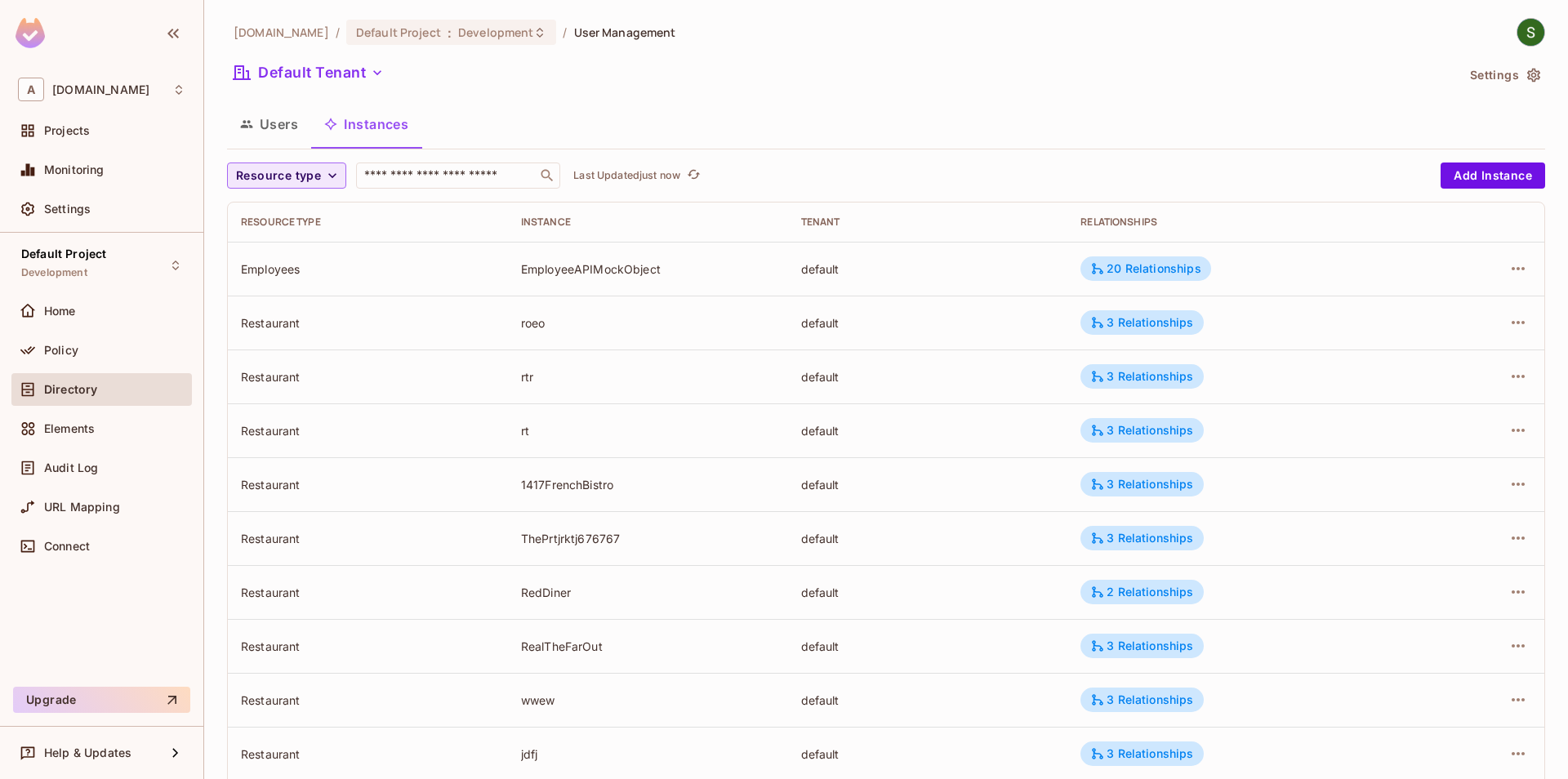
click at [322, 179] on button "Resource type" at bounding box center [287, 175] width 120 height 26
click at [321, 321] on span "Restaurant" at bounding box center [286, 318] width 92 height 16
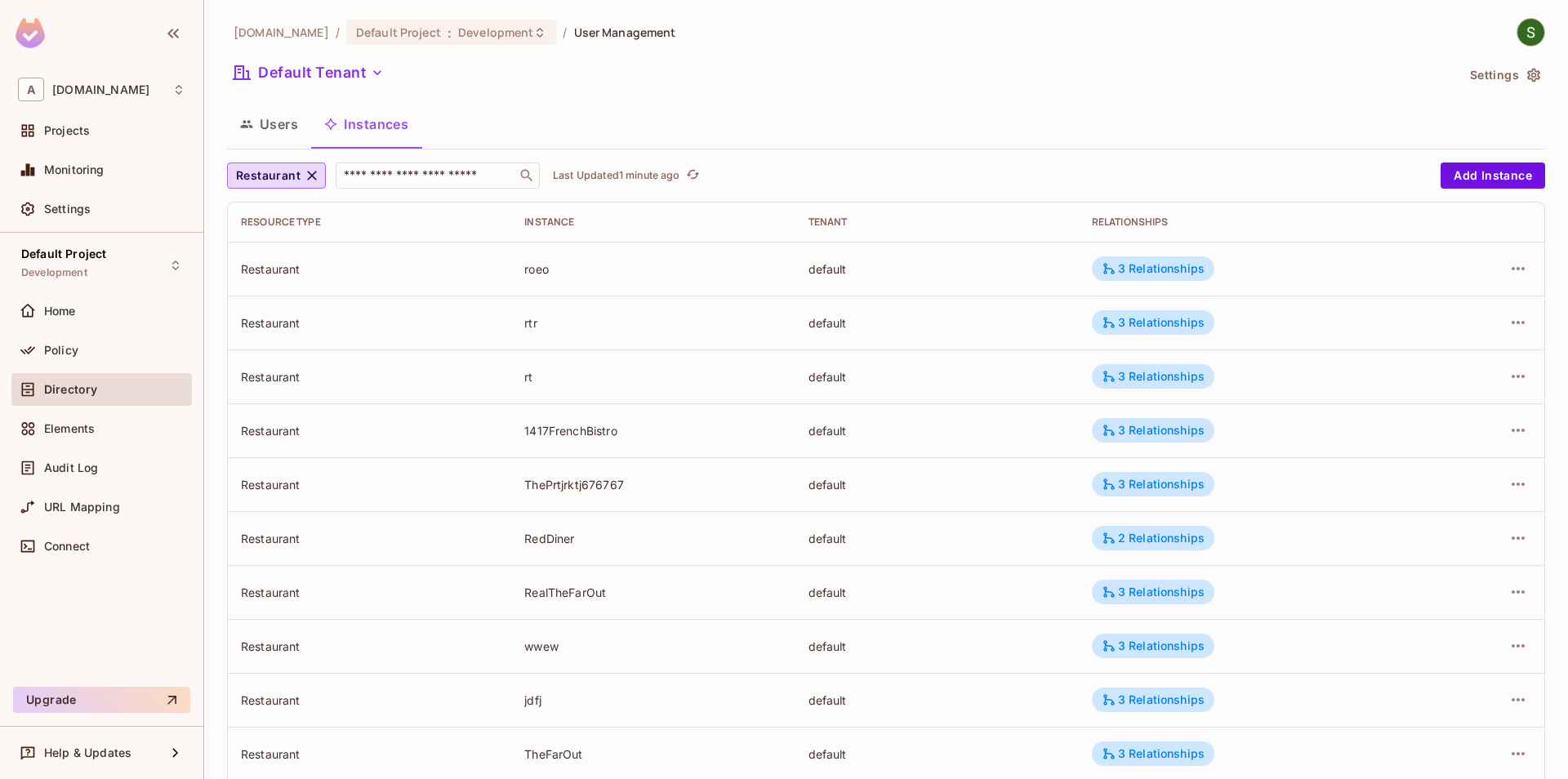
scroll to position [362, 0]
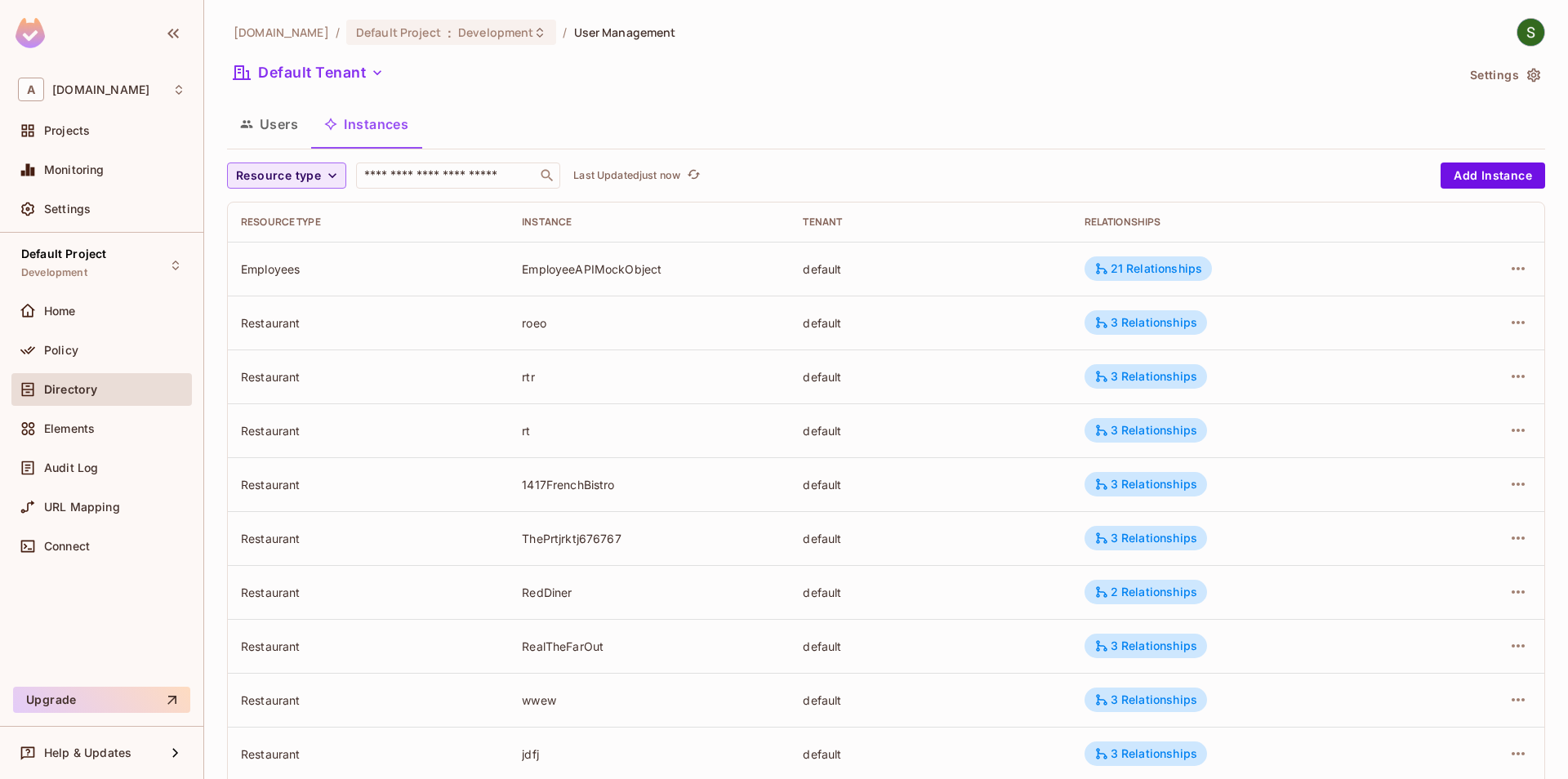
click at [329, 179] on icon "button" at bounding box center [333, 175] width 16 height 16
click at [305, 323] on span "Restaurant" at bounding box center [286, 318] width 92 height 16
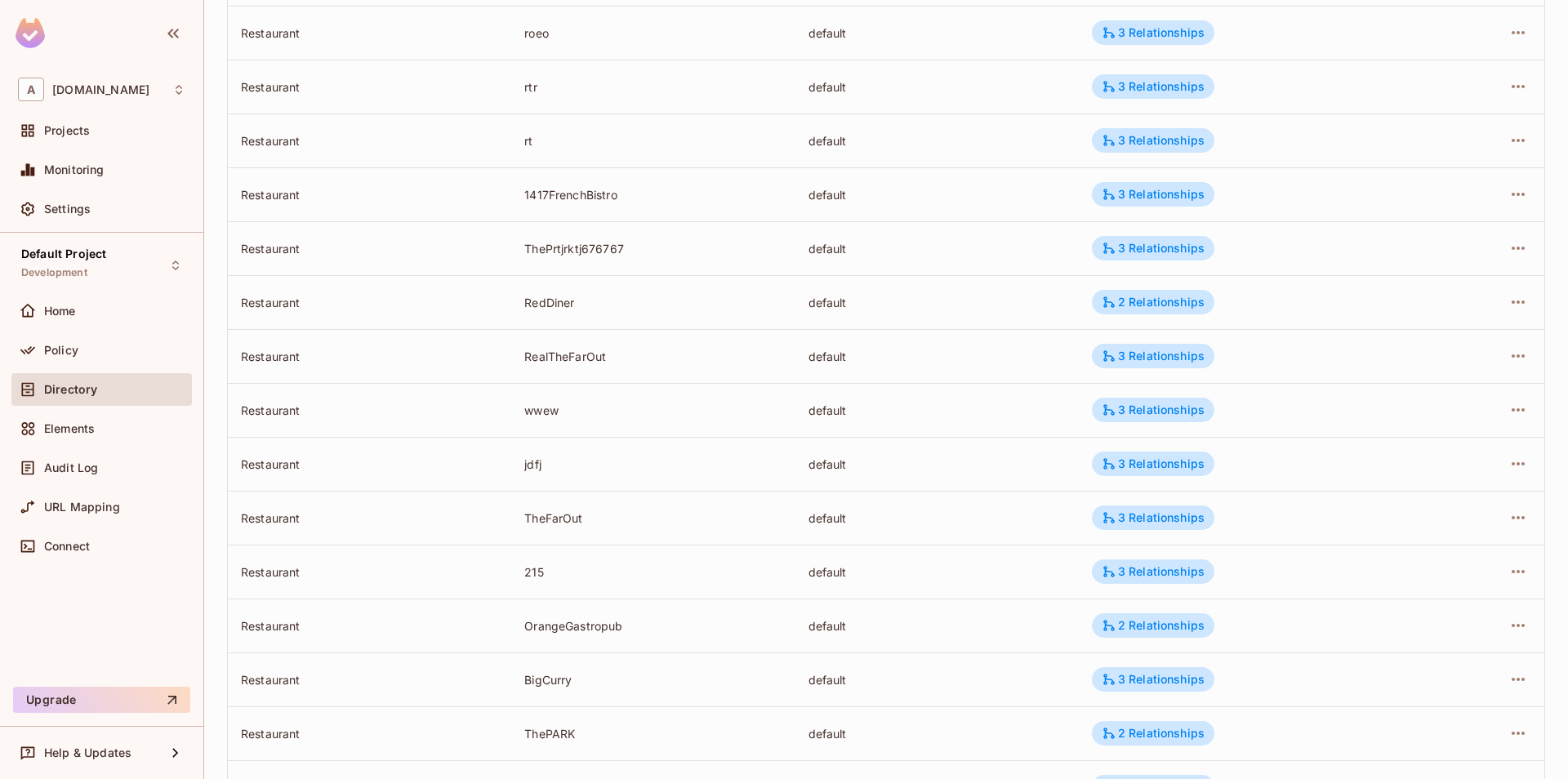
scroll to position [175, 0]
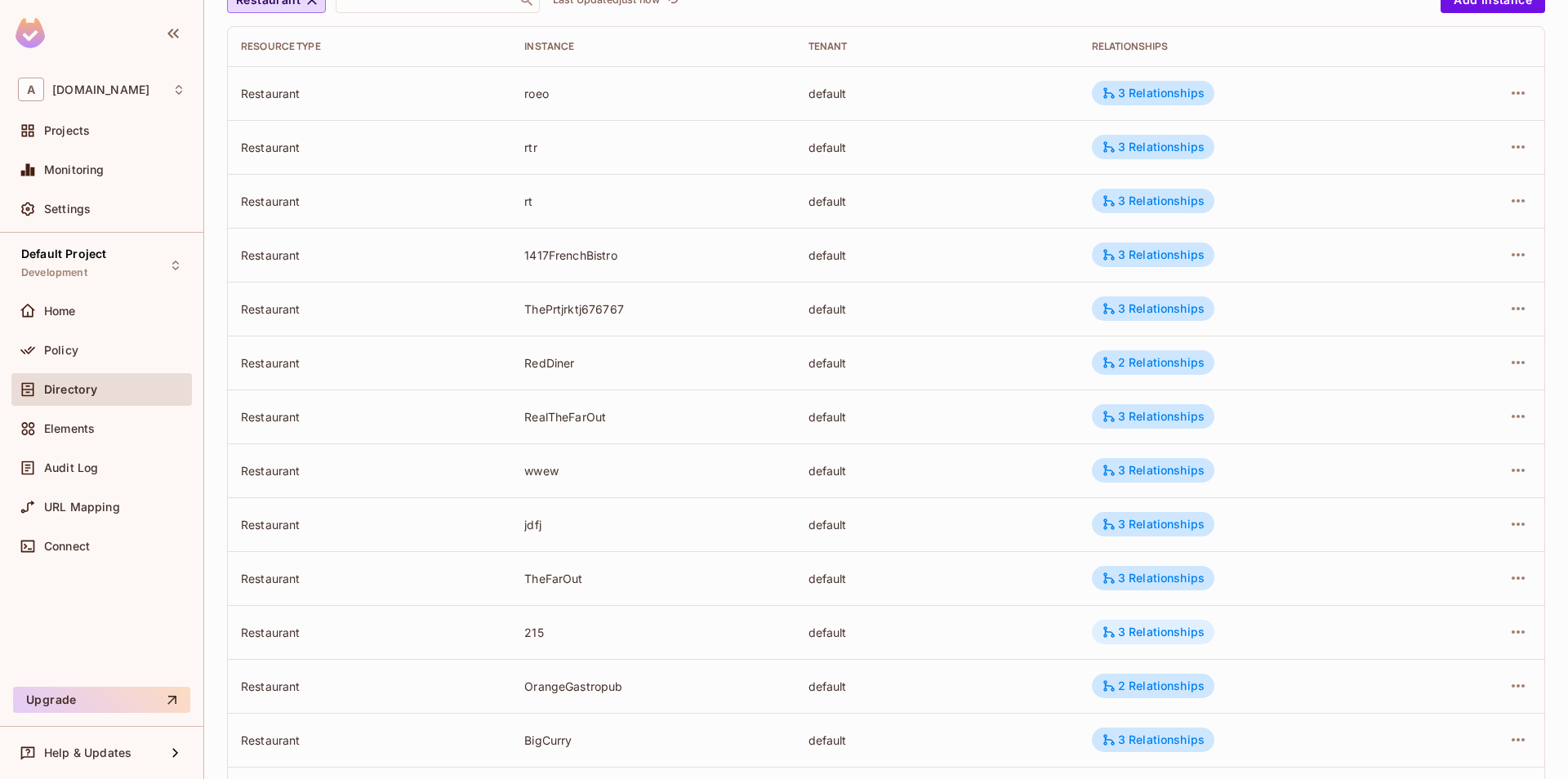
click at [1140, 633] on div "3 Relationships" at bounding box center [1153, 632] width 103 height 15
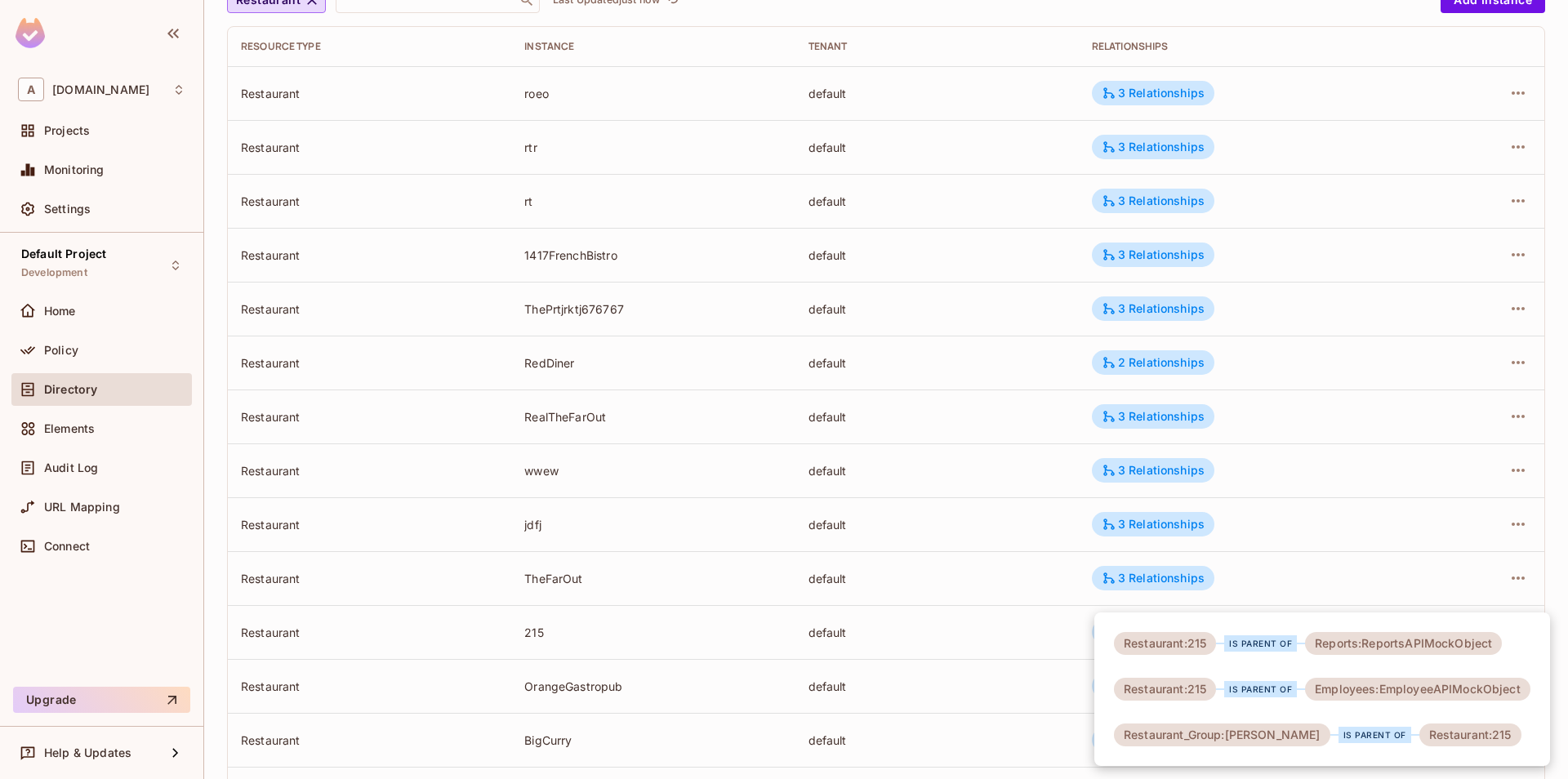
click at [1369, 618] on div "Restaurant:215 is parent of Reports:ReportsAPIMockObject Restaurant:215 is pare…" at bounding box center [1322, 689] width 456 height 153
click at [1507, 596] on div at bounding box center [784, 389] width 1568 height 779
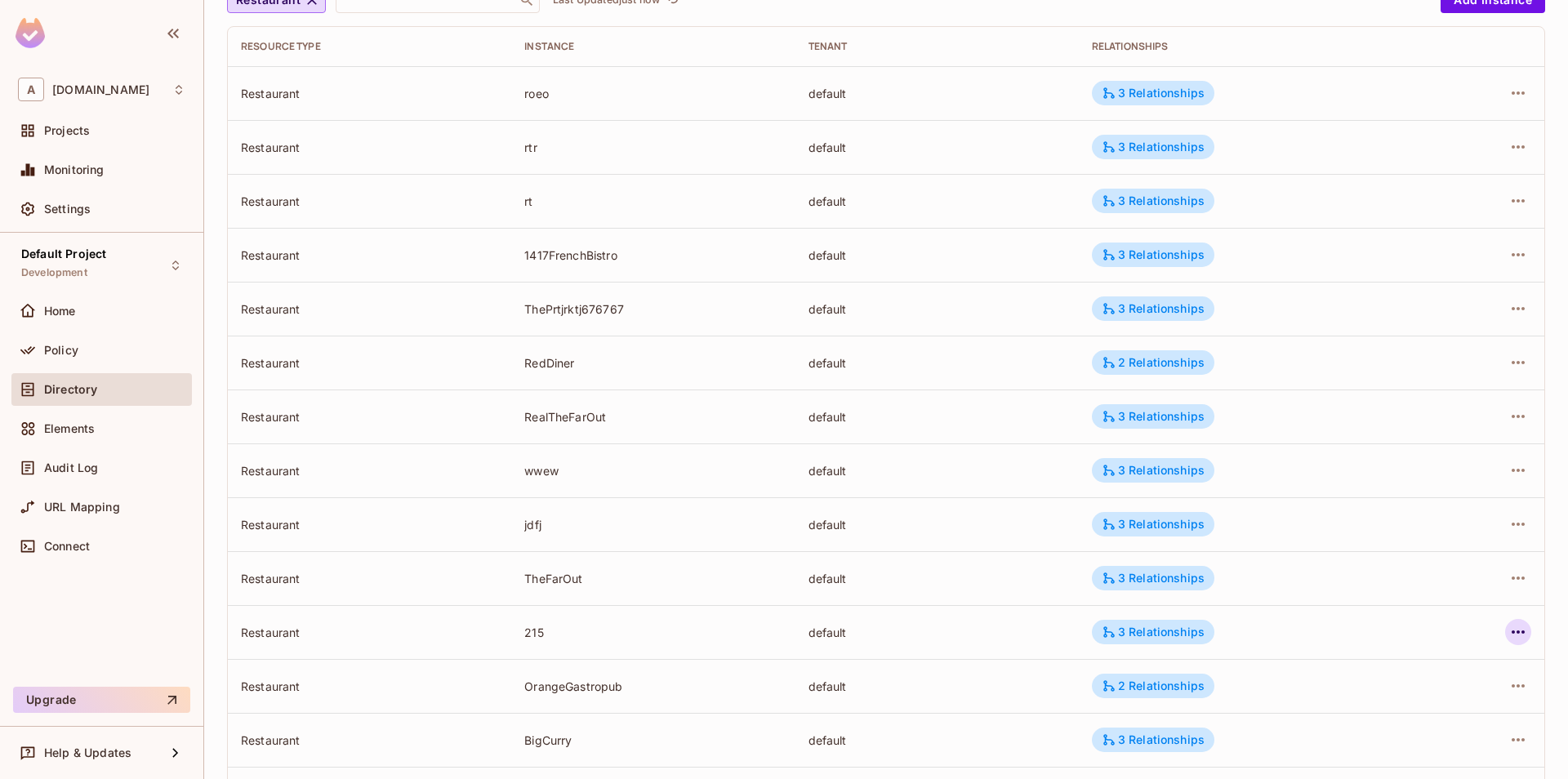
click at [1520, 633] on icon "button" at bounding box center [1519, 632] width 13 height 4
click at [1411, 704] on div "Edit Attributes" at bounding box center [1399, 705] width 81 height 16
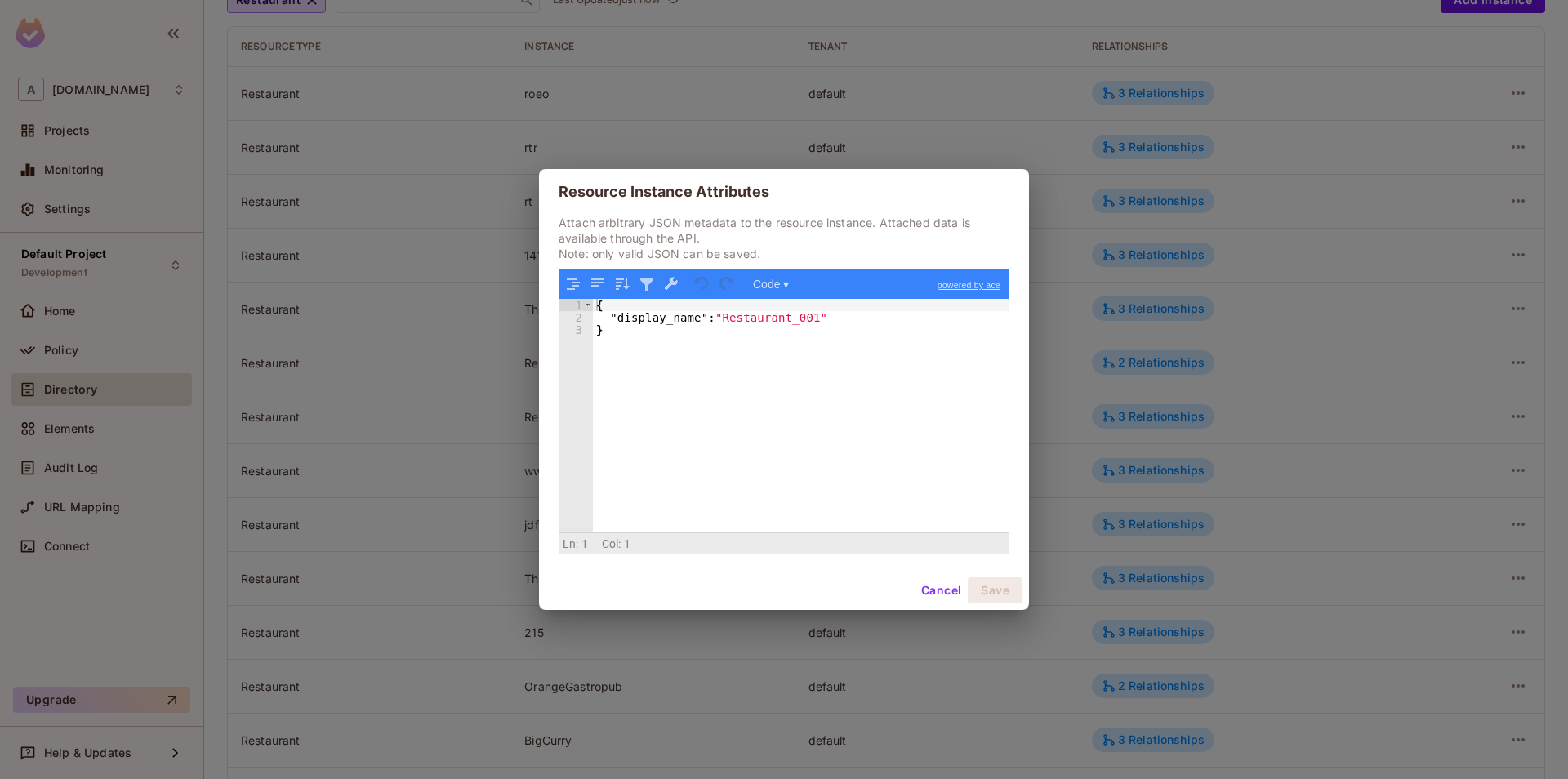
click at [934, 584] on button "Cancel" at bounding box center [941, 590] width 53 height 26
